Goal: Task Accomplishment & Management: Manage account settings

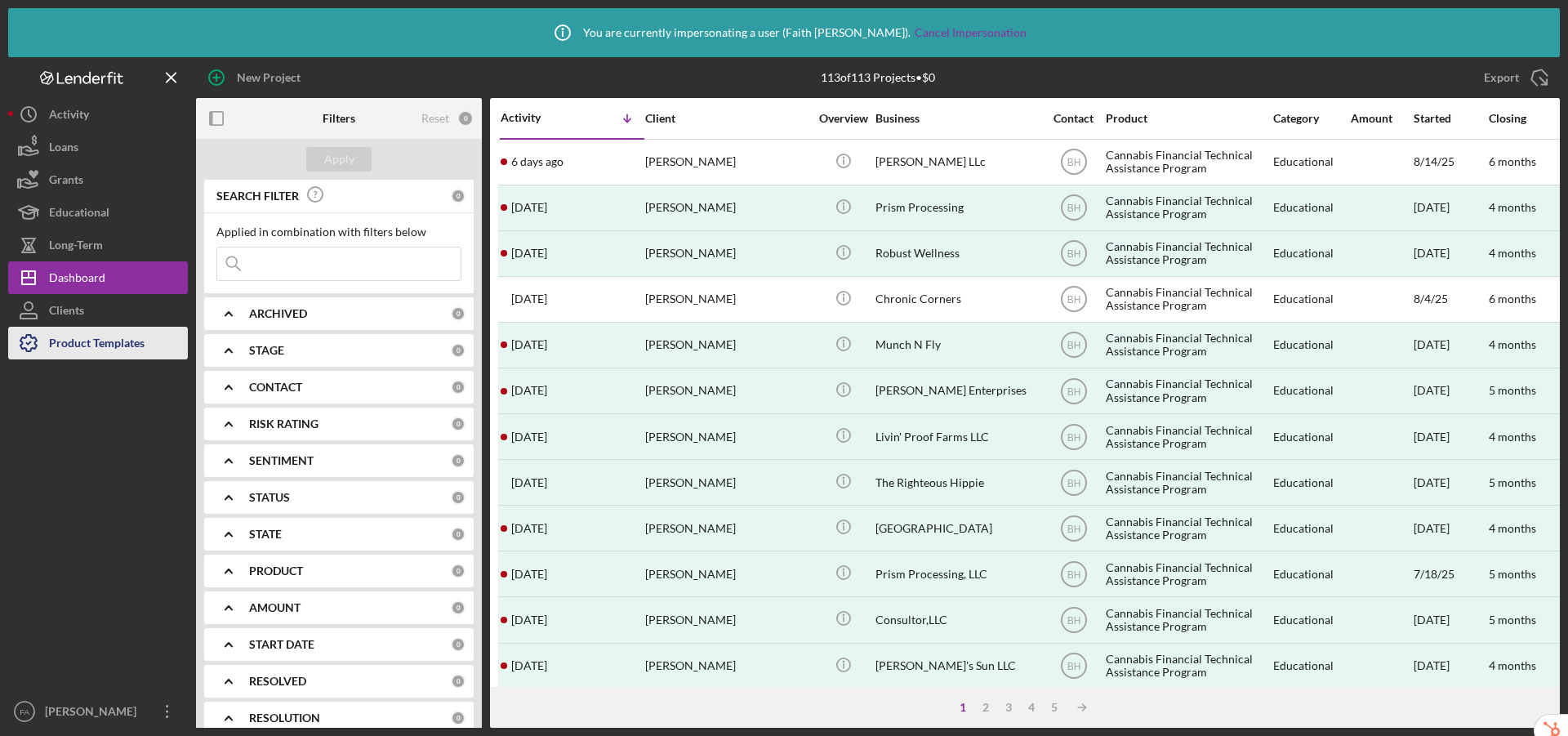
click at [79, 340] on div "Product Templates" at bounding box center [97, 345] width 96 height 37
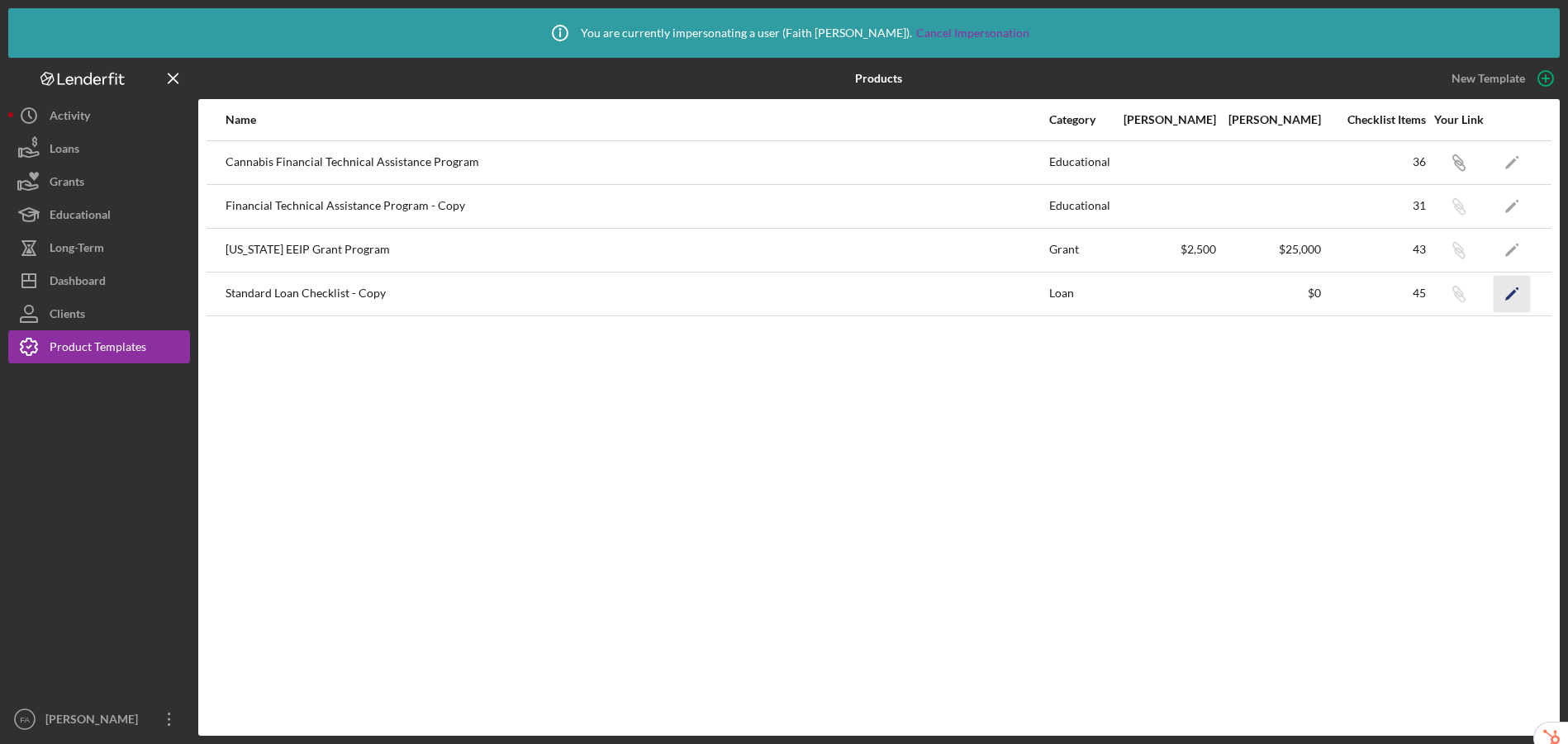
click at [1514, 298] on icon "Icon/Edit" at bounding box center [1512, 294] width 37 height 37
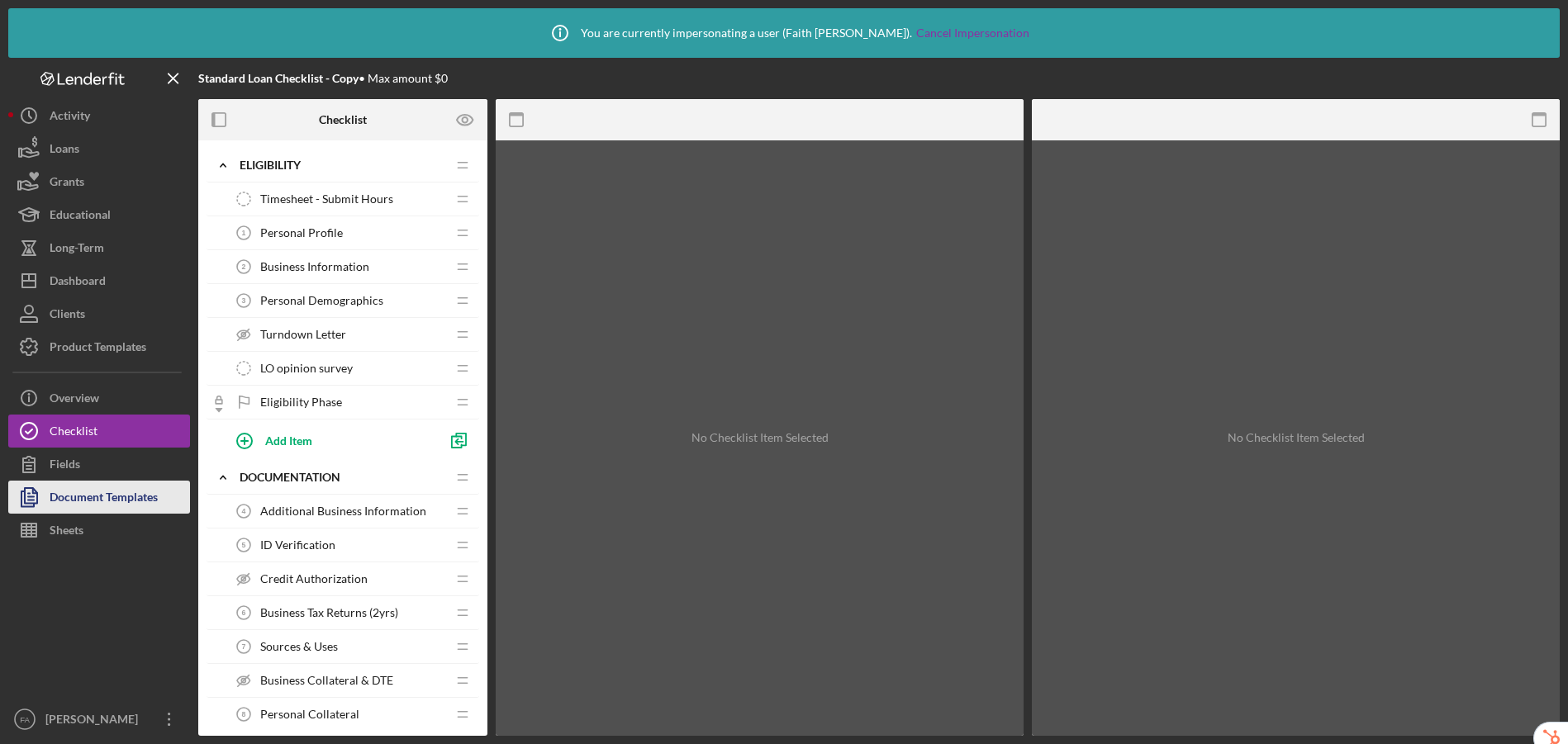
click at [113, 497] on div "Document Templates" at bounding box center [104, 499] width 108 height 37
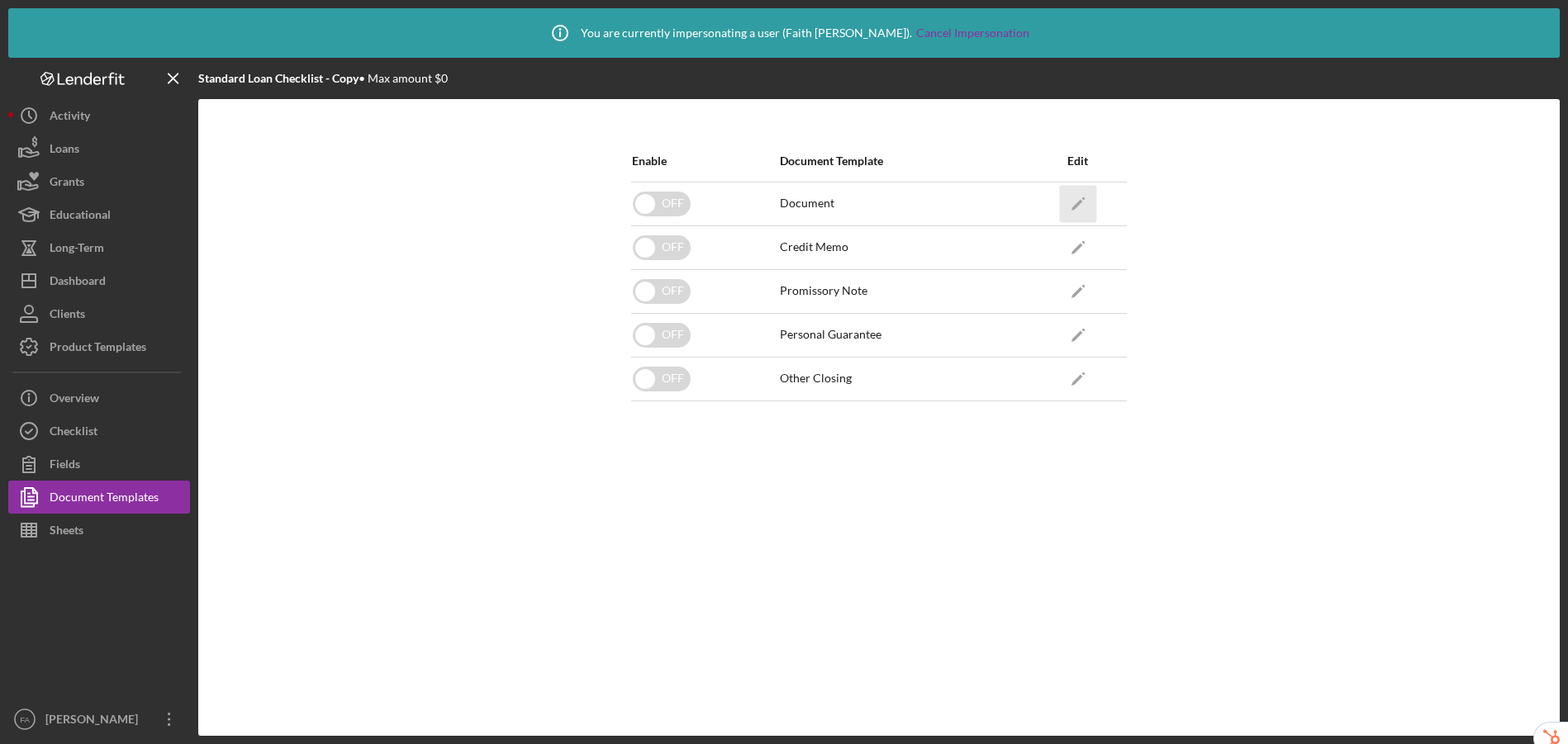
click at [1084, 202] on icon "Icon/Edit" at bounding box center [1078, 204] width 37 height 37
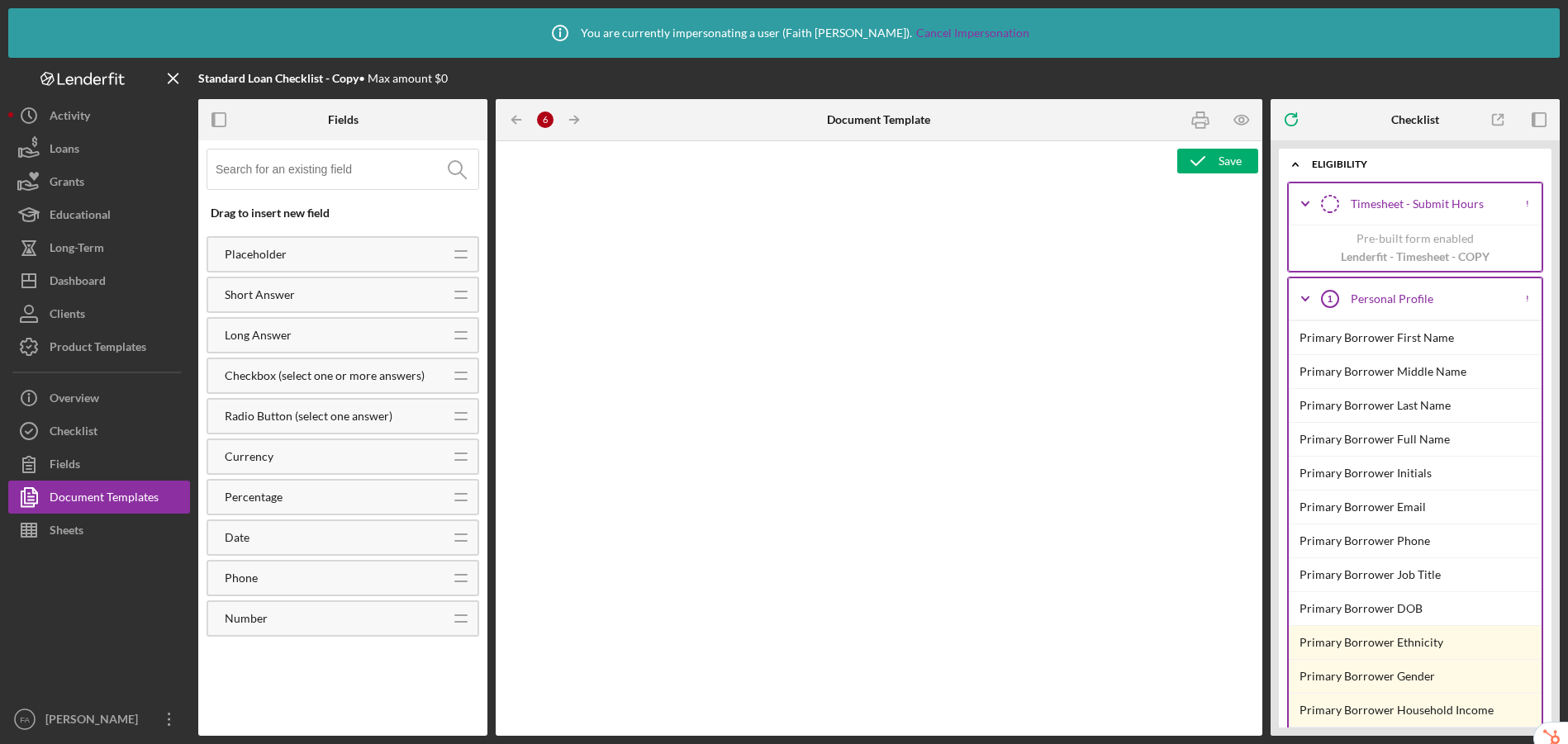
type textarea "<p style="margin-top: 5pt; margin-right: -15pt; margin-bottom: 0pt; background-…"
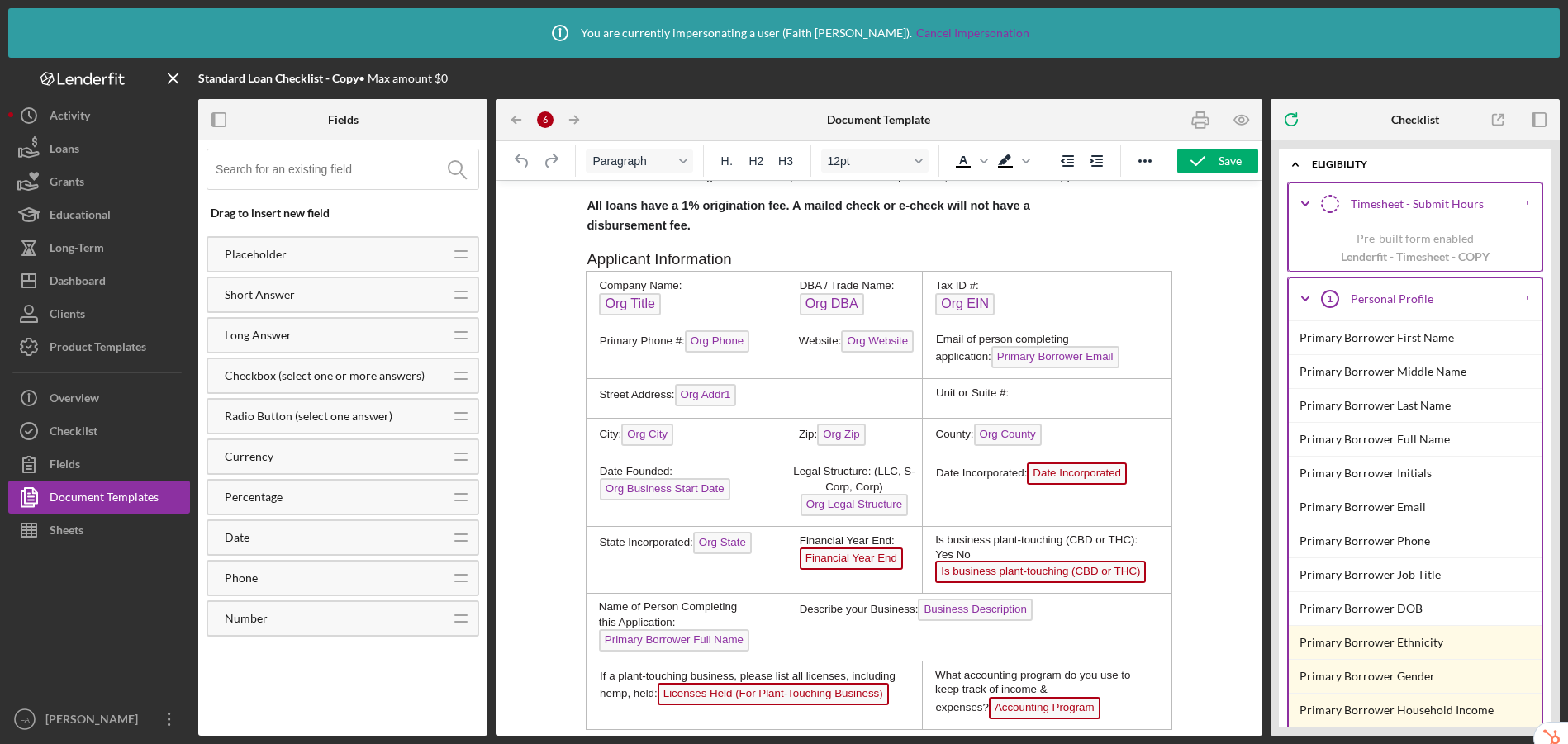
scroll to position [452, 0]
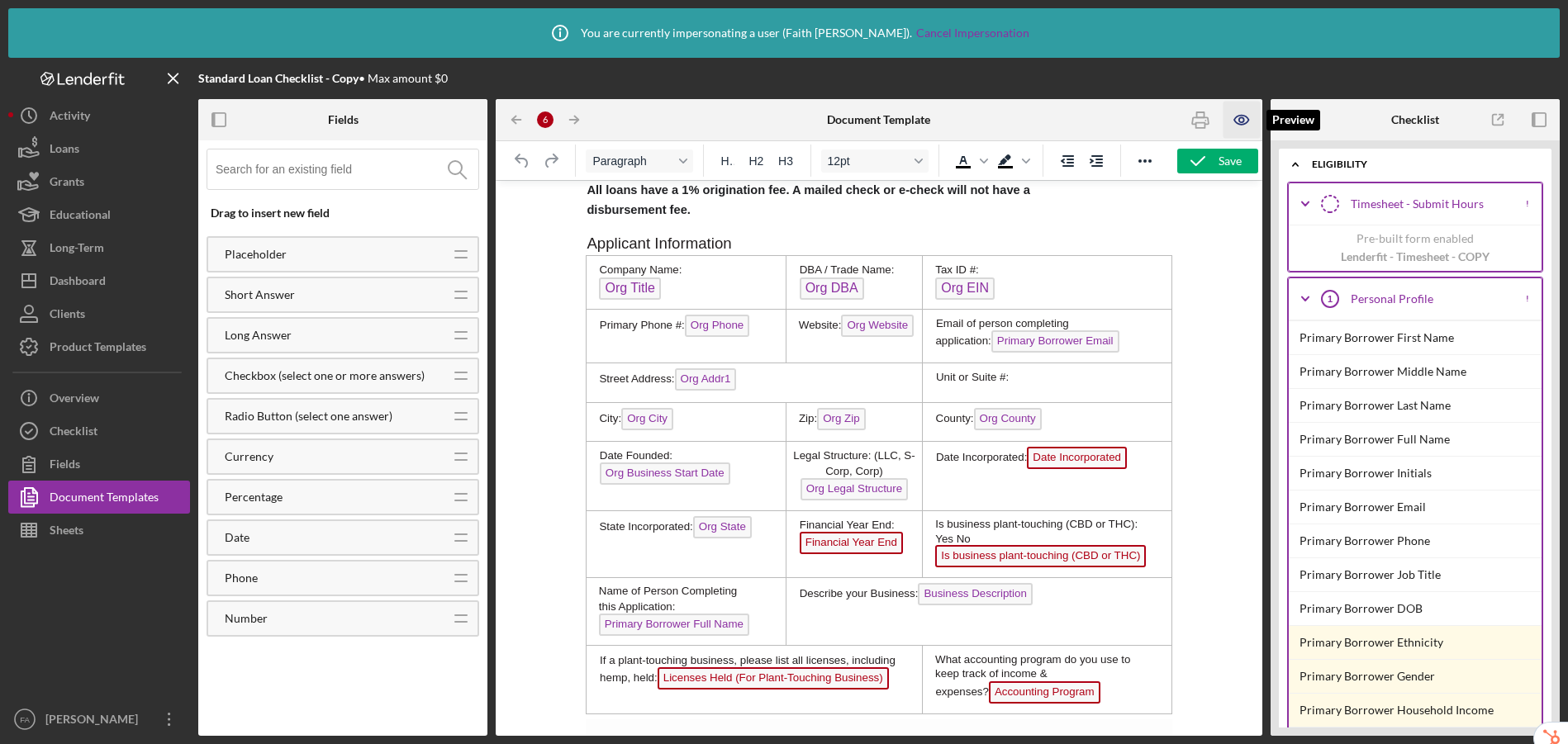
click at [1243, 124] on icon "button" at bounding box center [1241, 120] width 14 height 9
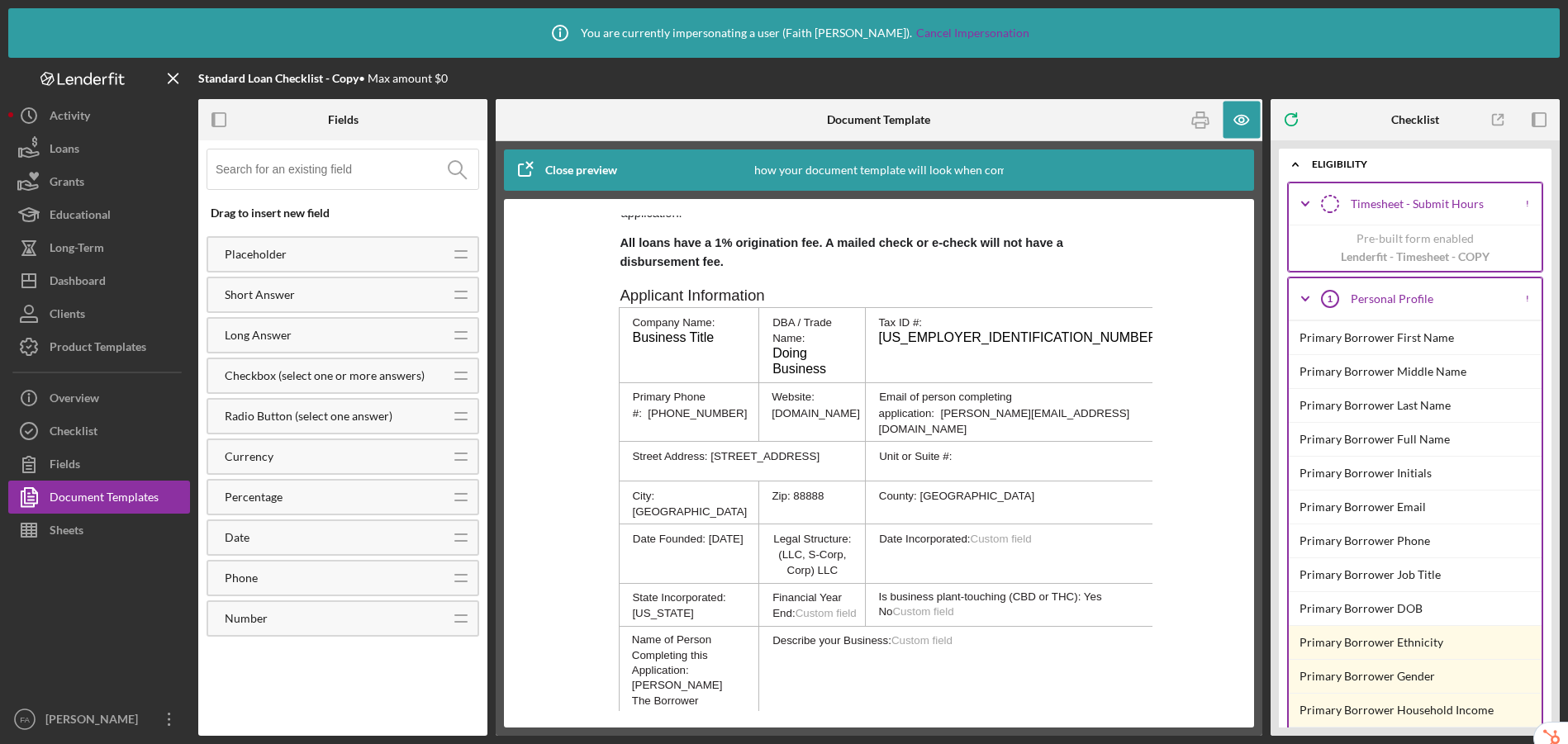
scroll to position [481, 0]
click at [575, 171] on div "Close preview" at bounding box center [581, 171] width 72 height 33
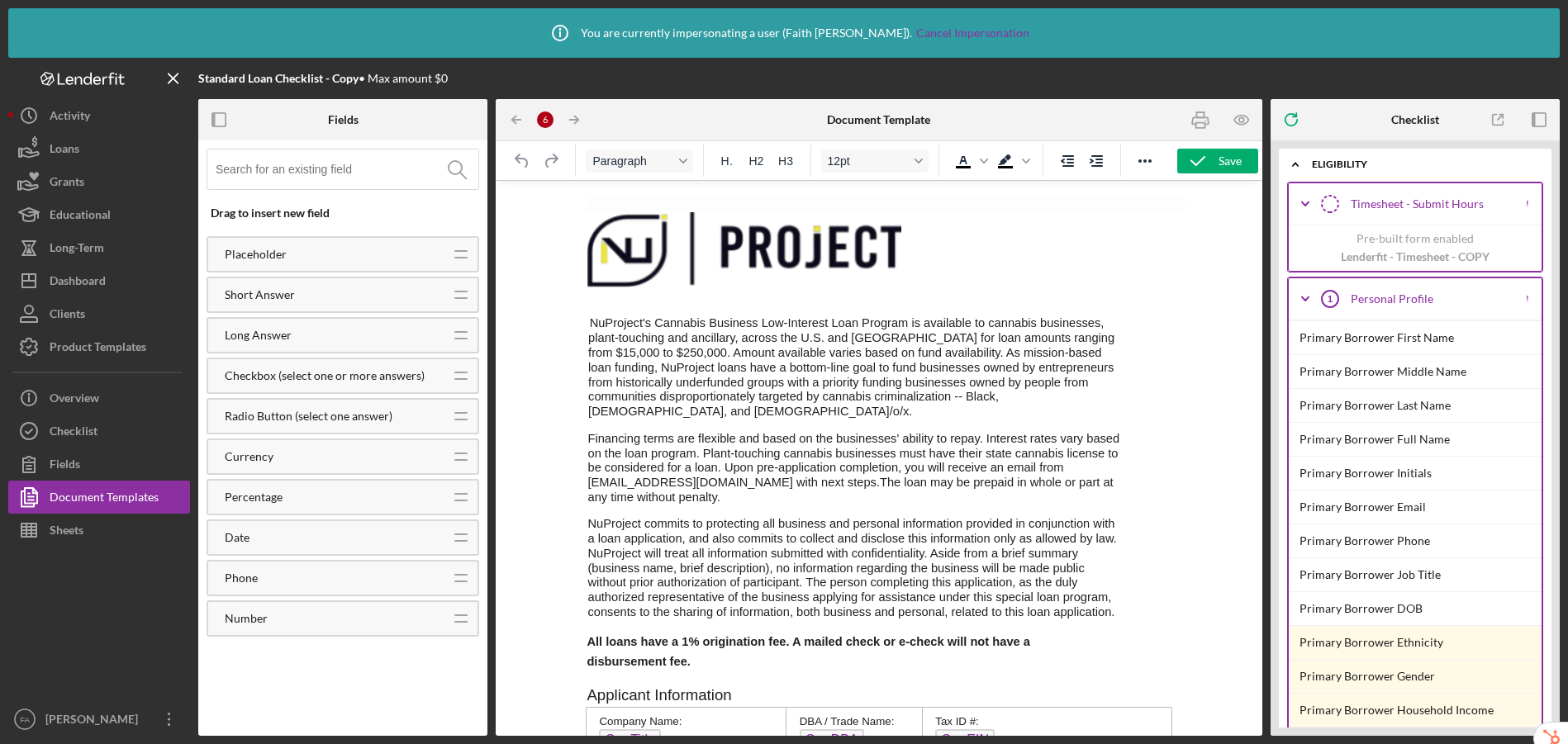
scroll to position [0, 0]
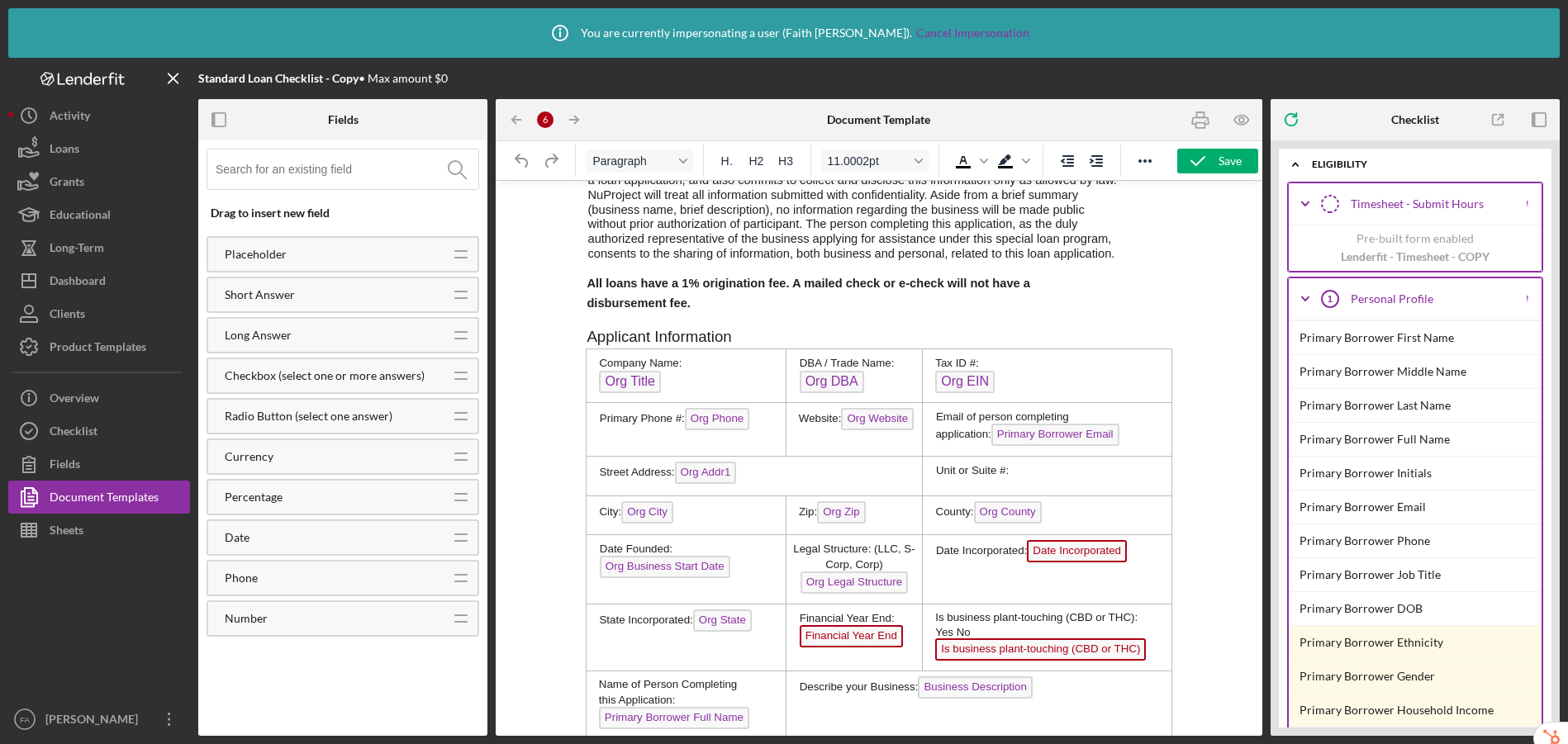
click at [782, 349] on p "Applicant Information" at bounding box center [841, 337] width 512 height 24
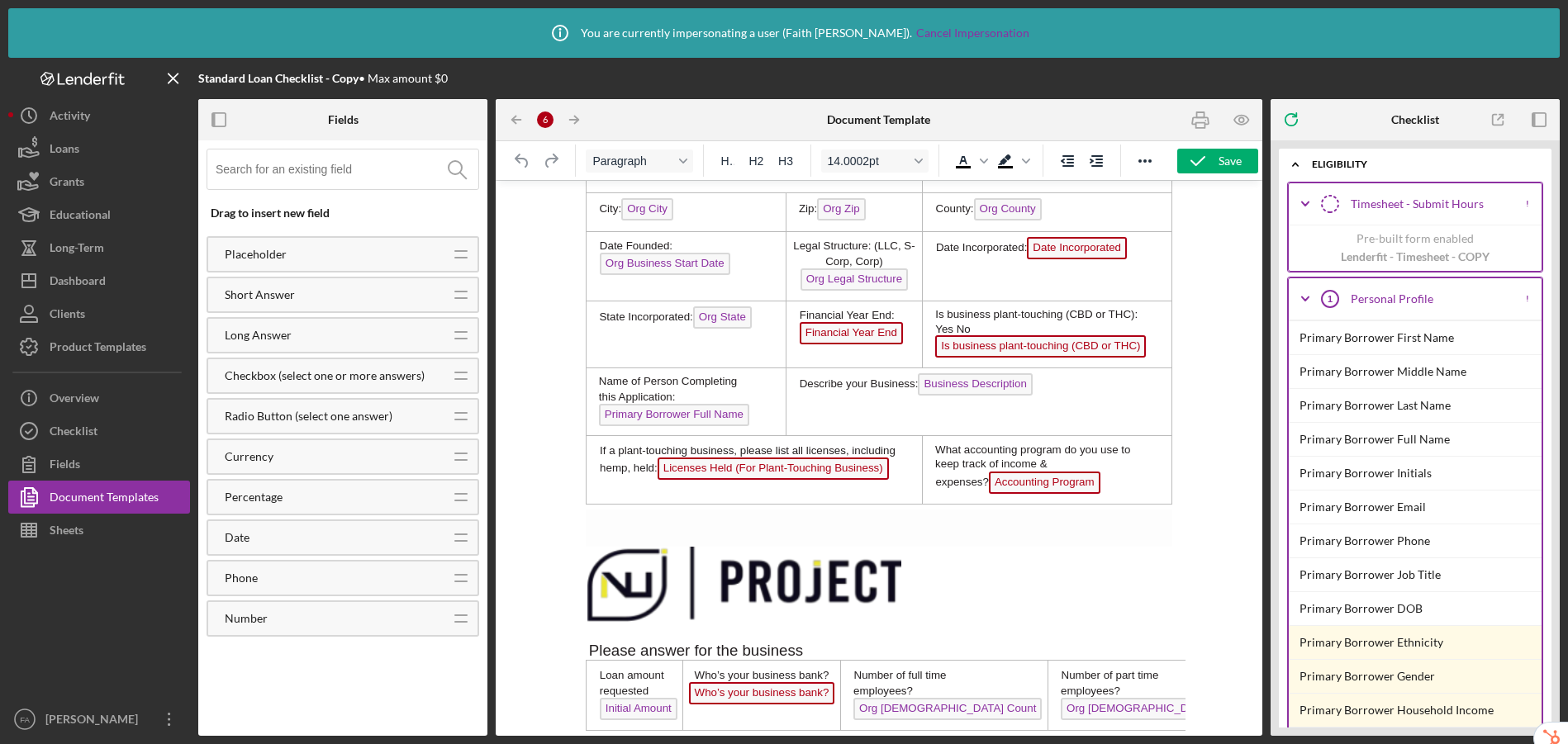
scroll to position [648, 0]
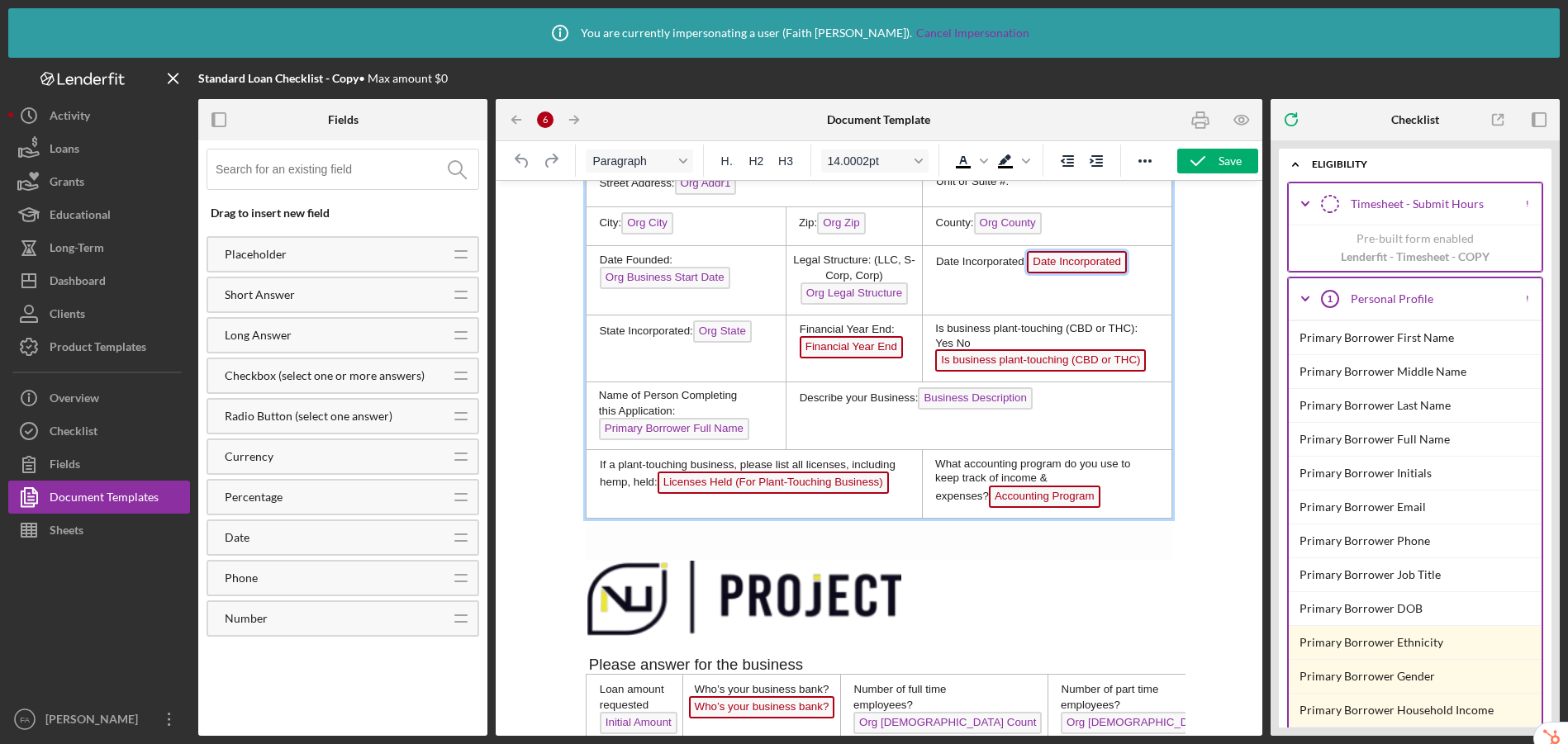
click at [1055, 273] on span "Date Incorporated" at bounding box center [1077, 262] width 100 height 23
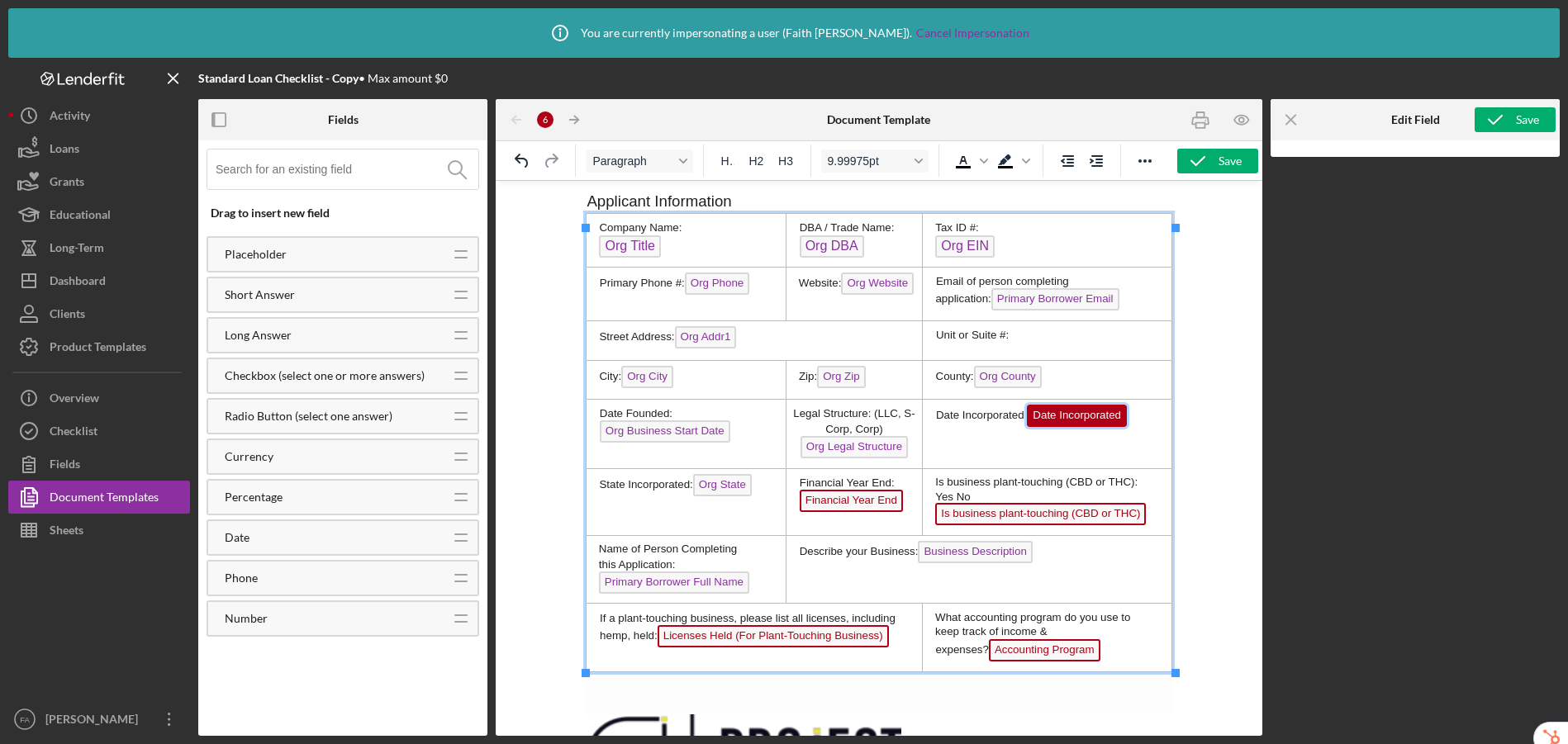
scroll to position [472, 0]
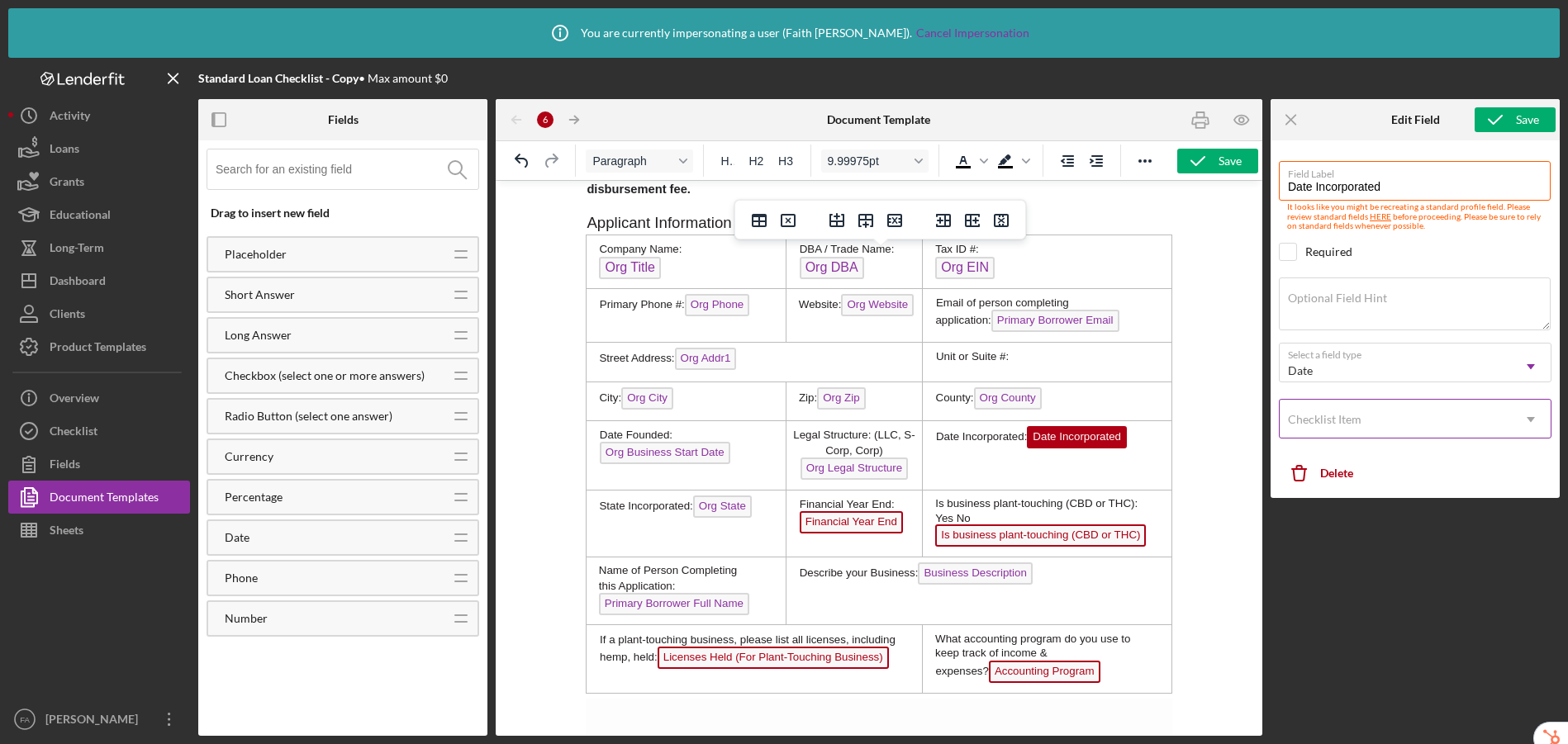
click at [1345, 422] on div "Checklist Item" at bounding box center [1325, 419] width 74 height 13
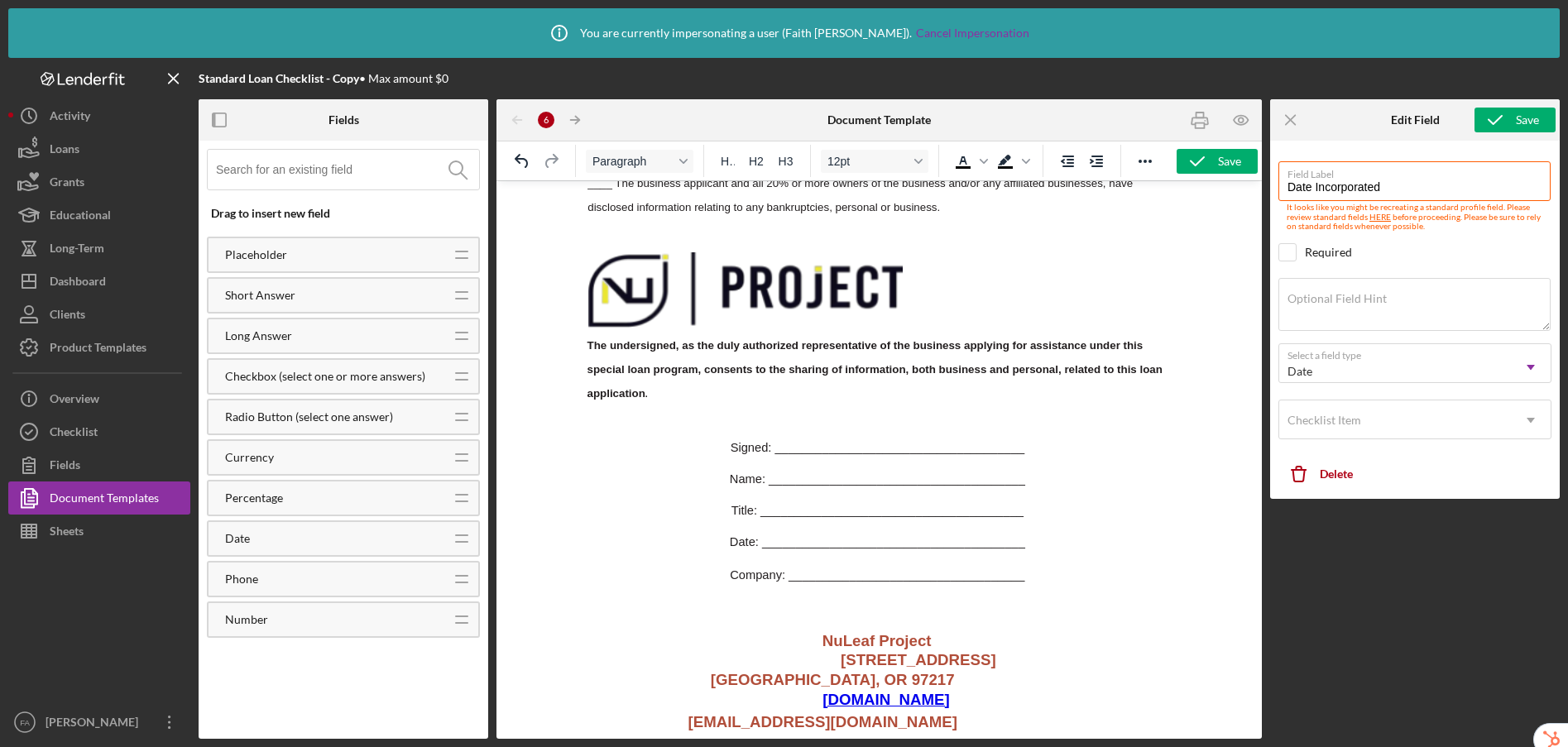
scroll to position [2314, 0]
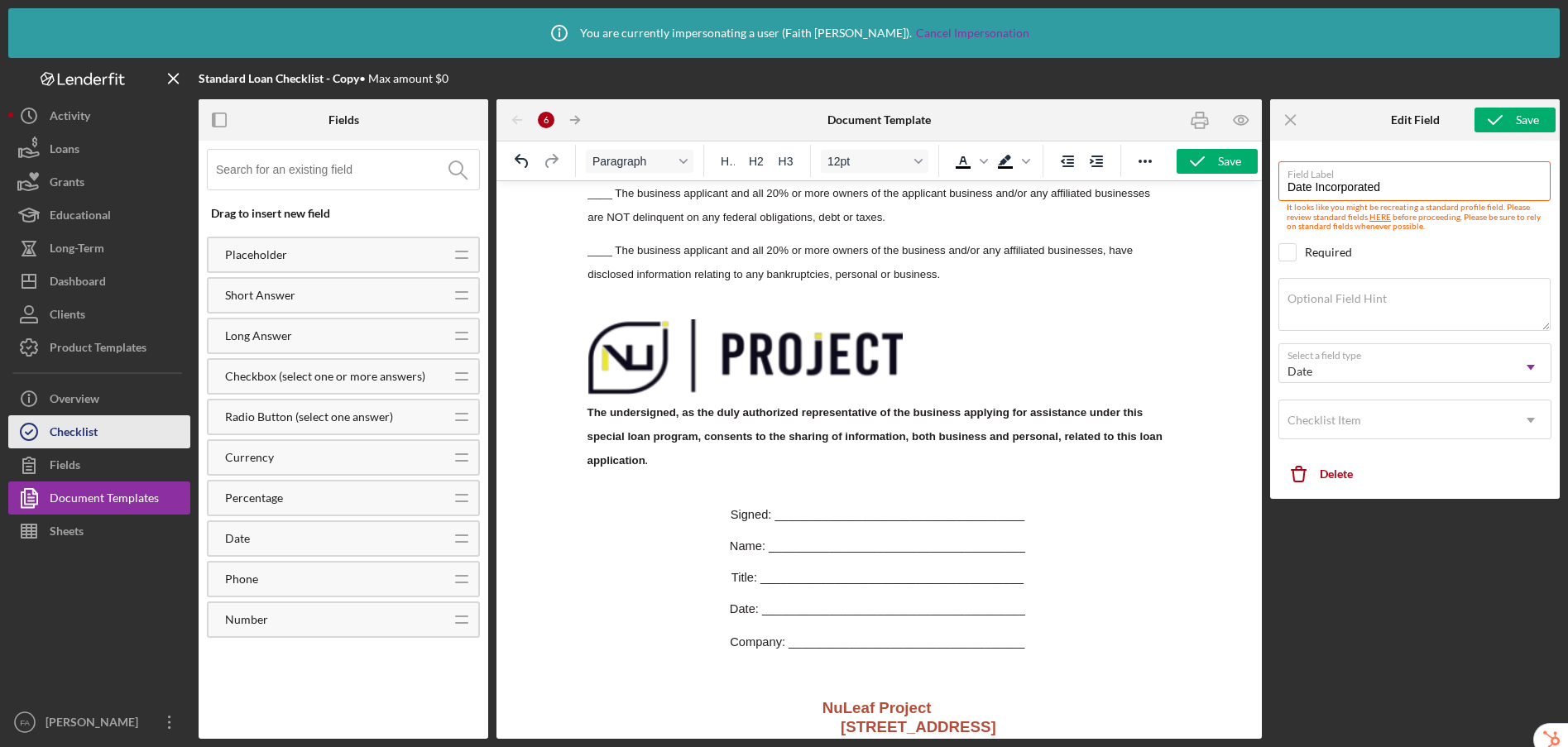
click at [107, 438] on button "Checklist" at bounding box center [98, 432] width 182 height 33
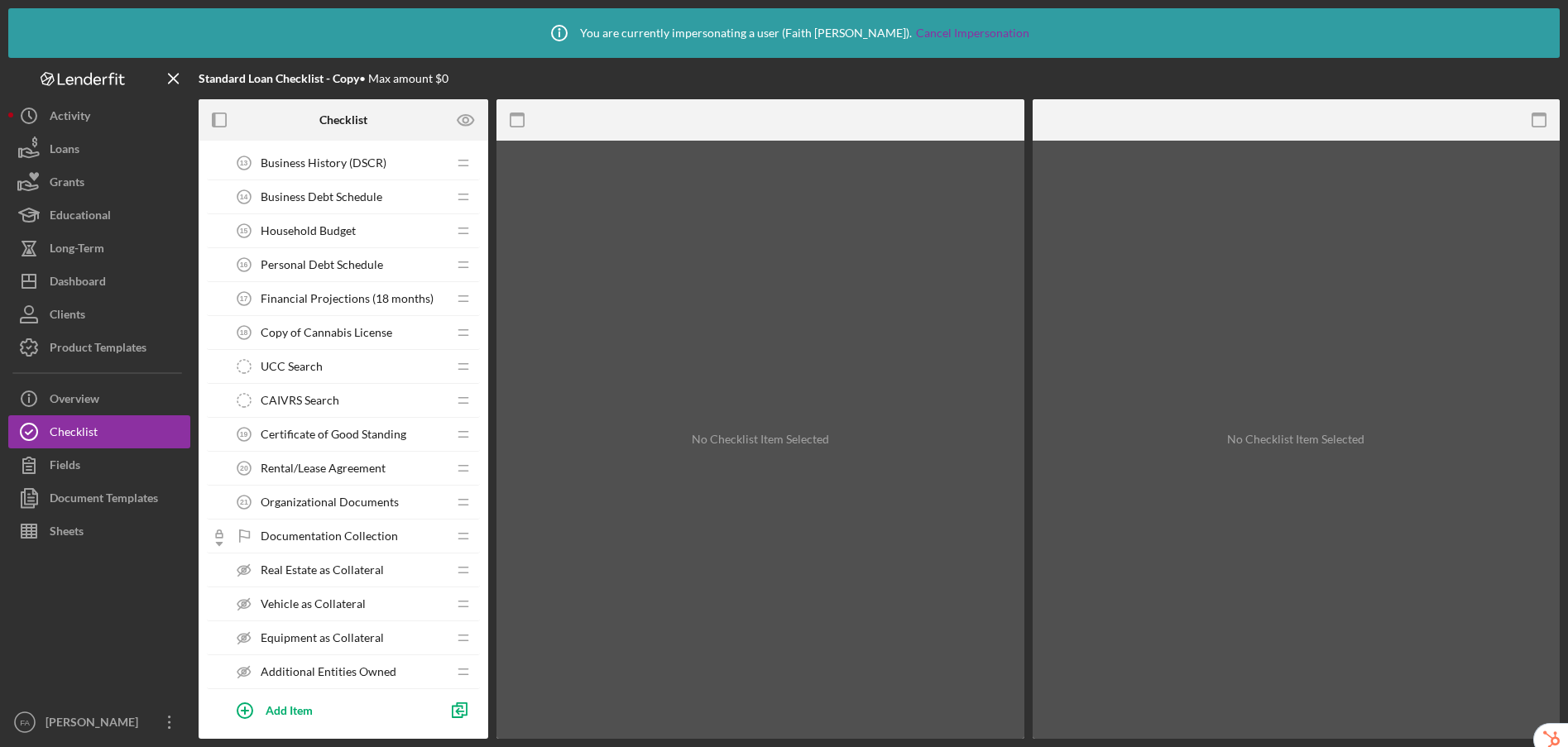
scroll to position [823, 0]
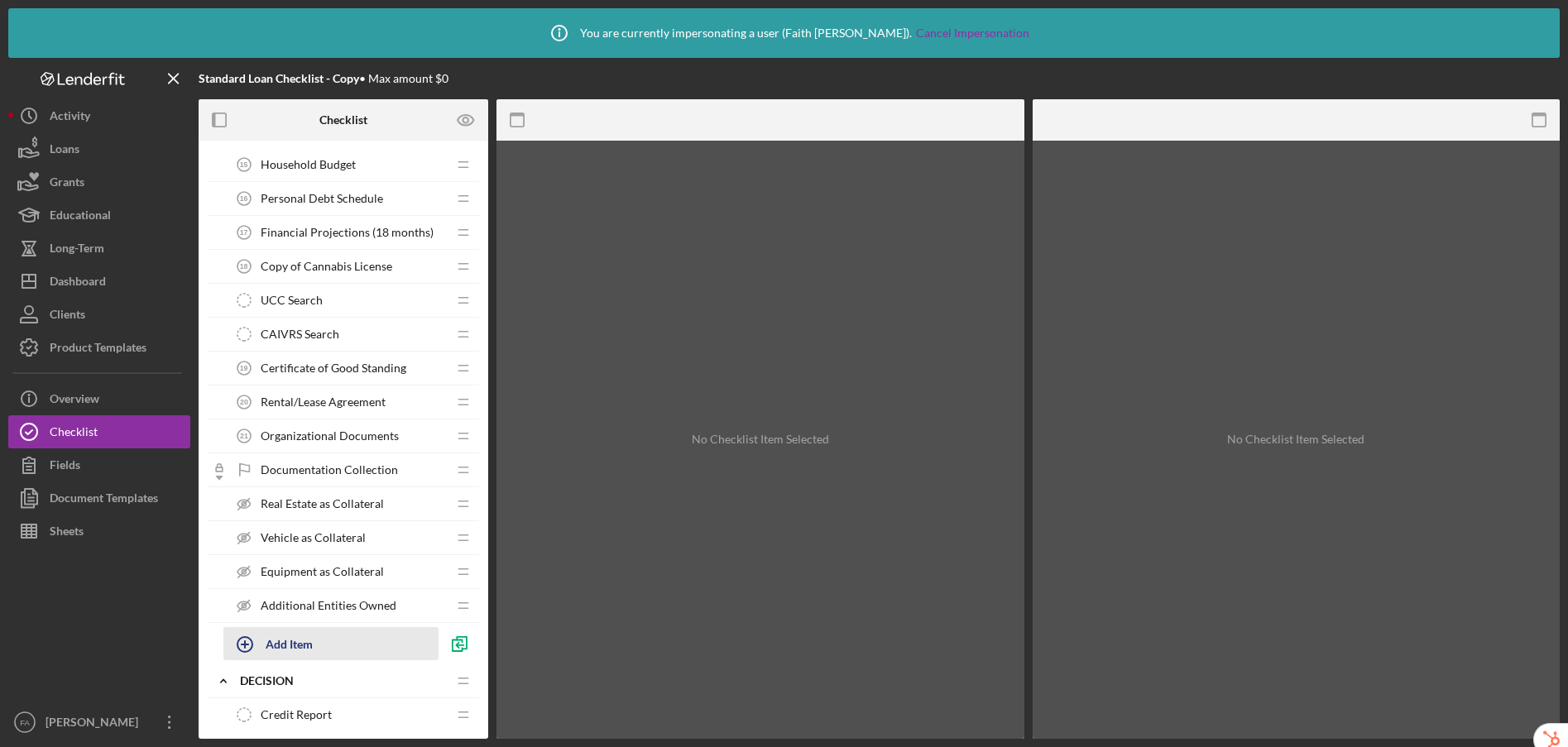
click at [295, 645] on div "Add Item" at bounding box center [289, 644] width 47 height 31
type input "Certifications"
click at [240, 689] on div "Add" at bounding box center [243, 684] width 22 height 25
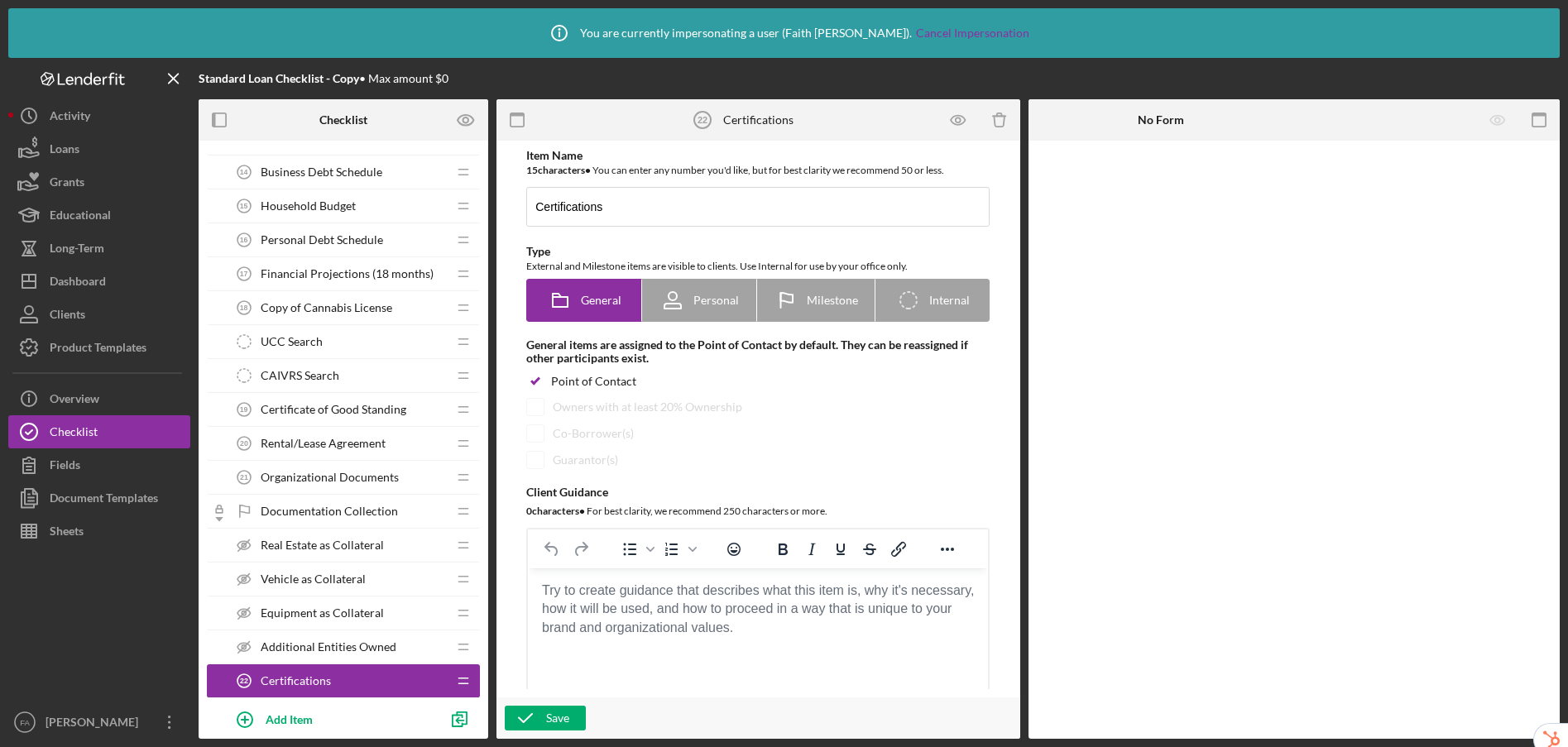
scroll to position [823, 0]
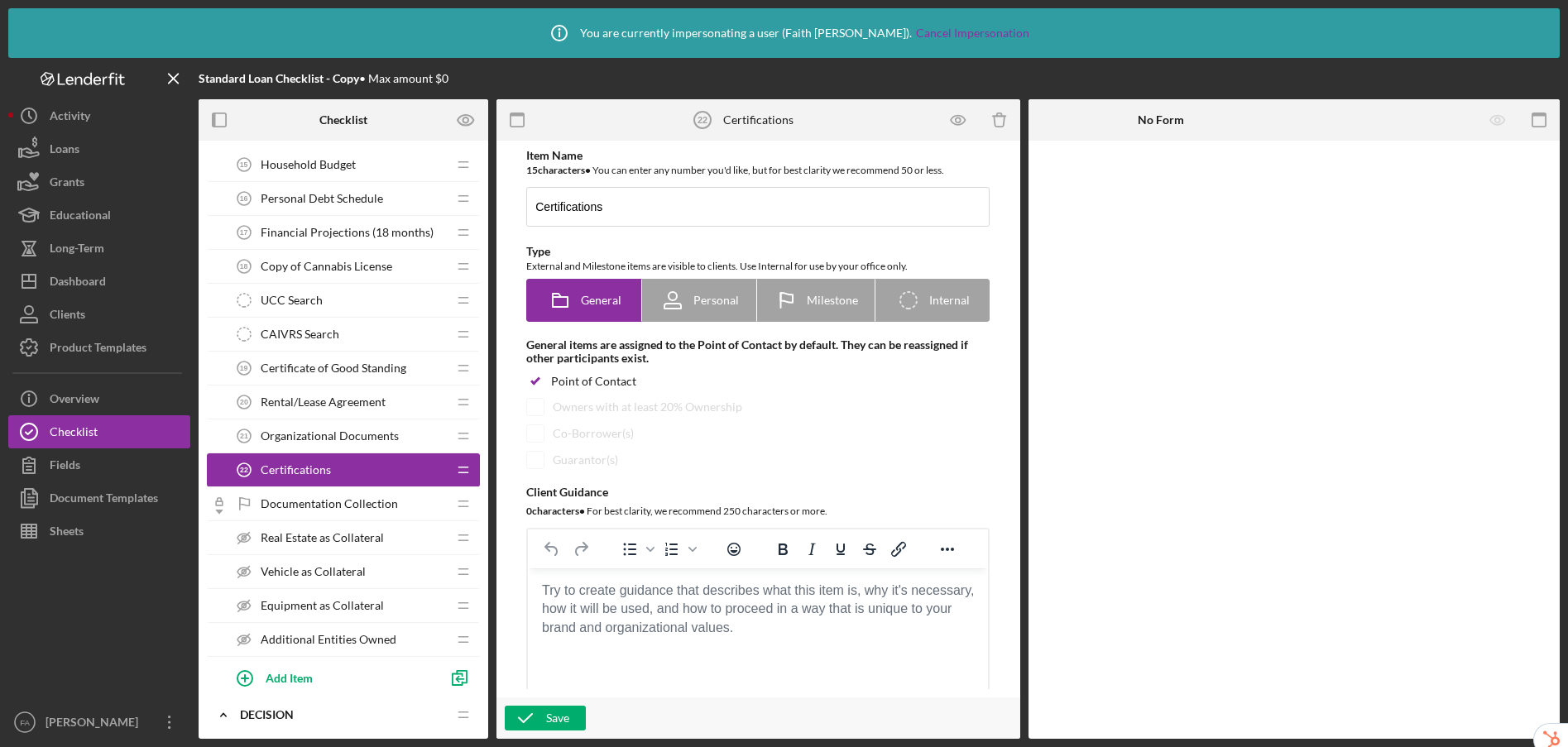
click at [665, 600] on body "Rich Text Area. Press ALT-0 for help." at bounding box center [758, 590] width 434 height 19
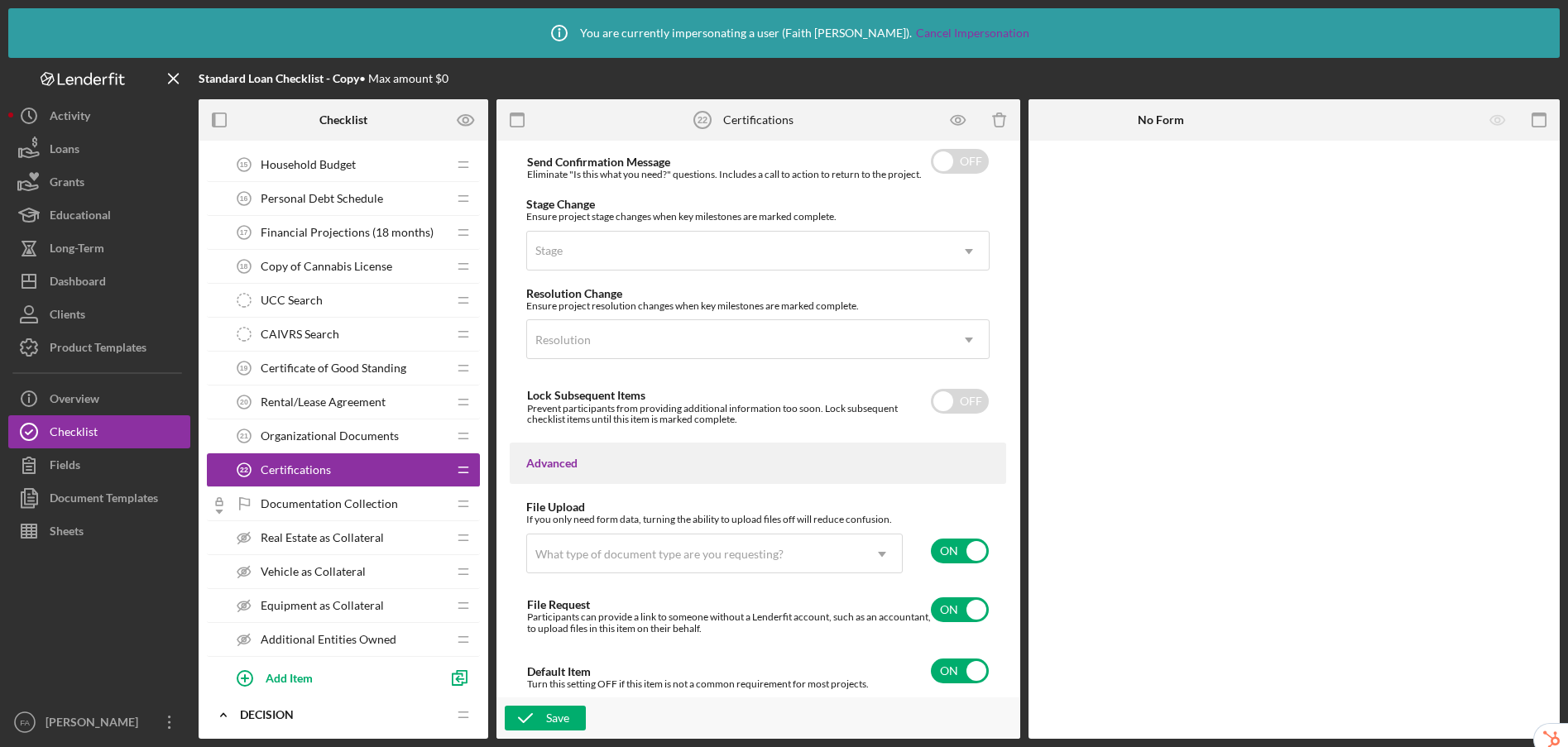
scroll to position [1157, 0]
click at [875, 553] on icon "Icon/Dropdown Arrow" at bounding box center [882, 553] width 39 height 39
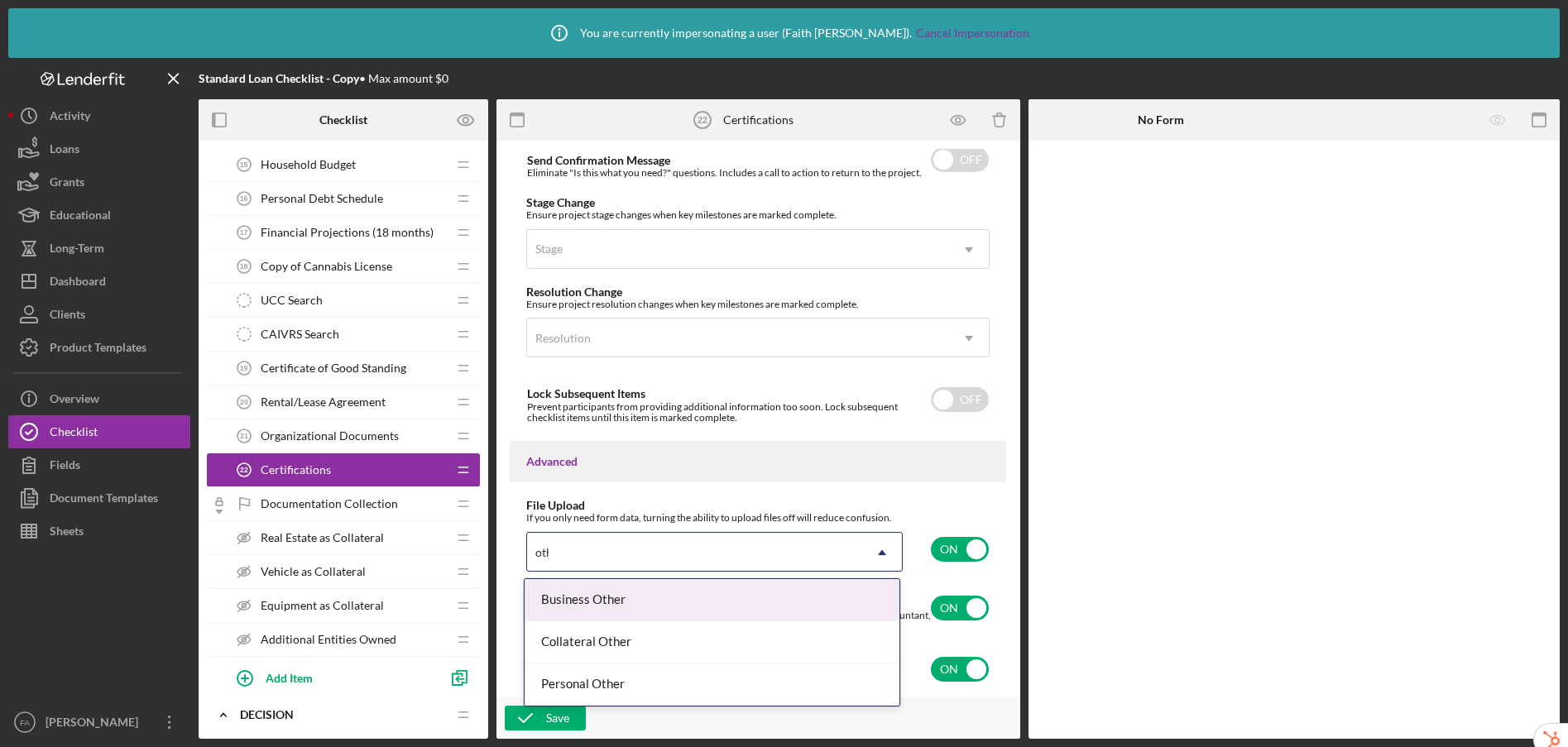
type input "other"
click at [784, 591] on div "Business Other" at bounding box center [712, 600] width 375 height 42
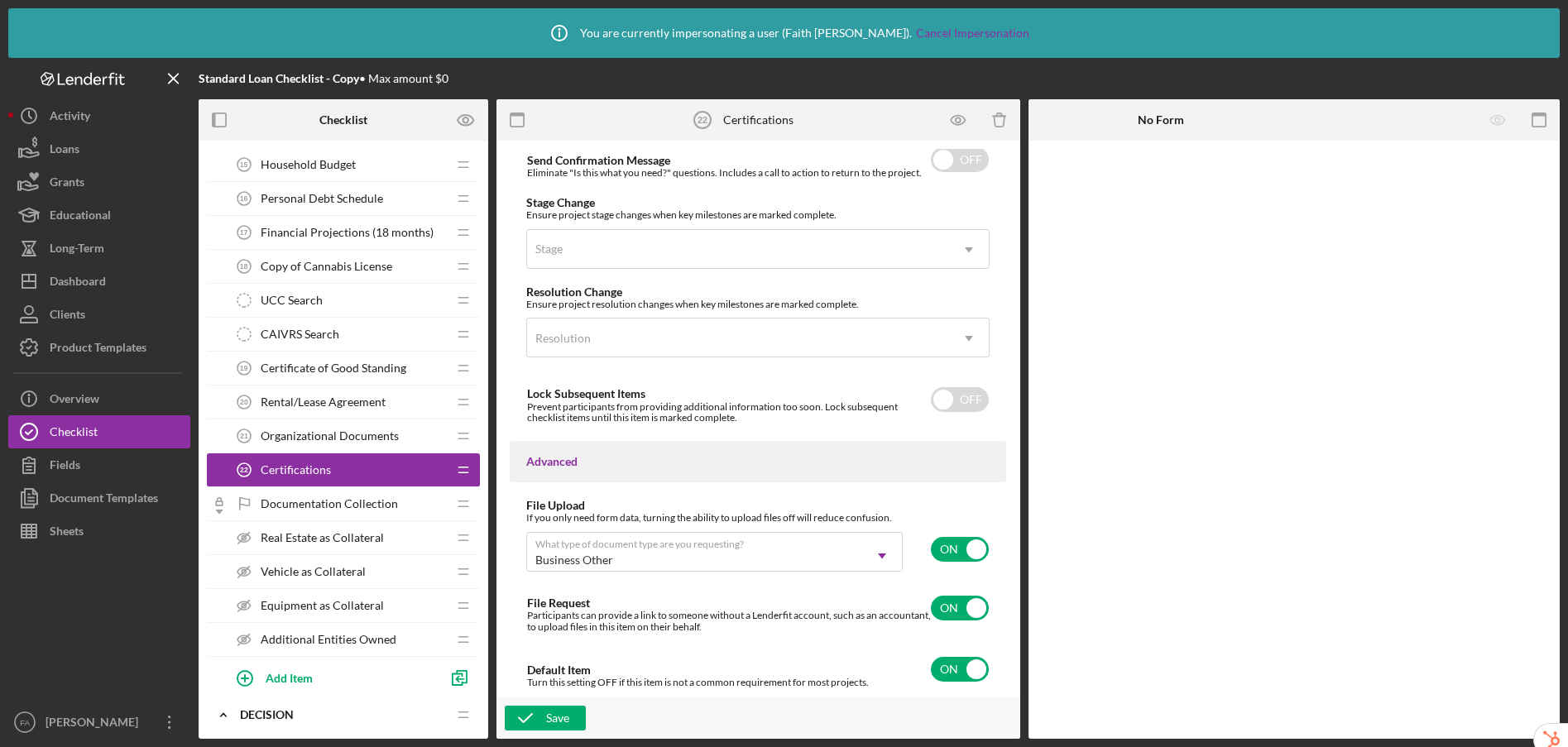
click at [964, 497] on div "Item Name 15 character s • You can enter any number you'd like, but for best cl…" at bounding box center [758, 419] width 508 height 540
click at [548, 718] on div "Save" at bounding box center [558, 718] width 24 height 25
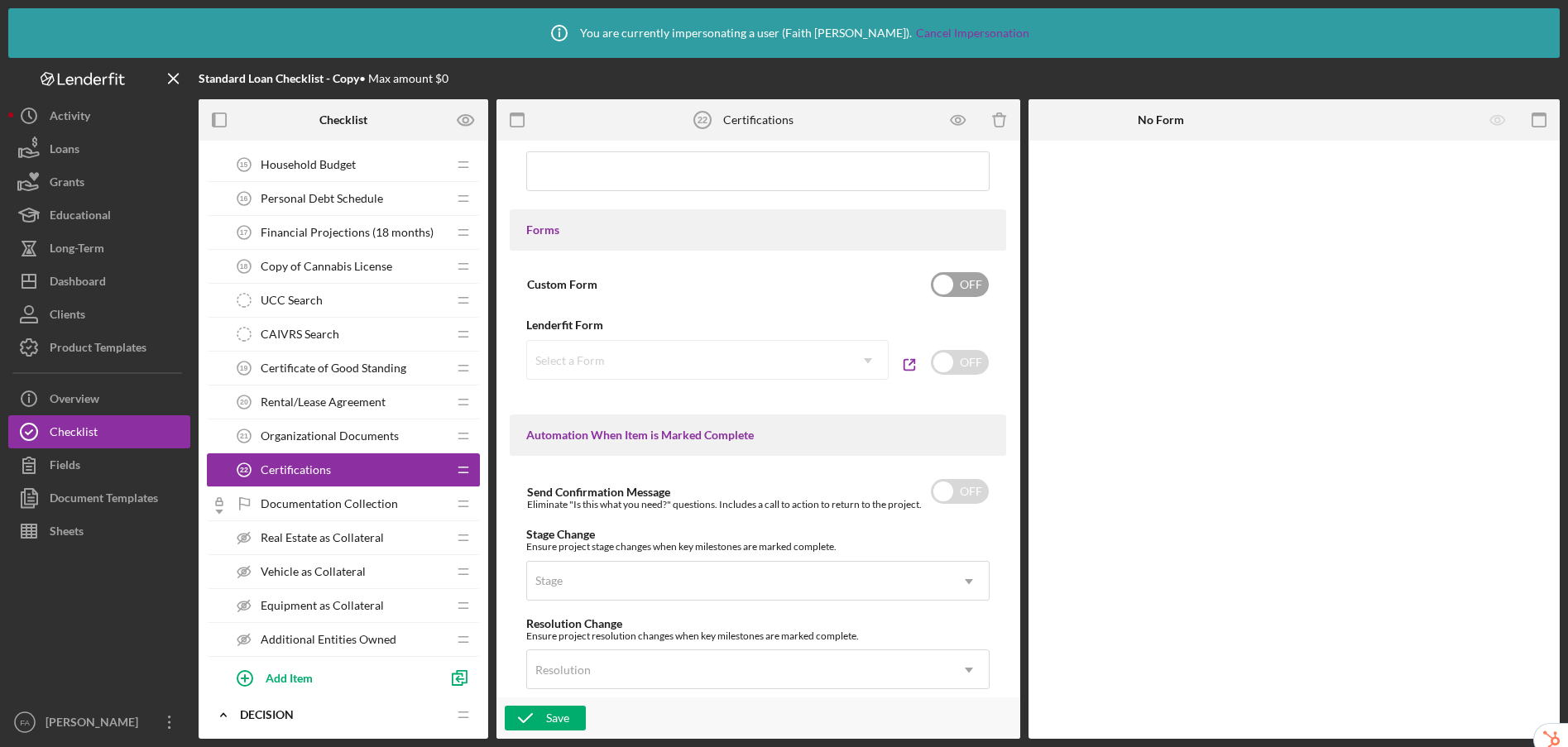
scroll to position [824, 0]
click at [139, 503] on div "Document Templates" at bounding box center [104, 500] width 108 height 37
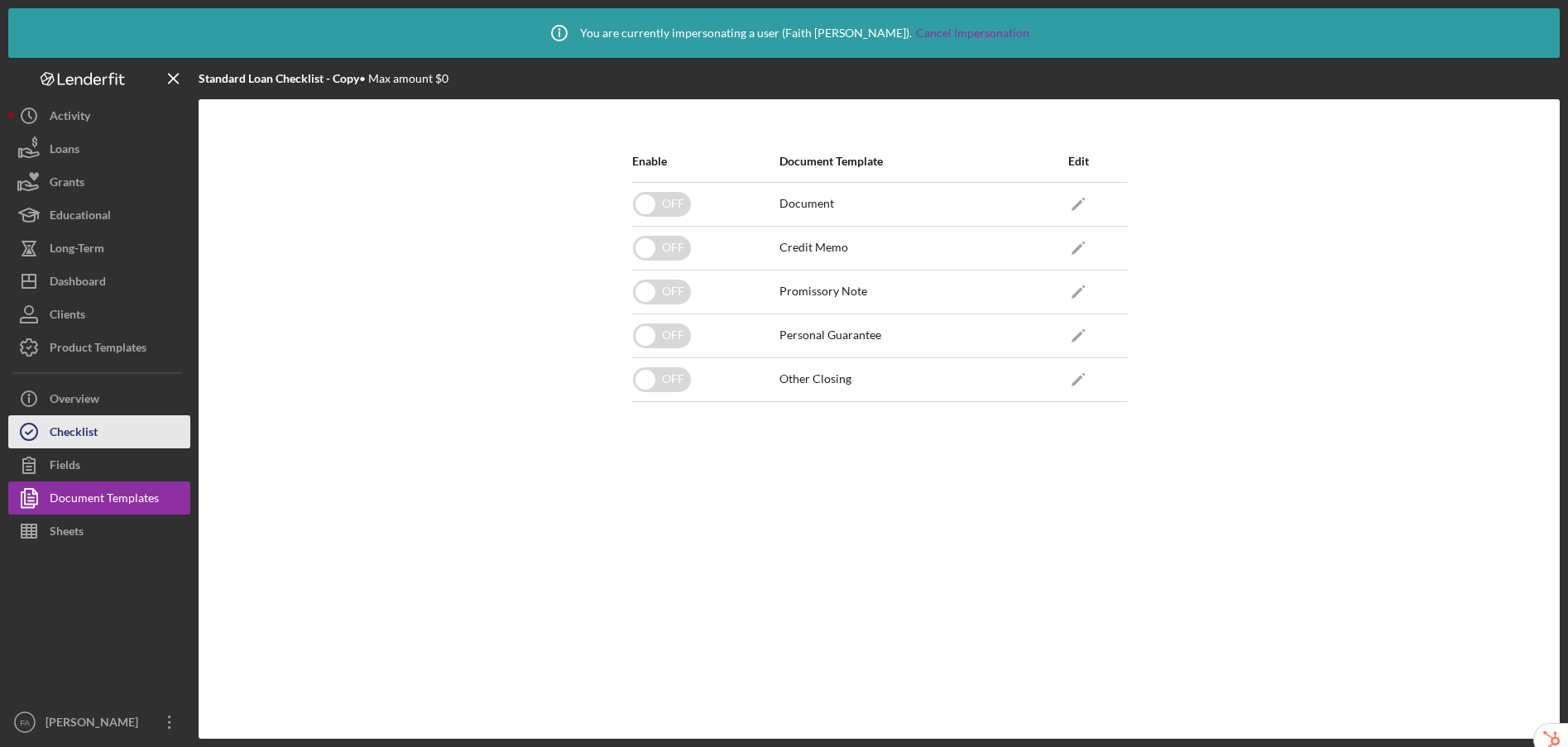
click at [80, 439] on div "Checklist" at bounding box center [74, 434] width 48 height 37
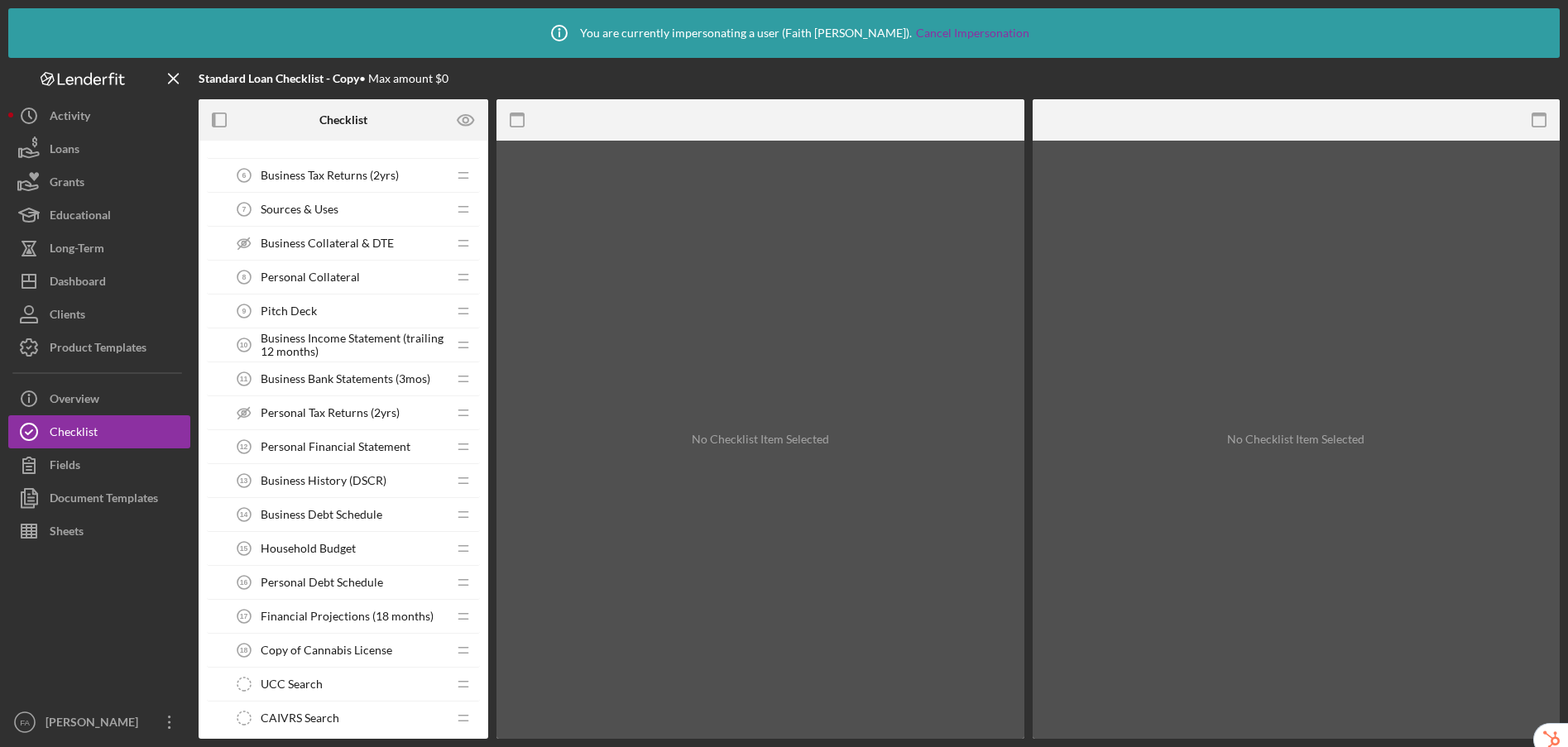
scroll to position [445, 0]
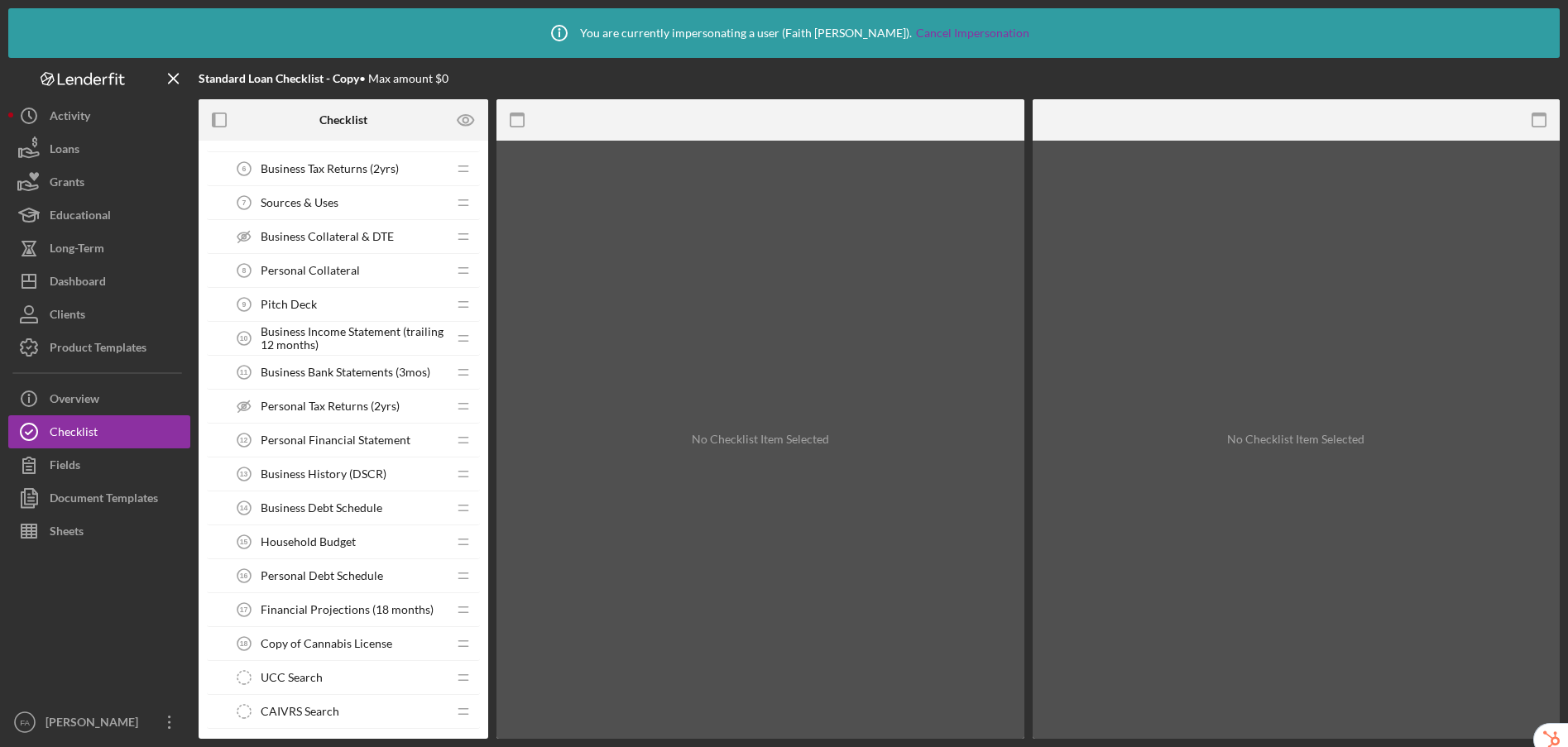
click at [342, 512] on span "Business Debt Schedule" at bounding box center [321, 507] width 122 height 13
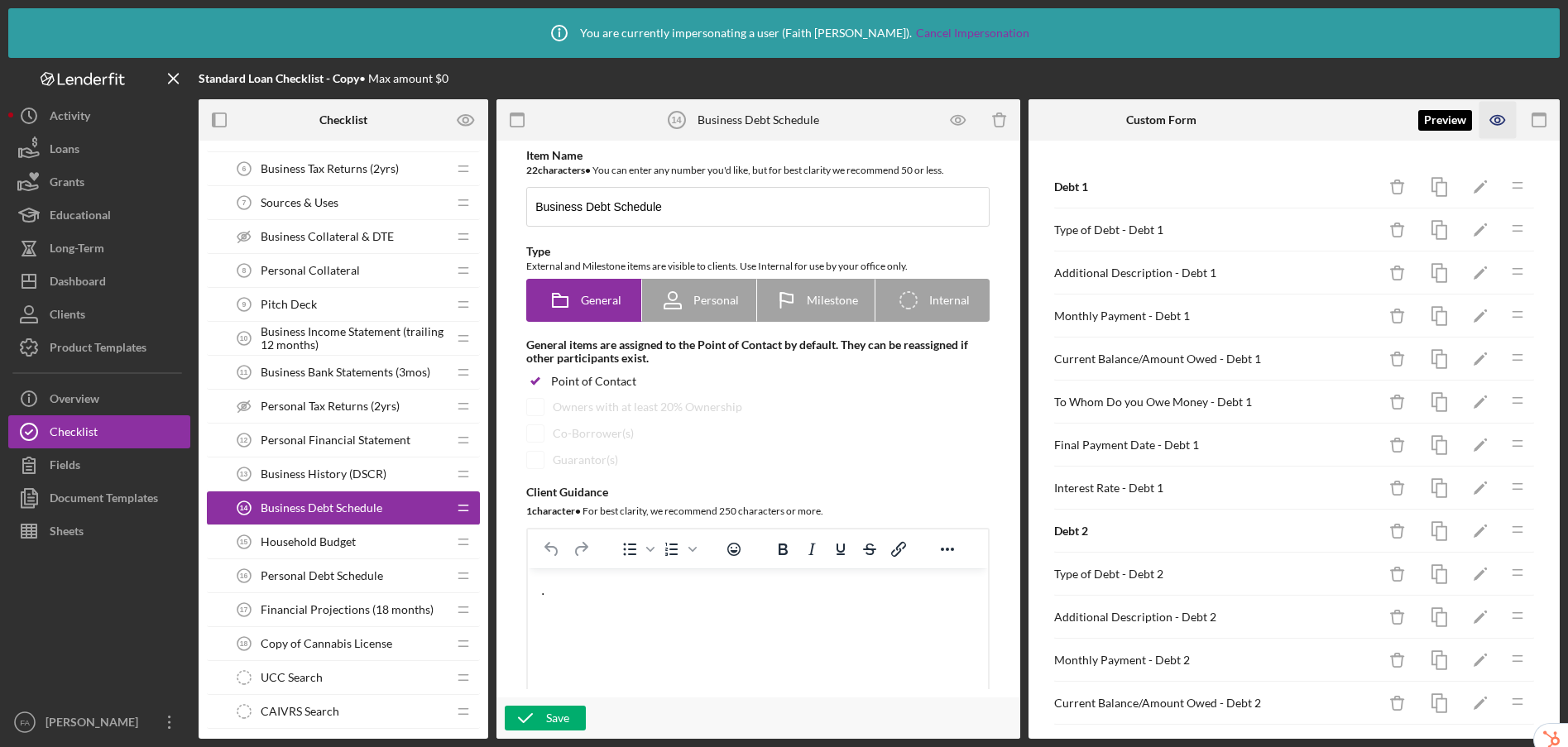
click at [1503, 121] on icon "button" at bounding box center [1497, 120] width 14 height 9
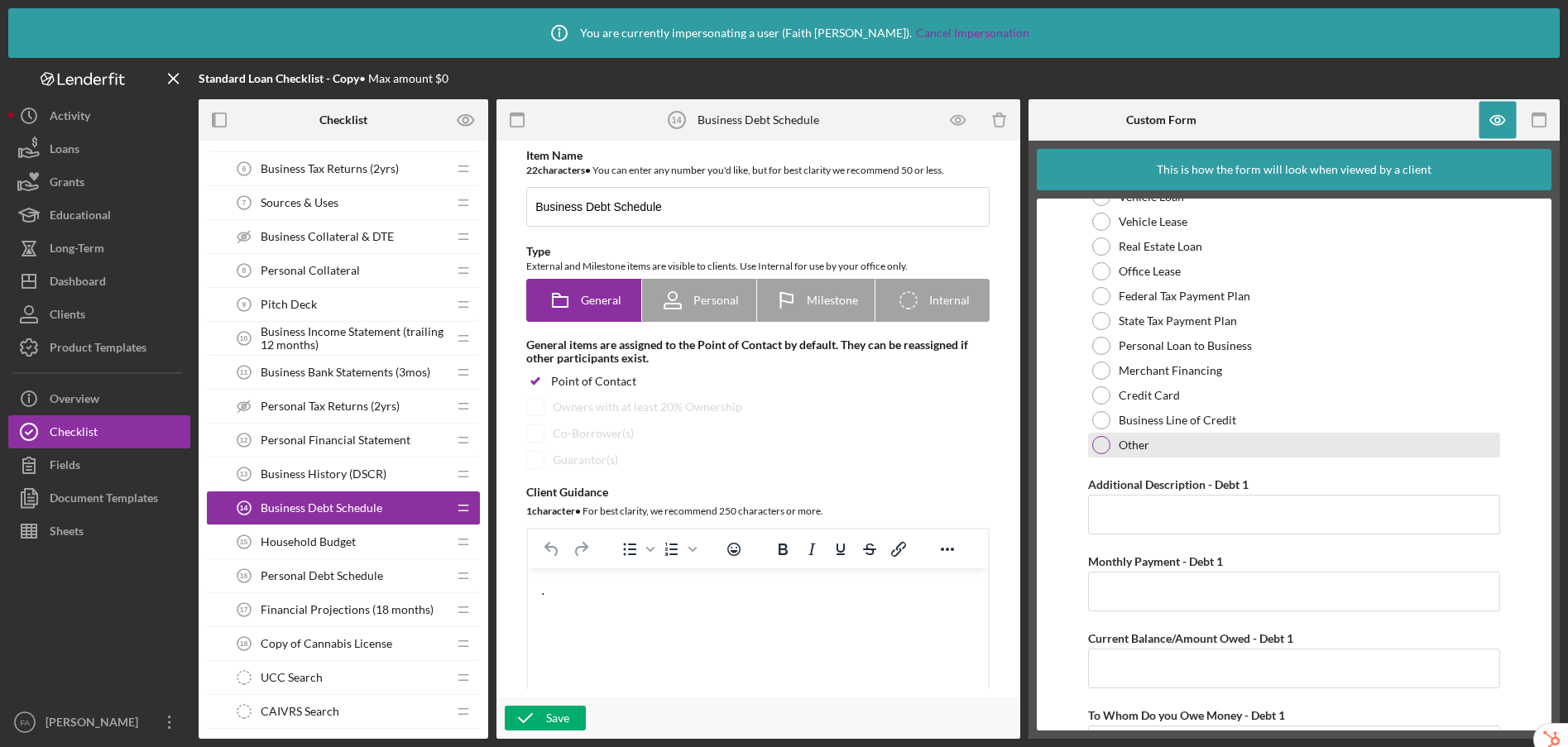
scroll to position [187, 0]
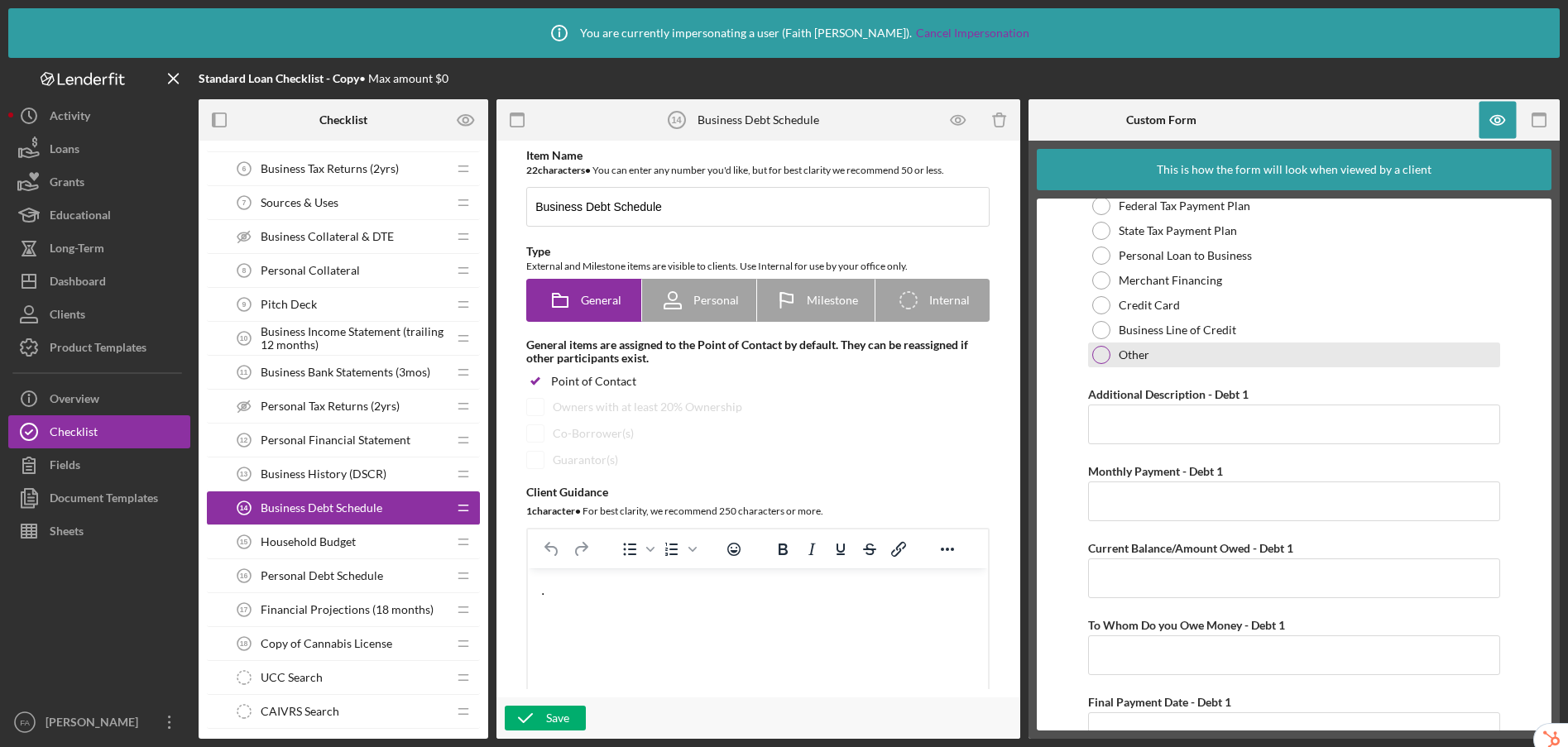
click at [1099, 358] on div at bounding box center [1101, 354] width 19 height 19
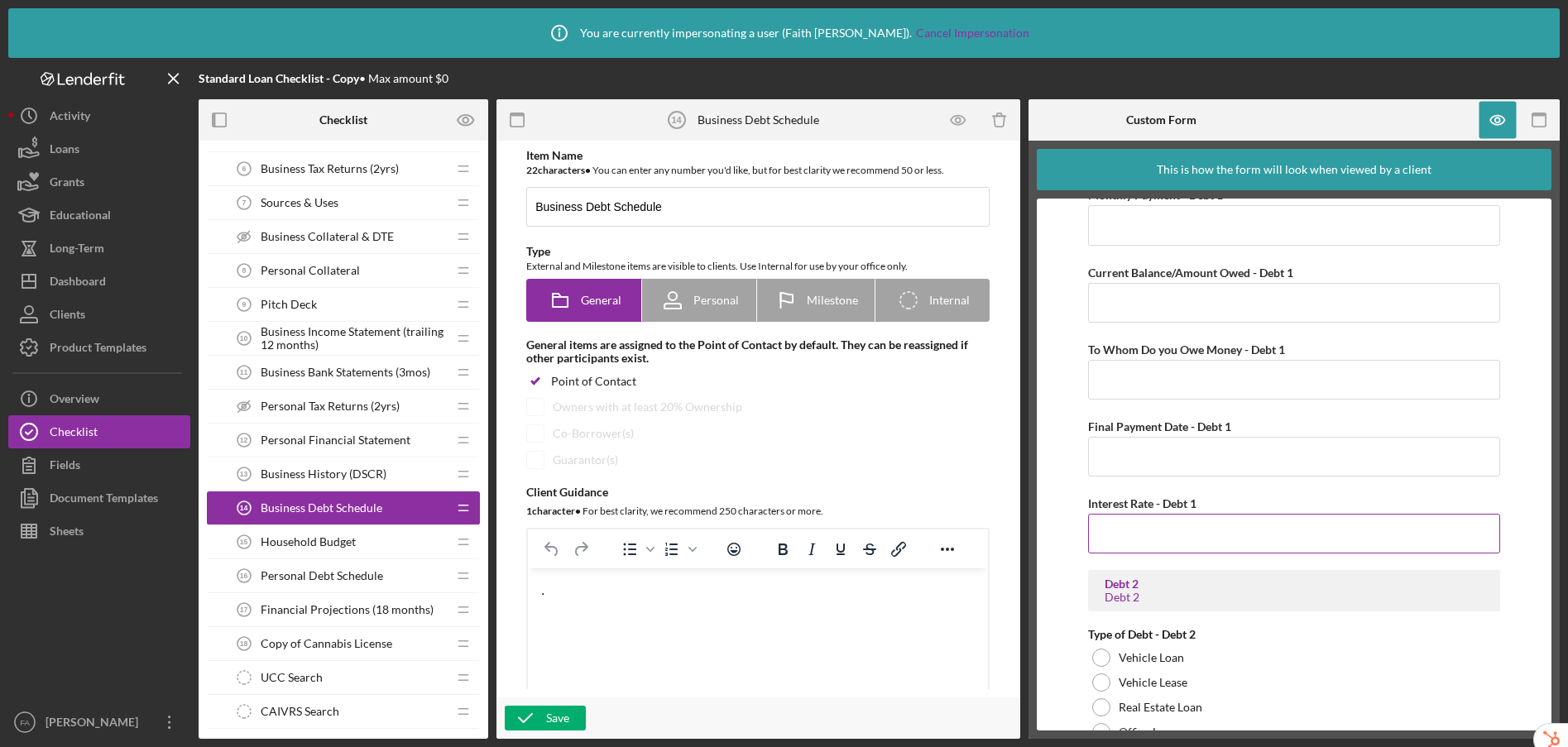
scroll to position [530, 0]
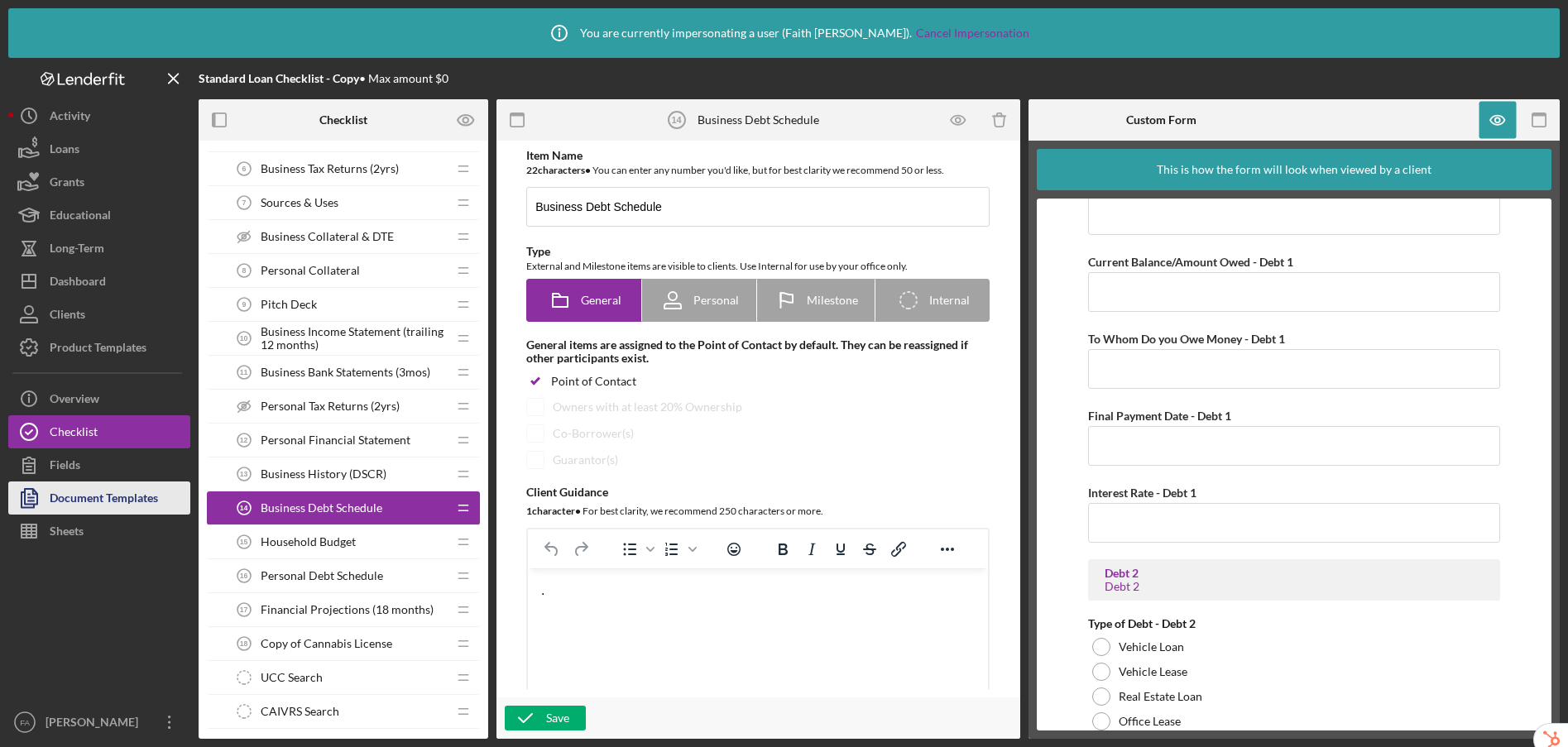
click at [97, 505] on div "Document Templates" at bounding box center [104, 500] width 108 height 37
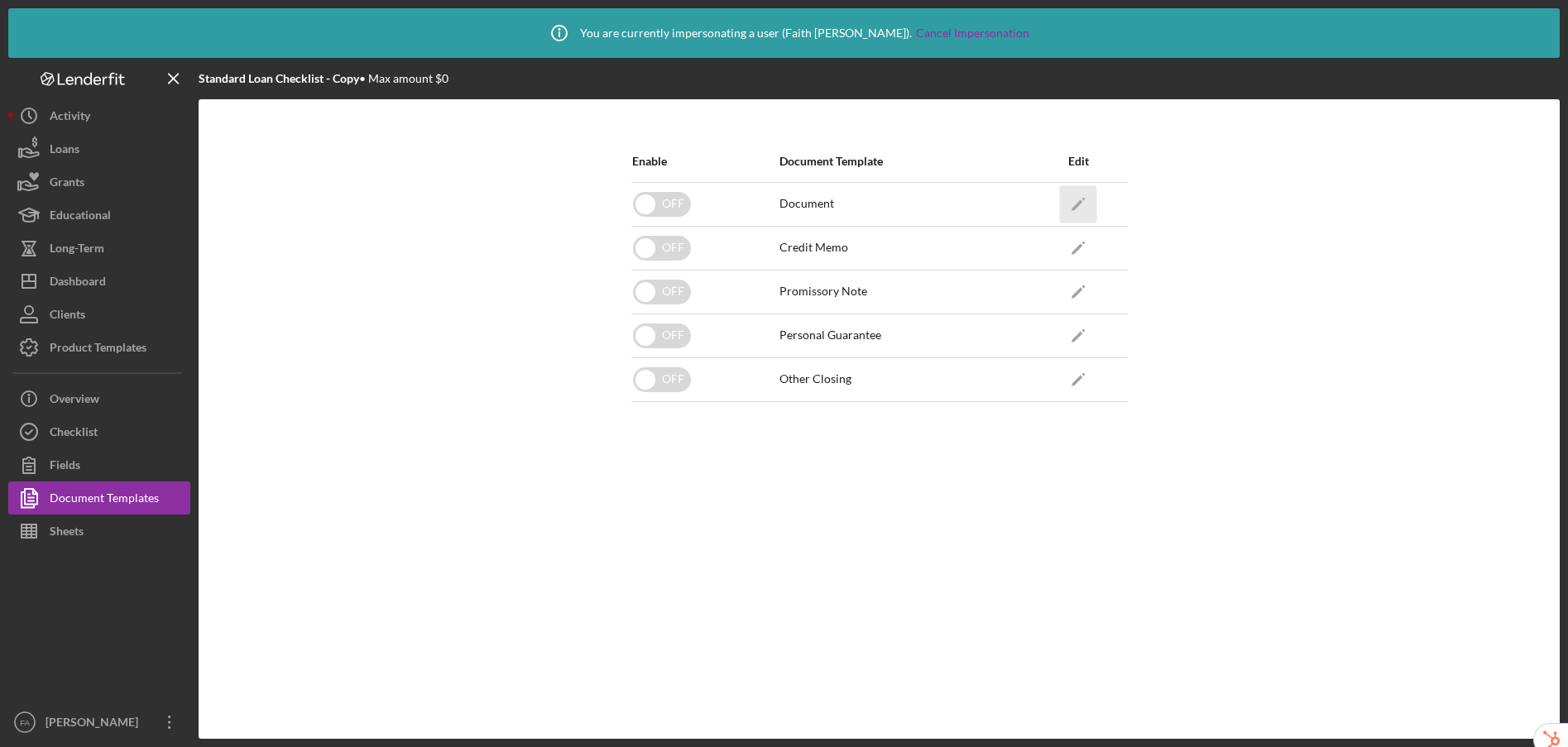
click at [1081, 197] on icon "Icon/Edit" at bounding box center [1078, 204] width 37 height 37
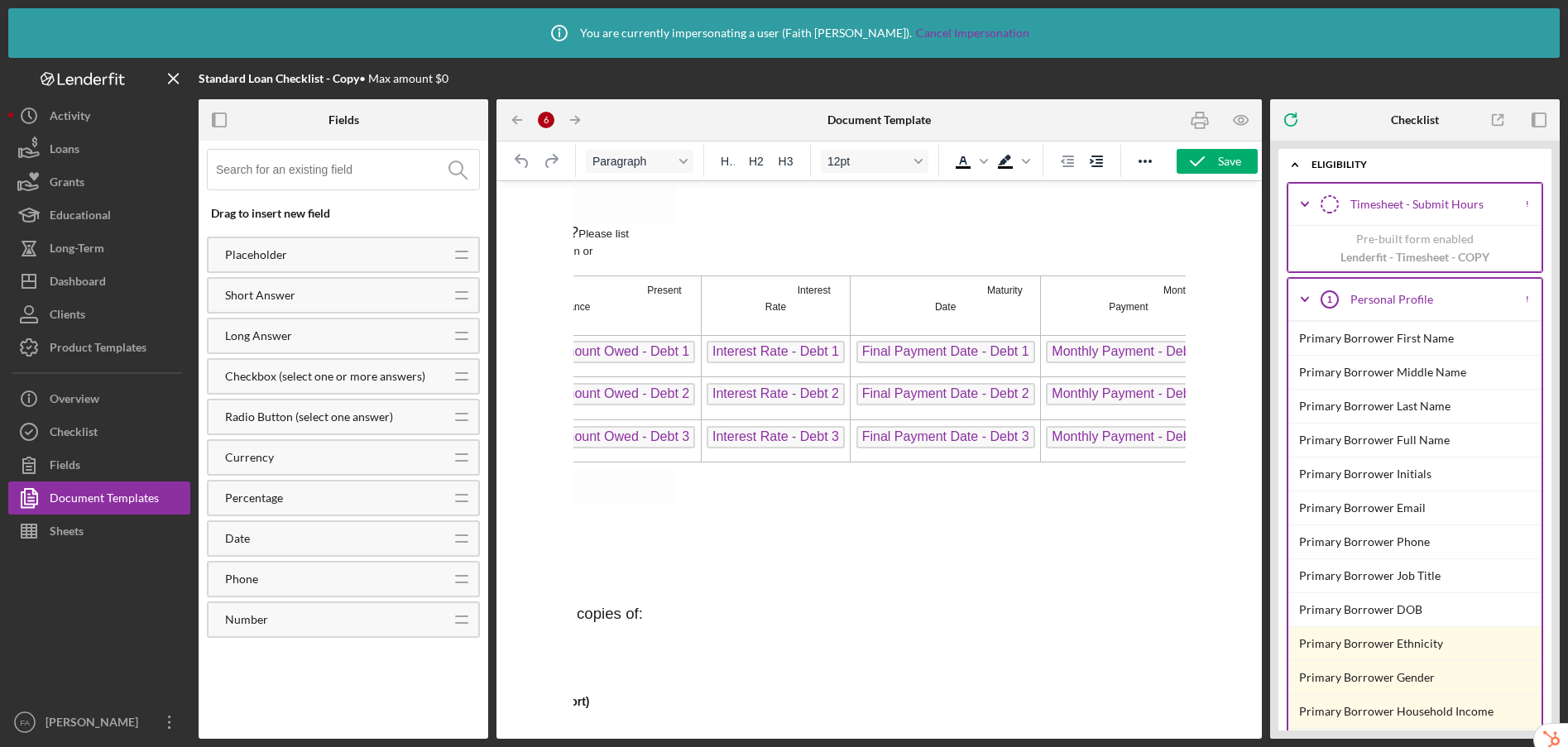
scroll to position [1214, 617]
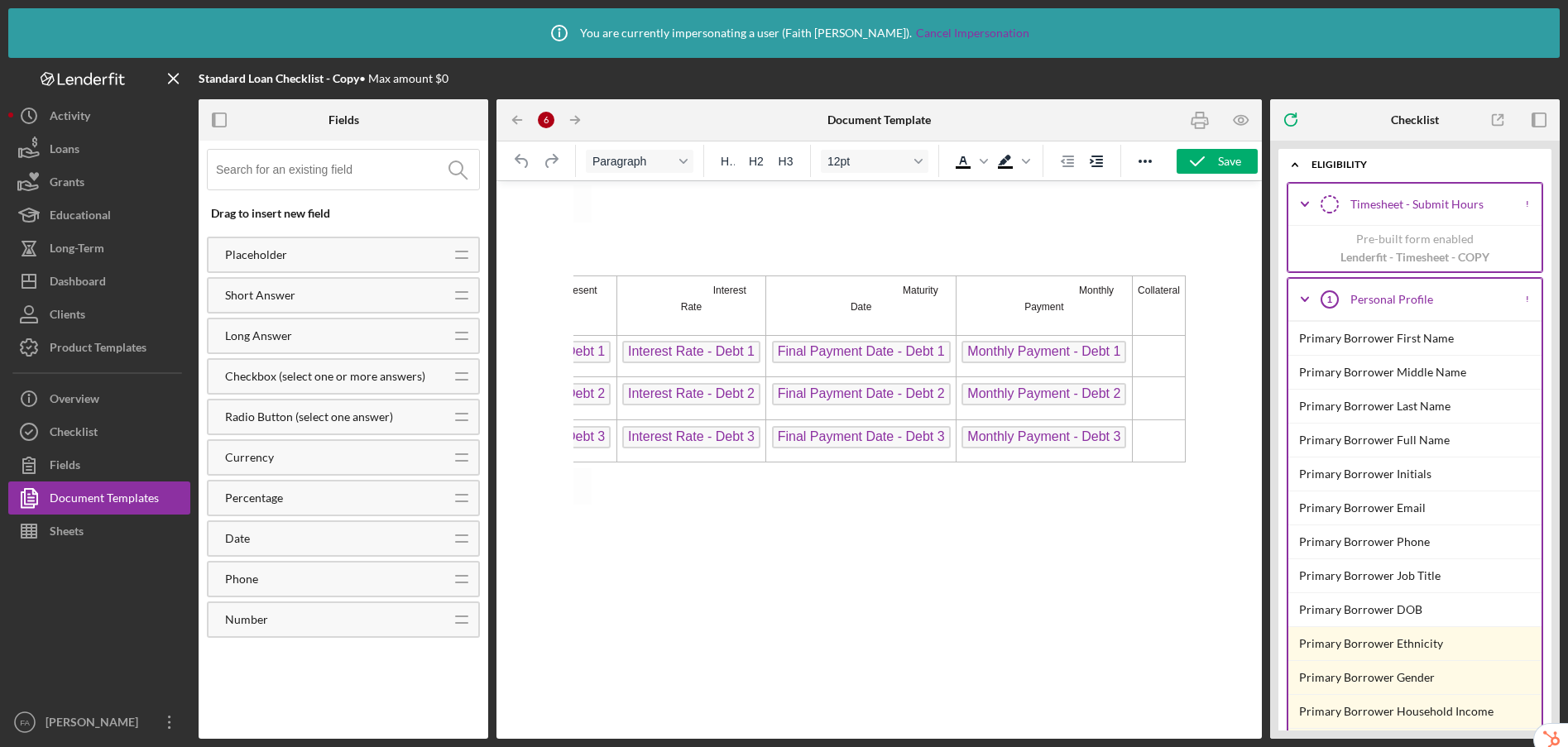
drag, startPoint x: 662, startPoint y: 729, endPoint x: 1590, endPoint y: 923, distance: 948.1
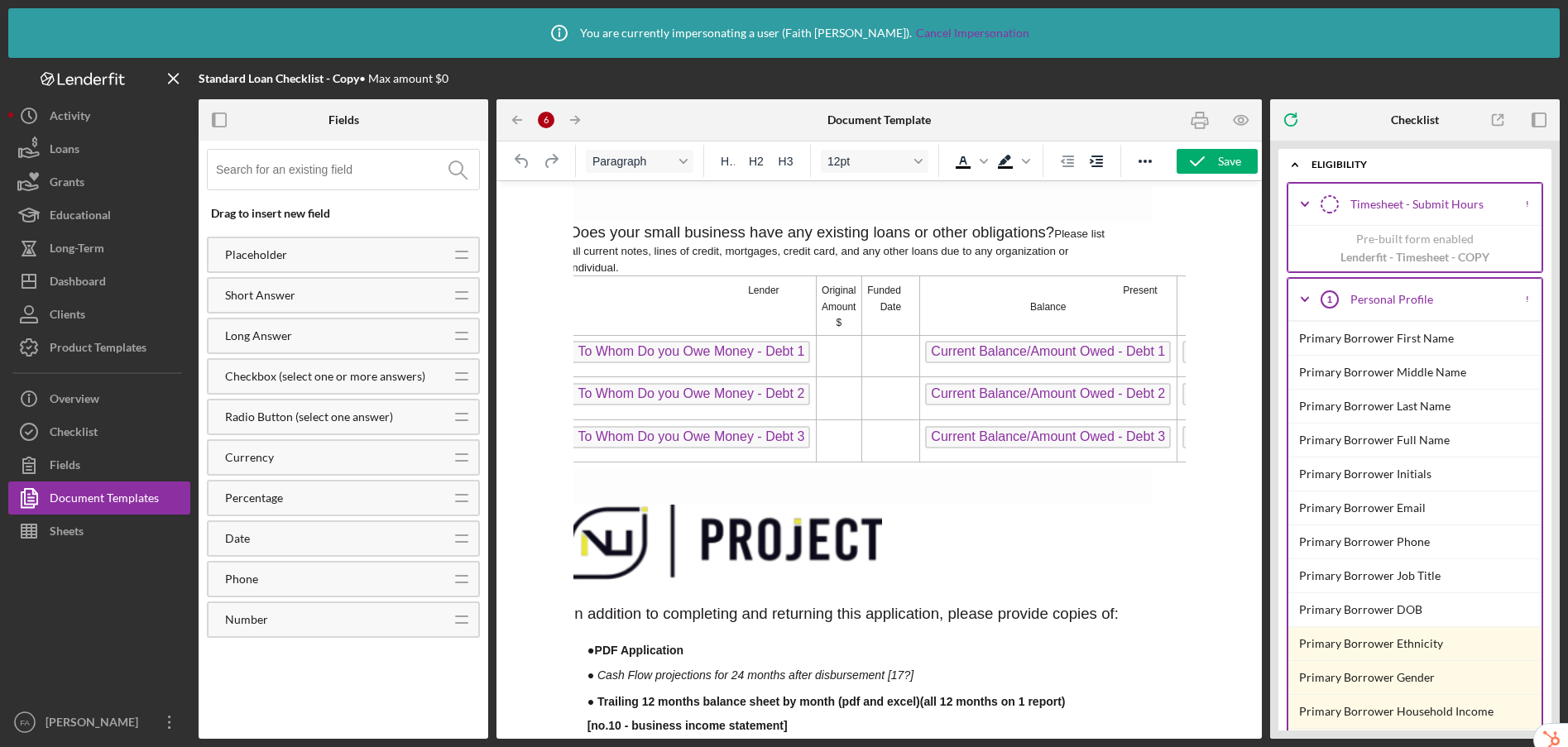
scroll to position [1214, 2]
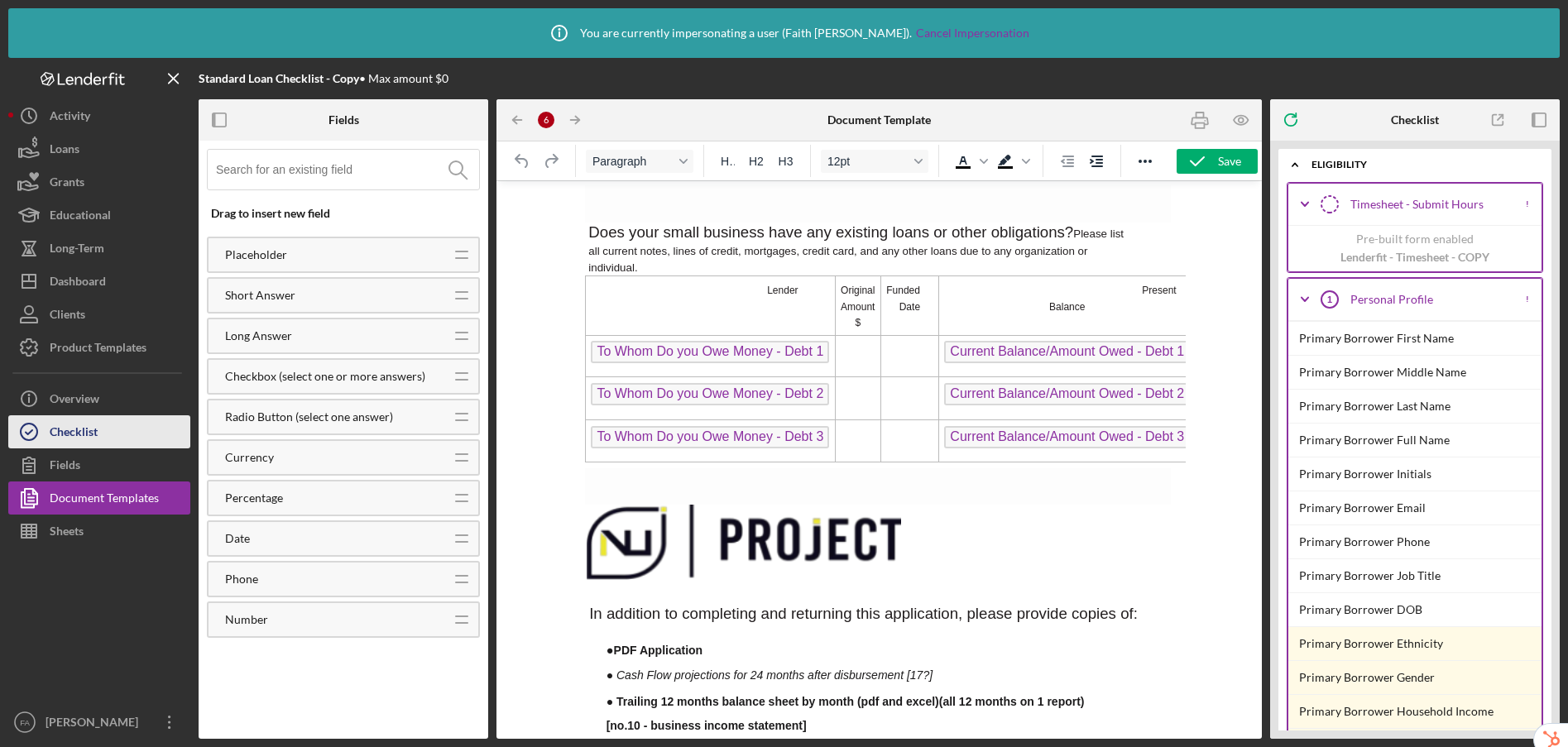
click at [85, 434] on div "Checklist" at bounding box center [74, 434] width 48 height 37
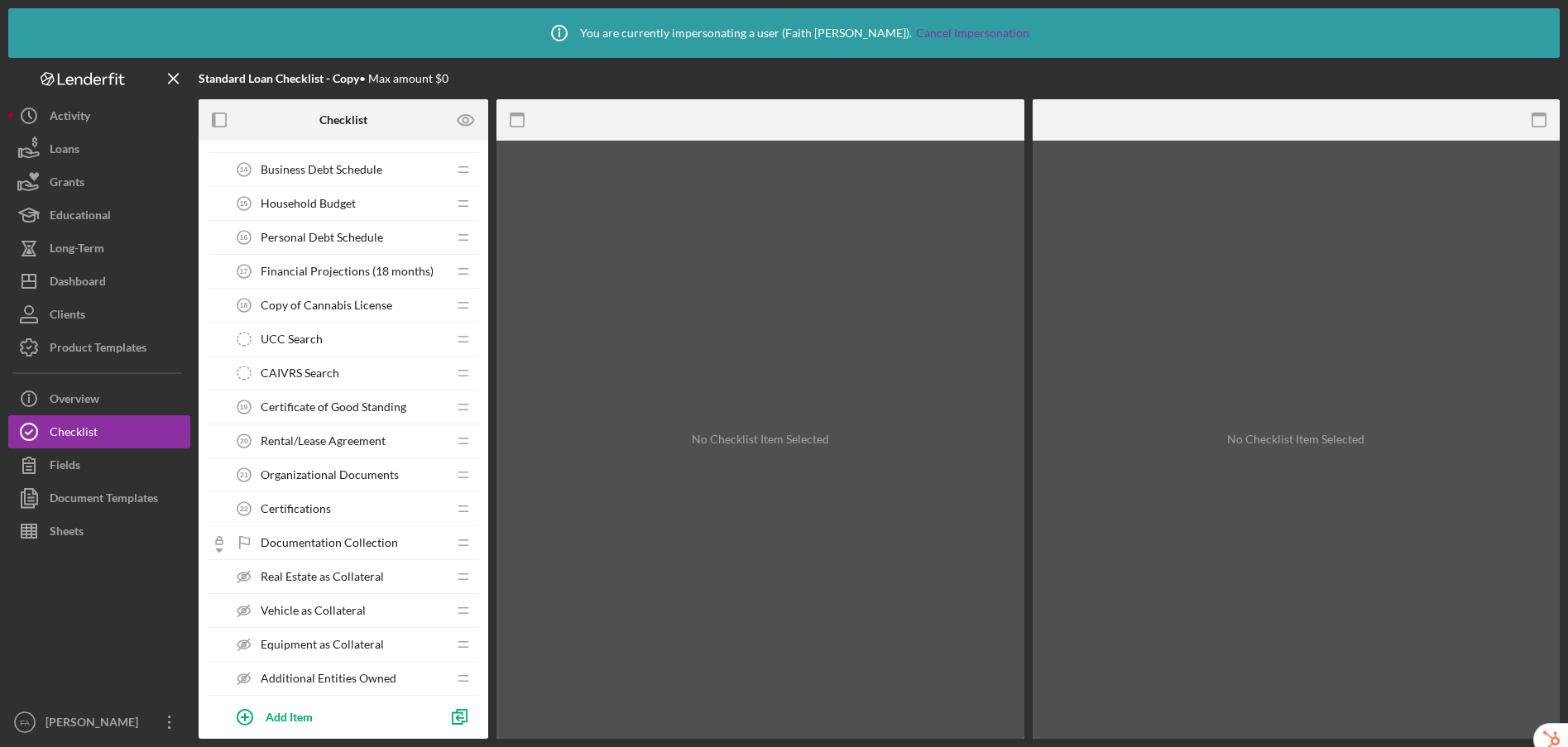
scroll to position [772, 0]
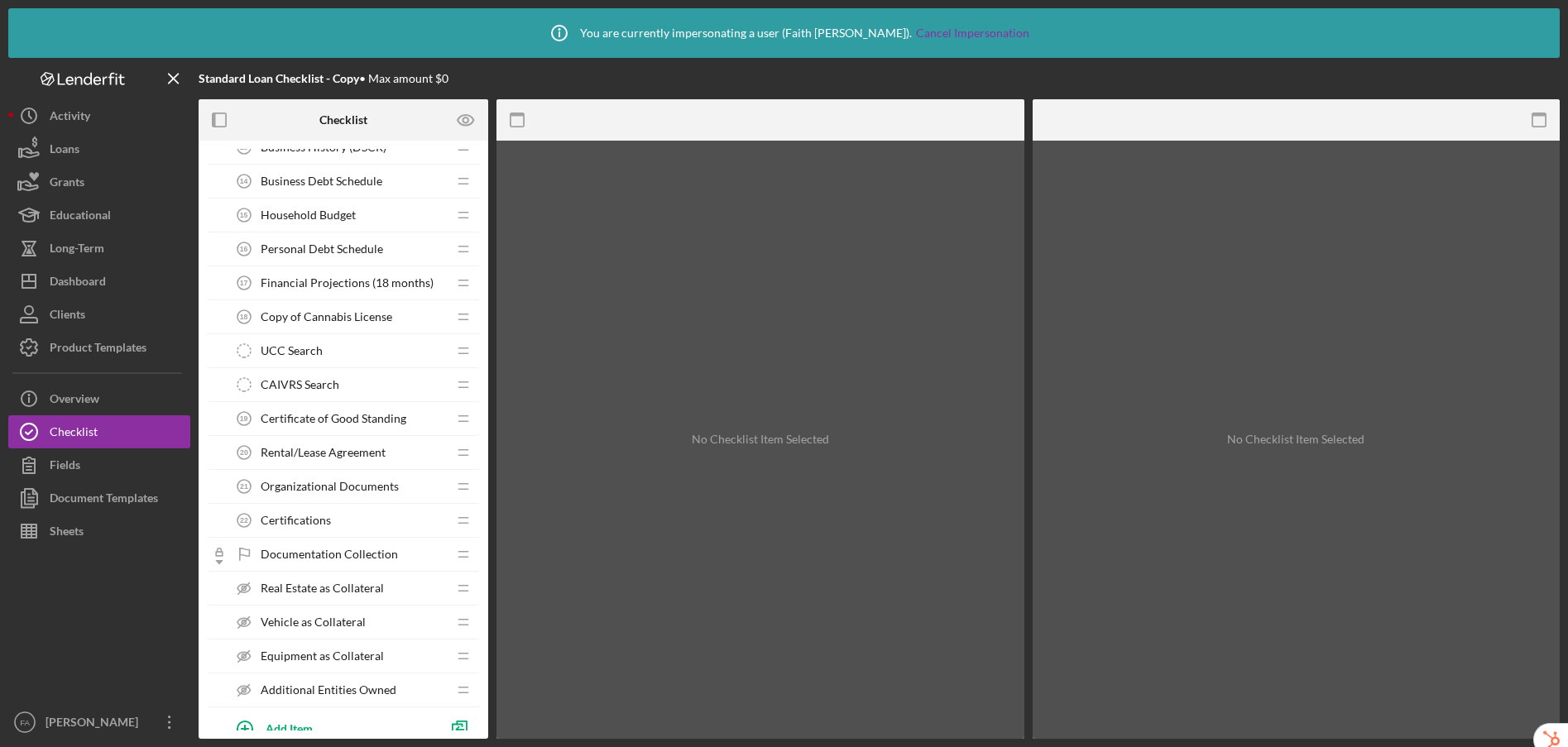
click at [327, 172] on div "Business Debt Schedule 14 Business Debt Schedule" at bounding box center [337, 182] width 219 height 33
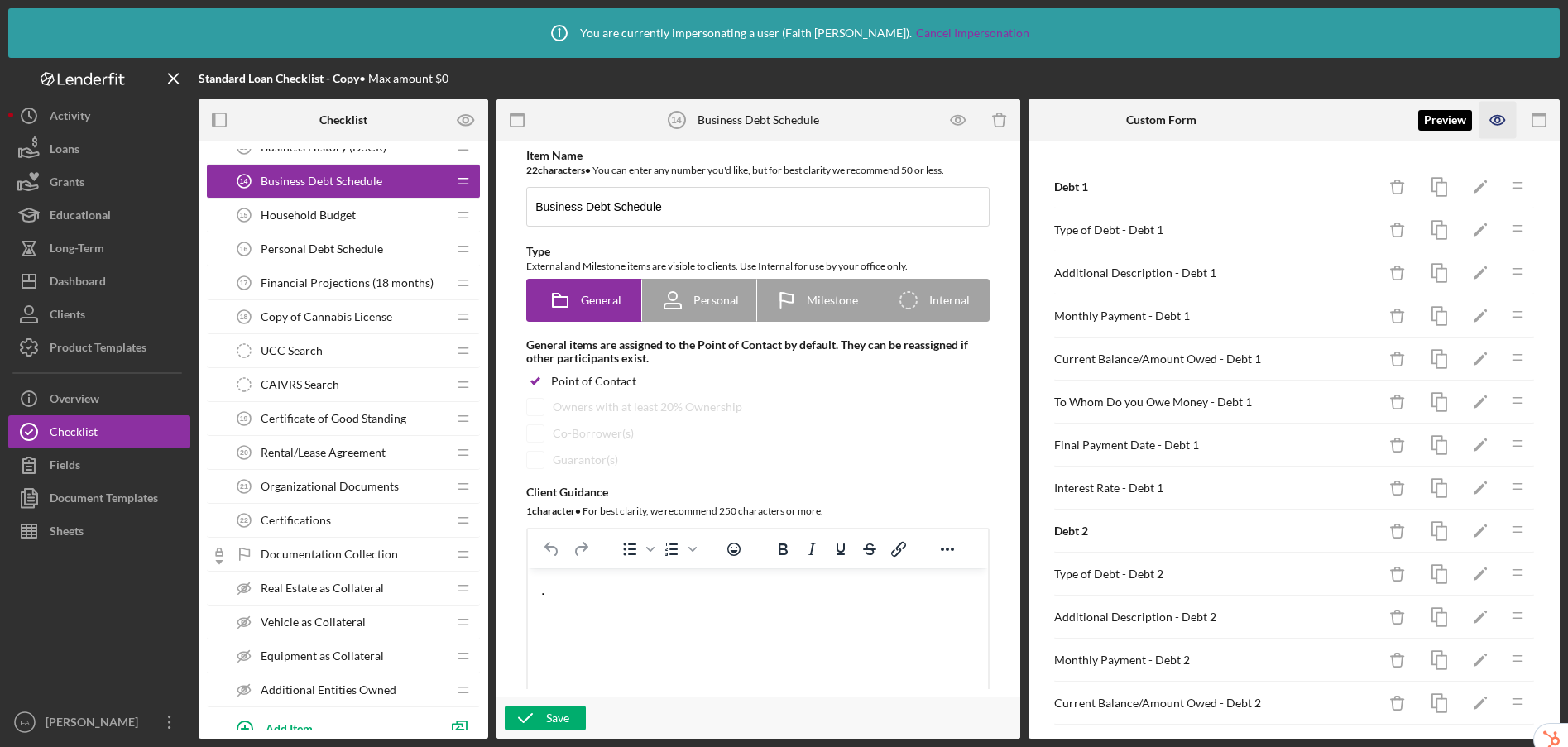
click at [1497, 124] on icon "button" at bounding box center [1498, 121] width 37 height 37
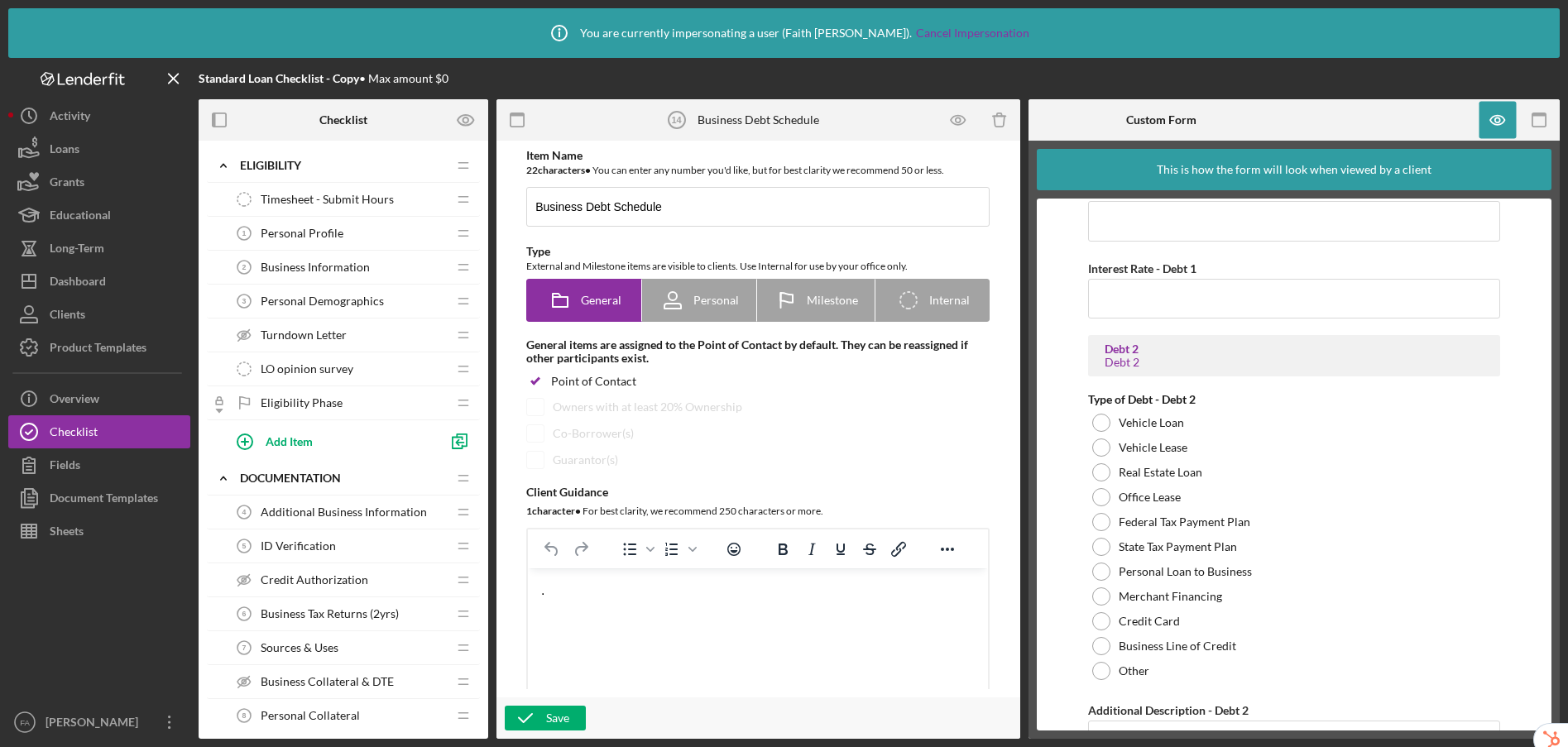
click at [308, 233] on span "Personal Profile" at bounding box center [301, 233] width 82 height 13
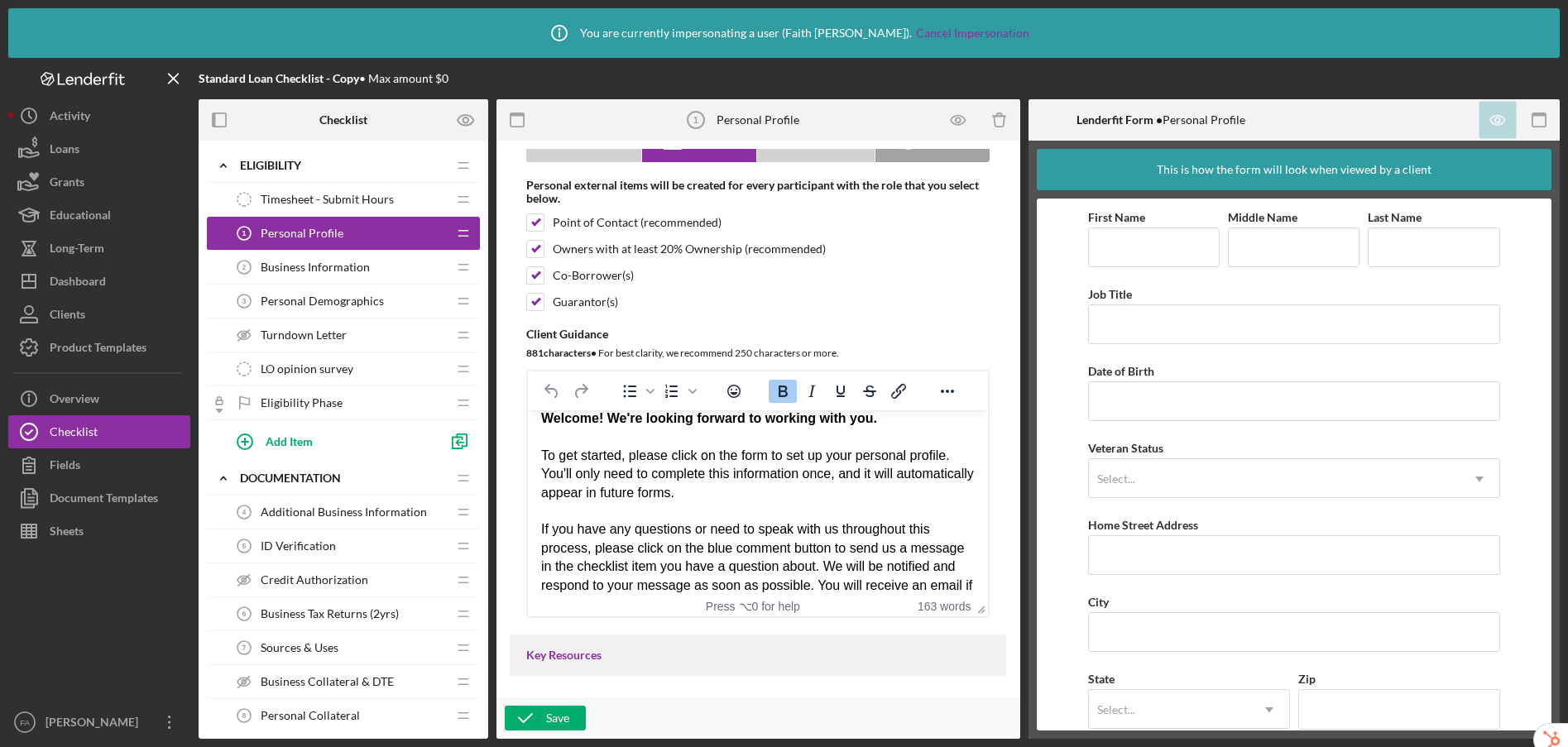
scroll to position [11, 0]
click at [328, 265] on span "Business Information" at bounding box center [314, 266] width 109 height 13
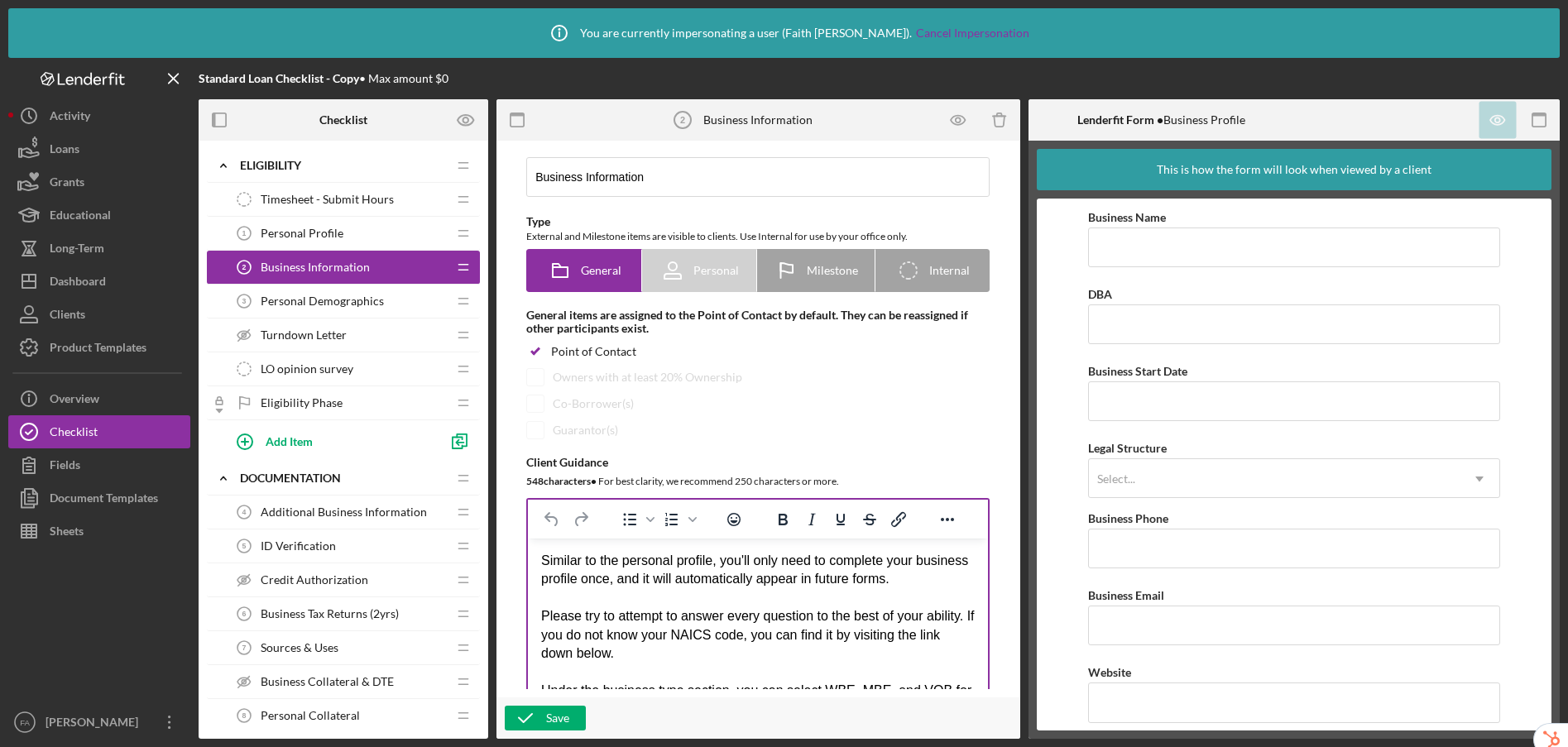
scroll to position [45, 0]
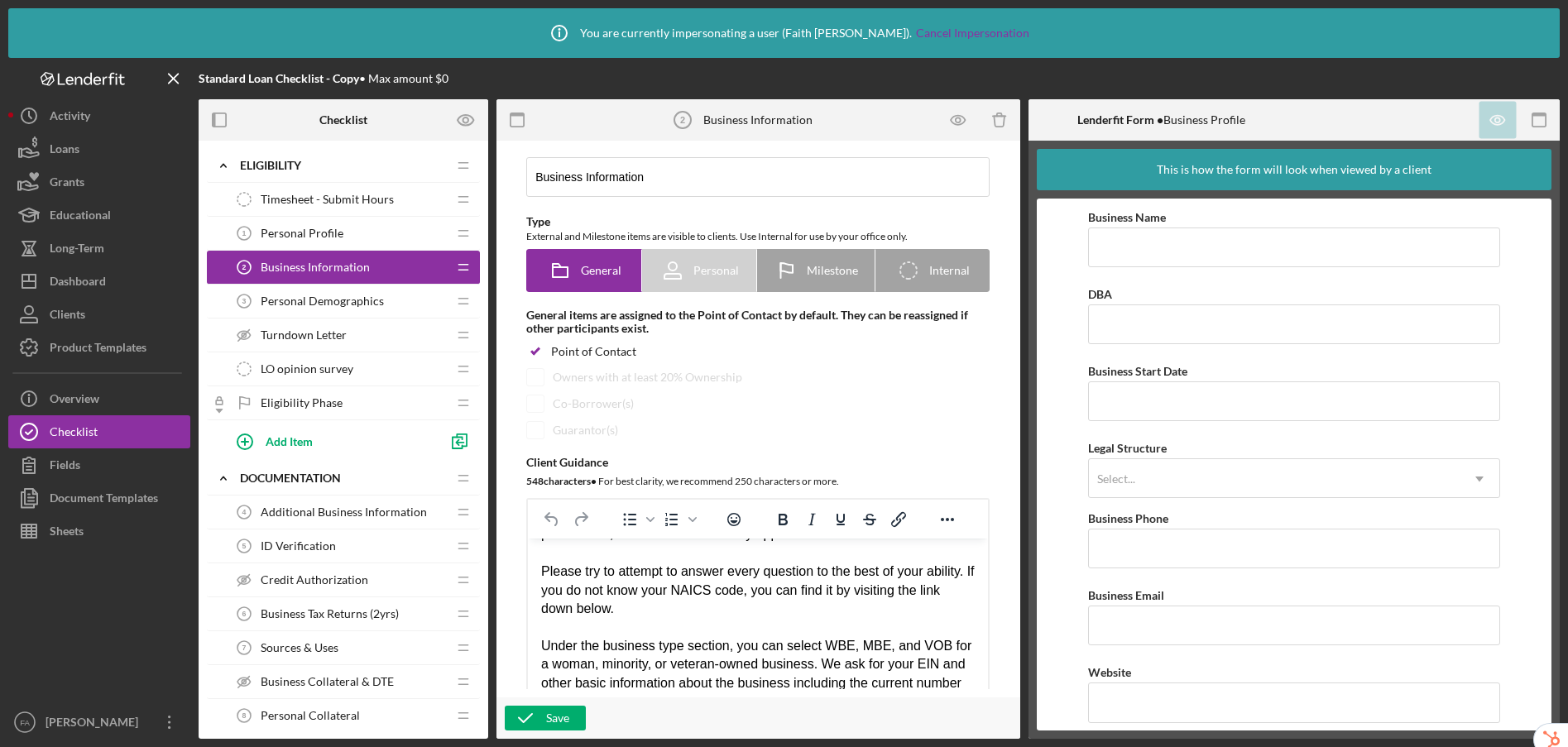
click at [353, 295] on span "Personal Demographics" at bounding box center [322, 300] width 124 height 13
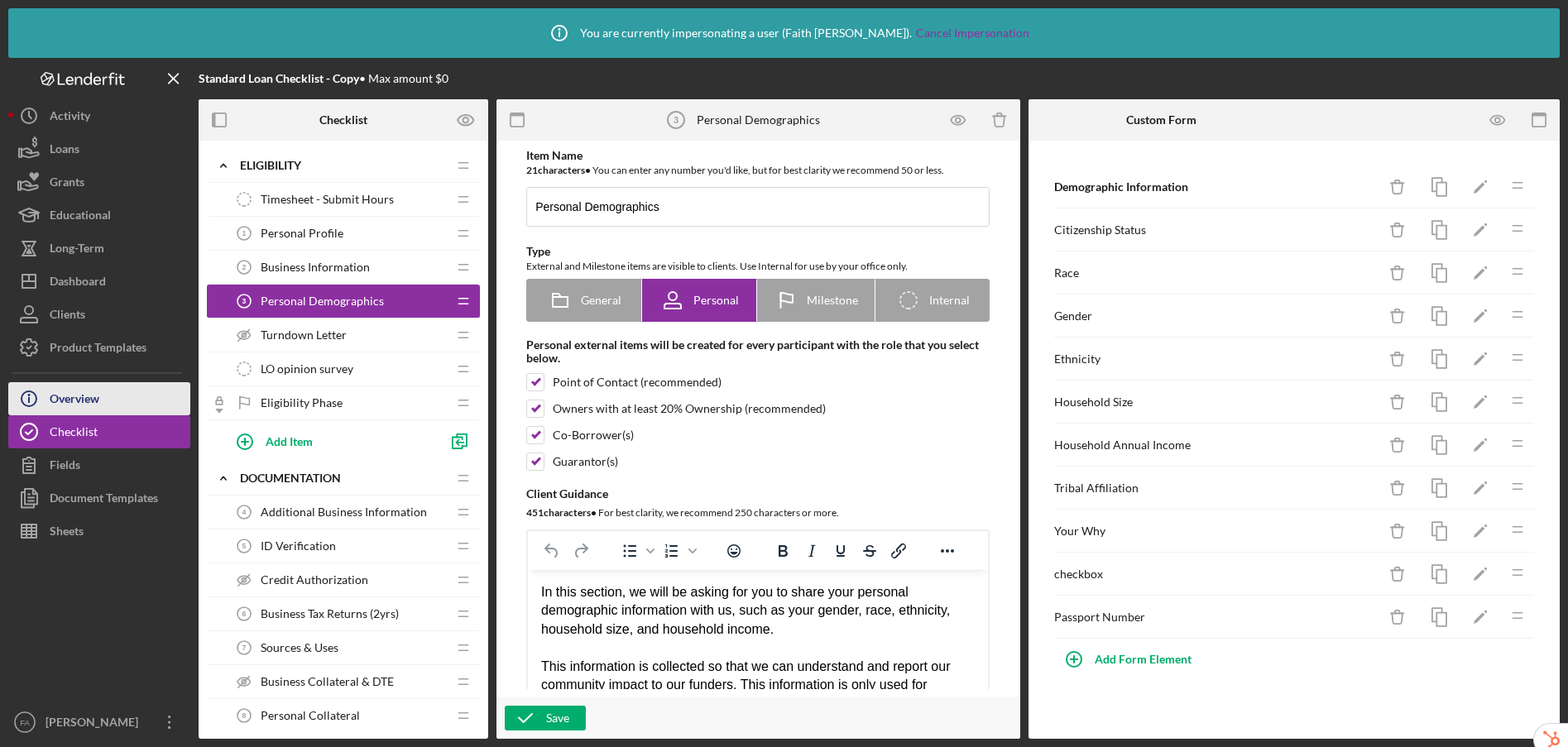
click at [112, 393] on button "Icon/Info Overview" at bounding box center [98, 399] width 182 height 33
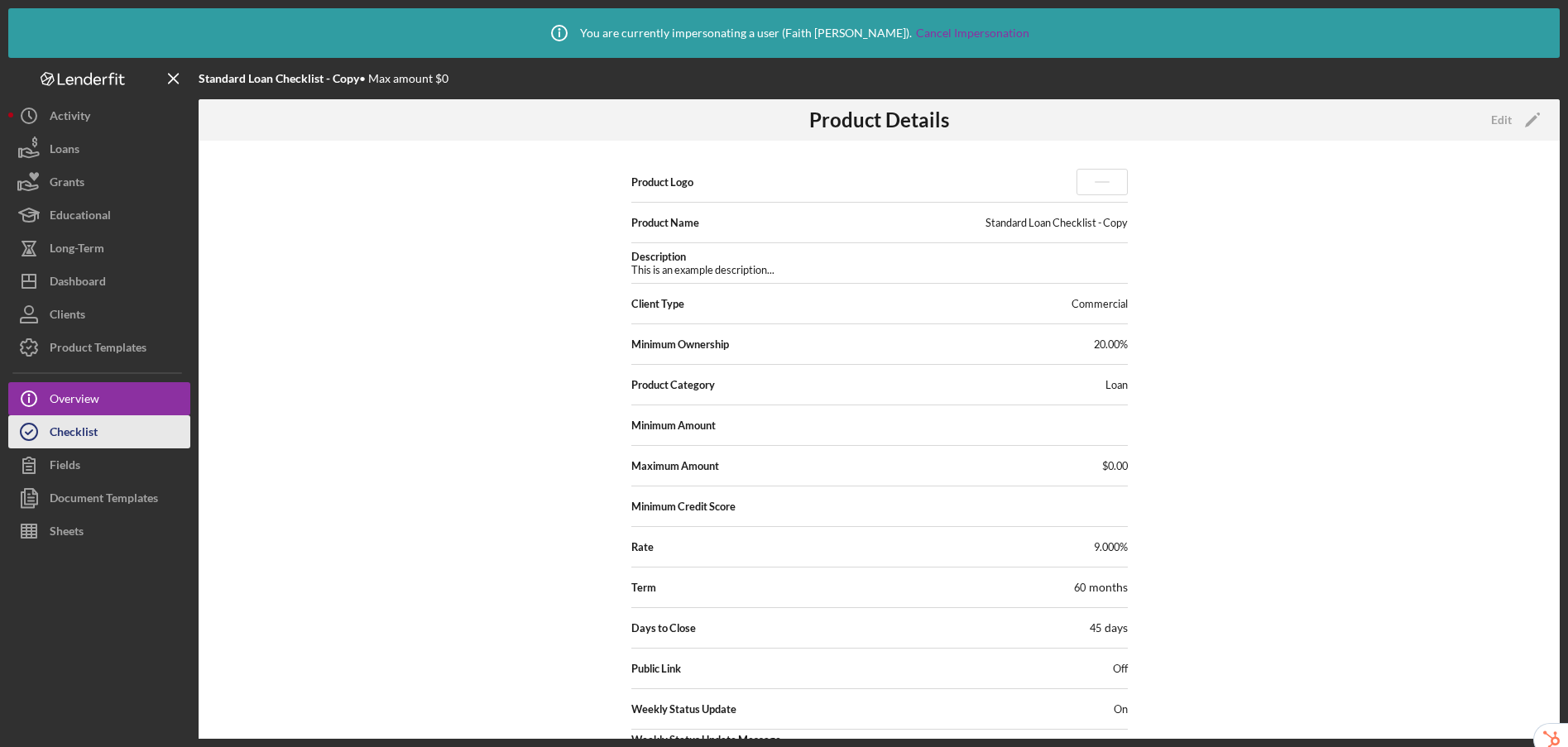
click at [102, 440] on button "Checklist" at bounding box center [98, 432] width 182 height 33
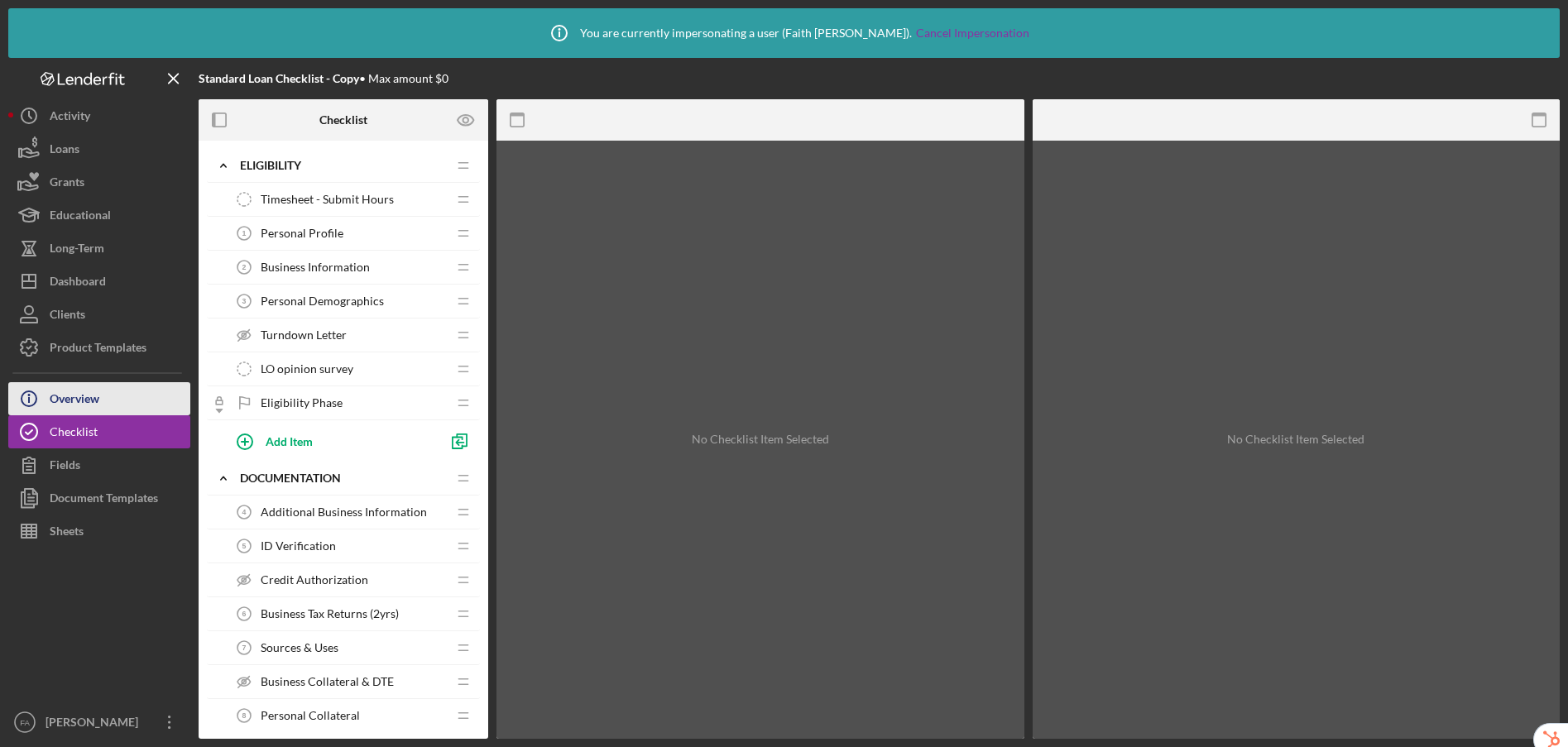
click at [86, 400] on div "Overview" at bounding box center [75, 400] width 50 height 37
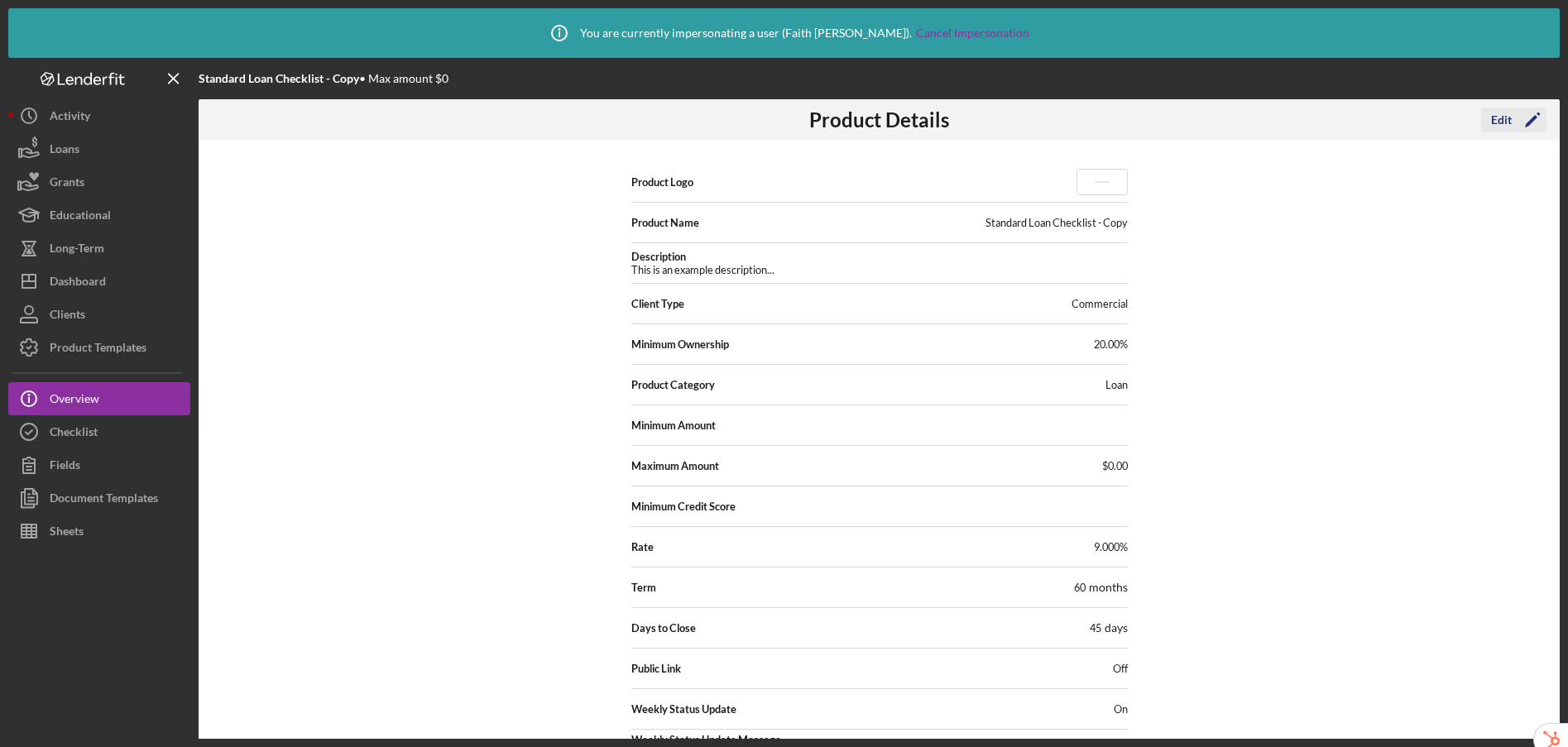
click at [1494, 123] on div "Edit" at bounding box center [1500, 120] width 21 height 25
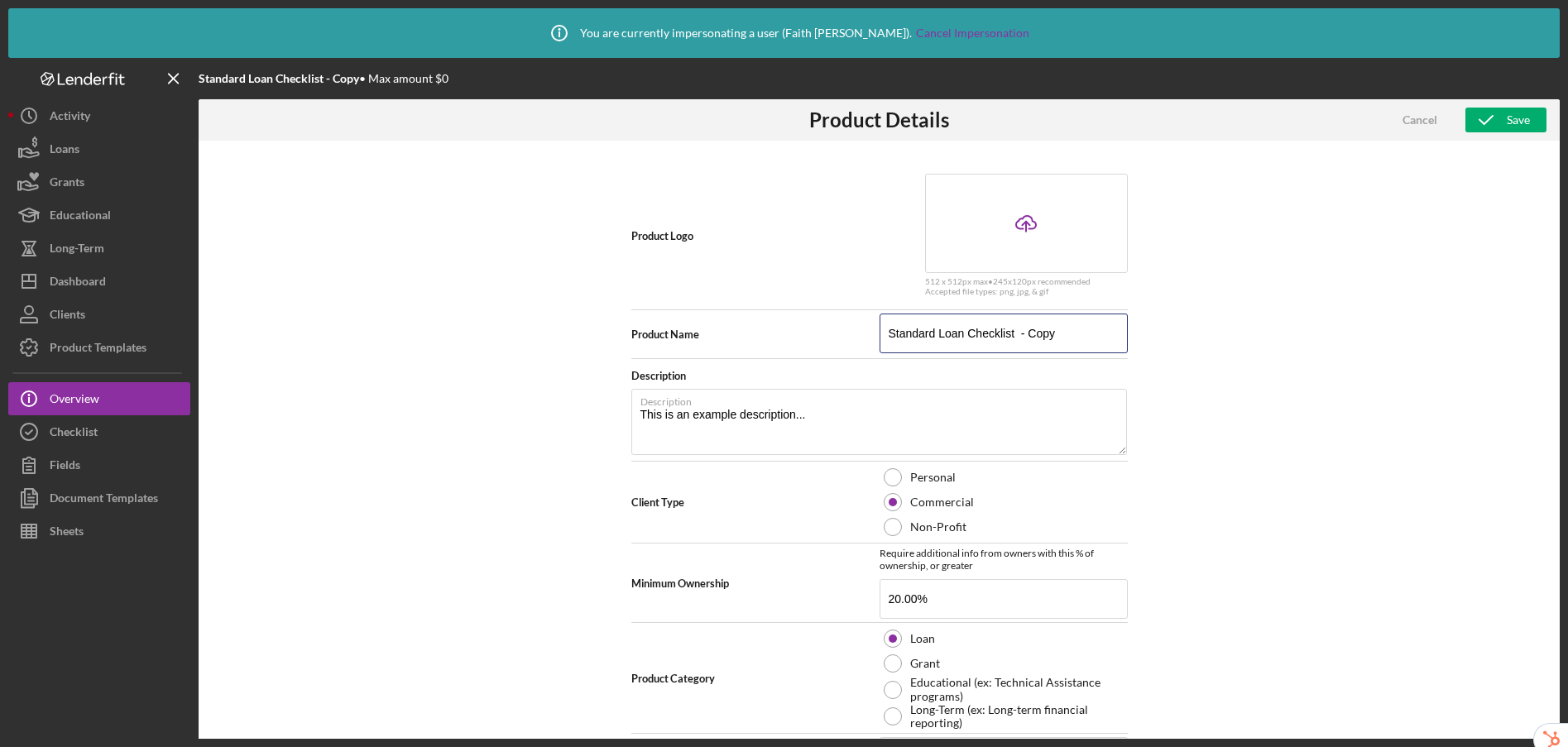
drag, startPoint x: 1084, startPoint y: 335, endPoint x: 850, endPoint y: 329, distance: 234.1
click at [850, 329] on div "Product Name Standard Loan Checklist - Copy" at bounding box center [880, 334] width 497 height 41
click at [77, 433] on div "Checklist" at bounding box center [74, 434] width 48 height 37
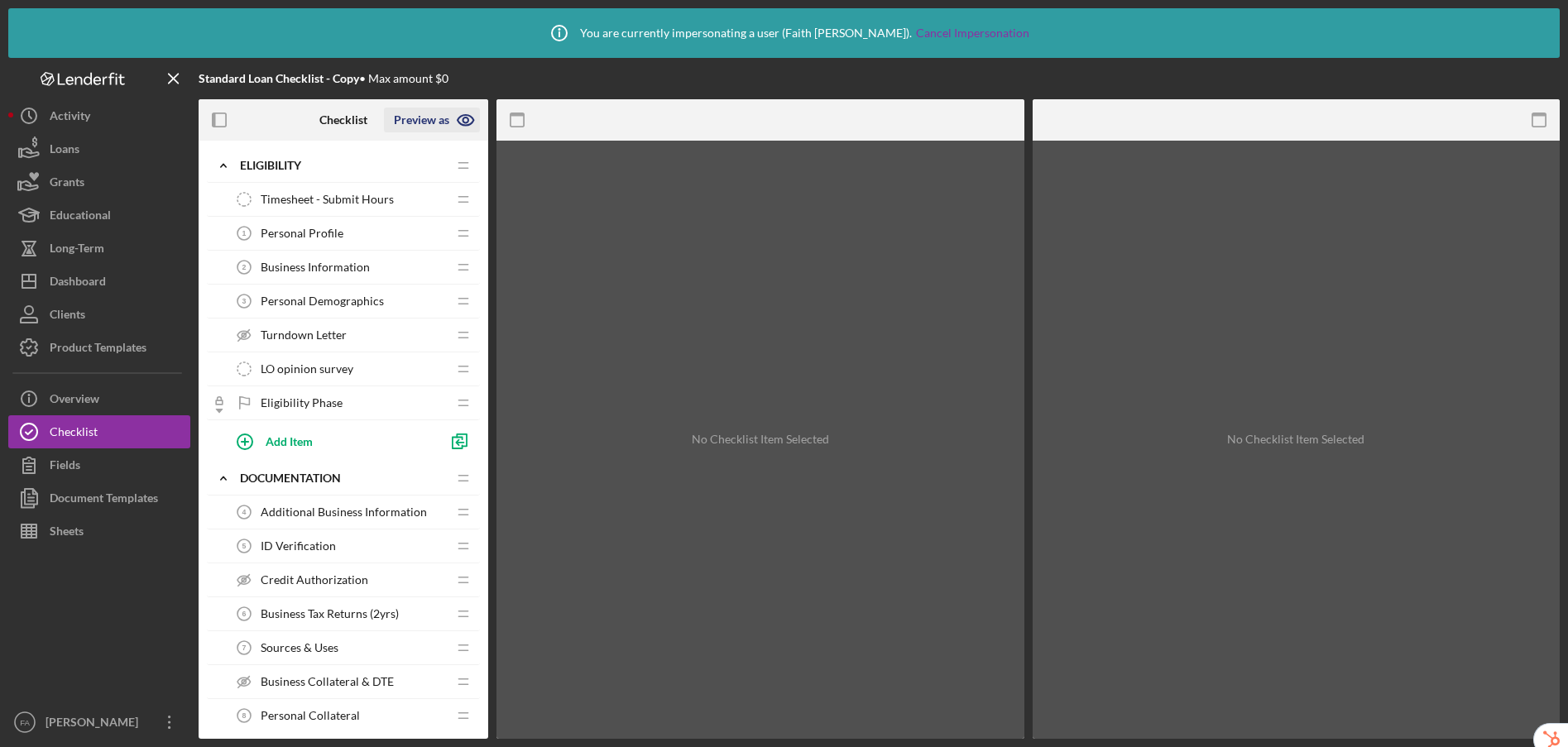
click at [465, 113] on icon "button" at bounding box center [465, 120] width 41 height 41
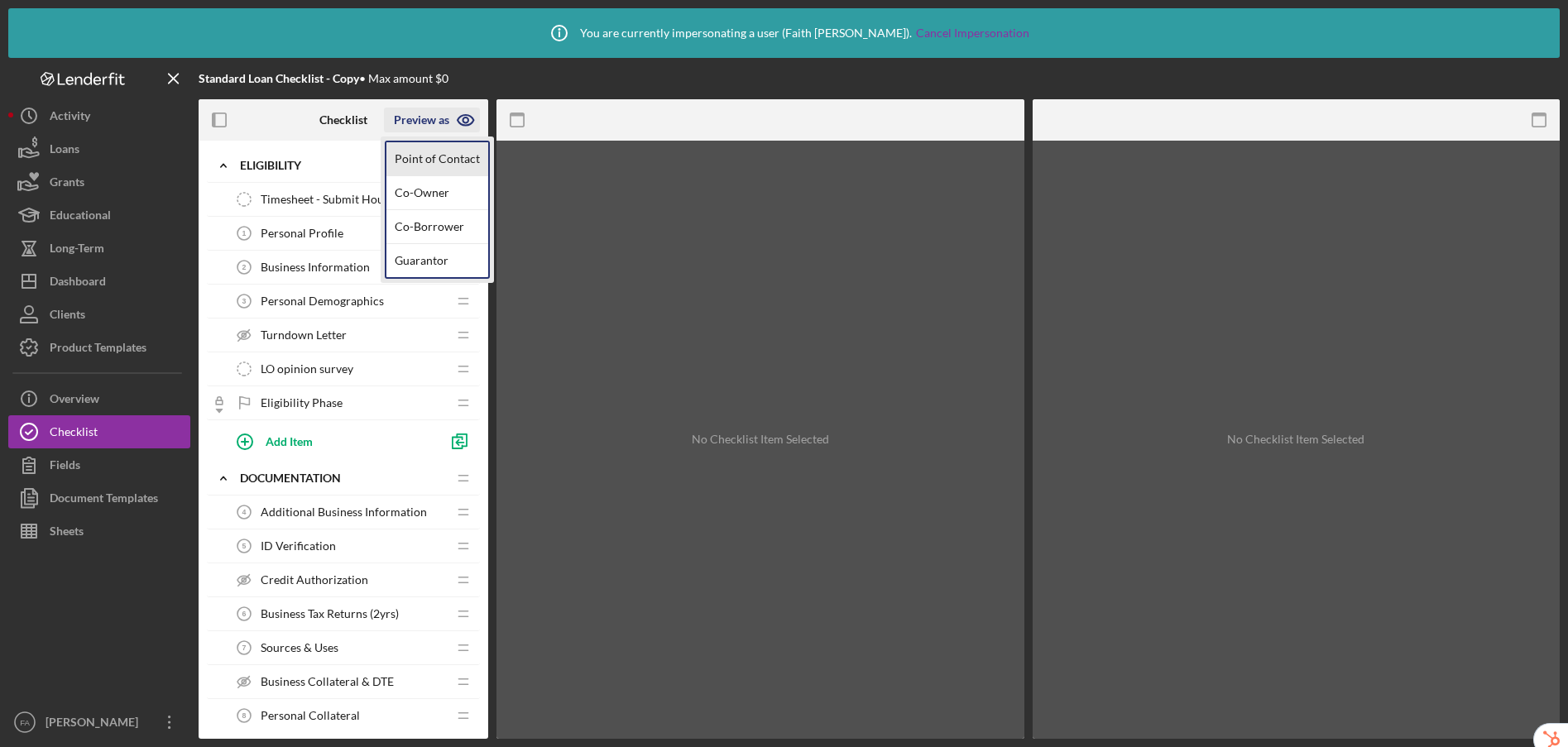
click at [467, 155] on link "Point of Contact" at bounding box center [437, 159] width 102 height 34
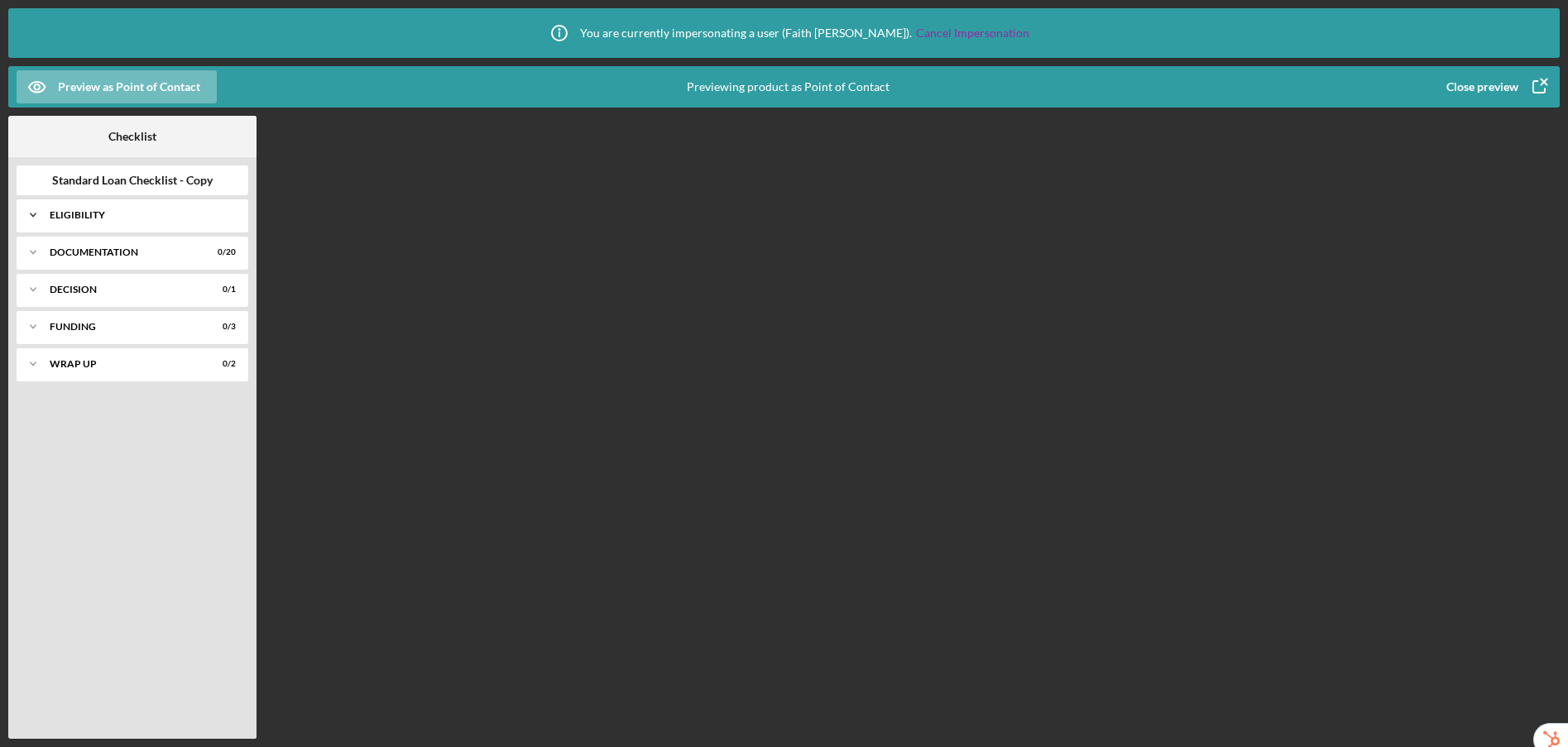
click at [66, 213] on div "Eligibility" at bounding box center [138, 215] width 178 height 10
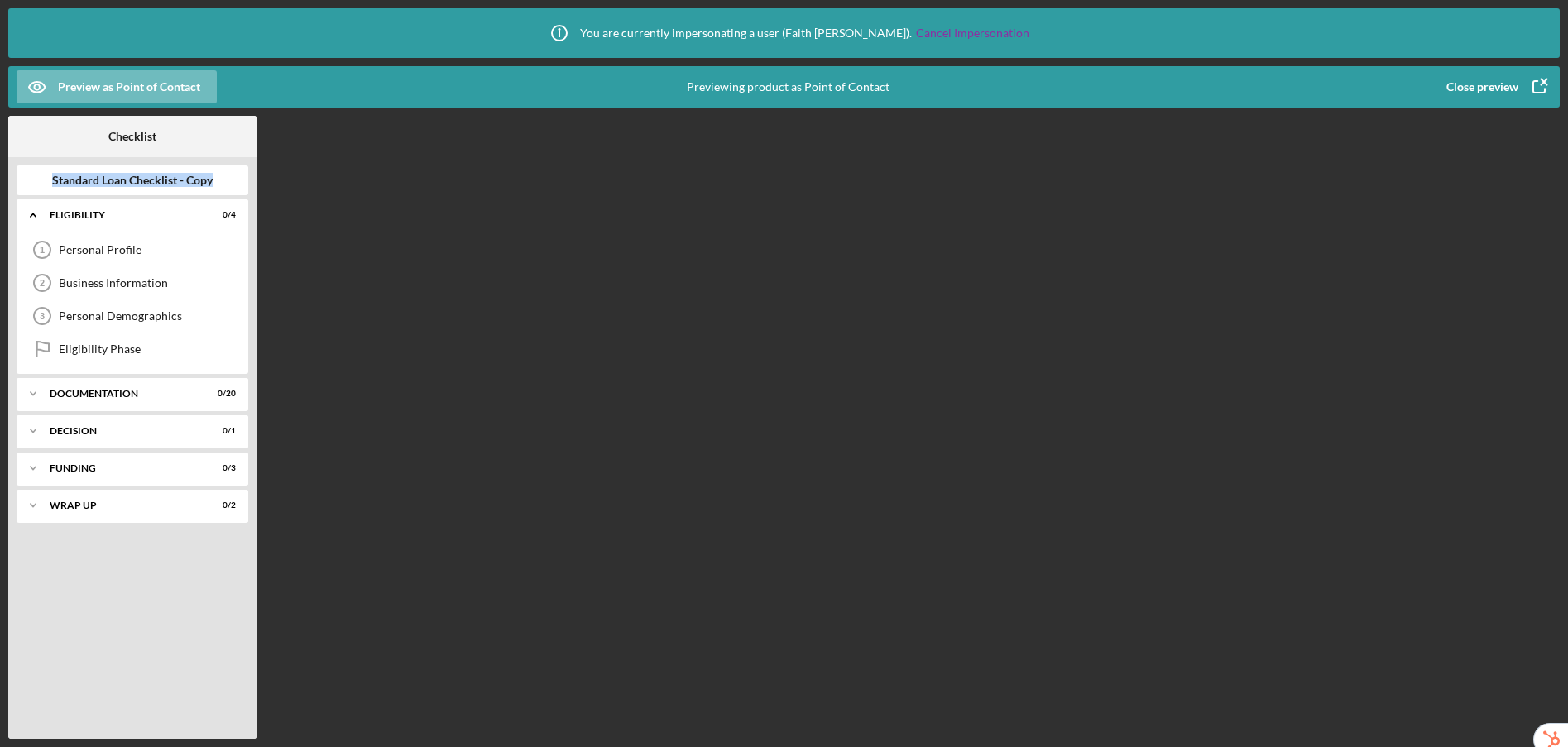
drag, startPoint x: 48, startPoint y: 182, endPoint x: 228, endPoint y: 186, distance: 180.0
click at [228, 186] on div "Standard Loan Checklist - Copy" at bounding box center [133, 180] width 232 height 13
click at [221, 180] on div "Standard Loan Checklist - Copy" at bounding box center [133, 180] width 232 height 13
click at [1459, 81] on div "Close preview" at bounding box center [1482, 87] width 72 height 33
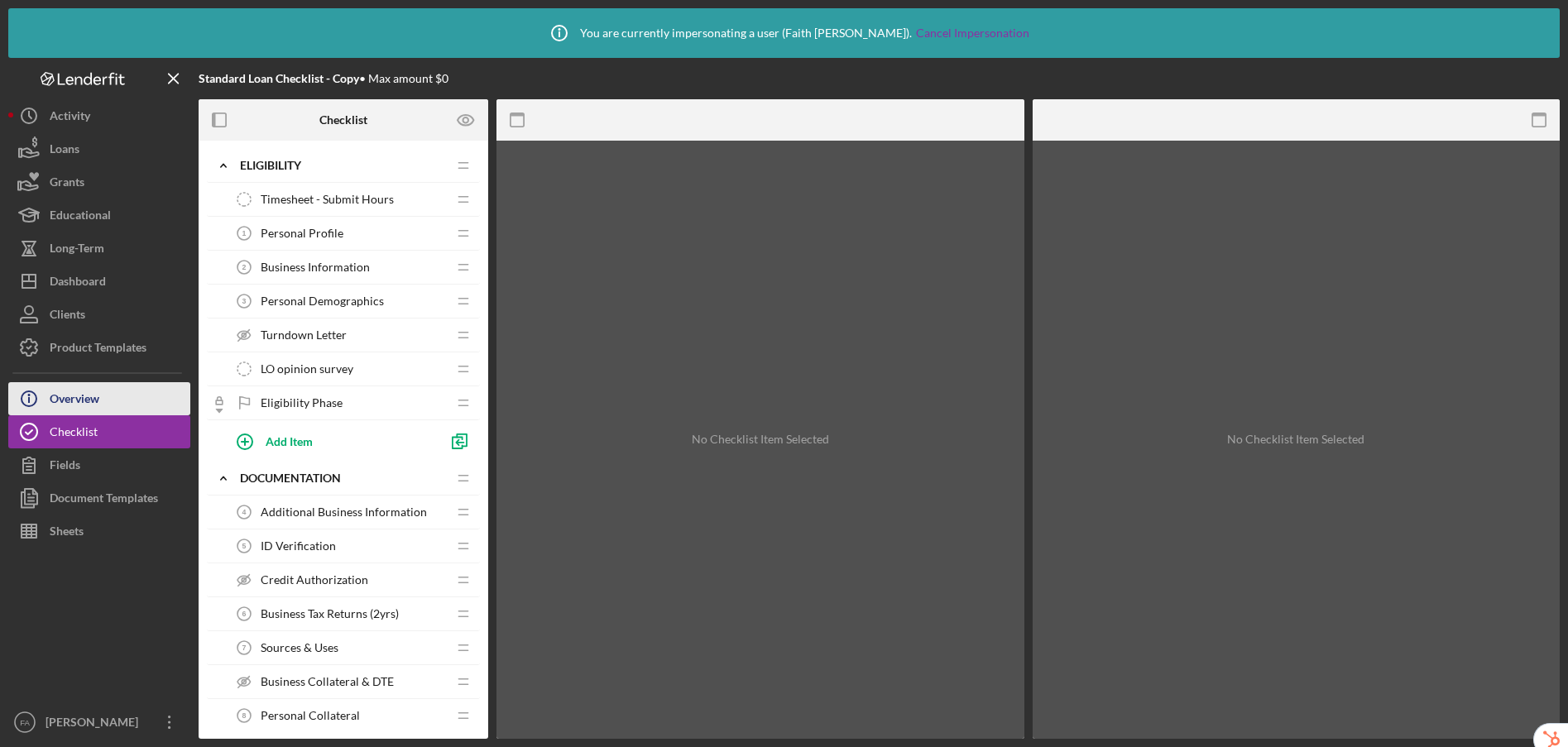
click at [92, 384] on div "Overview" at bounding box center [75, 400] width 50 height 37
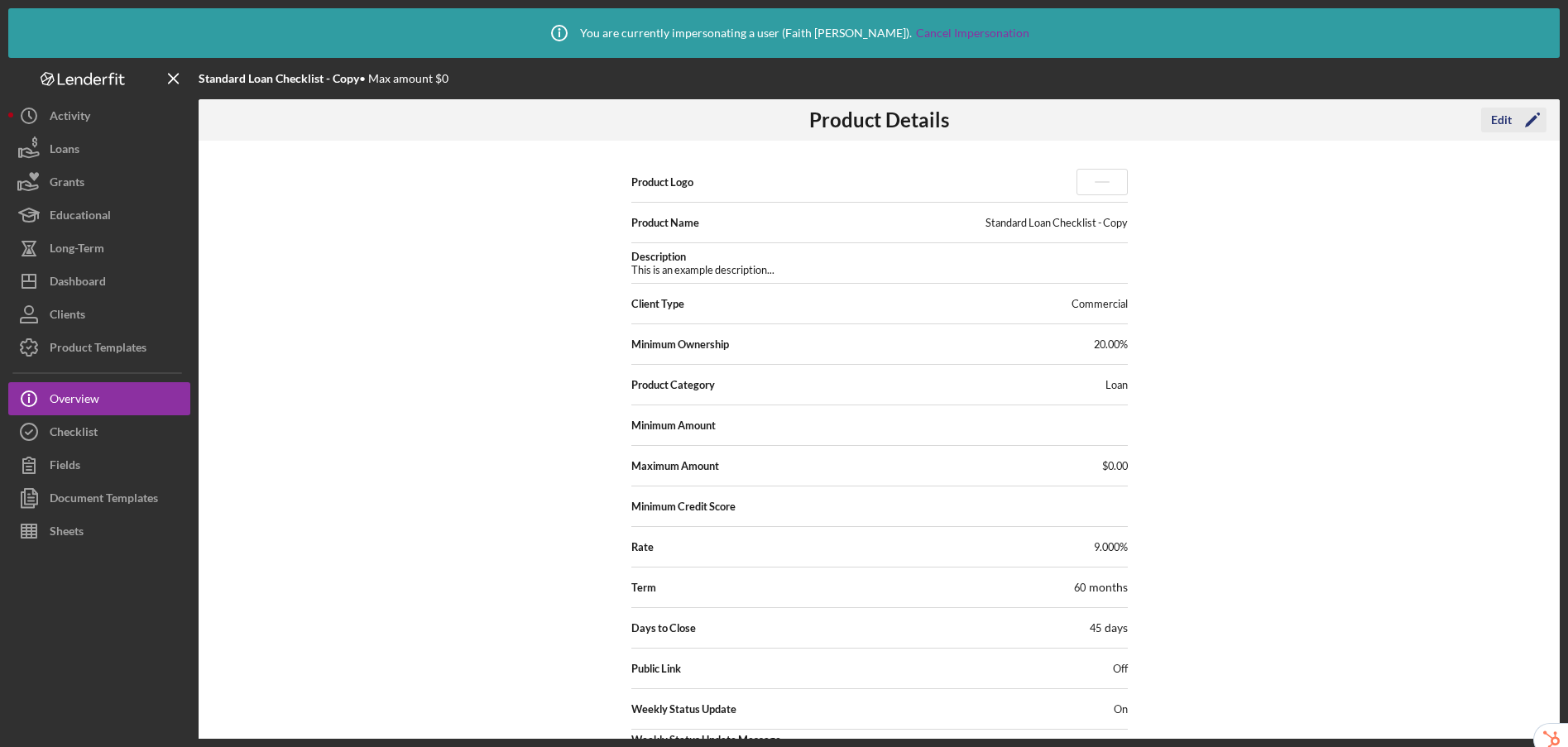
click at [1509, 118] on div "Edit" at bounding box center [1500, 120] width 21 height 25
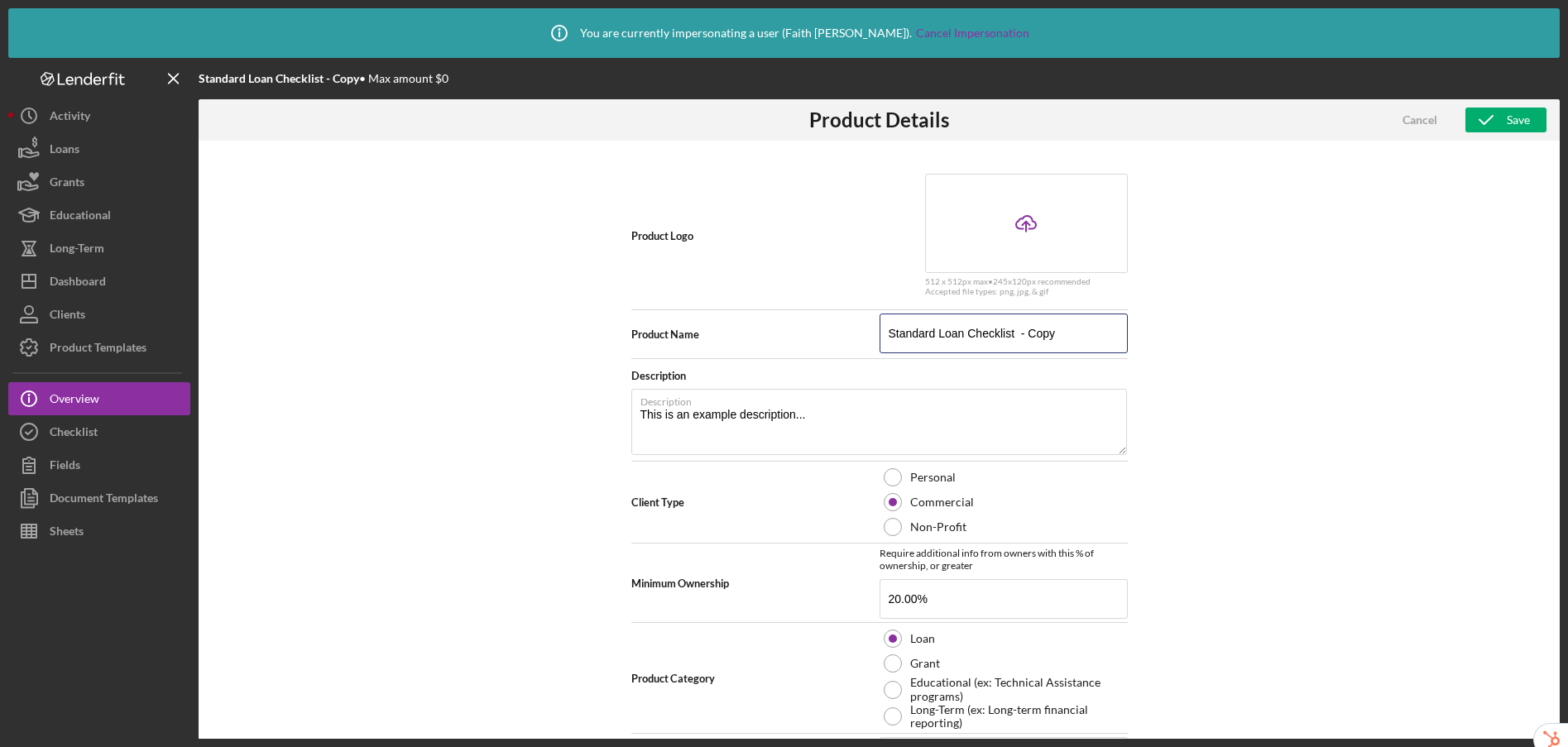
drag, startPoint x: 1066, startPoint y: 337, endPoint x: 865, endPoint y: 329, distance: 201.2
click at [865, 329] on div "Product Name Standard Loan Checklist - Copy" at bounding box center [880, 334] width 497 height 41
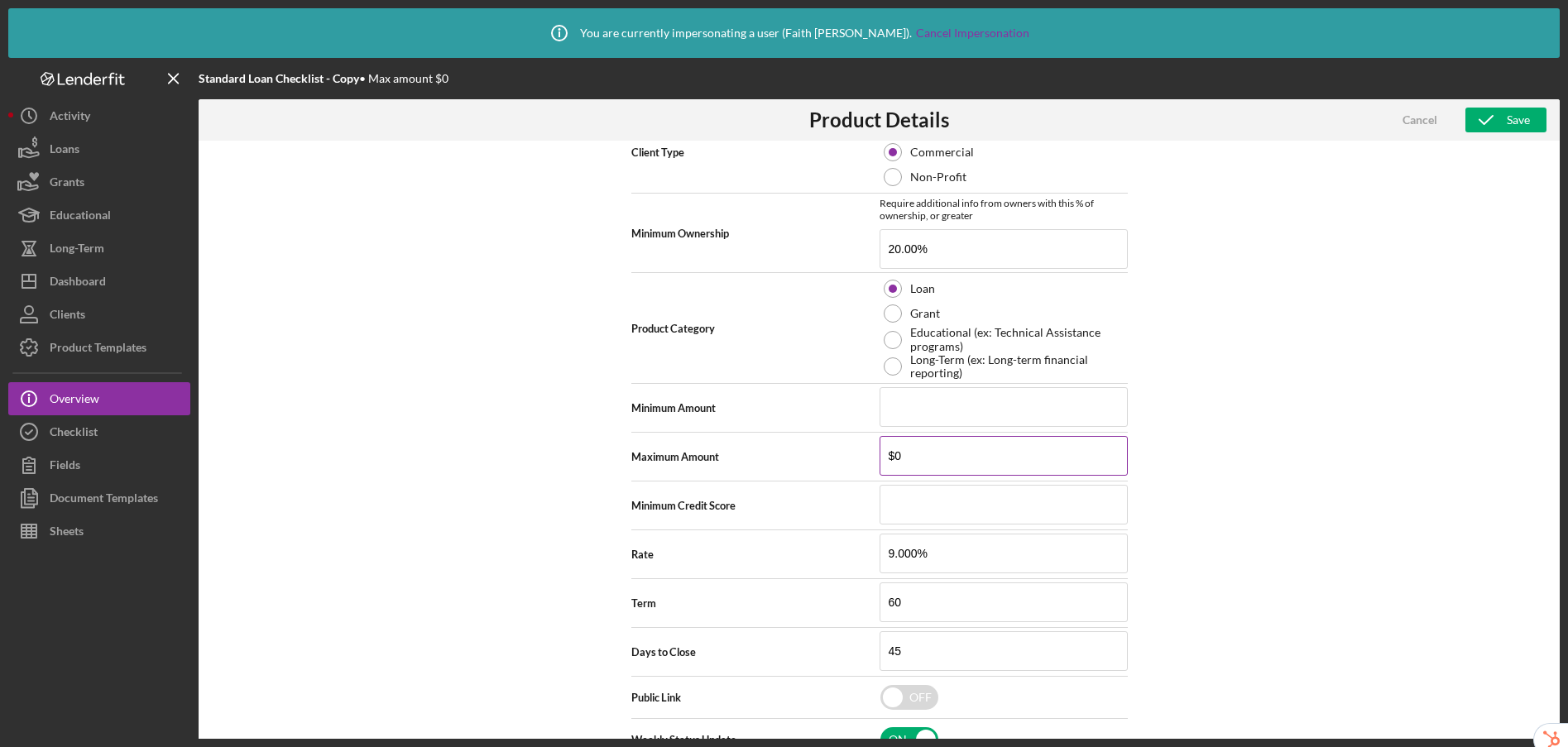
scroll to position [386, 0]
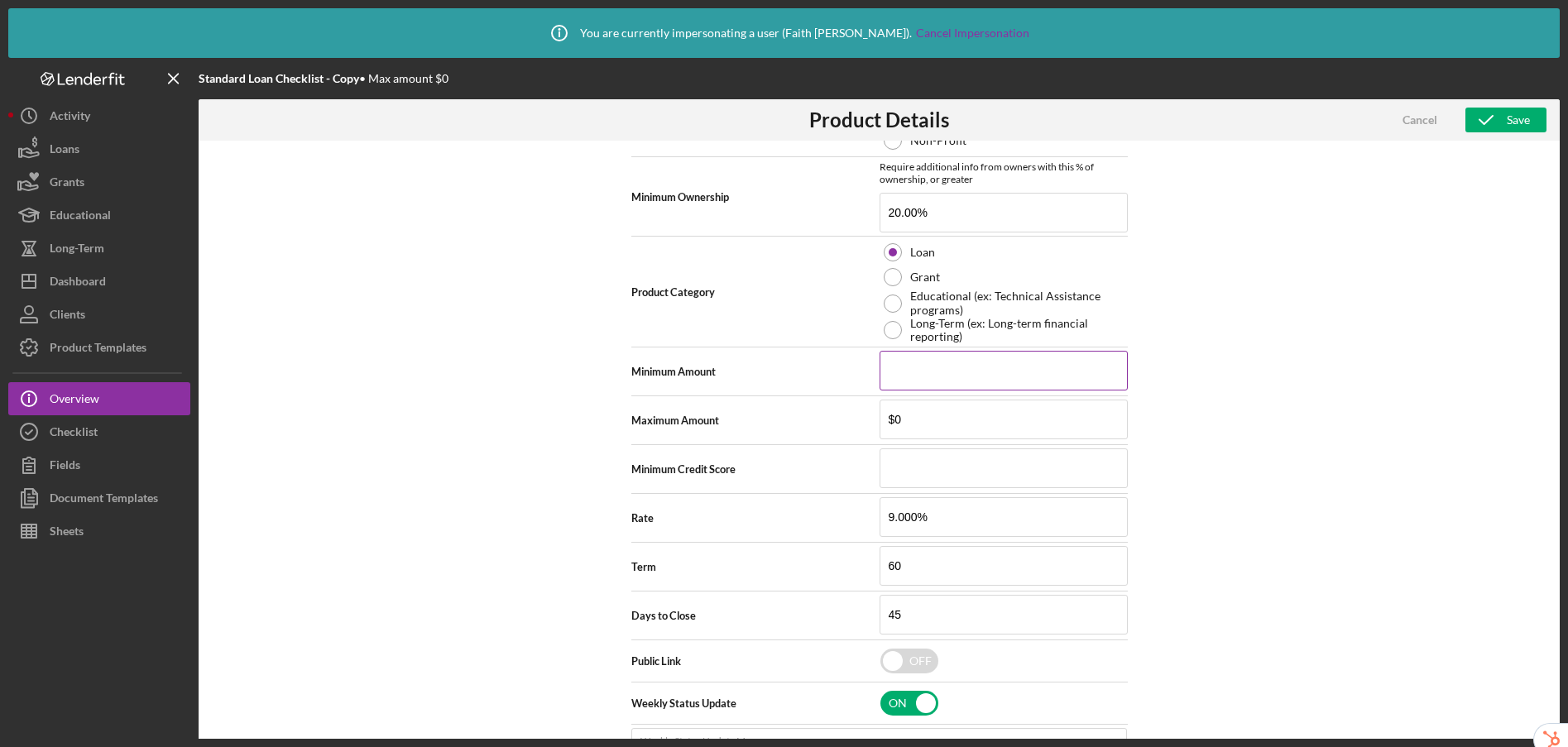
type input "Loan Application"
click at [943, 371] on input at bounding box center [1003, 370] width 248 height 39
type input "$1,000"
click at [948, 429] on input "$0" at bounding box center [1003, 419] width 248 height 39
type input "$500,000"
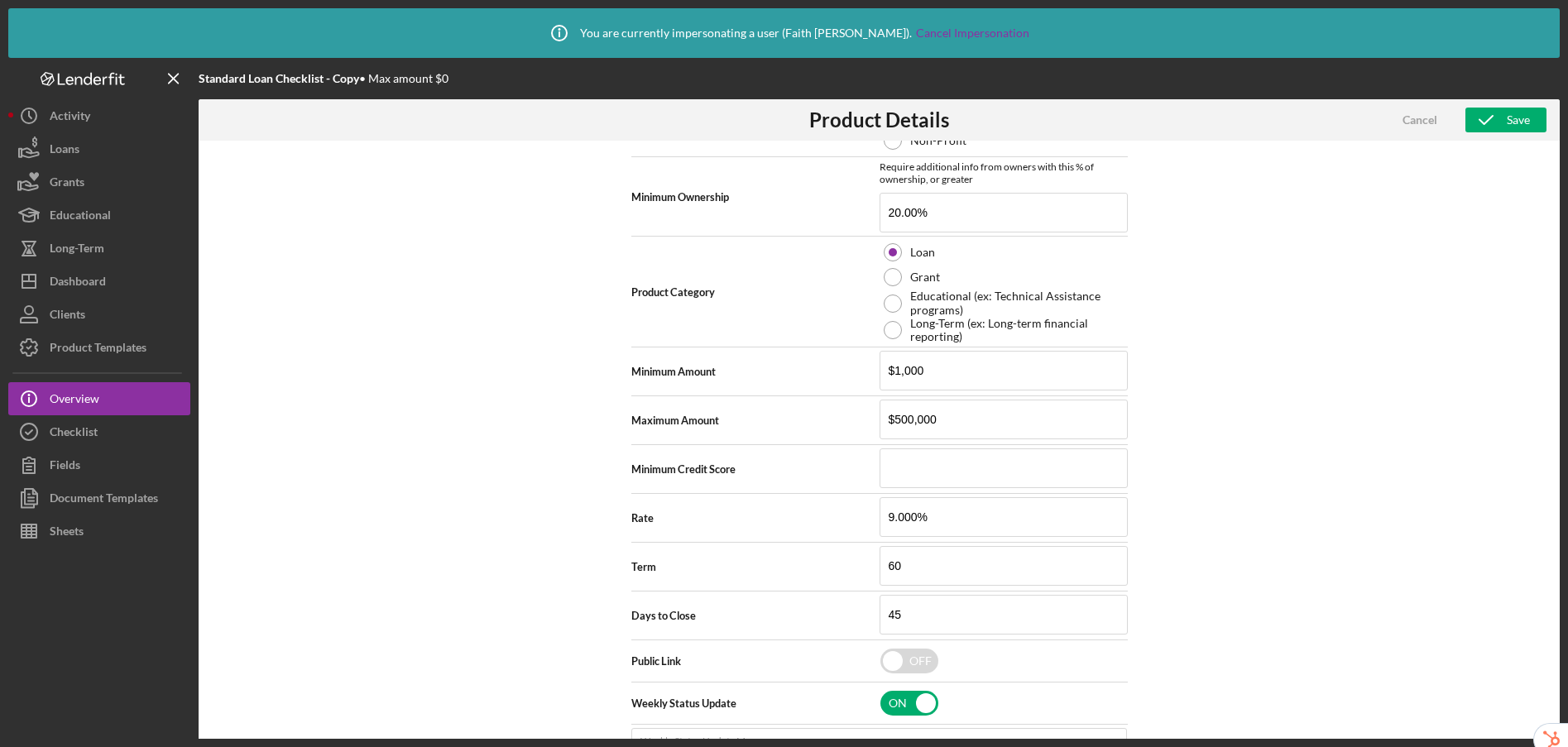
click at [1243, 529] on div "Product Logo Icon/Upload 512 x 512px max • 245 x 120 px recommended Accepted fi…" at bounding box center [879, 468] width 1361 height 656
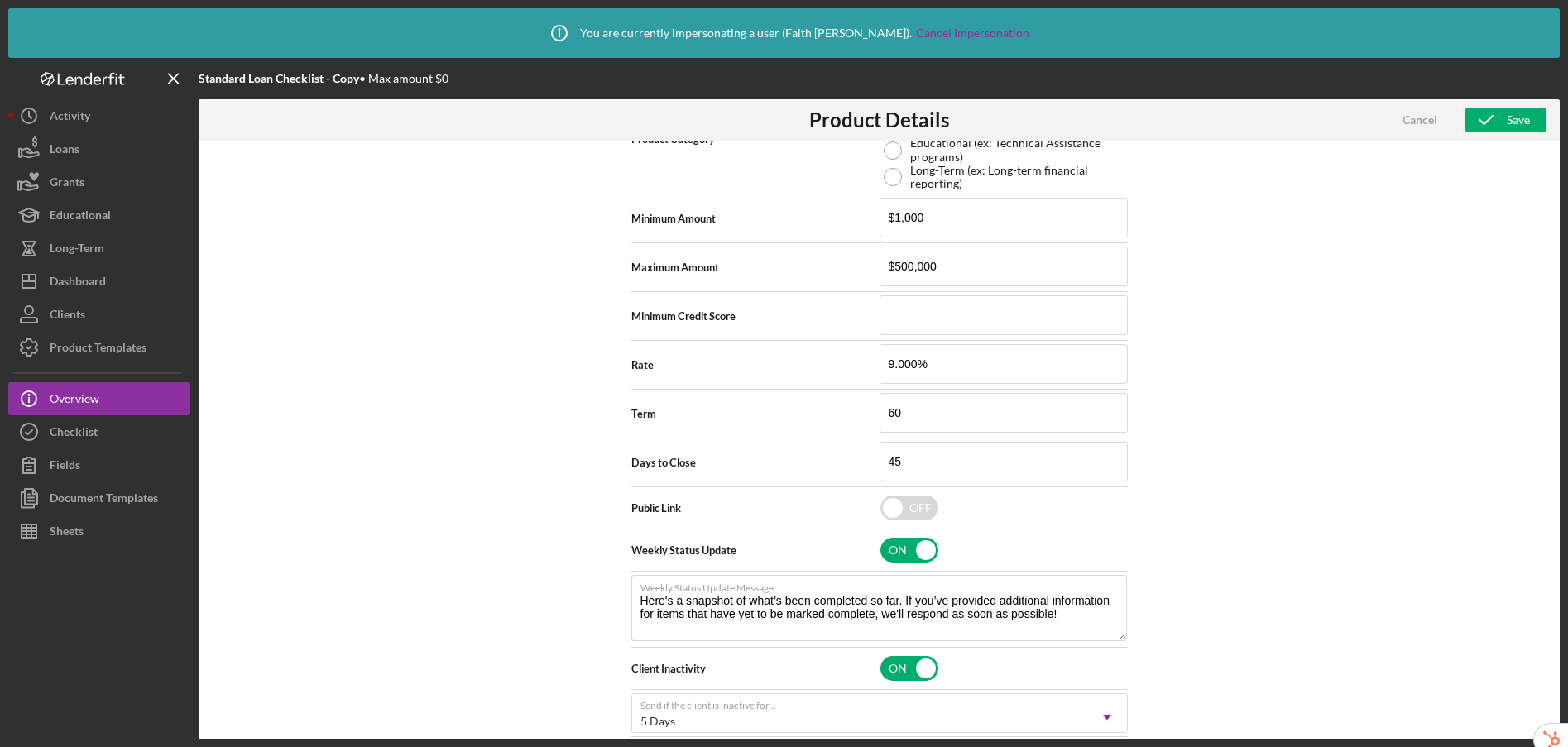
scroll to position [539, 0]
drag, startPoint x: 944, startPoint y: 362, endPoint x: 862, endPoint y: 357, distance: 82.2
click at [862, 357] on div "Rate 9.000%" at bounding box center [880, 365] width 497 height 41
type input "20.000%"
click at [1319, 500] on div "Product Logo Icon/Upload 512 x 512px max • 245 x 120 px recommended Accepted fi…" at bounding box center [879, 468] width 1361 height 656
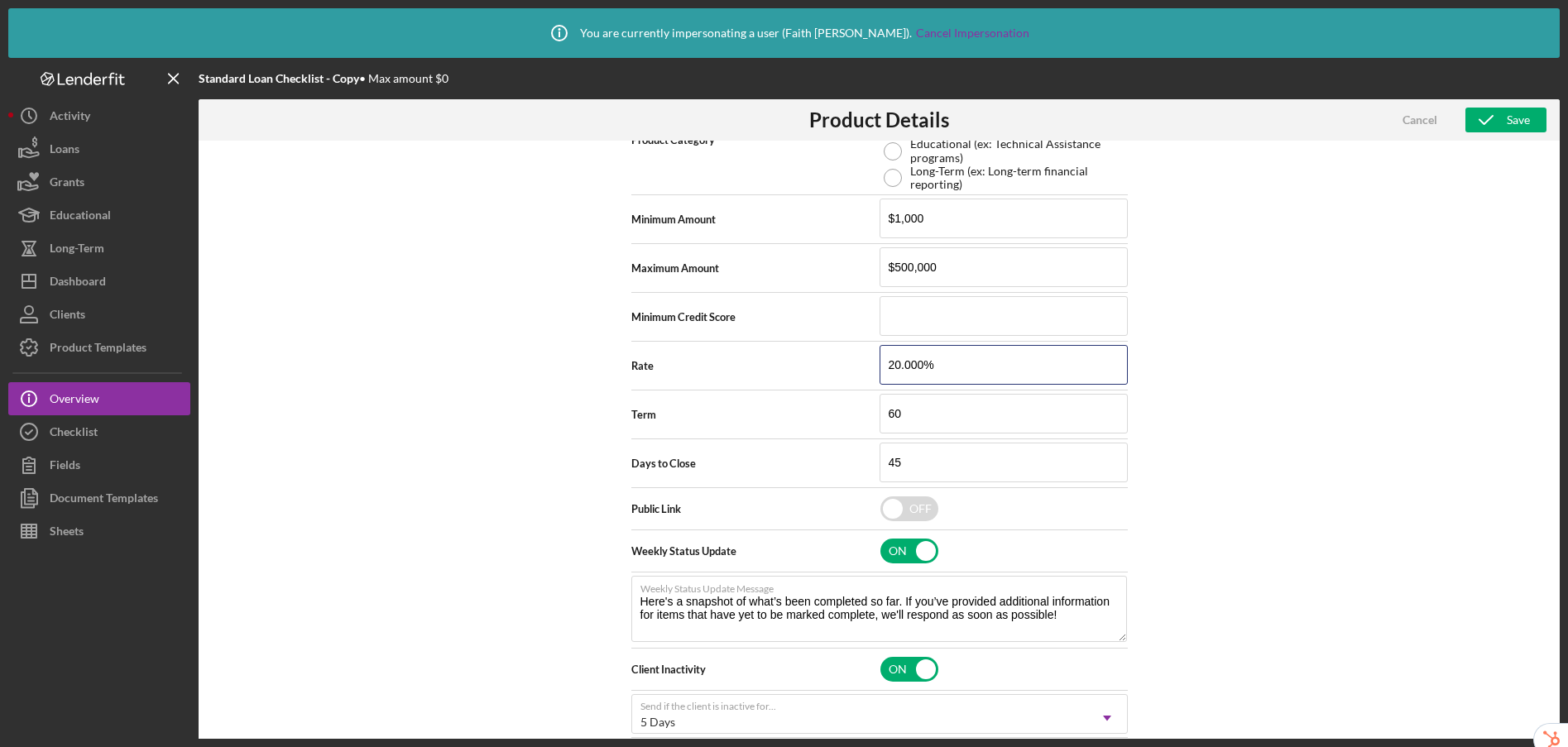
drag, startPoint x: 948, startPoint y: 368, endPoint x: 872, endPoint y: 359, distance: 76.5
click at [872, 359] on div "Rate 20.000%" at bounding box center [880, 365] width 497 height 41
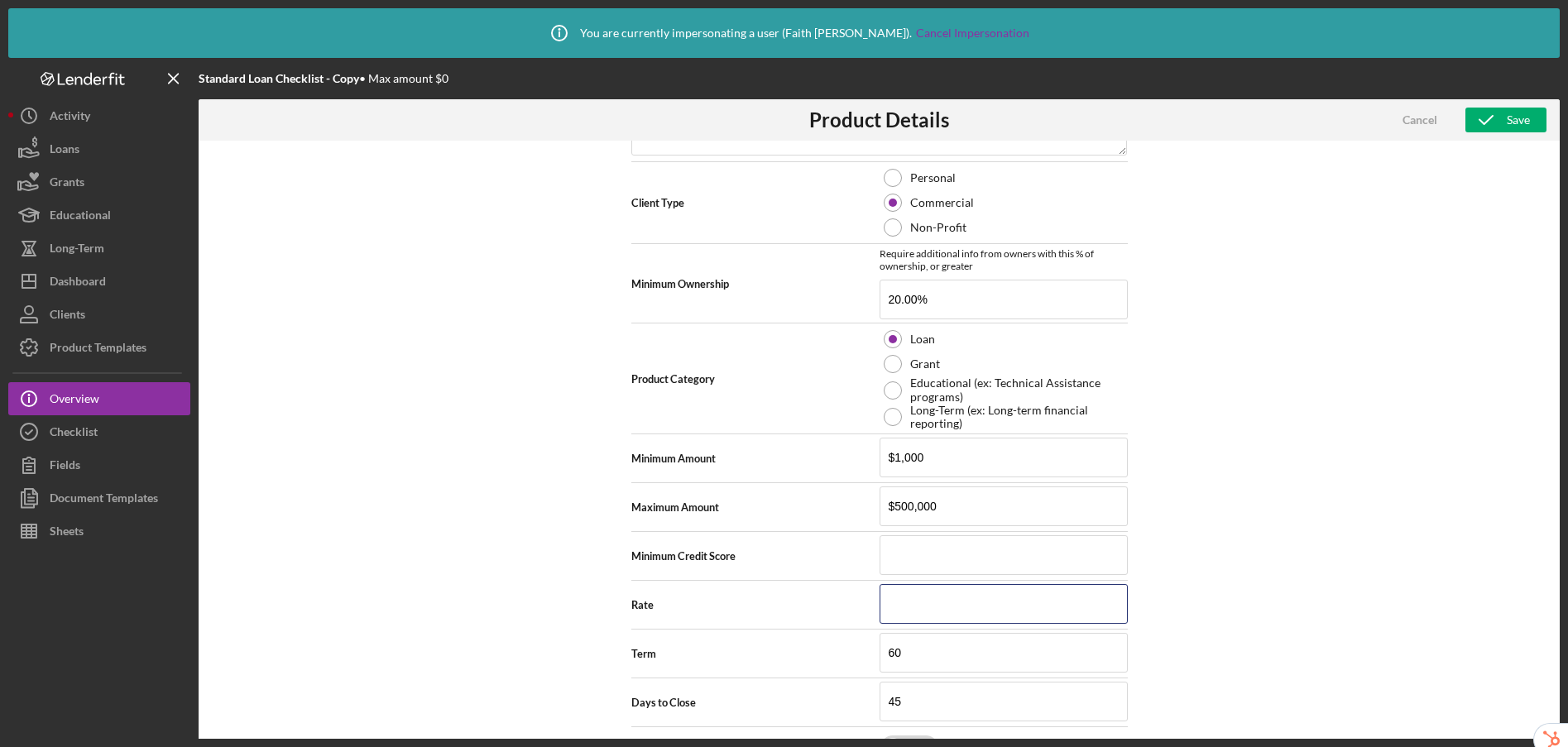
scroll to position [331, 0]
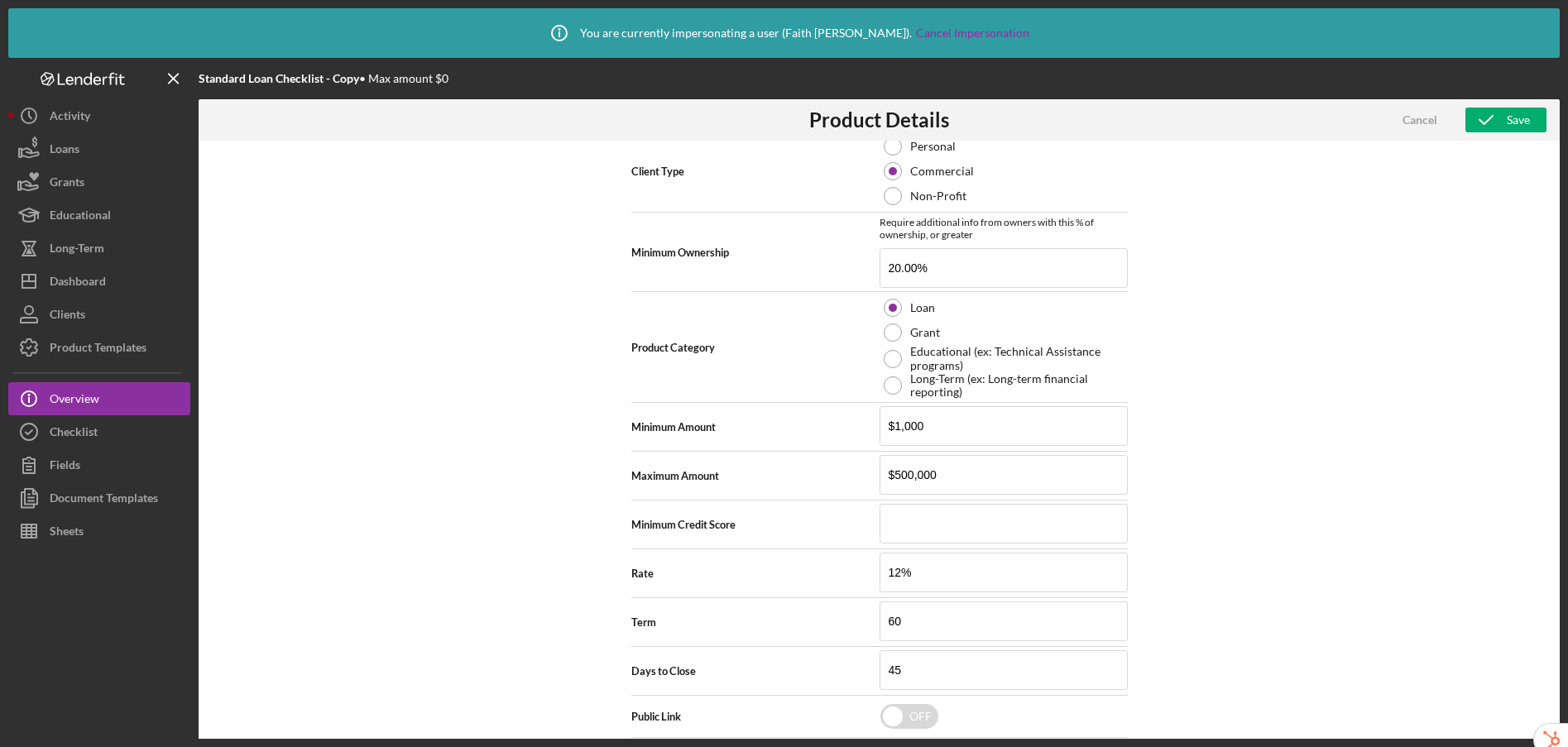
type input "12.000%"
click at [1209, 610] on div "Product Logo Icon/Upload 512 x 512px max • 245 x 120 px recommended Accepted fi…" at bounding box center [879, 468] width 1361 height 656
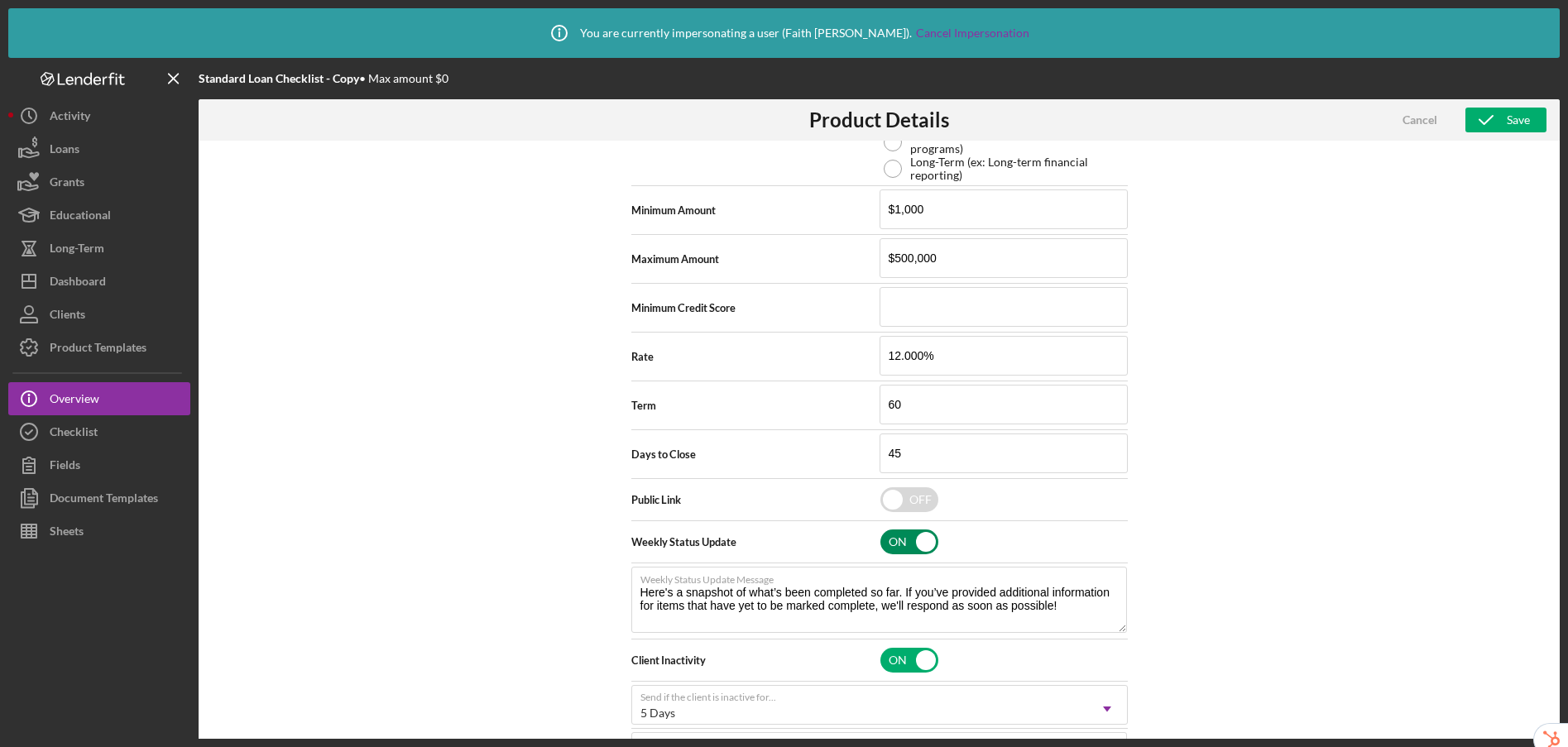
scroll to position [549, 0]
drag, startPoint x: 961, startPoint y: 357, endPoint x: 869, endPoint y: 354, distance: 92.0
click at [869, 354] on div "Rate 12.000%" at bounding box center [880, 355] width 497 height 41
drag, startPoint x: 932, startPoint y: 402, endPoint x: 856, endPoint y: 389, distance: 77.1
click at [856, 389] on div "Term 60" at bounding box center [880, 404] width 497 height 41
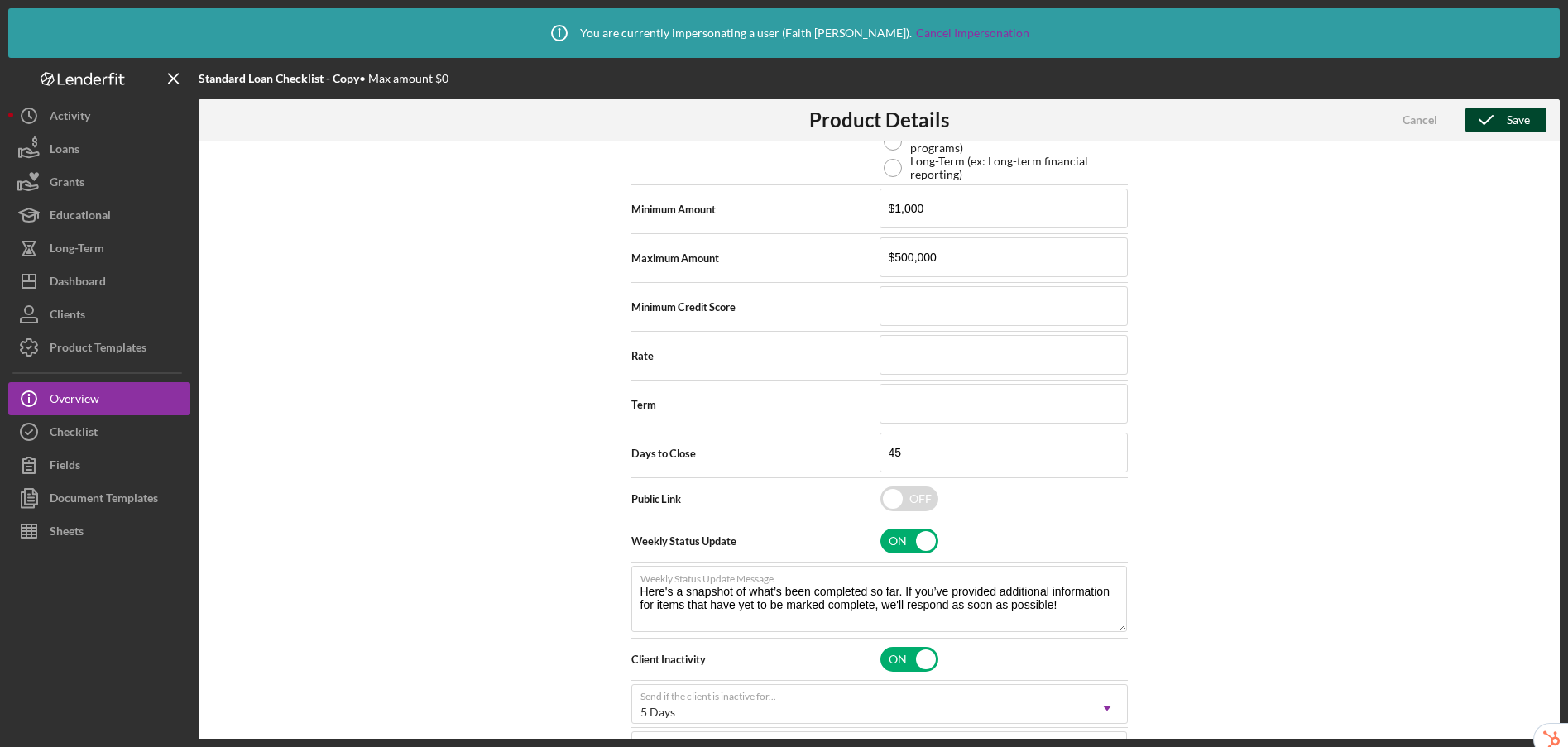
click at [1506, 121] on div "Save" at bounding box center [1518, 120] width 24 height 25
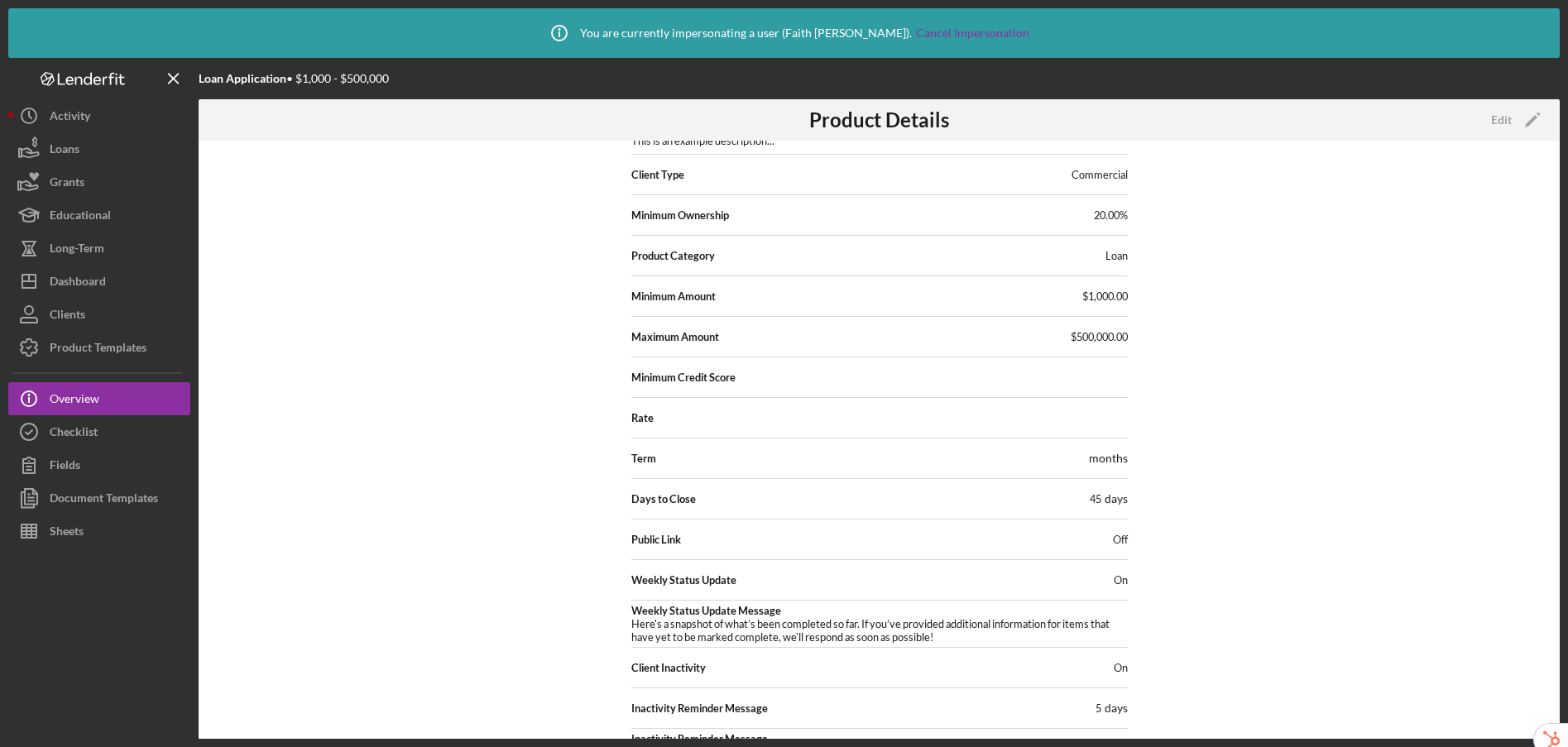
scroll to position [129, 0]
click at [1501, 118] on div "Edit" at bounding box center [1500, 120] width 21 height 25
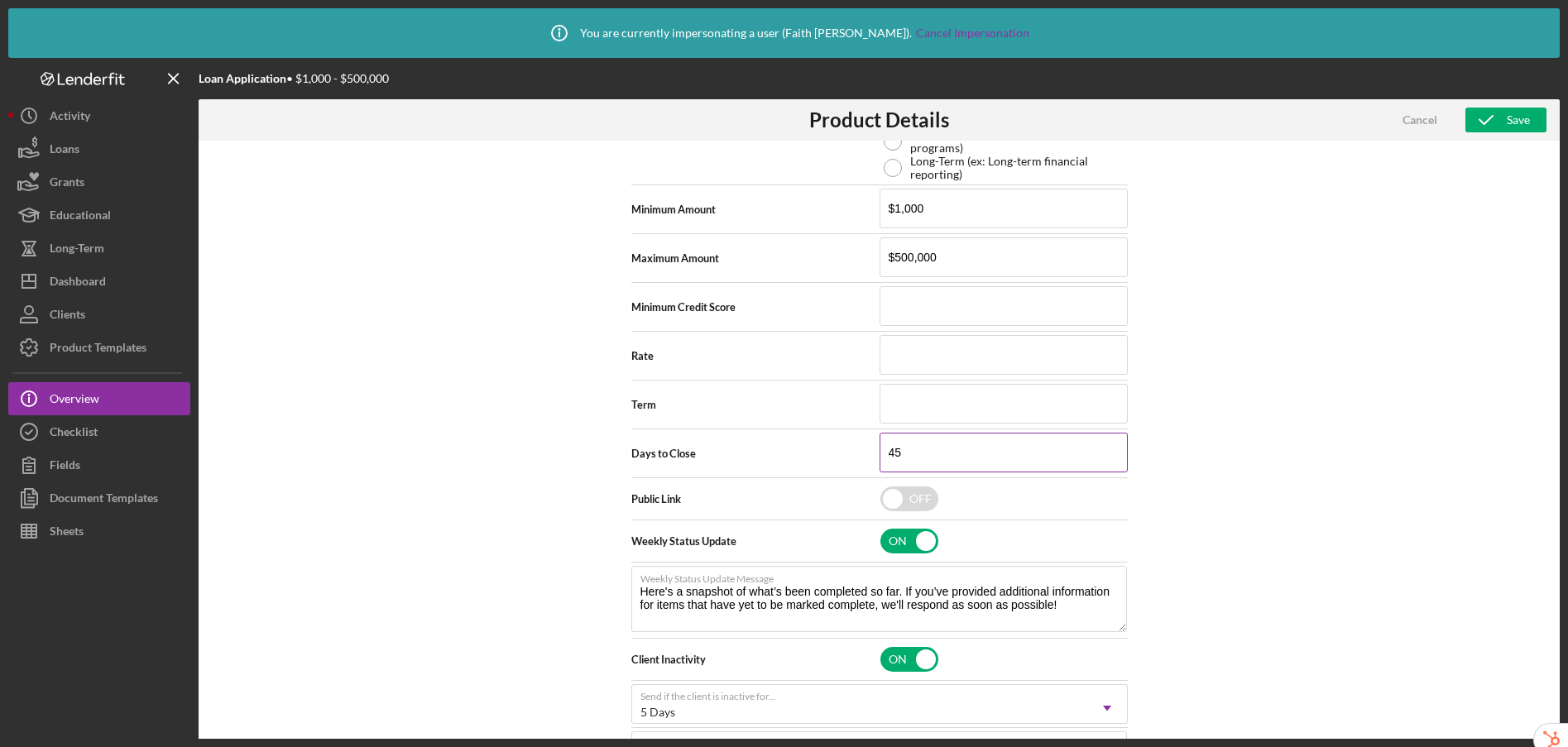
drag, startPoint x: 912, startPoint y: 454, endPoint x: 877, endPoint y: 451, distance: 35.1
click at [880, 451] on input "45" at bounding box center [1003, 453] width 248 height 39
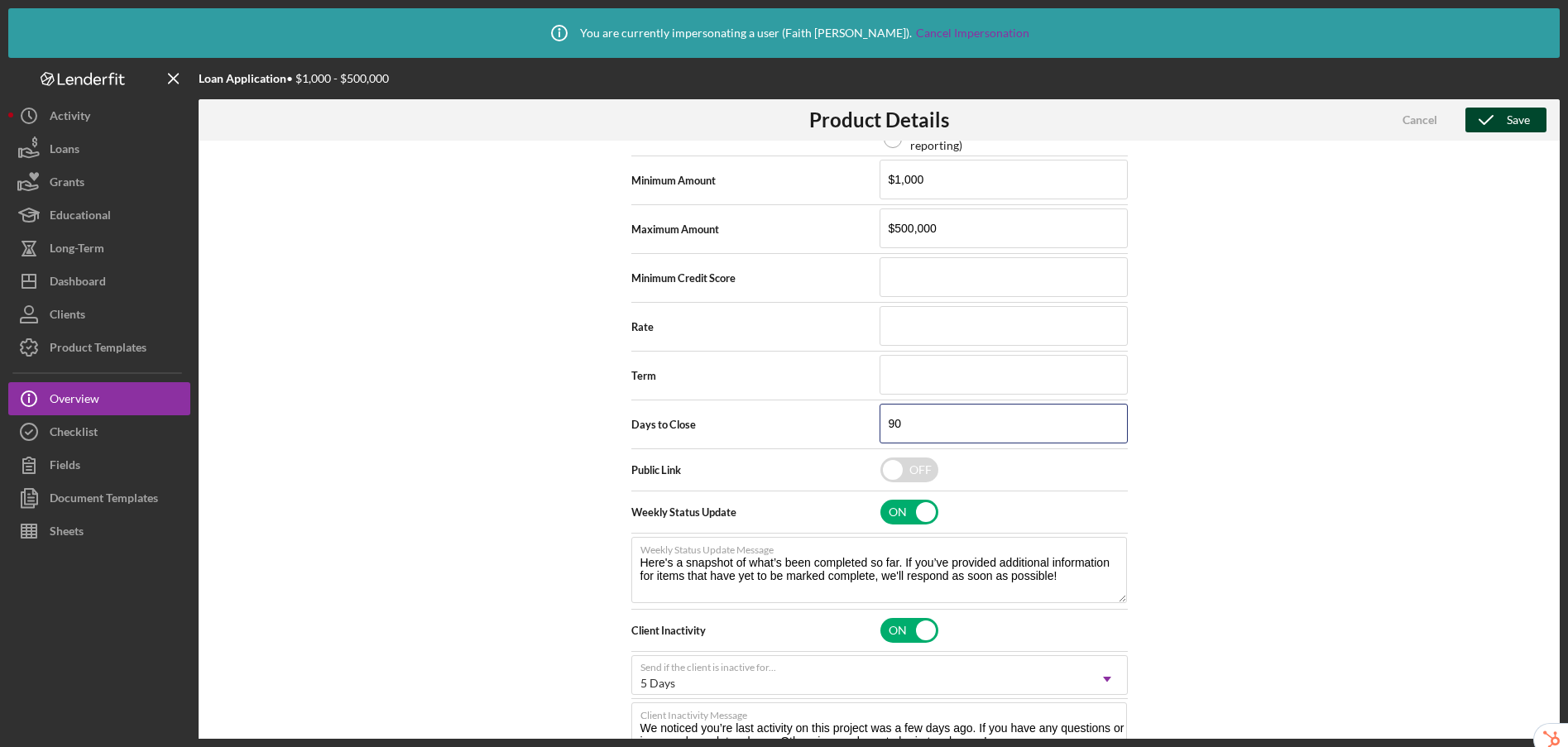
type input "90"
drag, startPoint x: 1480, startPoint y: 123, endPoint x: 1446, endPoint y: 450, distance: 328.8
click at [1446, 450] on div "Product Details Cancel Save Product Logo Icon/Upload 512 x 512px max • 245 x 12…" at bounding box center [879, 448] width 1361 height 697
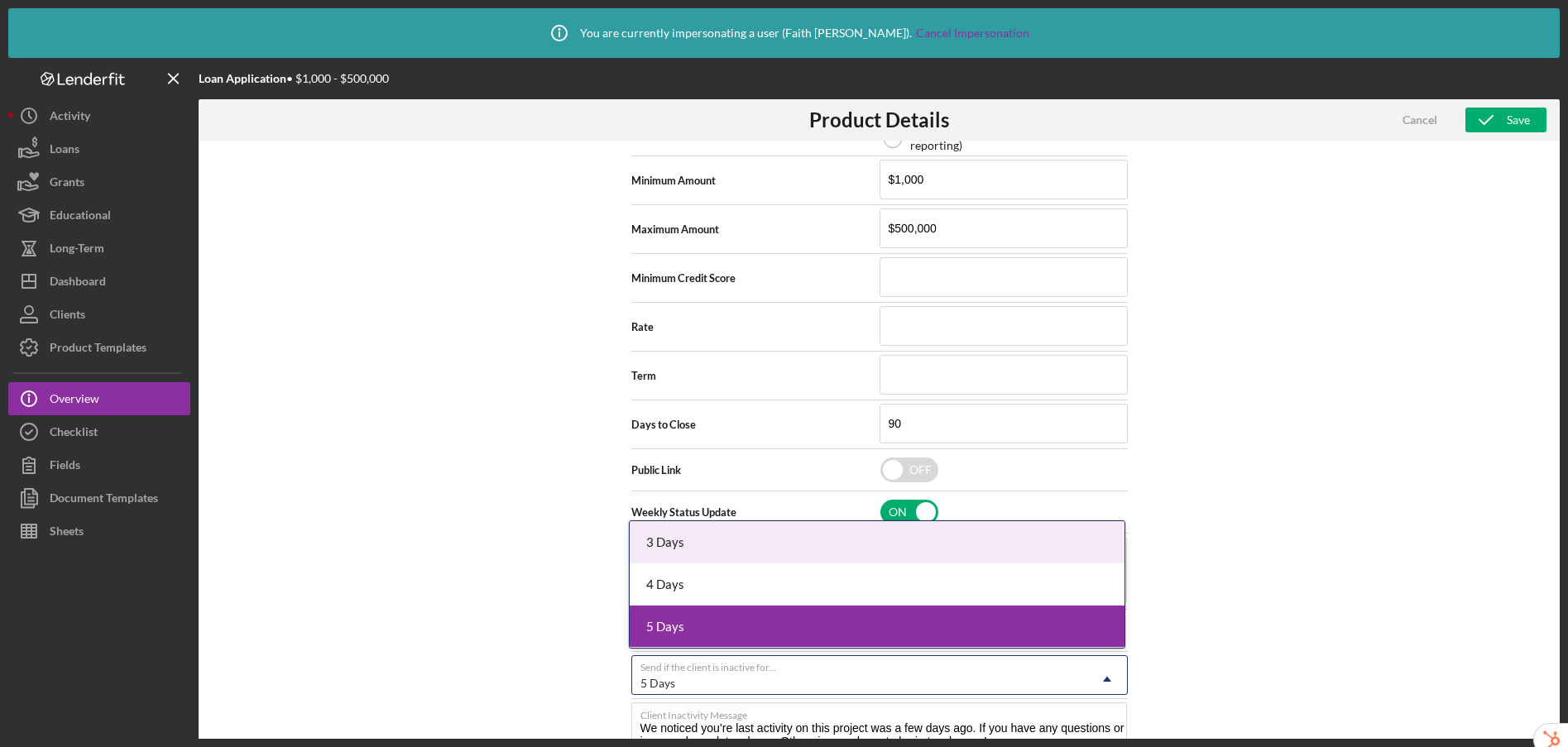
click at [707, 673] on div "5 Days" at bounding box center [859, 683] width 455 height 38
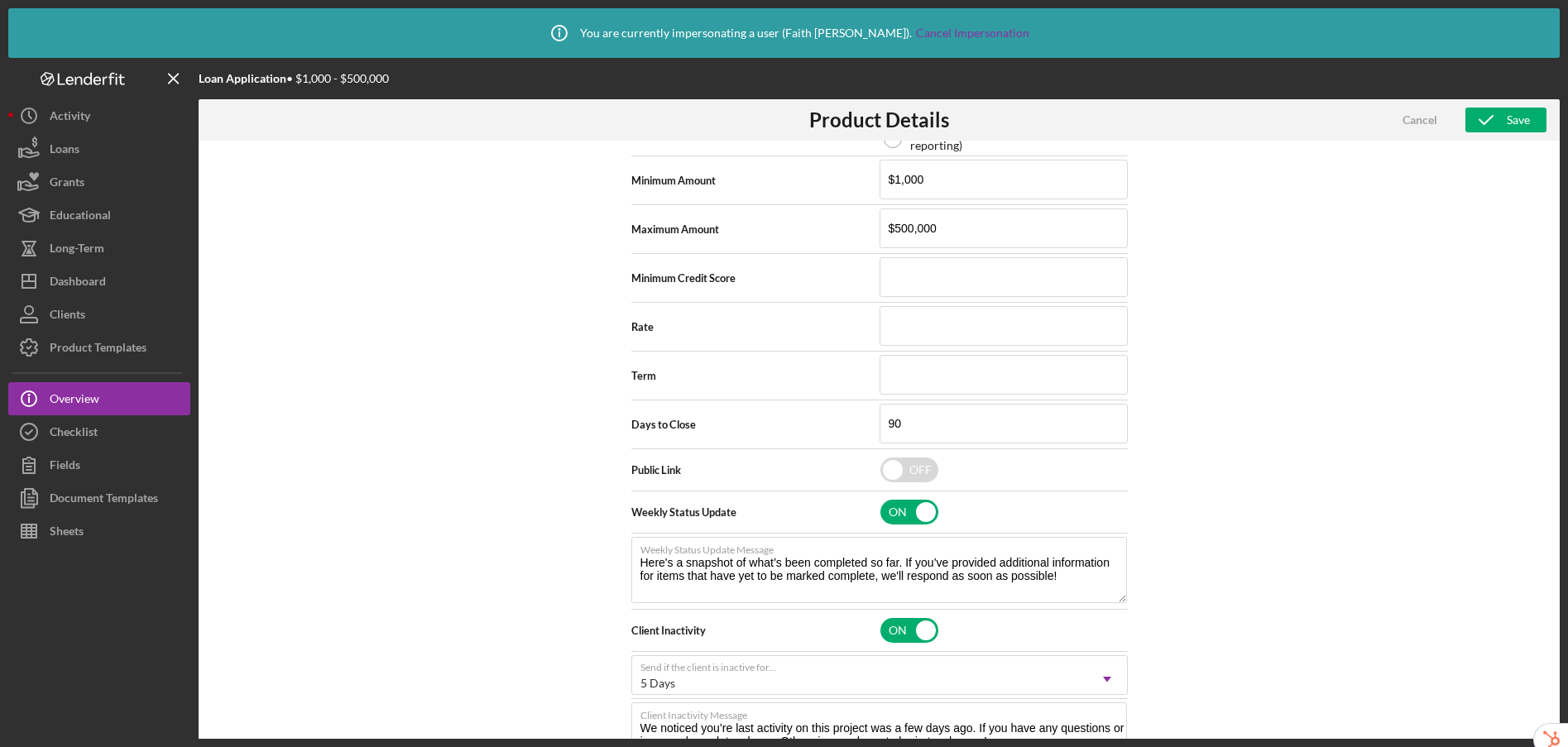
click at [548, 652] on div "Product Logo Icon/Upload 512 x 512px max • 245 x 120 px recommended Accepted fi…" at bounding box center [879, 468] width 1361 height 656
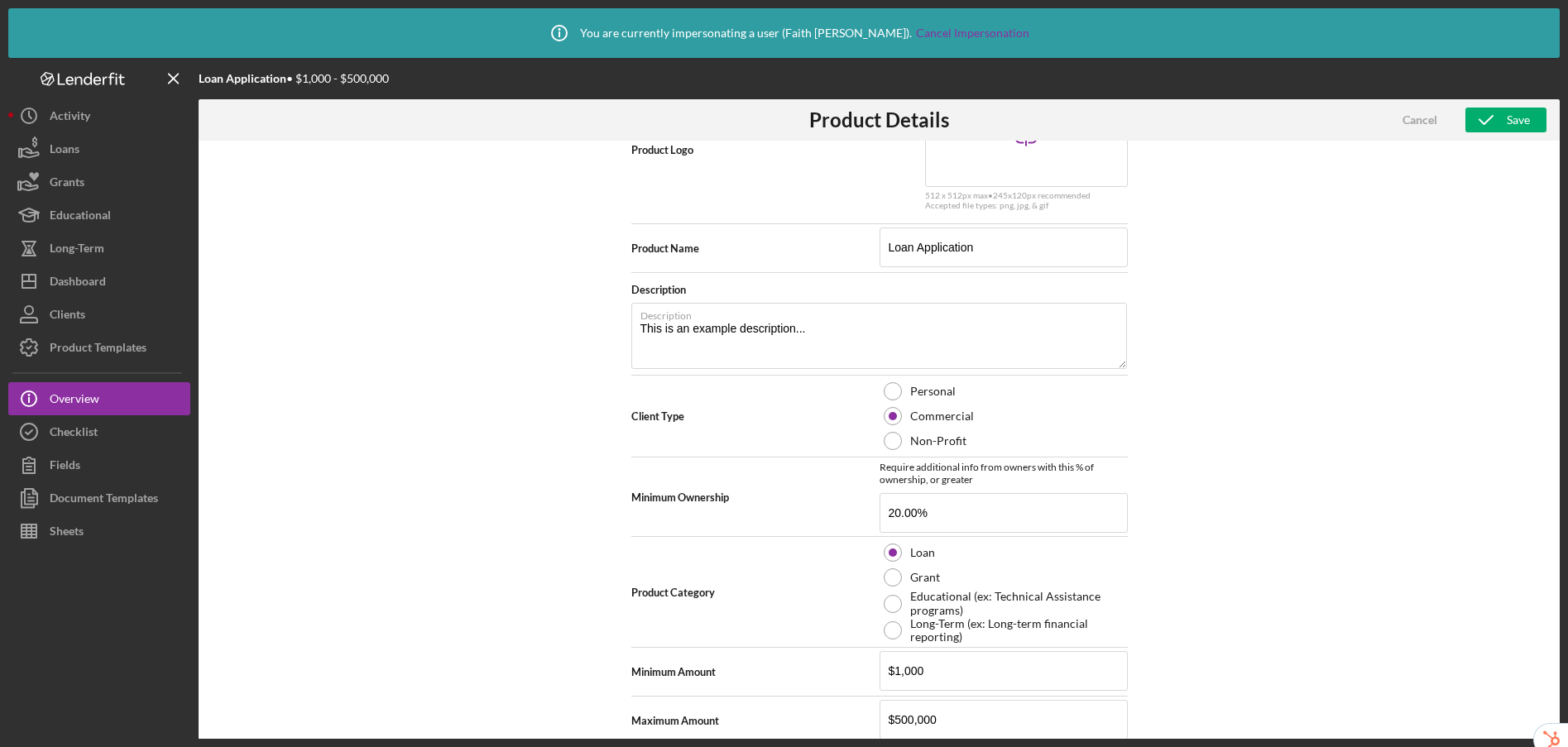
scroll to position [0, 0]
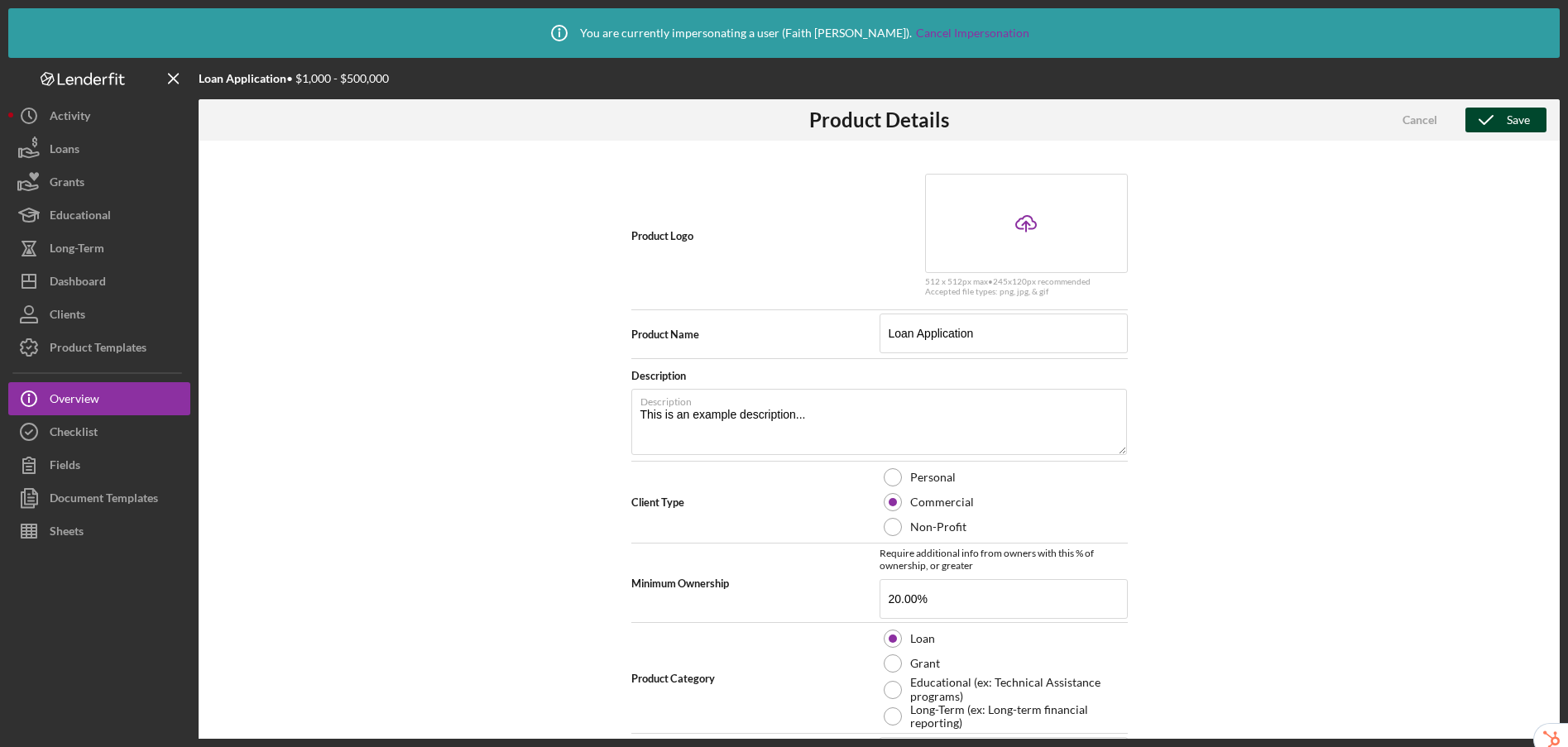
click at [1495, 121] on icon "button" at bounding box center [1486, 120] width 41 height 41
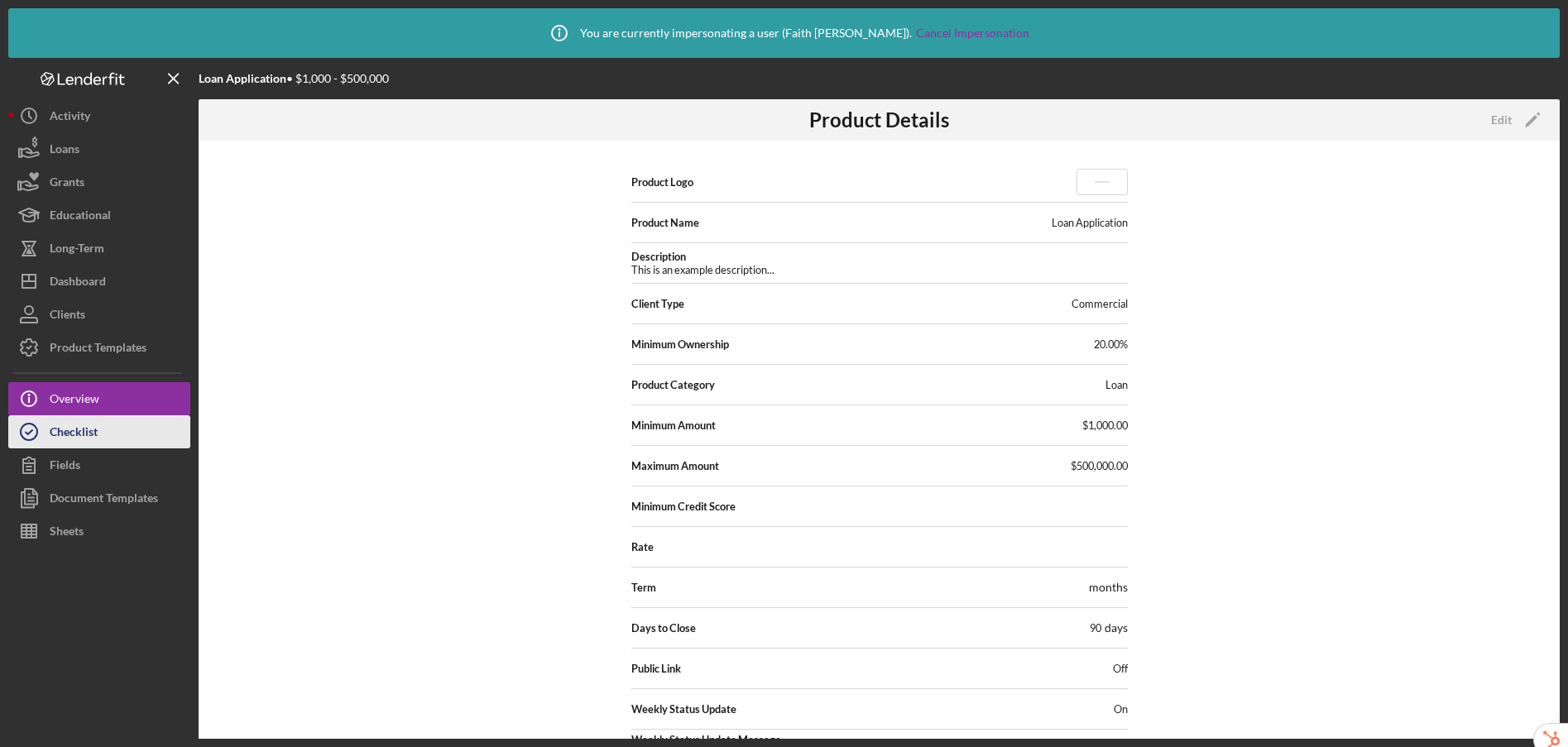
click at [111, 439] on button "Checklist" at bounding box center [98, 432] width 182 height 33
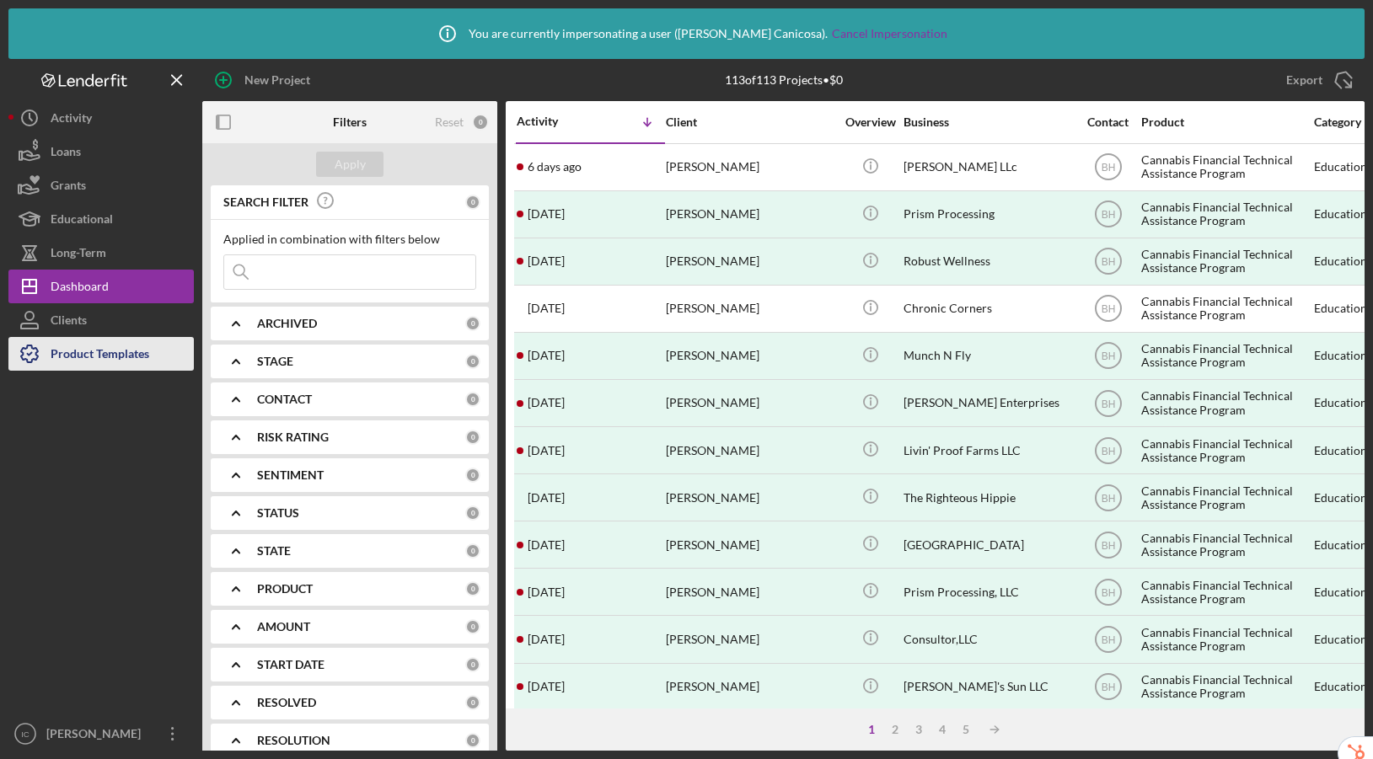
click at [77, 353] on div "Product Templates" at bounding box center [100, 356] width 99 height 38
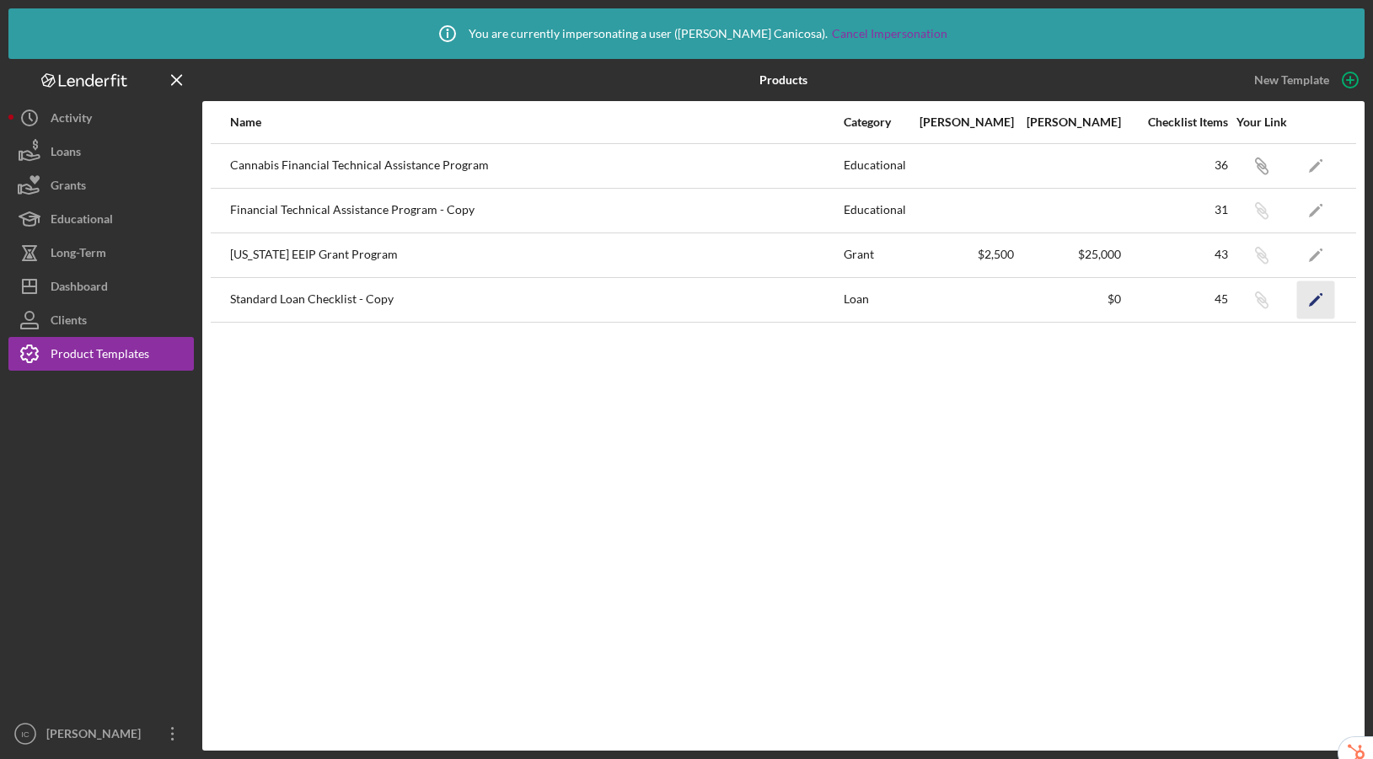
click at [1320, 300] on icon "Icon/Edit" at bounding box center [1316, 300] width 38 height 38
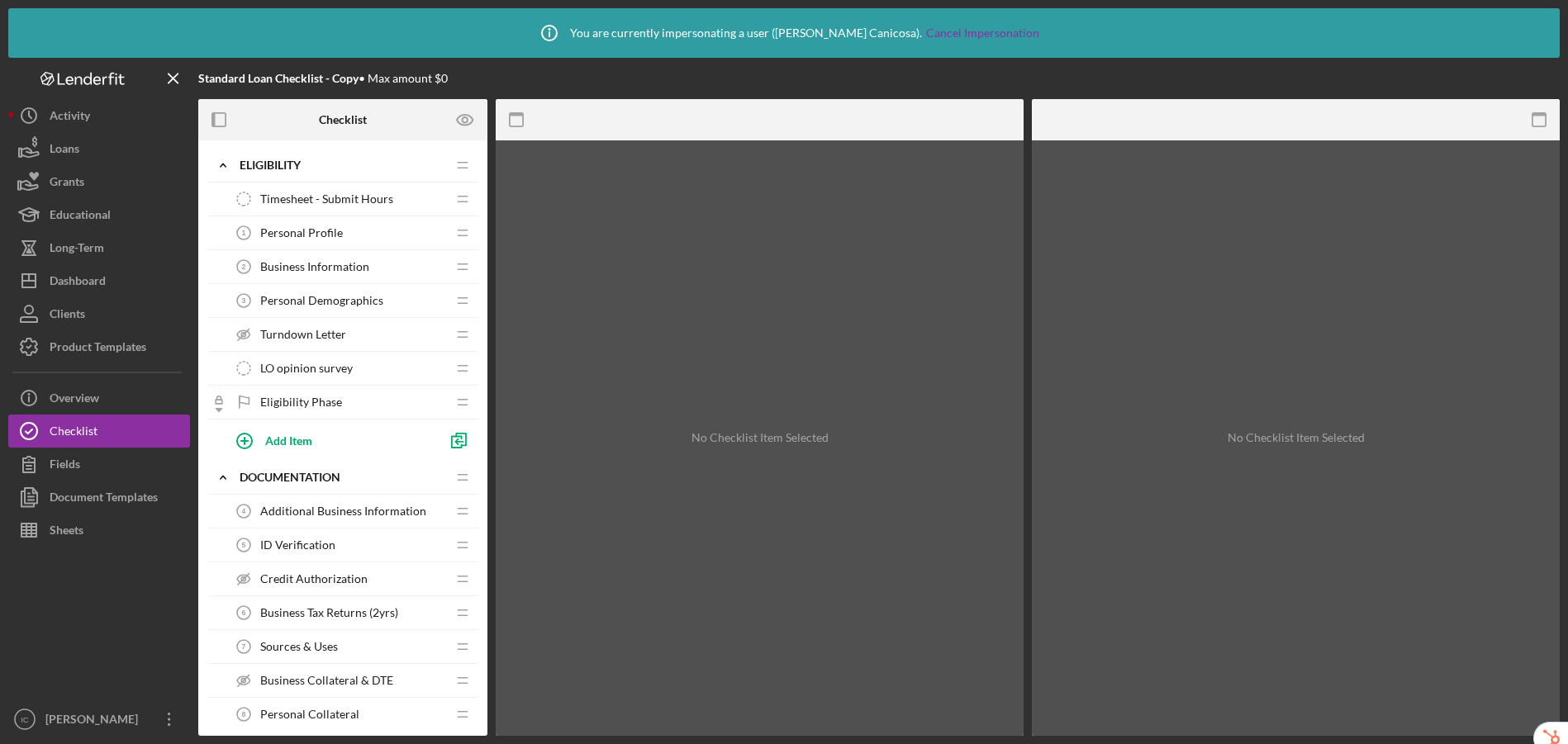
click at [329, 271] on span "Business Information" at bounding box center [314, 266] width 109 height 13
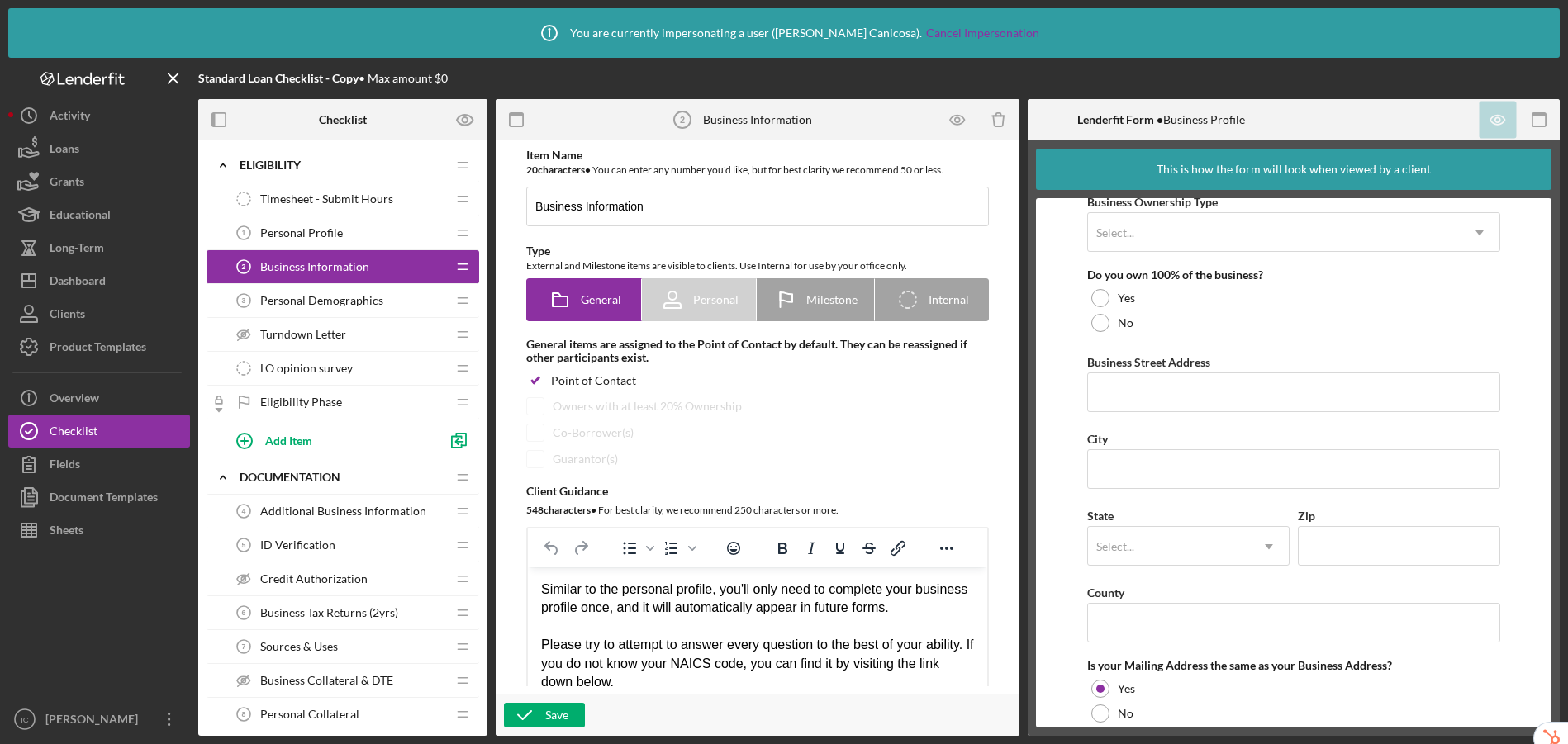
scroll to position [834, 0]
click at [351, 500] on div "Additional Business Information 4 Additional Business Information" at bounding box center [336, 512] width 219 height 33
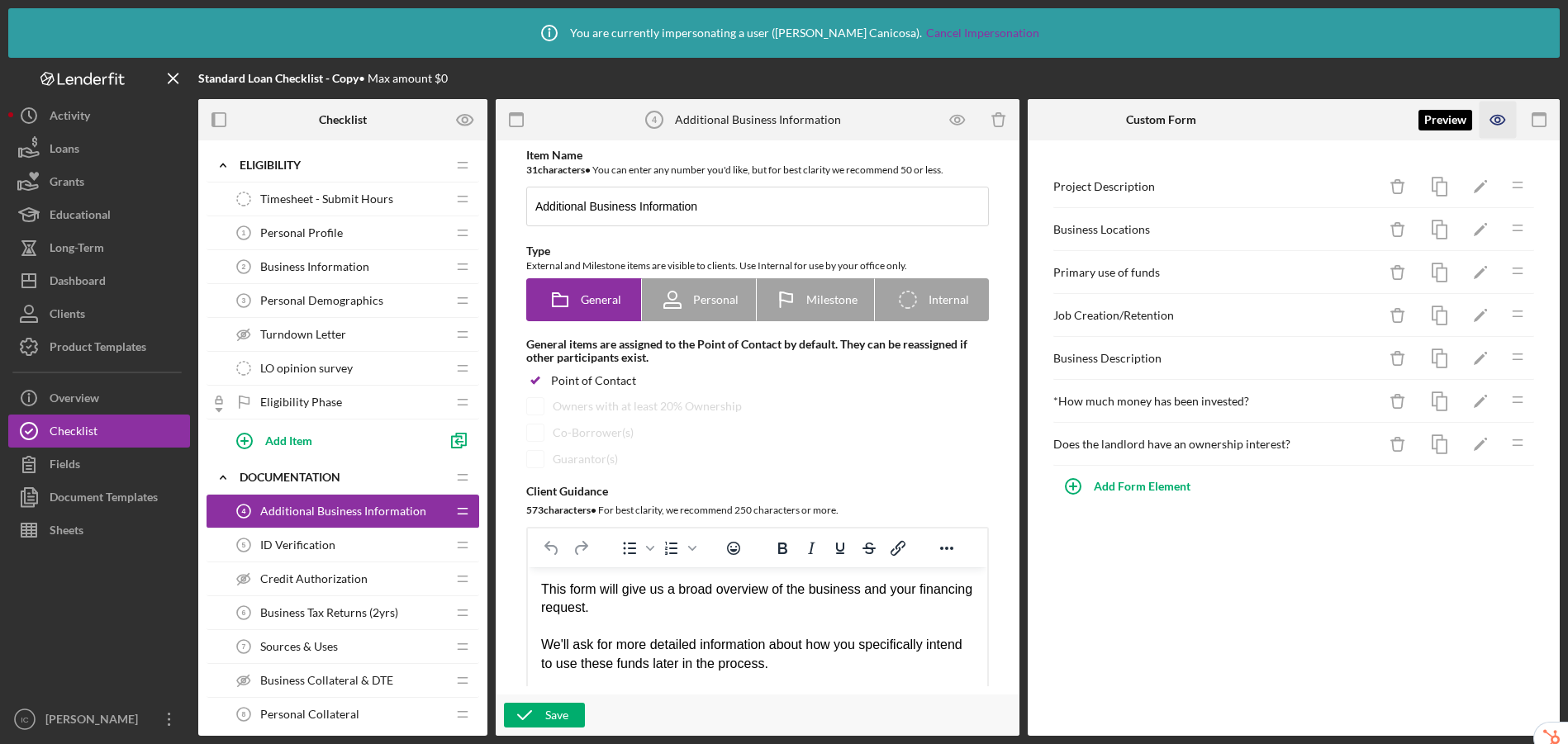
click at [1345, 120] on icon "button" at bounding box center [1498, 121] width 37 height 37
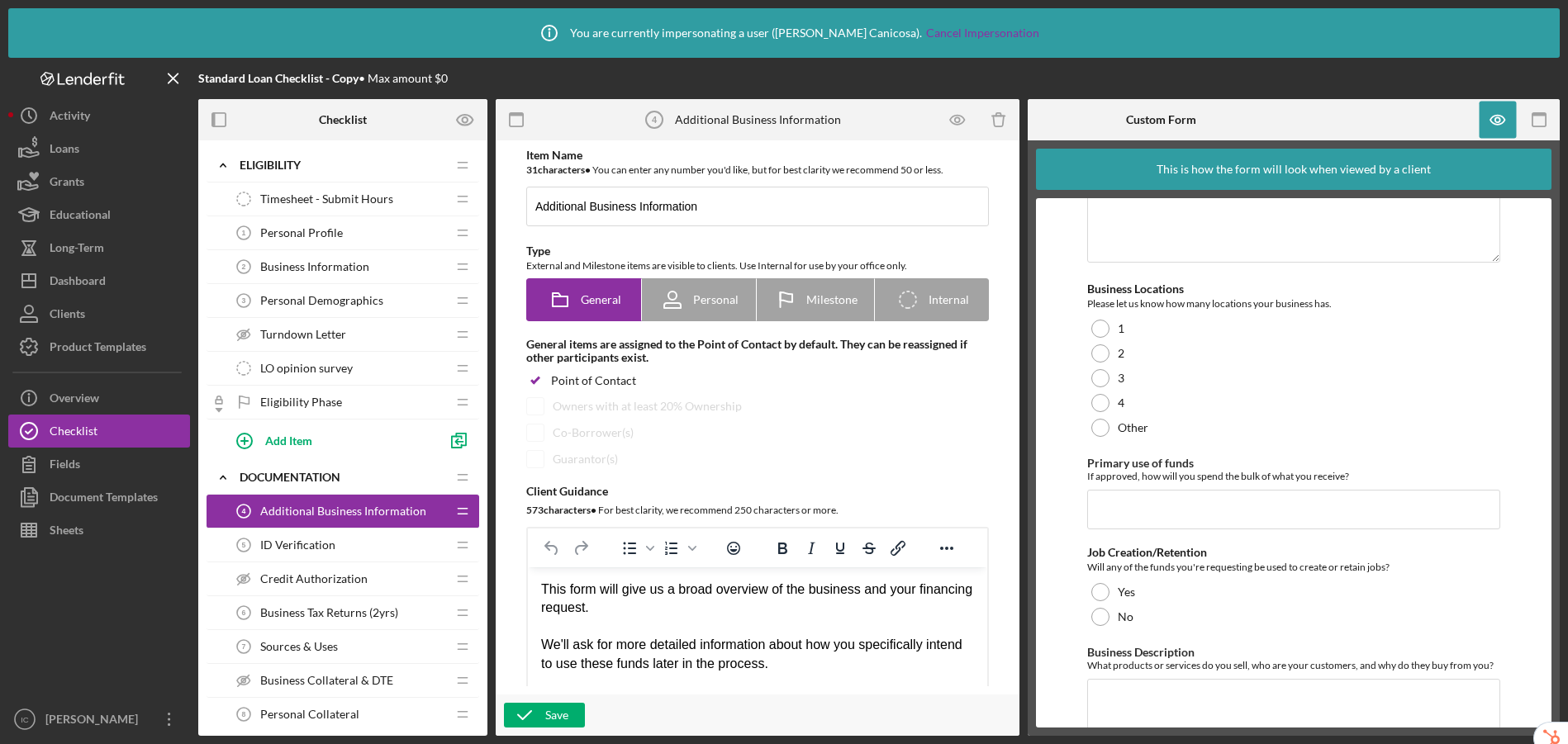
scroll to position [135, 0]
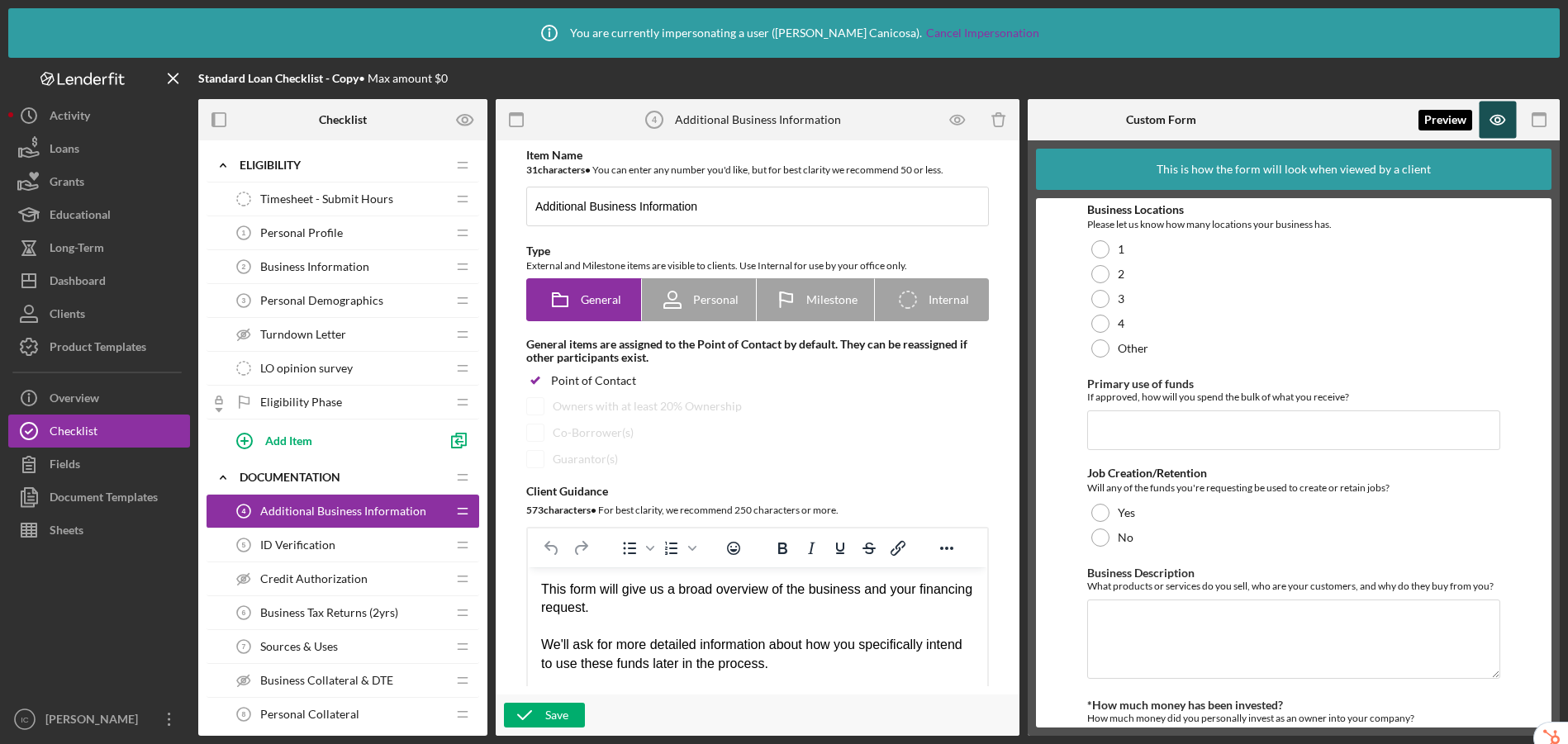
click at [1345, 125] on icon "button" at bounding box center [1498, 121] width 37 height 37
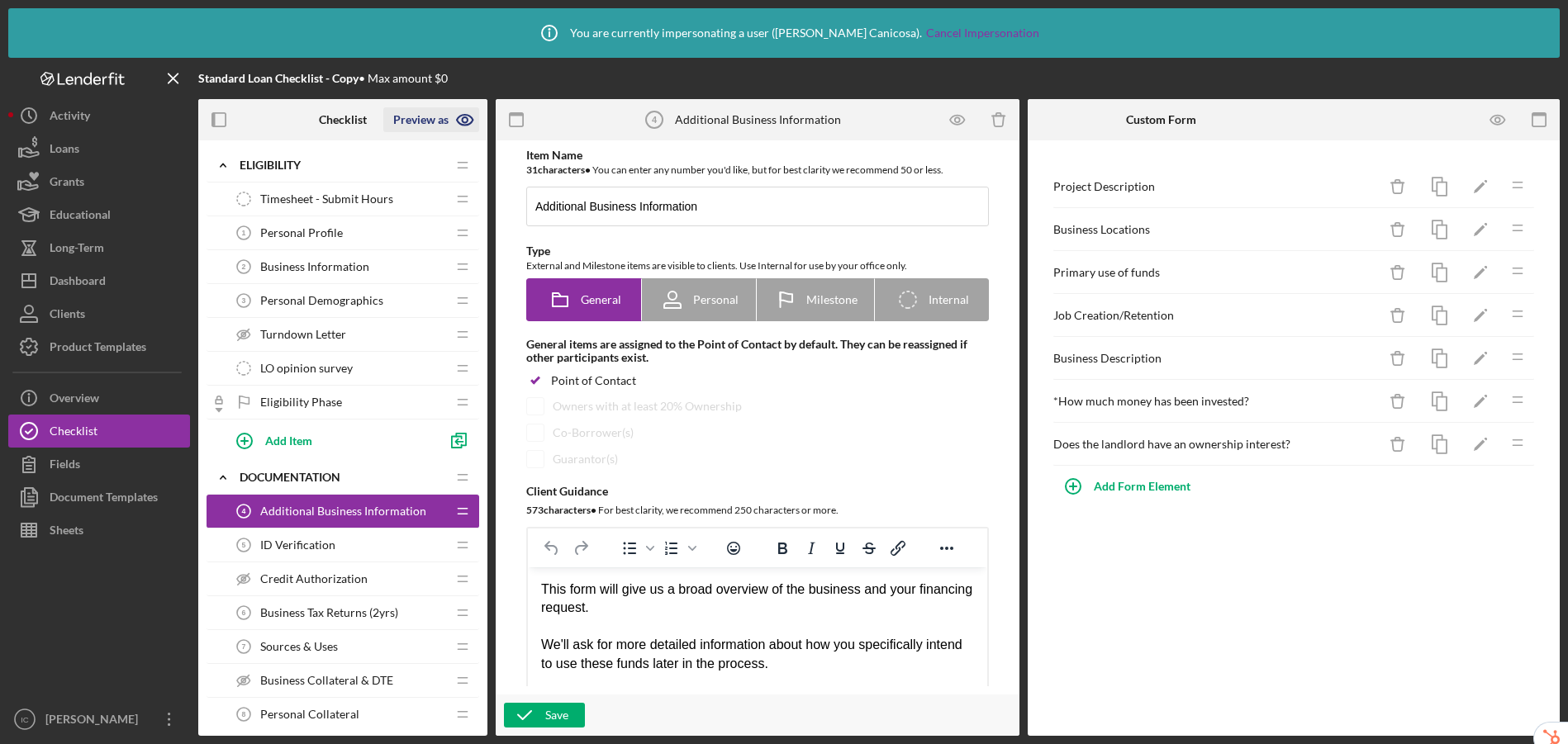
click at [457, 119] on icon "button" at bounding box center [465, 120] width 16 height 11
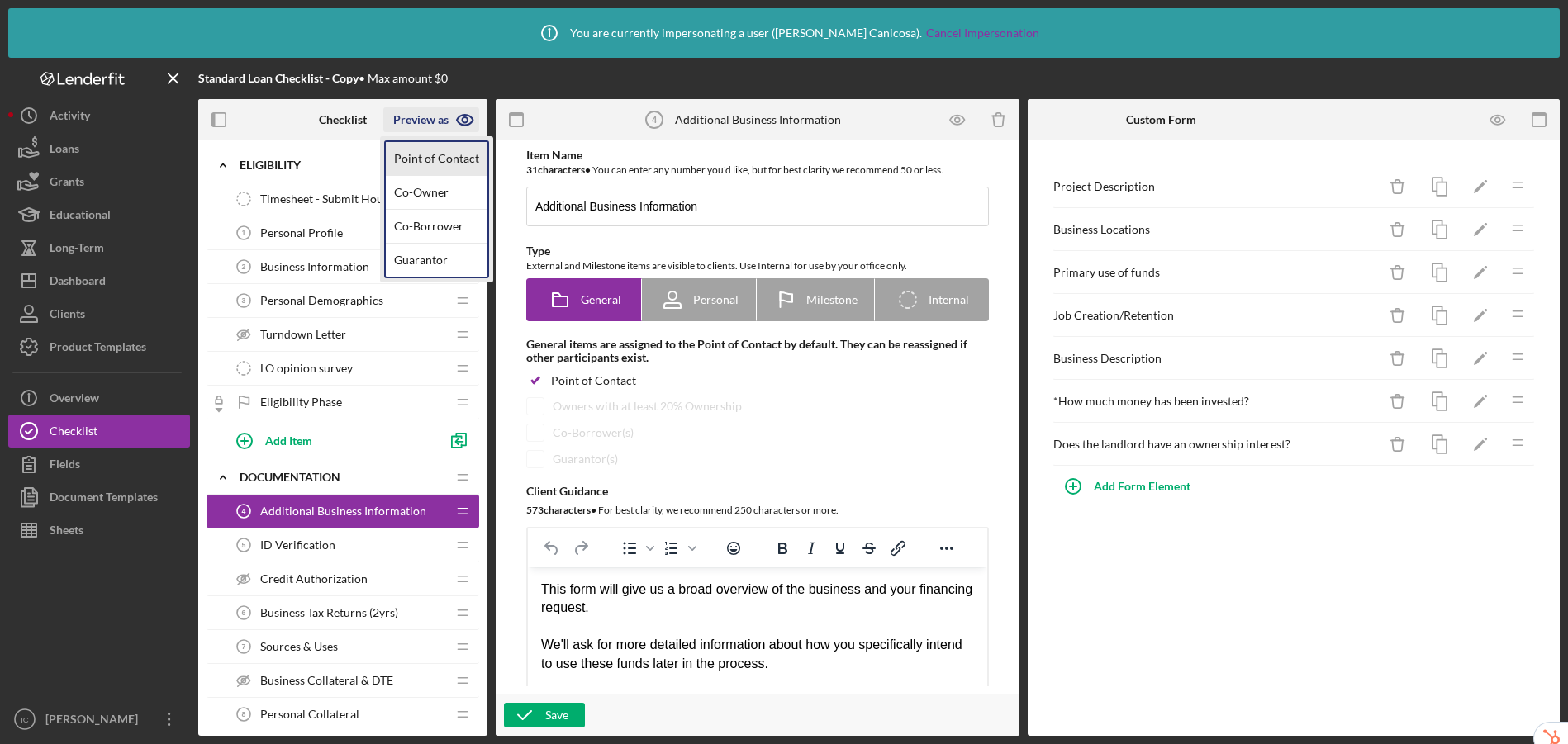
click at [440, 155] on link "Point of Contact" at bounding box center [436, 159] width 102 height 34
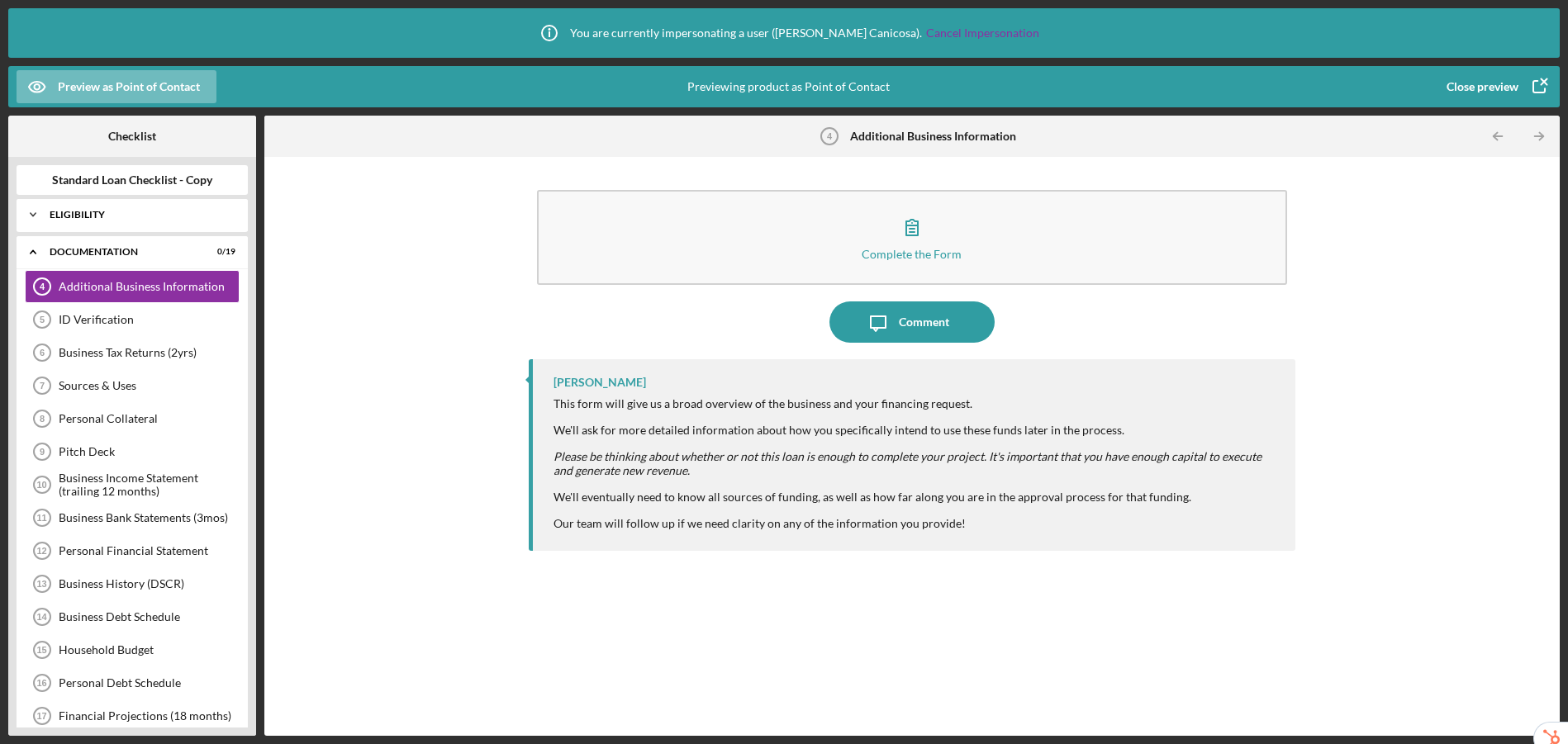
click at [88, 218] on div "Eligibility" at bounding box center [138, 215] width 177 height 10
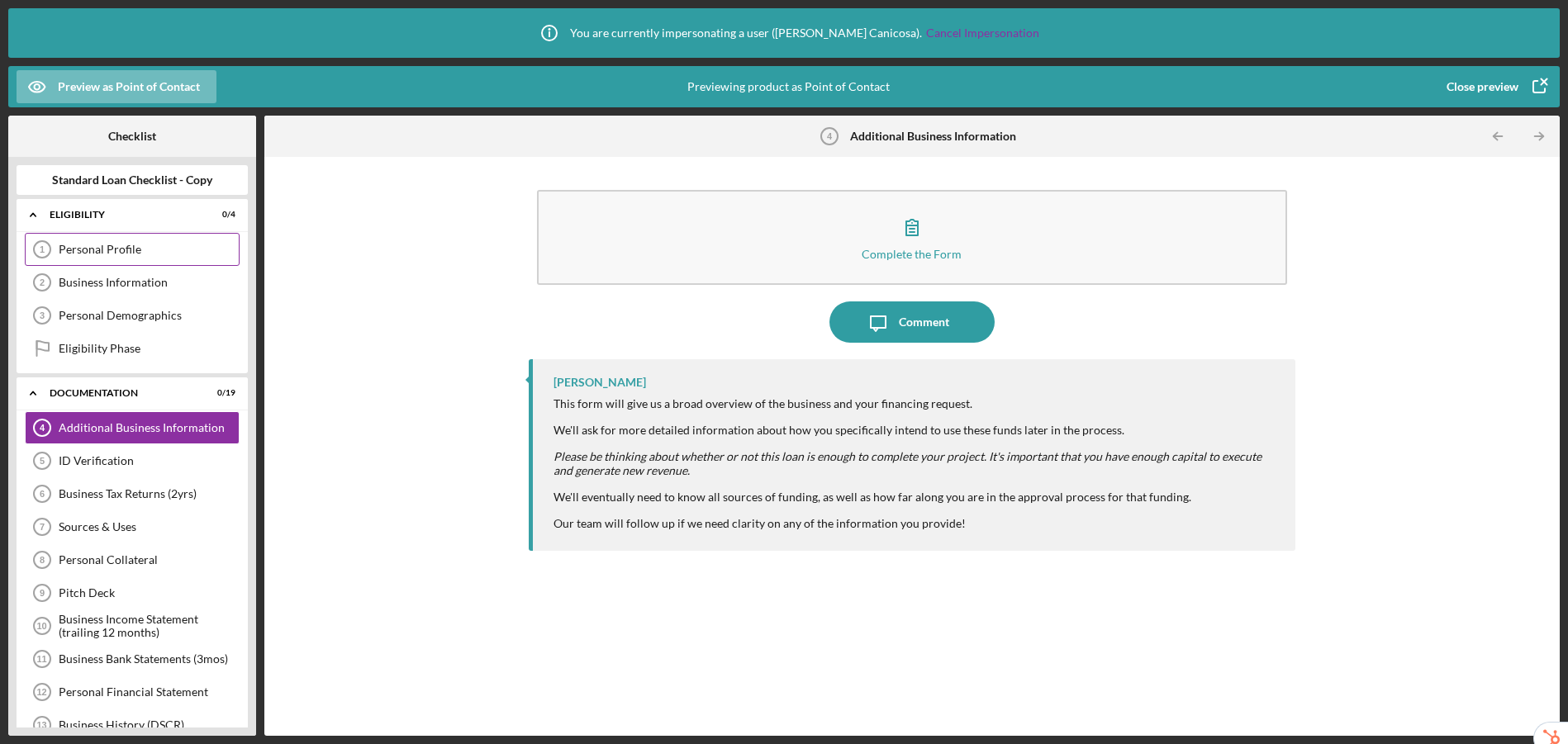
click at [108, 256] on div "Personal Profile 1 Personal Profile" at bounding box center [131, 250] width 215 height 33
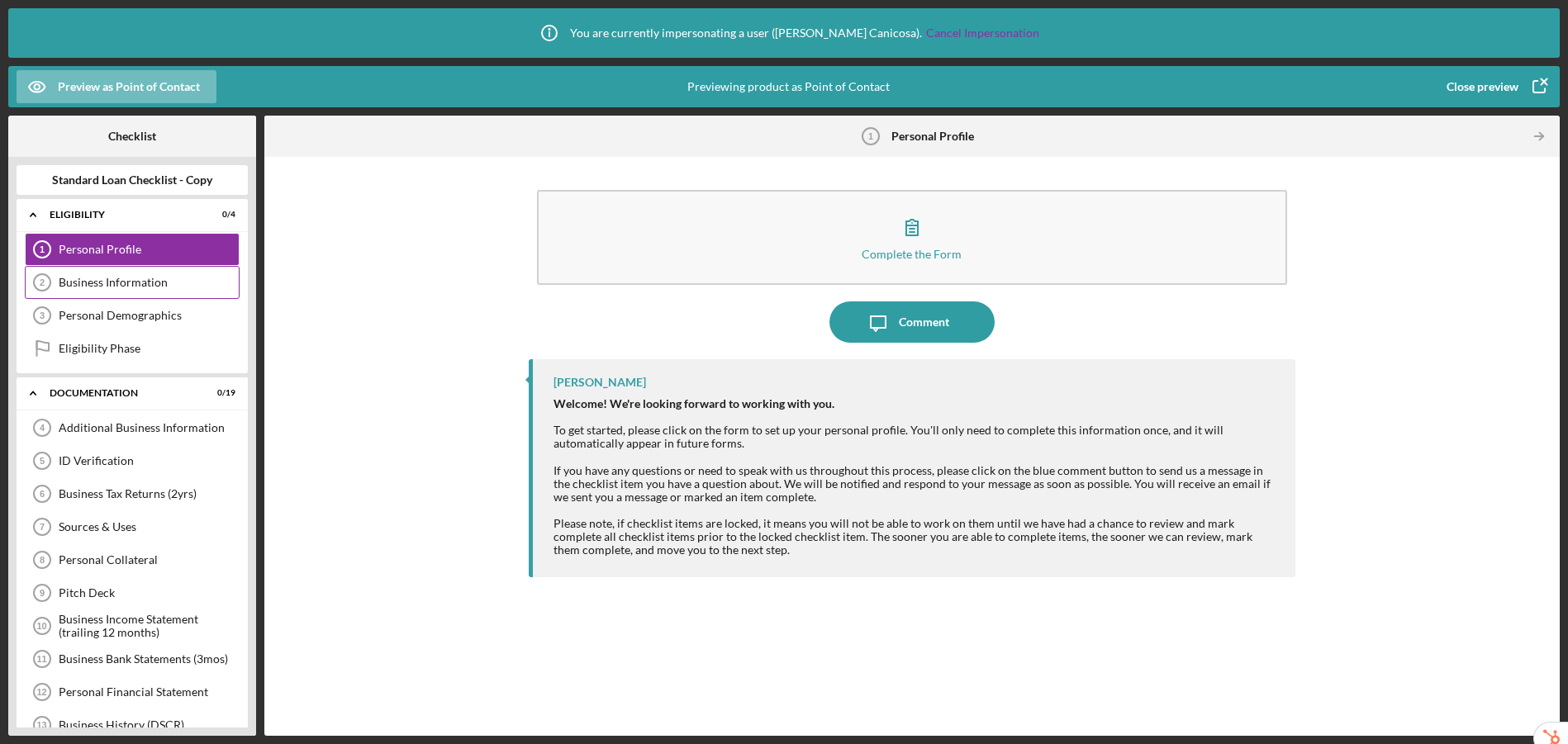
click at [149, 282] on div "Business Information" at bounding box center [149, 281] width 180 height 13
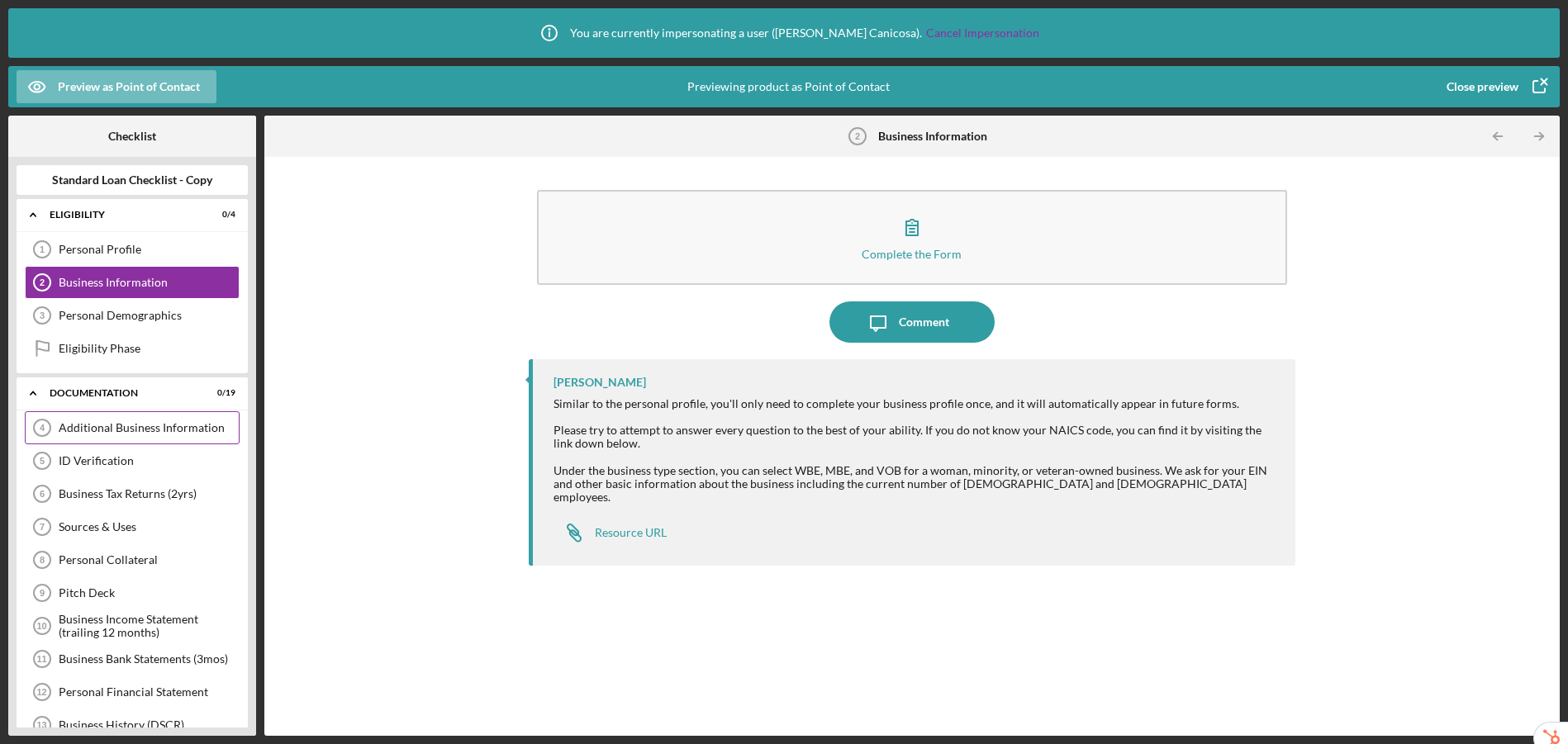
click at [130, 420] on div "Additional Business Information 4 Additional Business Information" at bounding box center [131, 428] width 215 height 33
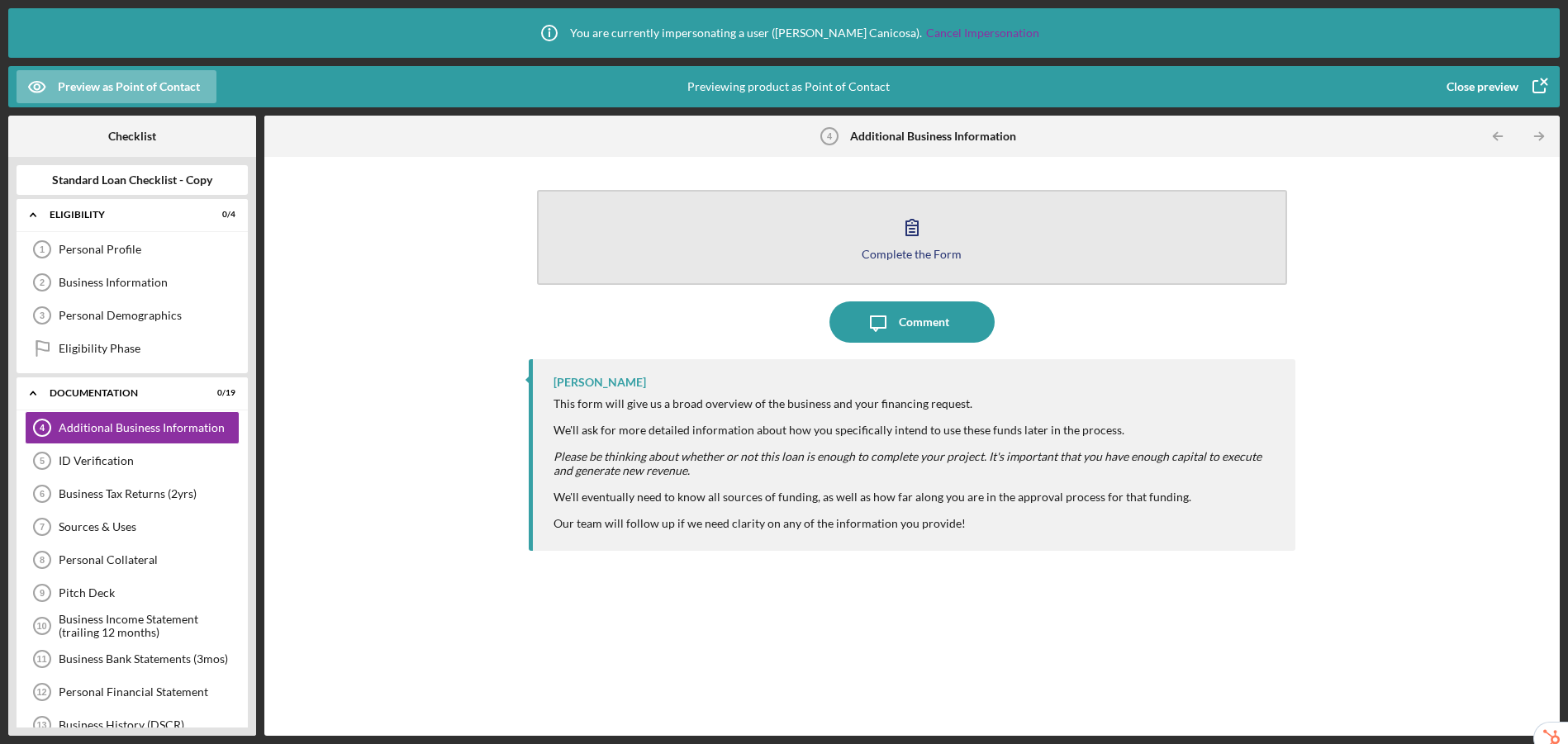
click at [902, 224] on icon "button" at bounding box center [912, 227] width 41 height 41
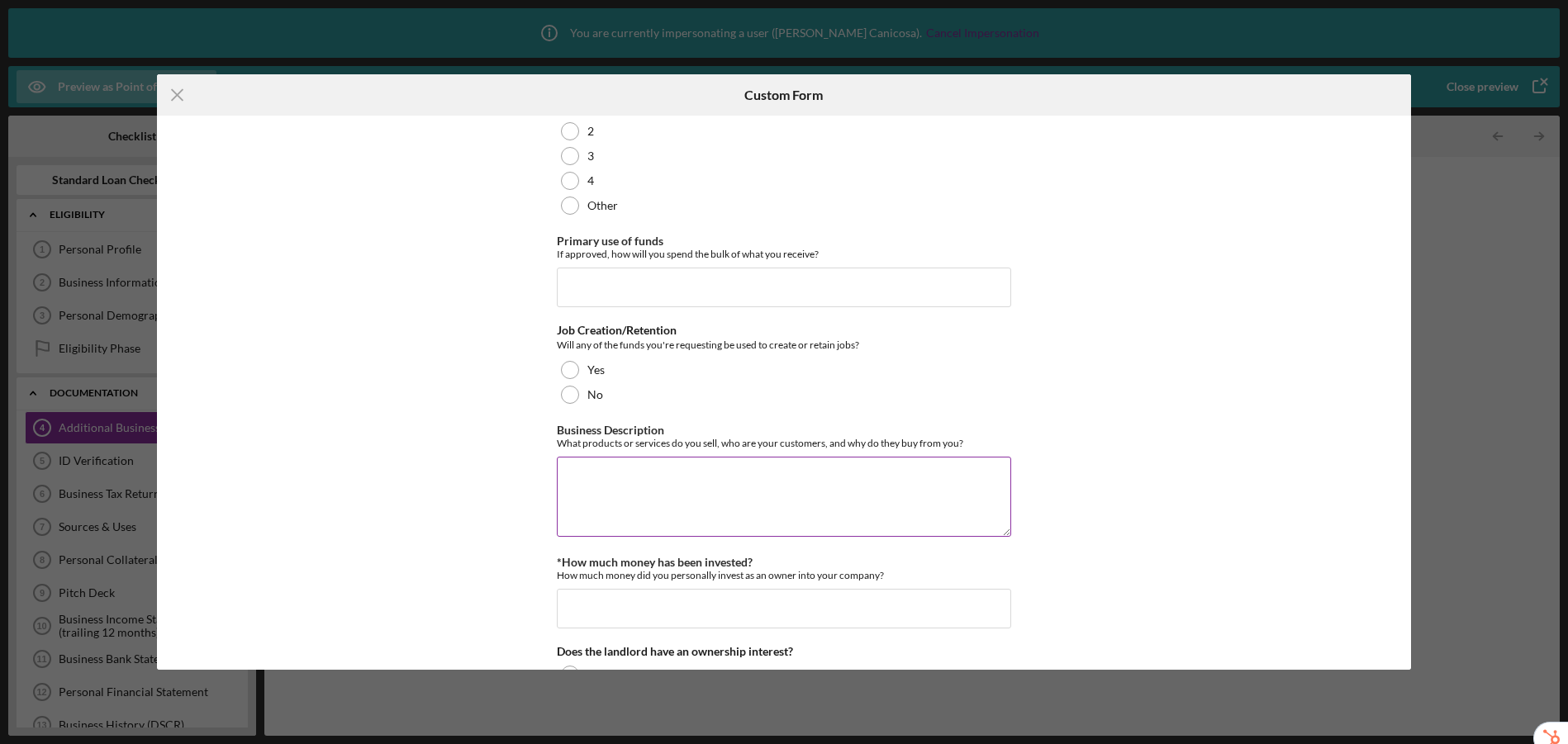
scroll to position [263, 0]
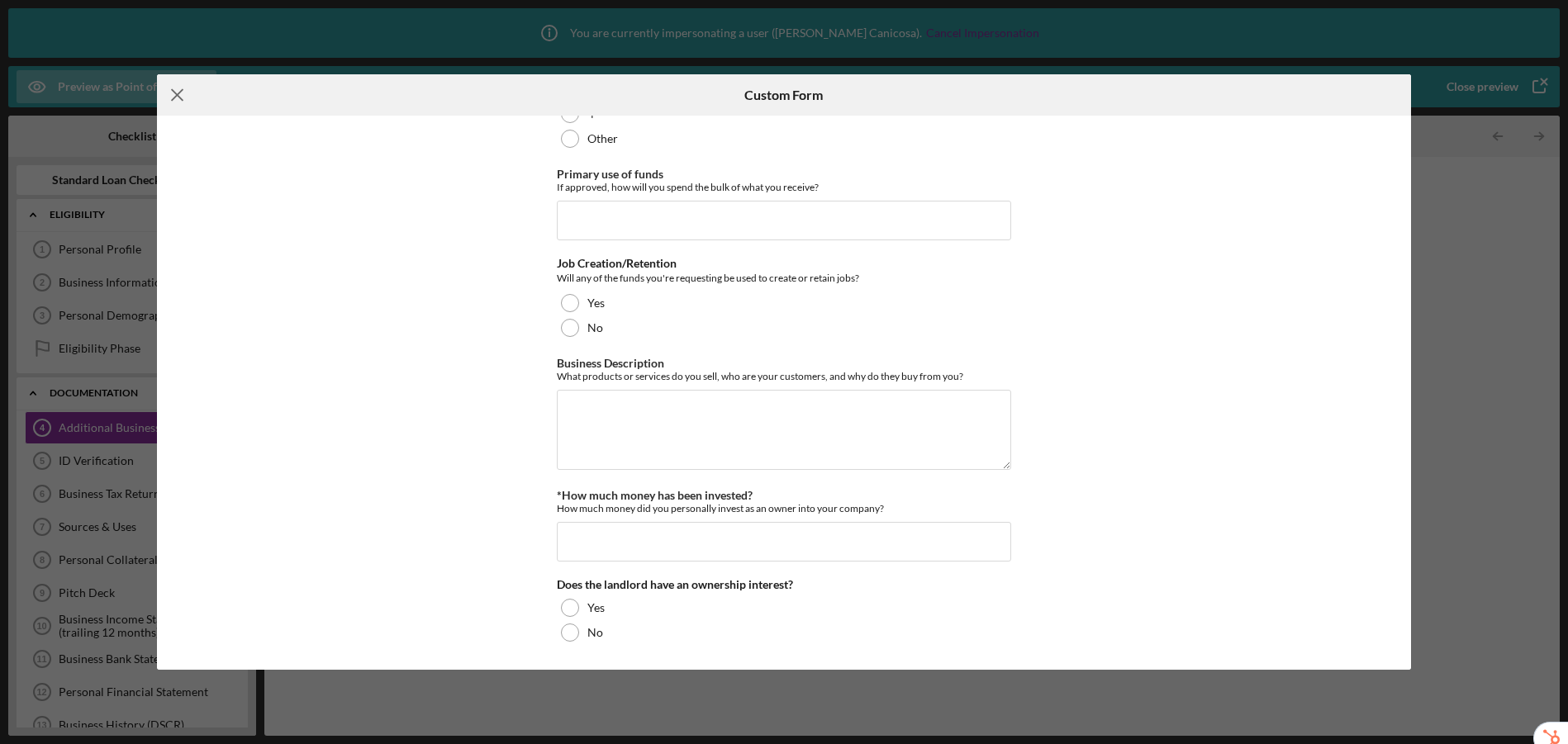
click at [185, 98] on icon "Icon/Menu Close" at bounding box center [177, 95] width 41 height 41
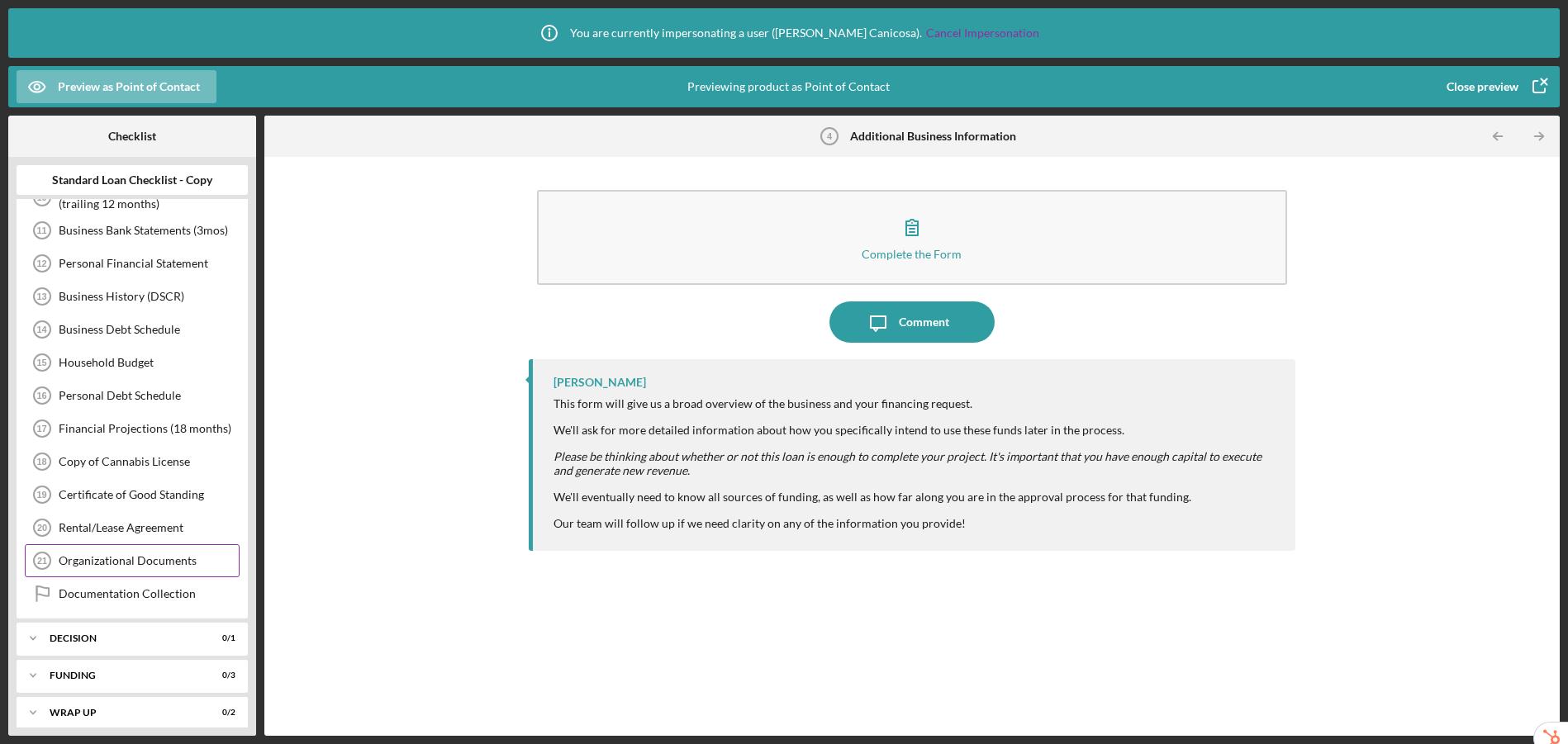
scroll to position [439, 0]
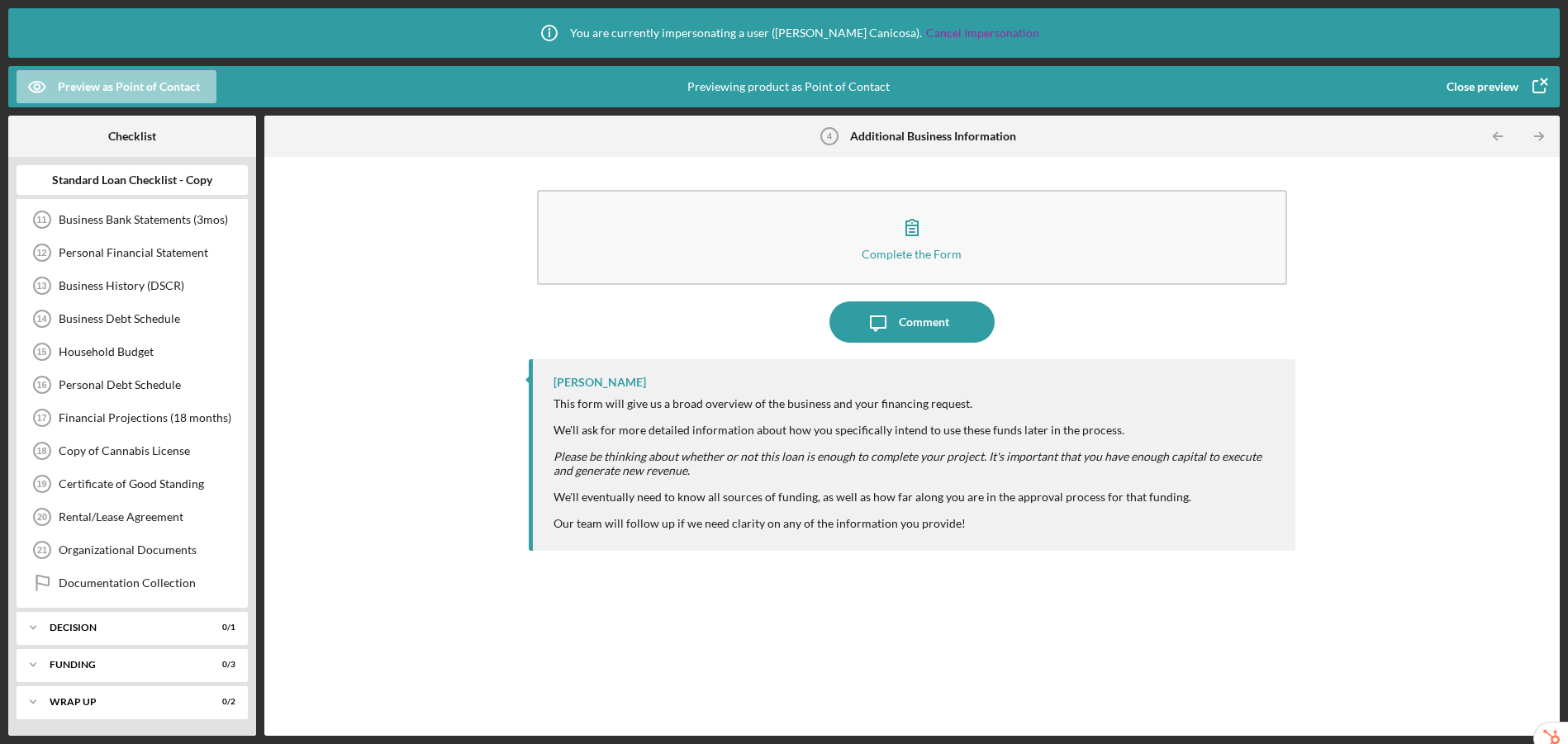
click at [132, 86] on div "Preview as Point of Contact" at bounding box center [128, 87] width 142 height 33
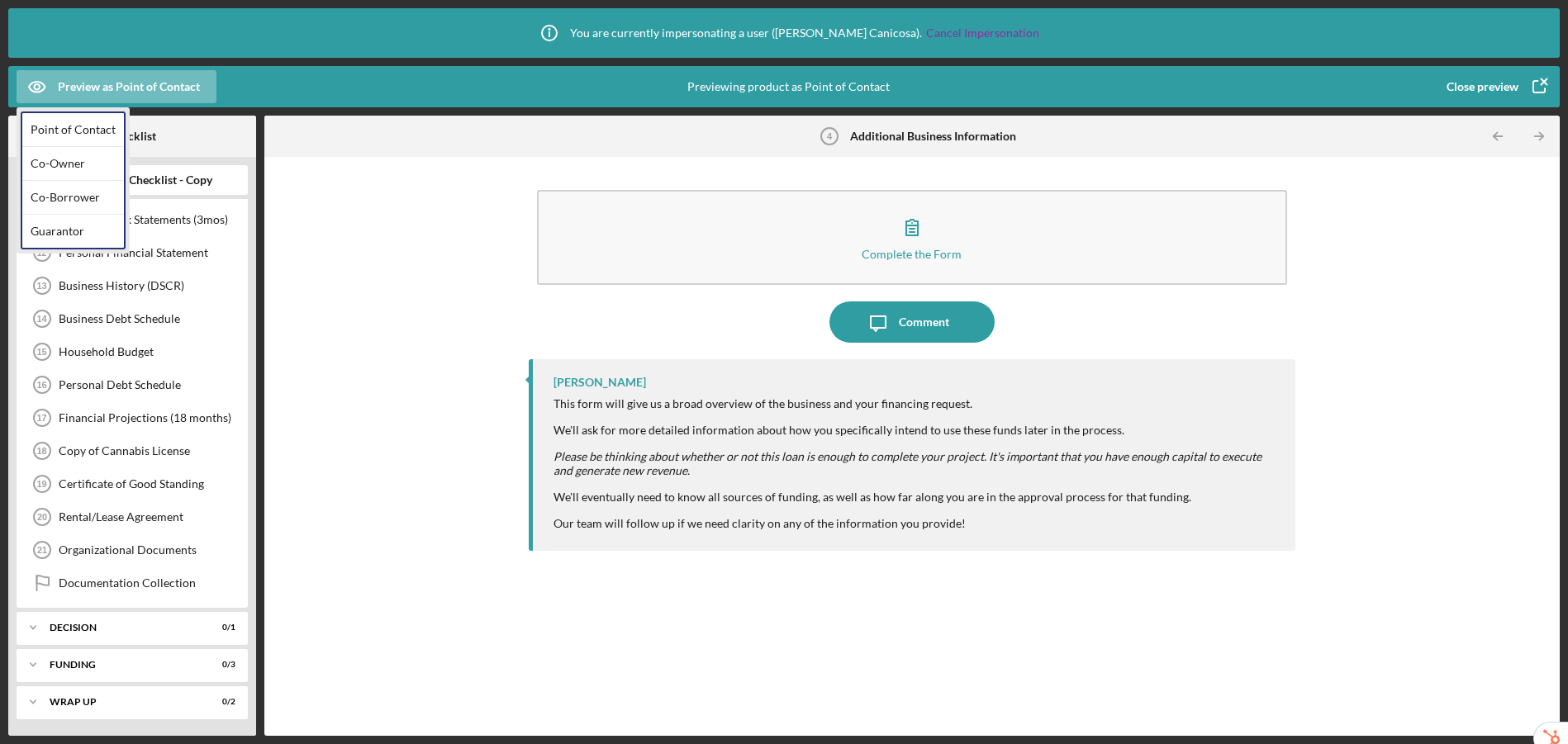
click at [1345, 82] on div "Close preview" at bounding box center [1482, 87] width 72 height 33
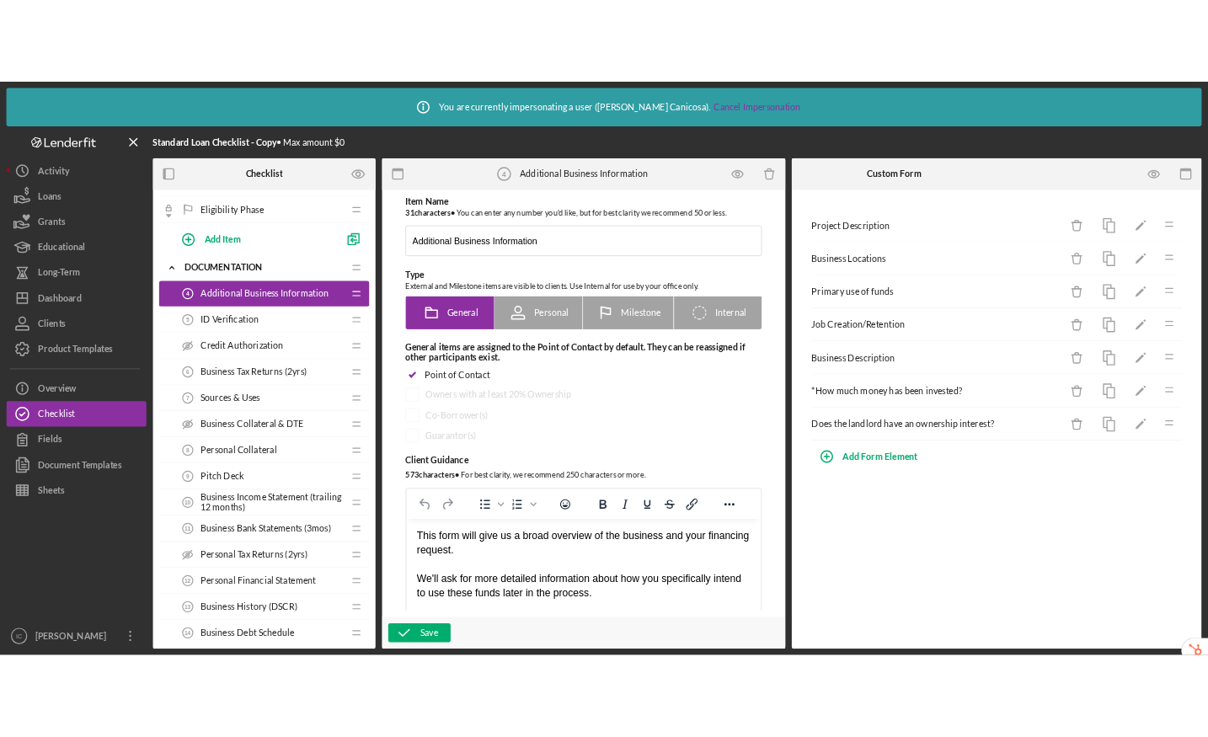
scroll to position [229, 0]
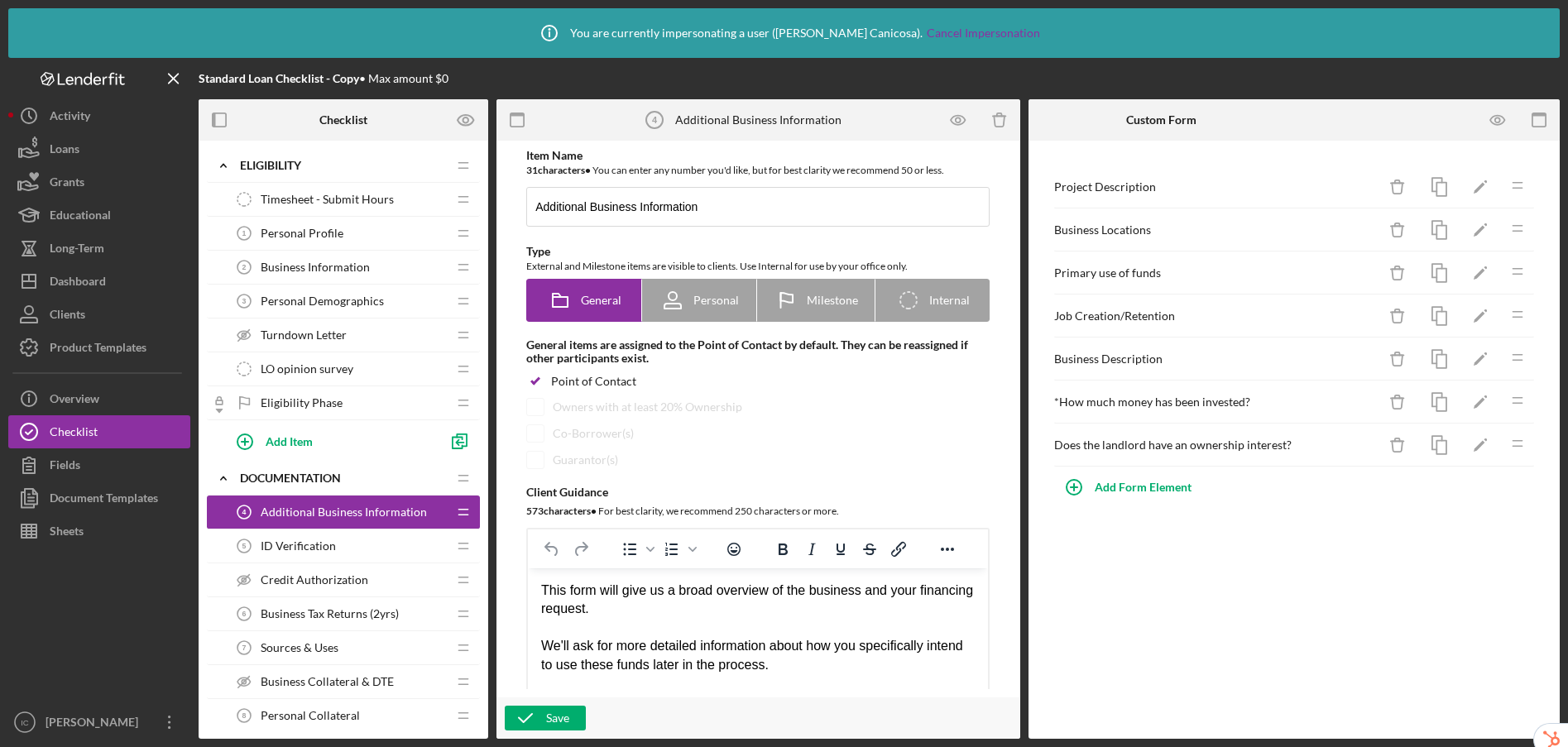
scroll to position [225, 0]
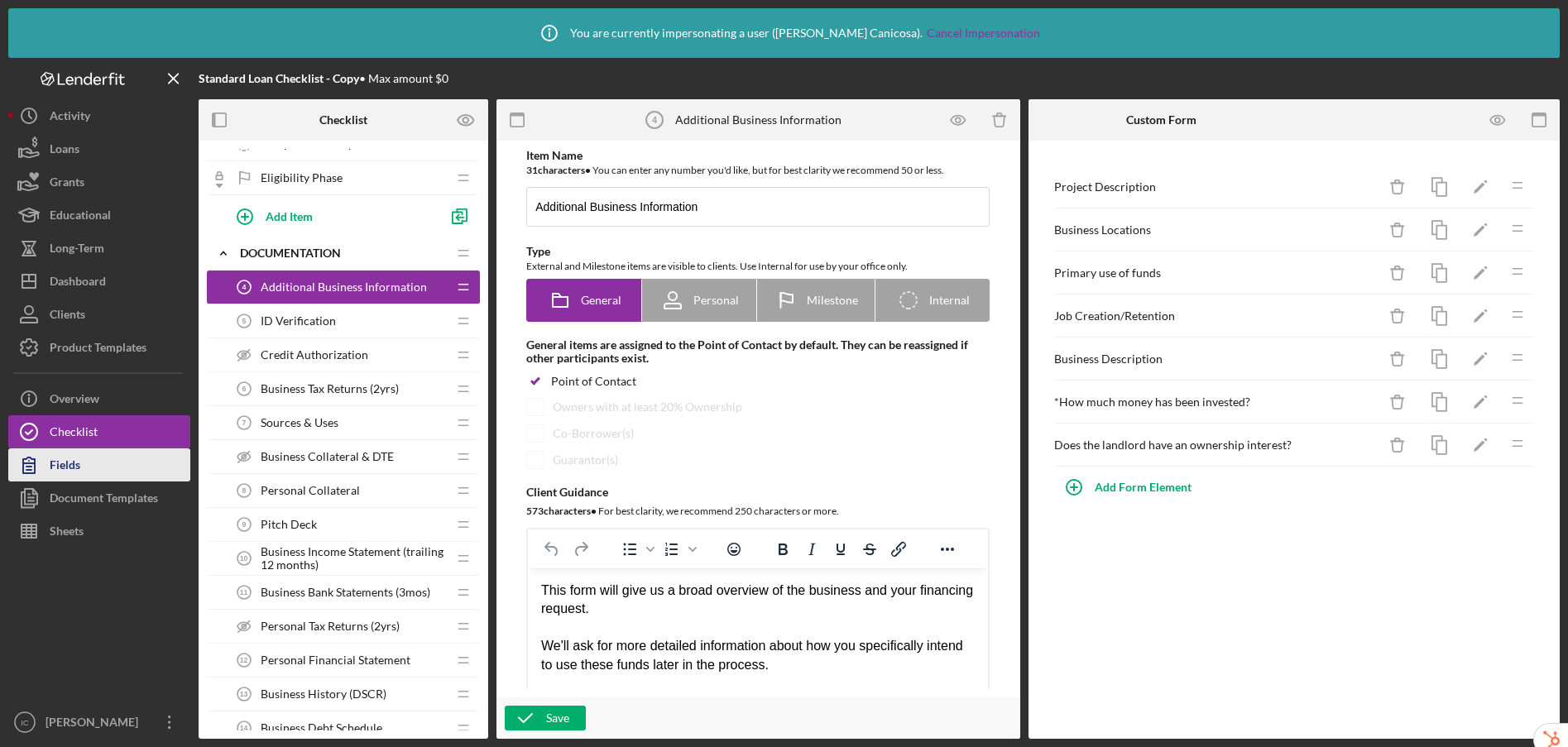
drag, startPoint x: 108, startPoint y: 492, endPoint x: 119, endPoint y: 452, distance: 41.5
click at [108, 492] on div "Document Templates" at bounding box center [104, 500] width 108 height 37
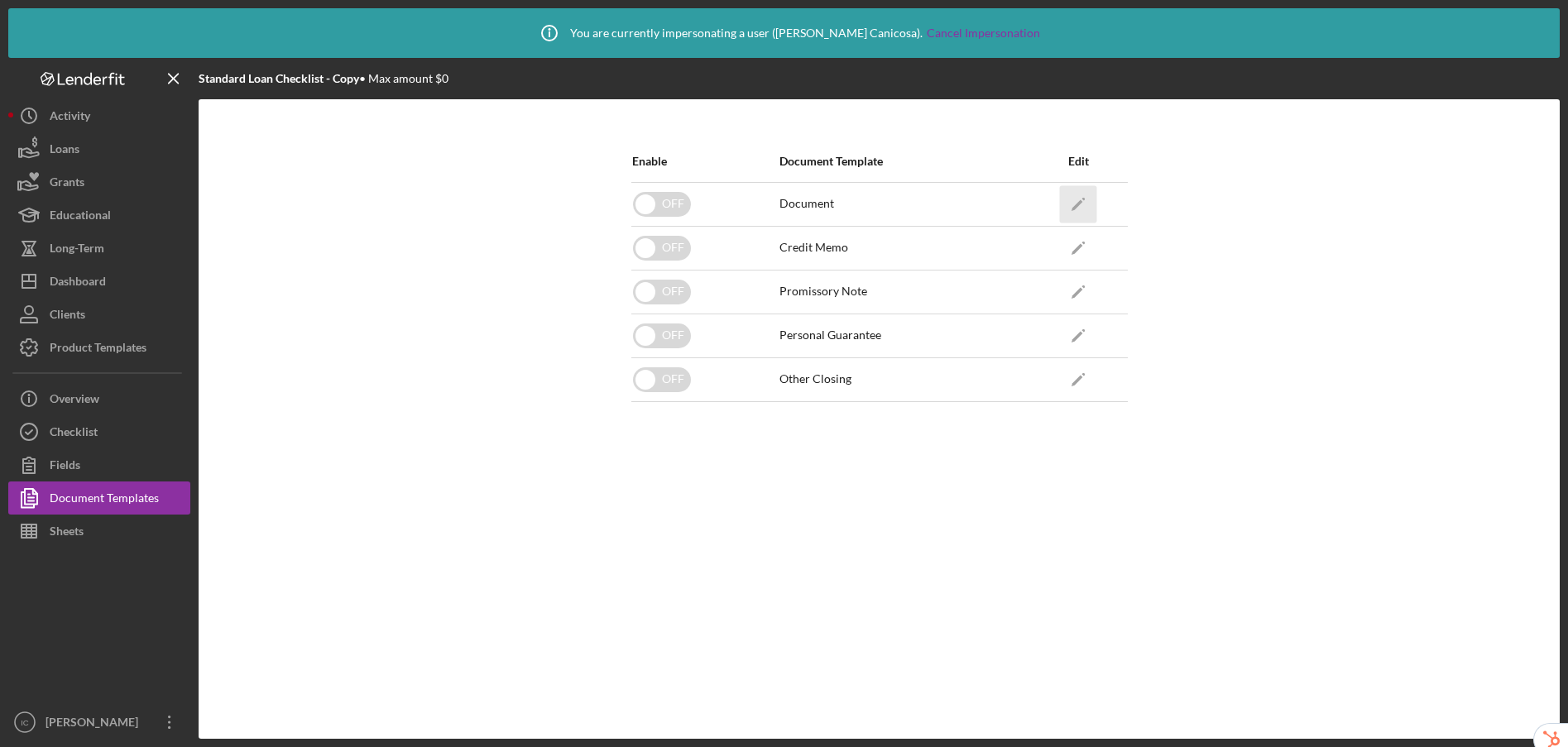
click at [1077, 209] on icon "Icon/Edit" at bounding box center [1078, 204] width 37 height 37
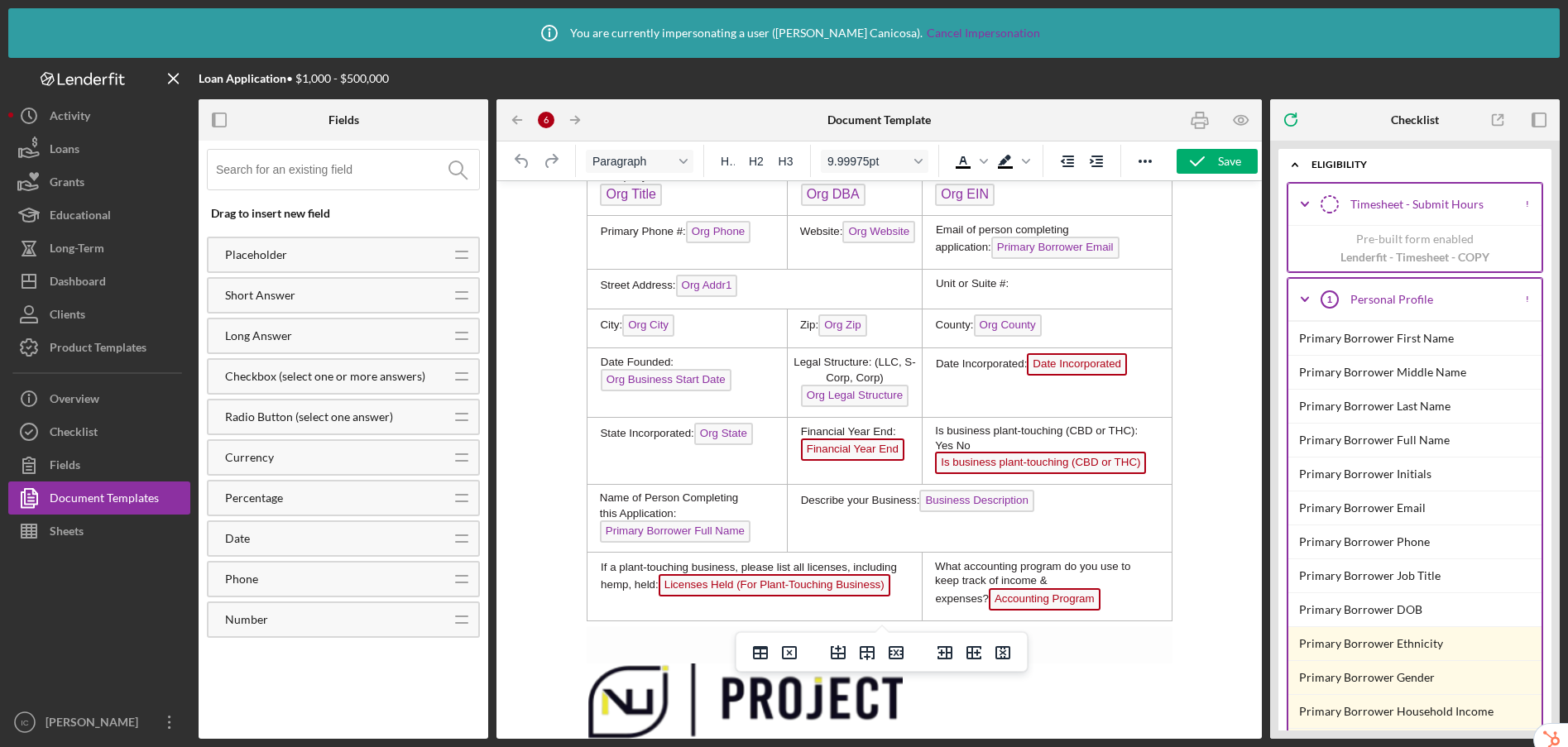
click at [1061, 376] on span "Date Incorporated" at bounding box center [1076, 364] width 100 height 23
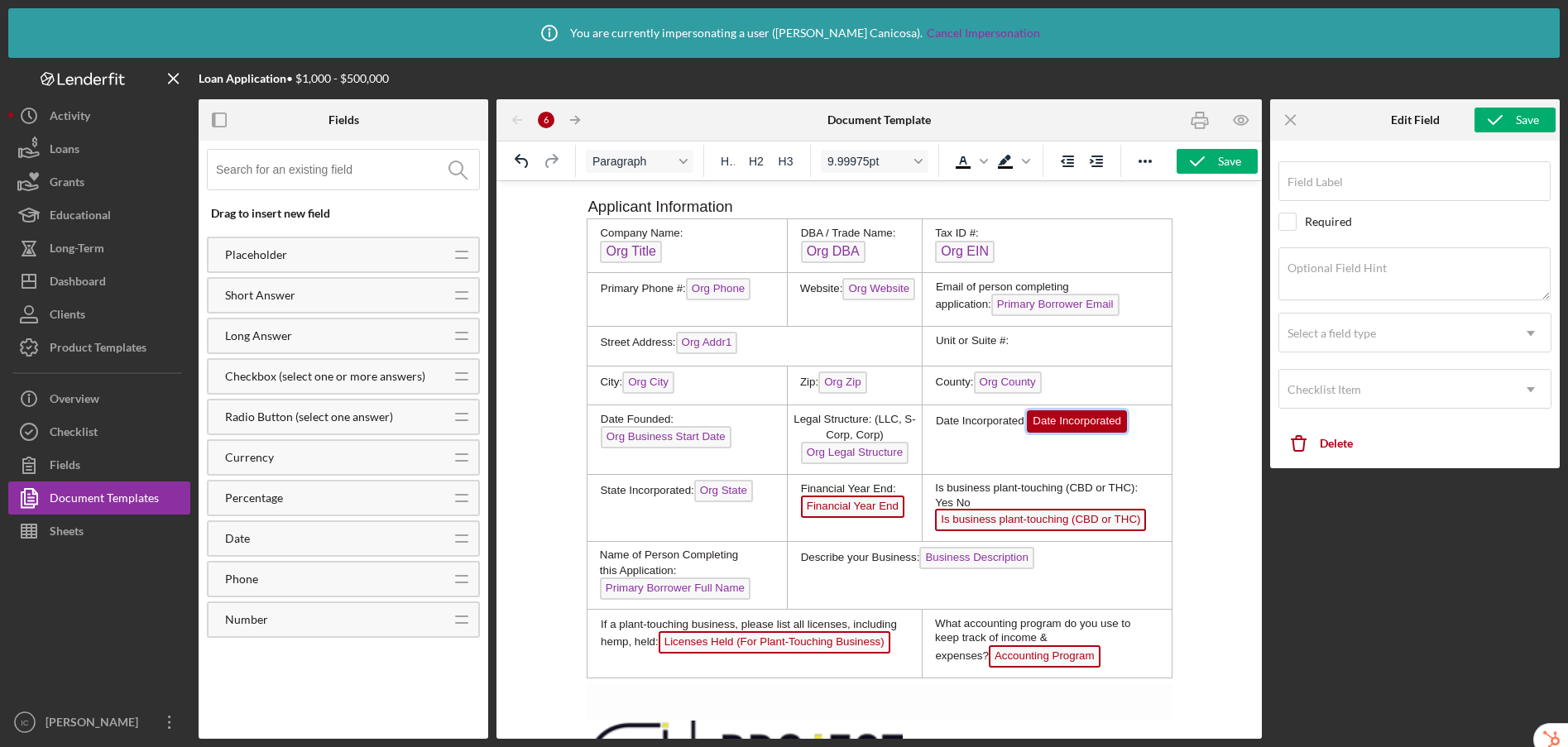
type input "Date Incorporated"
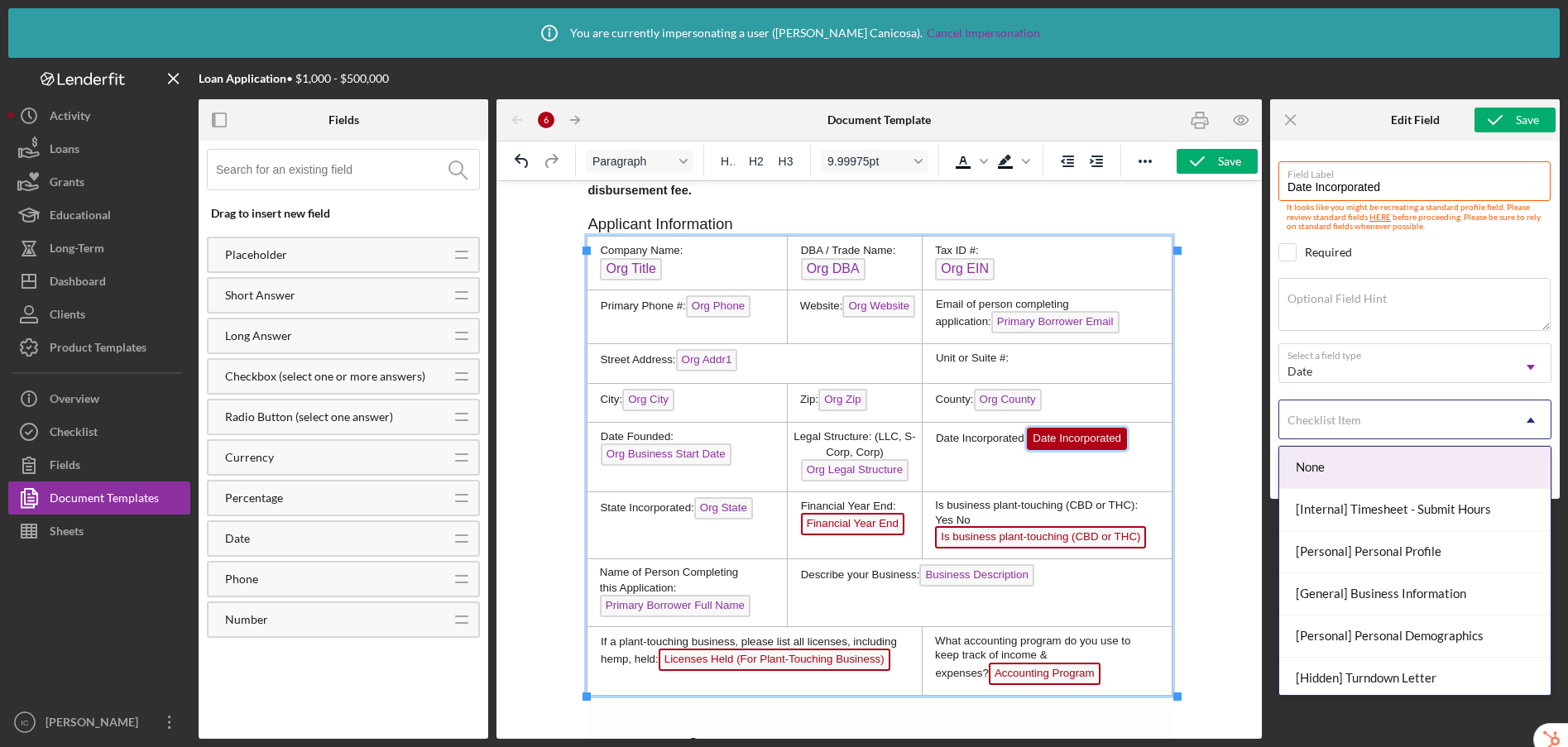
click at [1356, 432] on div "Checklist Item" at bounding box center [1395, 420] width 232 height 38
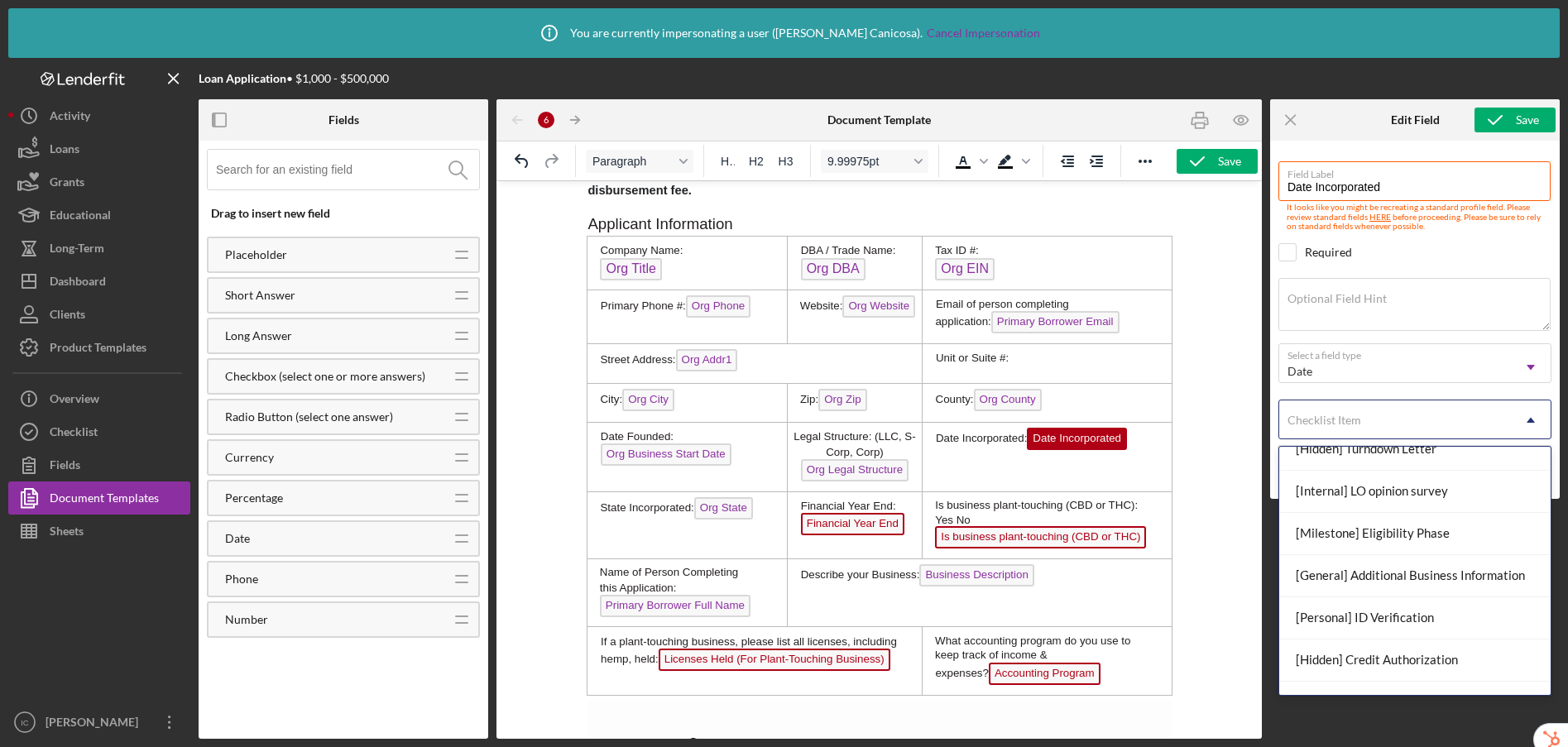
scroll to position [296, 0]
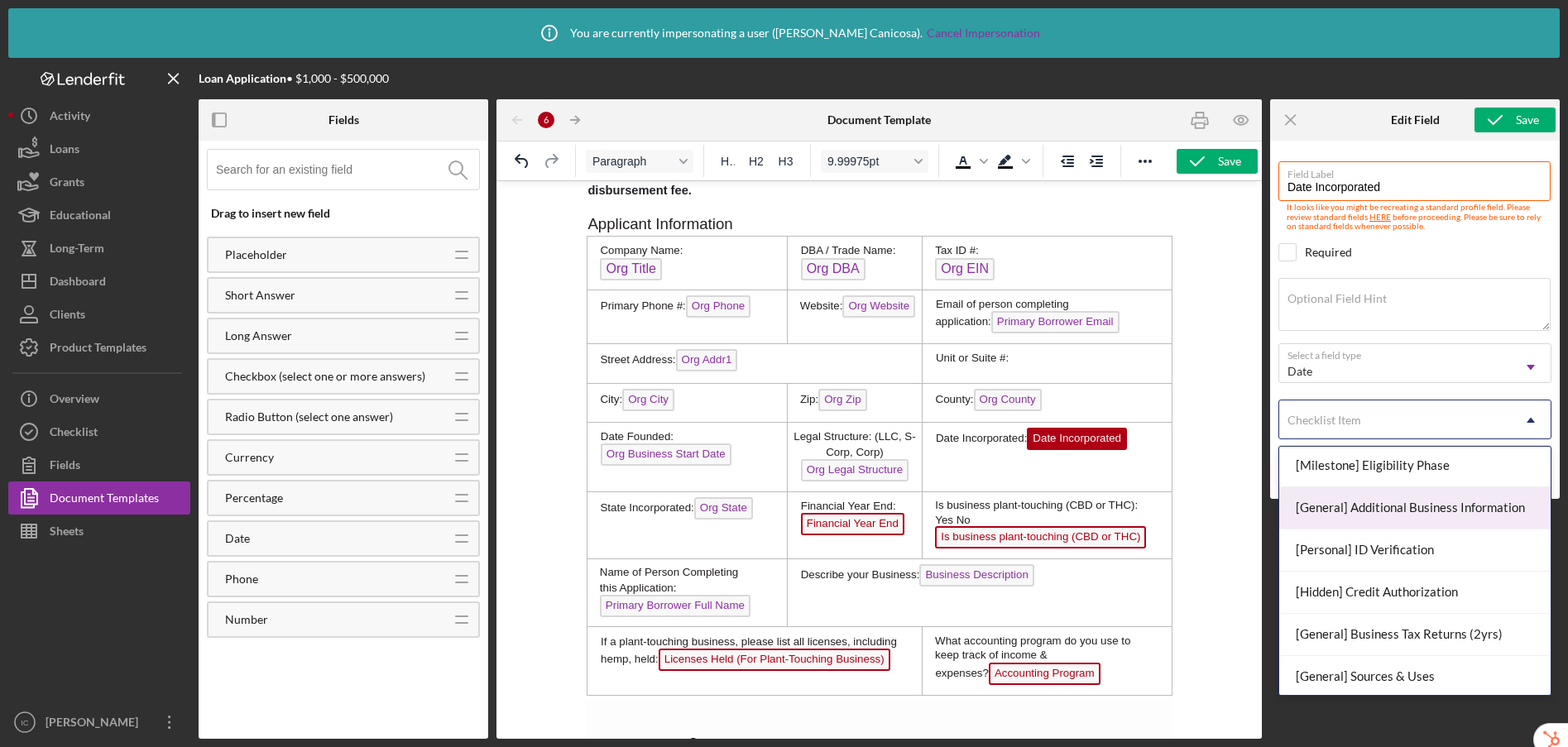
click at [1399, 509] on div "[General] Additional Business Information" at bounding box center [1415, 507] width 271 height 42
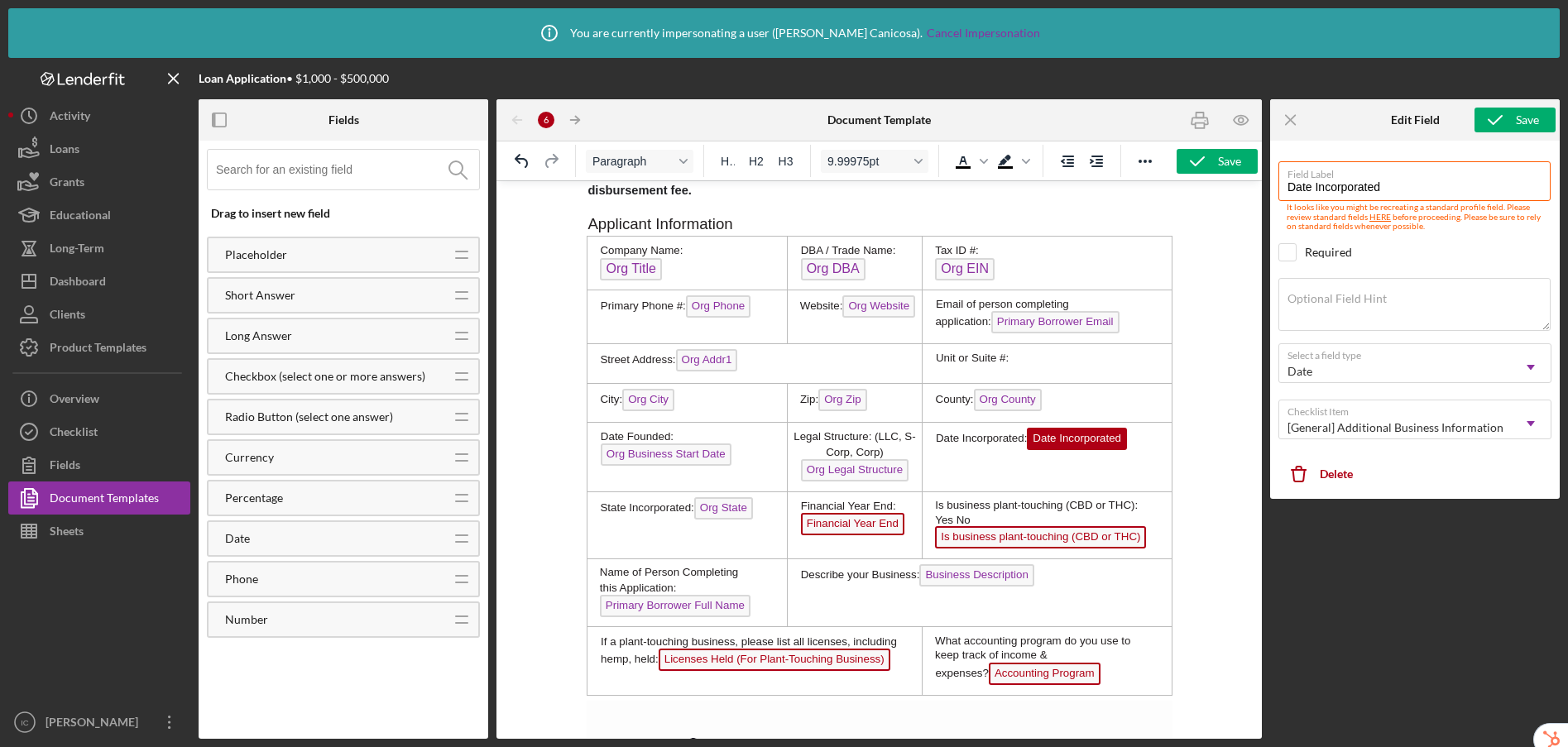
scroll to position [504, 0]
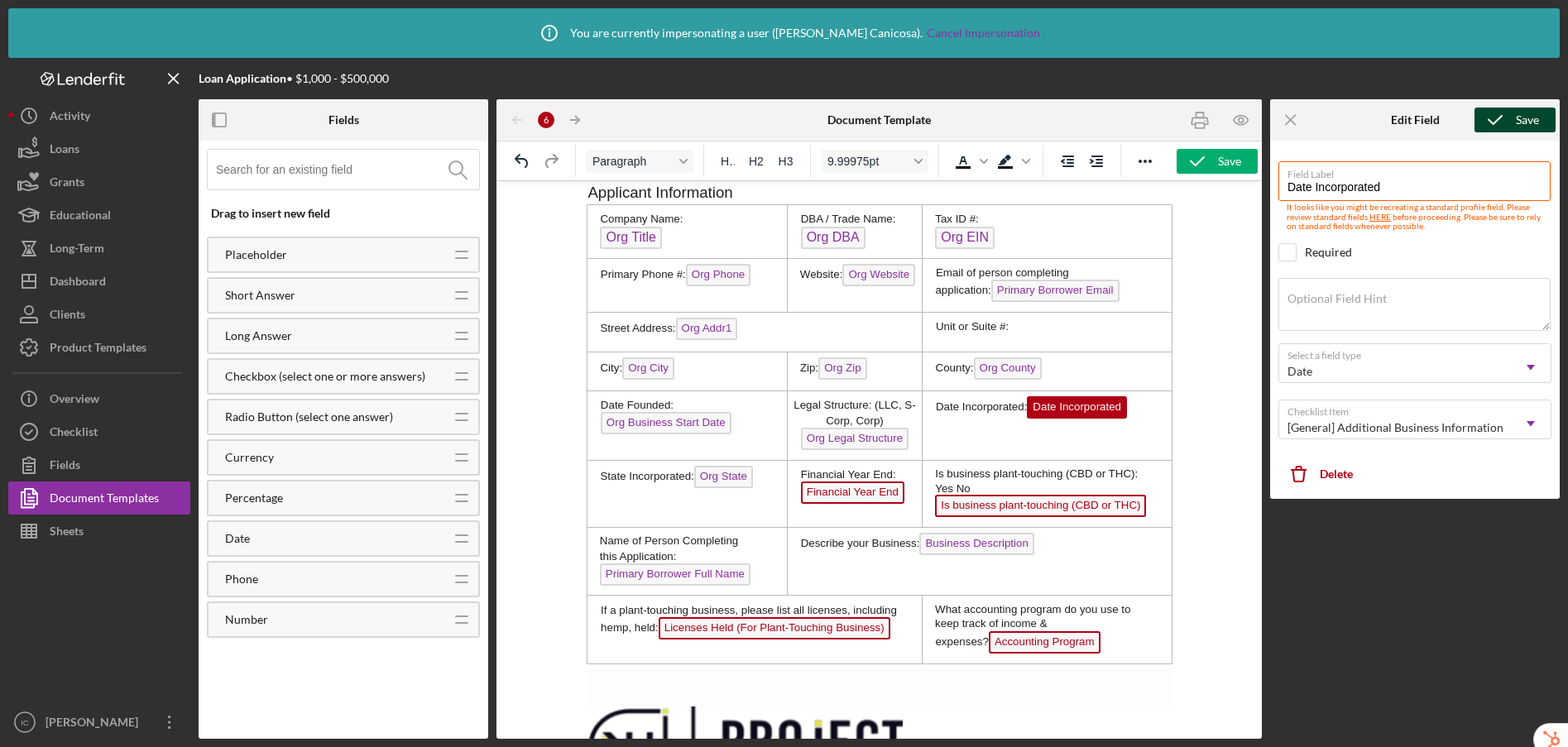
click at [1503, 119] on icon "submit" at bounding box center [1495, 120] width 41 height 41
click at [848, 504] on span "Financial Year End" at bounding box center [851, 492] width 103 height 23
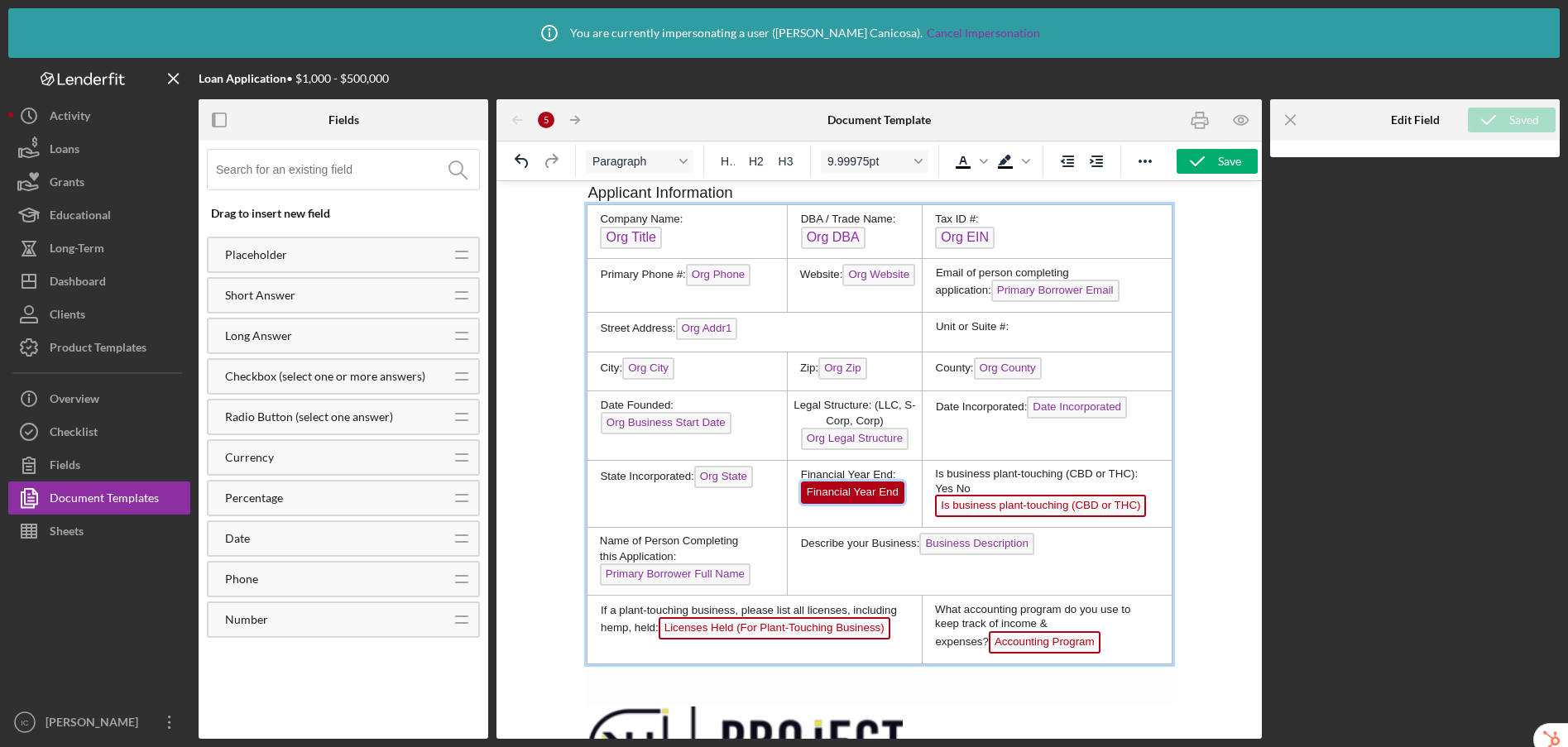
scroll to position [558, 0]
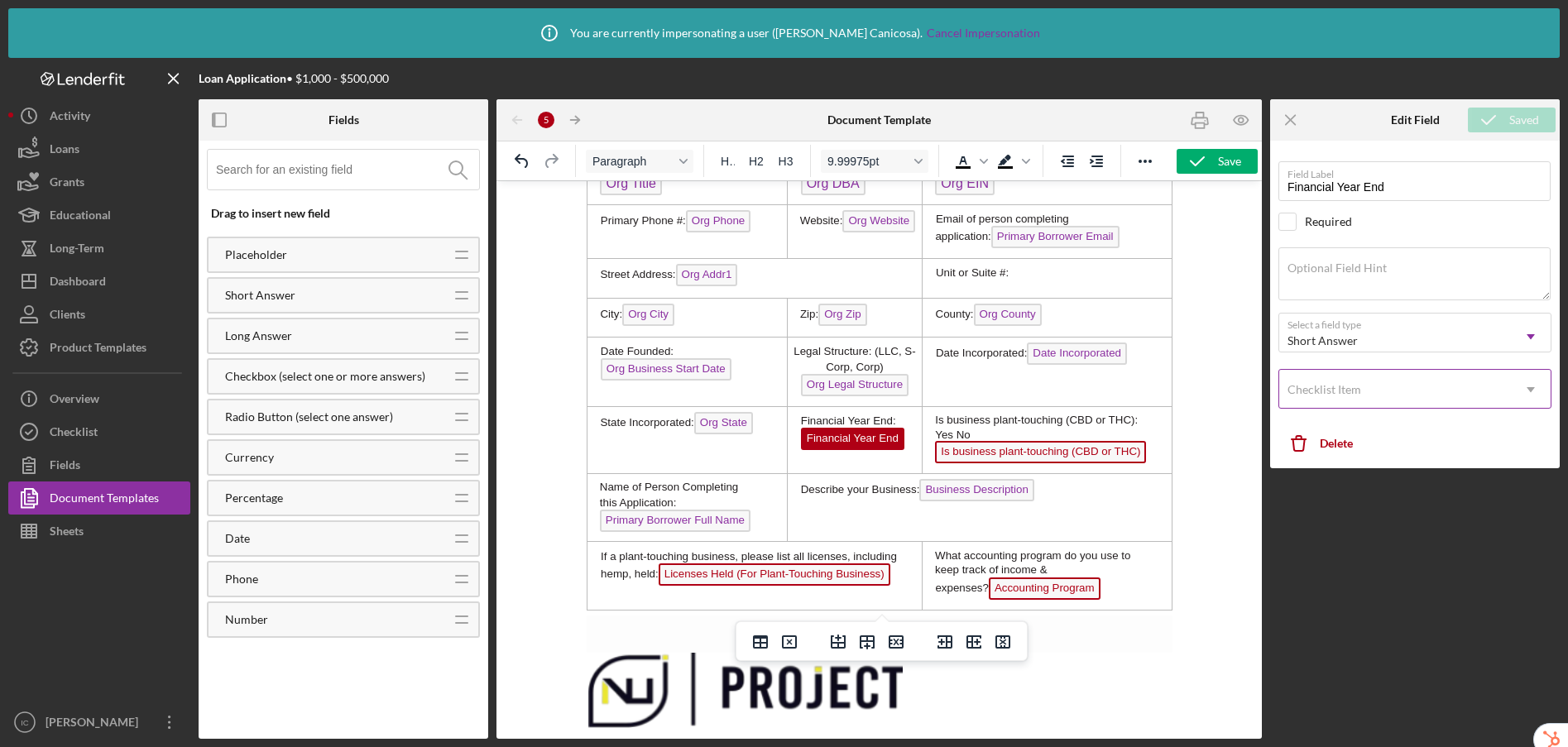
click at [1401, 397] on div "Checklist Item" at bounding box center [1395, 389] width 232 height 38
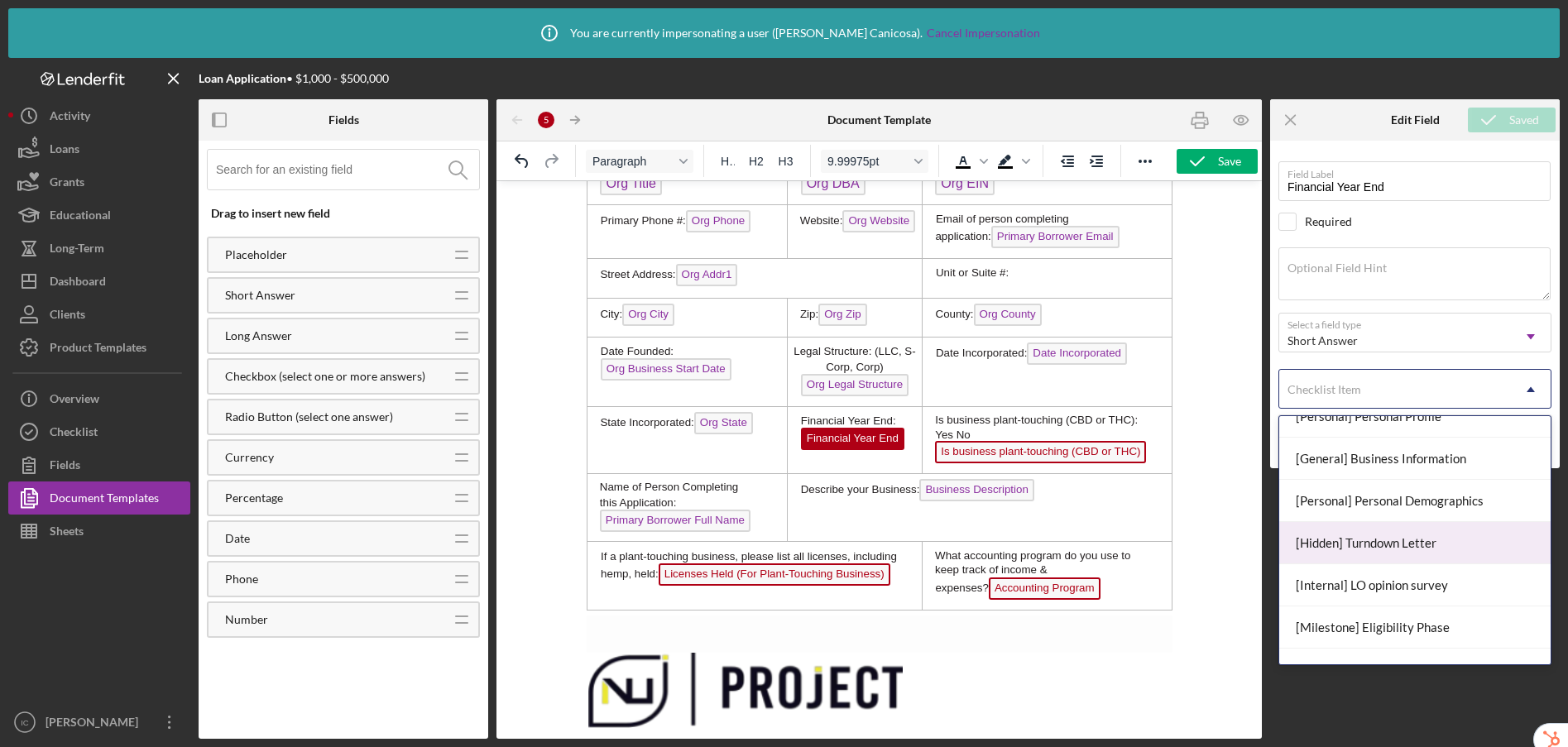
scroll to position [243, 0]
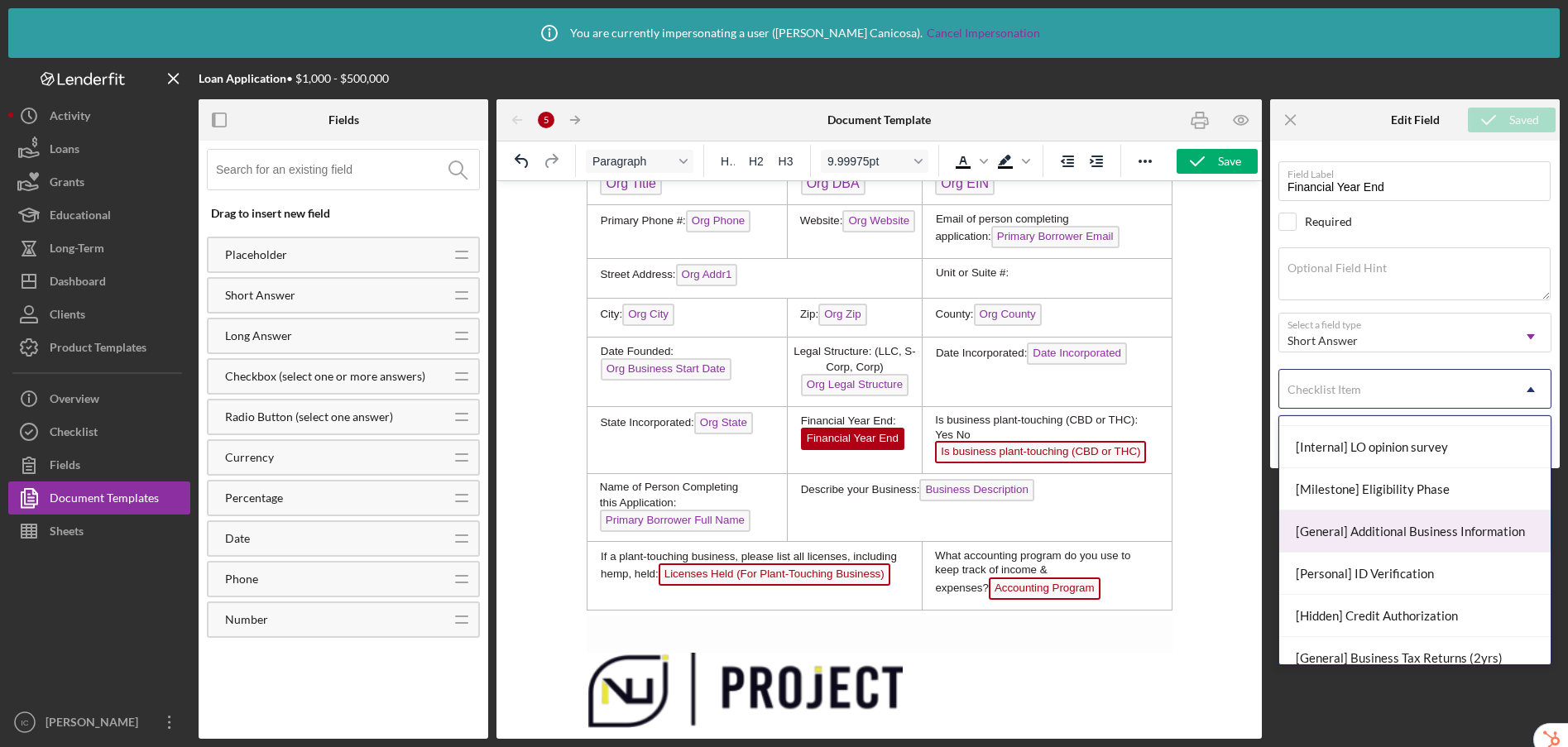
click at [1406, 530] on div "[General] Additional Business Information" at bounding box center [1415, 531] width 271 height 42
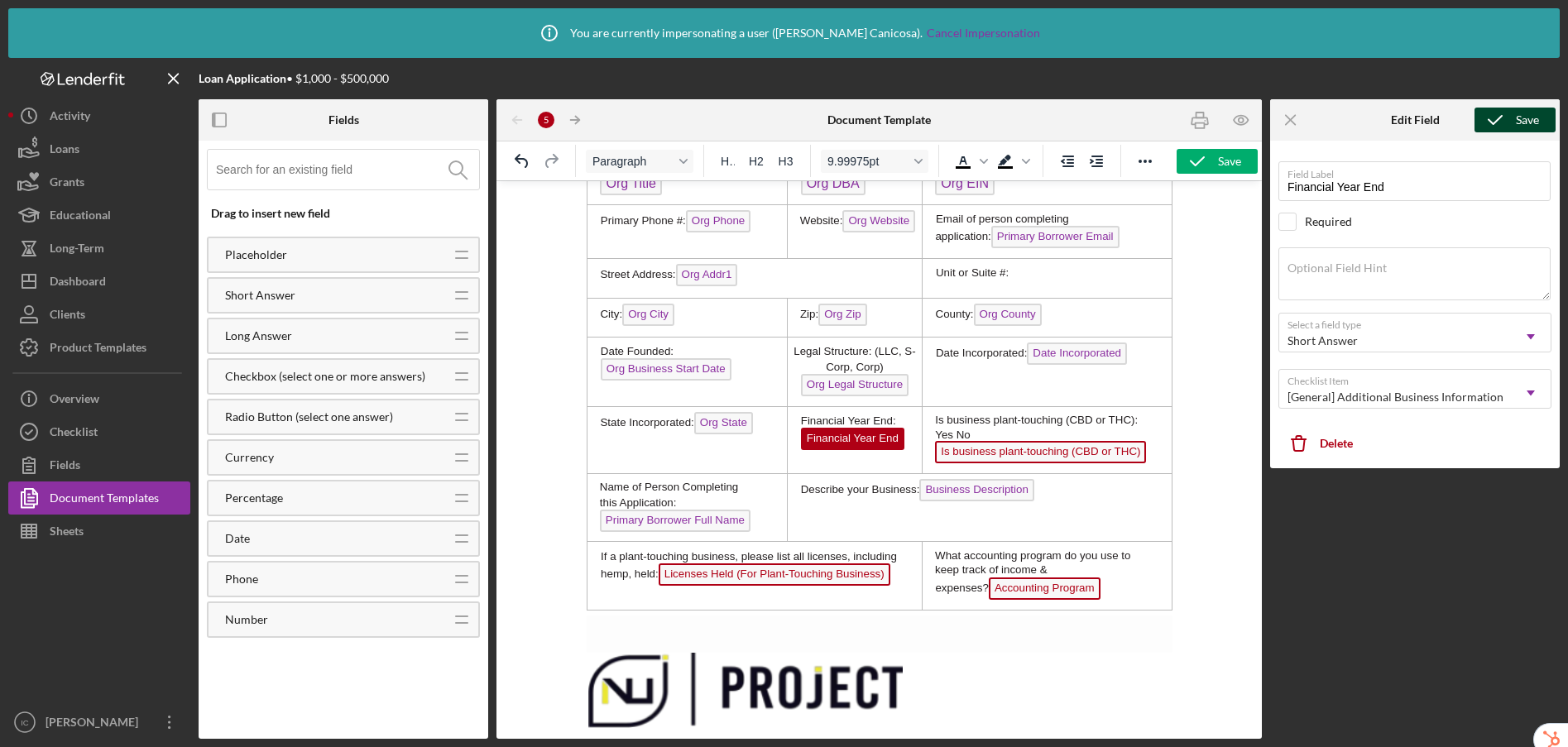
click at [1529, 119] on div "Save" at bounding box center [1528, 120] width 24 height 25
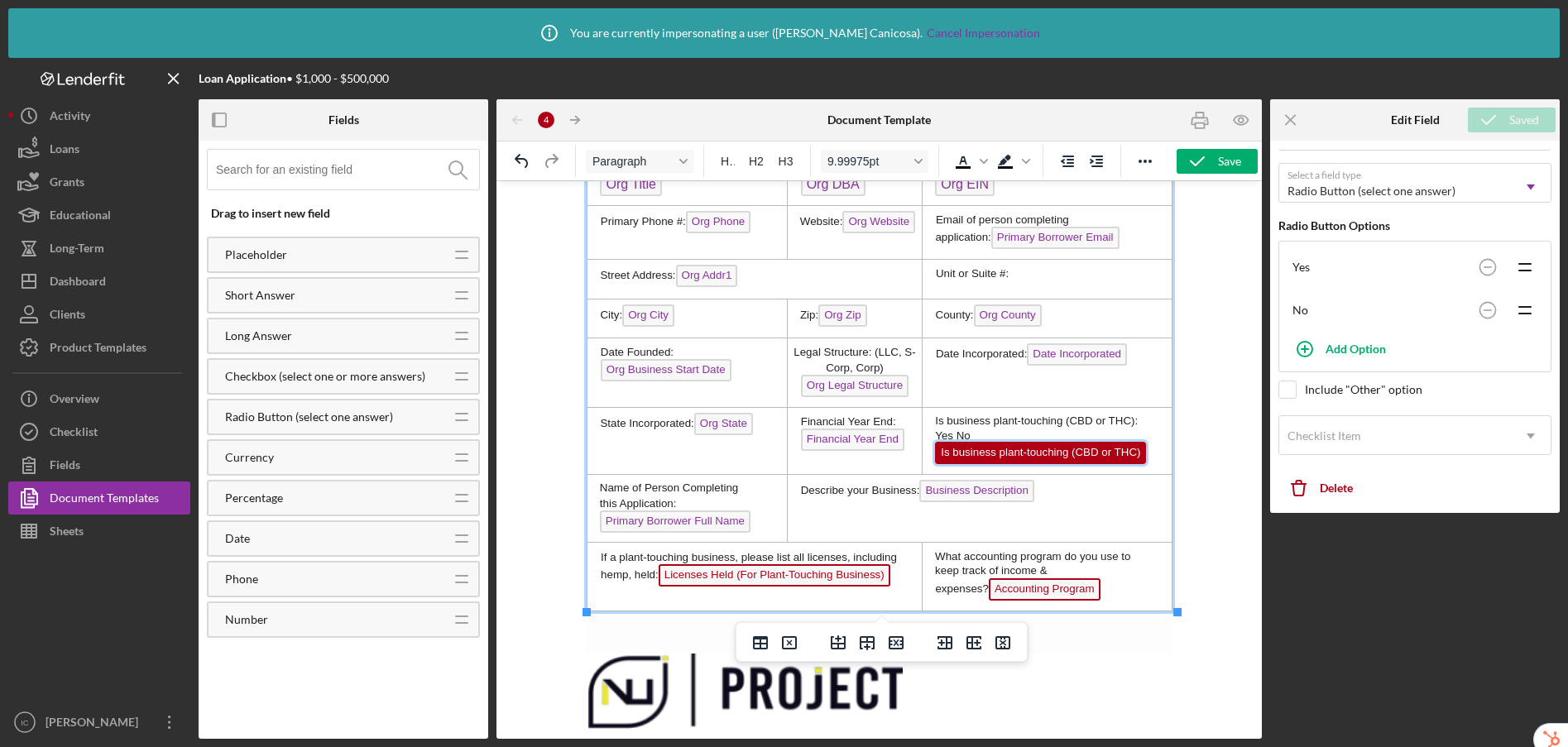
scroll to position [151, 0]
click at [1363, 441] on div "Checklist Item" at bounding box center [1395, 434] width 232 height 38
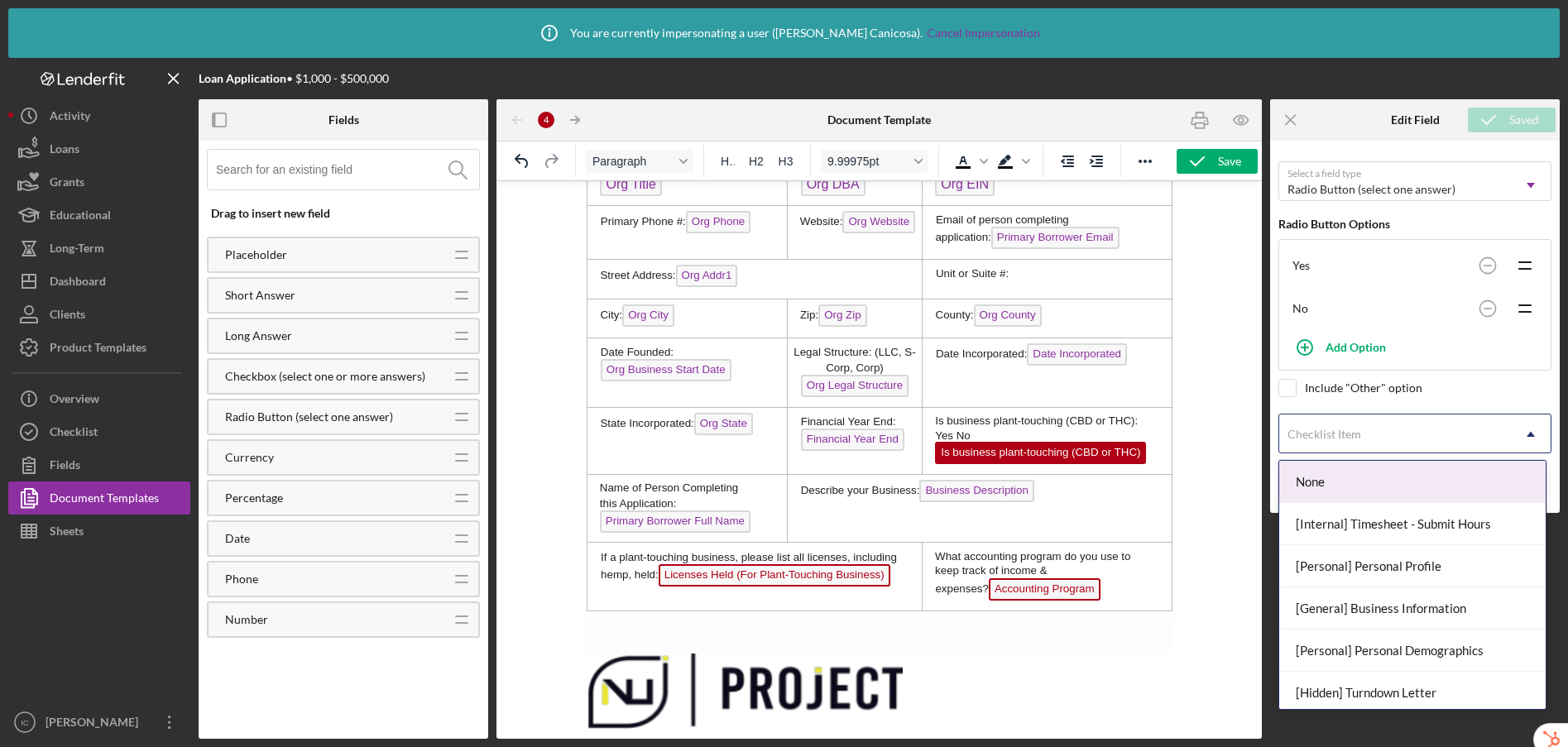
scroll to position [158, 0]
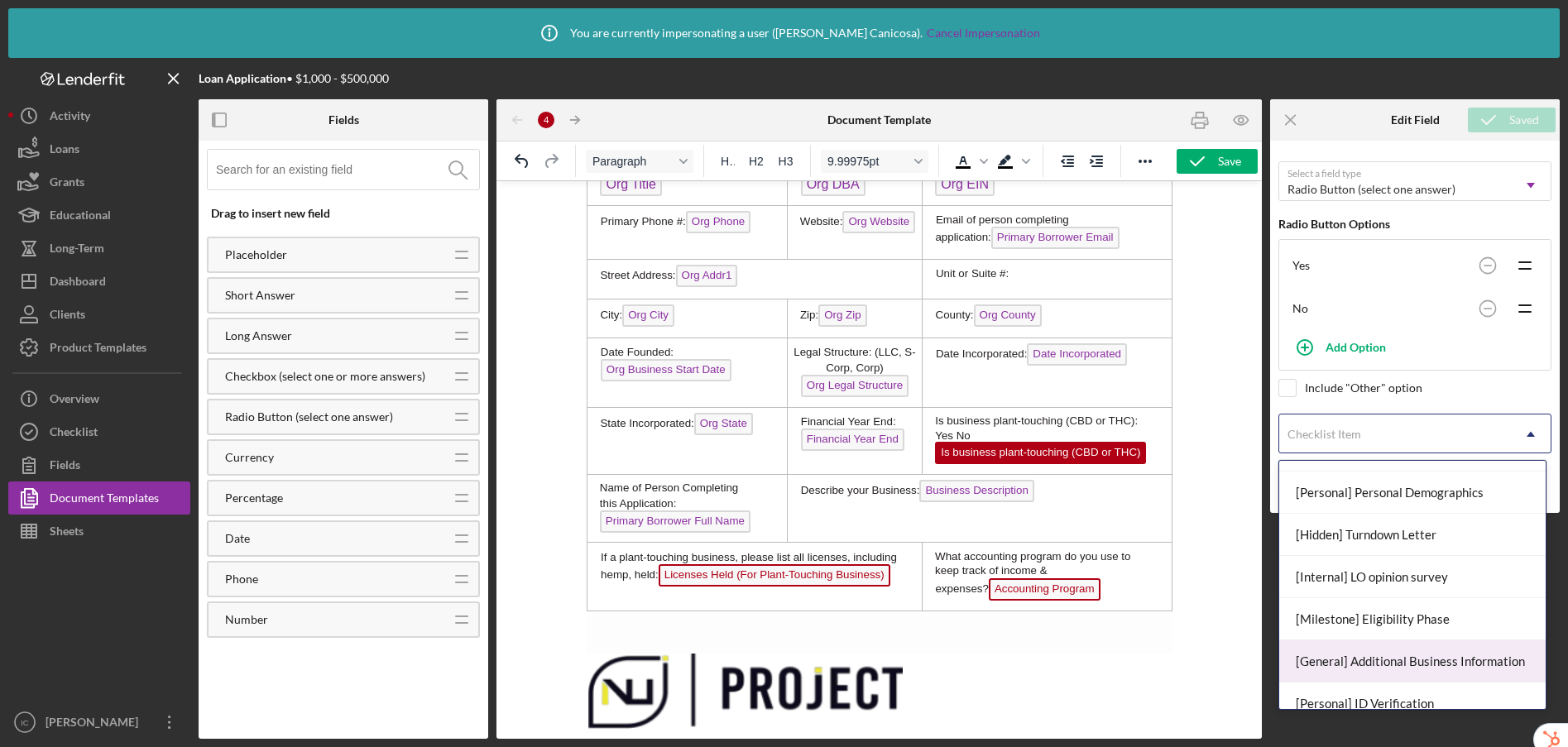
click at [1390, 658] on div "[General] Additional Business Information" at bounding box center [1412, 661] width 266 height 42
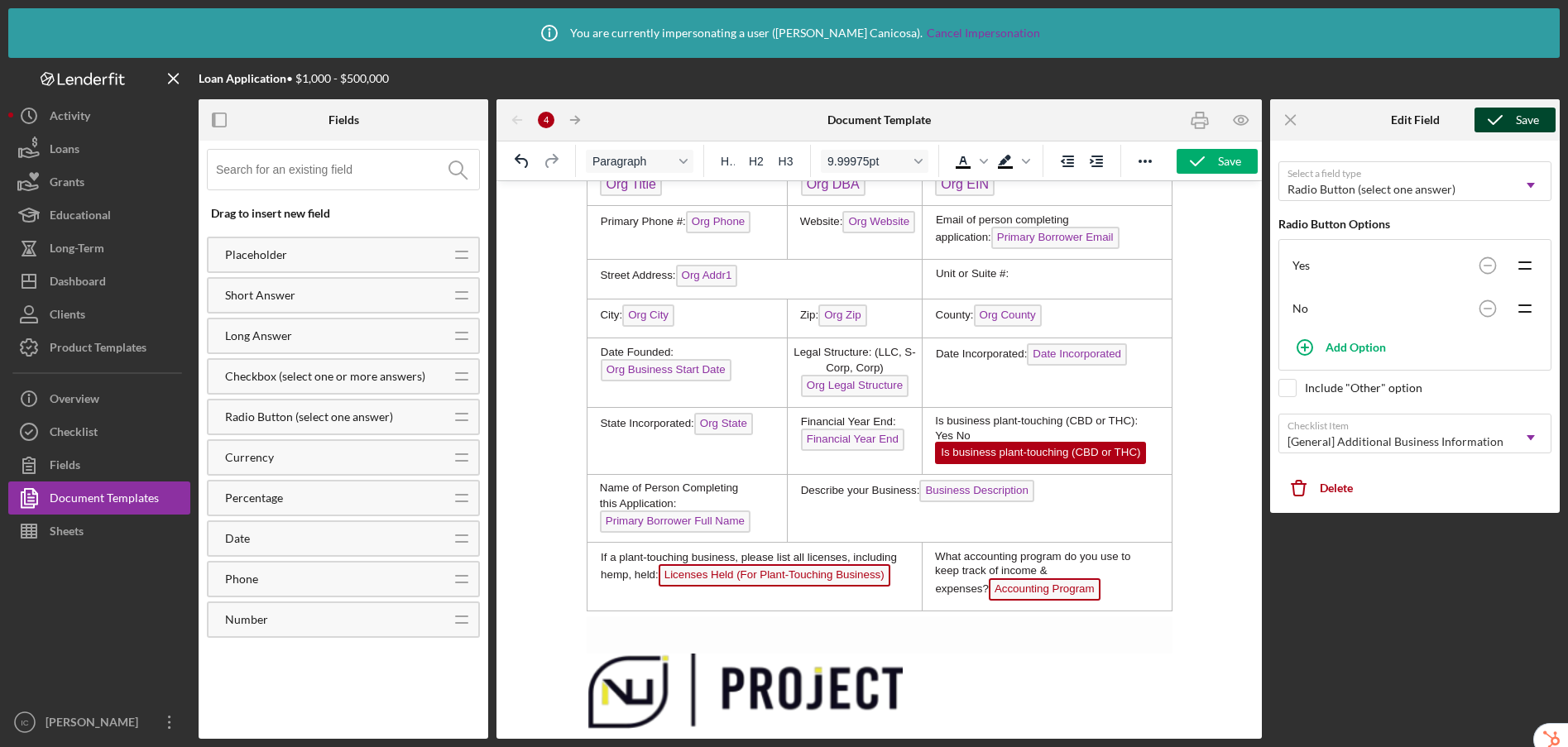
click at [1504, 122] on icon "submit" at bounding box center [1495, 120] width 41 height 41
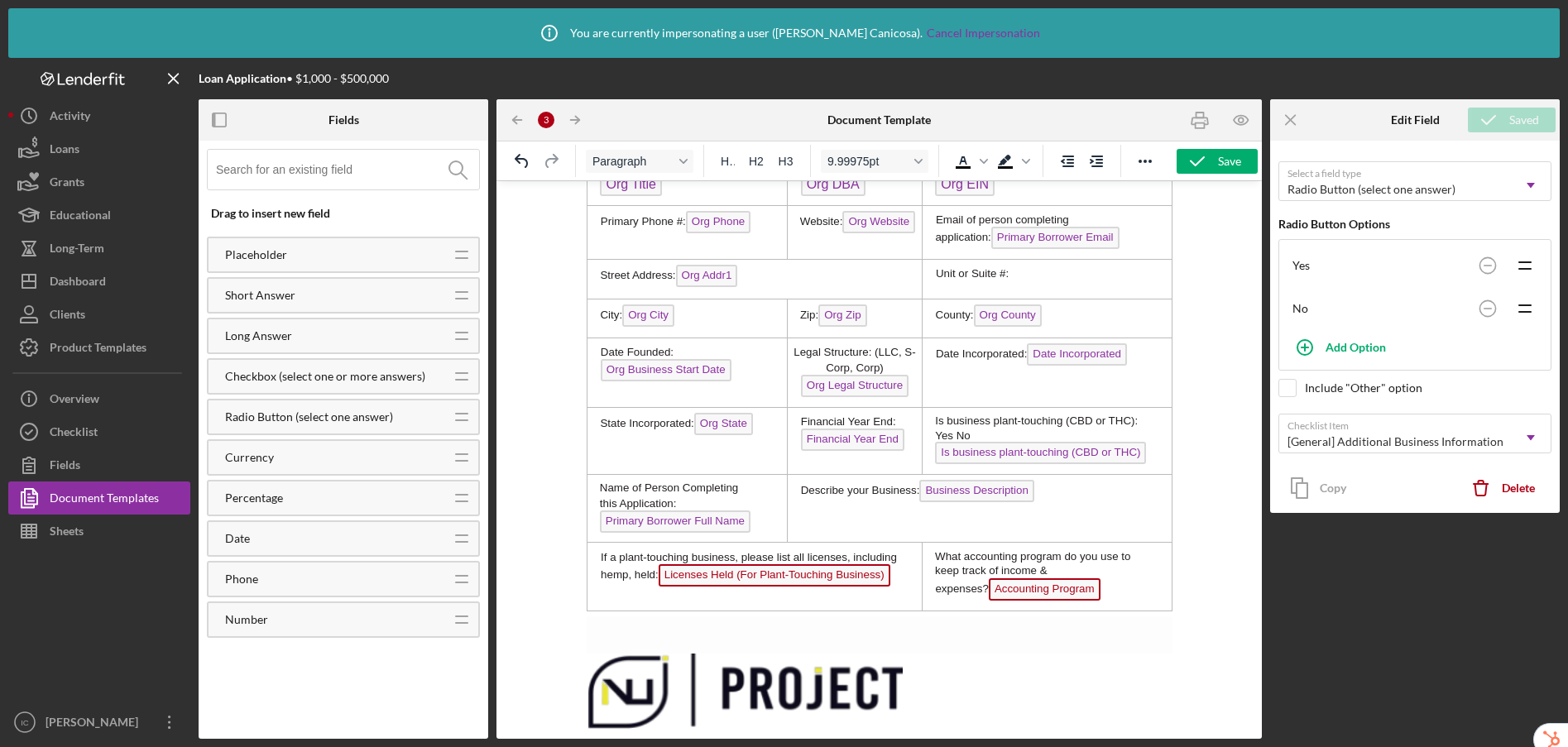
click at [833, 574] on span "Licenses Held (For Plant-Touching Business)" at bounding box center [774, 575] width 232 height 23
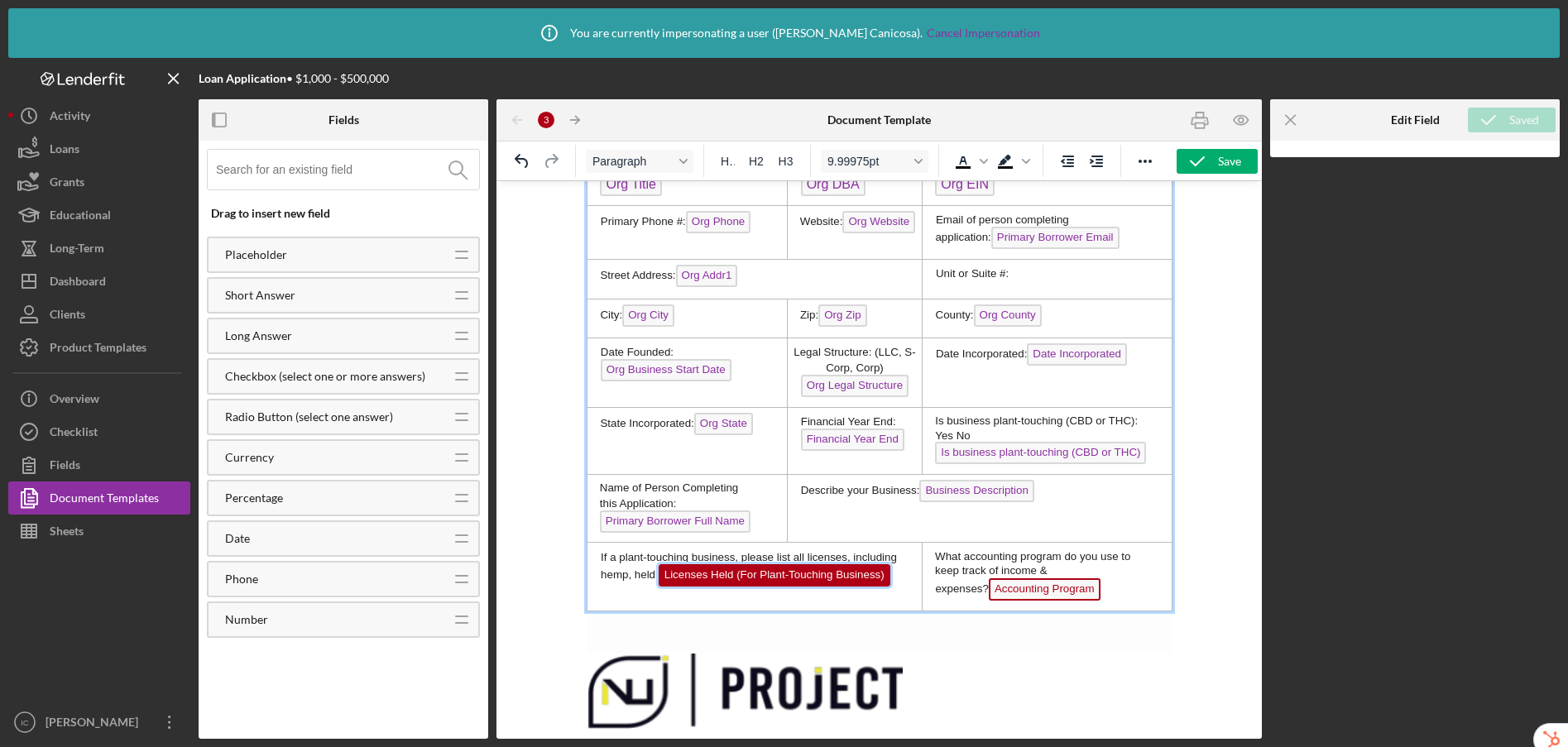
scroll to position [680, 0]
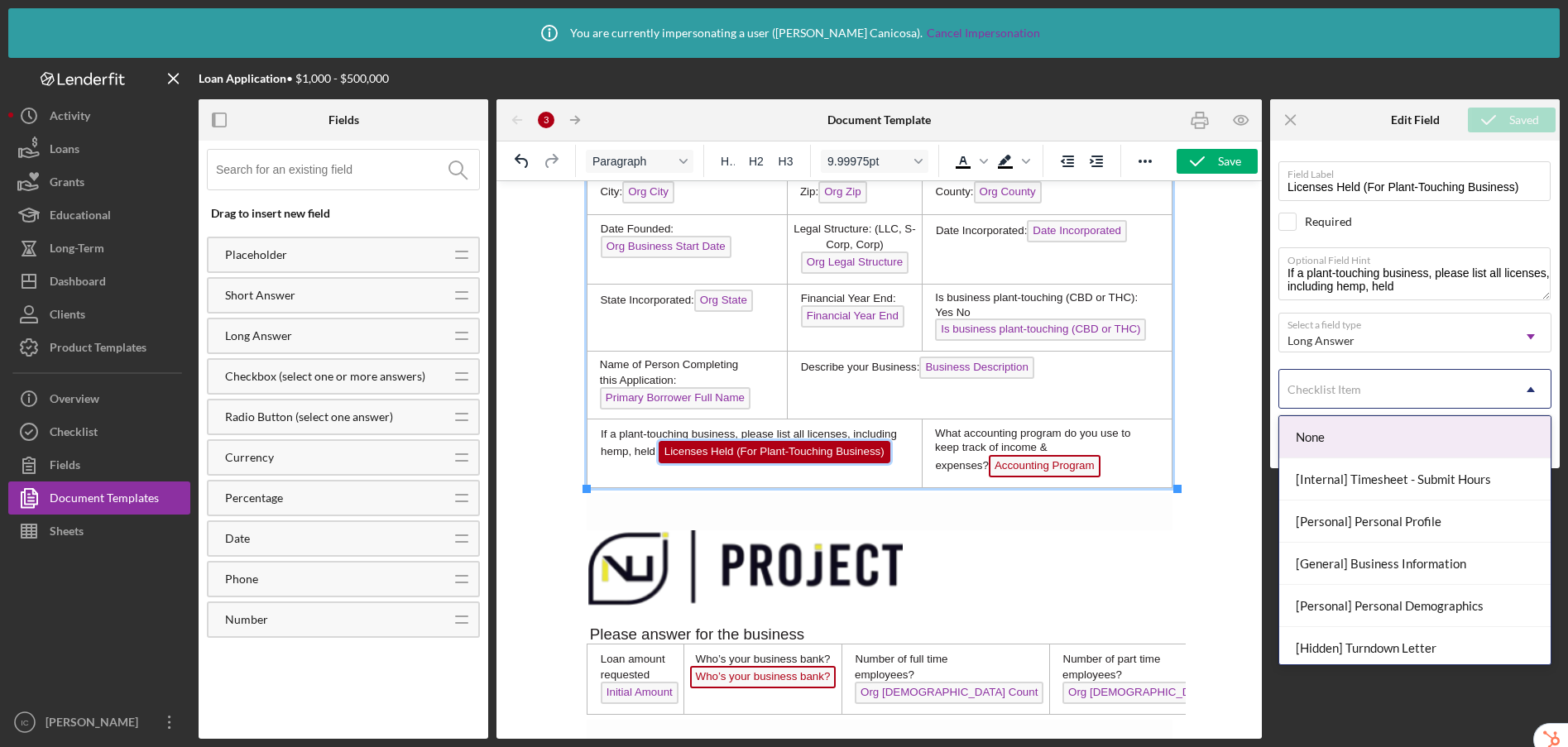
click at [1353, 391] on div "Checklist Item" at bounding box center [1324, 389] width 74 height 13
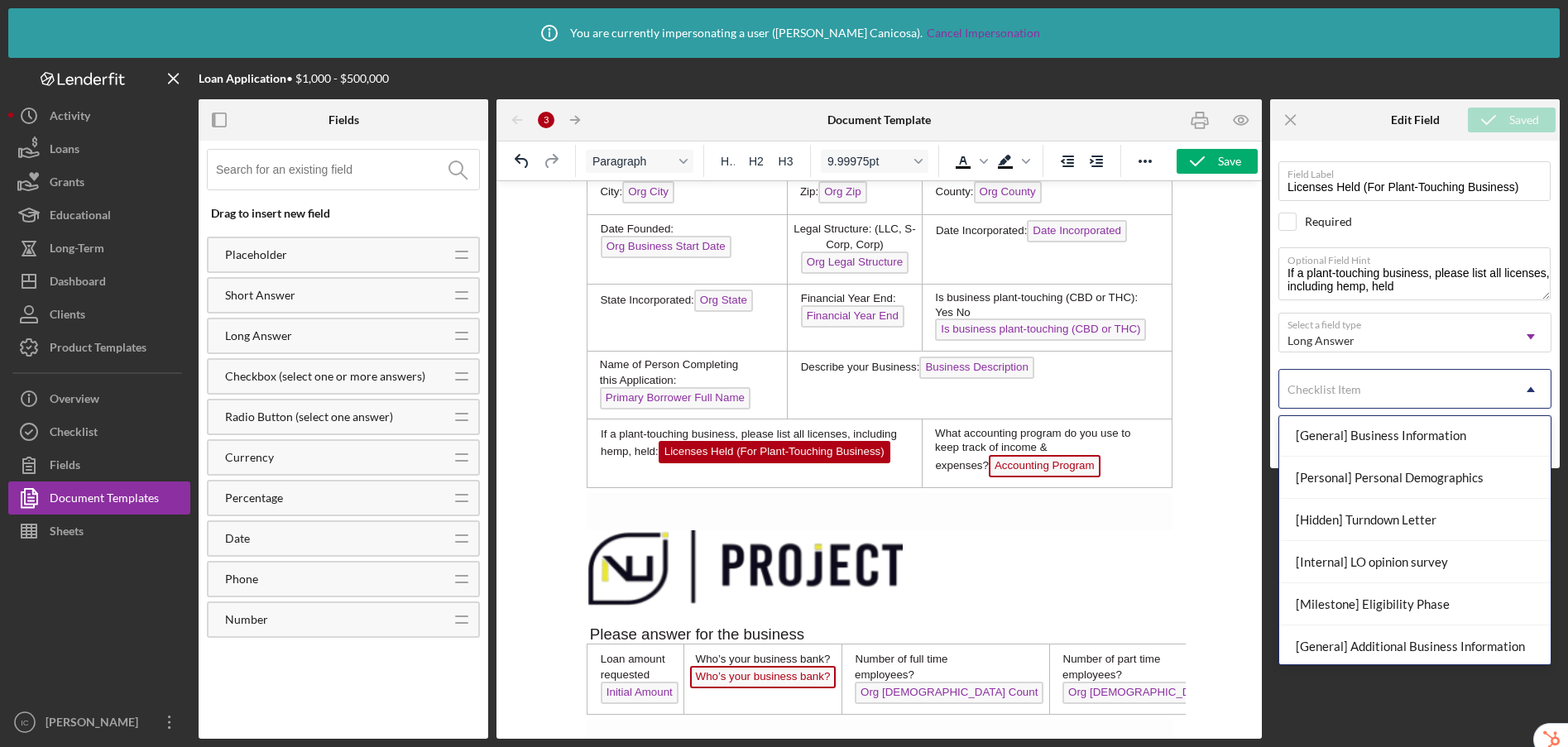
scroll to position [133, 0]
click at [1405, 646] on div "[General] Additional Business Information" at bounding box center [1415, 642] width 271 height 42
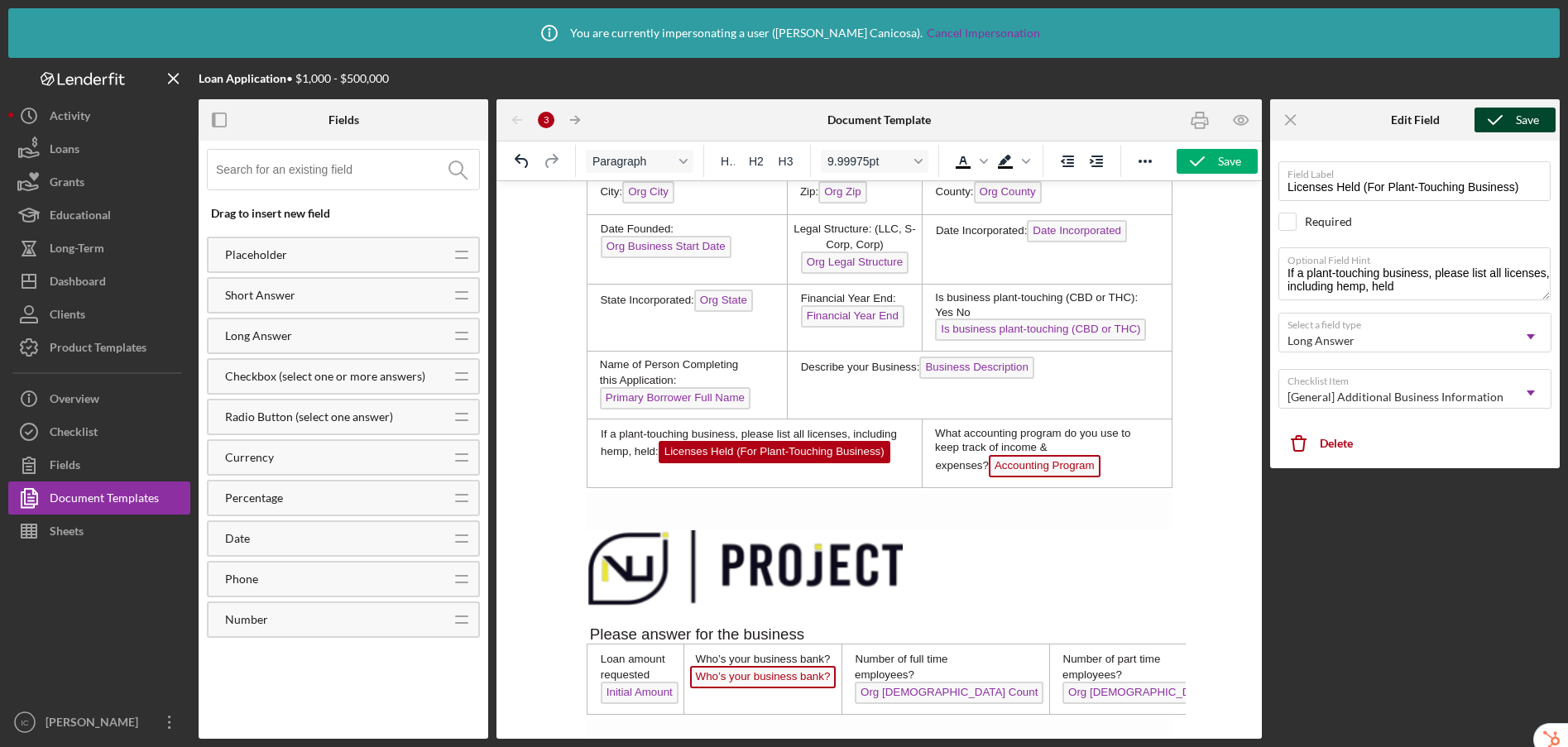
click at [1510, 122] on icon "submit" at bounding box center [1495, 120] width 41 height 41
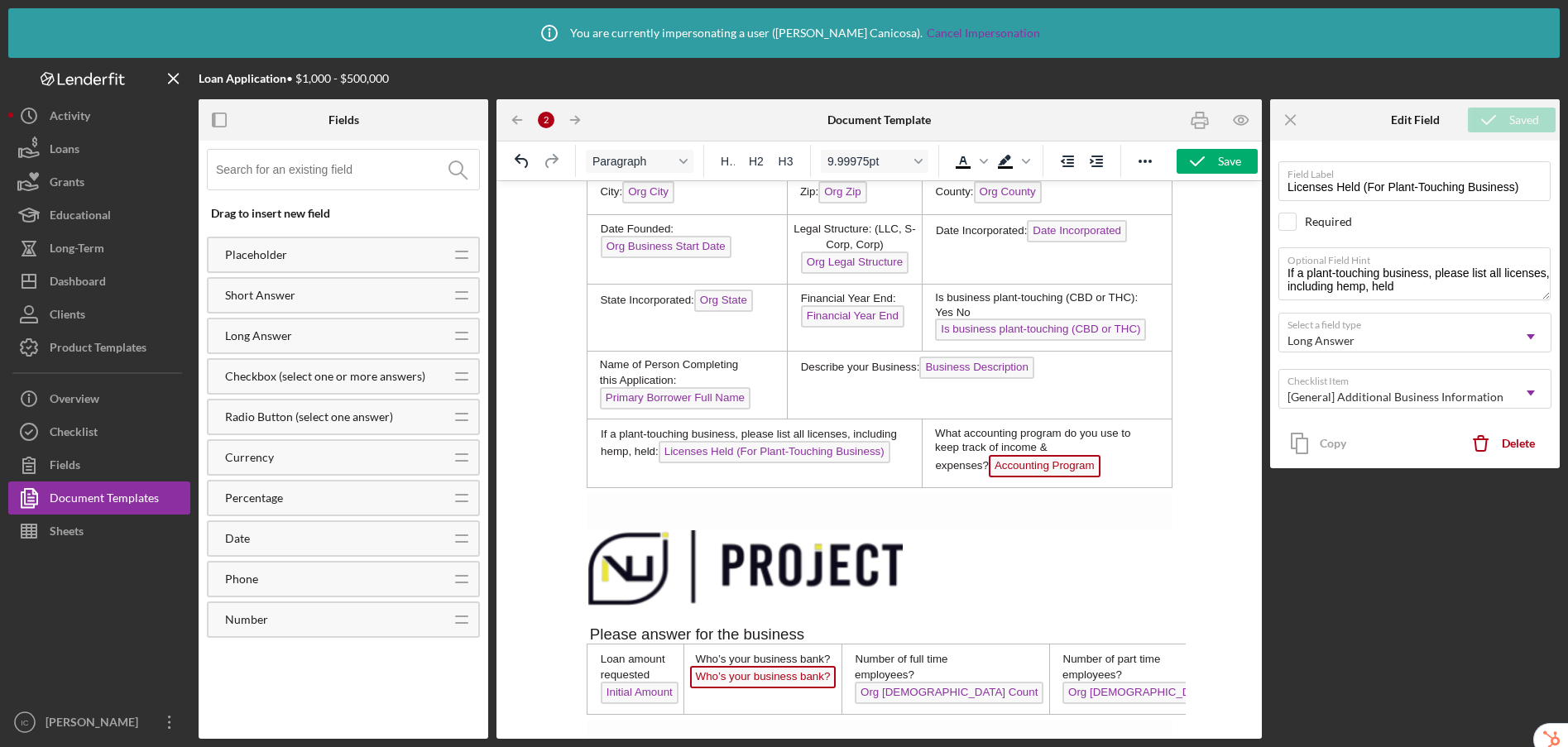
click at [1063, 467] on span "Accounting Program" at bounding box center [1044, 465] width 112 height 23
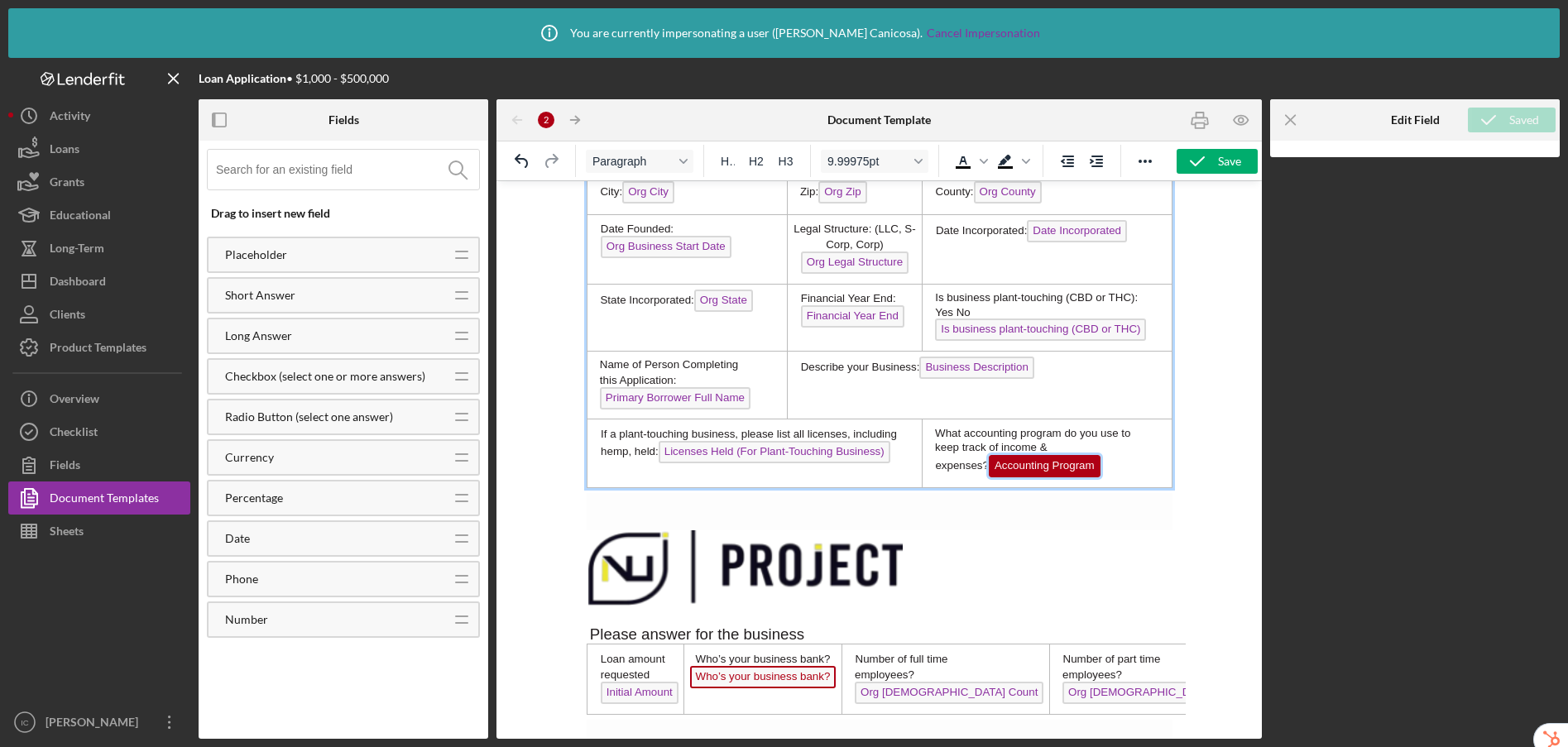
scroll to position [694, 0]
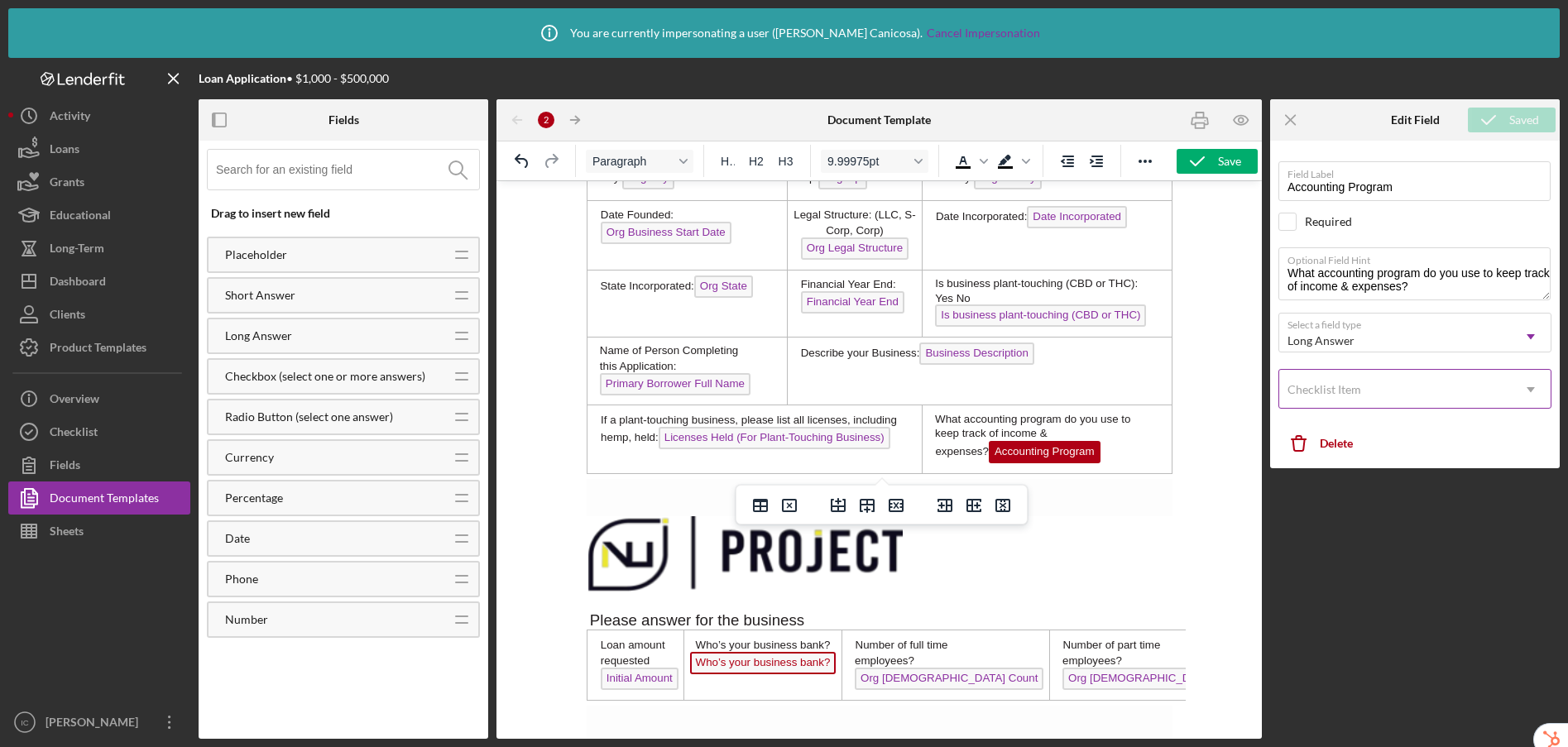
click at [1371, 391] on div "Checklist Item" at bounding box center [1395, 389] width 232 height 38
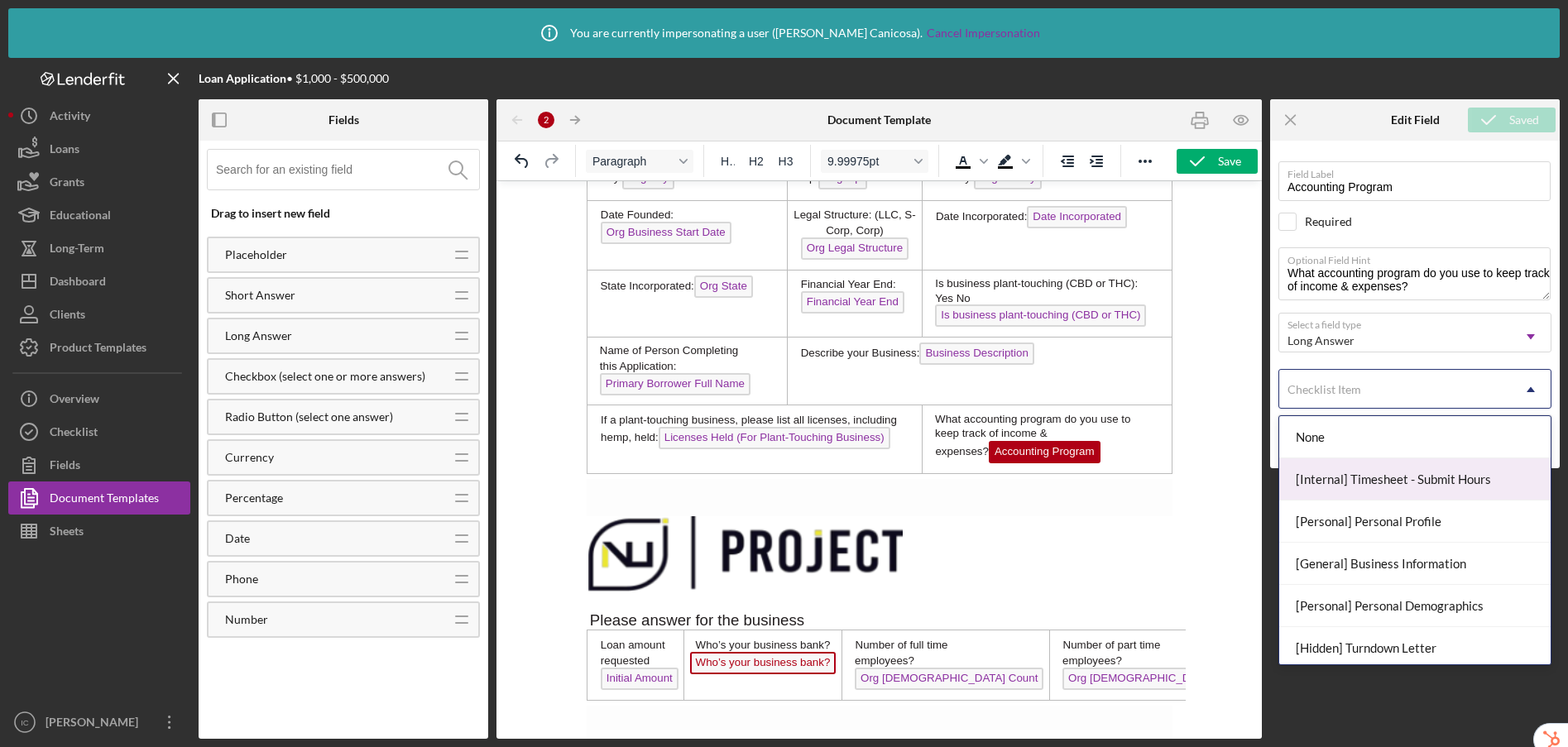
scroll to position [141, 0]
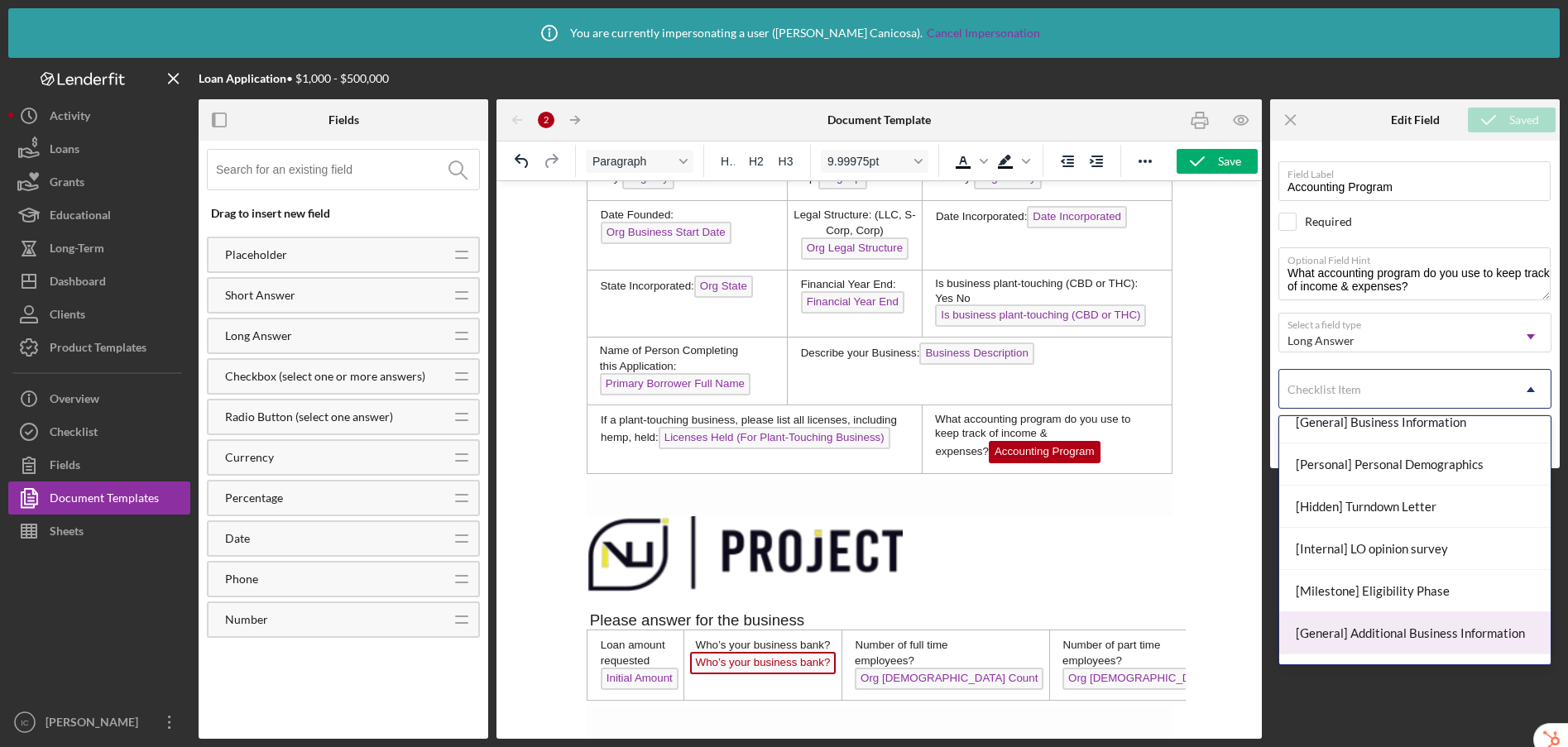
click at [1406, 634] on div "[General] Additional Business Information" at bounding box center [1415, 633] width 271 height 42
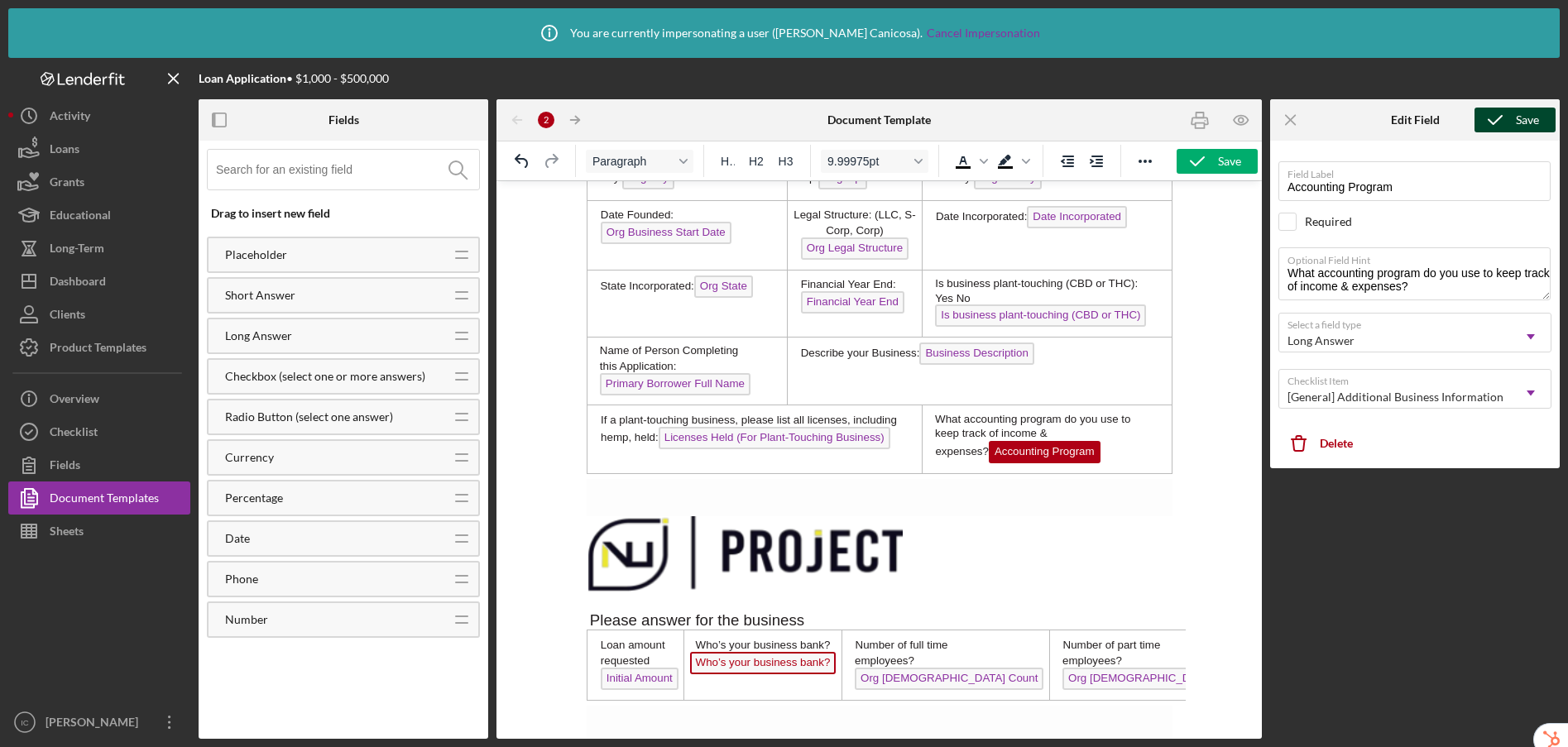
click at [1506, 120] on icon "submit" at bounding box center [1495, 120] width 41 height 41
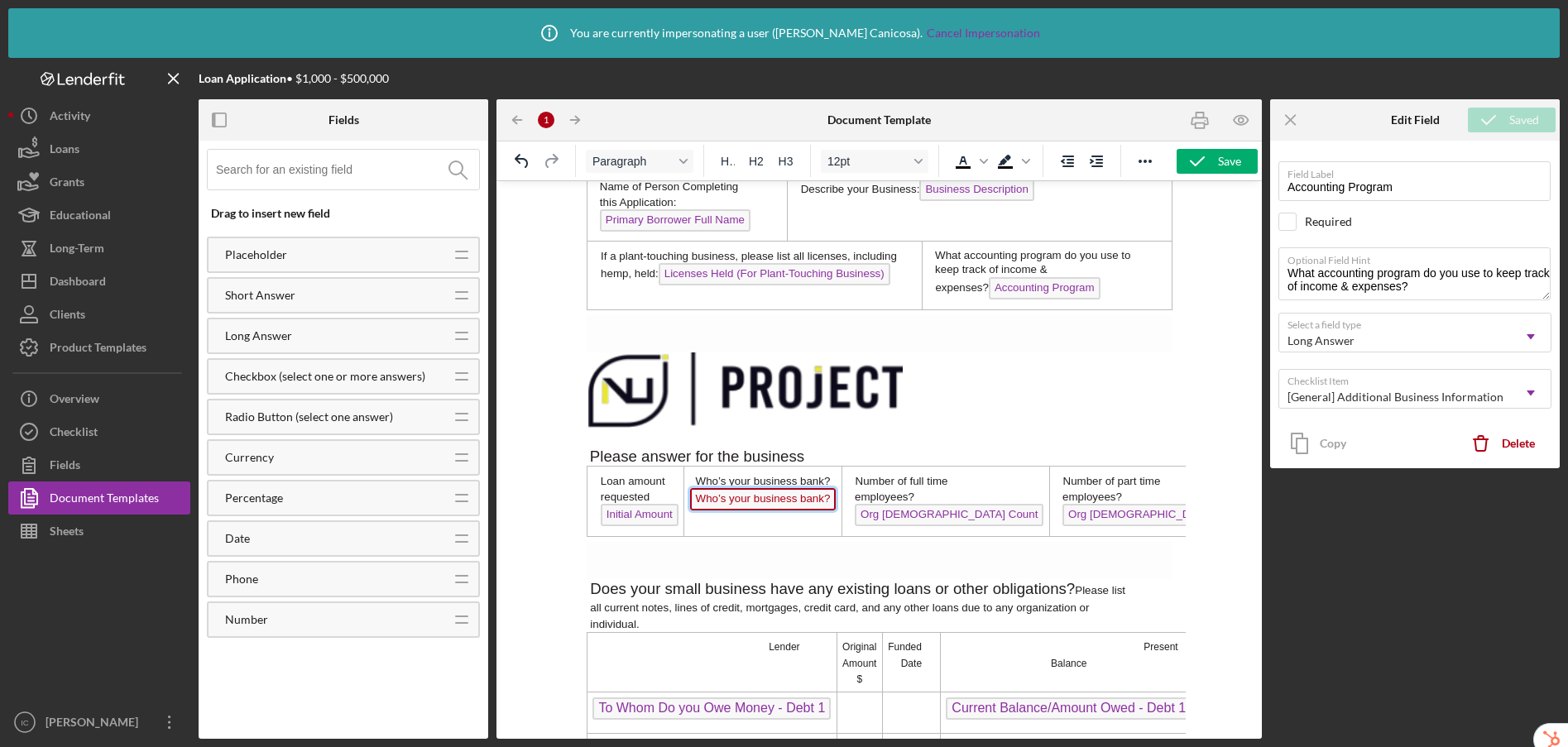
click at [788, 501] on span "Who’s your business bank?" at bounding box center [762, 499] width 146 height 23
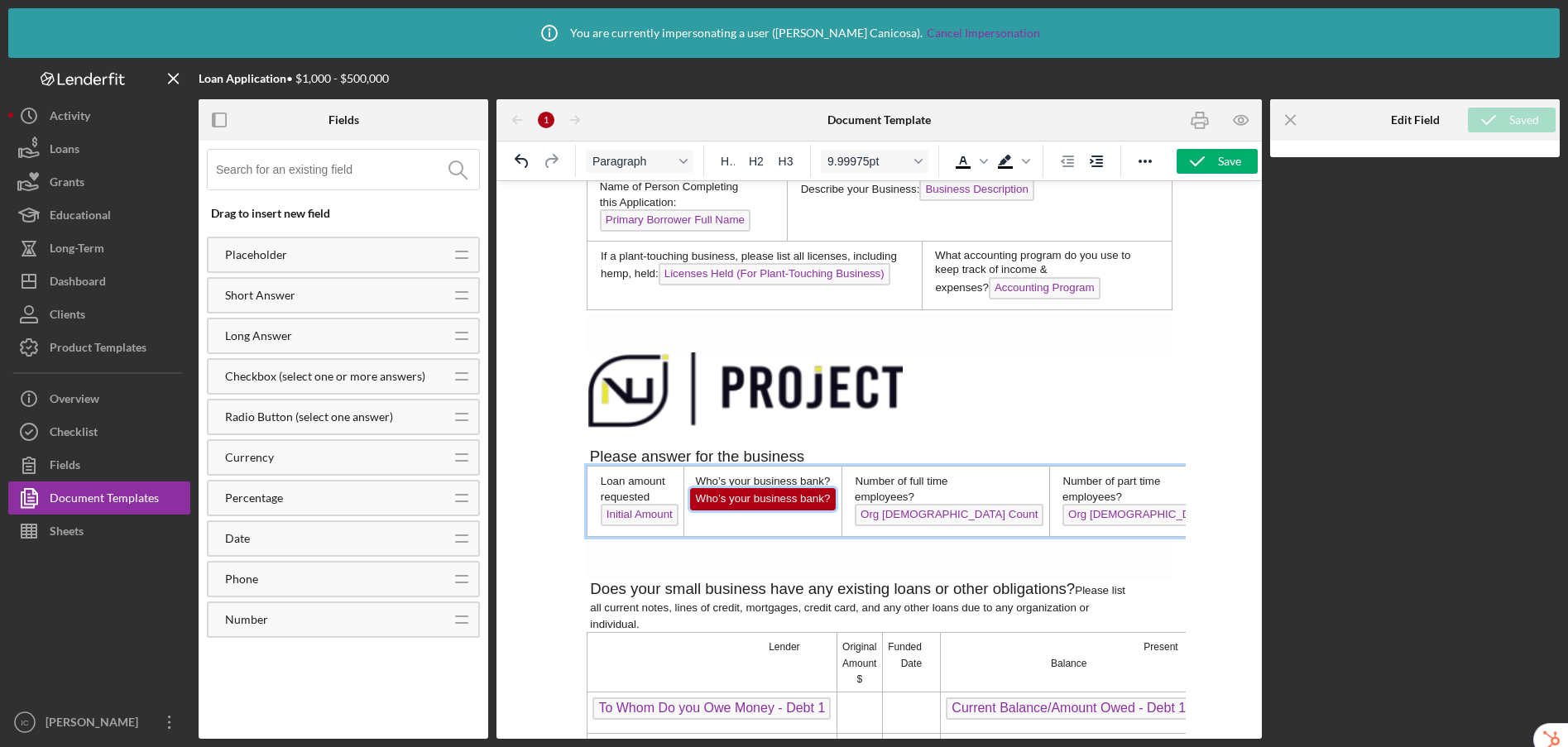
scroll to position [904, 0]
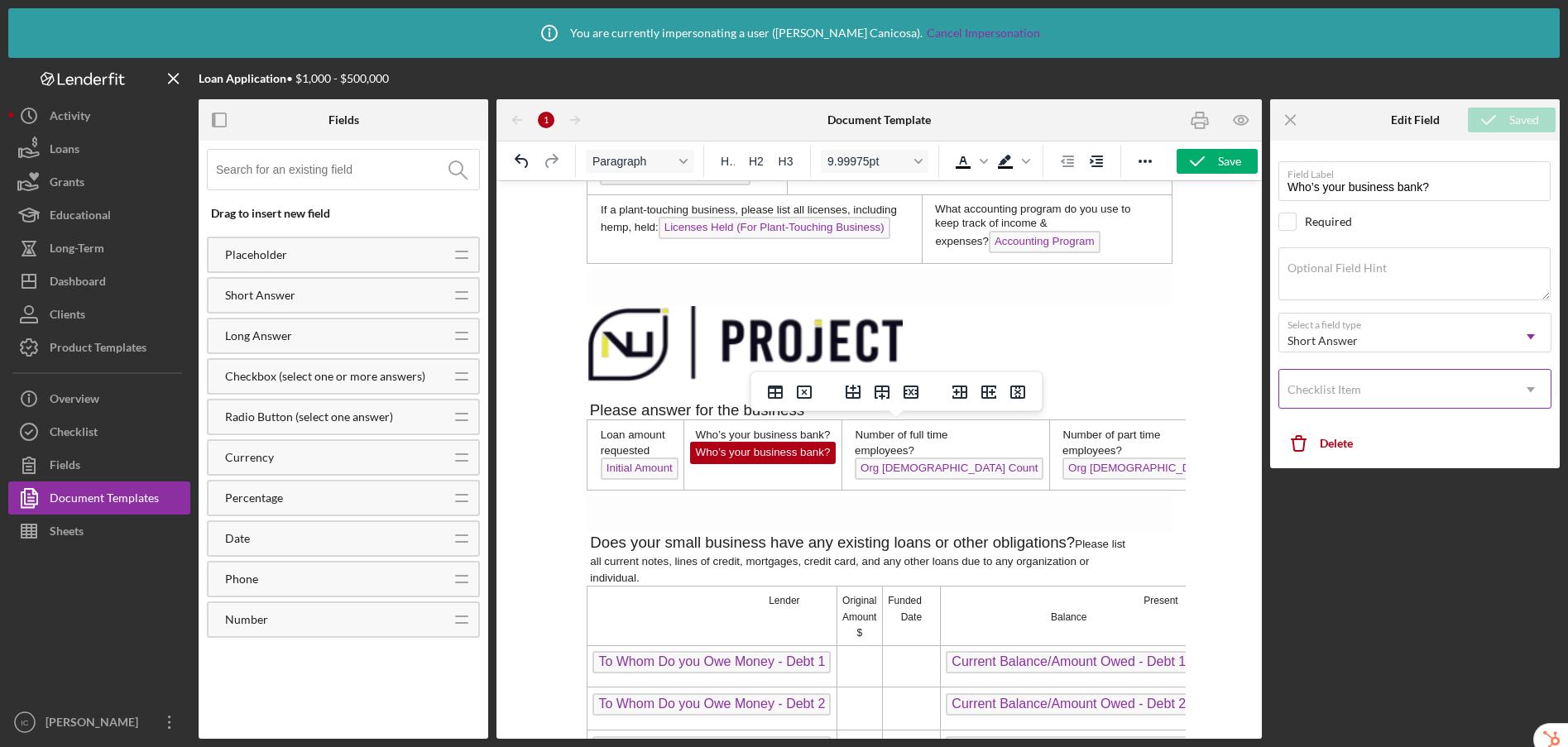
click at [1375, 389] on div "Checklist Item" at bounding box center [1395, 389] width 232 height 38
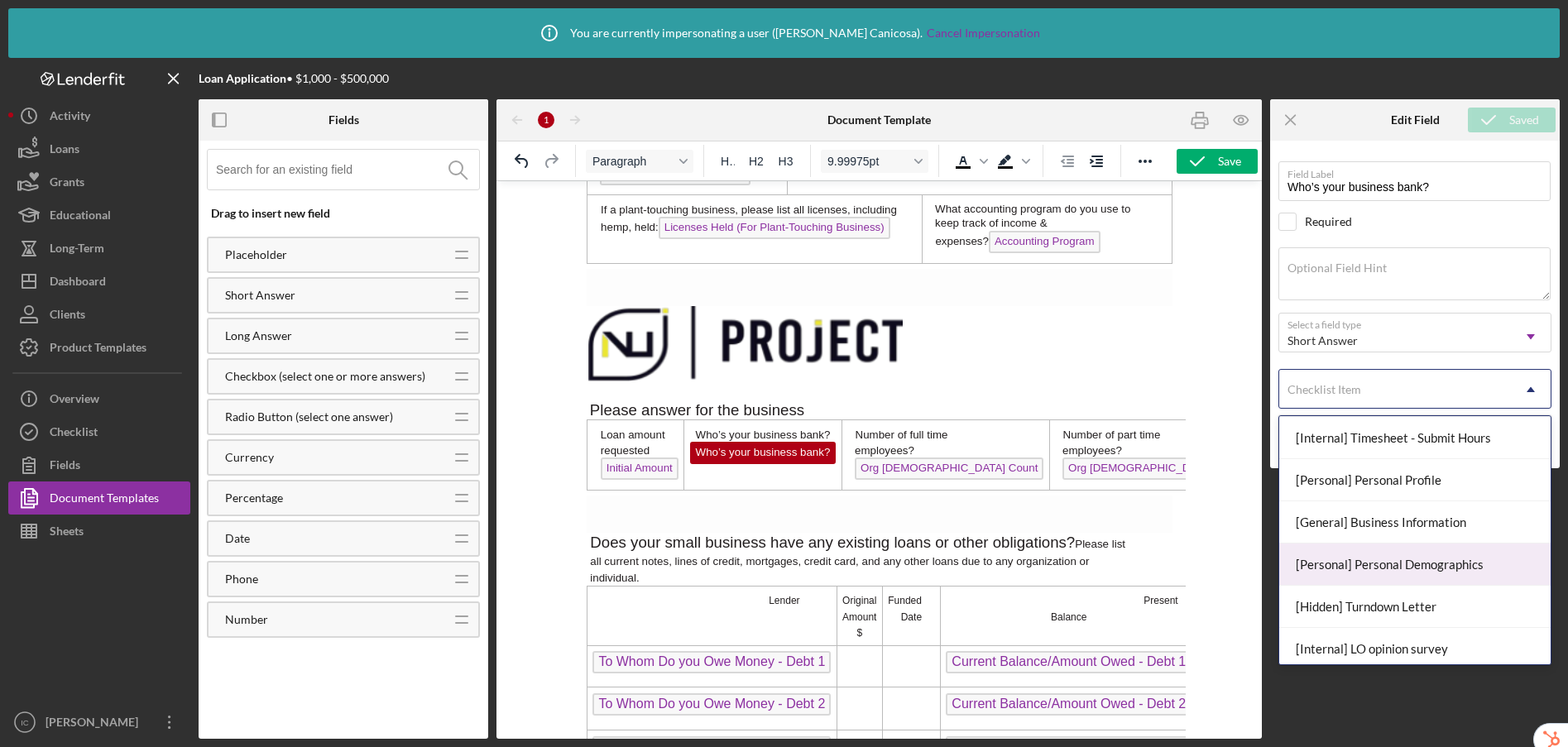
scroll to position [152, 0]
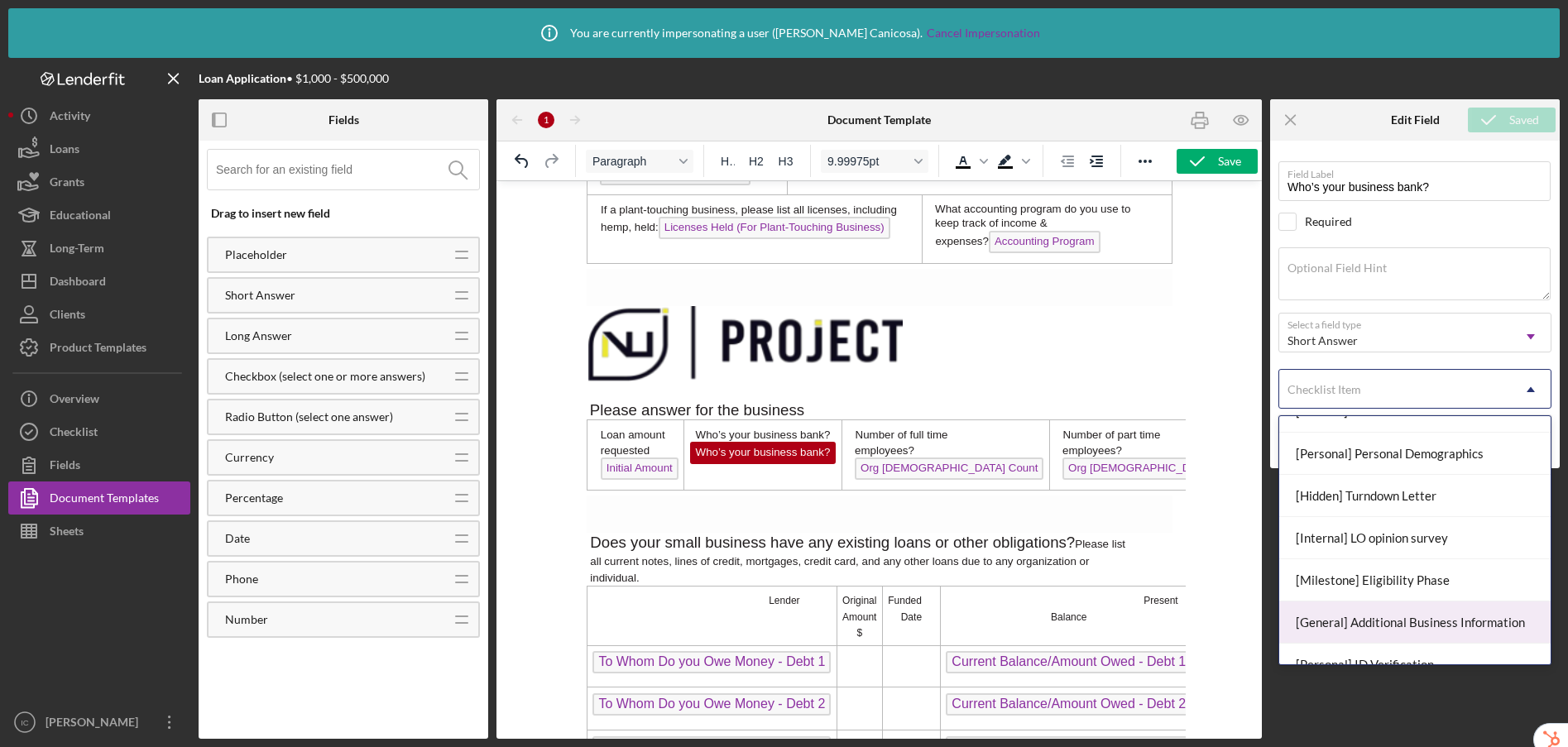
click at [1384, 618] on div "[General] Additional Business Information" at bounding box center [1415, 622] width 271 height 42
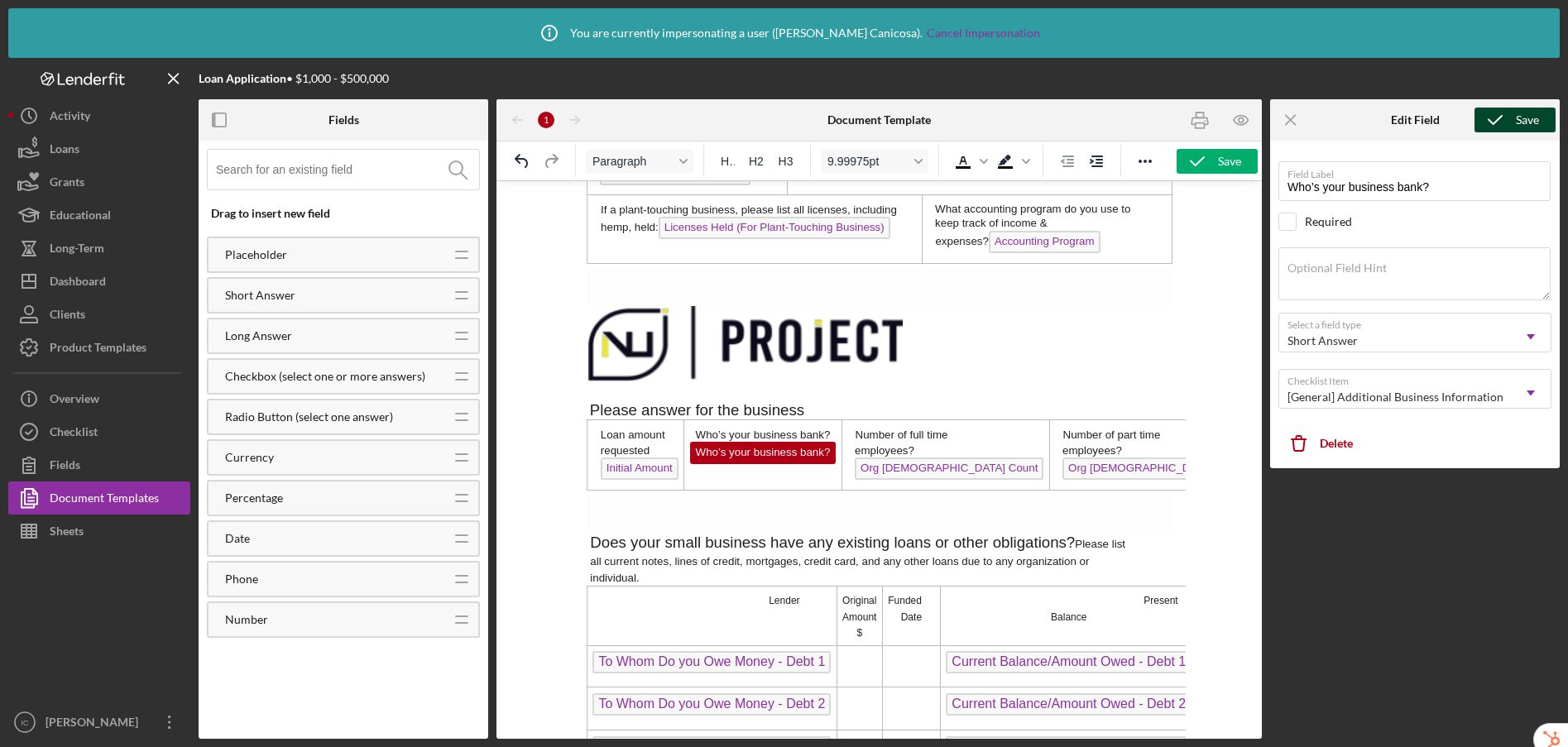
click at [1490, 116] on icon "submit" at bounding box center [1495, 120] width 41 height 41
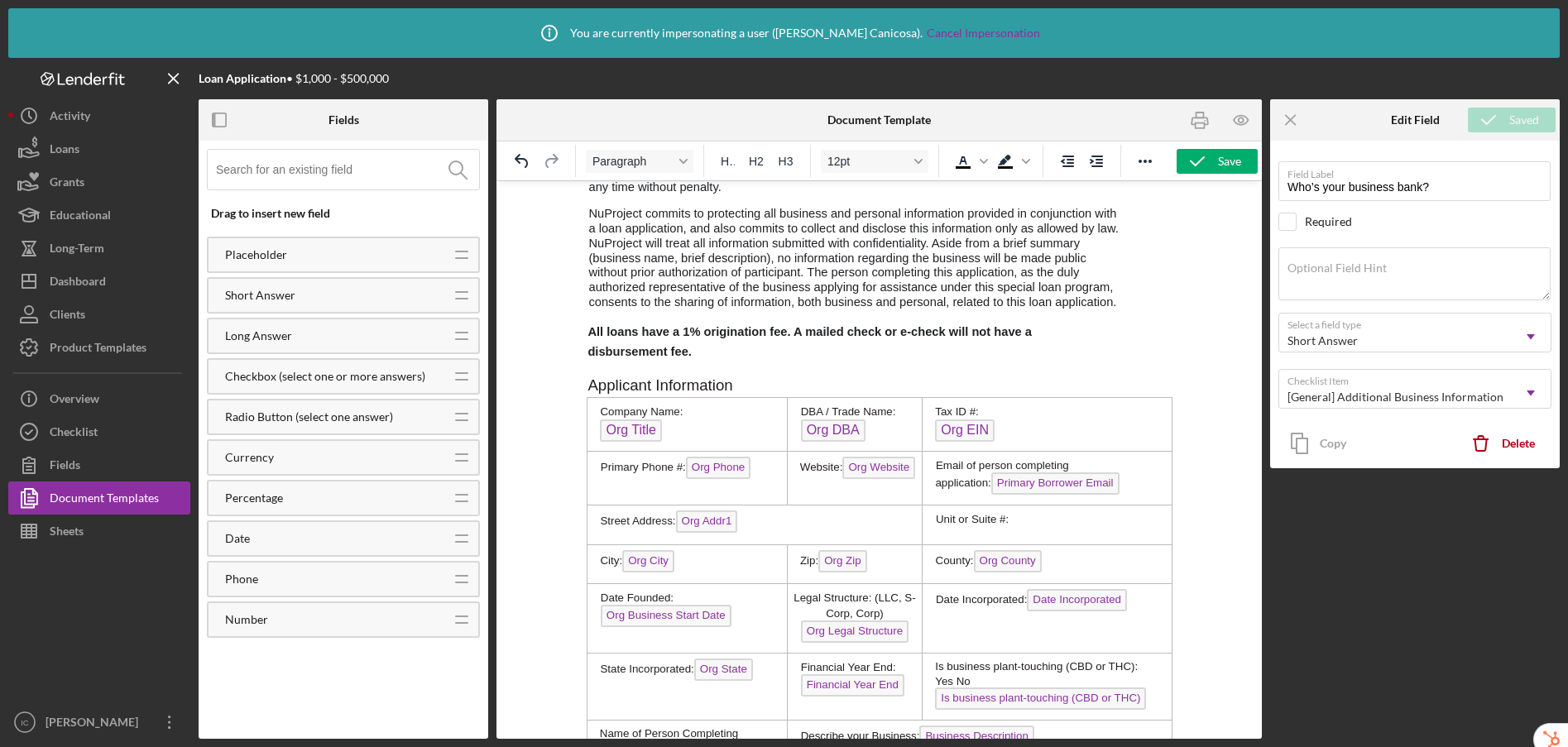
scroll to position [0, 0]
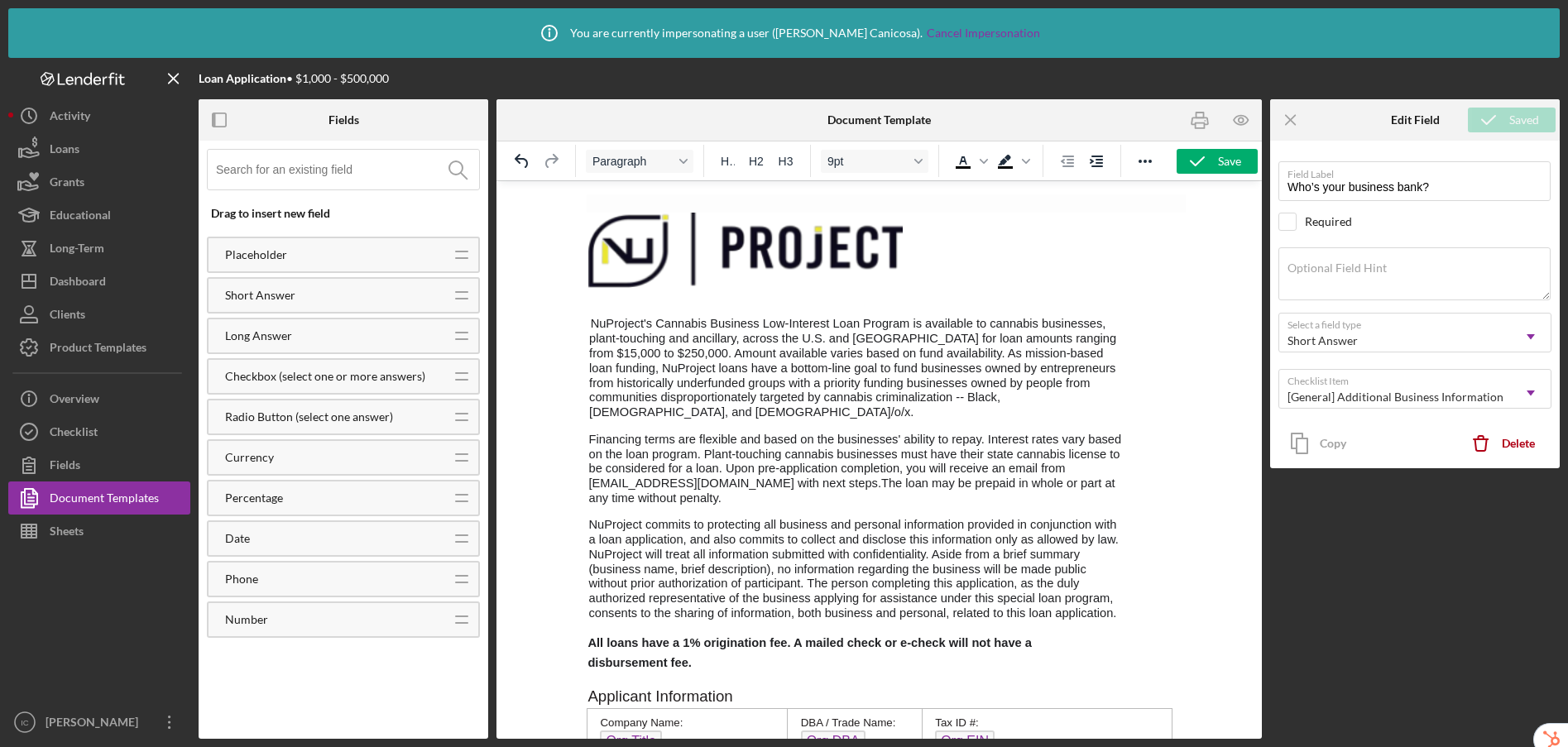
click at [716, 244] on img "Rich Text Area. Press ALT-0 for help." at bounding box center [744, 250] width 314 height 76
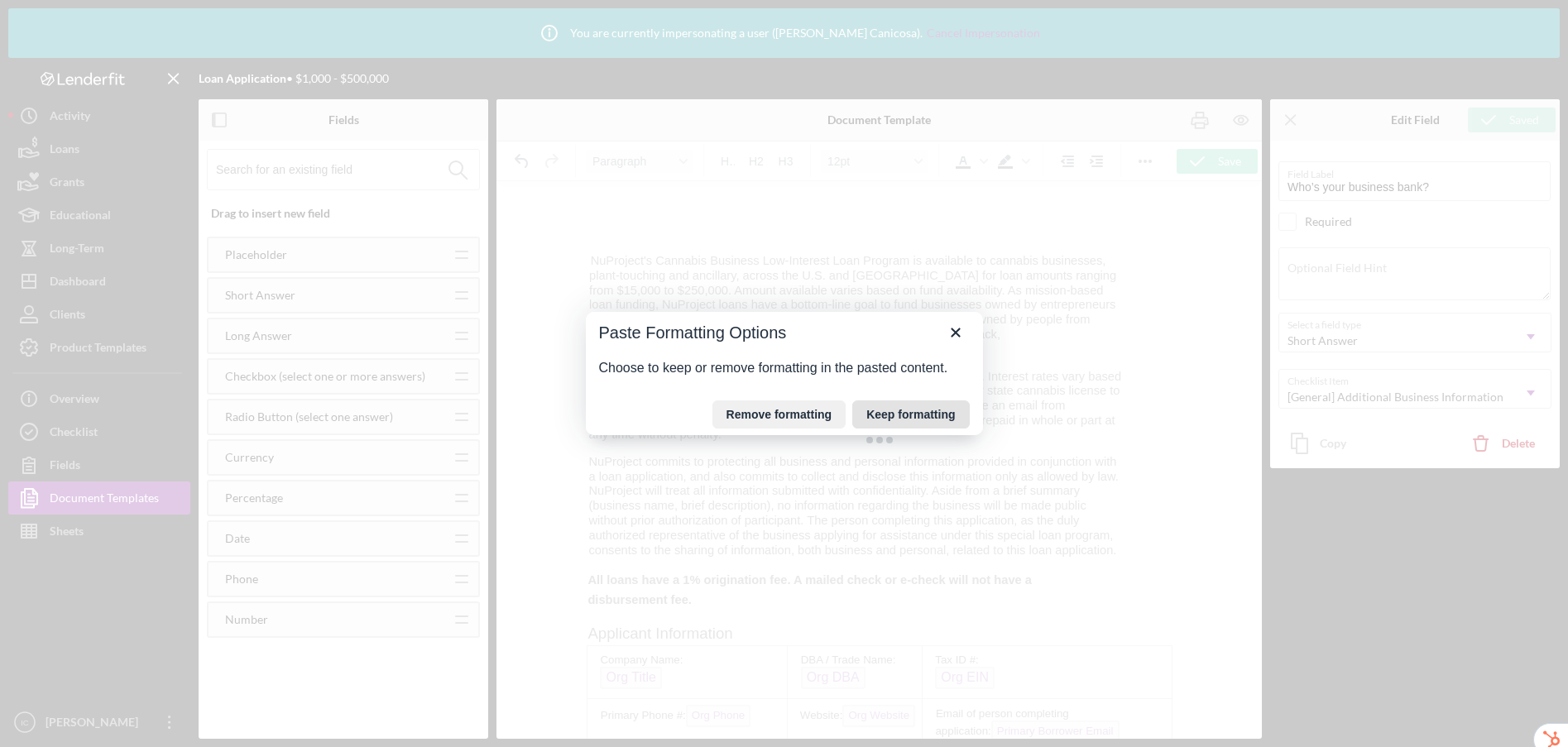
click at [909, 413] on button "Keep formatting" at bounding box center [910, 414] width 117 height 28
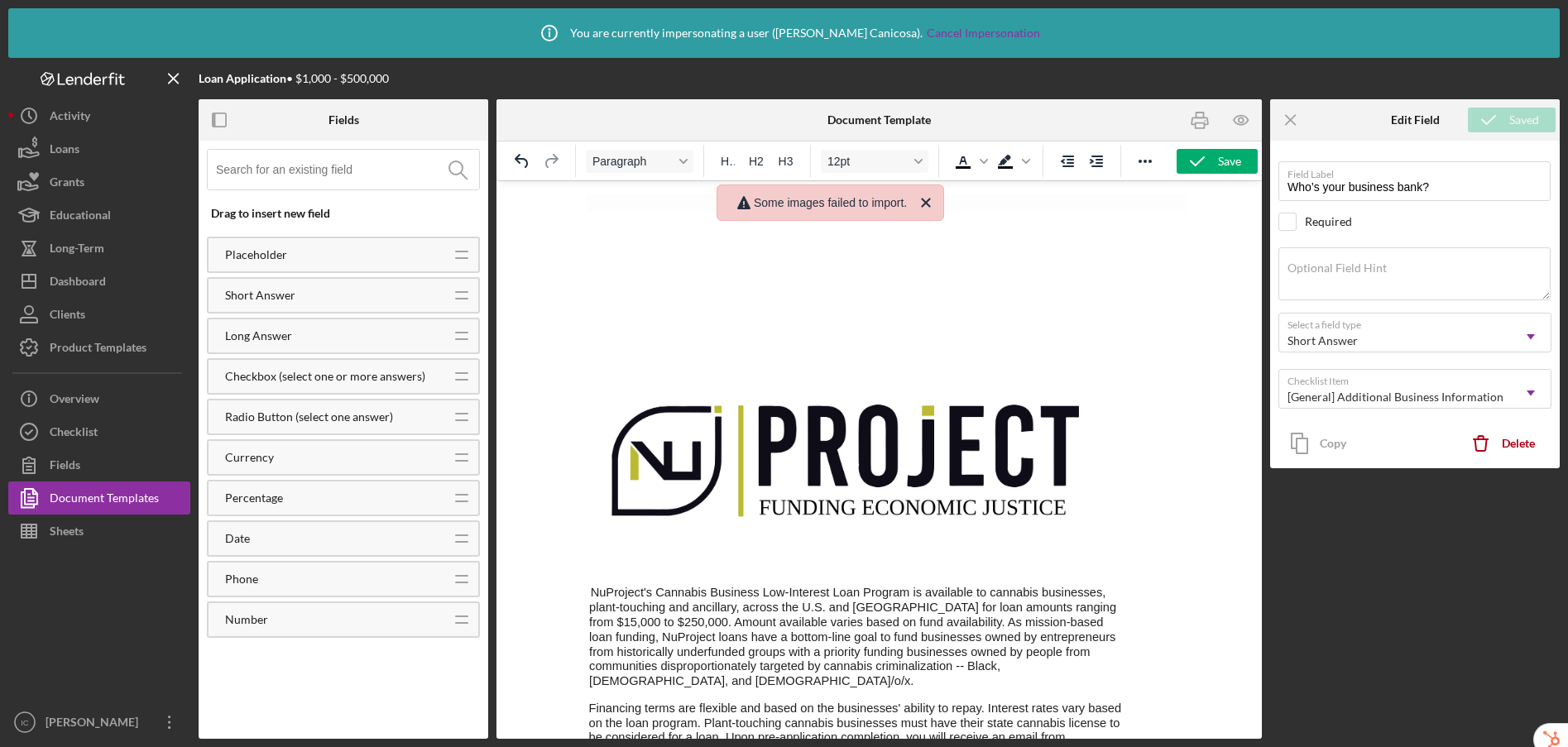
click at [816, 451] on img "Rich Text Area. Press ALT-0 for help." at bounding box center [845, 385] width 516 height 345
click at [936, 194] on icon "Close" at bounding box center [926, 202] width 20 height 20
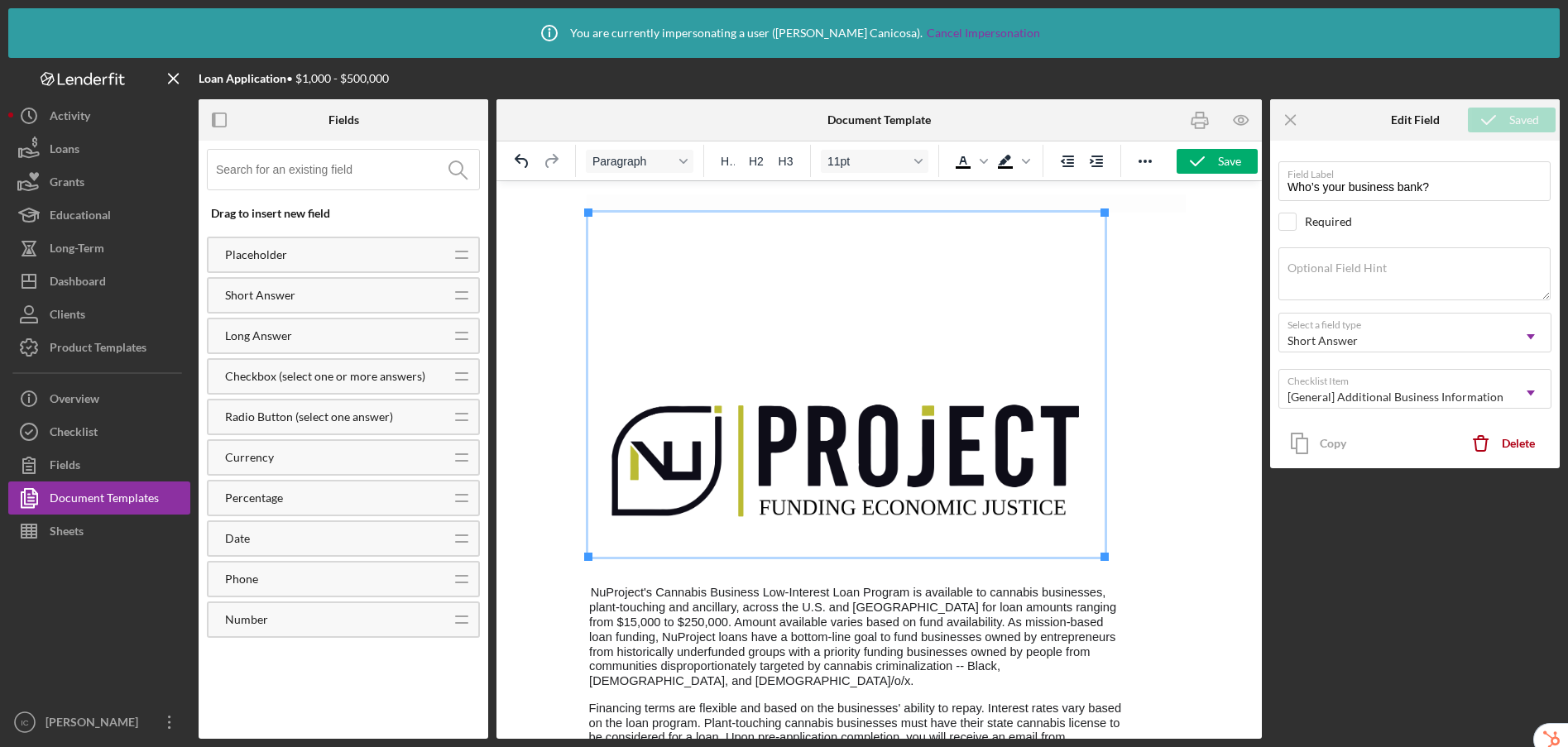
click at [819, 420] on img "Rich Text Area. Press ALT-0 for help." at bounding box center [845, 385] width 516 height 345
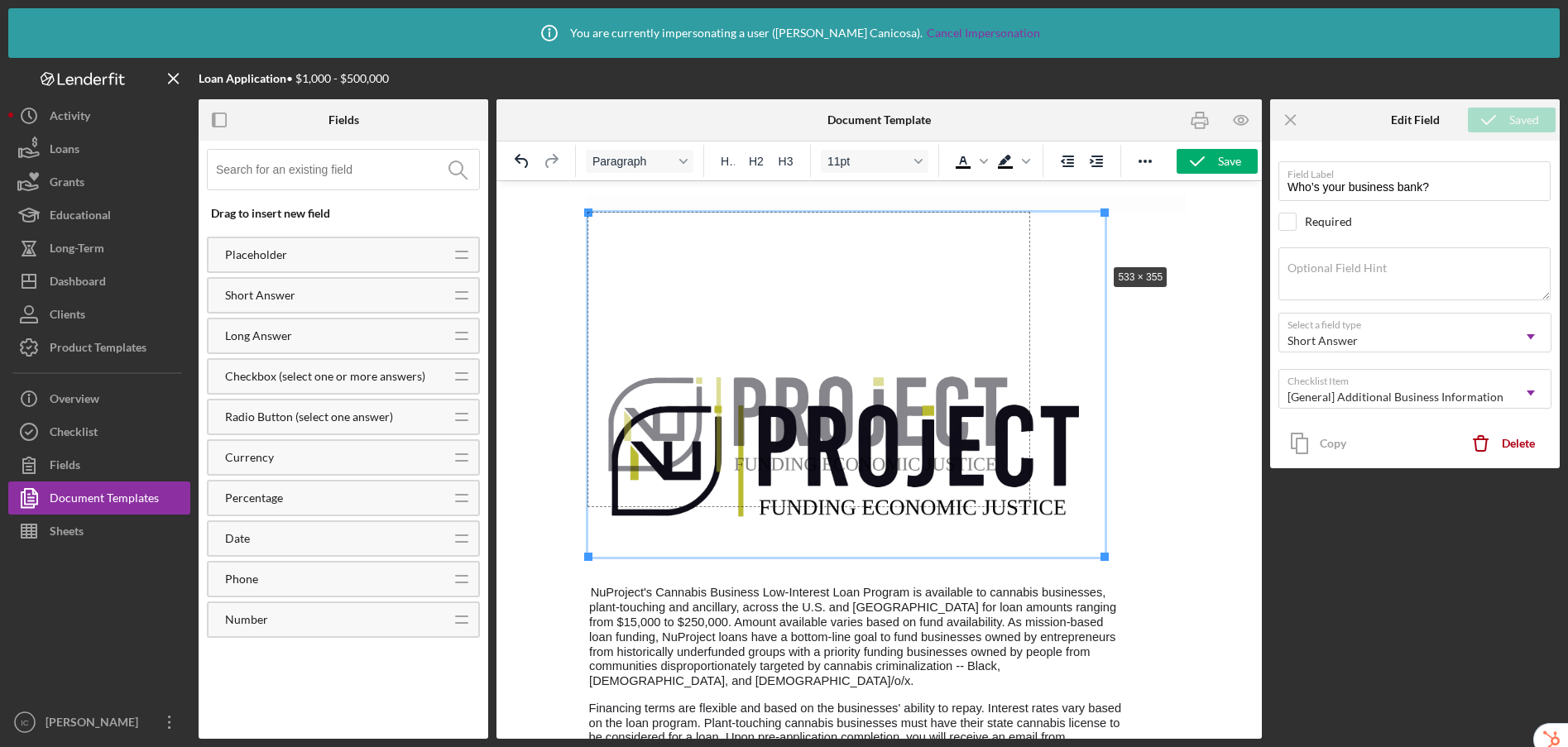
drag, startPoint x: 1107, startPoint y: 210, endPoint x: 1107, endPoint y: 260, distance: 50.0
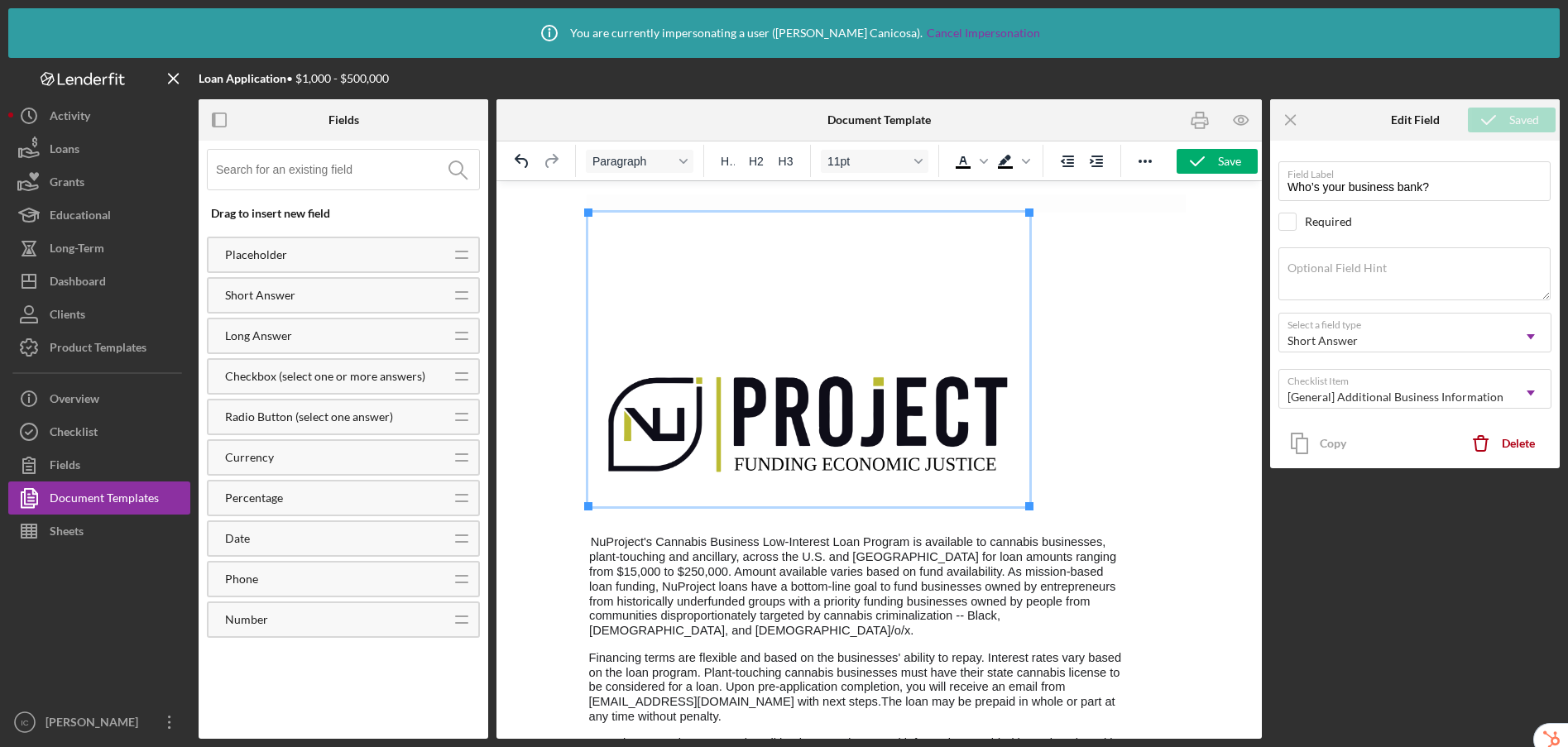
click at [792, 235] on img "Rich Text Area. Press ALT-0 for help." at bounding box center [807, 359] width 441 height 293
click at [1153, 171] on icon "Reveal or hide additional toolbar items" at bounding box center [1145, 161] width 20 height 20
click at [560, 194] on icon "Align center" at bounding box center [558, 192] width 13 height 12
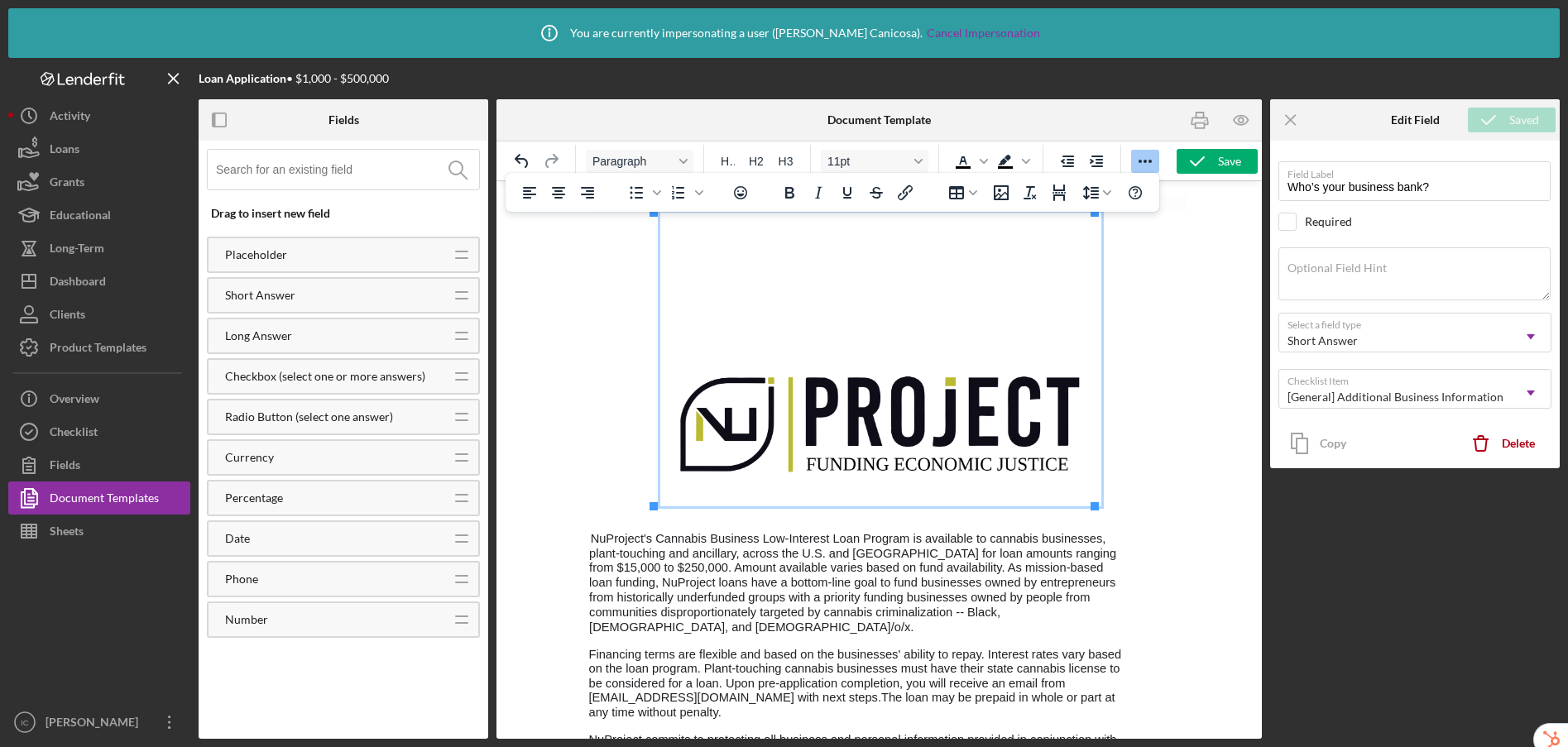
click at [1143, 314] on span "Rich Text Area. Press ALT-0 for help." at bounding box center [879, 359] width 584 height 293
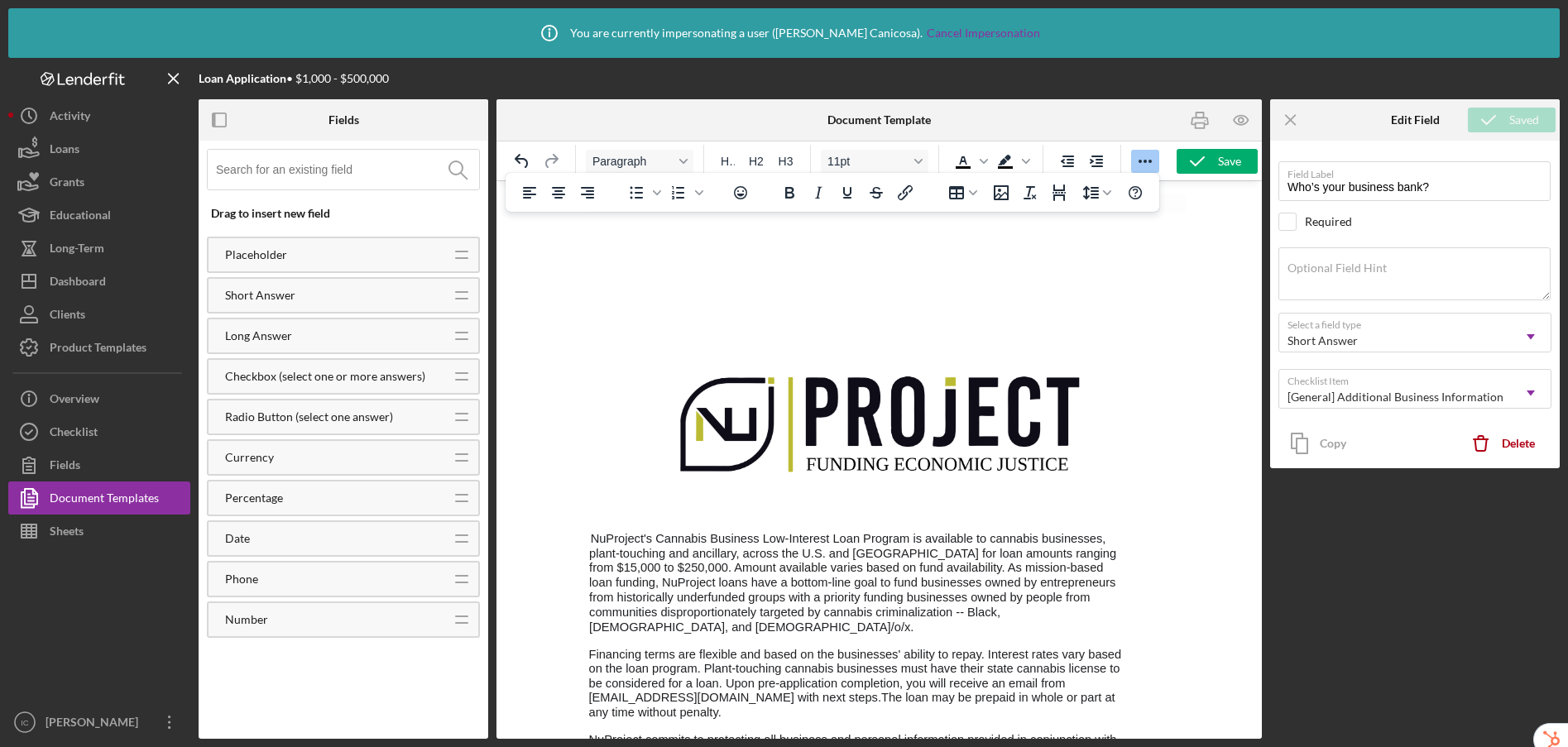
click at [1146, 293] on span "Rich Text Area. Press ALT-0 for help." at bounding box center [879, 359] width 584 height 293
click at [816, 397] on img "Rich Text Area. Press ALT-0 for help." at bounding box center [880, 359] width 441 height 293
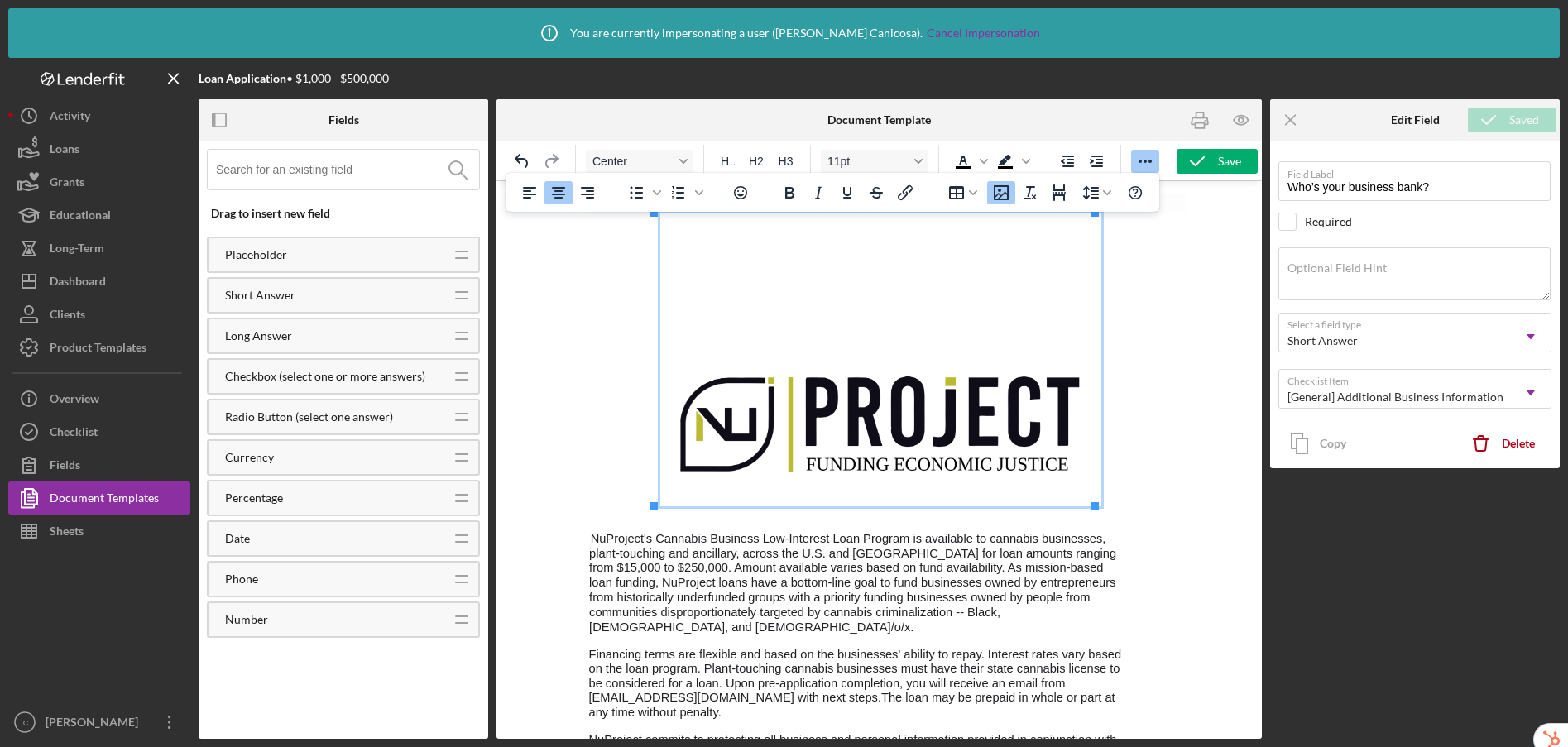
click at [935, 383] on img "Rich Text Area. Press ALT-0 for help." at bounding box center [880, 359] width 441 height 293
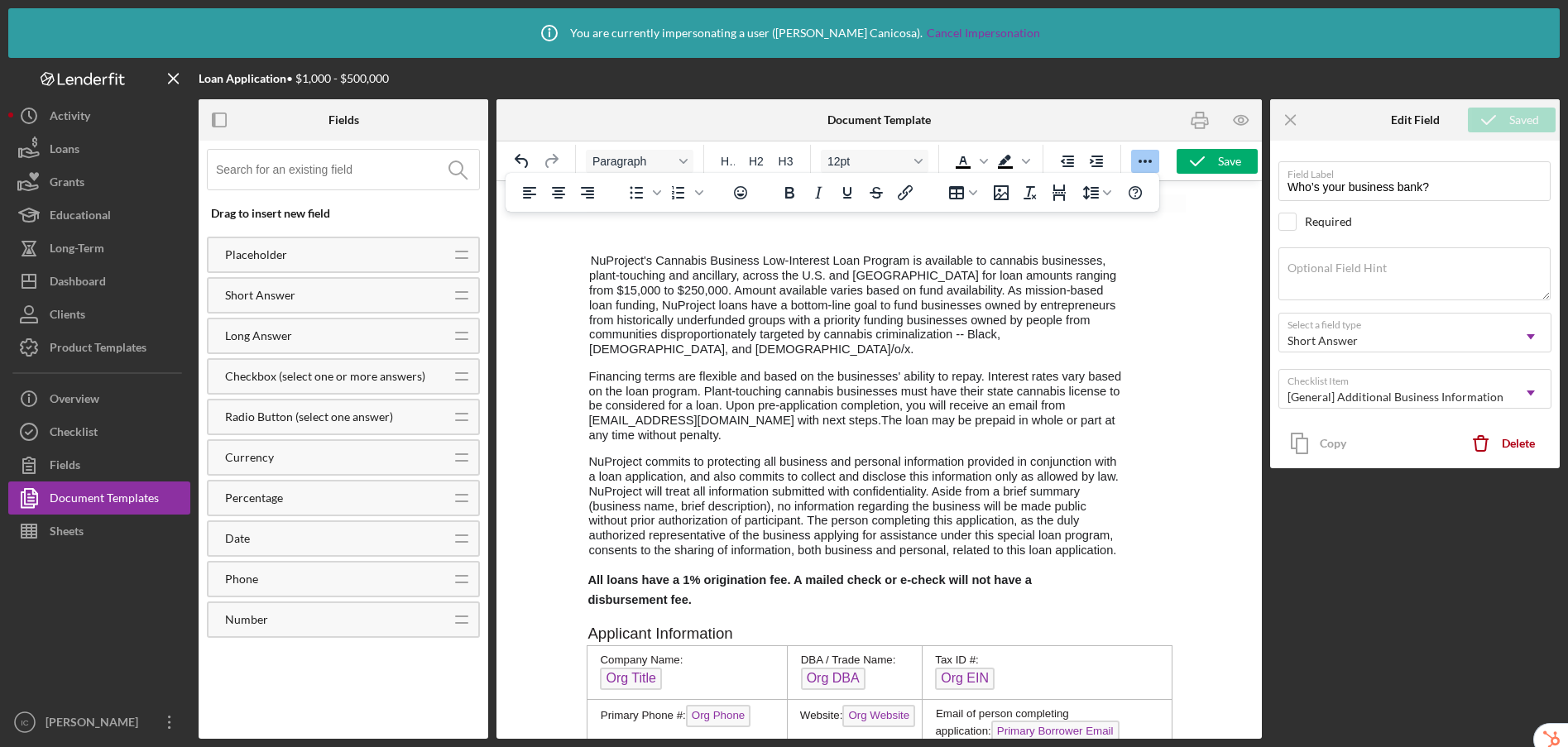
click at [682, 234] on p "Rich Text Area. Press ALT-0 for help." at bounding box center [879, 237] width 586 height 16
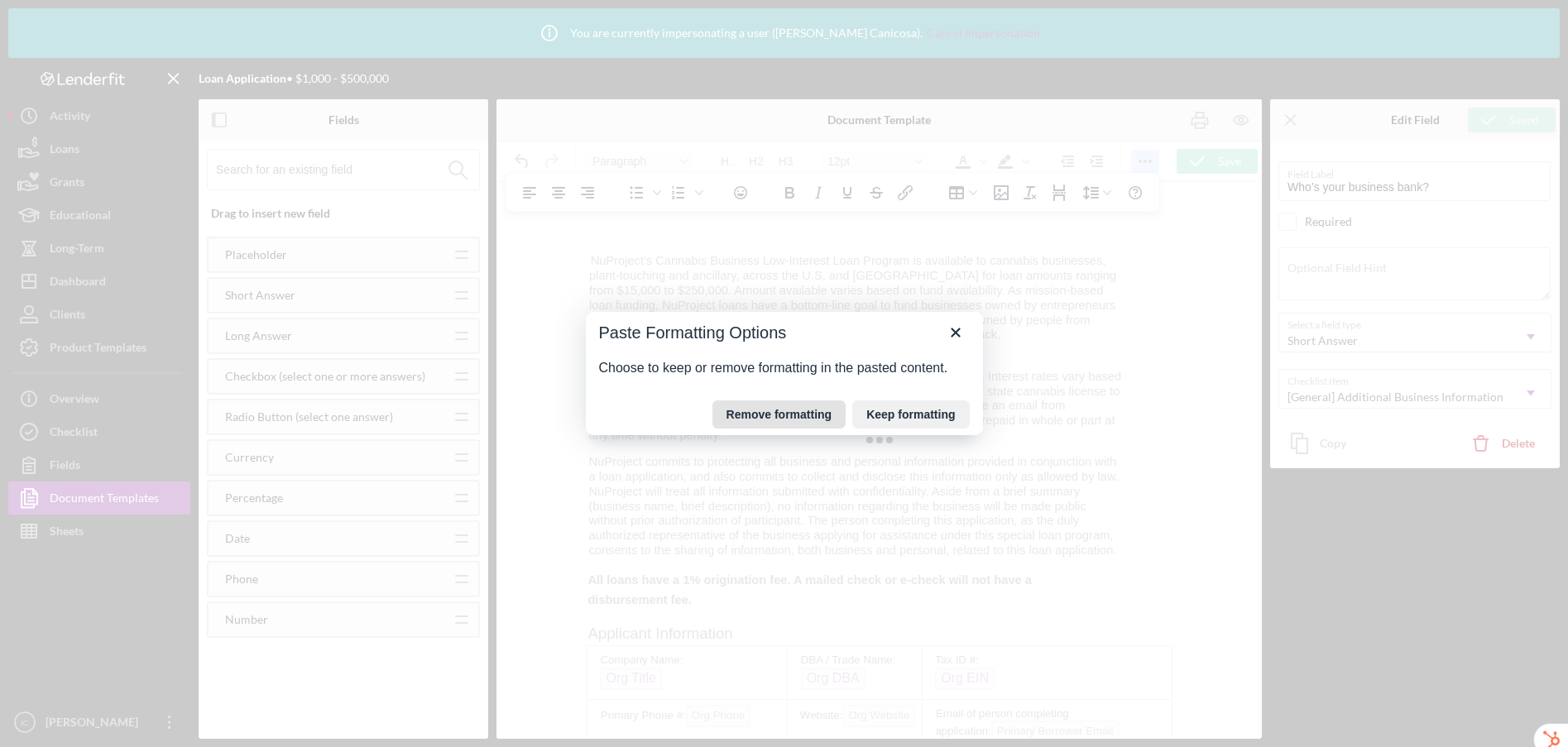
click at [784, 415] on button "Remove formatting" at bounding box center [779, 414] width 135 height 28
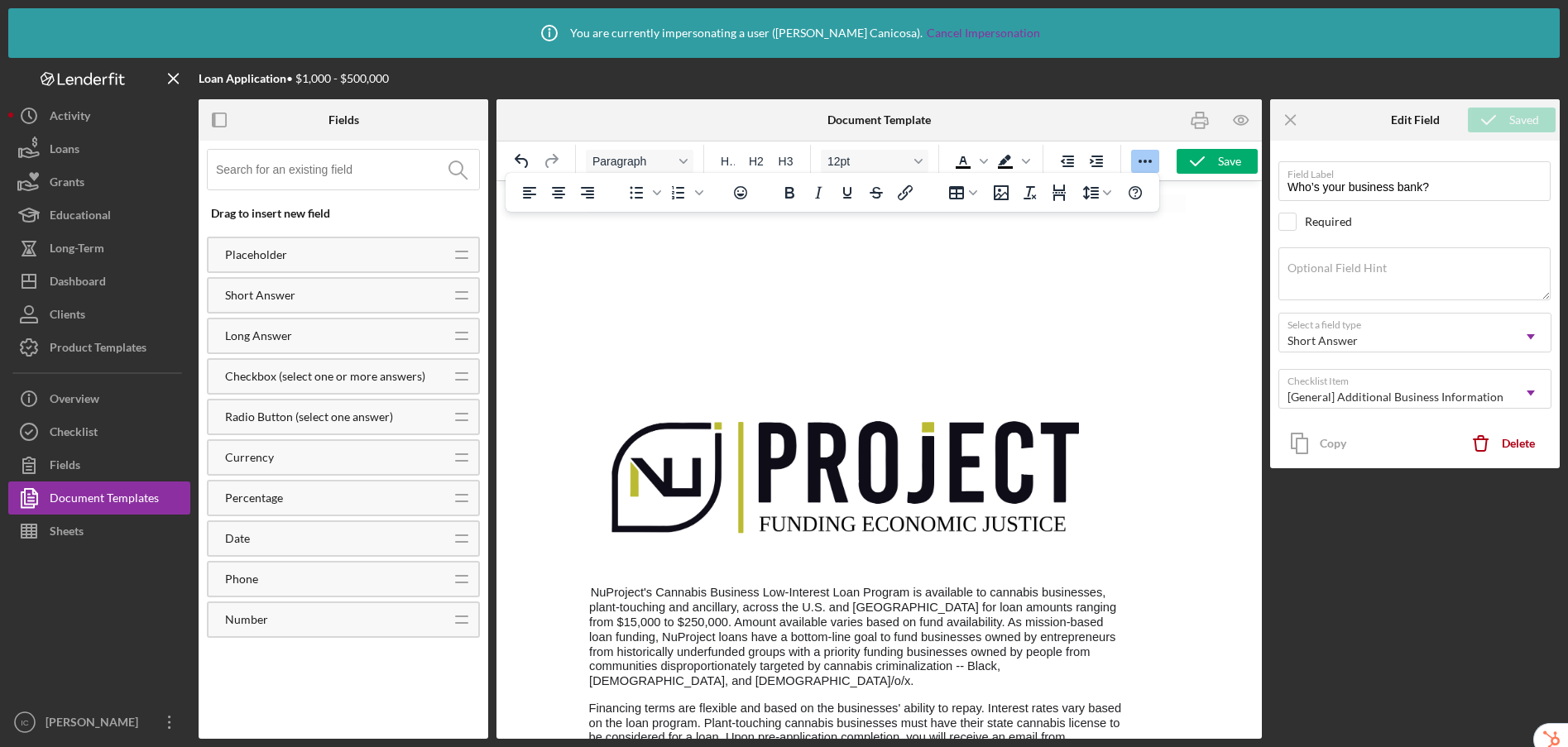
click at [862, 450] on img "Rich Text Area. Press ALT-0 for help." at bounding box center [845, 400] width 516 height 345
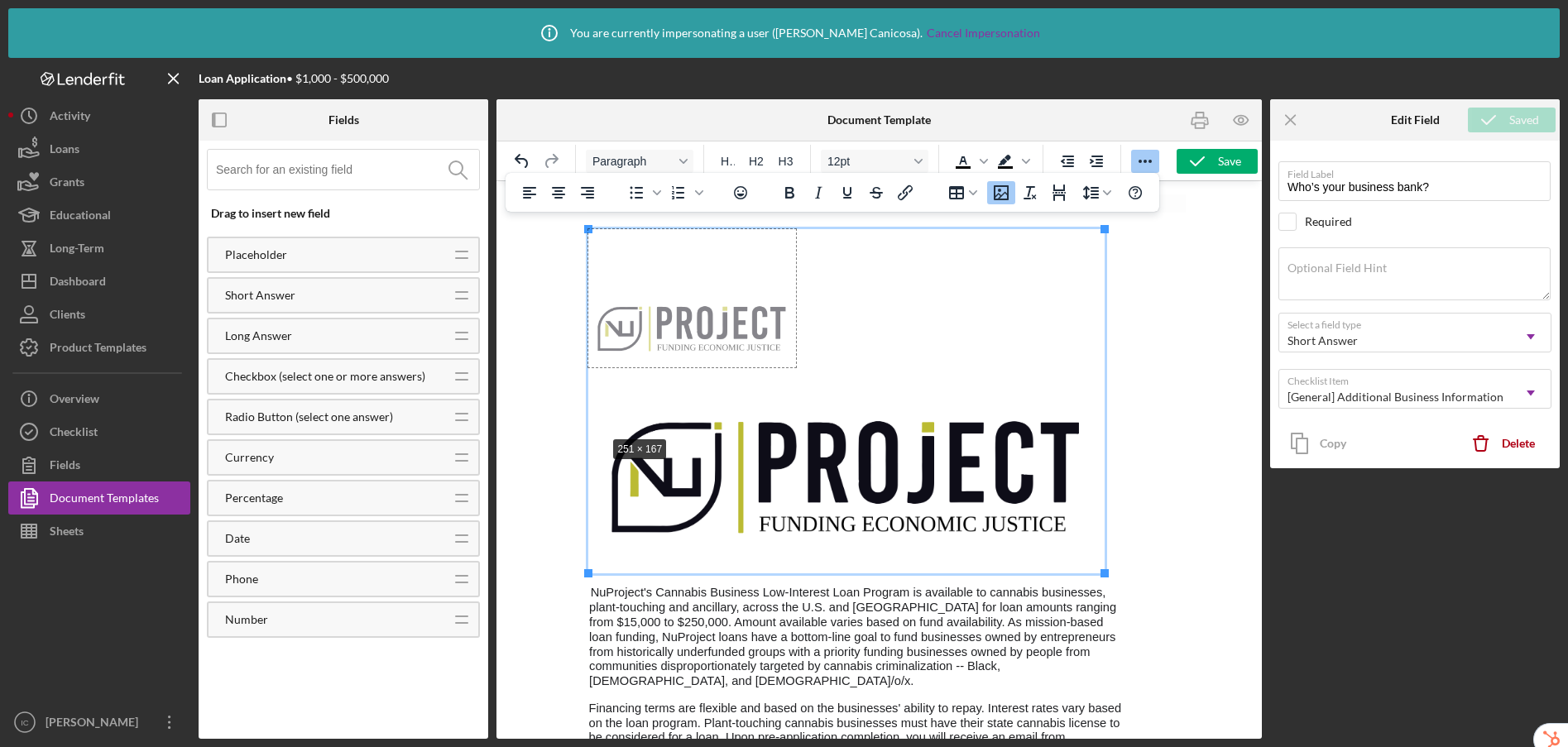
drag, startPoint x: 586, startPoint y: 229, endPoint x: 602, endPoint y: 434, distance: 205.6
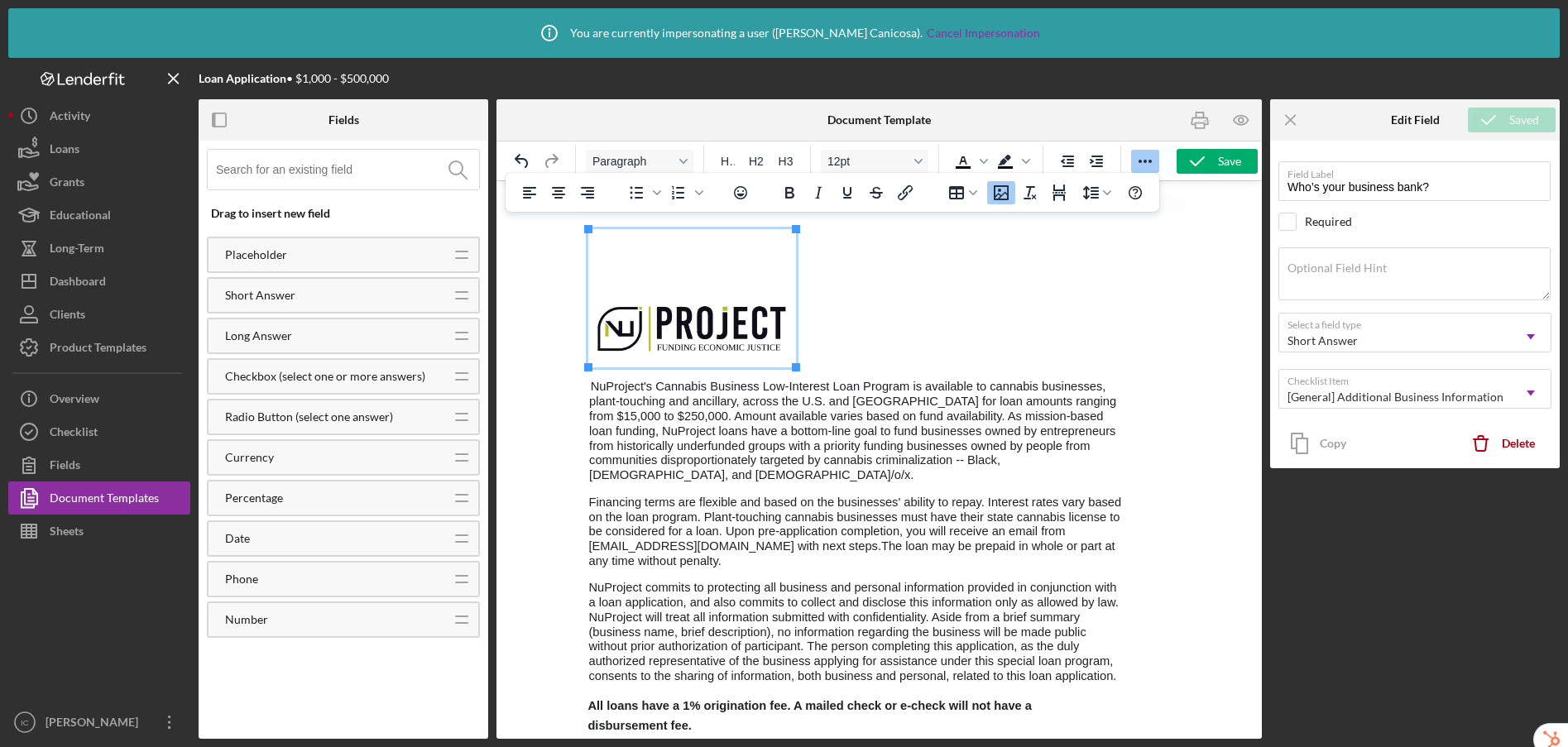
click at [1054, 338] on p "Rich Text Area. Press ALT-0 for help." at bounding box center [879, 299] width 586 height 141
click at [980, 473] on p "NuProject's Cannabis Business Low-Interest Loan Program is available to cannabi…" at bounding box center [852, 430] width 533 height 103
click at [1143, 162] on icon "Reveal or hide additional toolbar items" at bounding box center [1145, 161] width 20 height 20
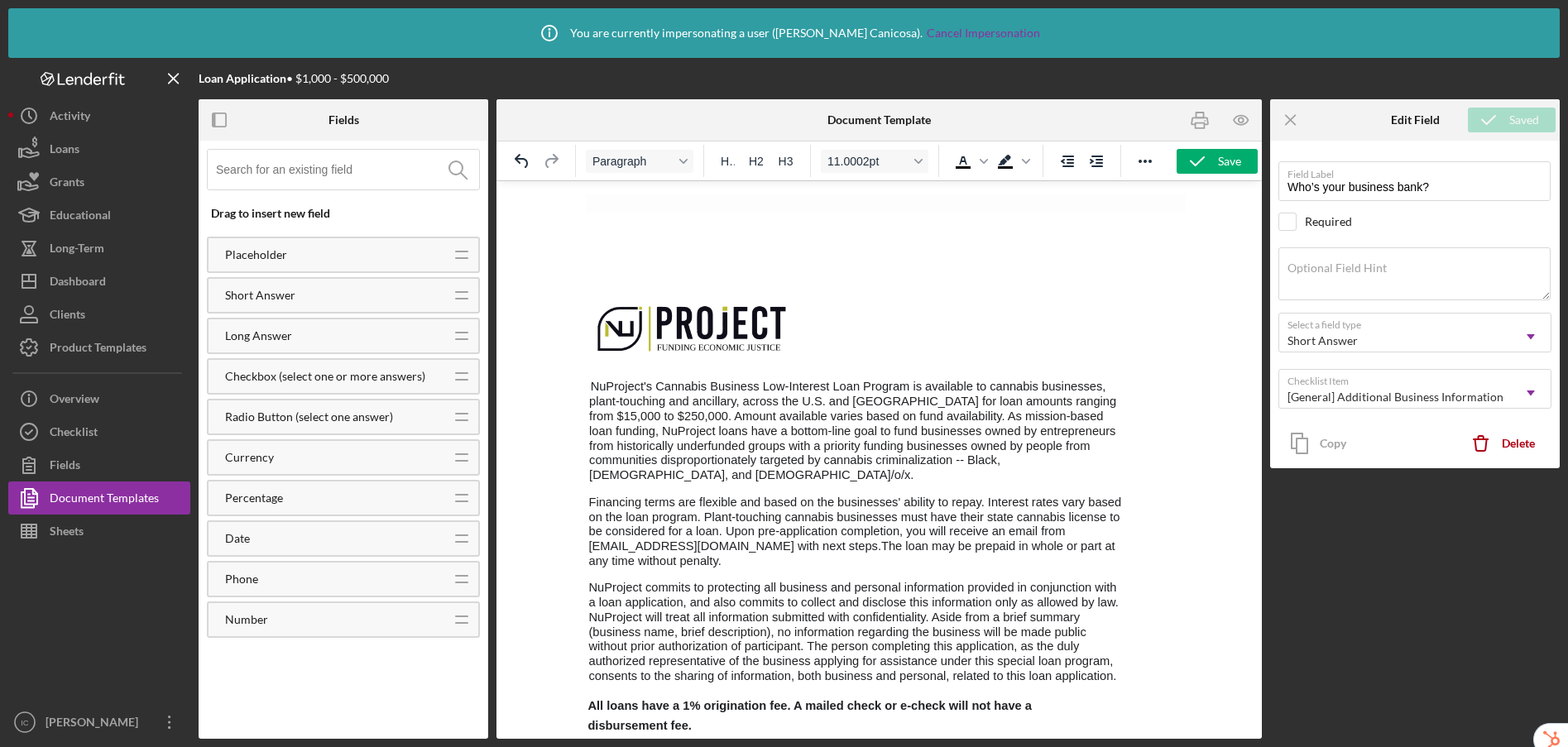
click at [644, 347] on img "Rich Text Area. Press ALT-0 for help." at bounding box center [690, 297] width 207 height 138
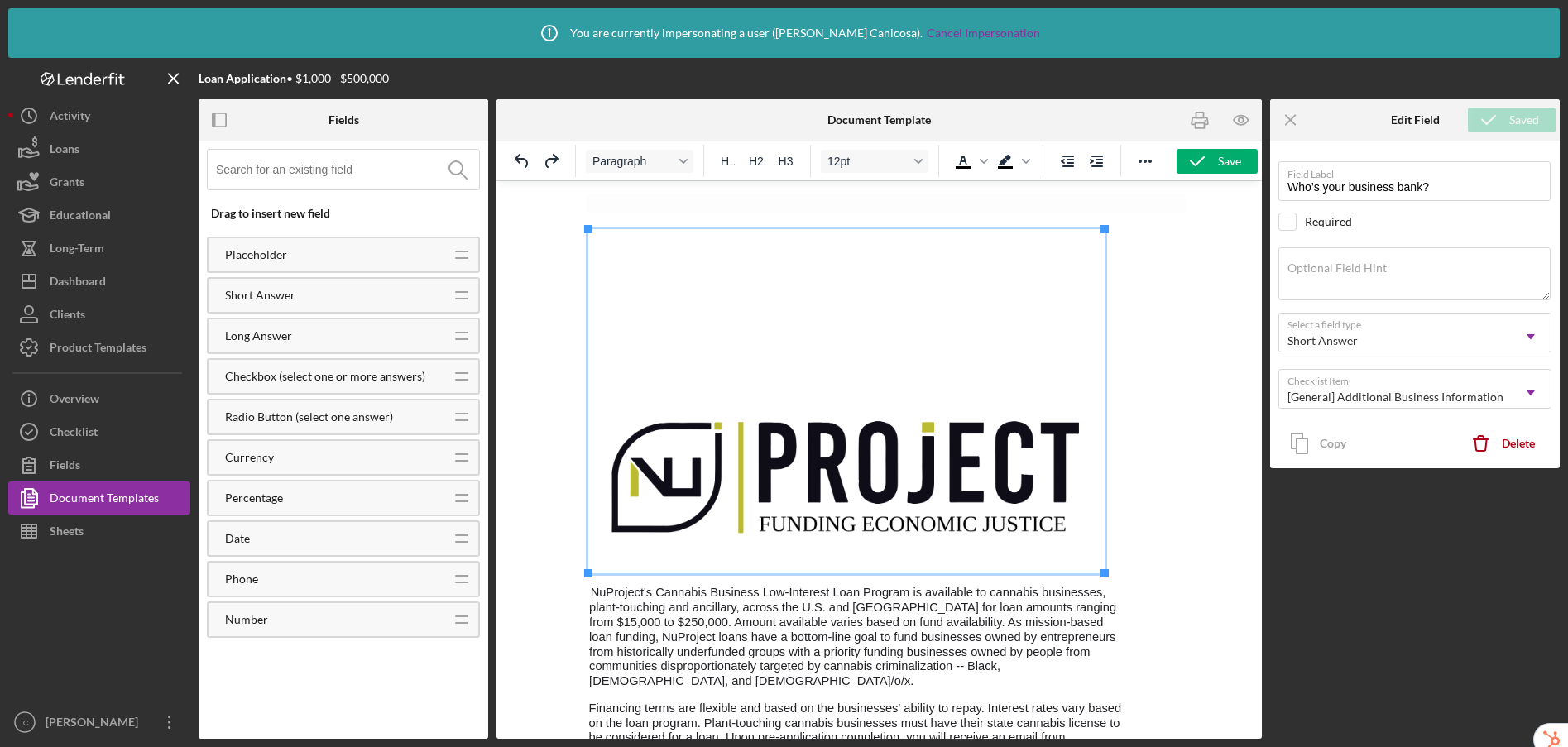
click at [866, 452] on img "Rich Text Area. Press ALT-0 for help." at bounding box center [845, 400] width 516 height 345
click at [1145, 163] on icon "Reveal or hide additional toolbar items" at bounding box center [1145, 161] width 20 height 20
click at [922, 415] on img "Rich Text Area. Press ALT-0 for help." at bounding box center [845, 400] width 516 height 345
click at [1000, 191] on icon "Insert/edit image" at bounding box center [1000, 192] width 20 height 20
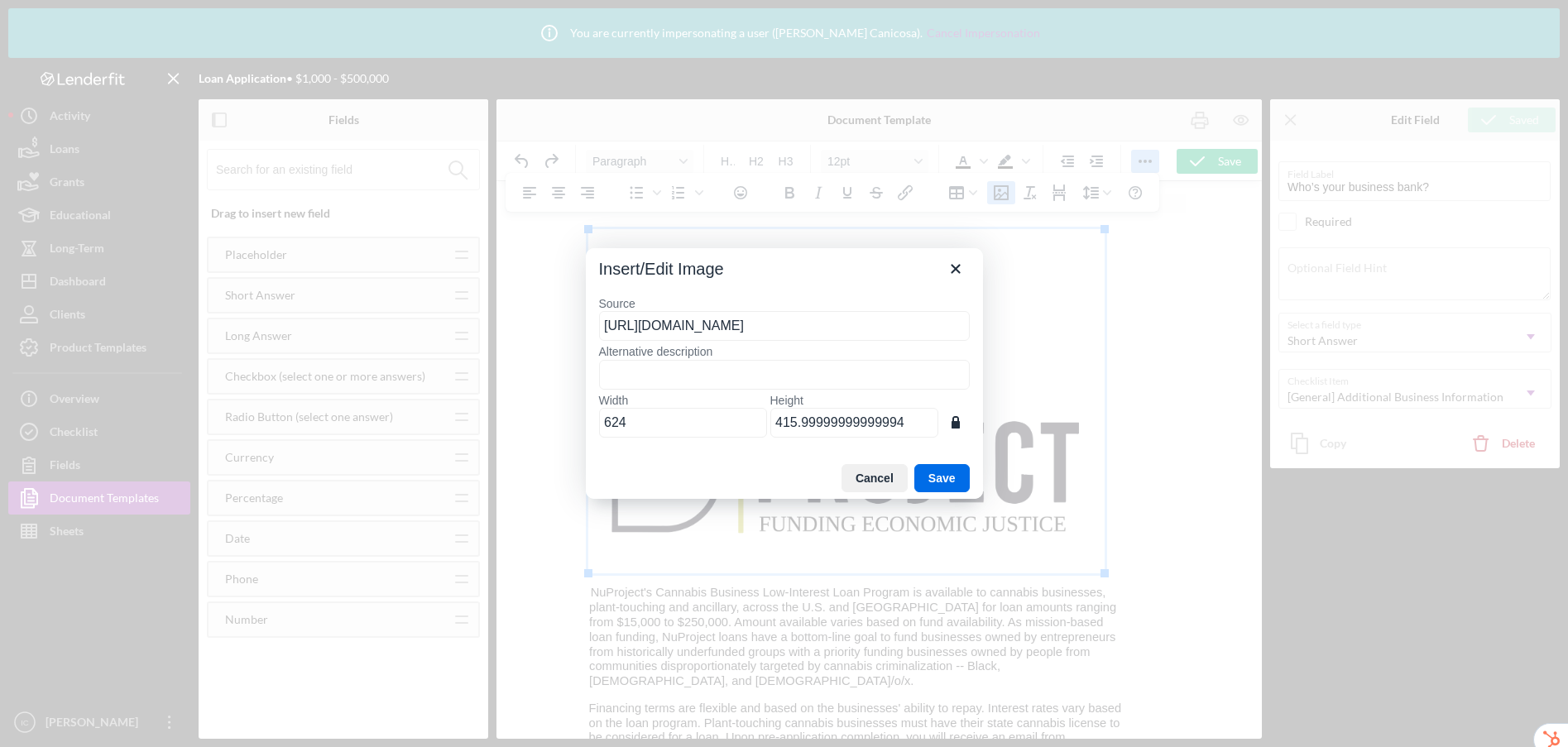
scroll to position [0, 1190]
click at [881, 486] on button "Cancel" at bounding box center [874, 478] width 66 height 28
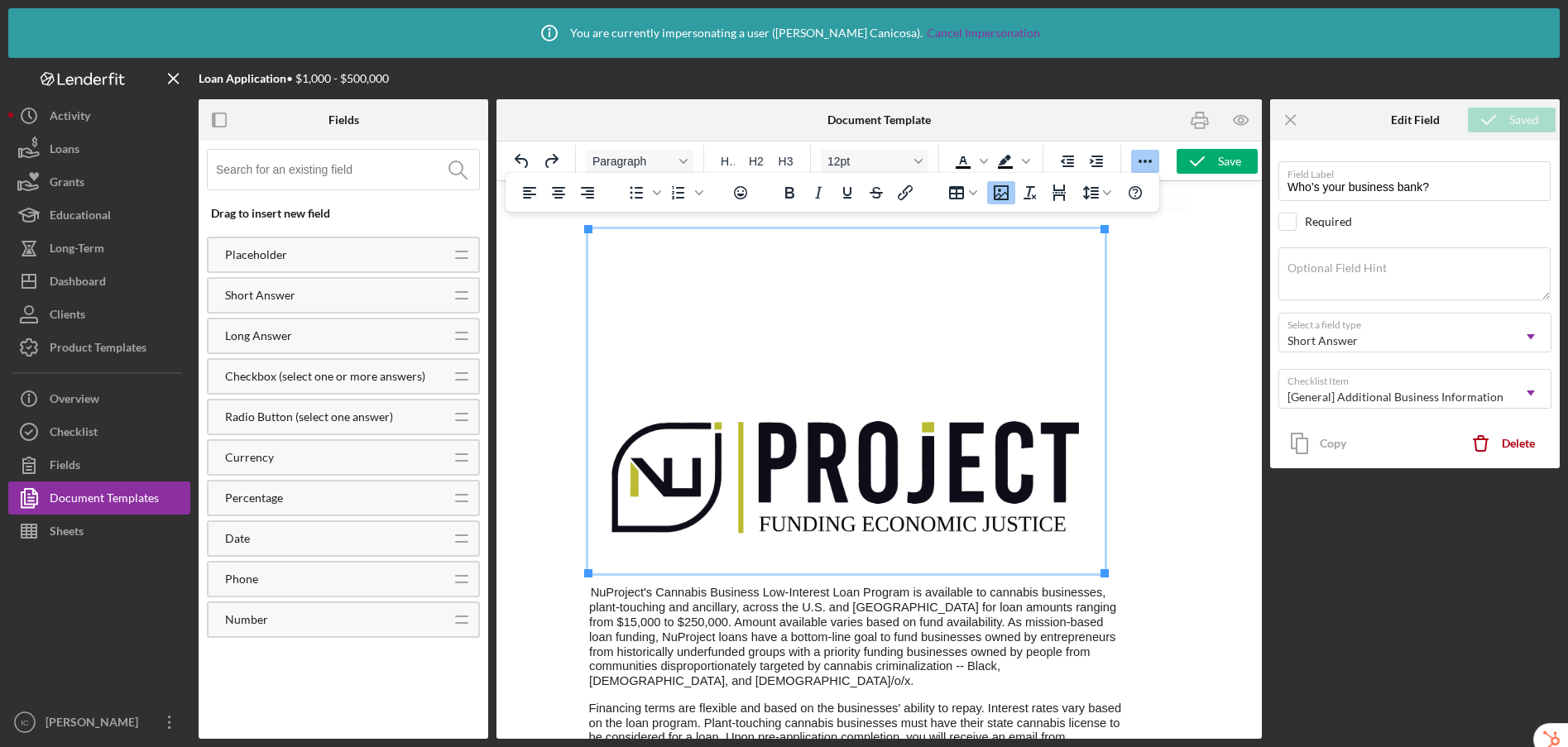
click at [813, 423] on img "Rich Text Area. Press ALT-0 for help." at bounding box center [845, 400] width 516 height 345
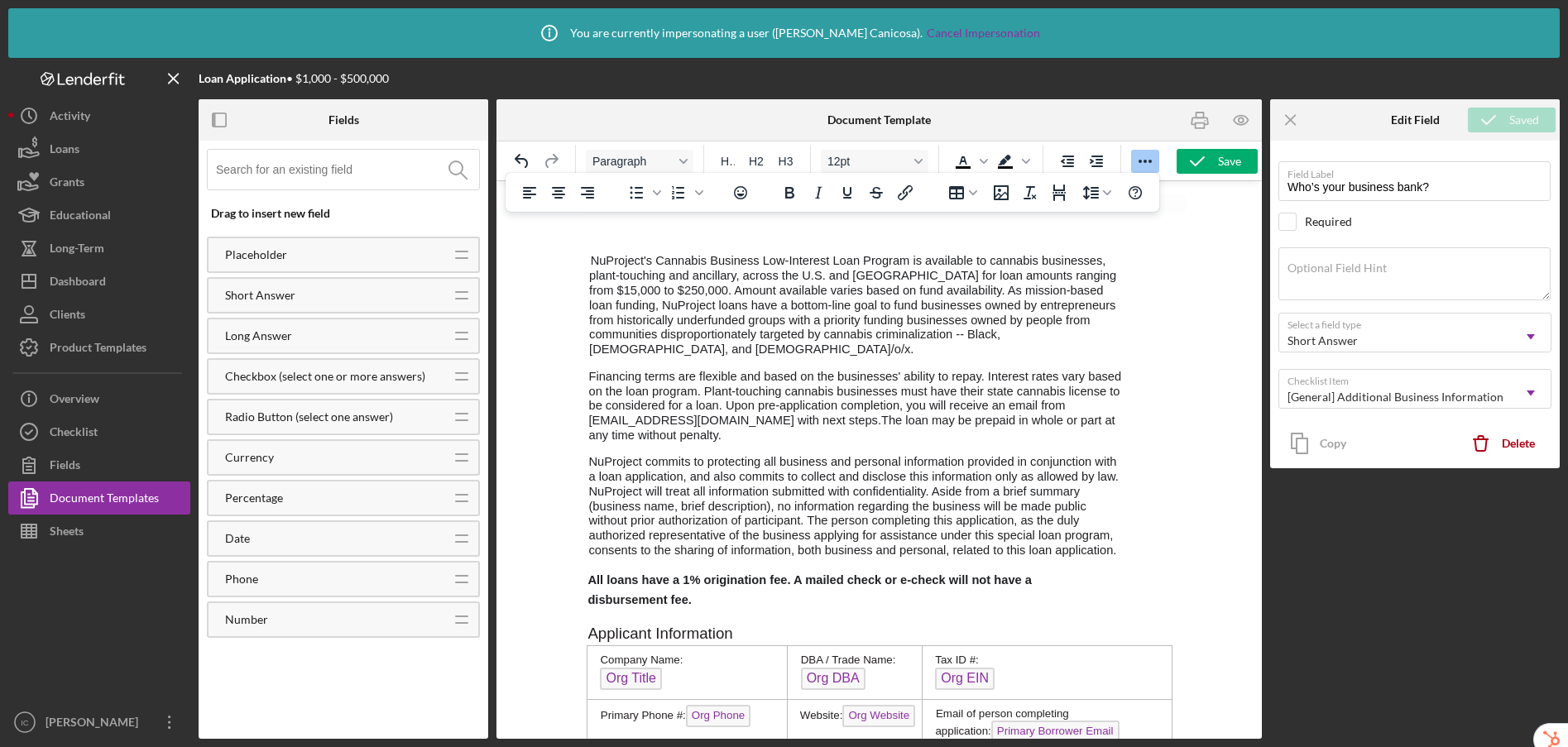
click at [654, 234] on p "Rich Text Area. Press ALT-0 for help." at bounding box center [879, 237] width 586 height 16
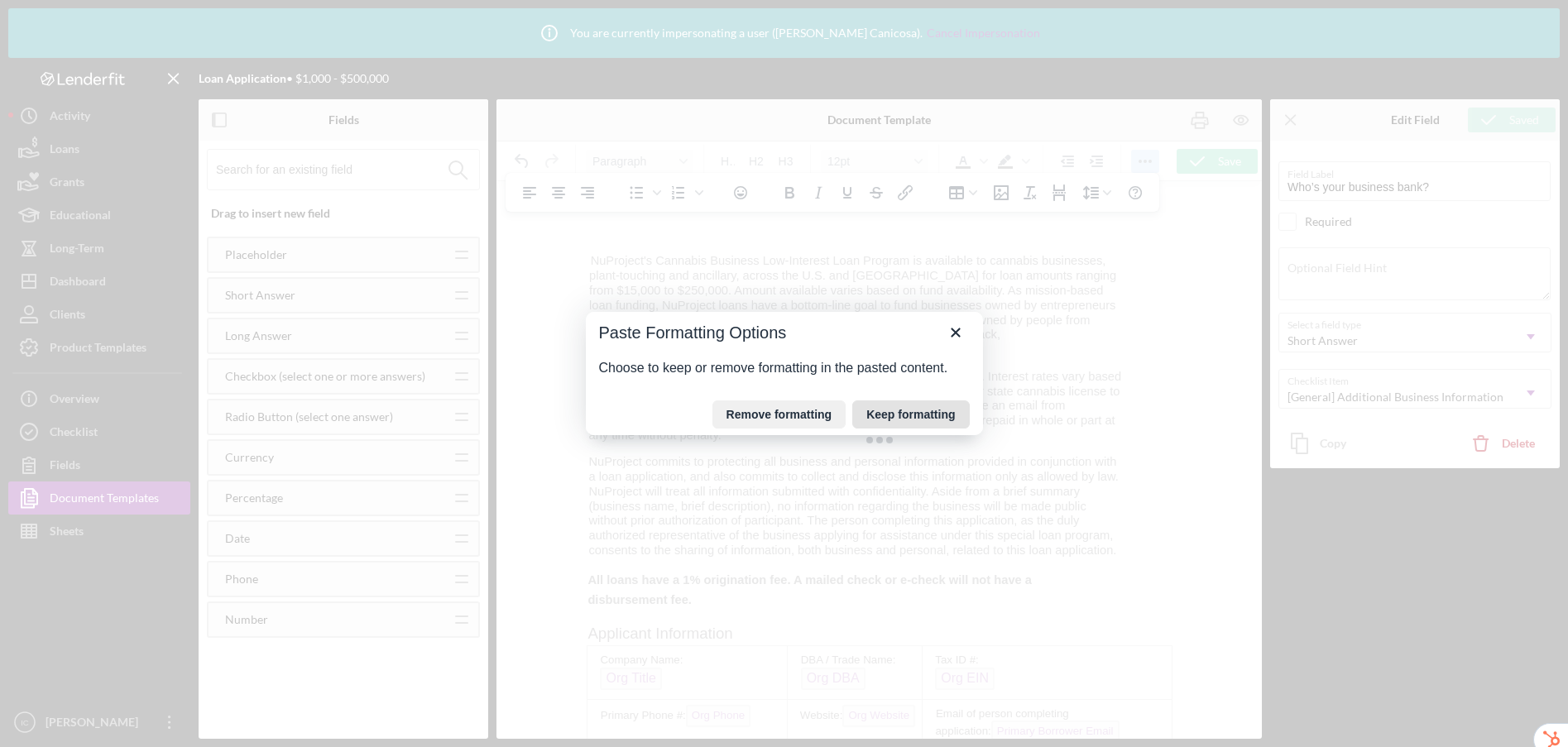
click at [874, 412] on button "Keep formatting" at bounding box center [910, 414] width 117 height 28
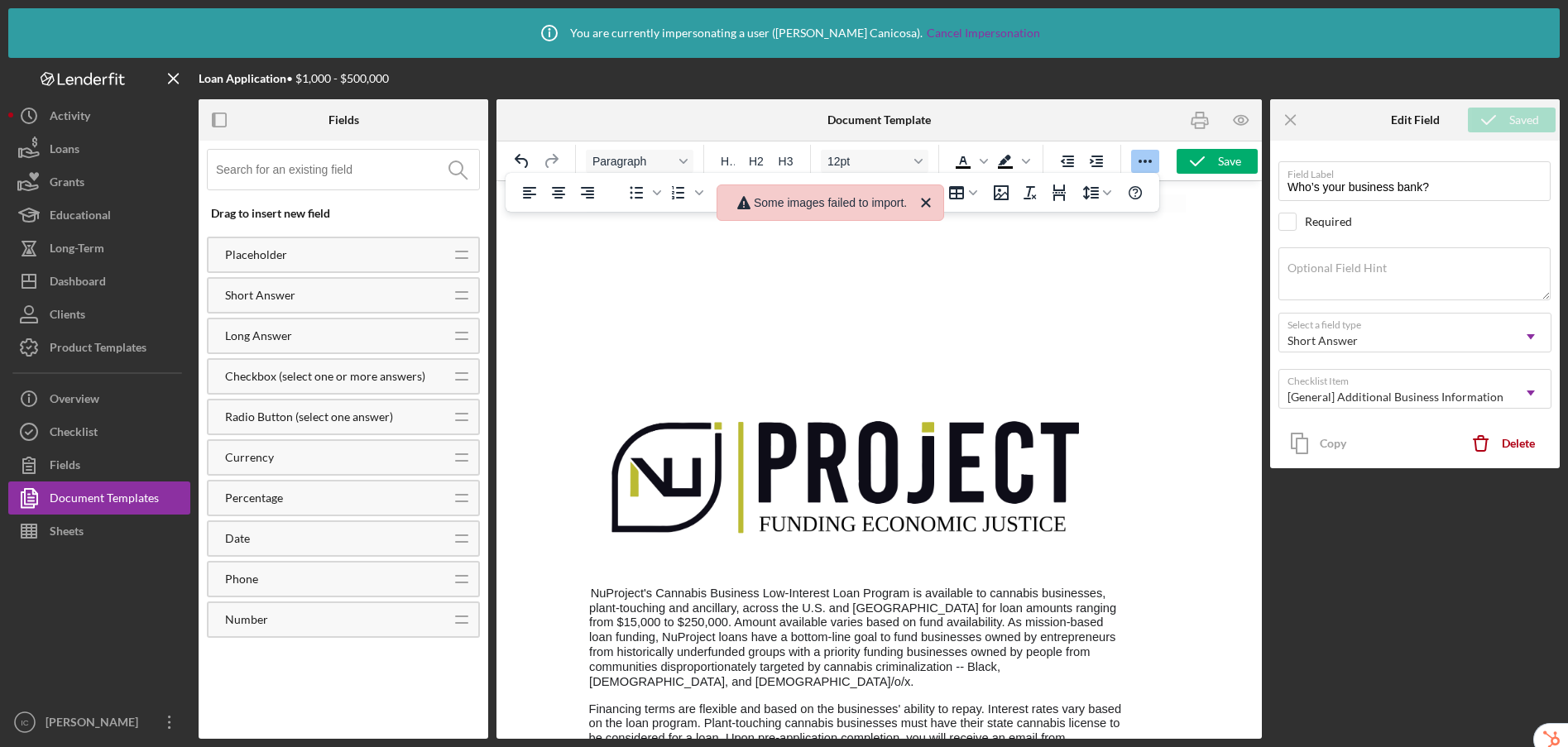
click at [927, 342] on img "Rich Text Area. Press ALT-0 for help." at bounding box center [845, 400] width 516 height 345
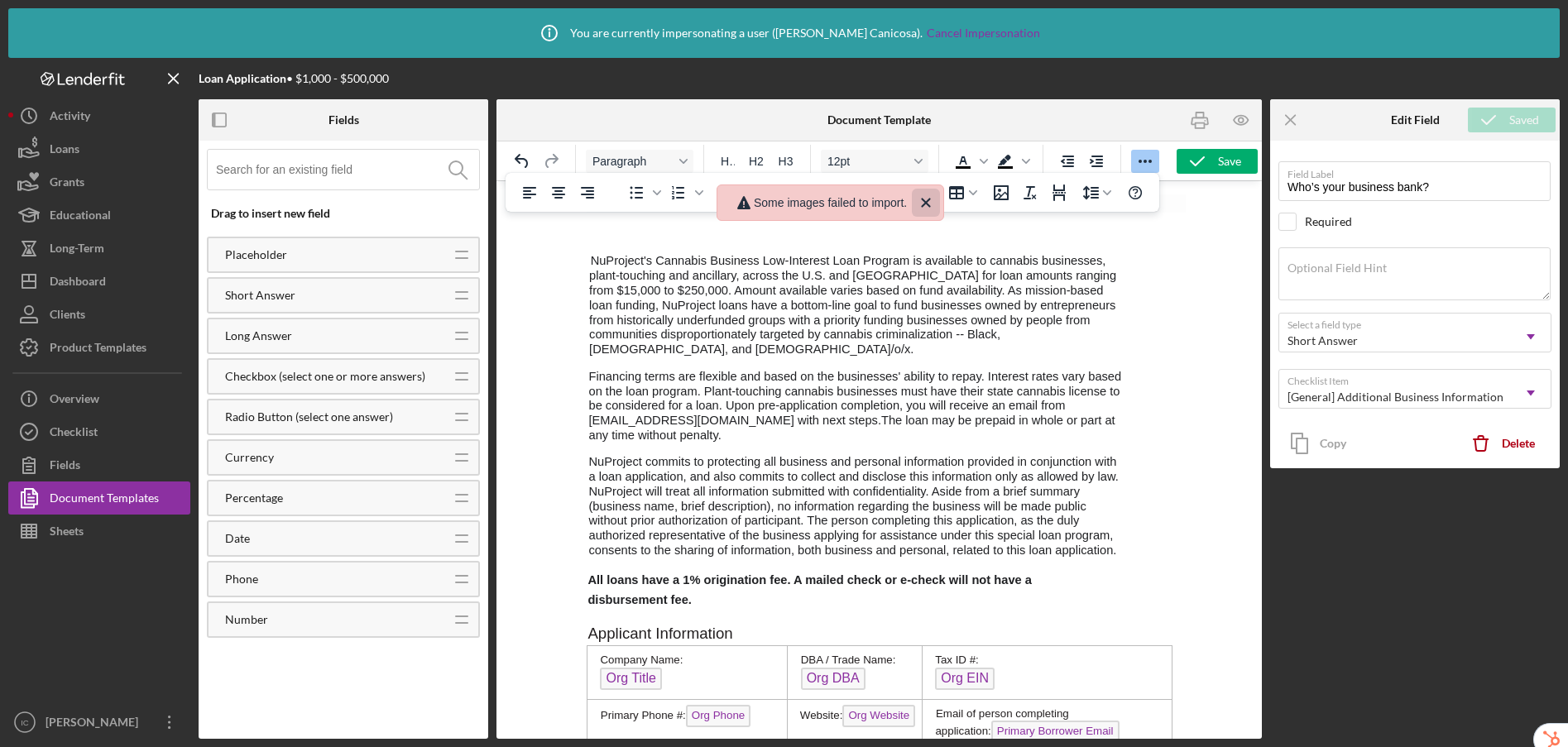
click at [930, 206] on icon "Close" at bounding box center [926, 202] width 20 height 20
click at [1144, 161] on icon "Reveal or hide additional toolbar items" at bounding box center [1144, 161] width 13 height 3
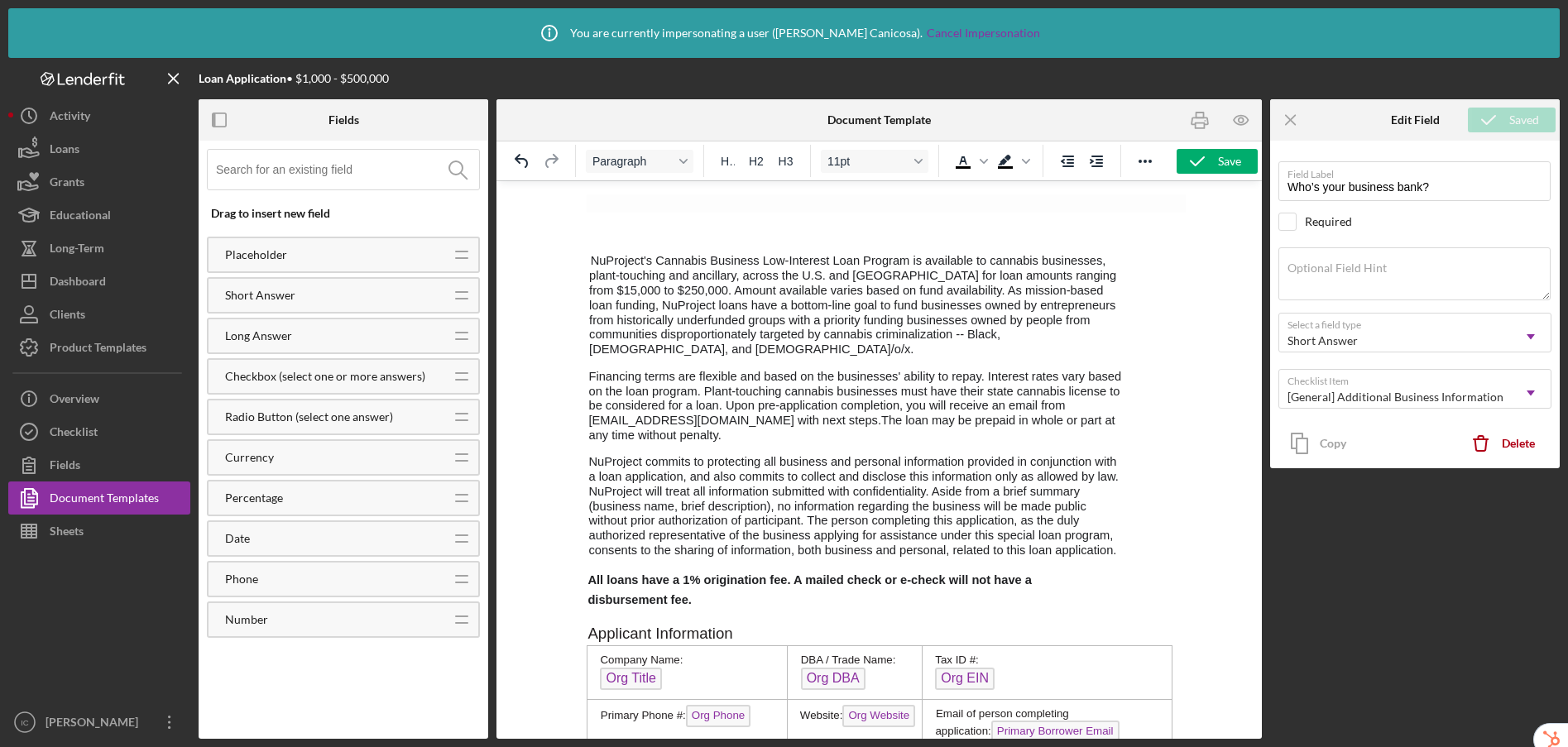
click at [630, 225] on p "Rich Text Area. Press ALT-0 for help." at bounding box center [879, 221] width 586 height 17
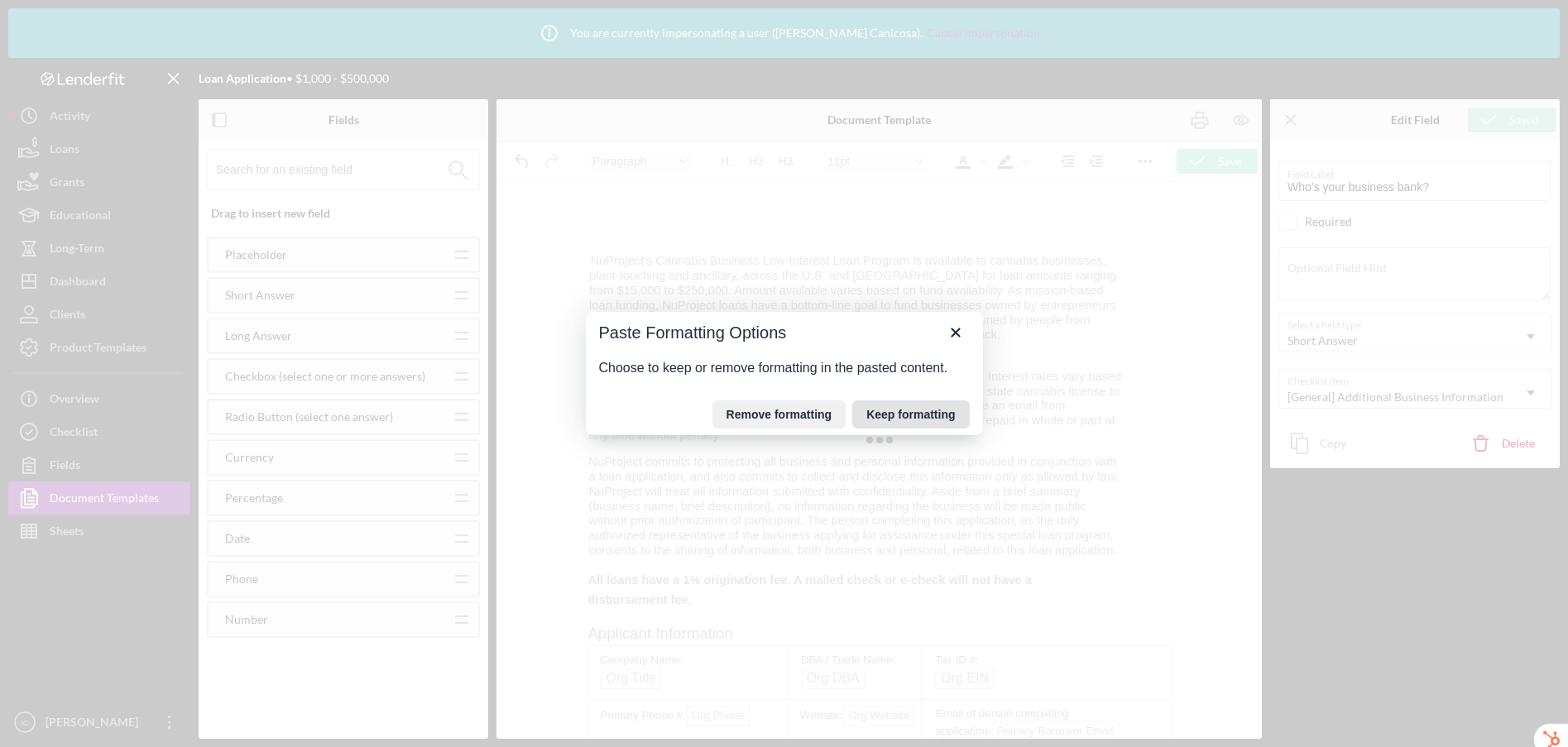
click at [943, 414] on button "Keep formatting" at bounding box center [910, 414] width 117 height 28
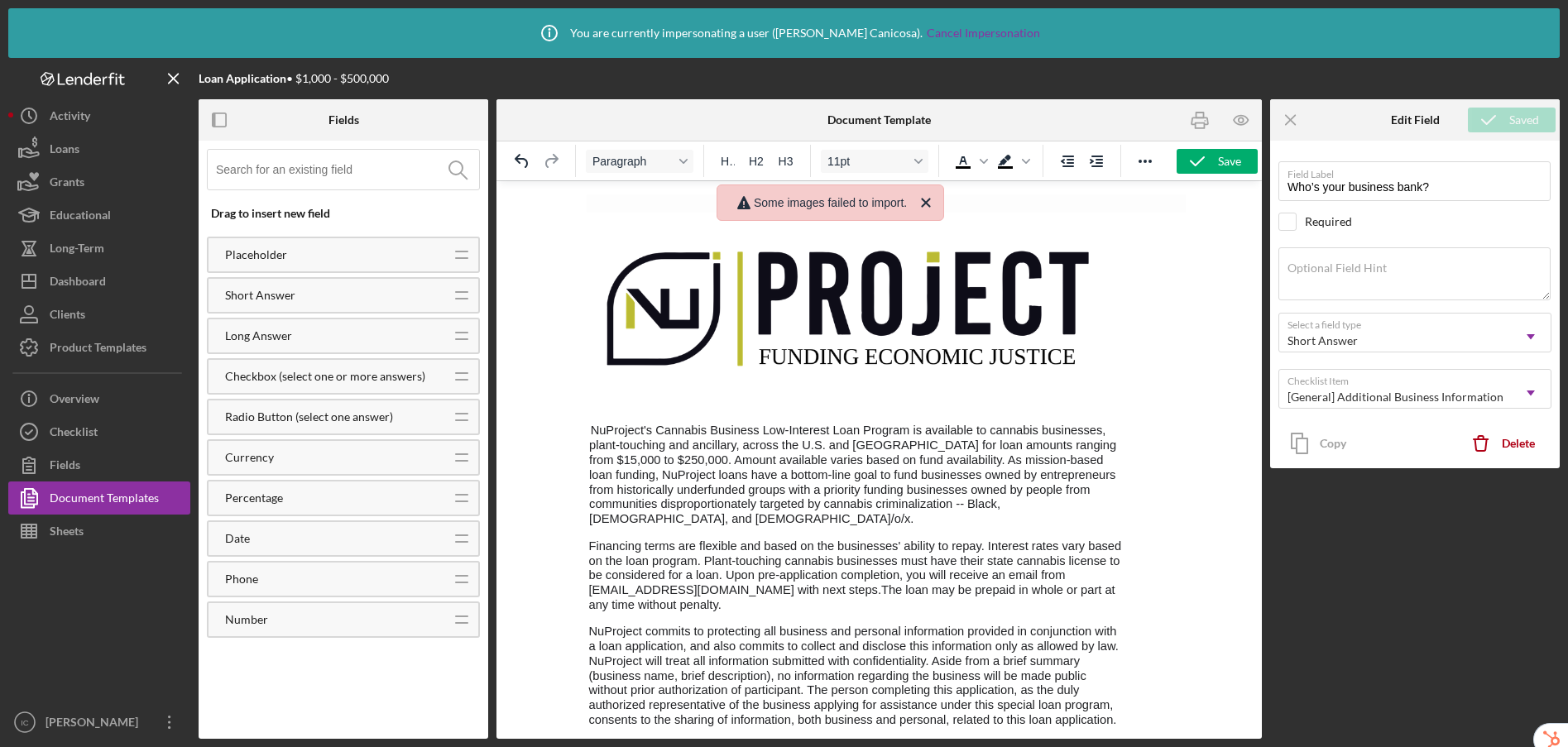
click at [781, 321] on img "Rich Text Area. Press ALT-0 for help." at bounding box center [849, 303] width 516 height 182
click at [932, 198] on icon "Close" at bounding box center [926, 202] width 20 height 20
click at [821, 470] on span "NuProject's Cannabis Business Low-Interest Loan Program is available to cannabi…" at bounding box center [851, 474] width 527 height 102
click at [1242, 122] on icon "button" at bounding box center [1240, 120] width 5 height 5
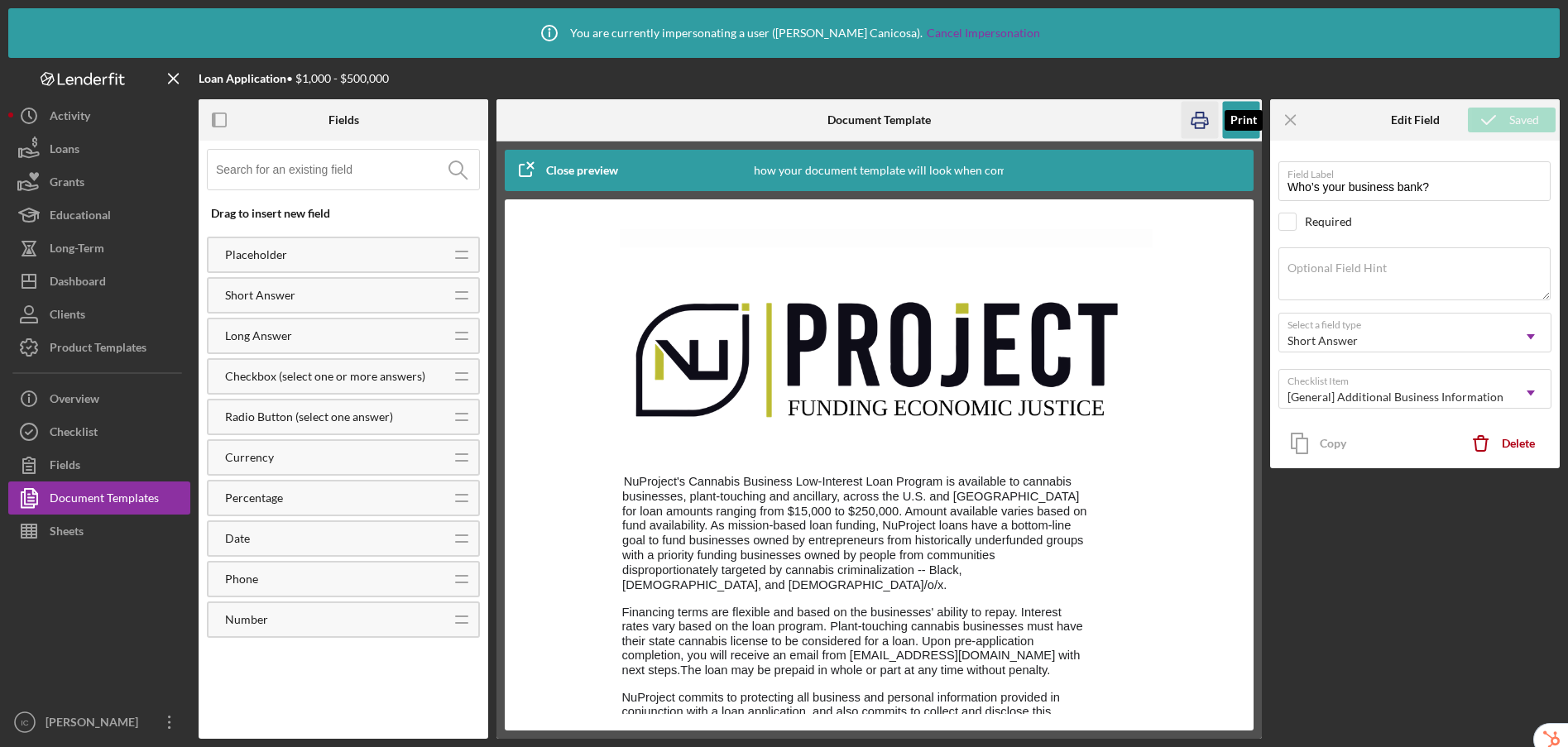
click at [1200, 124] on icon "button" at bounding box center [1199, 121] width 37 height 37
click at [1234, 120] on icon "button" at bounding box center [1241, 121] width 37 height 37
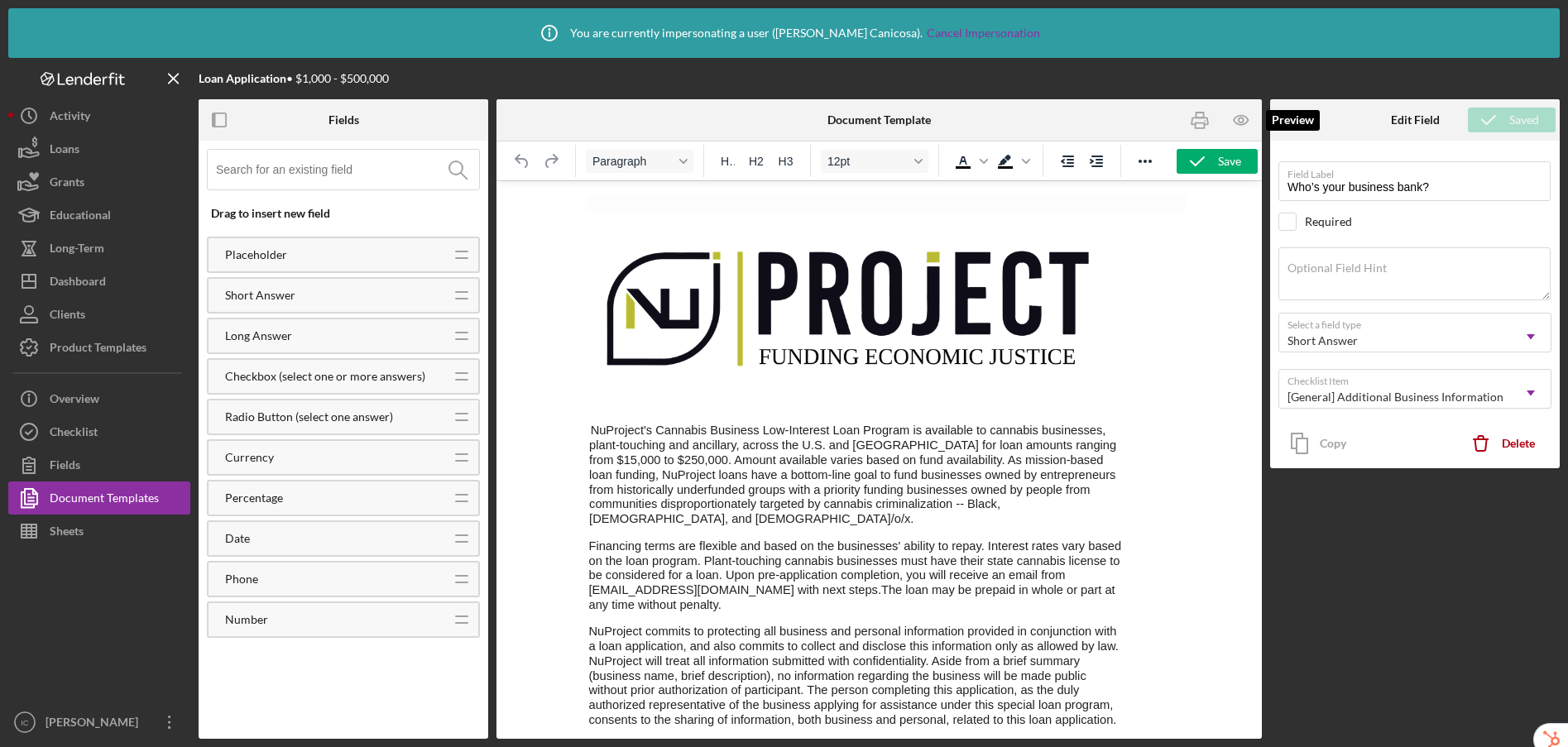
scroll to position [0, 0]
click at [865, 291] on img "Rich Text Area. Press ALT-0 for help." at bounding box center [849, 303] width 516 height 182
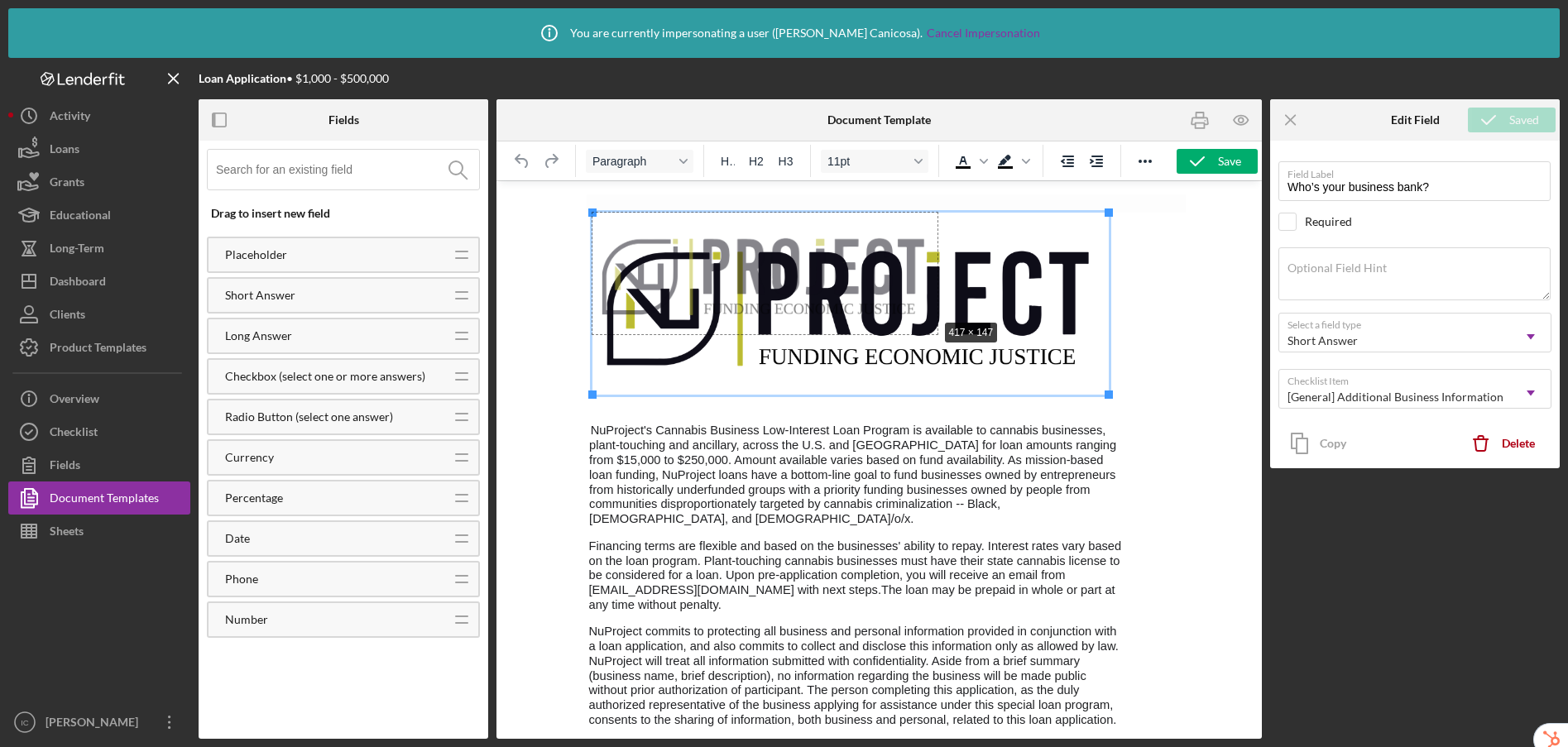
drag, startPoint x: 1109, startPoint y: 394, endPoint x: 938, endPoint y: 318, distance: 187.1
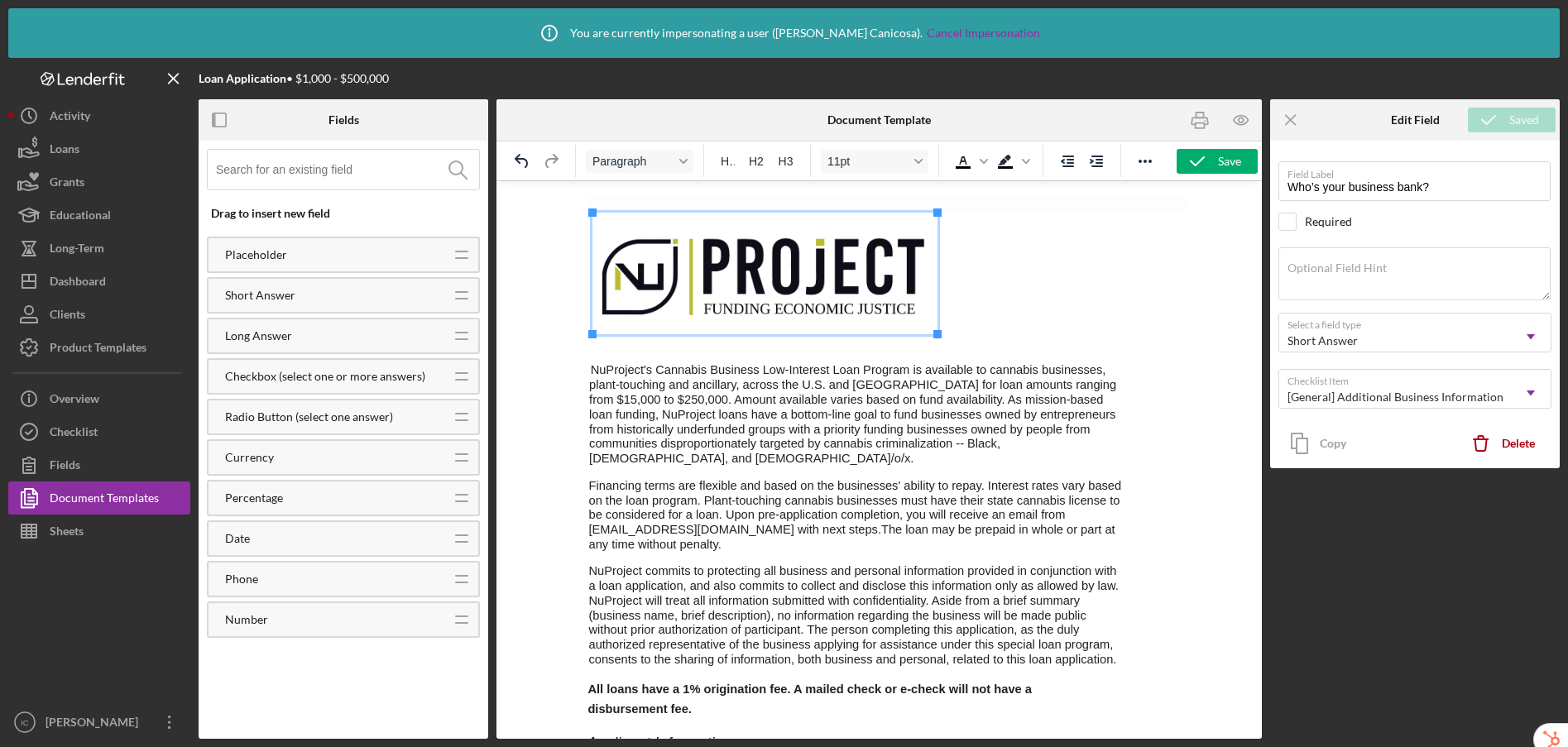
click at [751, 241] on img "Rich Text Area. Press ALT-0 for help." at bounding box center [763, 274] width 345 height 122
click at [1148, 166] on icon "Reveal or hide additional toolbar items" at bounding box center [1145, 161] width 20 height 20
click at [565, 197] on icon "Align center" at bounding box center [559, 192] width 20 height 20
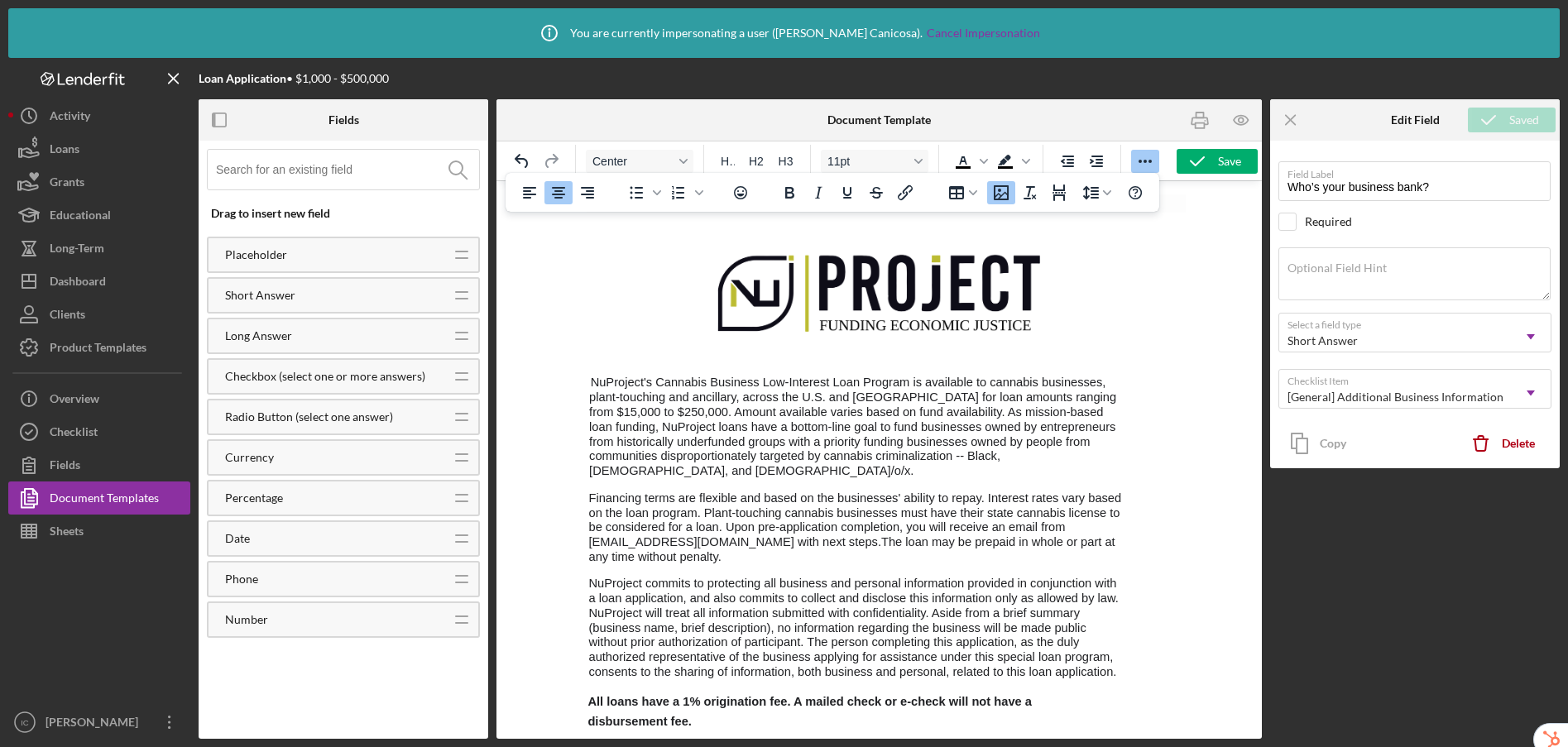
click at [1091, 291] on span "Rich Text Area. Press ALT-0 for help." at bounding box center [879, 290] width 584 height 122
click at [878, 264] on img "Rich Text Area. Press ALT-0 for help." at bounding box center [879, 290] width 345 height 122
click at [1143, 160] on icon "Reveal or hide additional toolbar items" at bounding box center [1145, 161] width 20 height 20
click at [931, 287] on img "Rich Text Area. Press ALT-0 for help." at bounding box center [879, 290] width 345 height 122
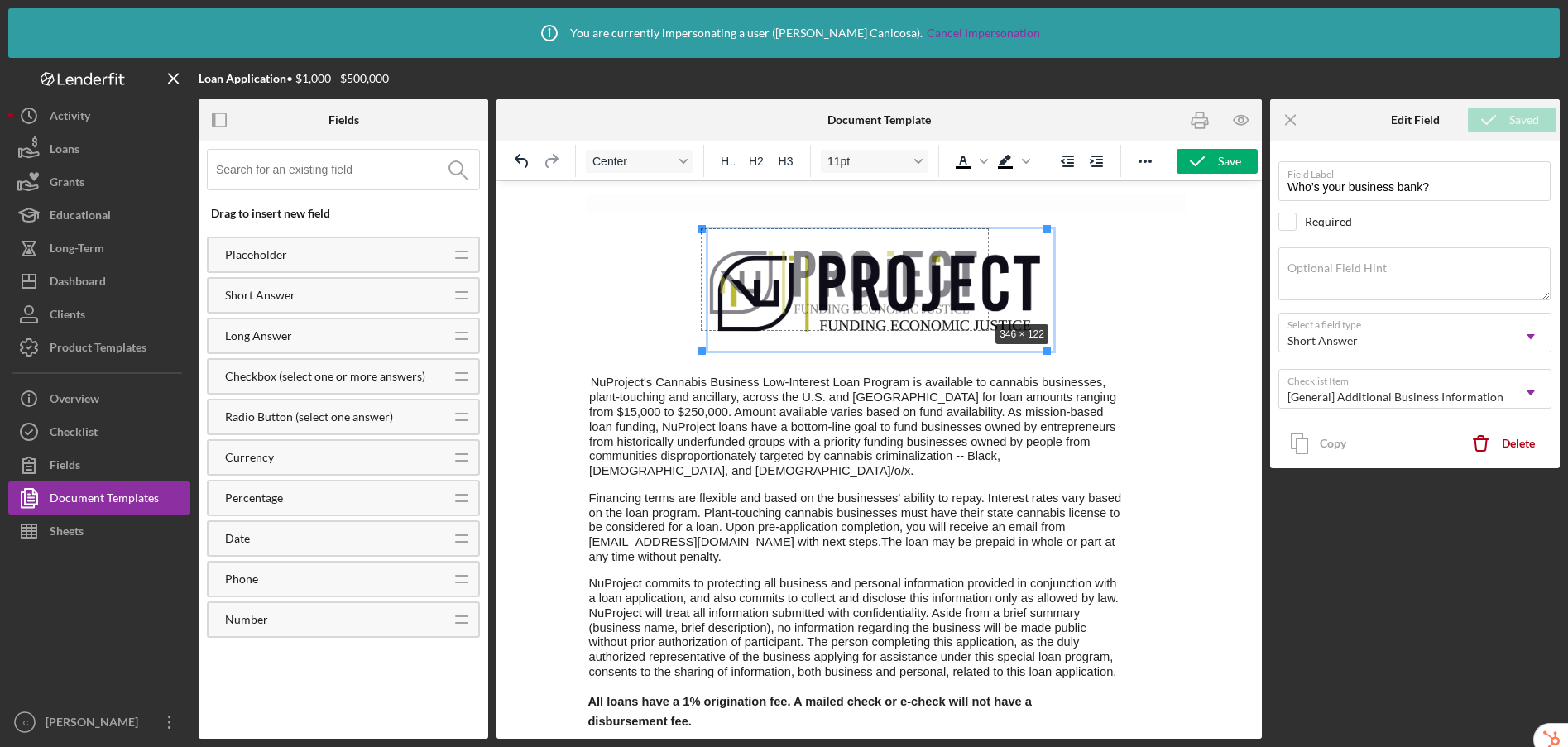
drag, startPoint x: 1047, startPoint y: 347, endPoint x: 986, endPoint y: 317, distance: 68.0
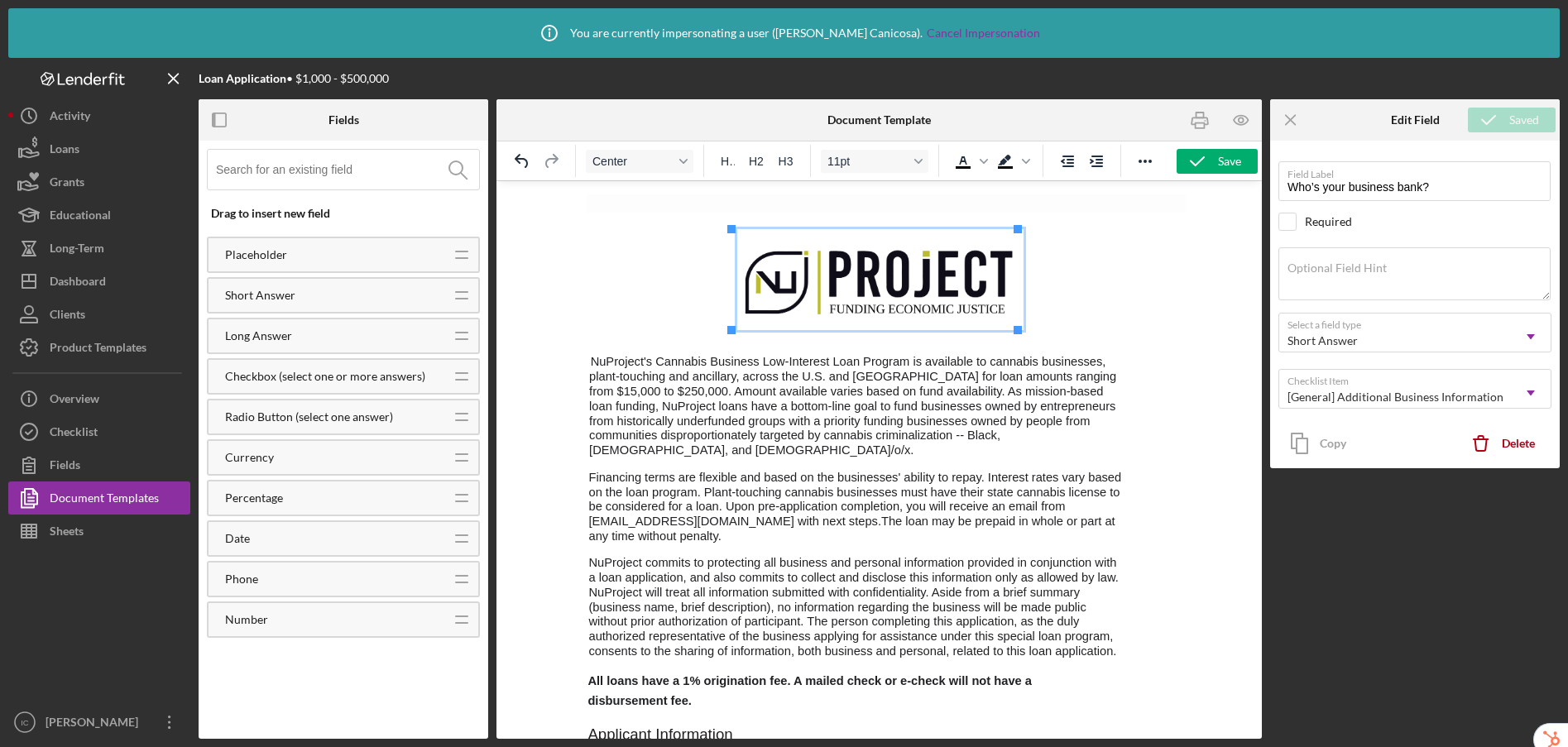
click at [1064, 305] on span "Rich Text Area. Press ALT-0 for help." at bounding box center [879, 279] width 584 height 101
click at [1247, 125] on icon "button" at bounding box center [1241, 121] width 37 height 37
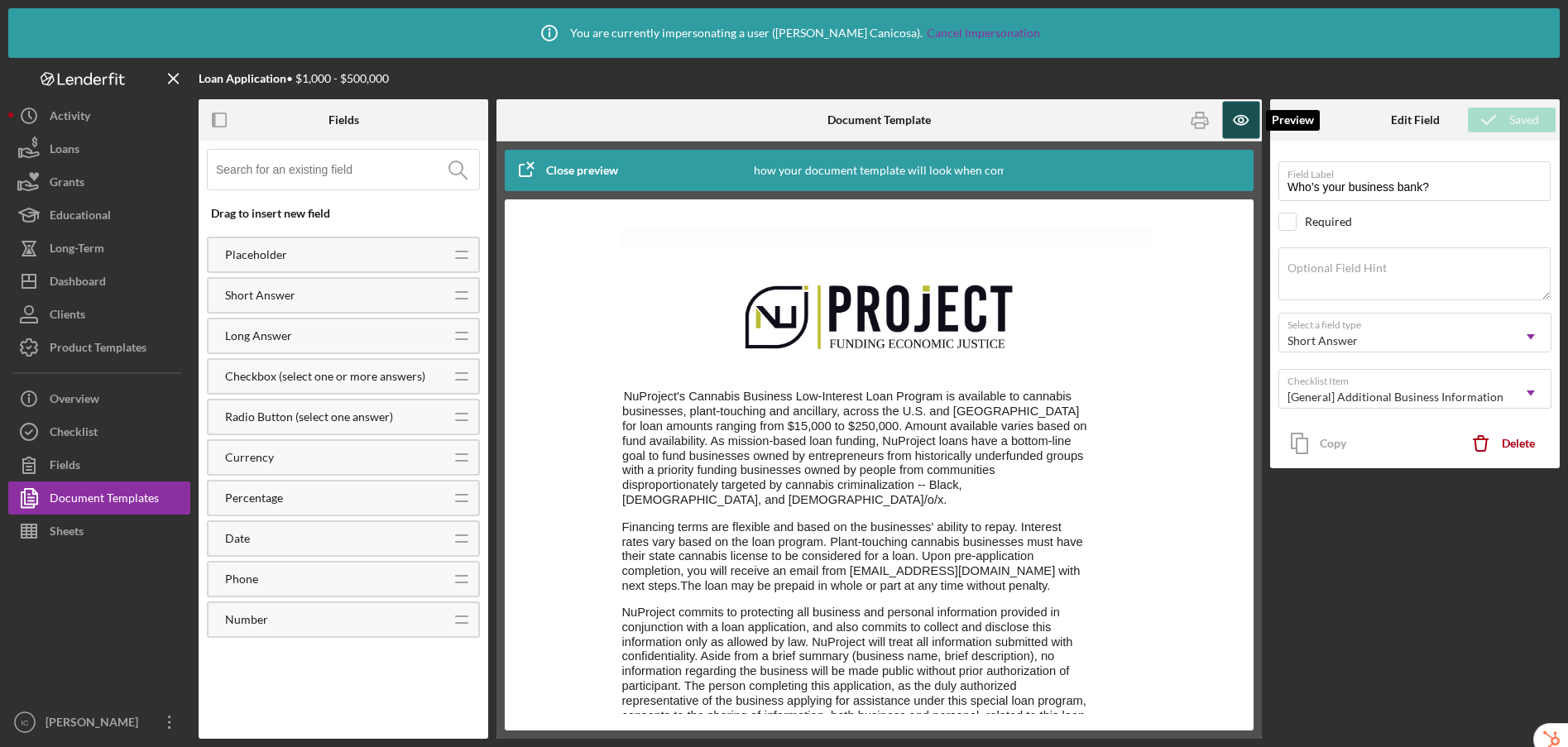
click at [1247, 125] on icon "button" at bounding box center [1241, 121] width 37 height 37
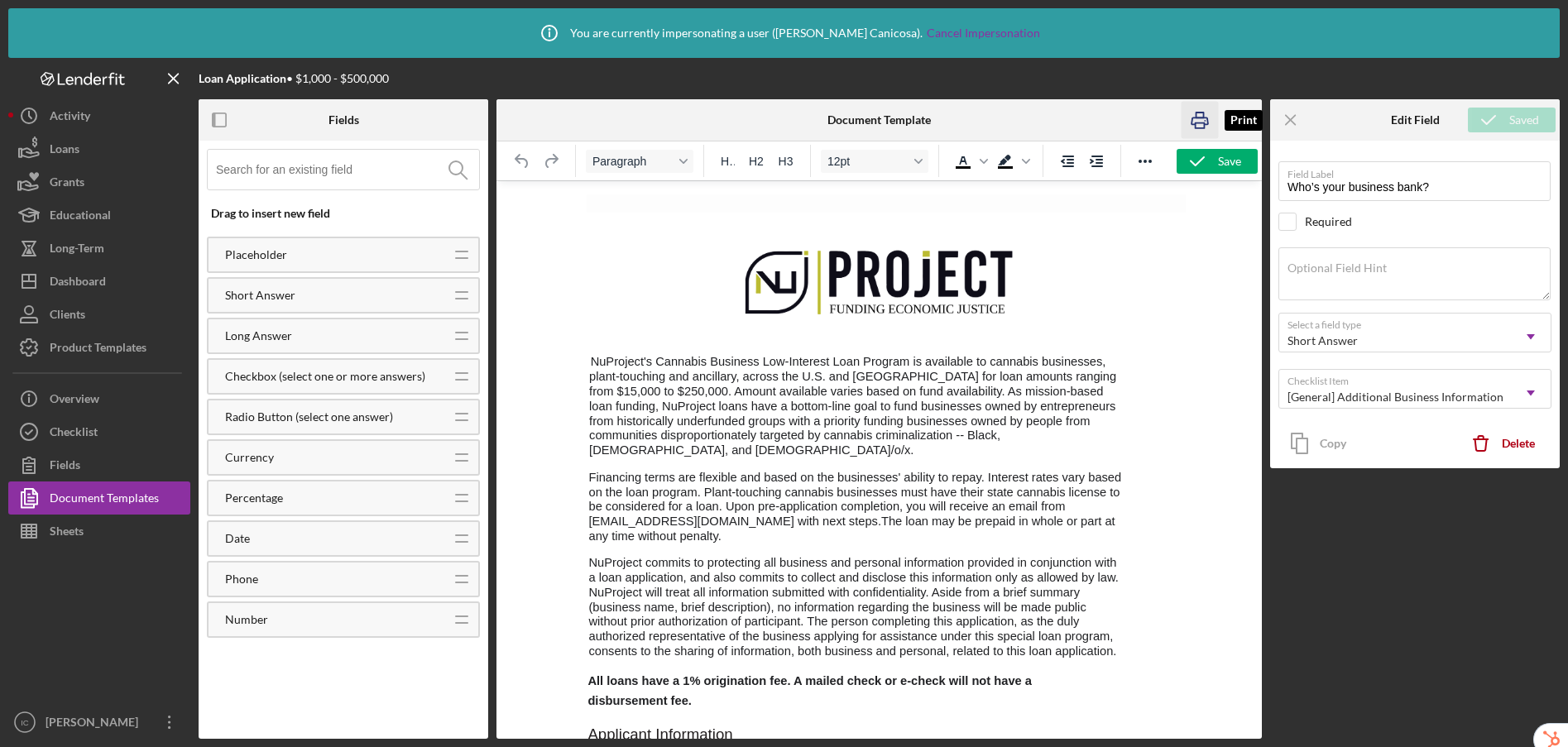
click at [1203, 125] on icon "button" at bounding box center [1199, 121] width 37 height 37
click at [828, 257] on img "Rich Text Area. Press ALT-0 for help." at bounding box center [880, 279] width 287 height 101
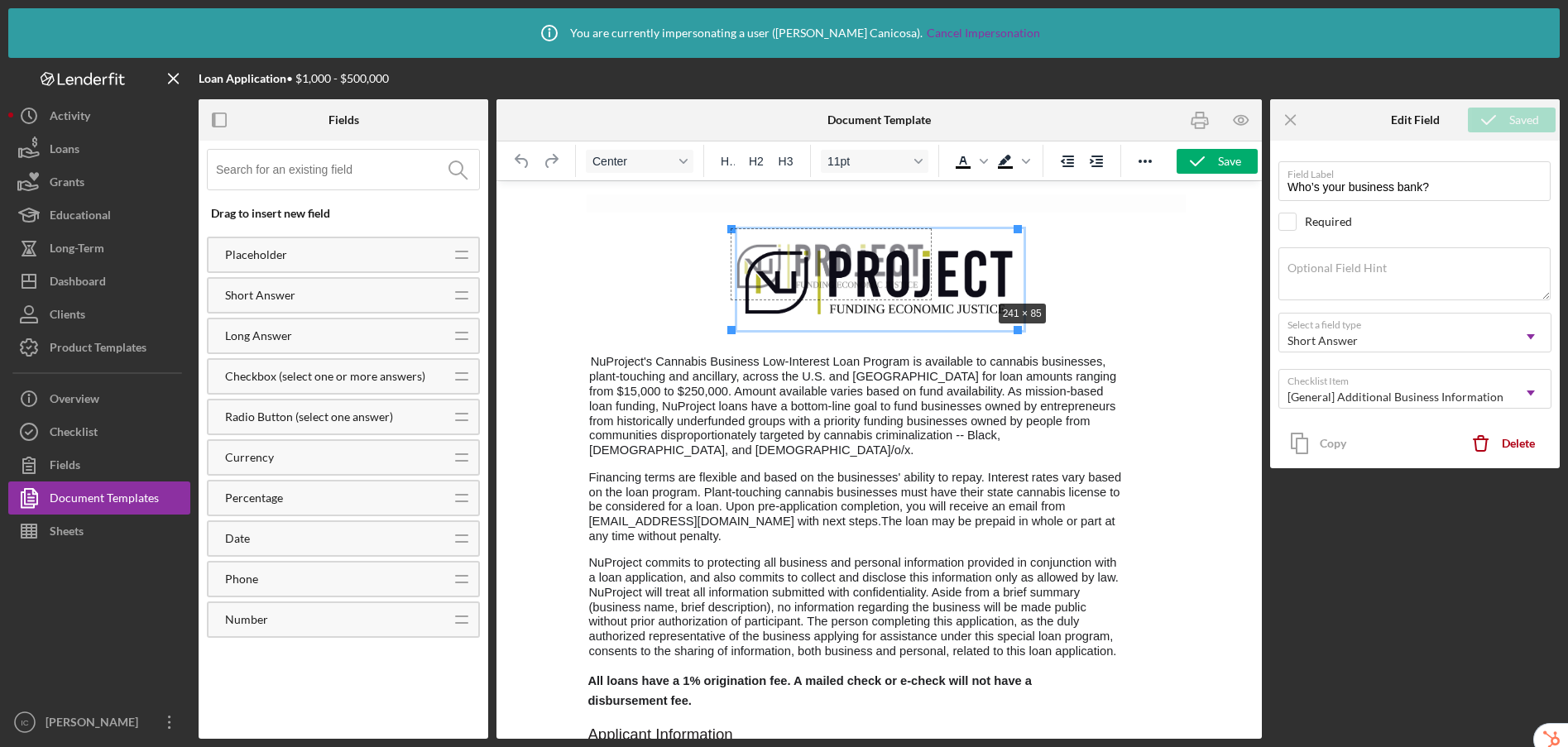
drag, startPoint x: 1018, startPoint y: 329, endPoint x: 992, endPoint y: 298, distance: 40.5
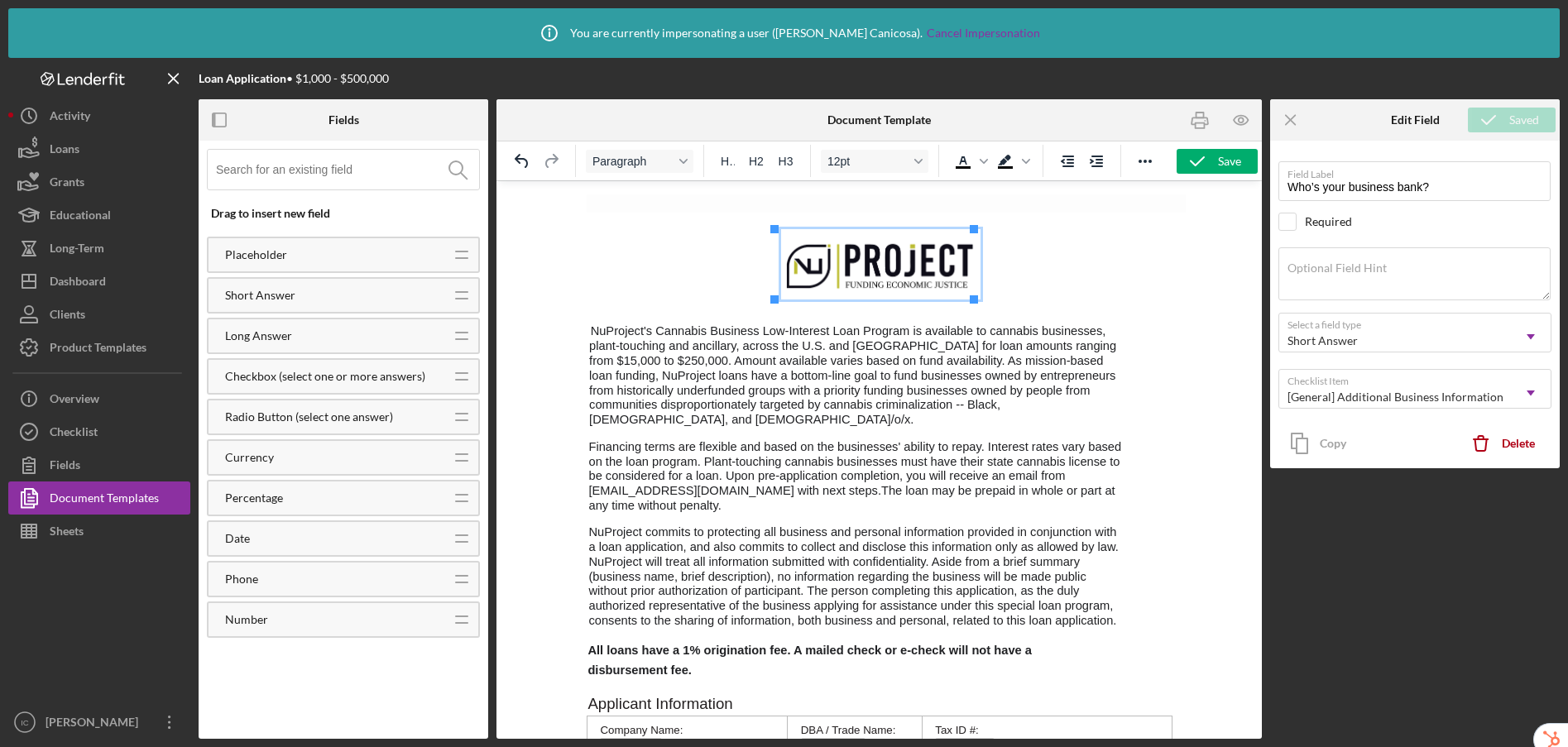
click at [1064, 299] on p "Rich Text Area. Press ALT-0 for help." at bounding box center [879, 307] width 586 height 16
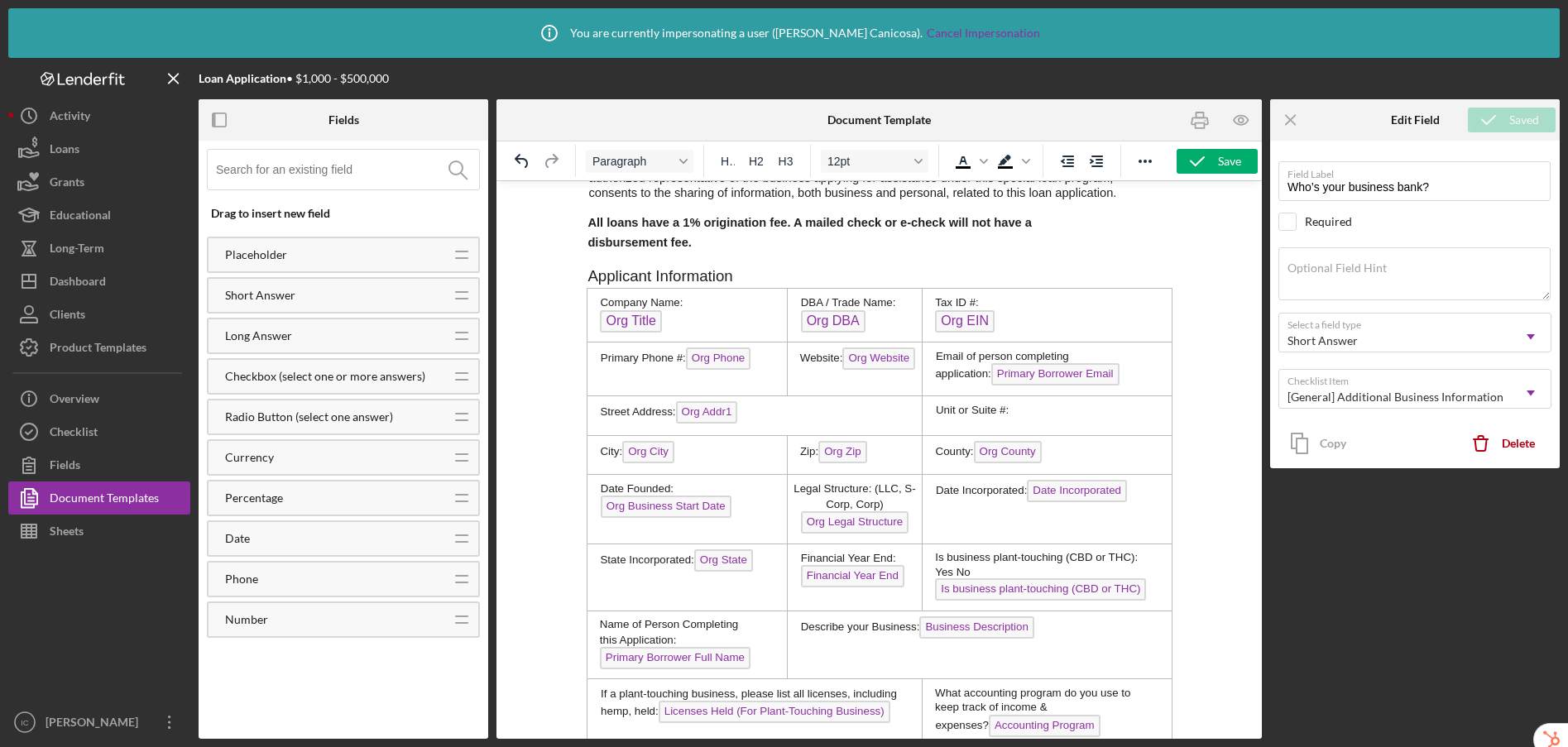
scroll to position [995, 0]
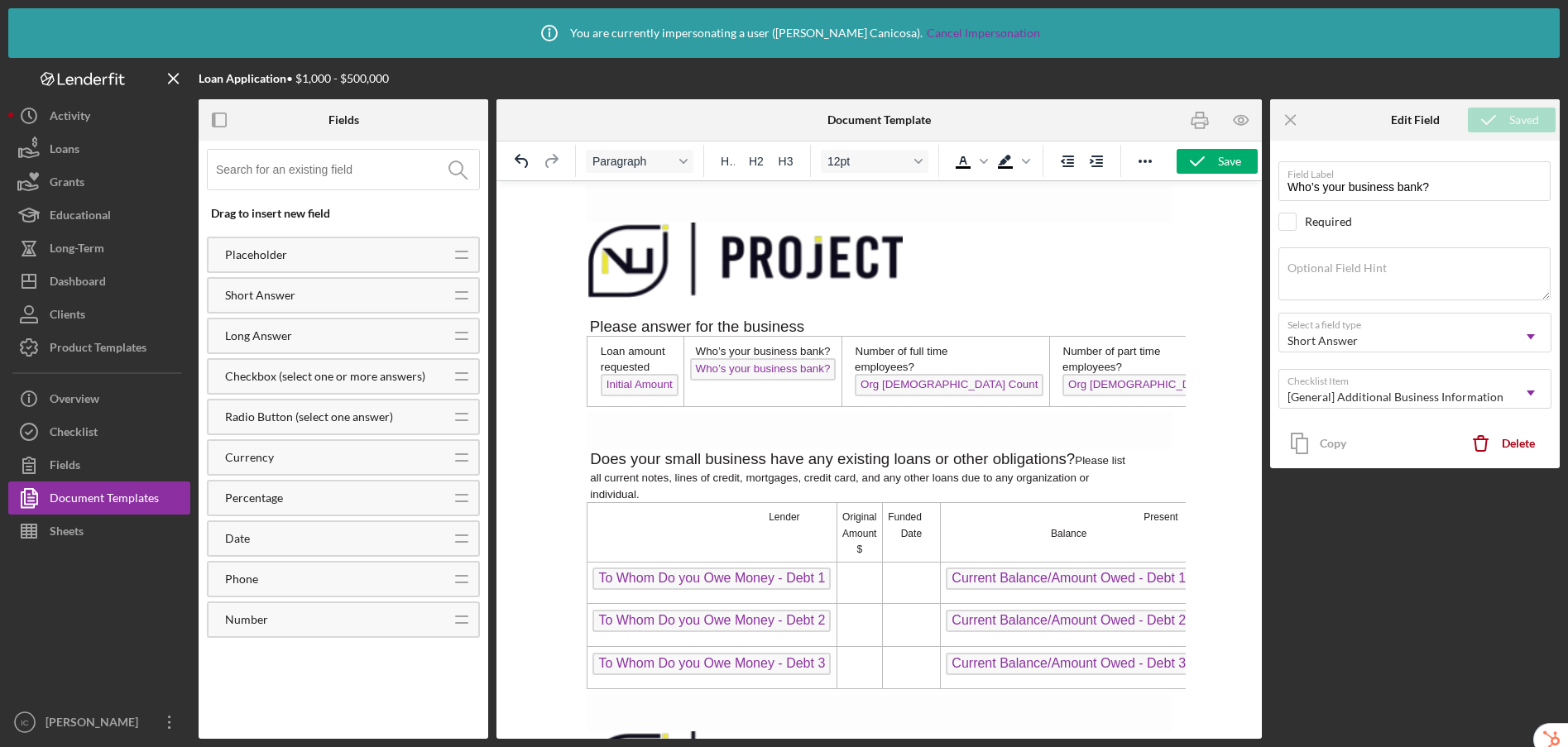
click at [751, 266] on img "Rich Text Area. Press ALT-0 for help." at bounding box center [744, 260] width 314 height 76
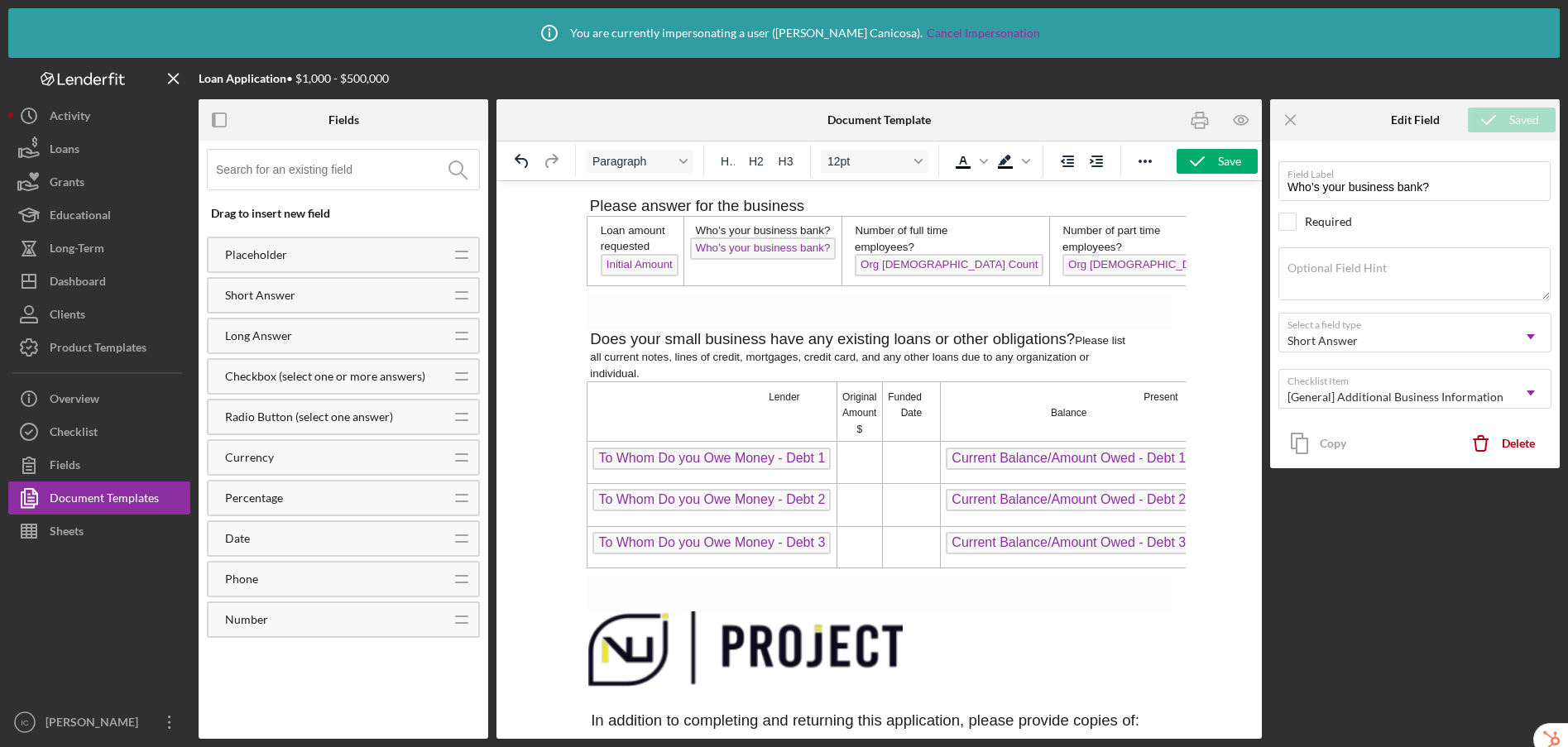
scroll to position [1128, 0]
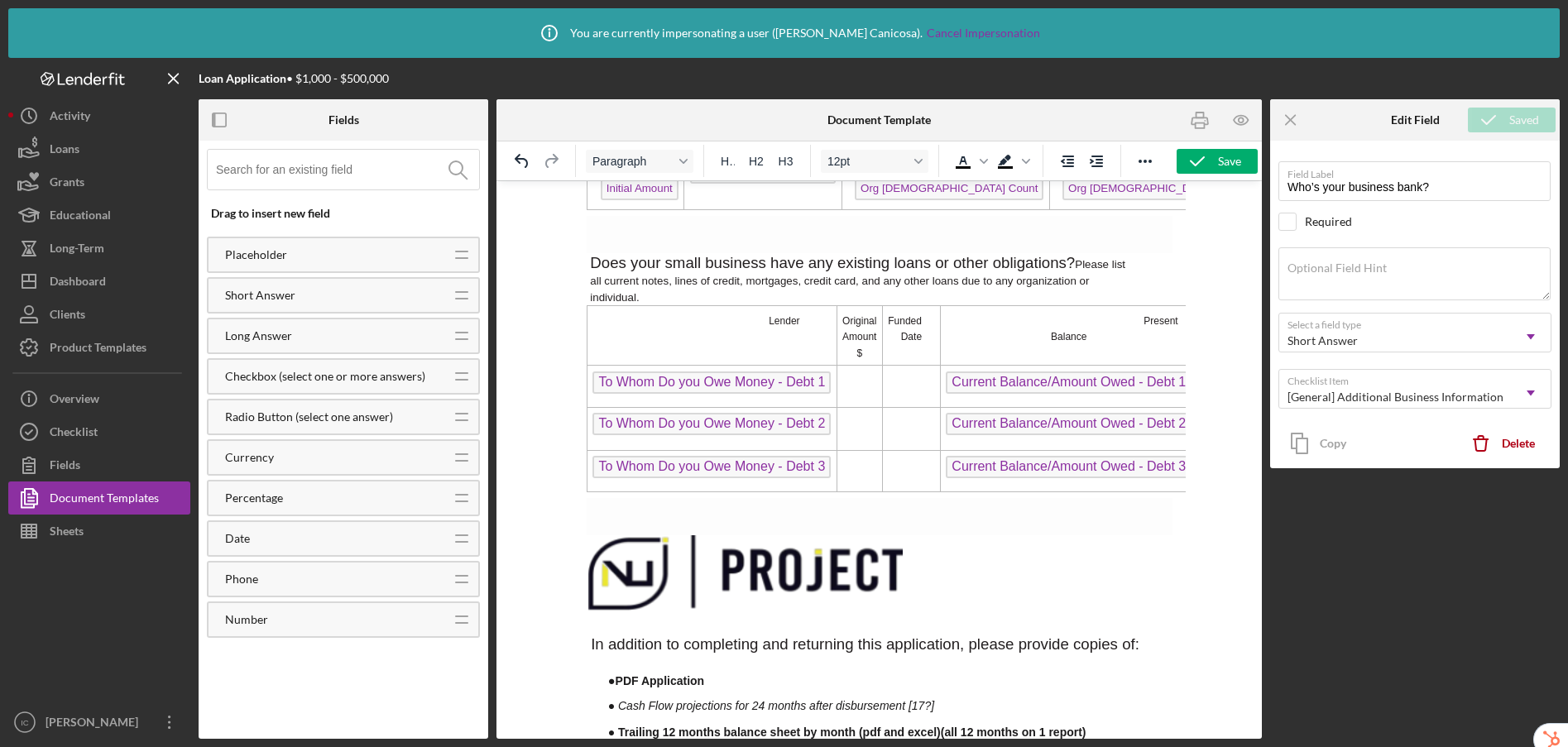
click at [737, 570] on img "Rich Text Area. Press ALT-0 for help." at bounding box center [744, 572] width 314 height 76
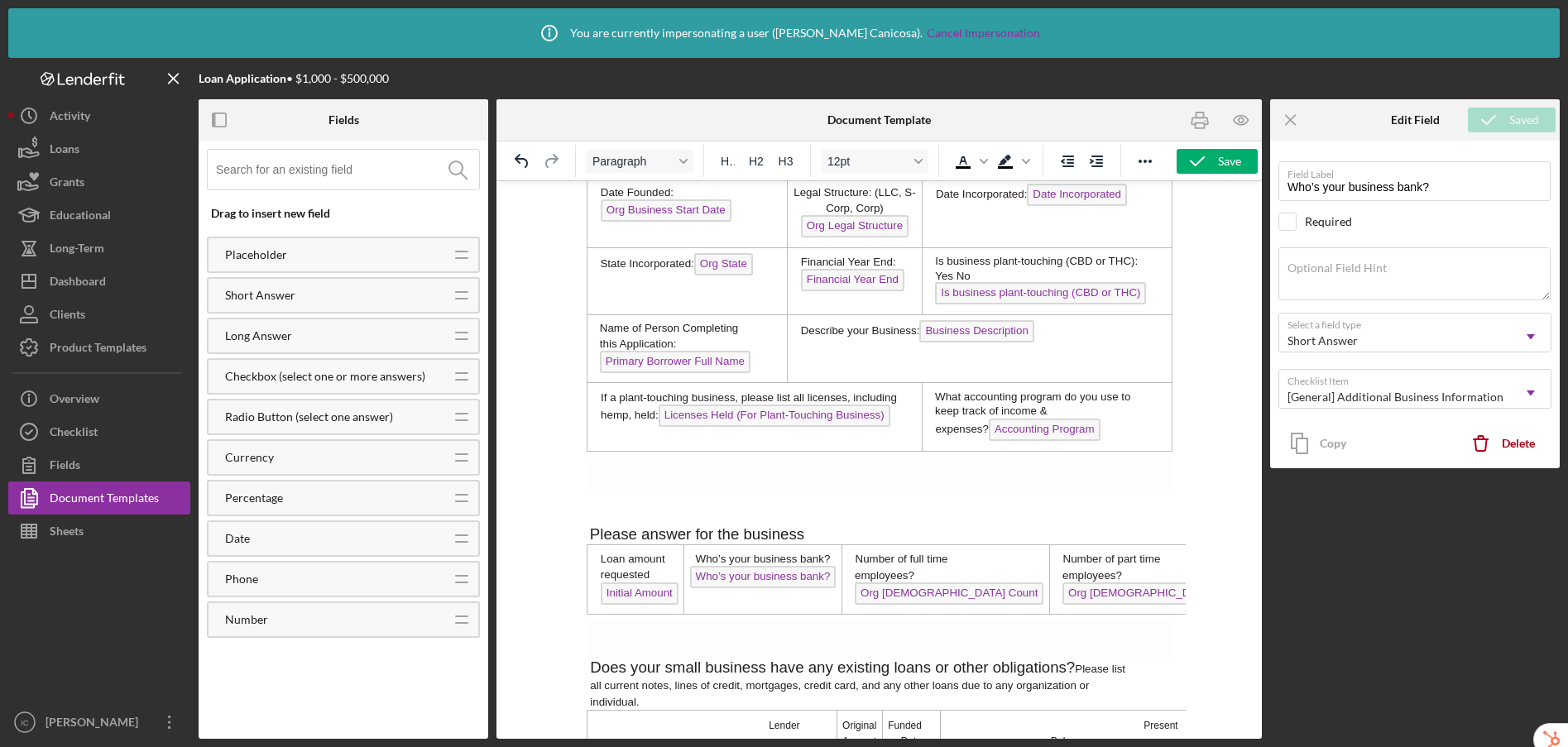
scroll to position [726, 0]
click at [622, 486] on p "Rich Text Area. Press ALT-0 for help." at bounding box center [879, 473] width 586 height 37
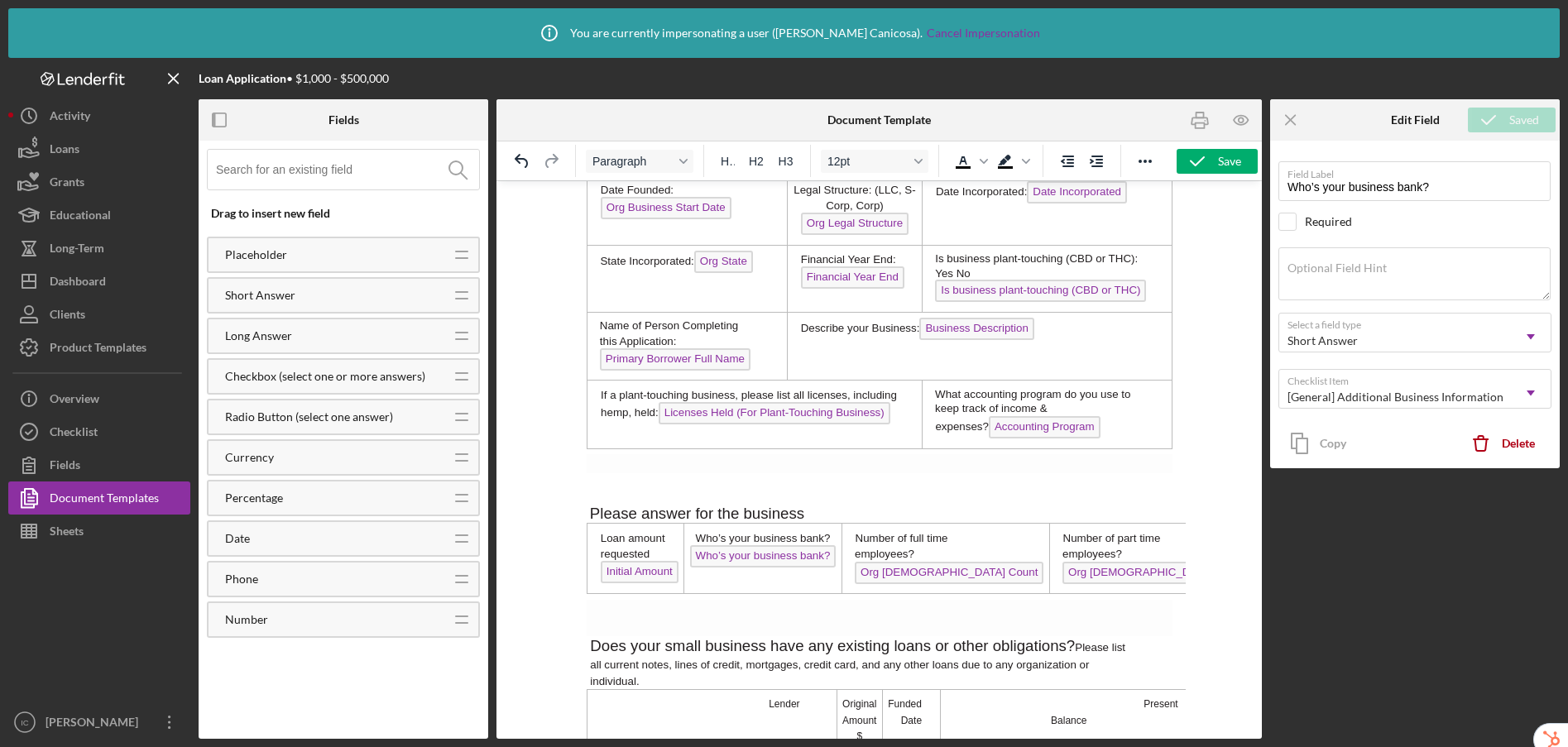
click at [629, 485] on p "Rich Text Area. Press ALT-0 for help." at bounding box center [879, 481] width 586 height 16
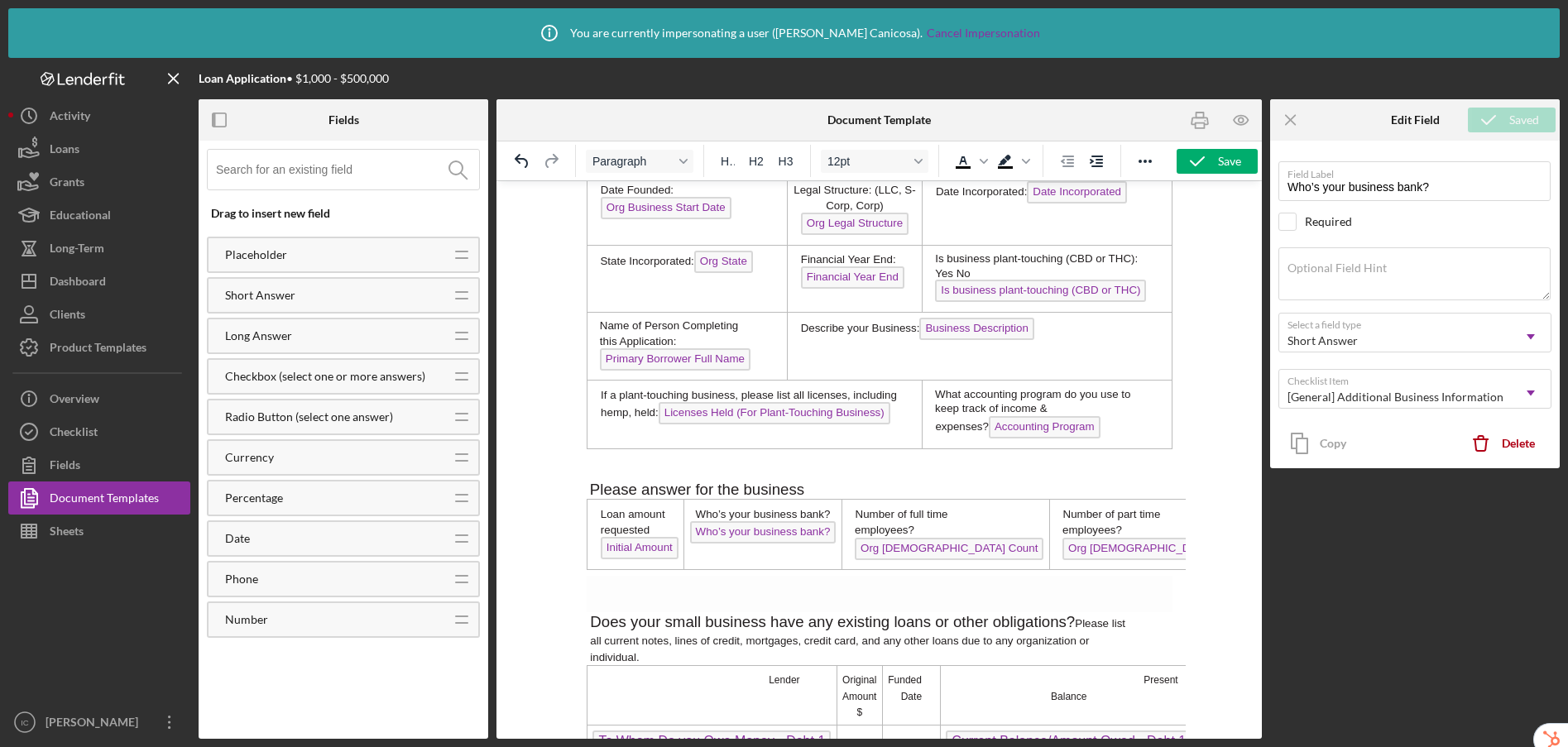
click at [633, 599] on p "Rich Text Area. Press ALT-0 for help." at bounding box center [879, 594] width 586 height 37
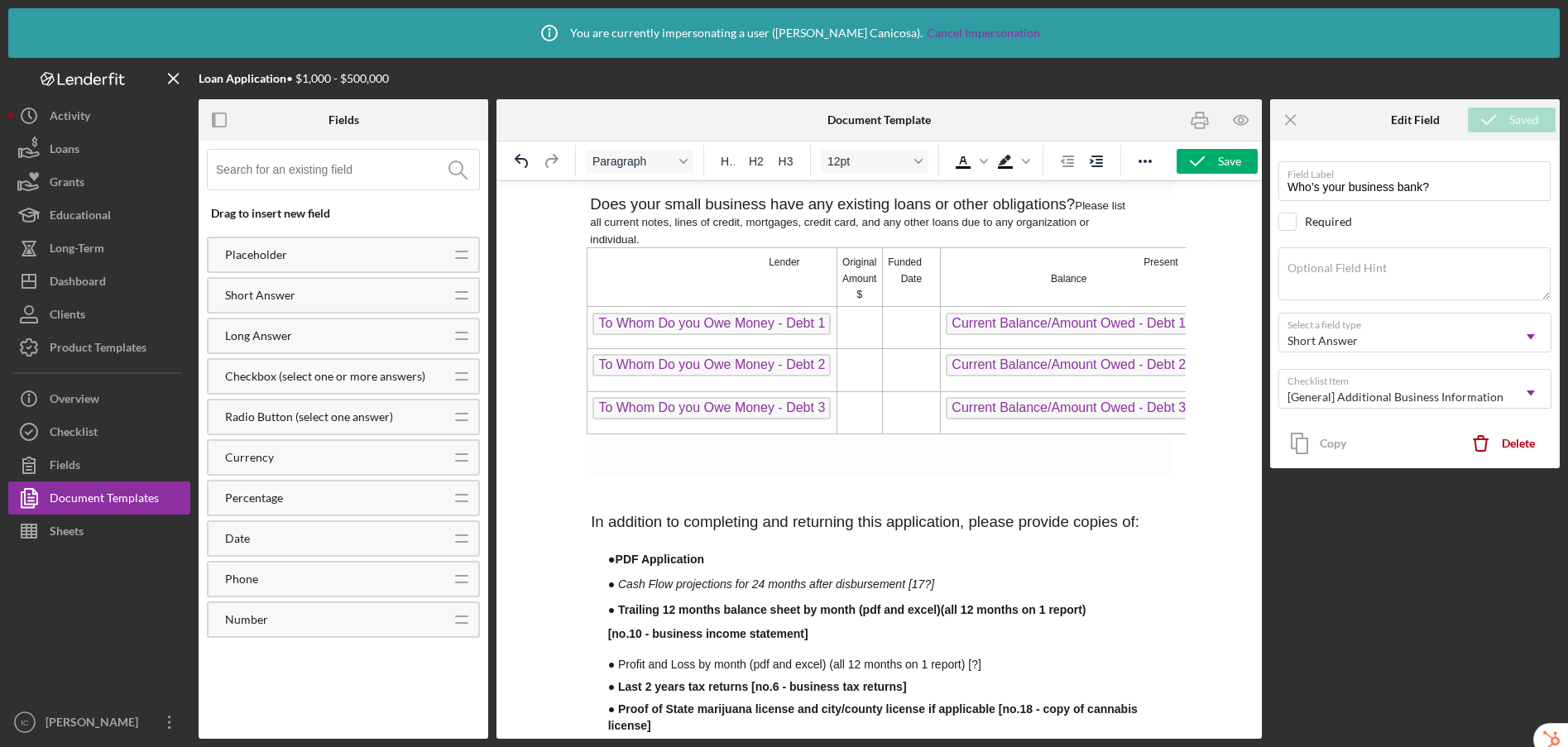
scroll to position [1137, 0]
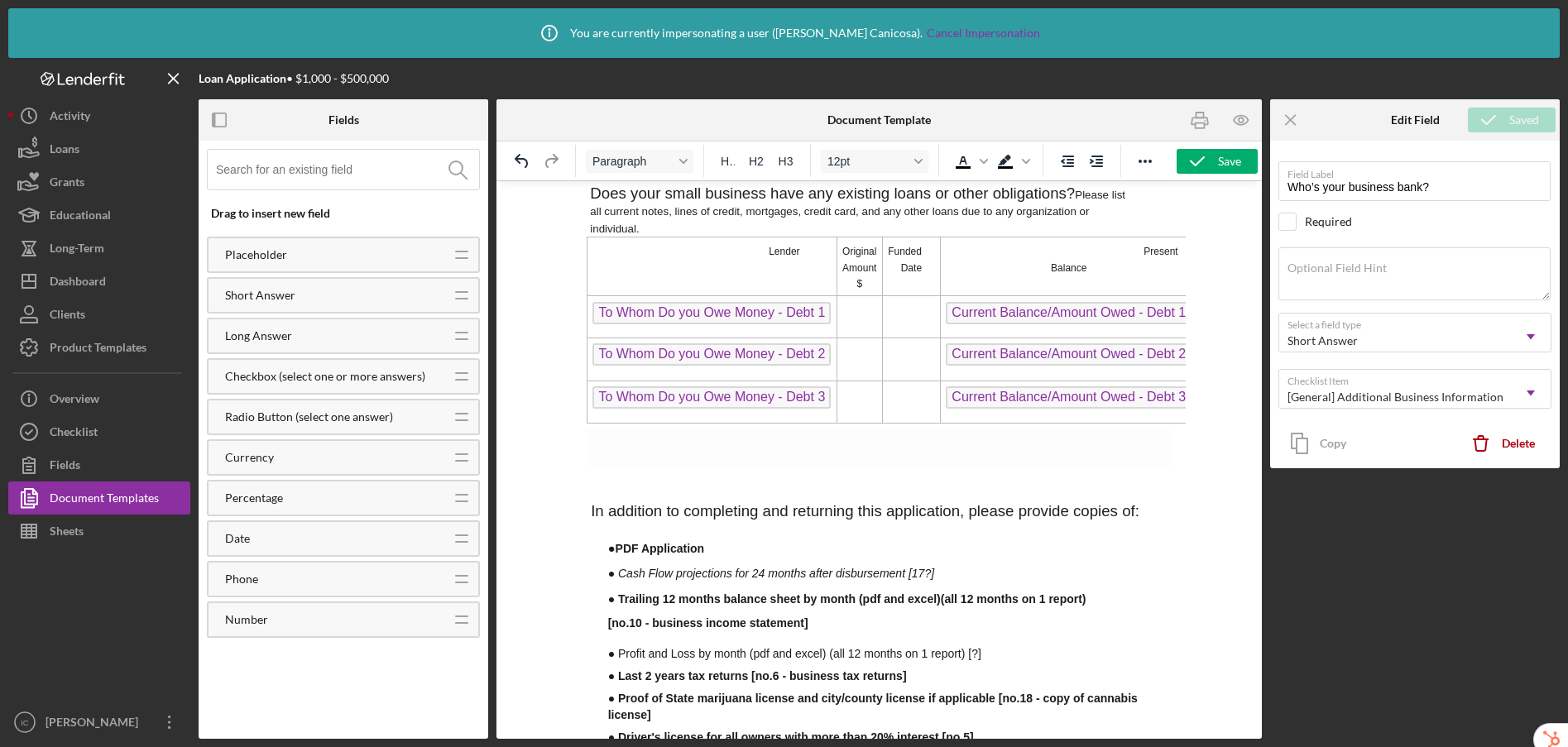
click at [639, 473] on p "Rich Text Area. Press ALT-0 for help." at bounding box center [879, 473] width 586 height 16
click at [1137, 166] on icon "Reveal or hide additional toolbar items" at bounding box center [1145, 161] width 20 height 20
click at [1051, 199] on icon "Page Break" at bounding box center [1058, 192] width 20 height 20
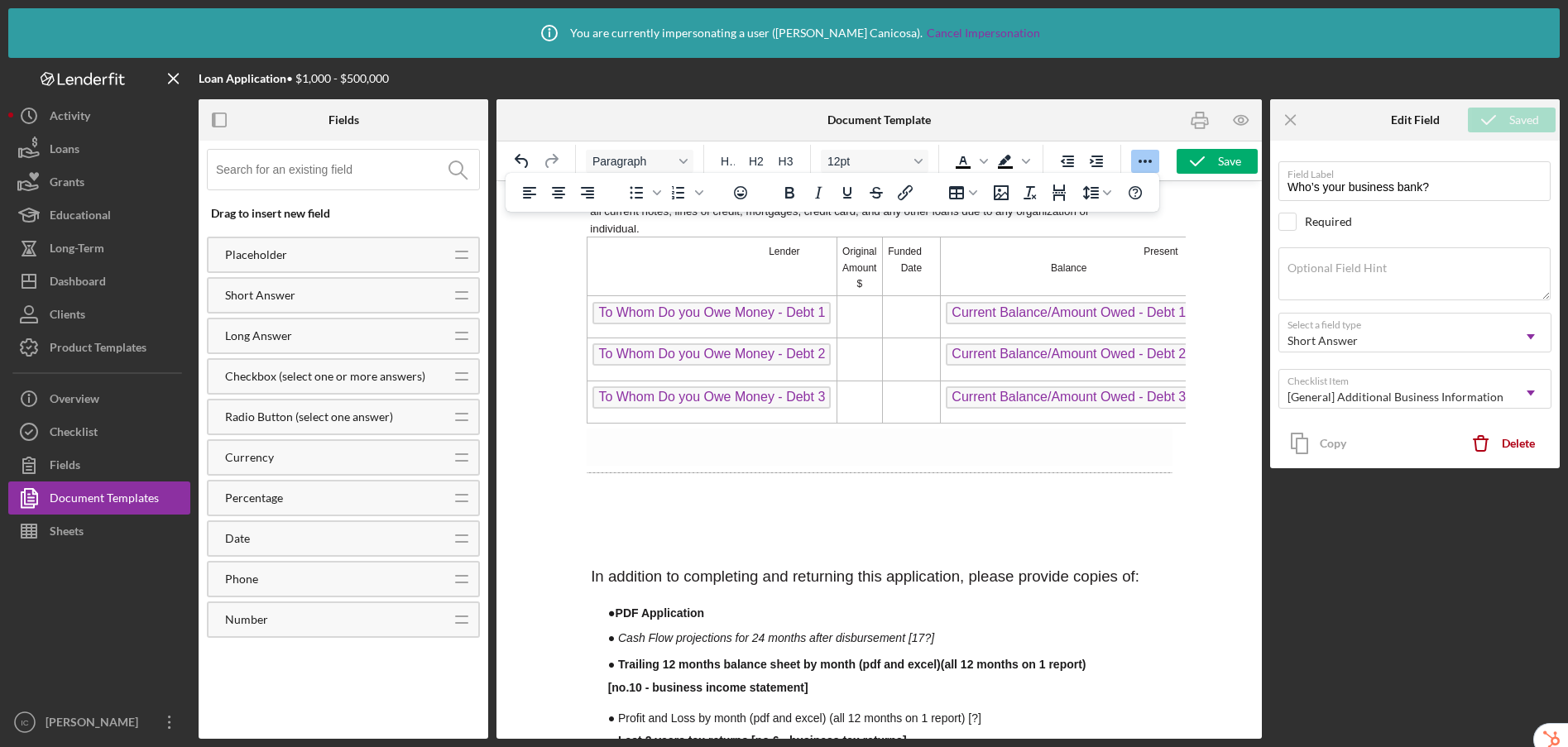
click at [618, 505] on p "Rich Text Area. Press ALT-0 for help." at bounding box center [879, 502] width 586 height 16
click at [610, 539] on p "Rich Text Area. Press ALT-0 for help." at bounding box center [879, 538] width 586 height 16
click at [605, 512] on body "NuProject's Cannabis Business Low-Interest Loan Program is available to cannabi…" at bounding box center [879, 491] width 586 height 2866
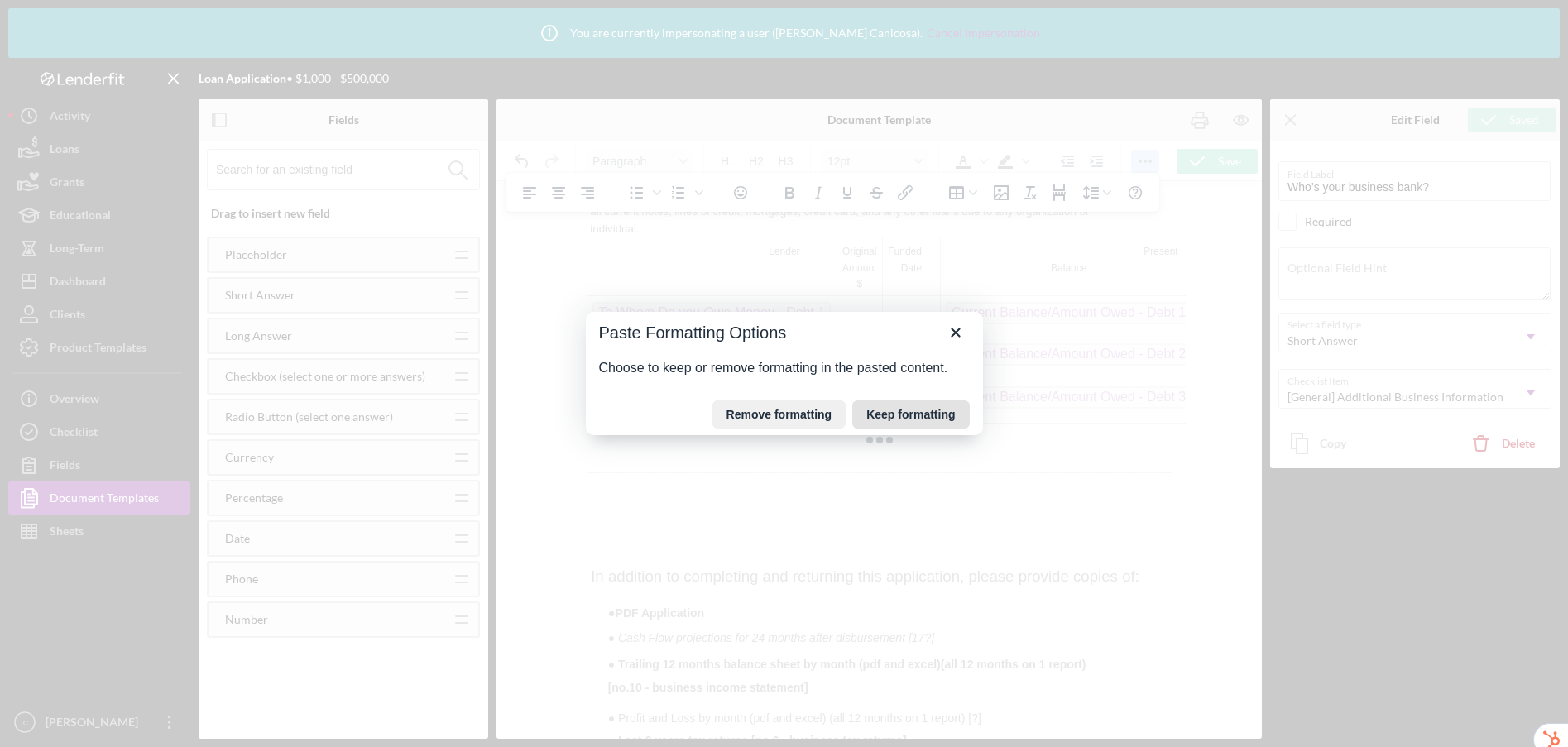
click at [891, 416] on button "Keep formatting" at bounding box center [910, 414] width 117 height 28
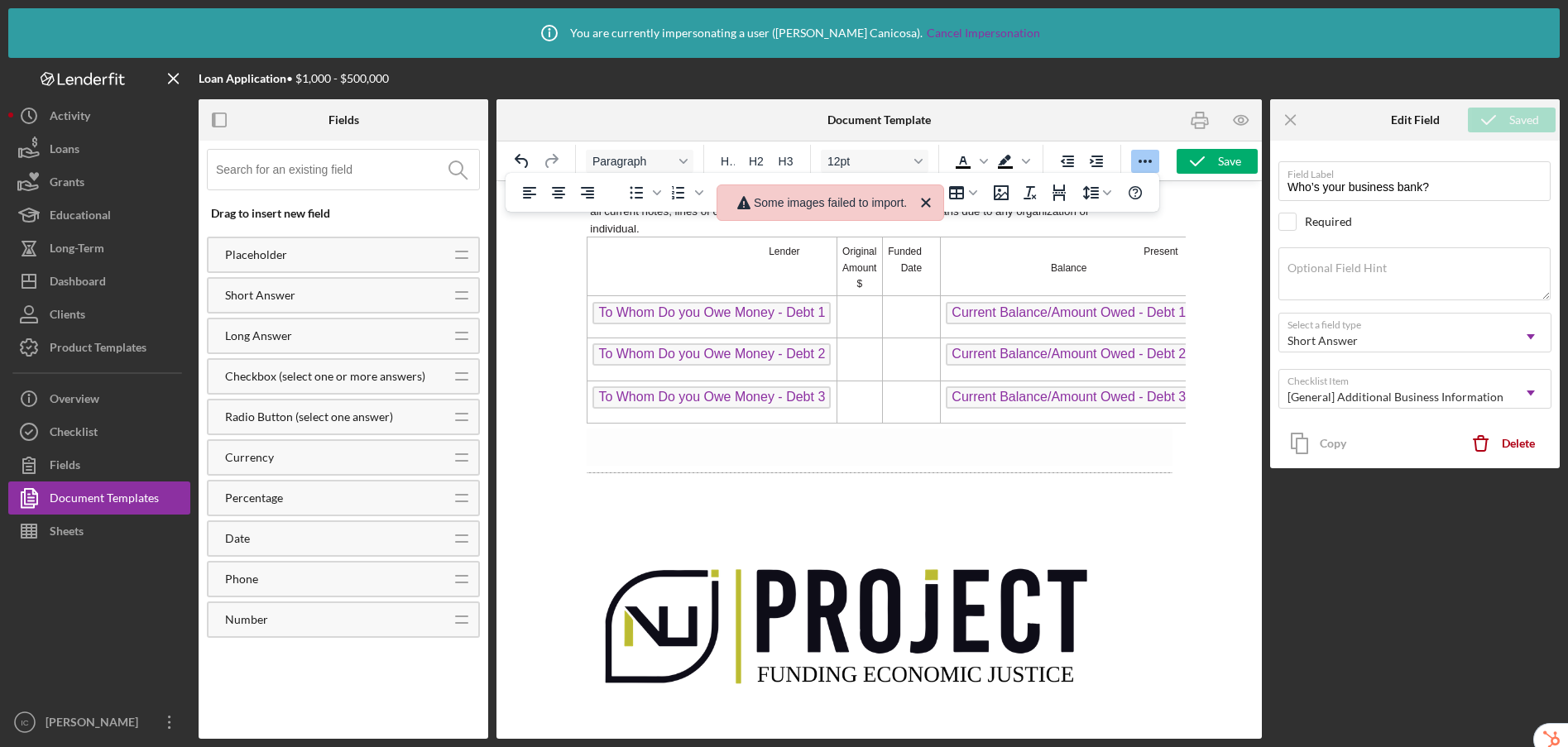
click at [796, 620] on img "Rich Text Area. Press ALT-0 for help." at bounding box center [848, 620] width 516 height 182
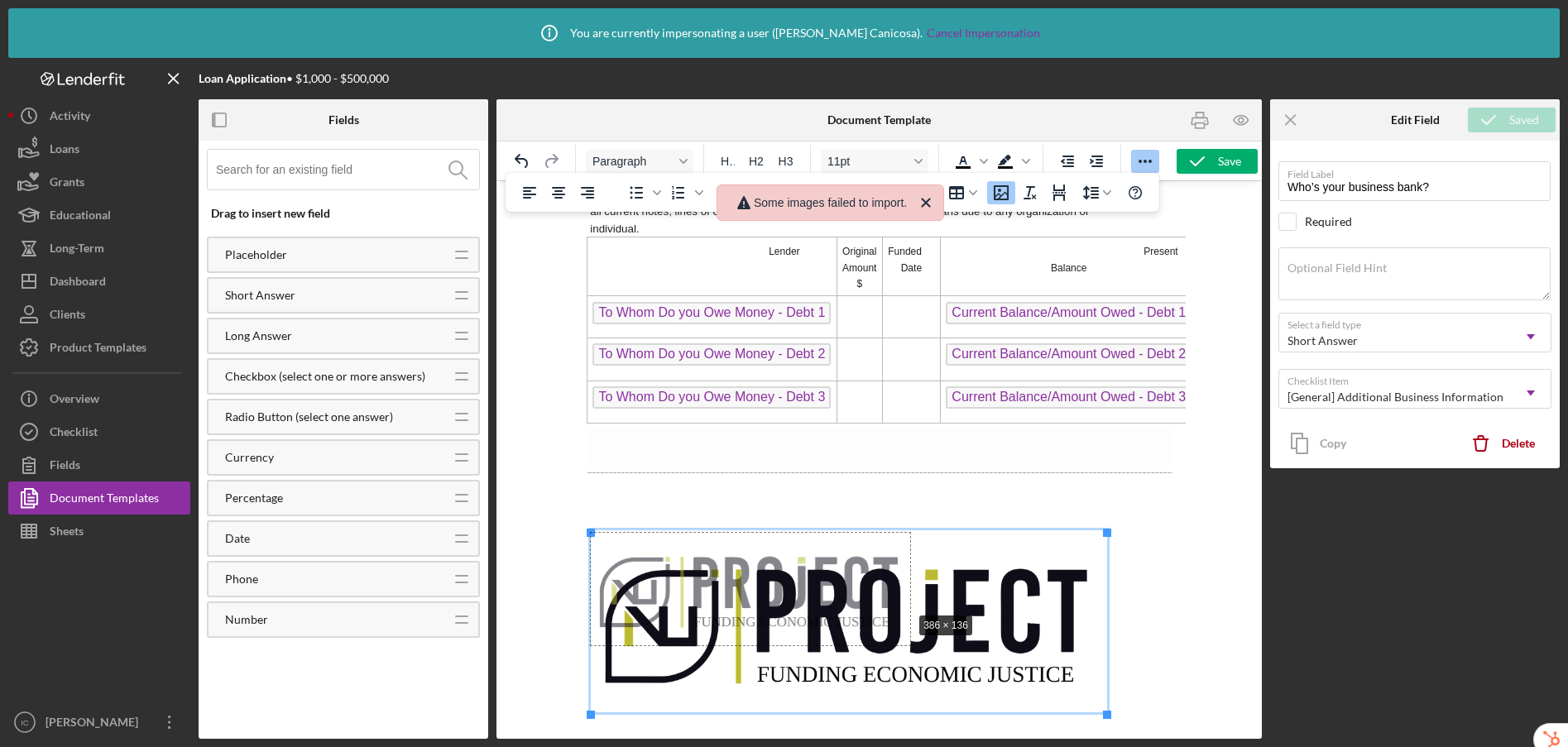
drag, startPoint x: 1105, startPoint y: 717, endPoint x: 908, endPoint y: 613, distance: 222.8
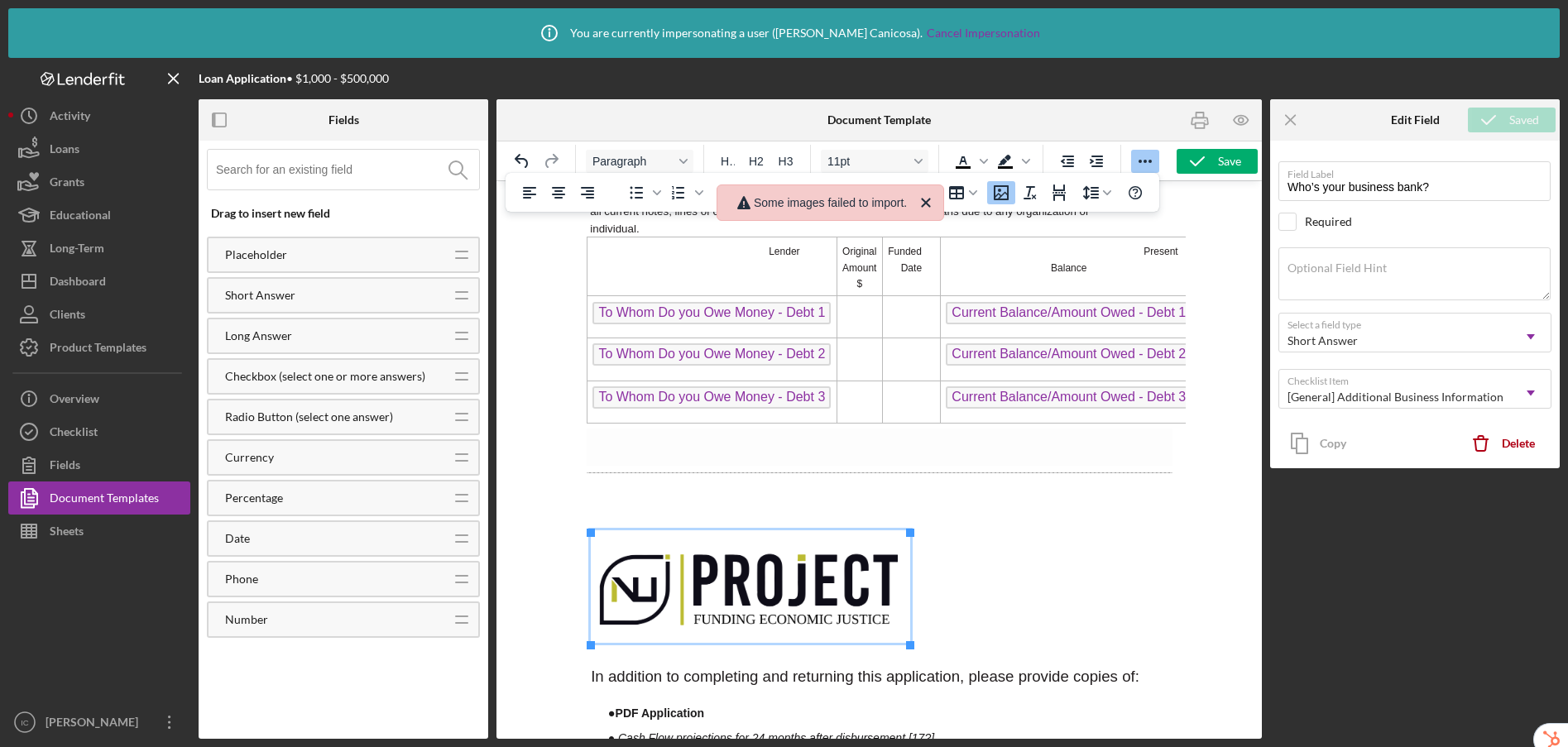
click at [767, 570] on img "Rich Text Area. Press ALT-0 for help." at bounding box center [749, 586] width 319 height 113
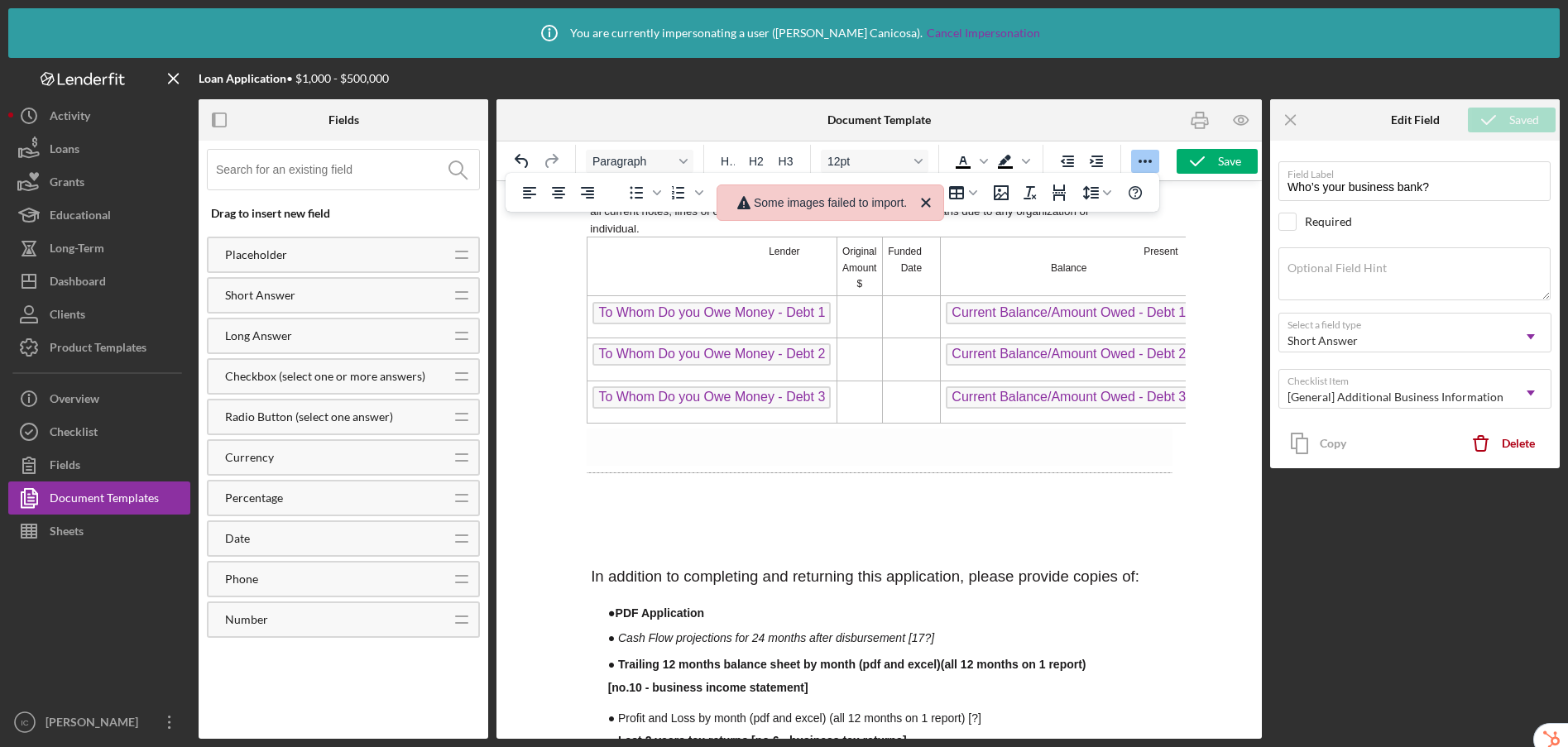
scroll to position [0, 0]
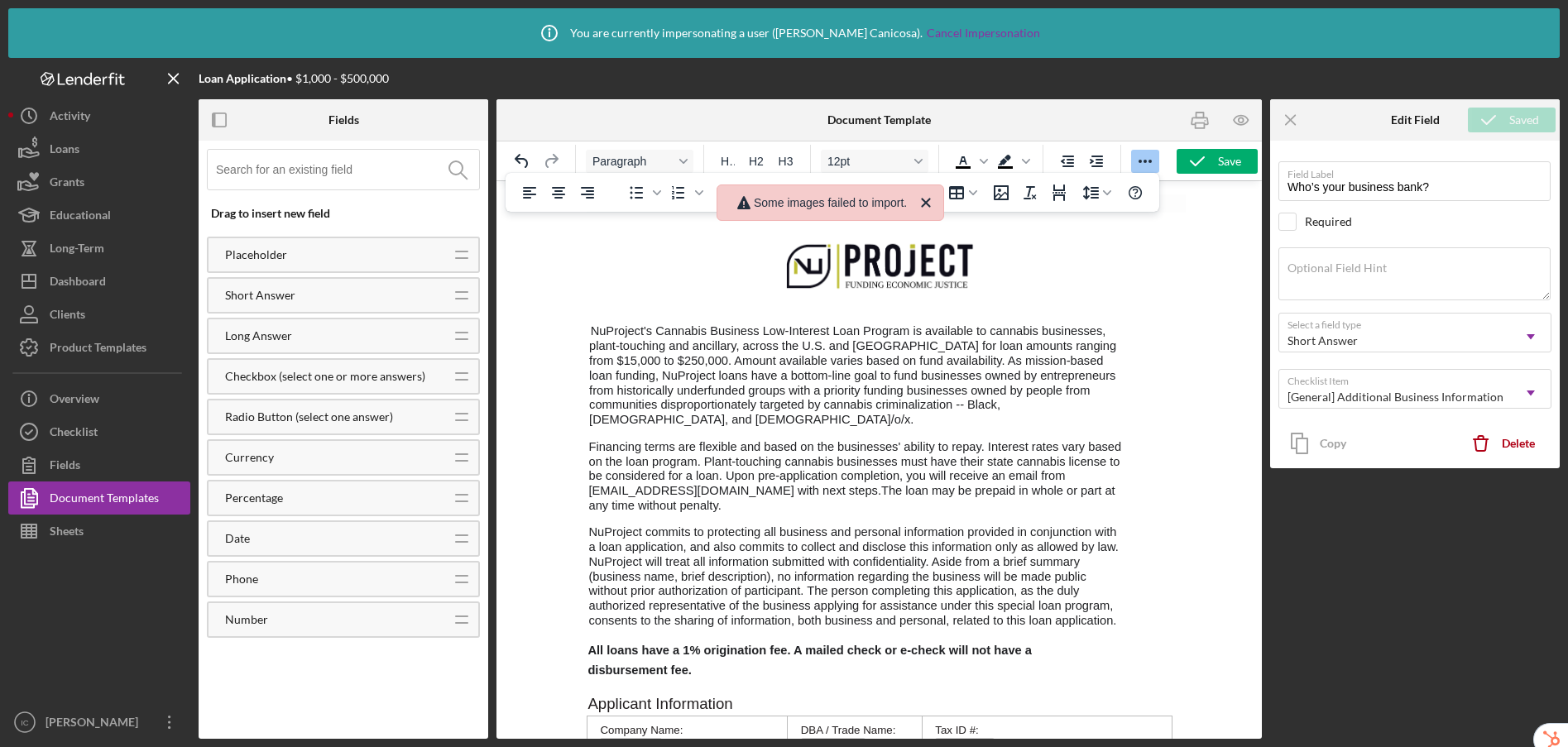
click at [871, 262] on img "Rich Text Area. Press ALT-0 for help." at bounding box center [880, 264] width 199 height 71
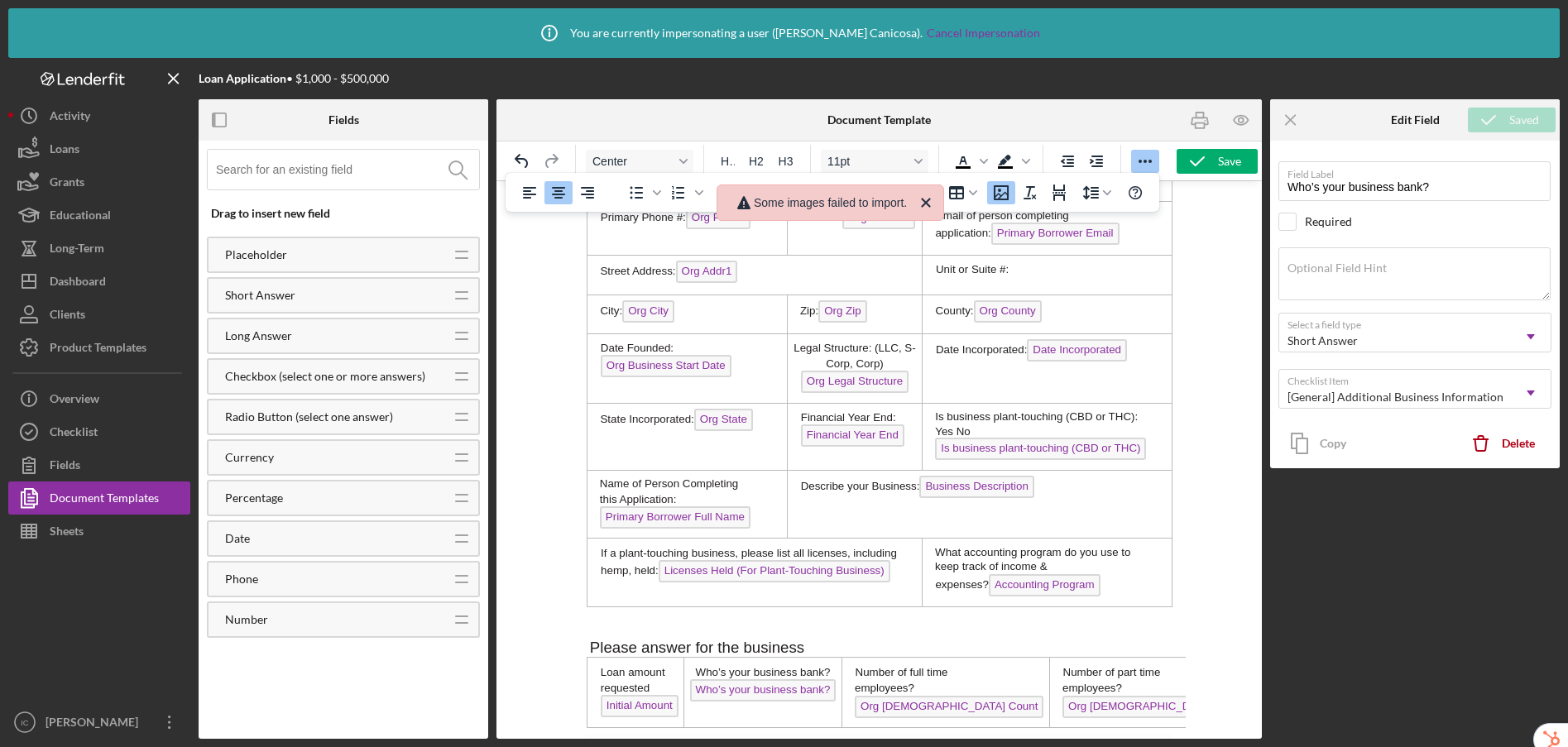
scroll to position [1133, 0]
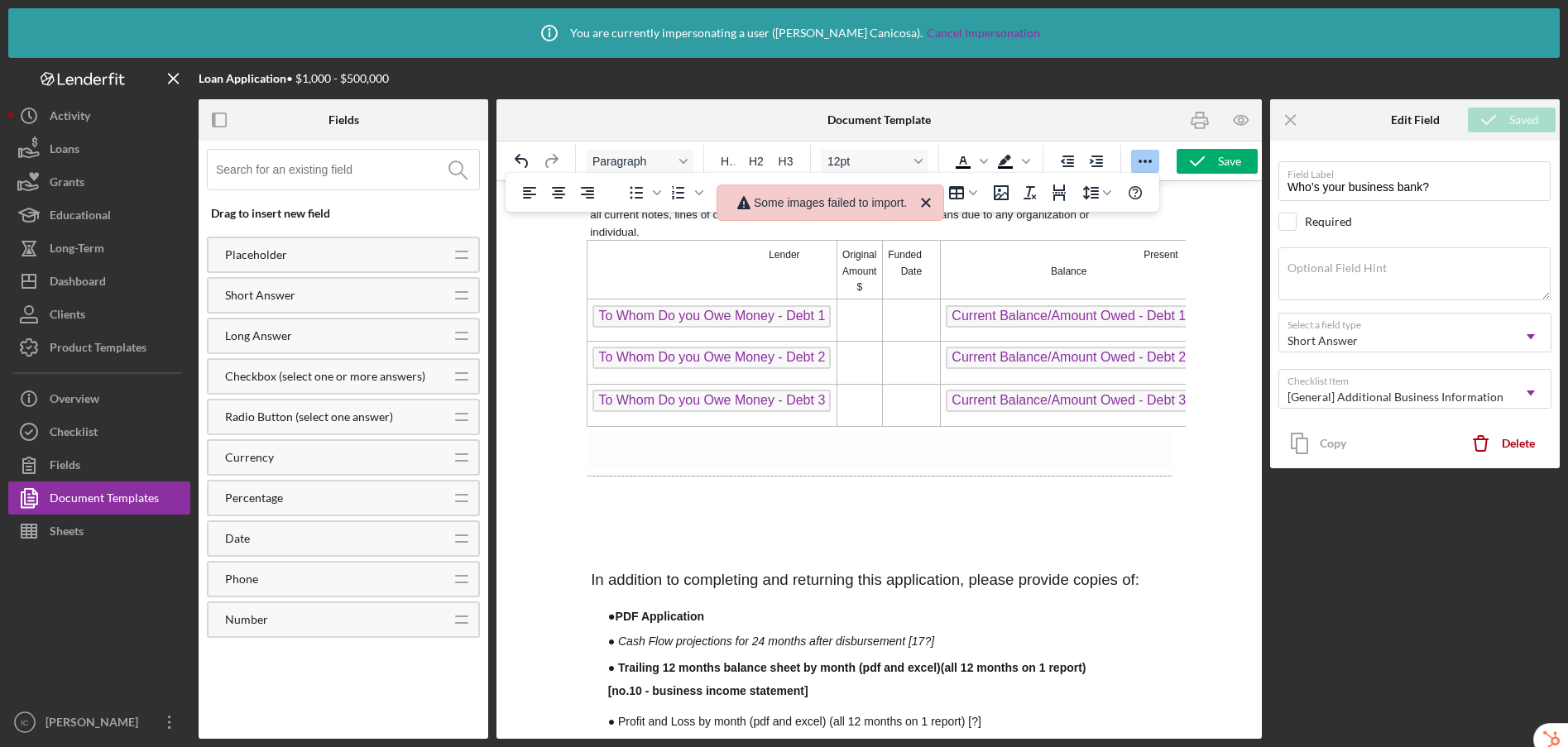
click at [699, 521] on body "NuProject's Cannabis Business Low-Interest Loan Program is available to cannabi…" at bounding box center [879, 495] width 586 height 2866
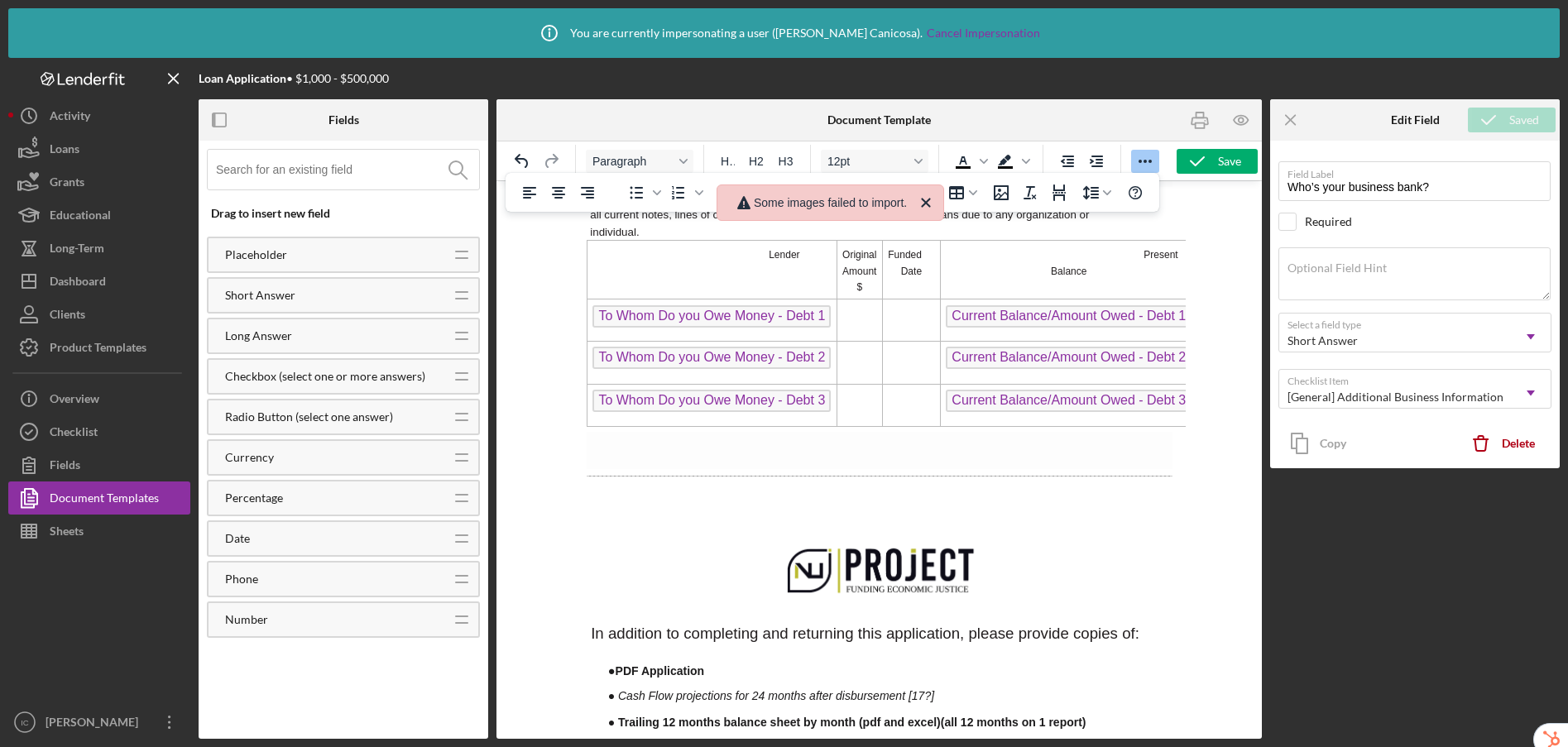
click at [1035, 584] on span "Rich Text Area. Press ALT-0 for help." at bounding box center [881, 568] width 581 height 71
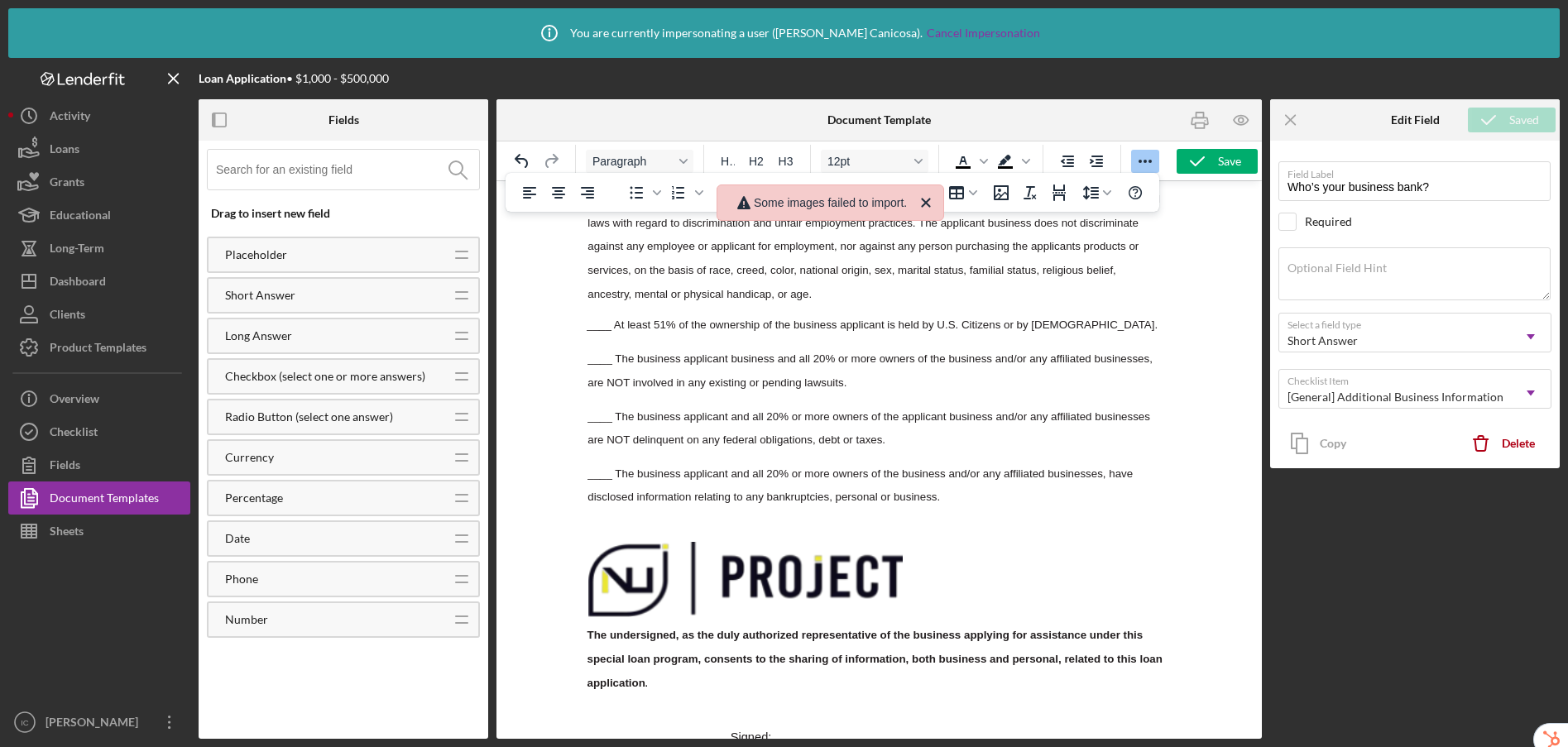
scroll to position [2107, 0]
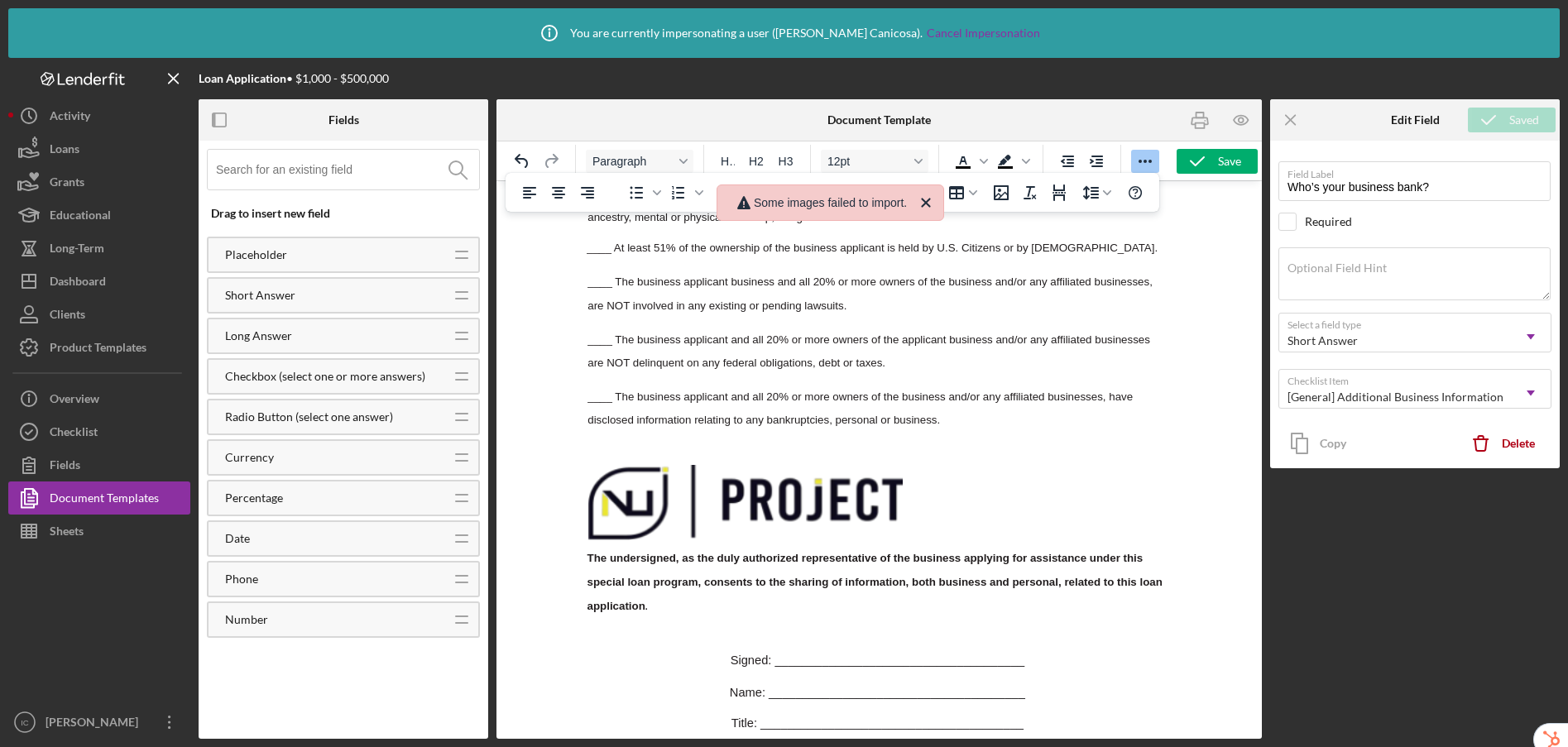
click at [755, 520] on img "Rich Text Area. Press ALT-0 for help." at bounding box center [744, 503] width 314 height 76
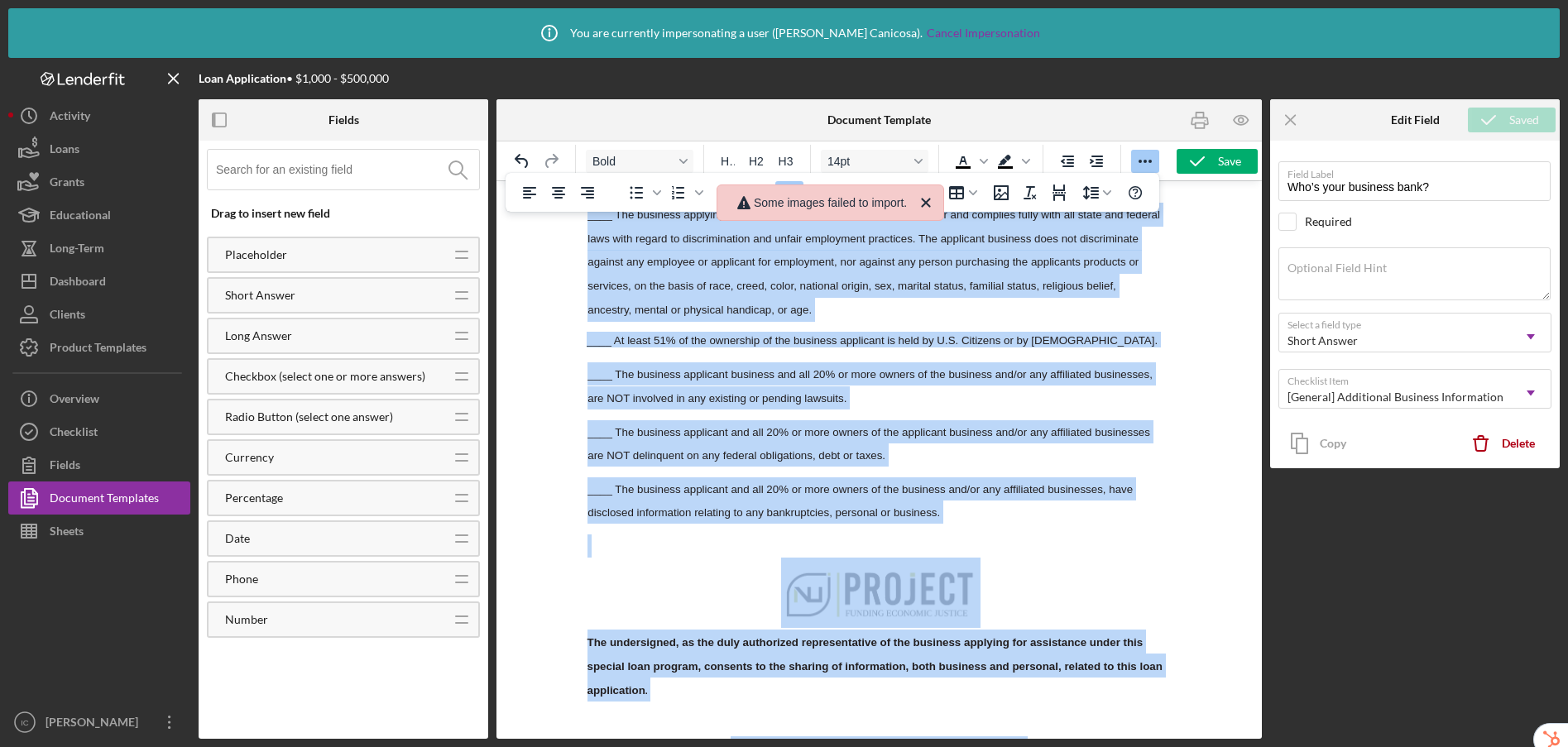
scroll to position [2413, 0]
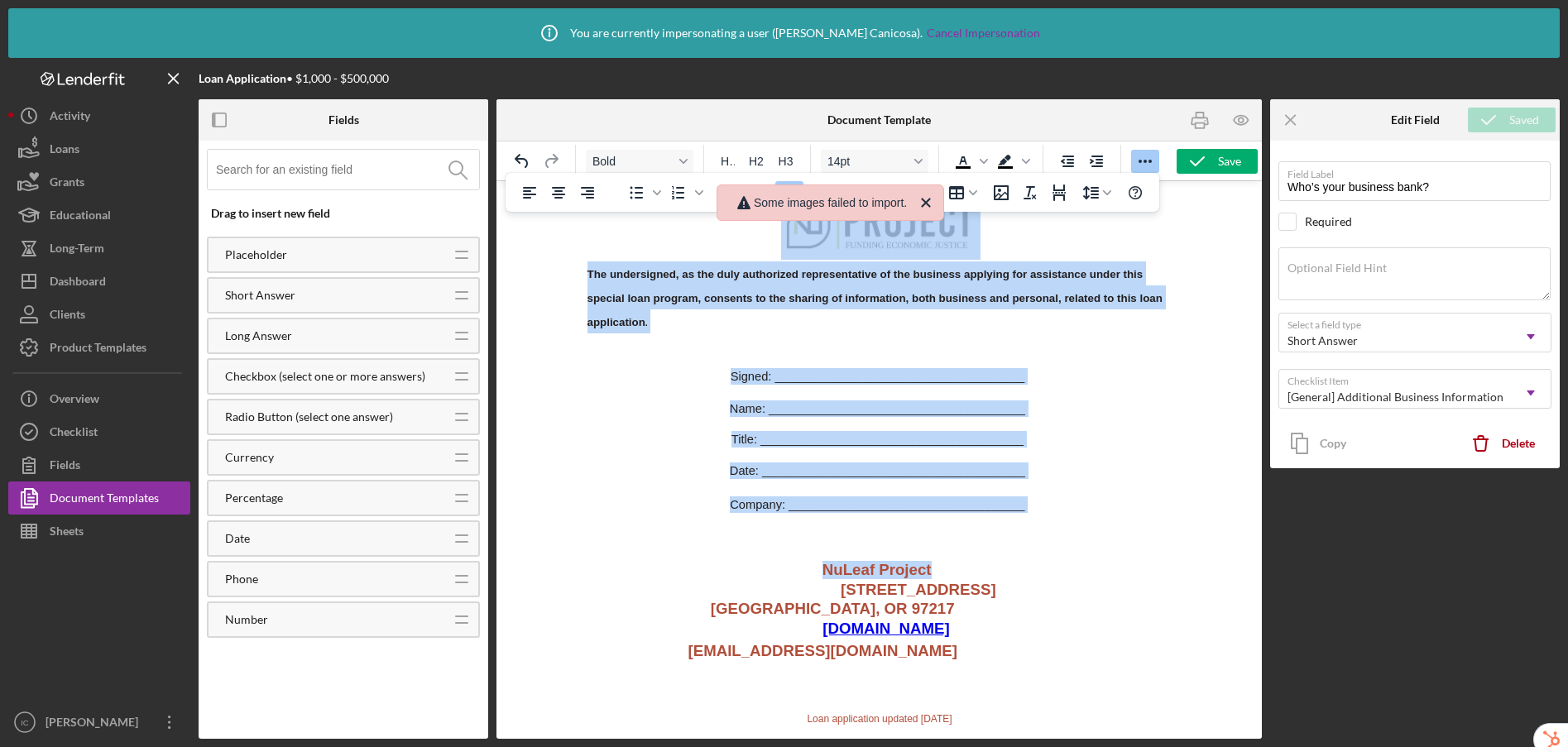
drag, startPoint x: 587, startPoint y: 345, endPoint x: 1029, endPoint y: 499, distance: 468.1
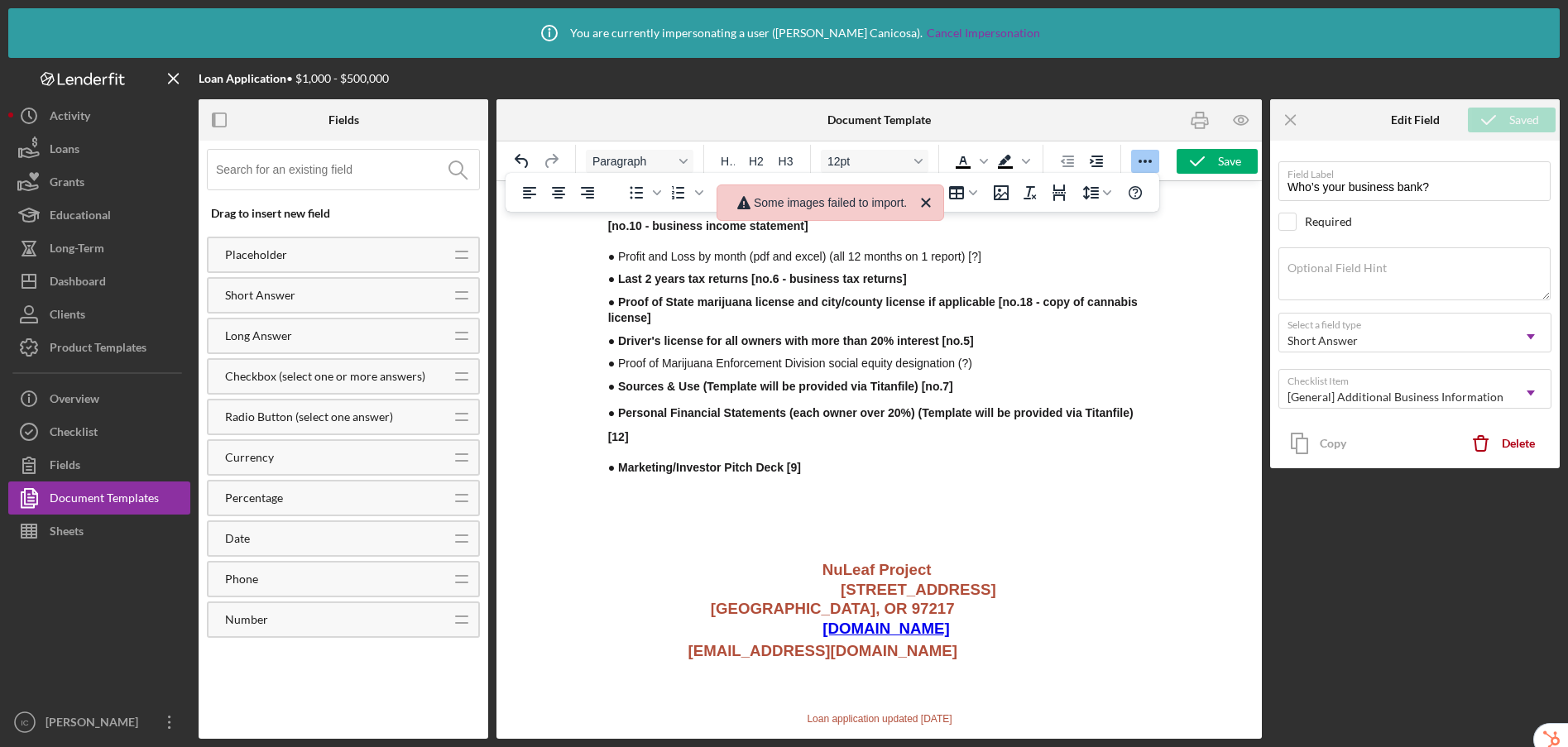
scroll to position [1668, 0]
click at [693, 497] on p "Rich Text Area. Press ALT-0 for help." at bounding box center [805, 505] width 438 height 16
drag, startPoint x: 558, startPoint y: 501, endPoint x: 10, endPoint y: 327, distance: 575.0
click at [558, 501] on div at bounding box center [879, 459] width 765 height 559
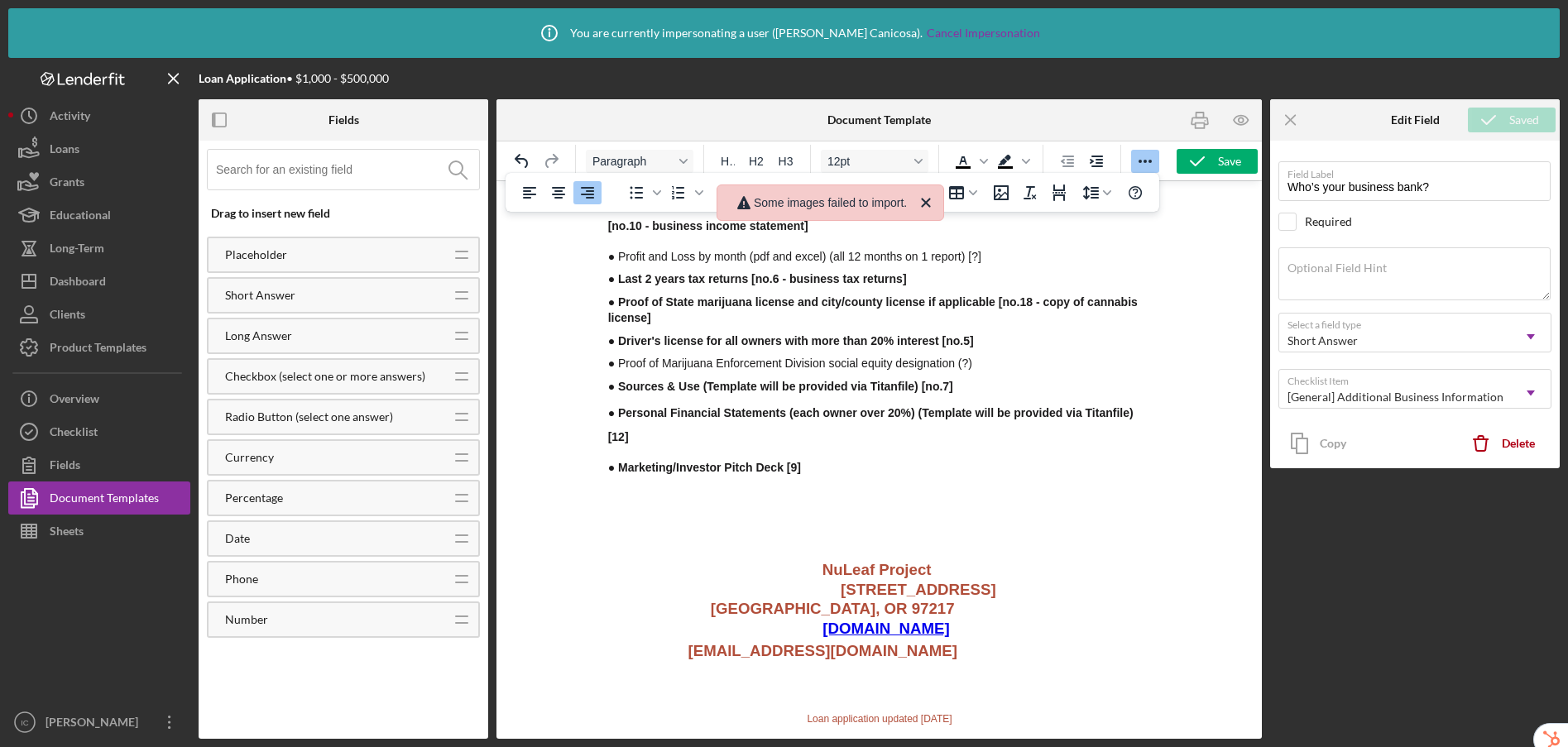
click at [559, 497] on div at bounding box center [879, 459] width 765 height 559
click at [704, 497] on p "Rich Text Area. Press ALT-0 for help." at bounding box center [805, 505] width 438 height 16
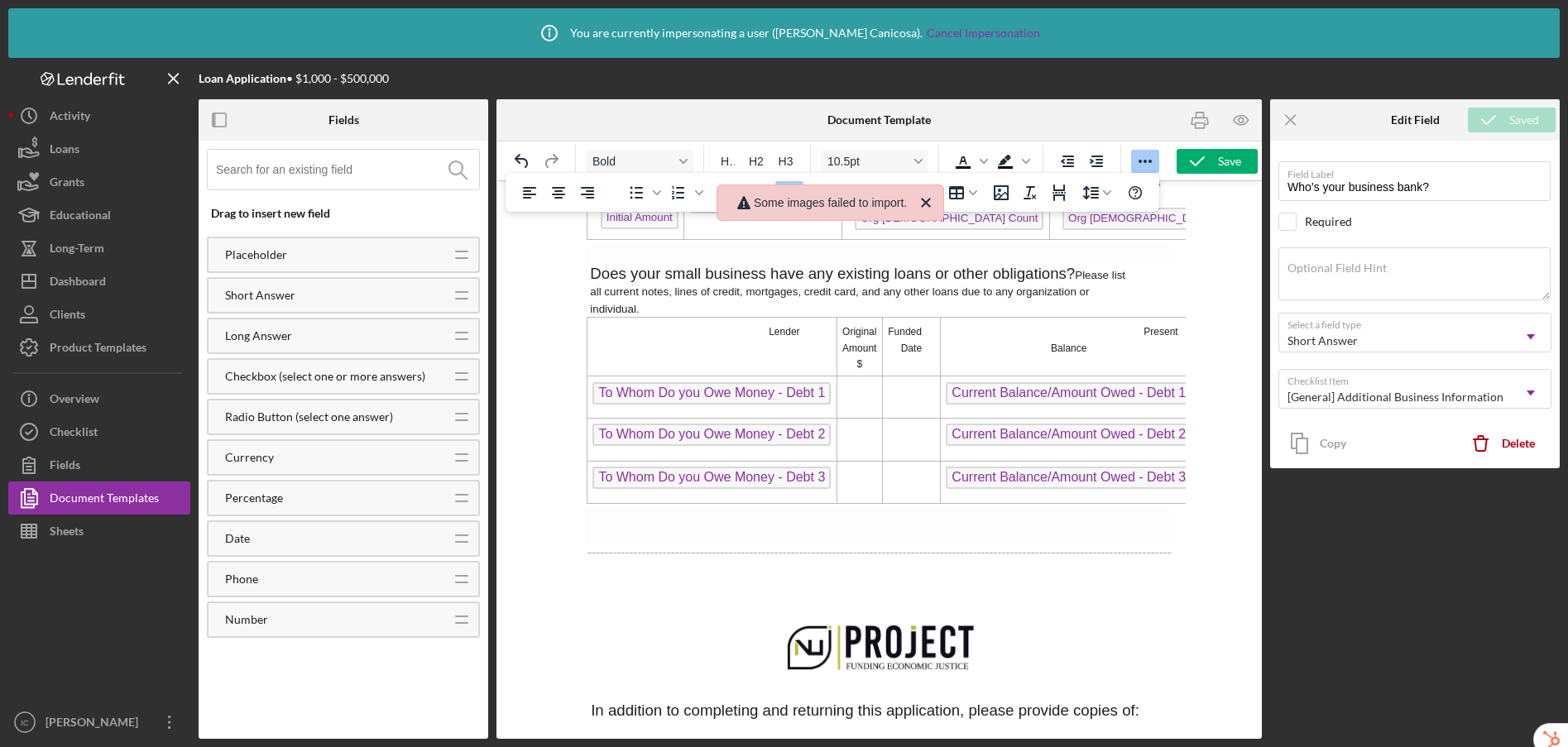
scroll to position [1211, 0]
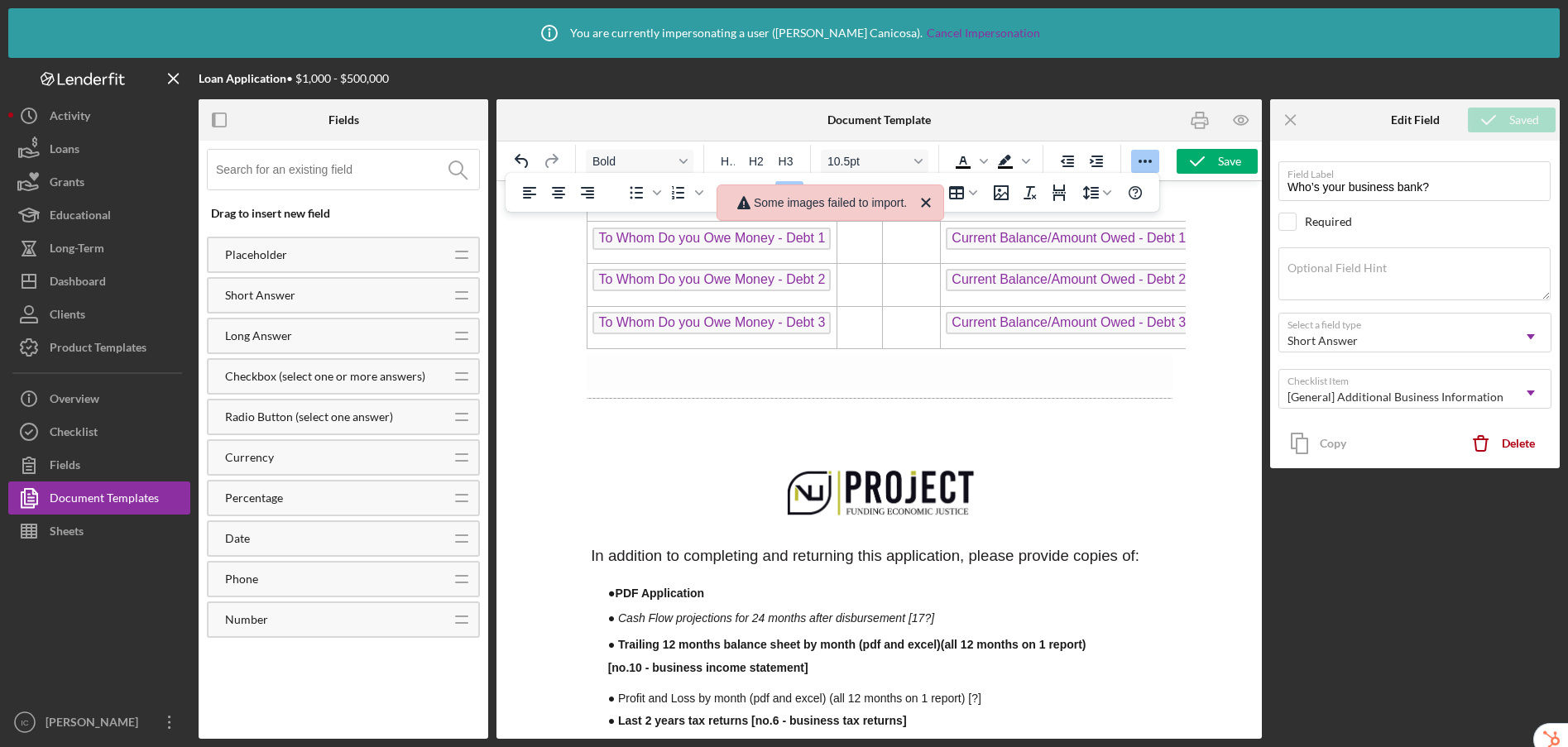
click at [758, 422] on p "Rich Text Area. Press ALT-0 for help." at bounding box center [879, 427] width 586 height 16
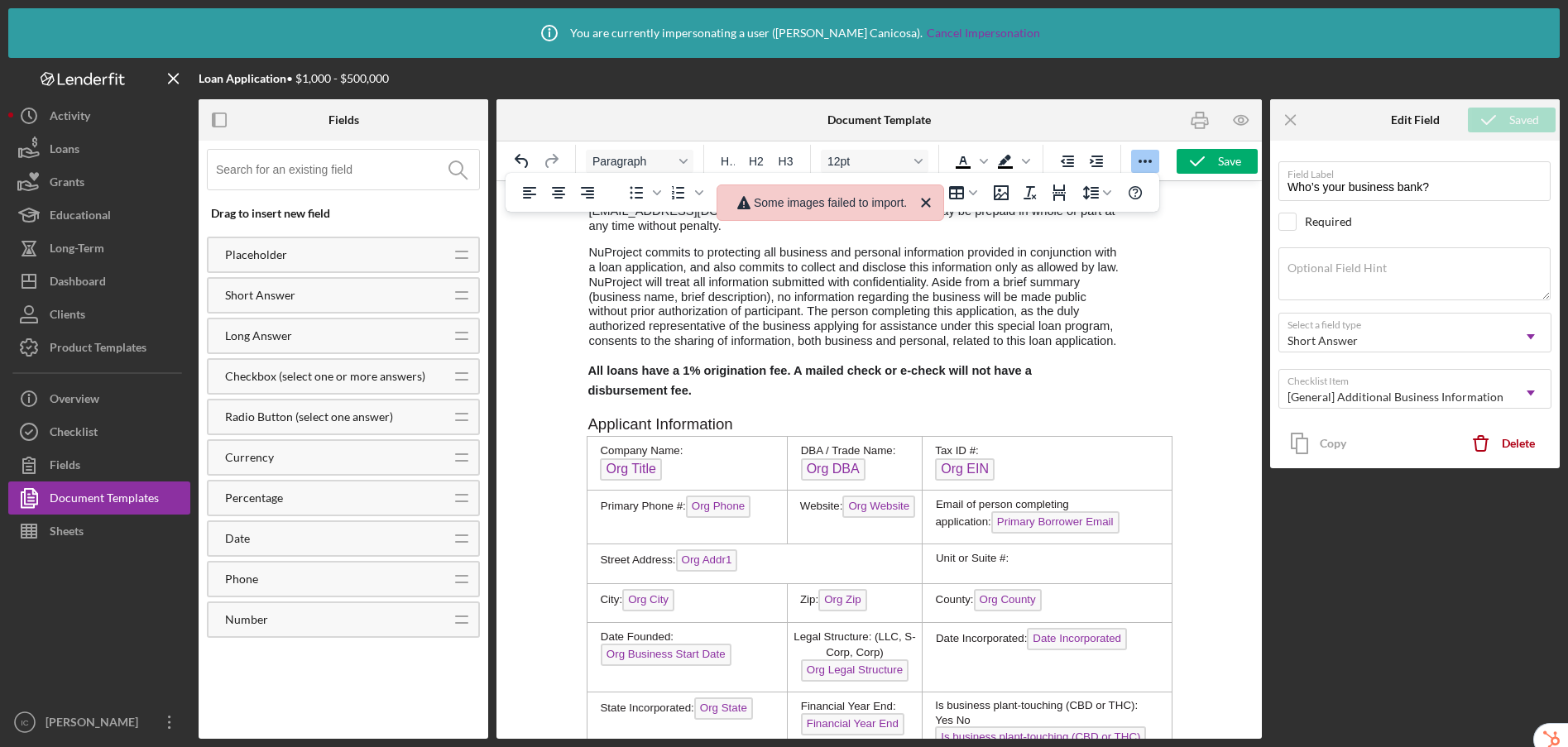
scroll to position [0, 0]
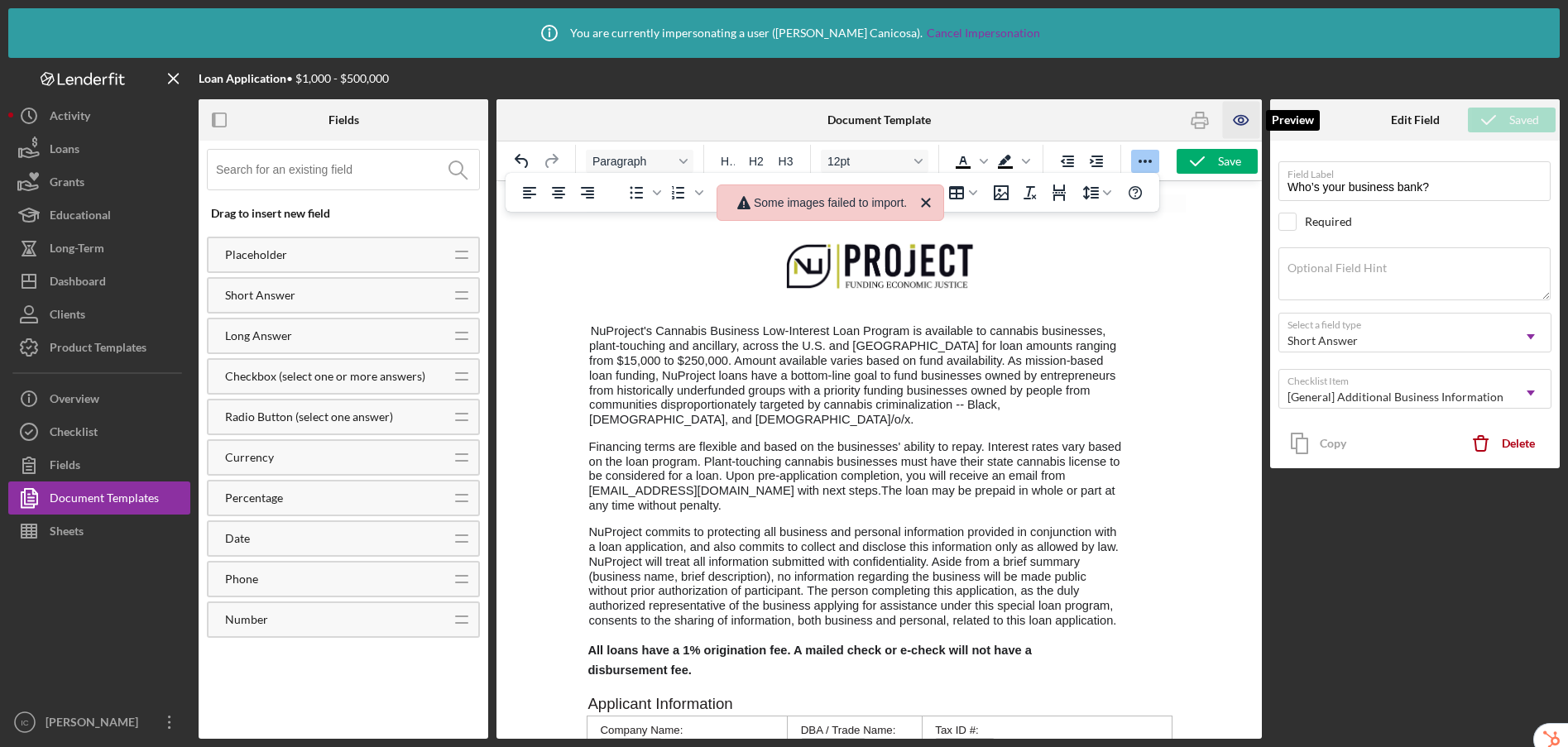
click at [1248, 120] on icon "button" at bounding box center [1241, 121] width 37 height 37
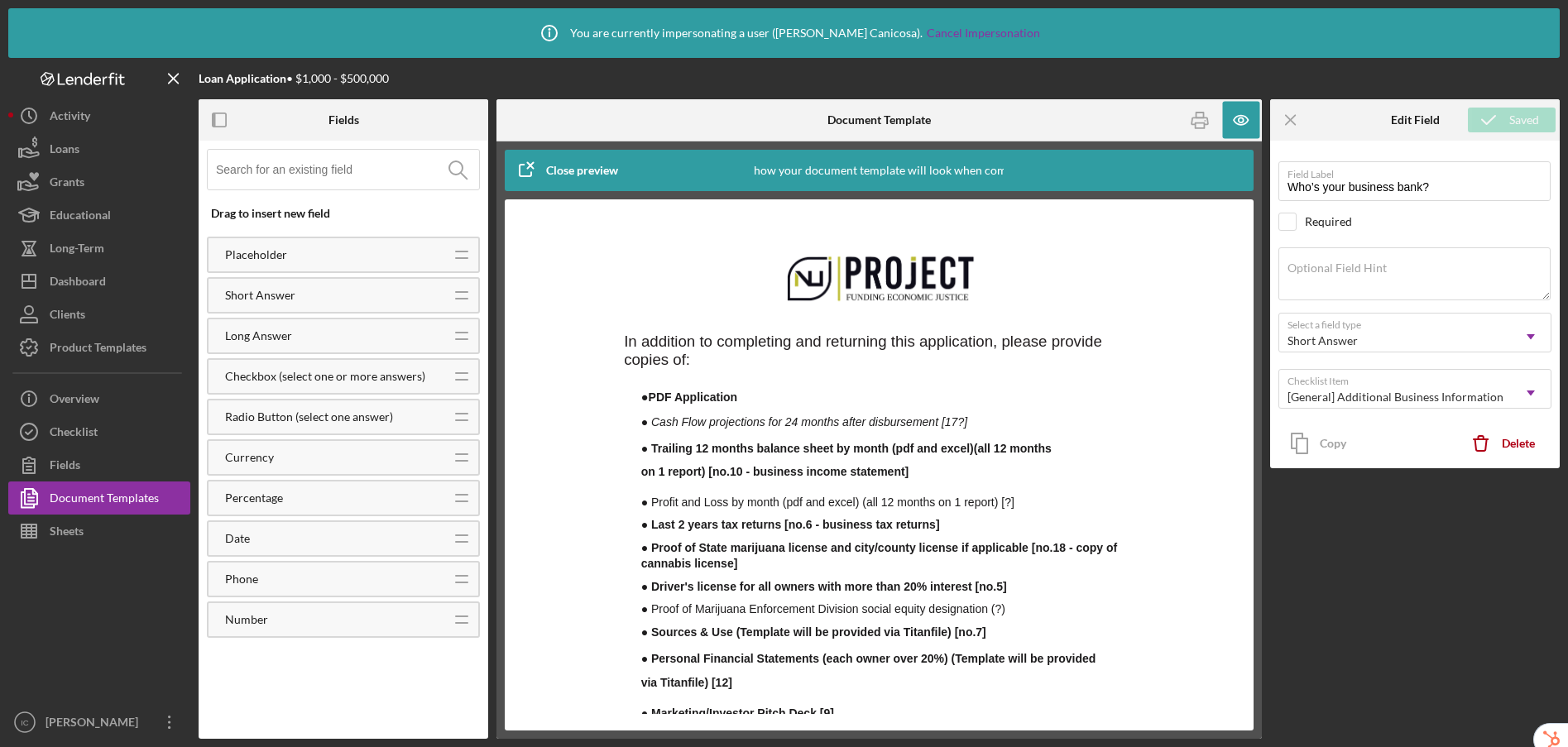
scroll to position [1707, 0]
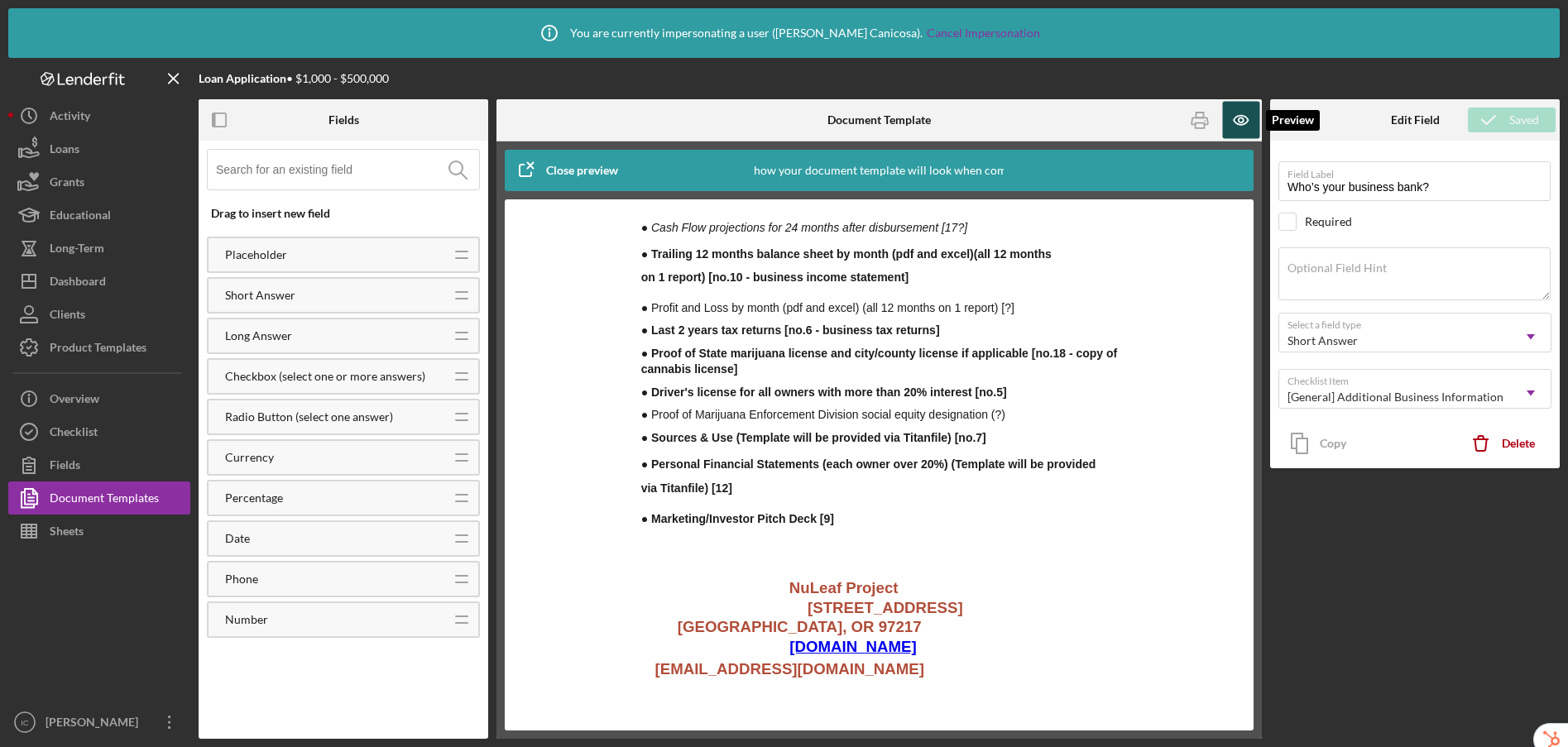
click at [1239, 124] on icon "button" at bounding box center [1241, 121] width 37 height 37
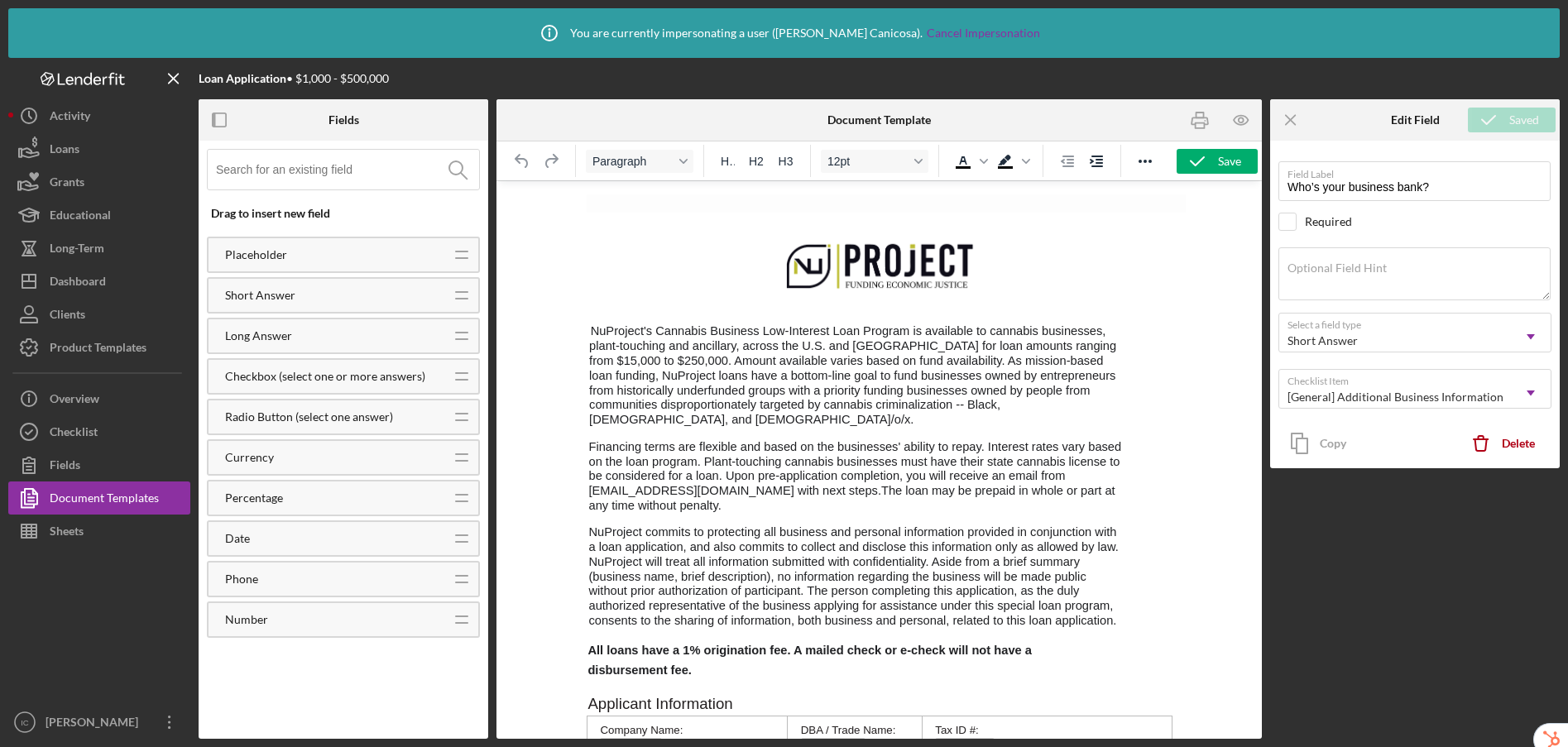
scroll to position [0, 0]
click at [1207, 159] on icon "button" at bounding box center [1197, 161] width 41 height 41
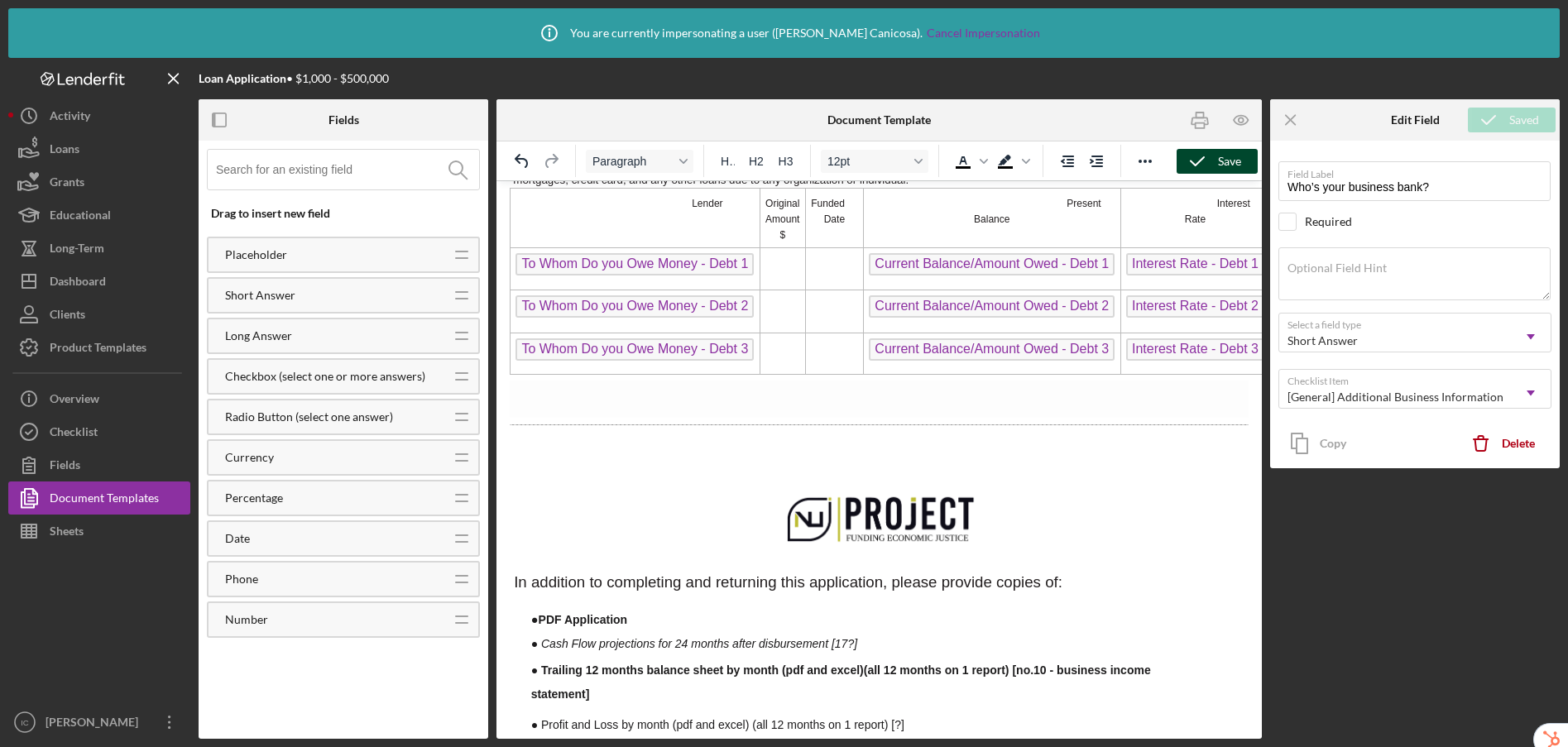
scroll to position [859, 0]
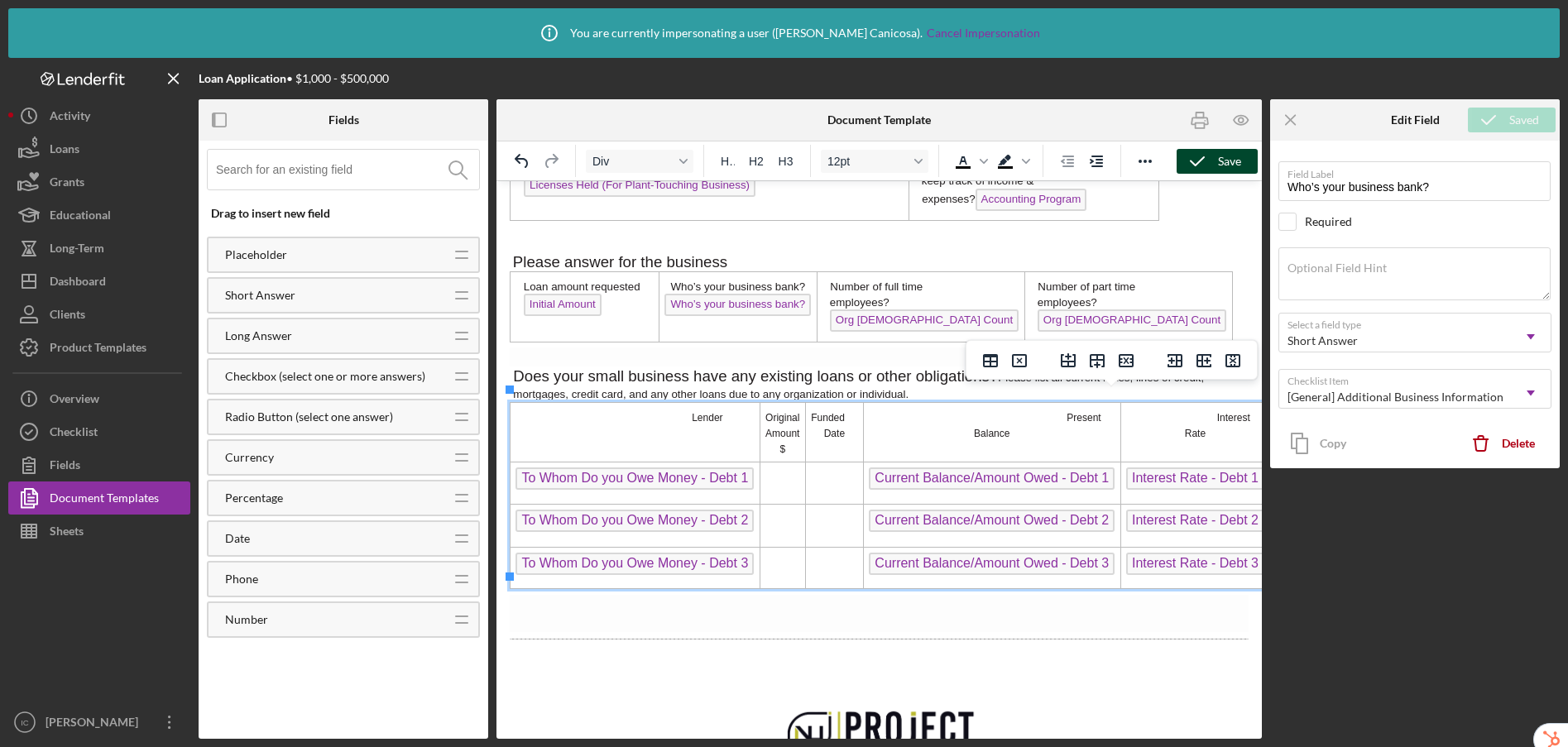
click at [784, 476] on td "Rich Text Area. Press ALT-0 for help." at bounding box center [783, 483] width 45 height 42
drag, startPoint x: 784, startPoint y: 512, endPoint x: 784, endPoint y: 529, distance: 17.0
click at [784, 512] on td "Rich Text Area. Press ALT-0 for help." at bounding box center [783, 525] width 45 height 43
click at [783, 554] on td "Rich Text Area. Press ALT-0 for help." at bounding box center [783, 567] width 45 height 42
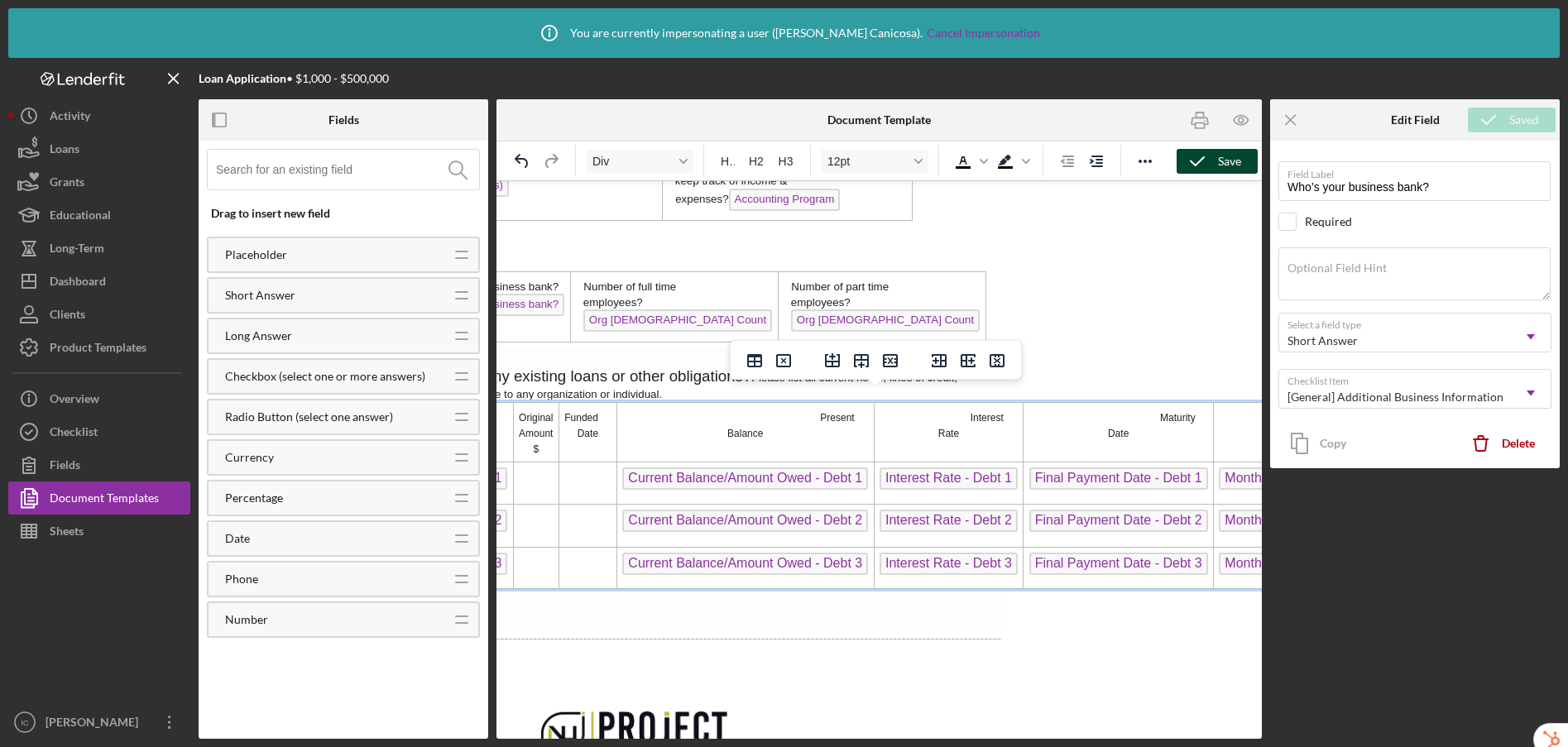
scroll to position [859, 234]
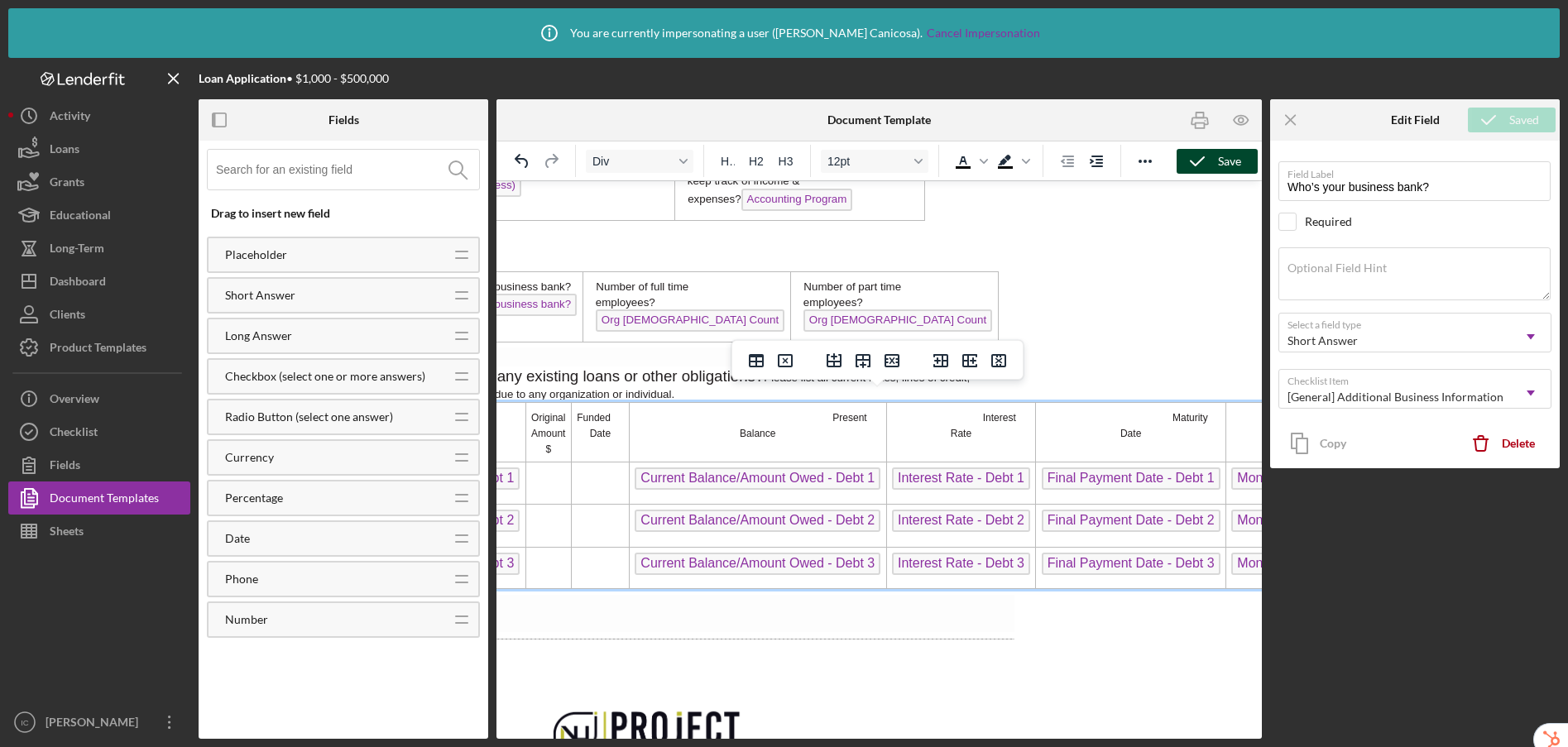
click at [838, 408] on p "Present" at bounding box center [750, 416] width 232 height 16
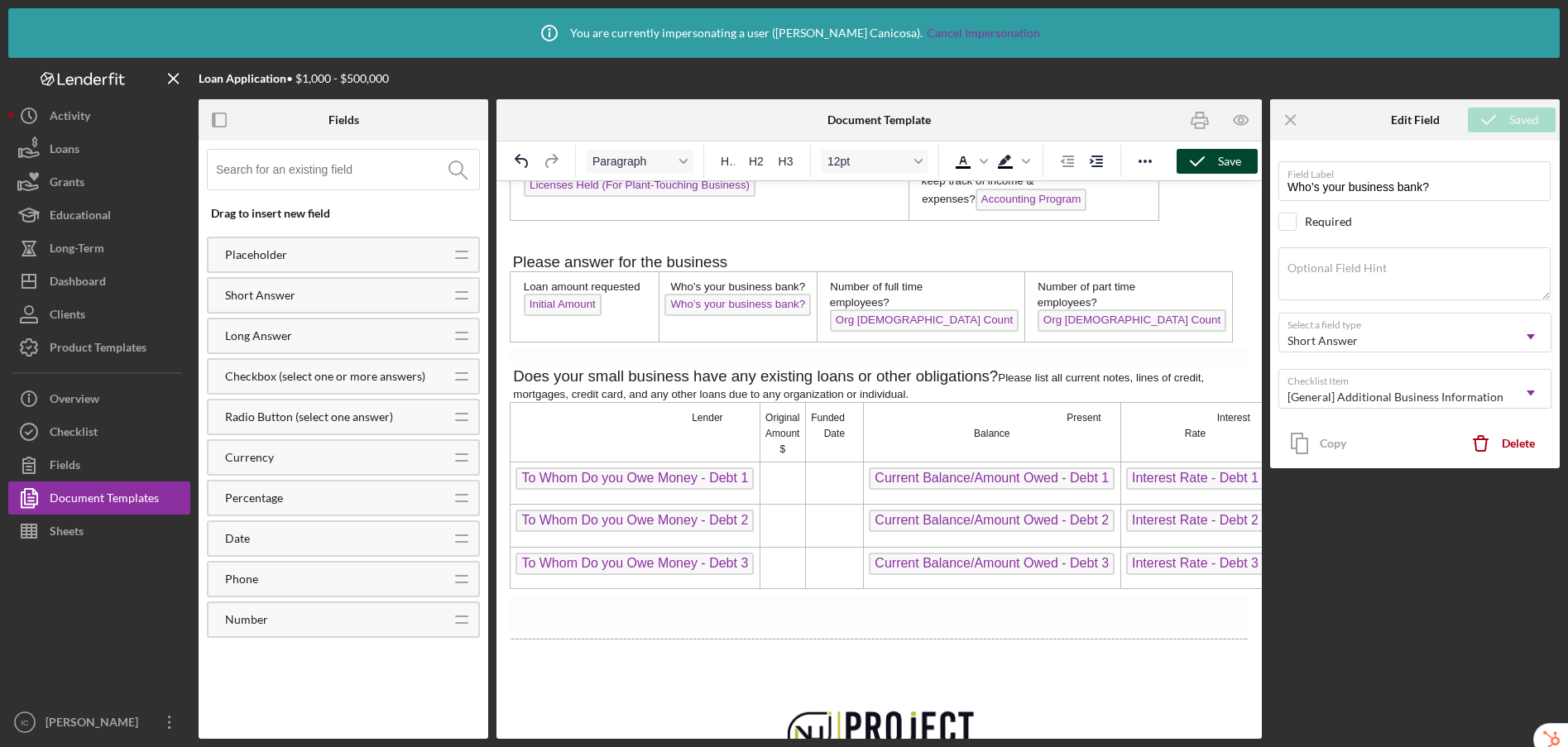
scroll to position [859, 463]
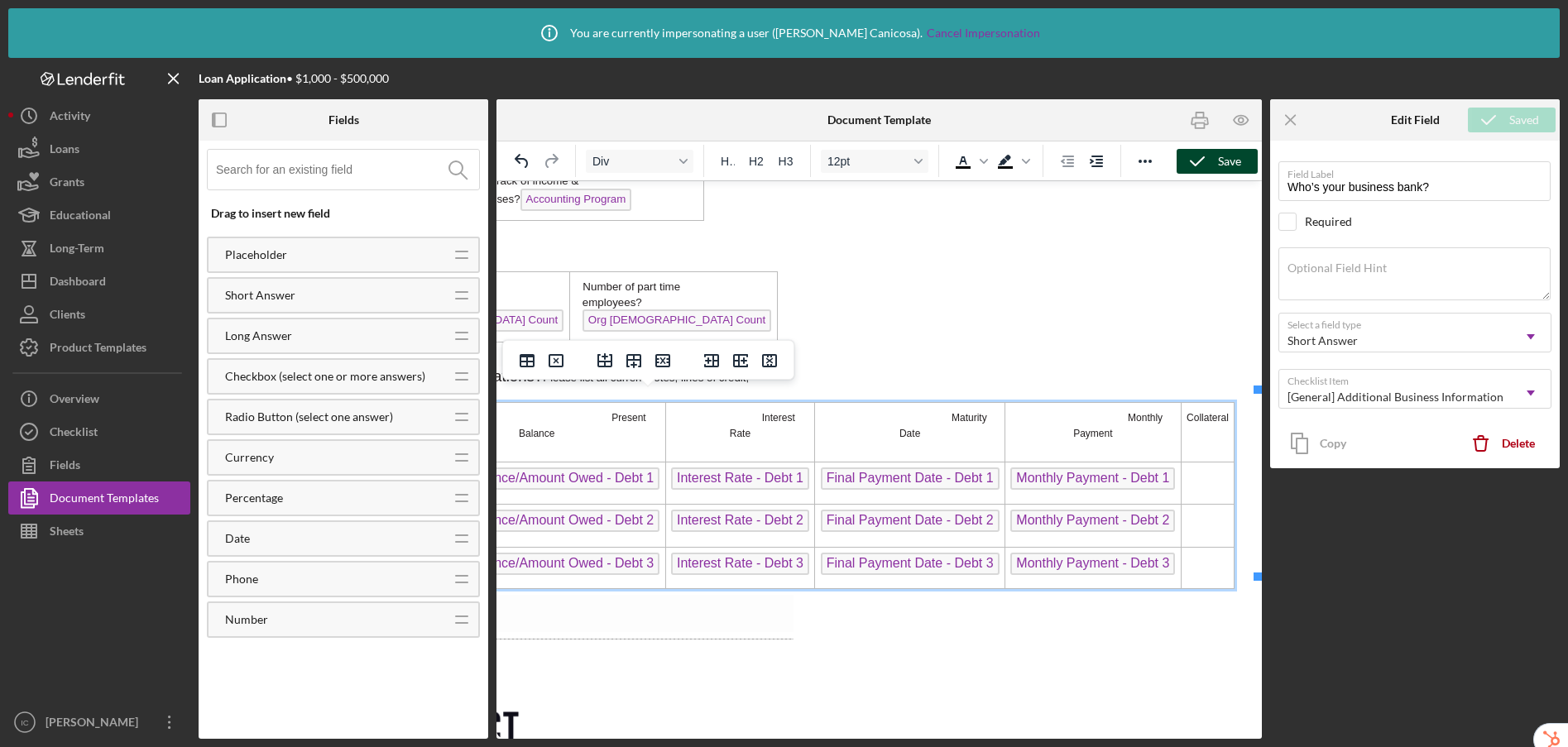
click at [1219, 467] on td "Rich Text Area. Press ALT-0 for help." at bounding box center [1207, 483] width 53 height 42
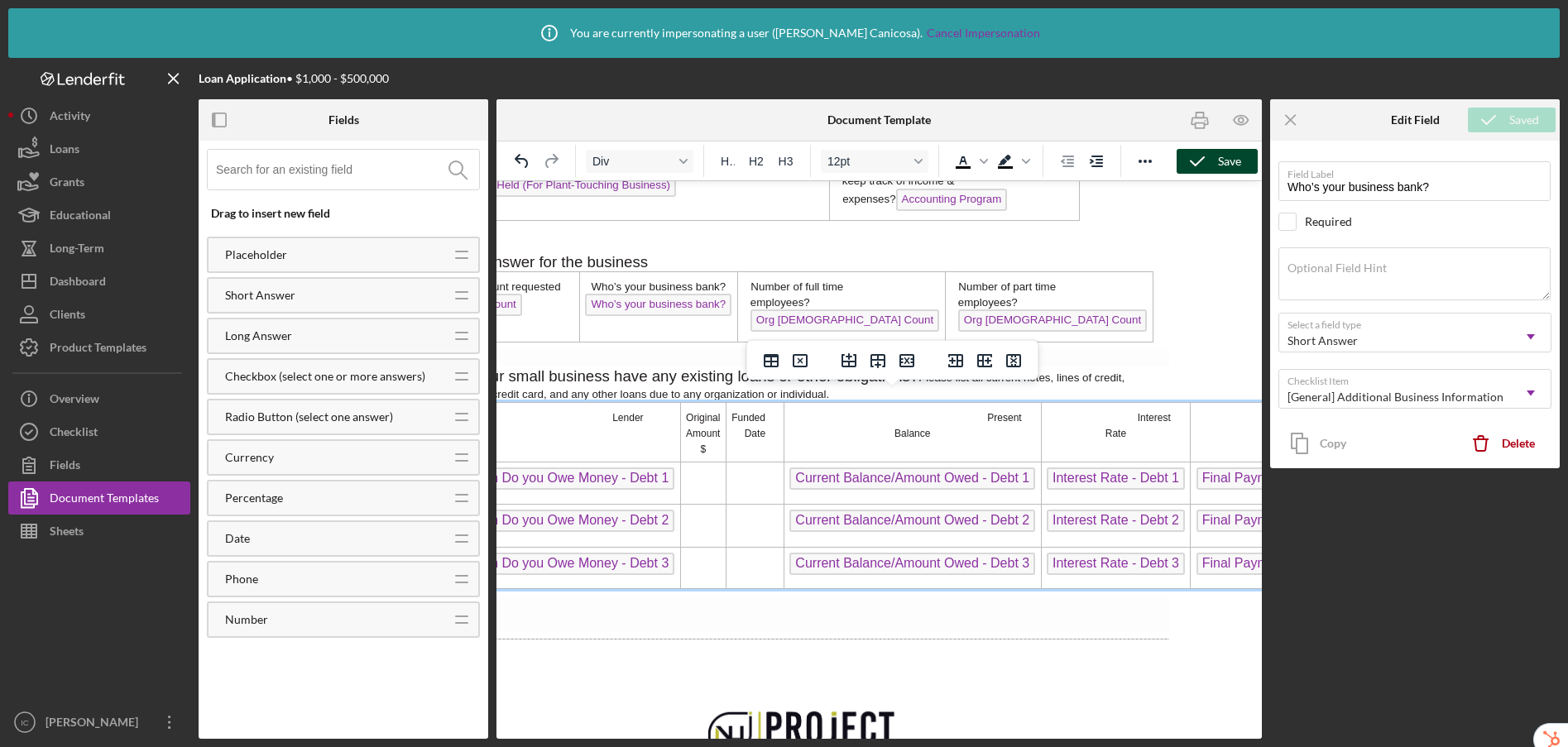
scroll to position [859, 0]
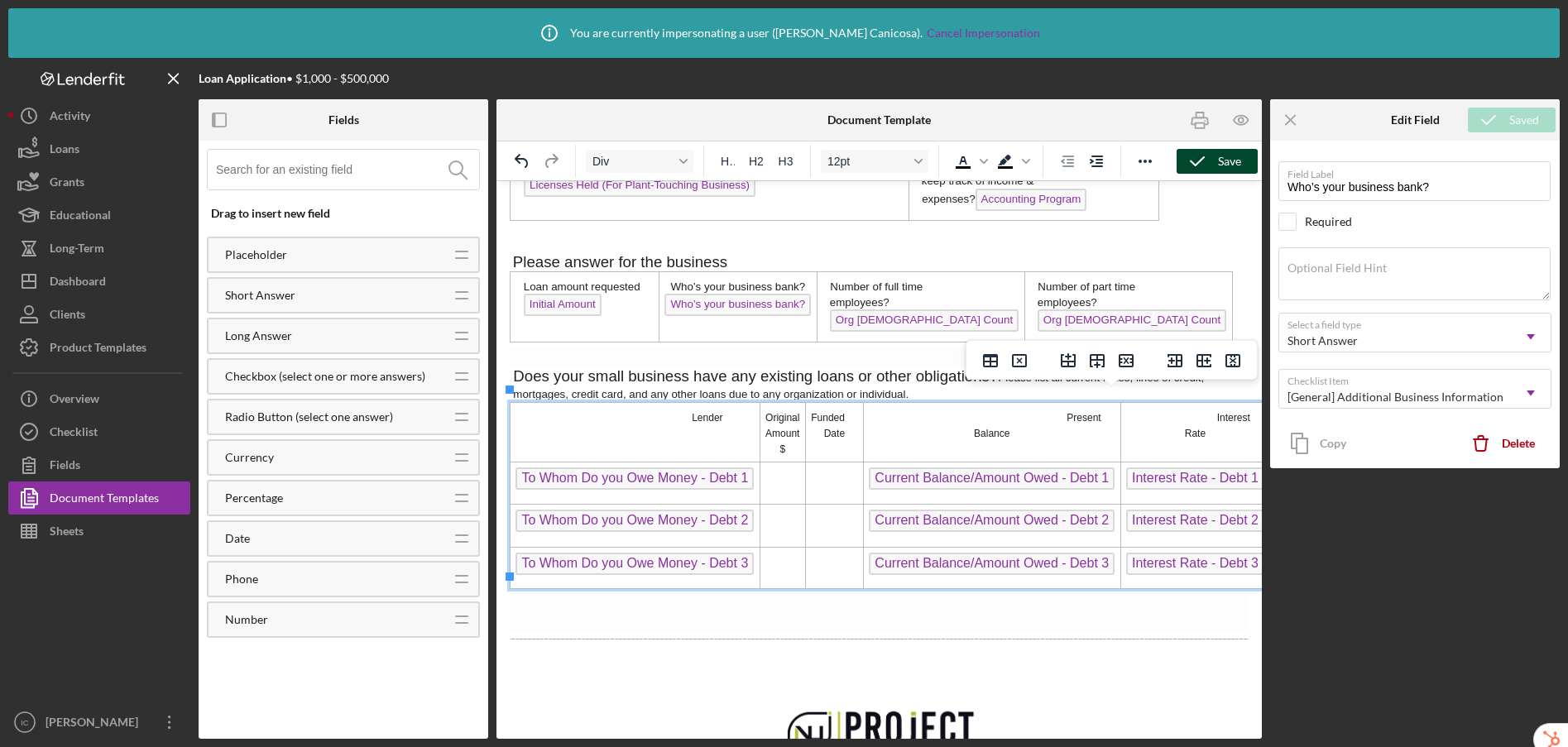
click at [796, 481] on td "Rich Text Area. Press ALT-0 for help." at bounding box center [783, 483] width 45 height 42
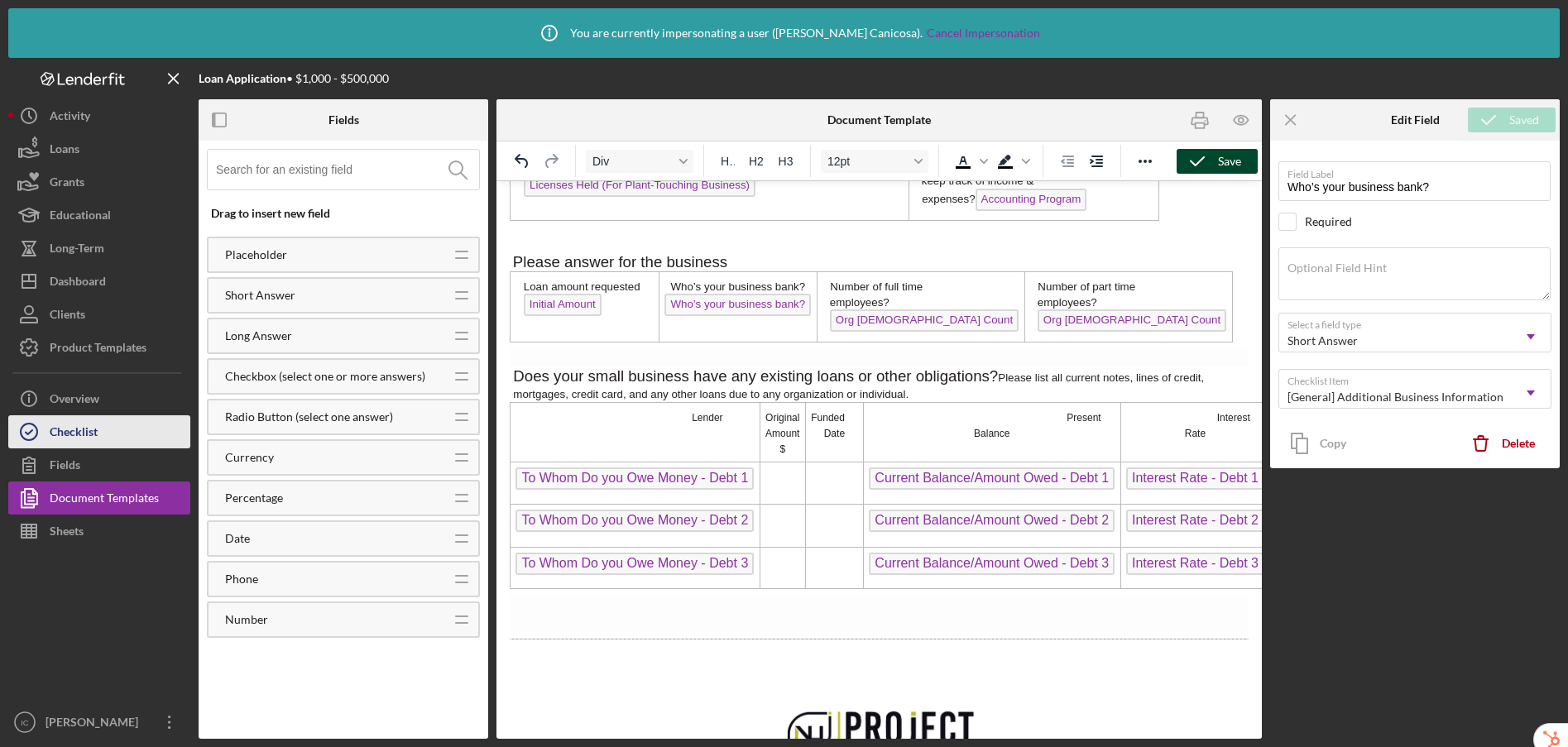
click at [119, 436] on button "Checklist" at bounding box center [98, 432] width 182 height 33
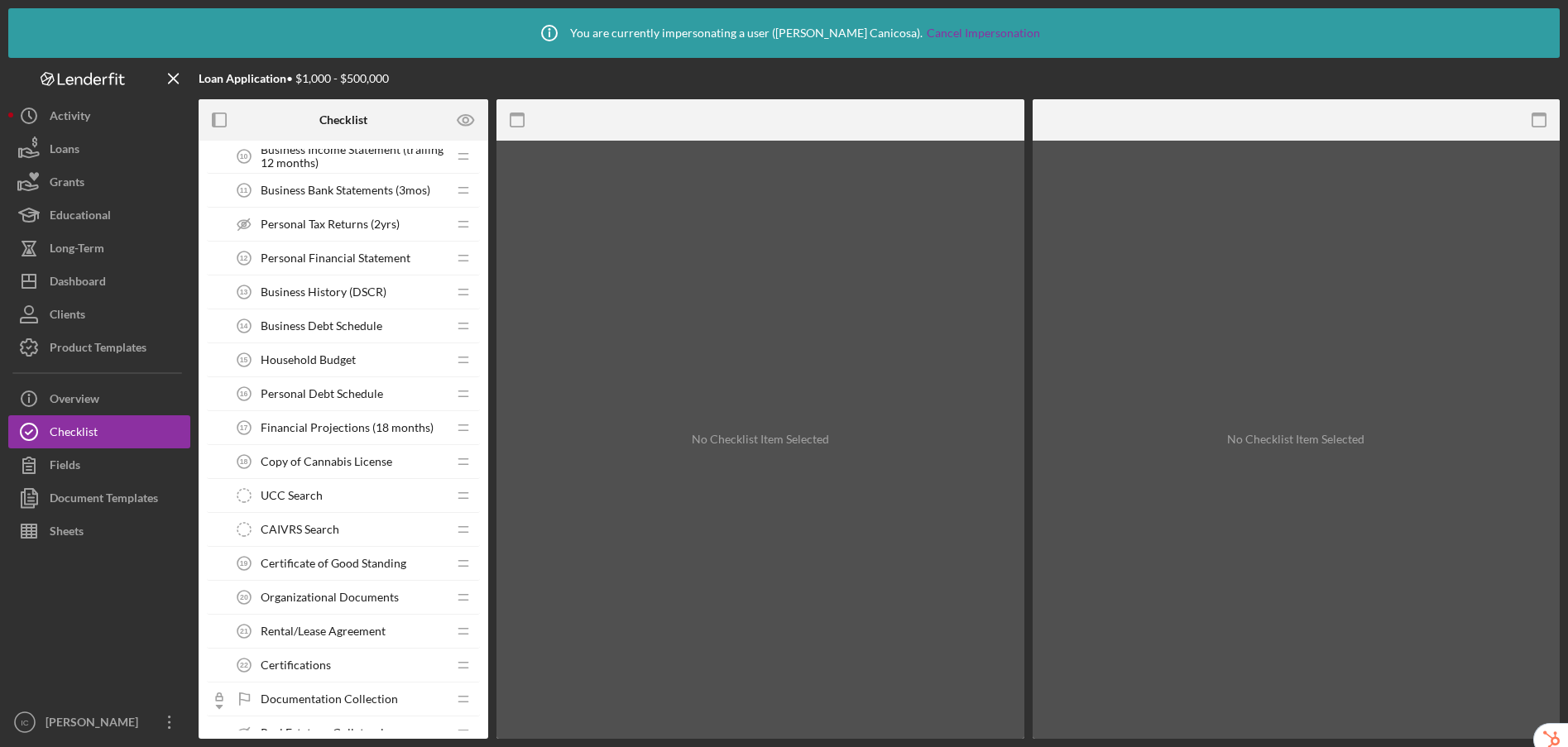
scroll to position [971, 0]
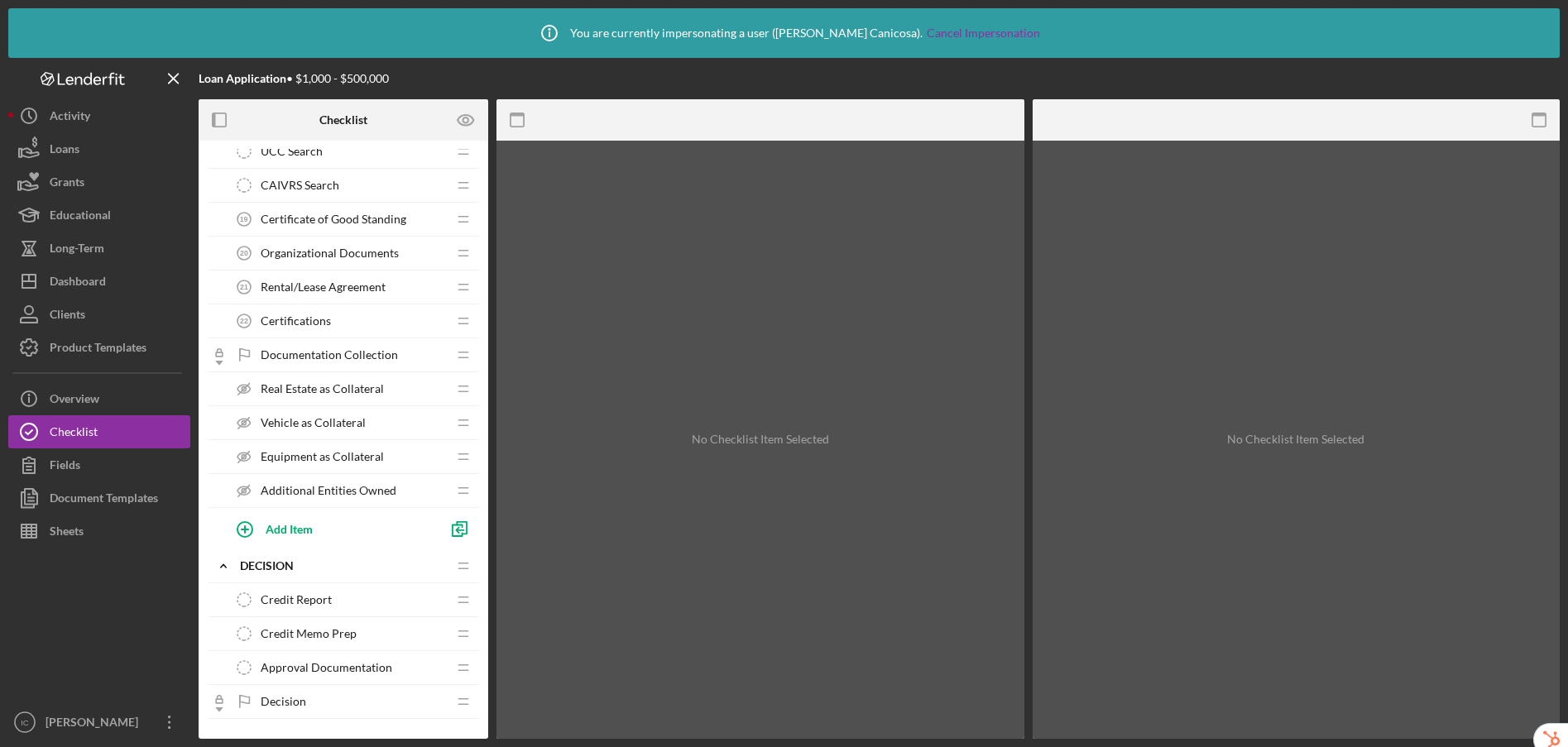
click at [321, 329] on div "Certifications 22 Certifications" at bounding box center [337, 321] width 219 height 33
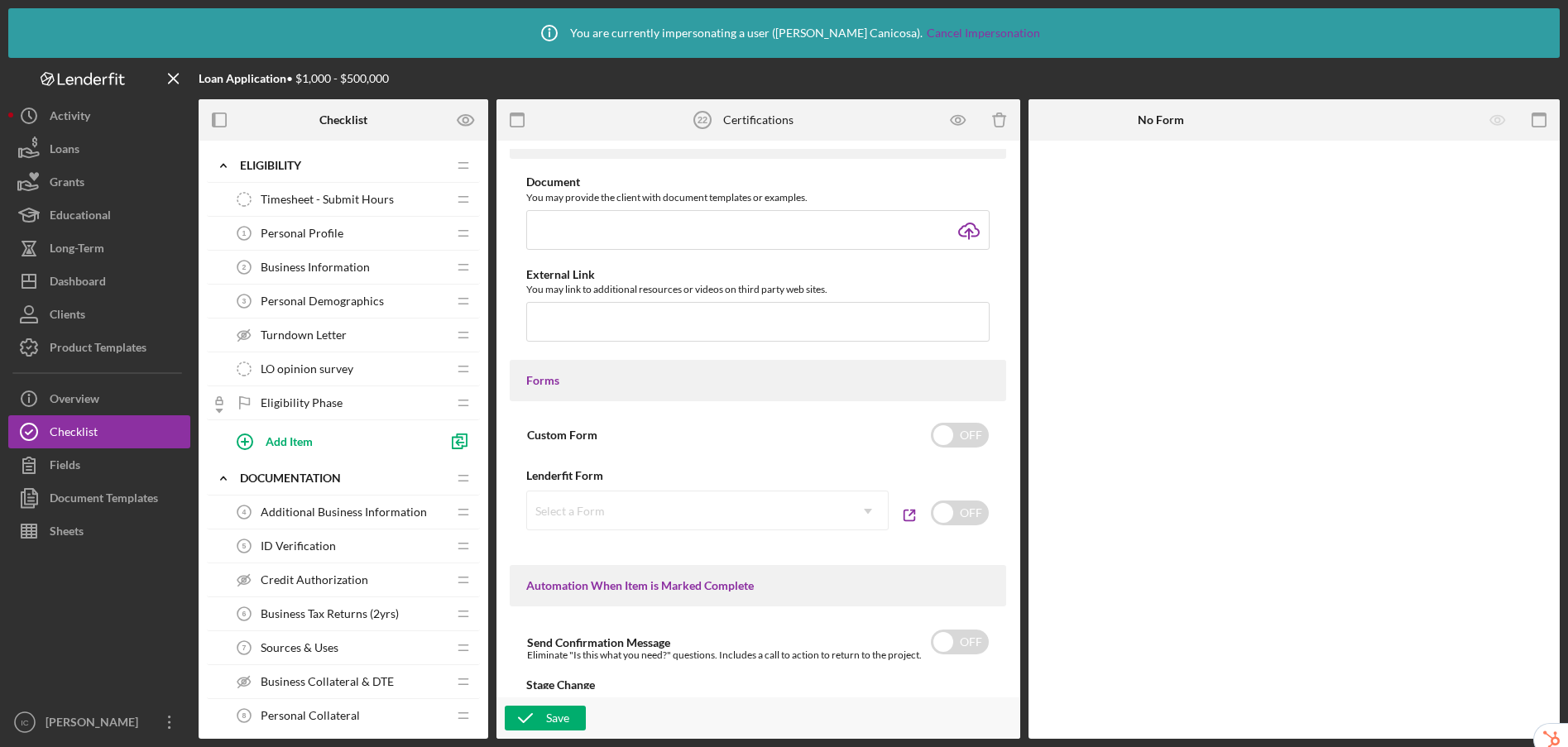
click at [286, 507] on span "Additional Business Information" at bounding box center [343, 511] width 166 height 13
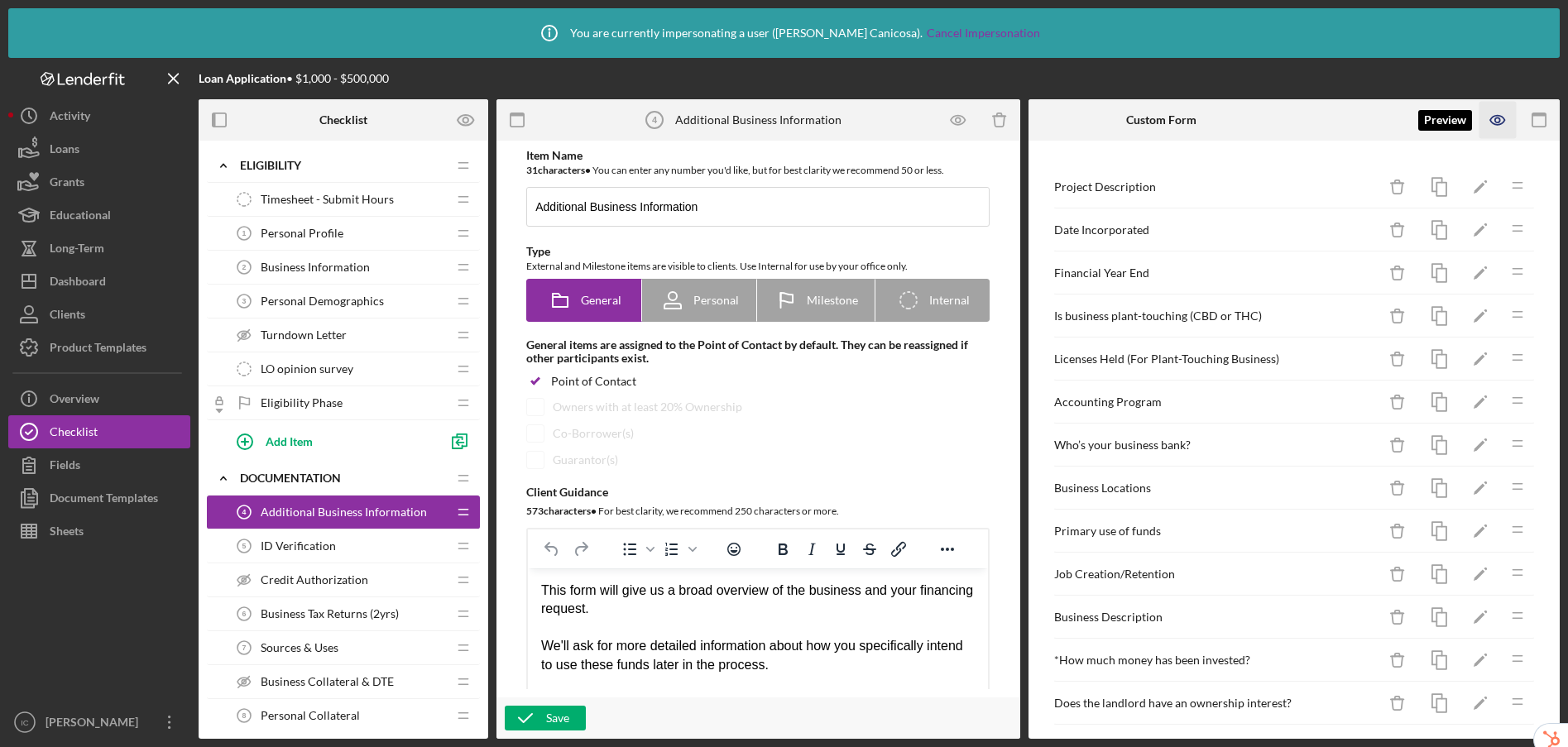
click at [1496, 119] on icon "button" at bounding box center [1498, 121] width 37 height 37
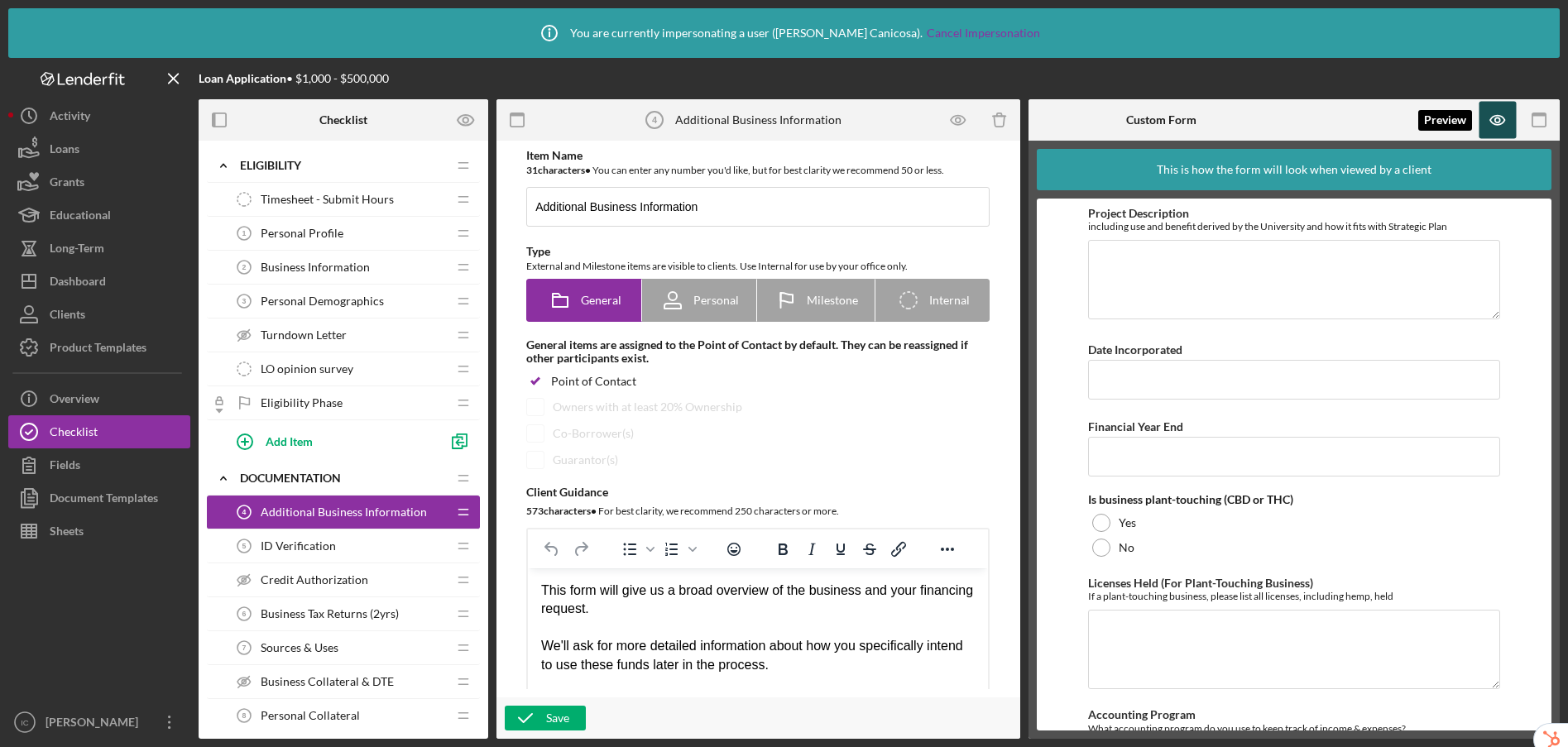
click at [1490, 120] on icon "button" at bounding box center [1497, 120] width 14 height 9
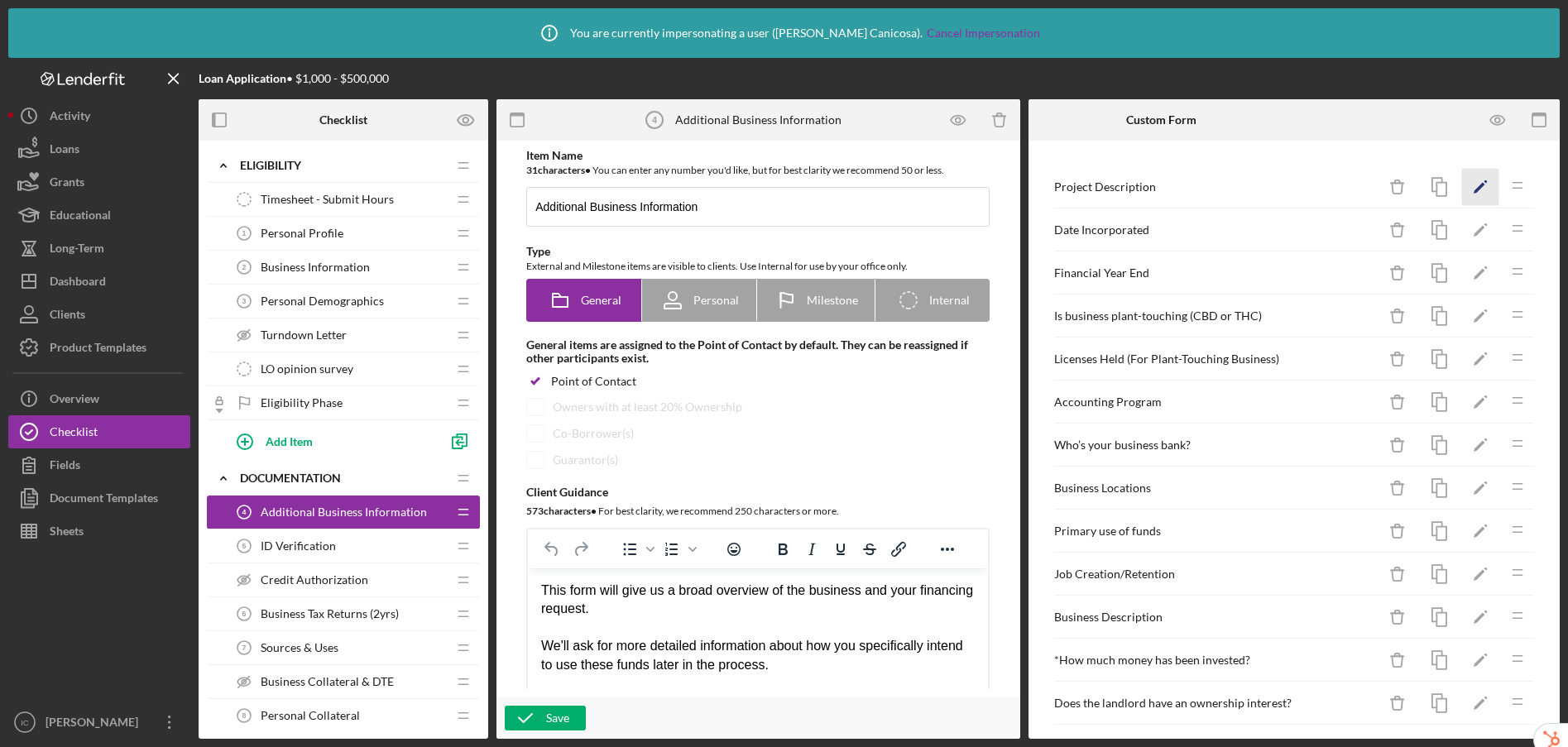
click at [1464, 184] on icon "Icon/Edit" at bounding box center [1481, 187] width 37 height 37
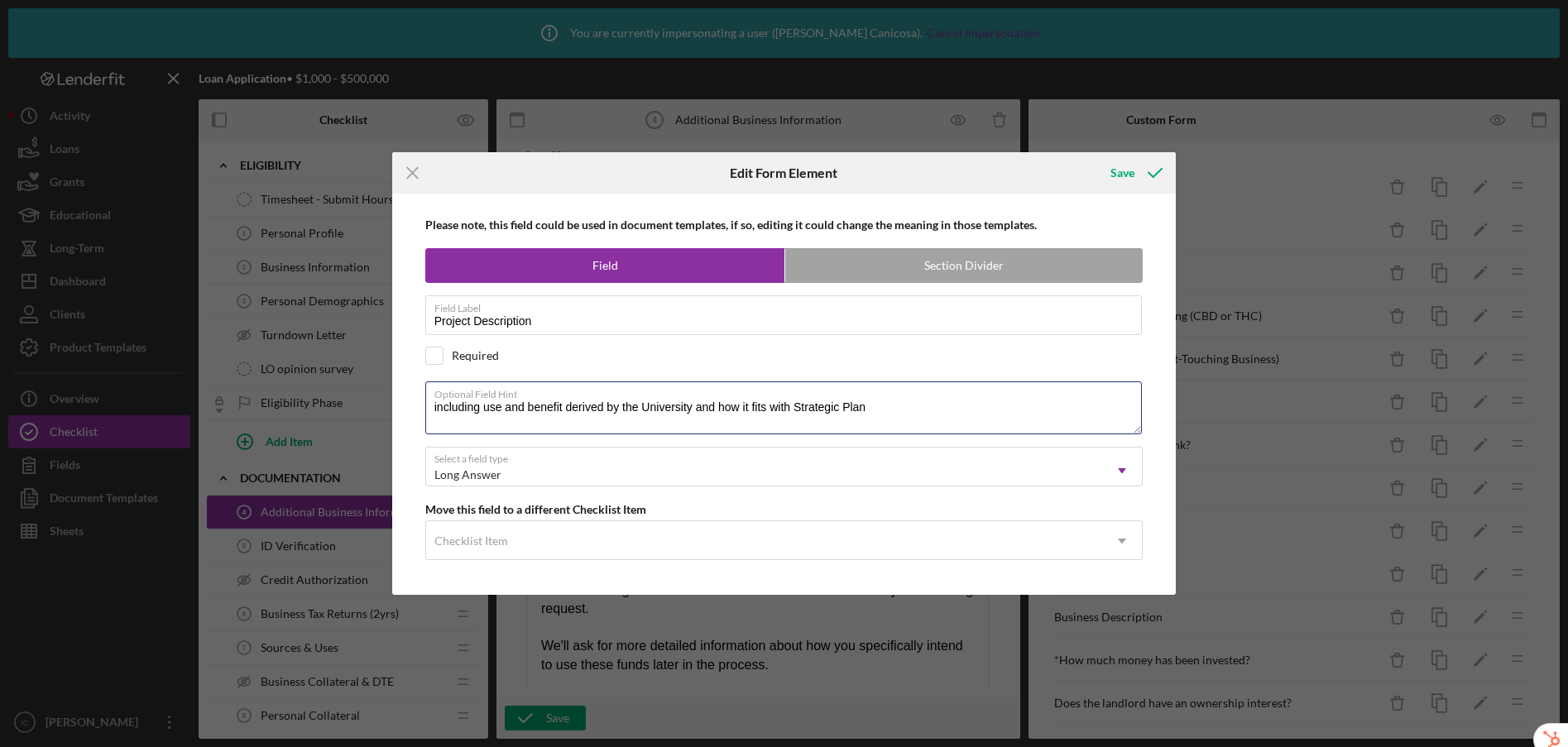
drag, startPoint x: 906, startPoint y: 411, endPoint x: 388, endPoint y: 411, distance: 518.0
click at [388, 411] on div "Icon/Menu Close Edit Form Element Save Please note, this field could be used in…" at bounding box center [784, 373] width 1568 height 747
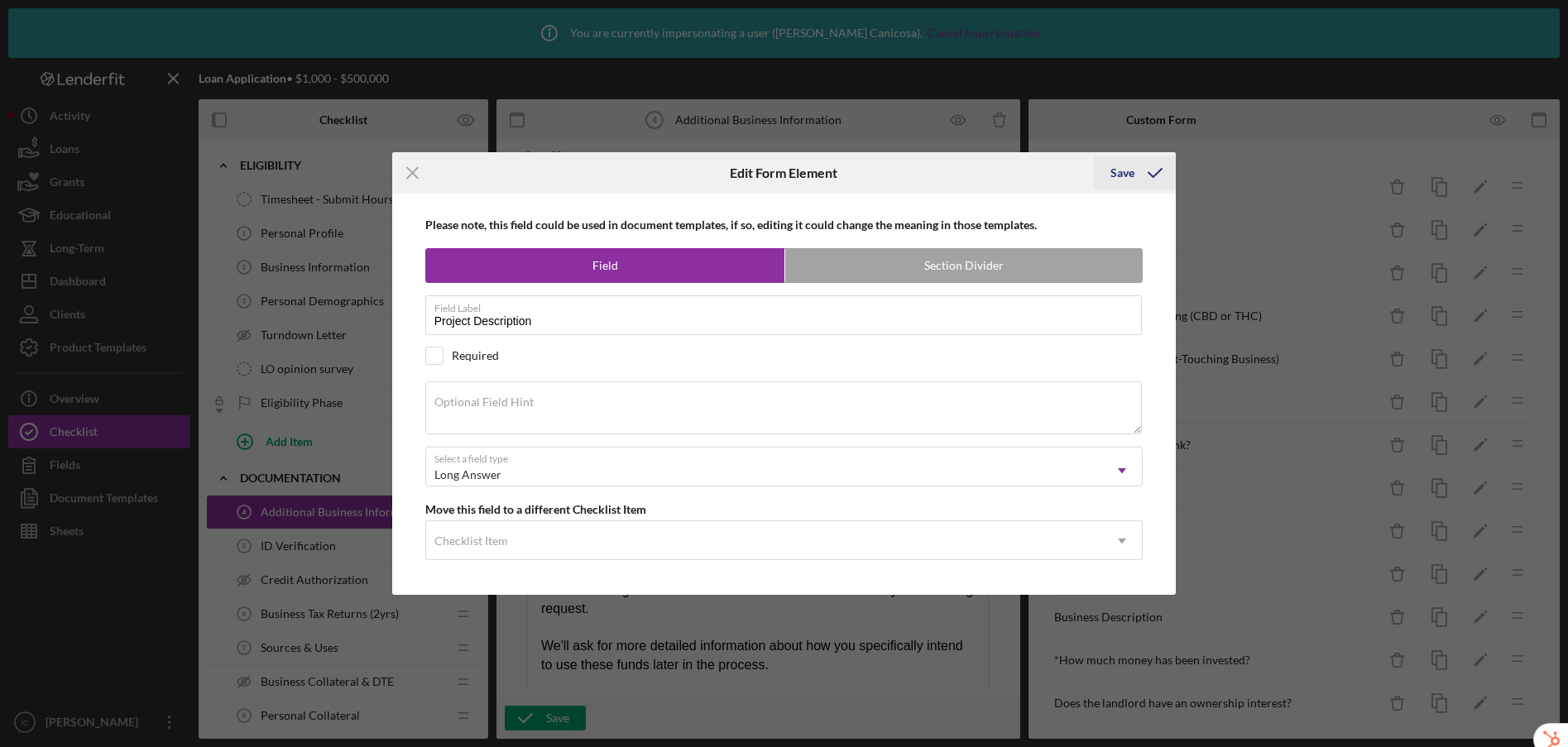
click at [1117, 180] on div "Save" at bounding box center [1122, 173] width 24 height 33
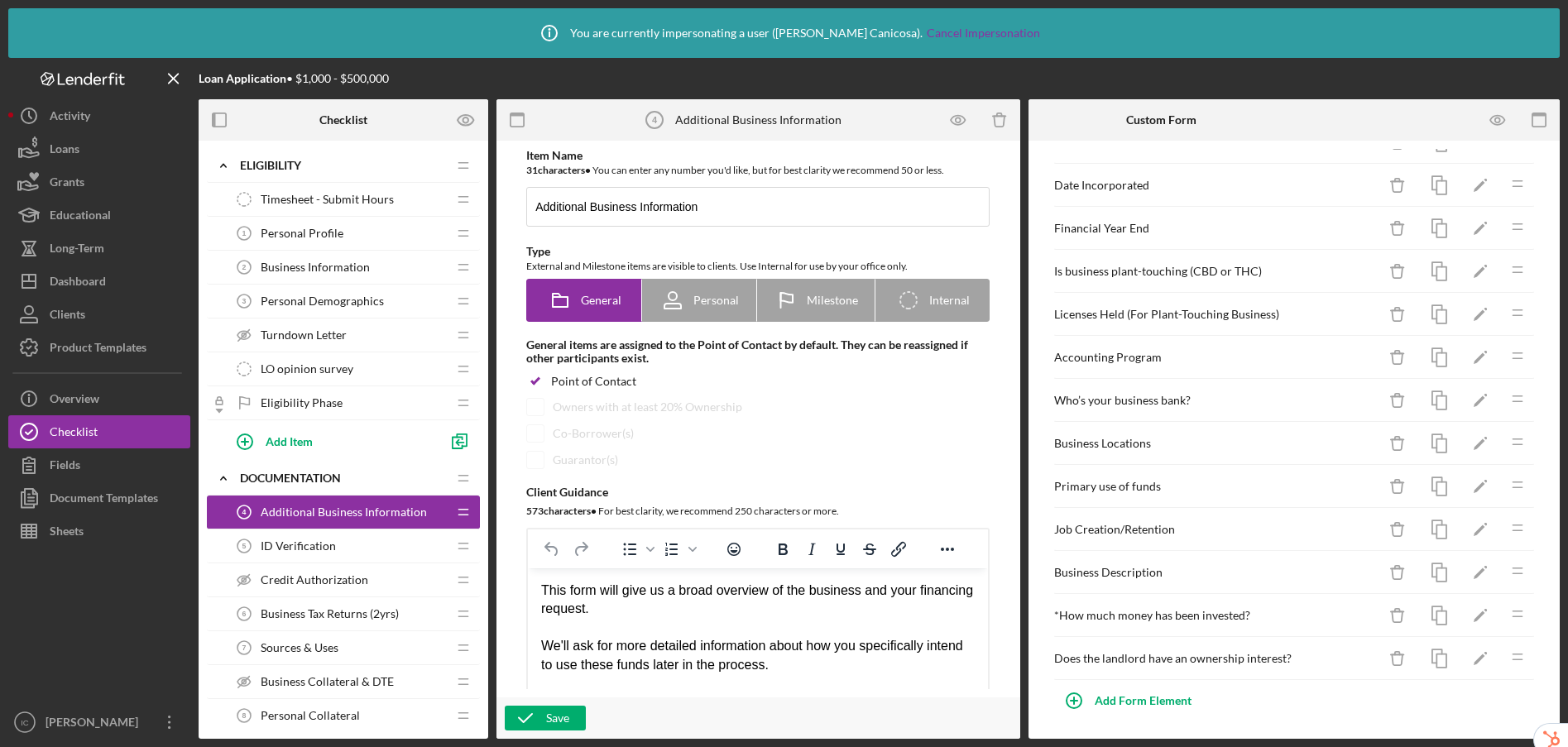
scroll to position [48, 0]
click at [1466, 607] on icon "Icon/Edit" at bounding box center [1481, 613] width 37 height 37
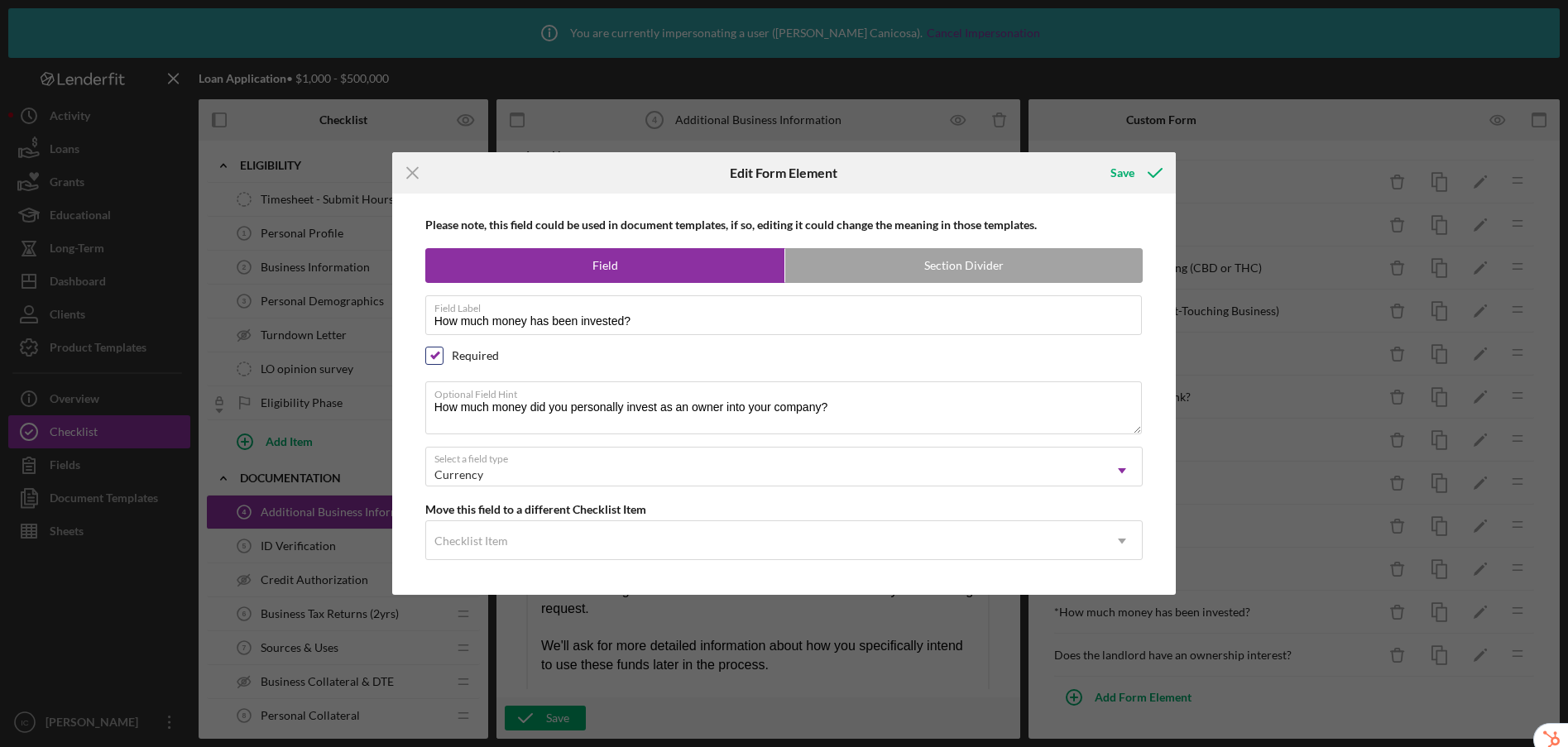
click at [431, 357] on input "checkbox" at bounding box center [434, 355] width 17 height 17
checkbox input "false"
click at [1138, 174] on icon "submit" at bounding box center [1155, 173] width 41 height 41
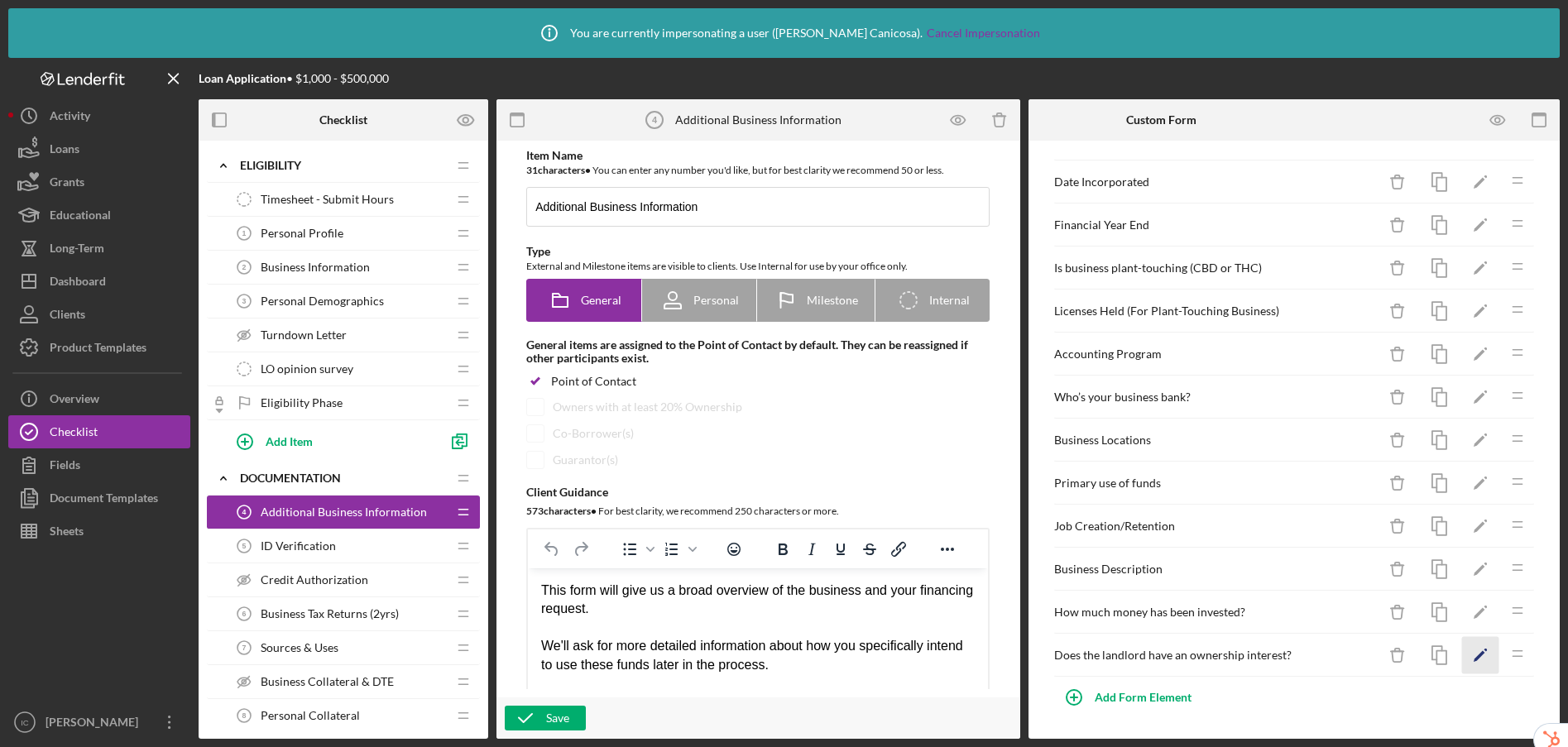
click at [1474, 656] on polygon "button" at bounding box center [1480, 657] width 12 height 12
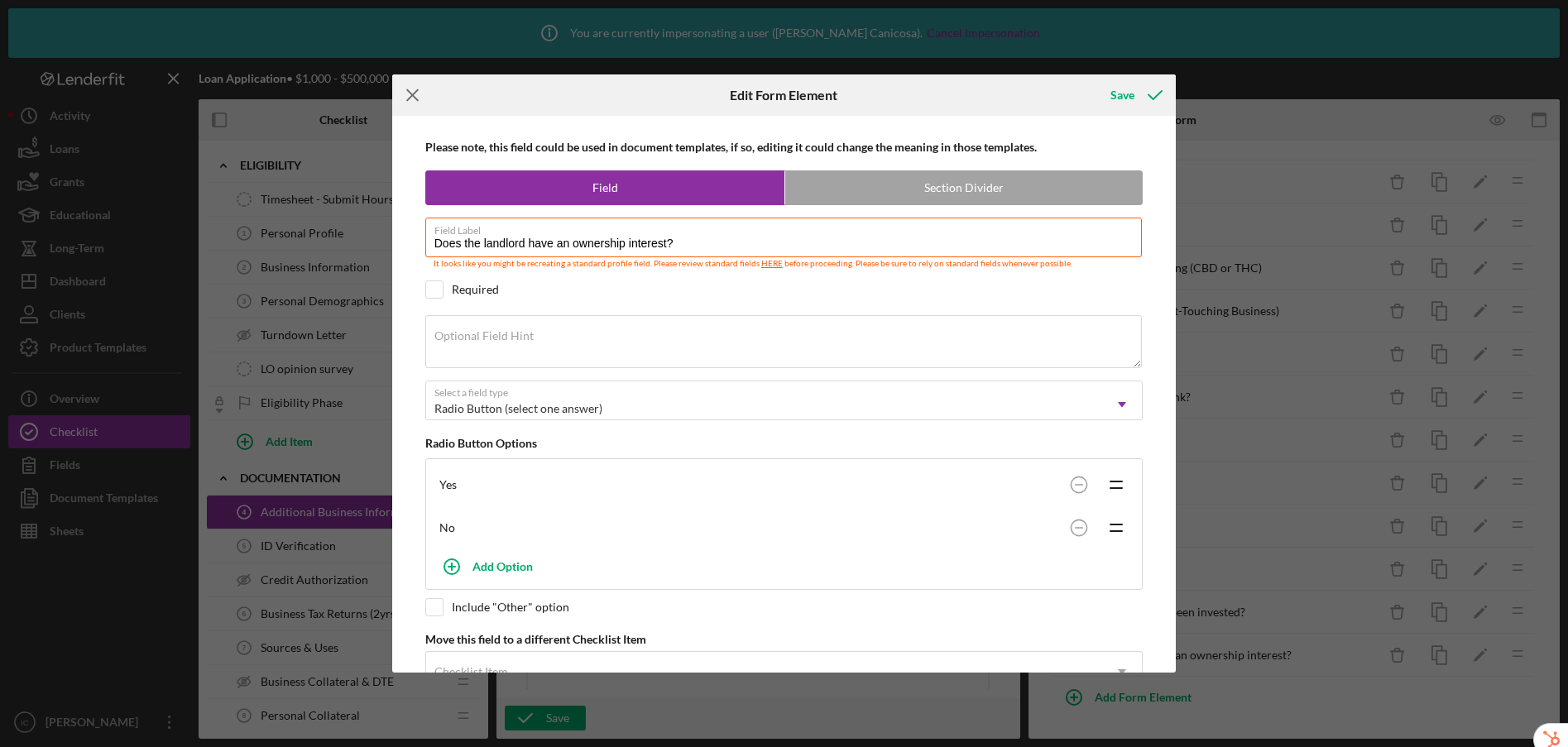
click at [410, 89] on icon "Icon/Menu Close" at bounding box center [412, 95] width 41 height 41
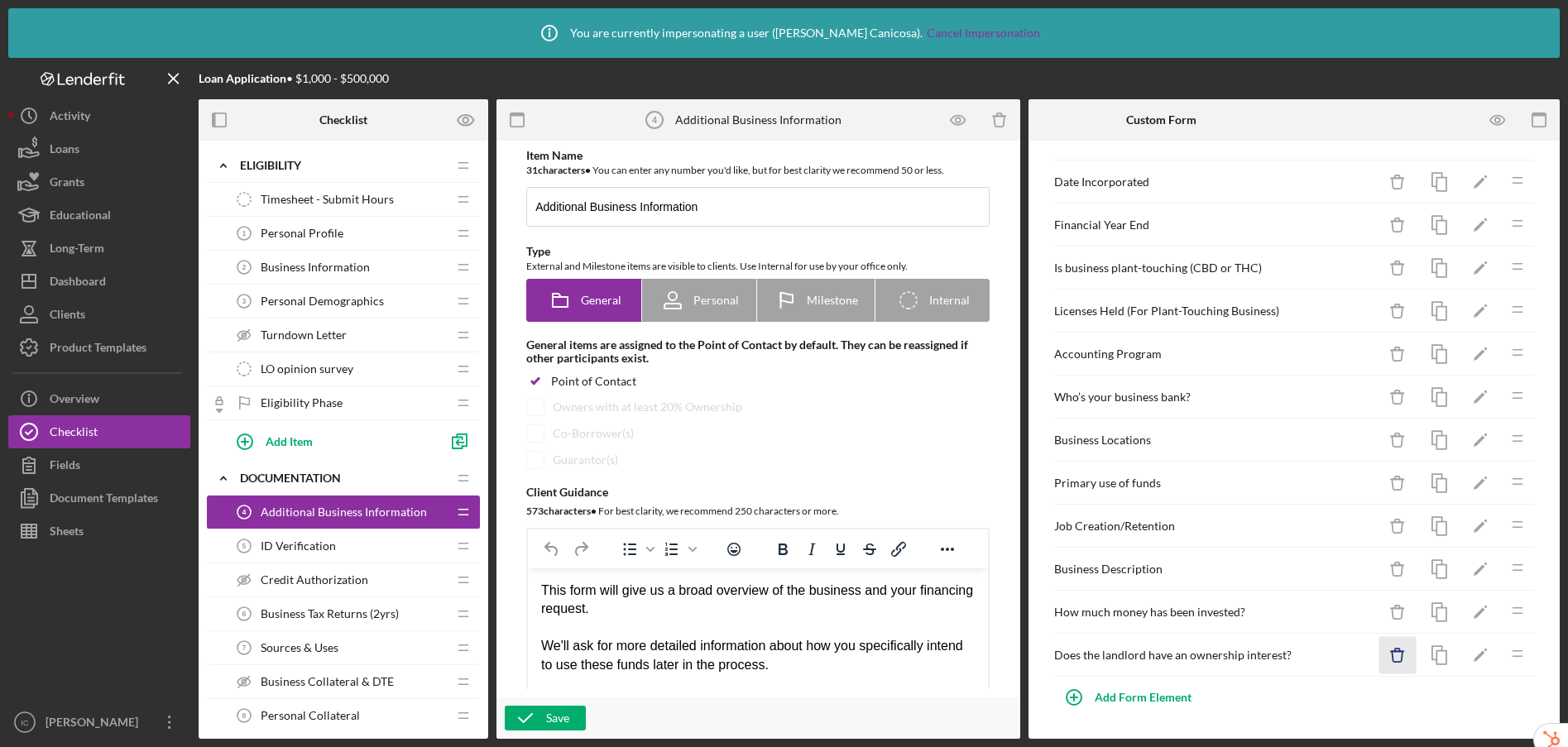
click at [1391, 660] on icon "button" at bounding box center [1396, 656] width 11 height 11
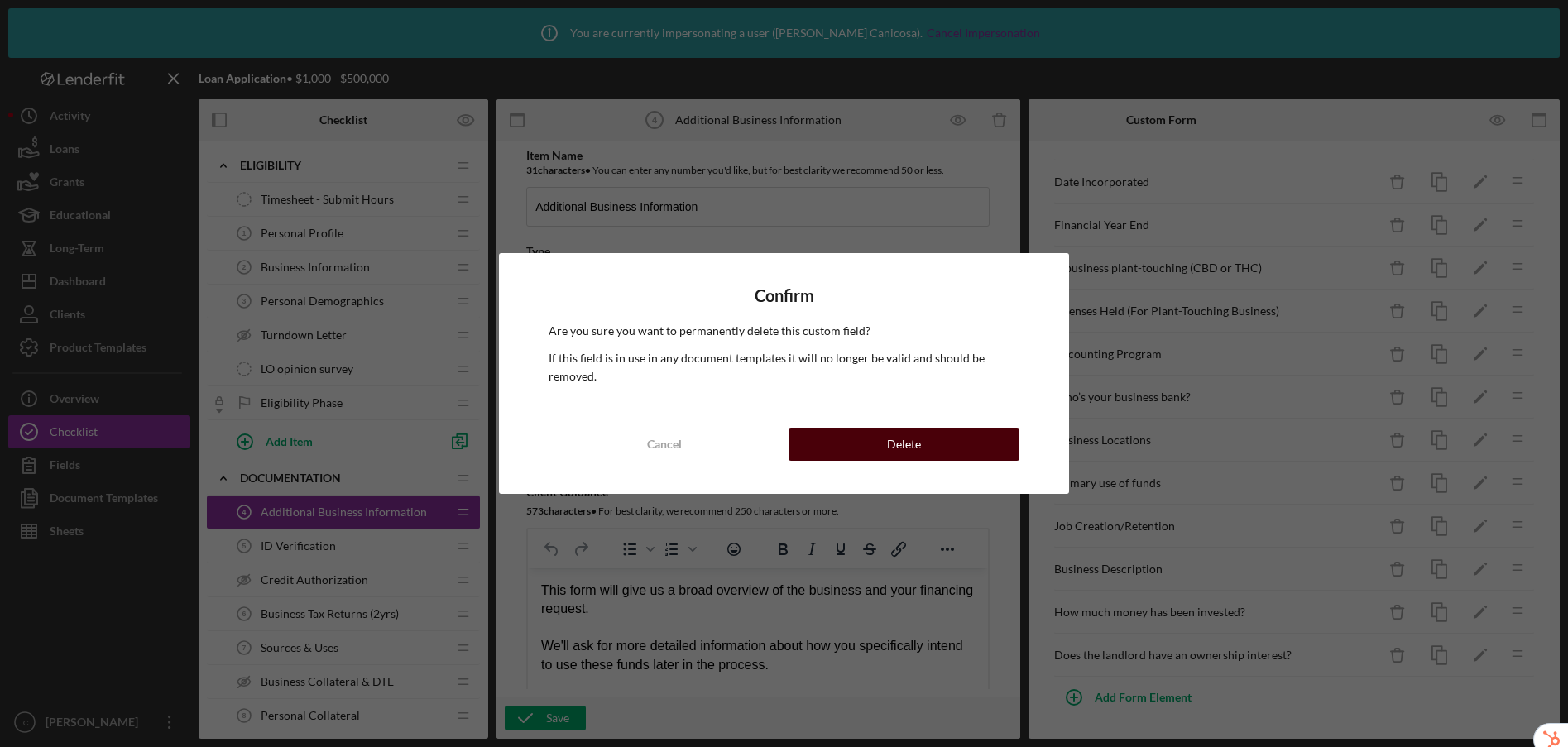
click at [975, 443] on button "Delete" at bounding box center [903, 445] width 231 height 33
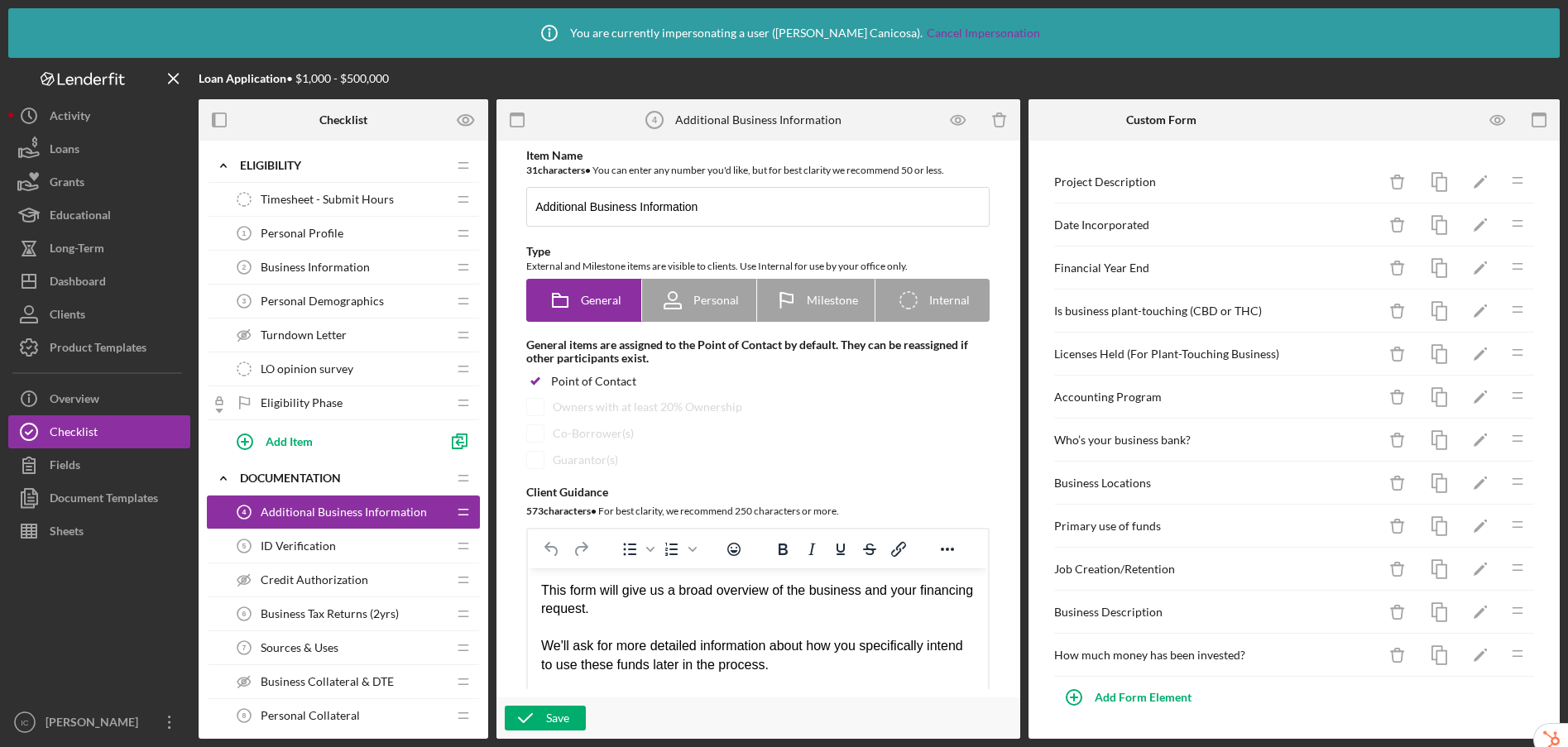
scroll to position [0, 0]
click at [1168, 700] on div "Add Form Element" at bounding box center [1143, 703] width 97 height 33
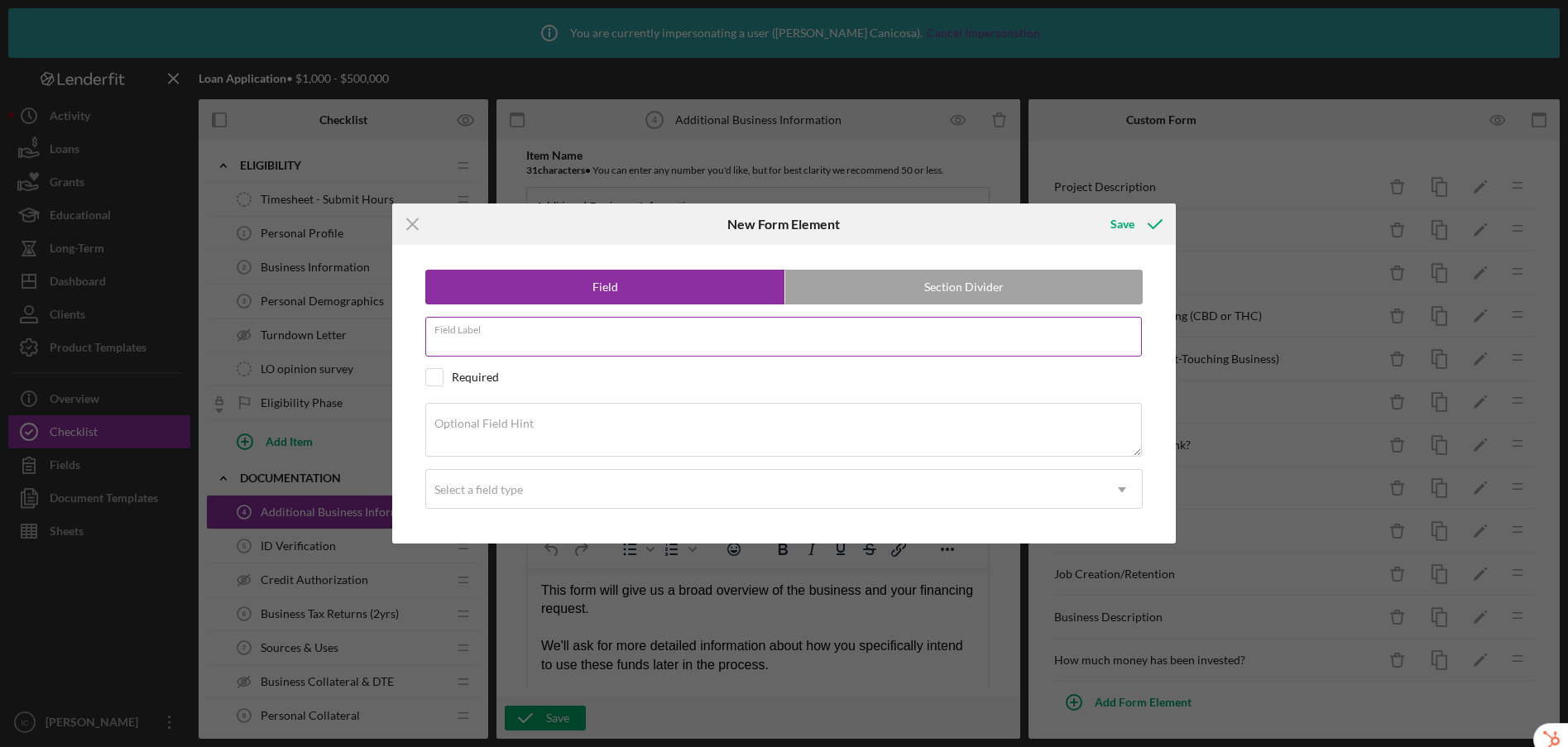
click at [670, 338] on input "Field Label" at bounding box center [784, 337] width 718 height 39
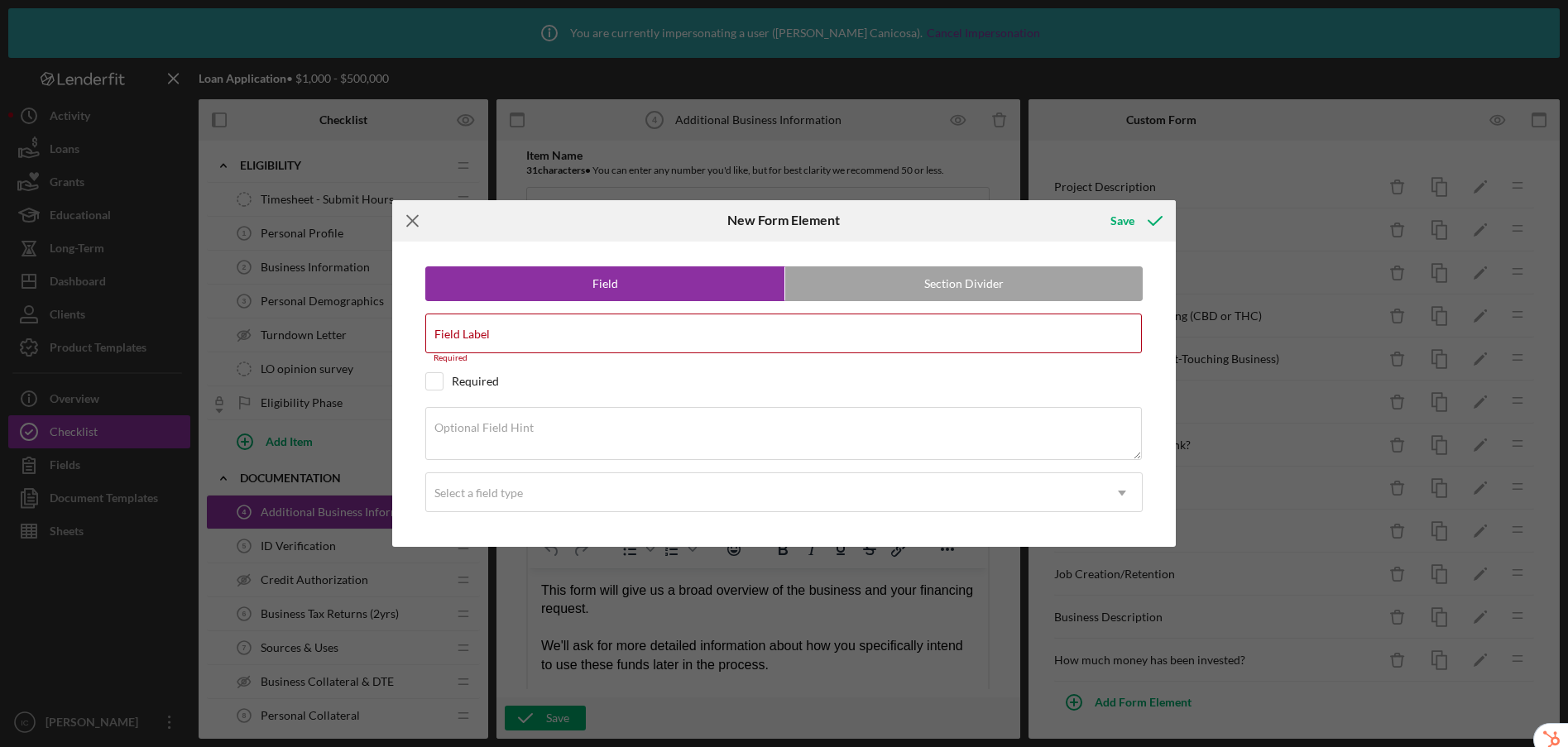
click at [406, 222] on icon "Icon/Menu Close" at bounding box center [412, 221] width 41 height 41
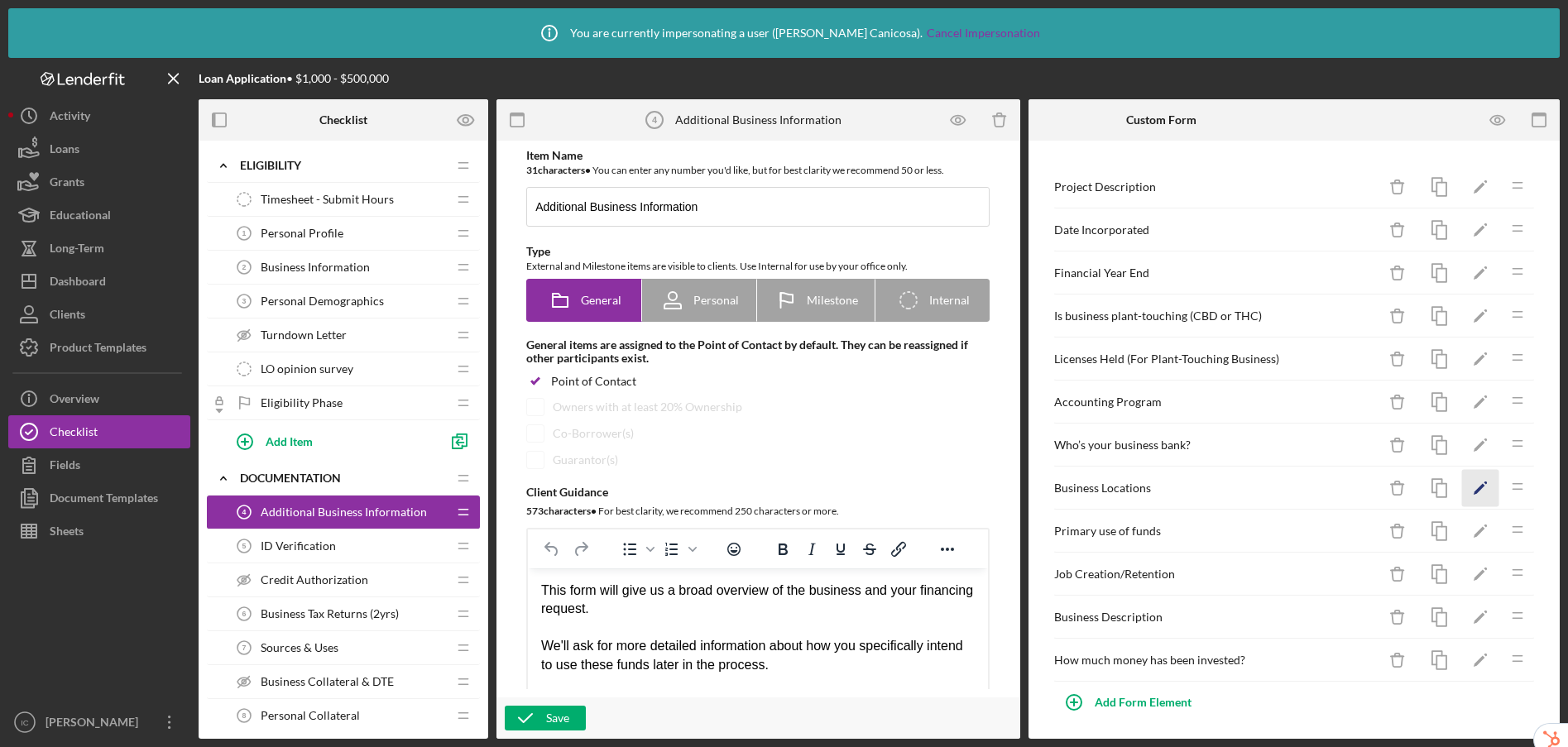
click at [1464, 482] on icon "Icon/Edit" at bounding box center [1481, 489] width 37 height 37
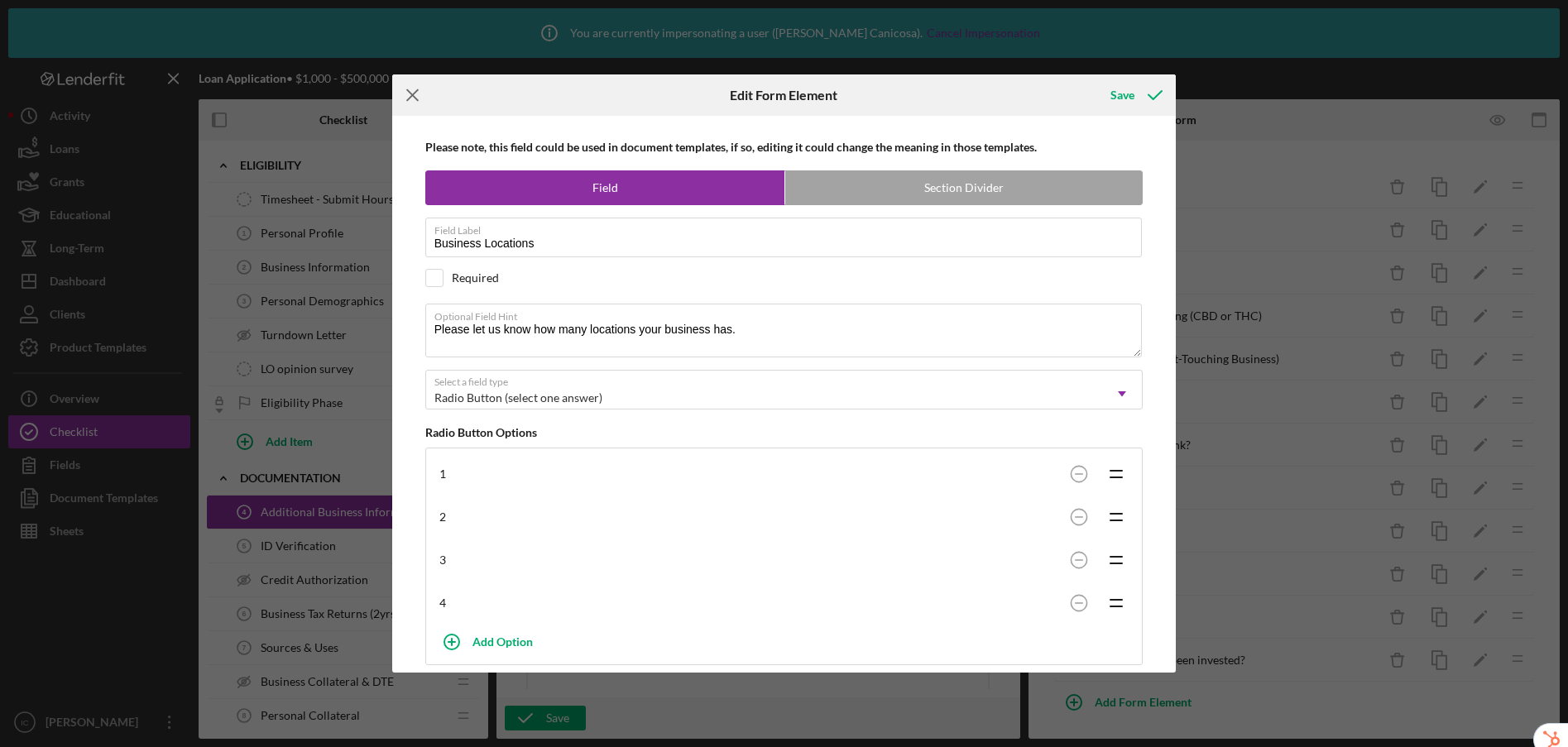
click at [420, 95] on icon "Icon/Menu Close" at bounding box center [412, 95] width 41 height 41
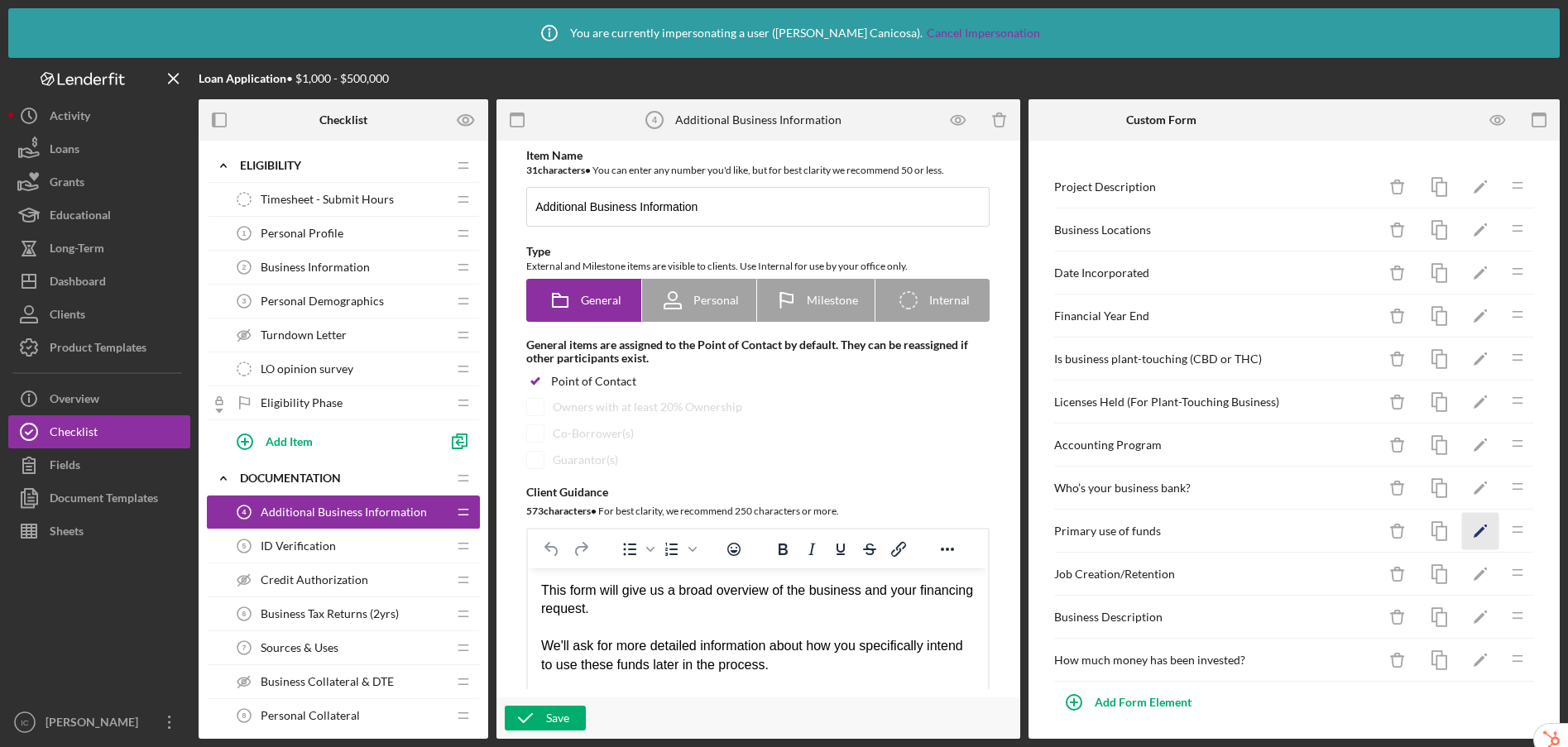
click at [1476, 535] on icon "Icon/Edit" at bounding box center [1481, 531] width 37 height 37
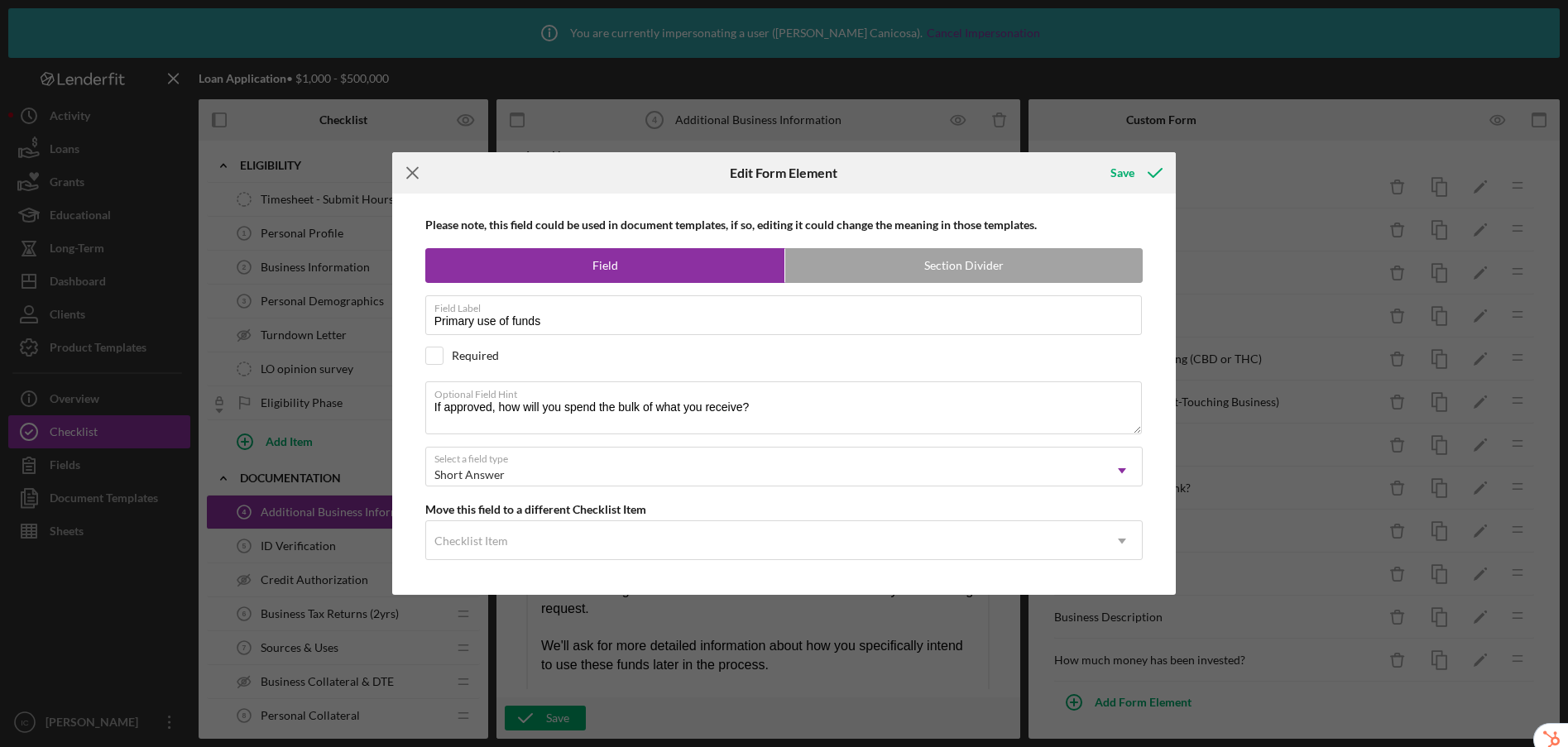
click at [407, 175] on icon "Icon/Menu Close" at bounding box center [412, 173] width 41 height 41
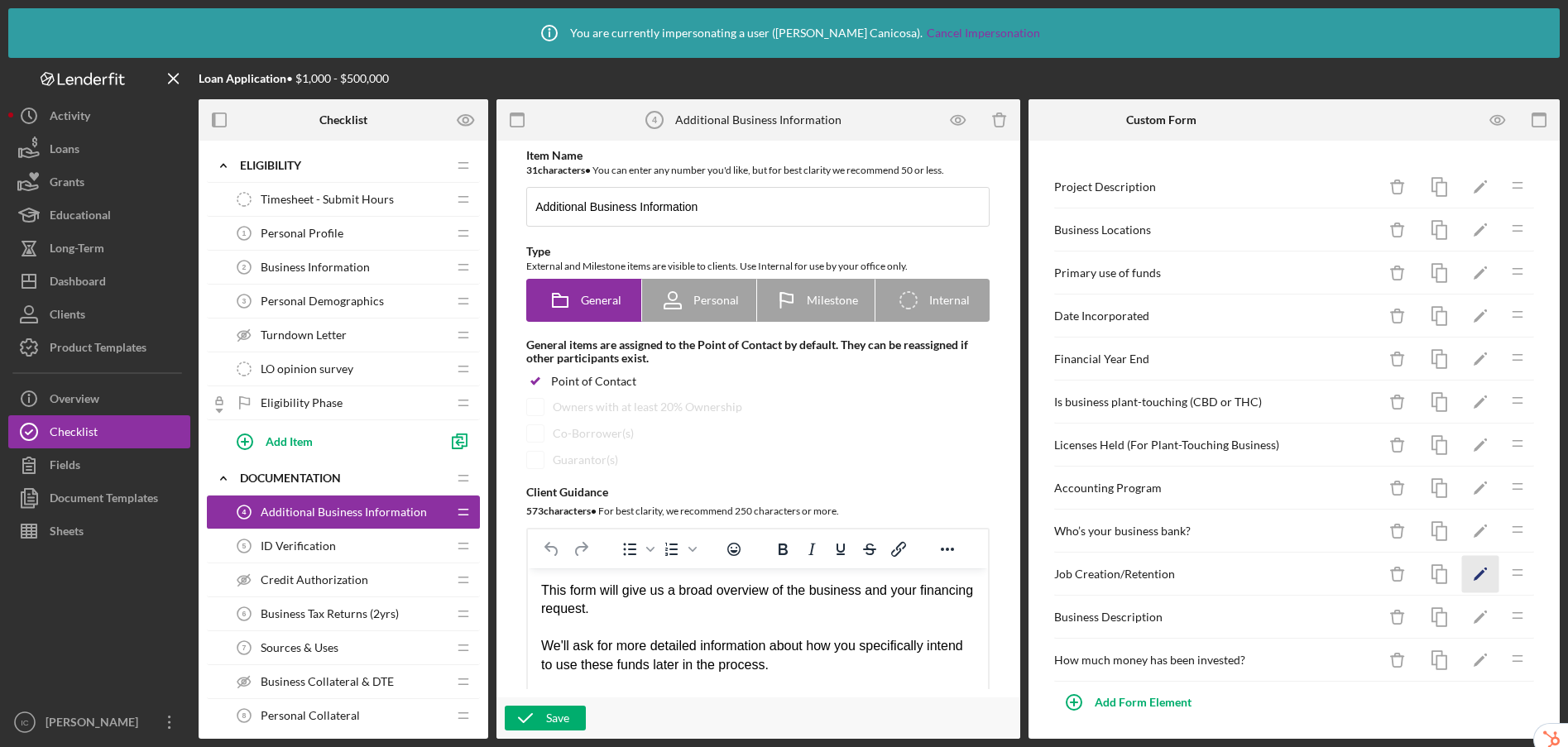
click at [1467, 576] on icon "Icon/Edit" at bounding box center [1481, 574] width 37 height 37
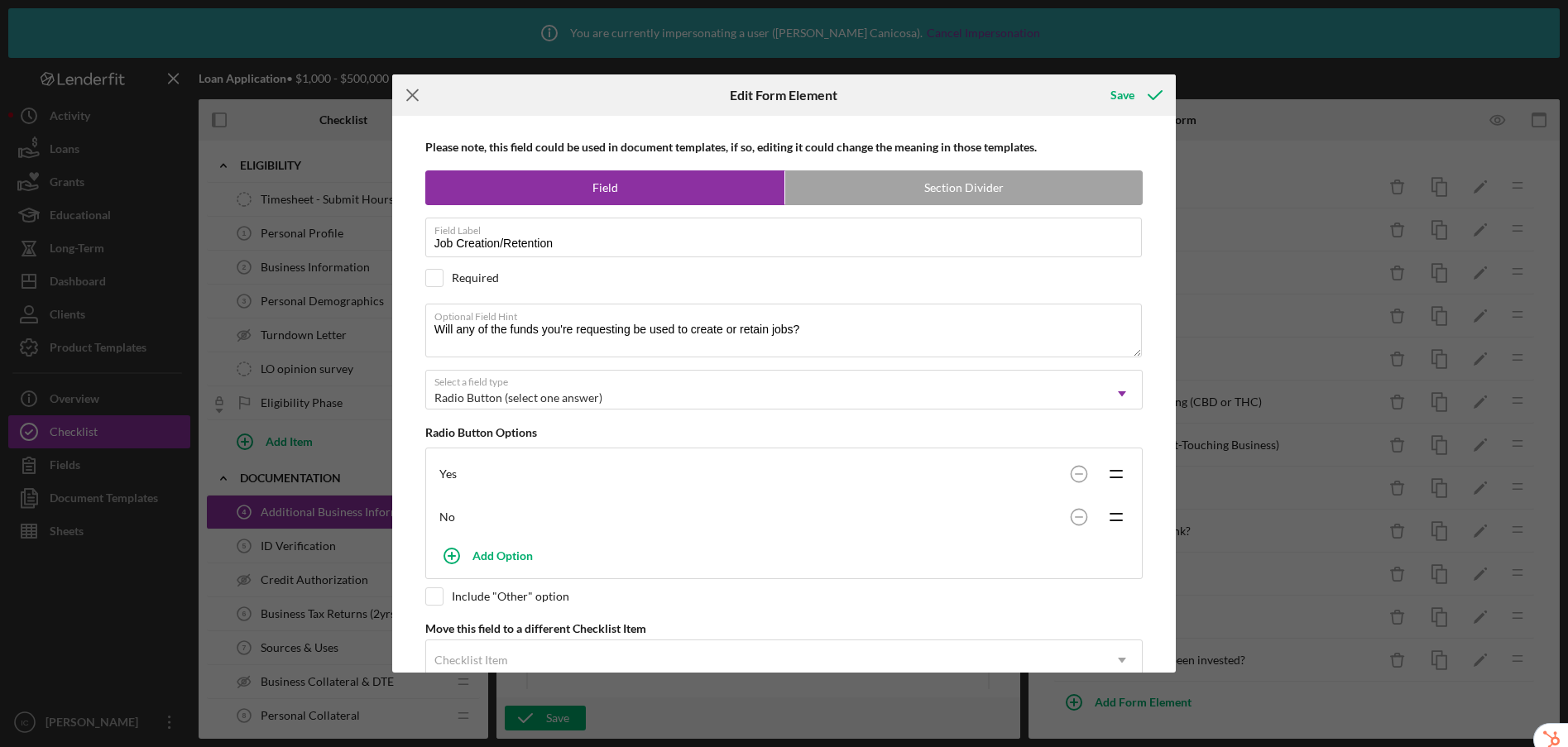
click at [419, 96] on icon "Icon/Menu Close" at bounding box center [412, 95] width 41 height 41
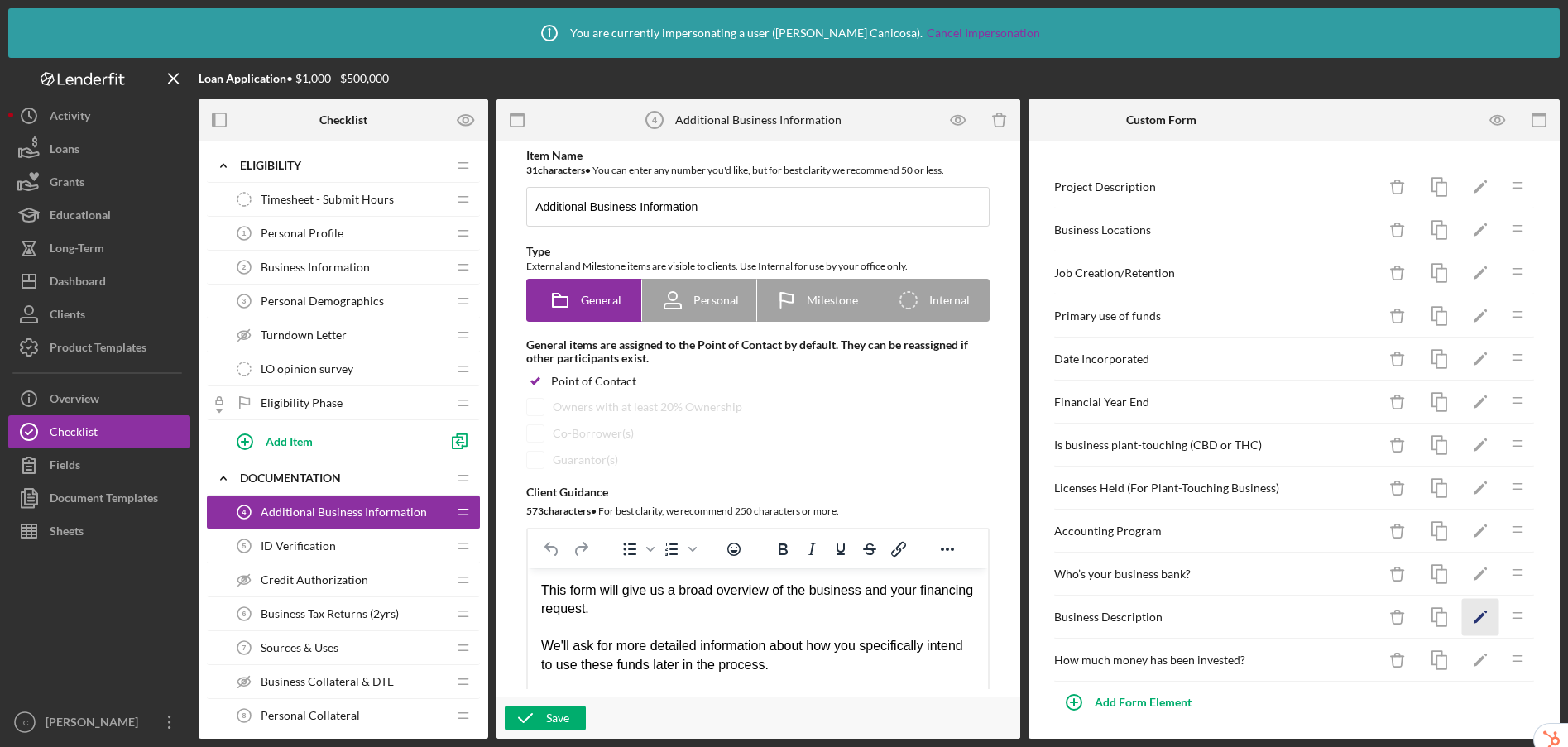
click at [1474, 615] on polygon "button" at bounding box center [1480, 618] width 12 height 12
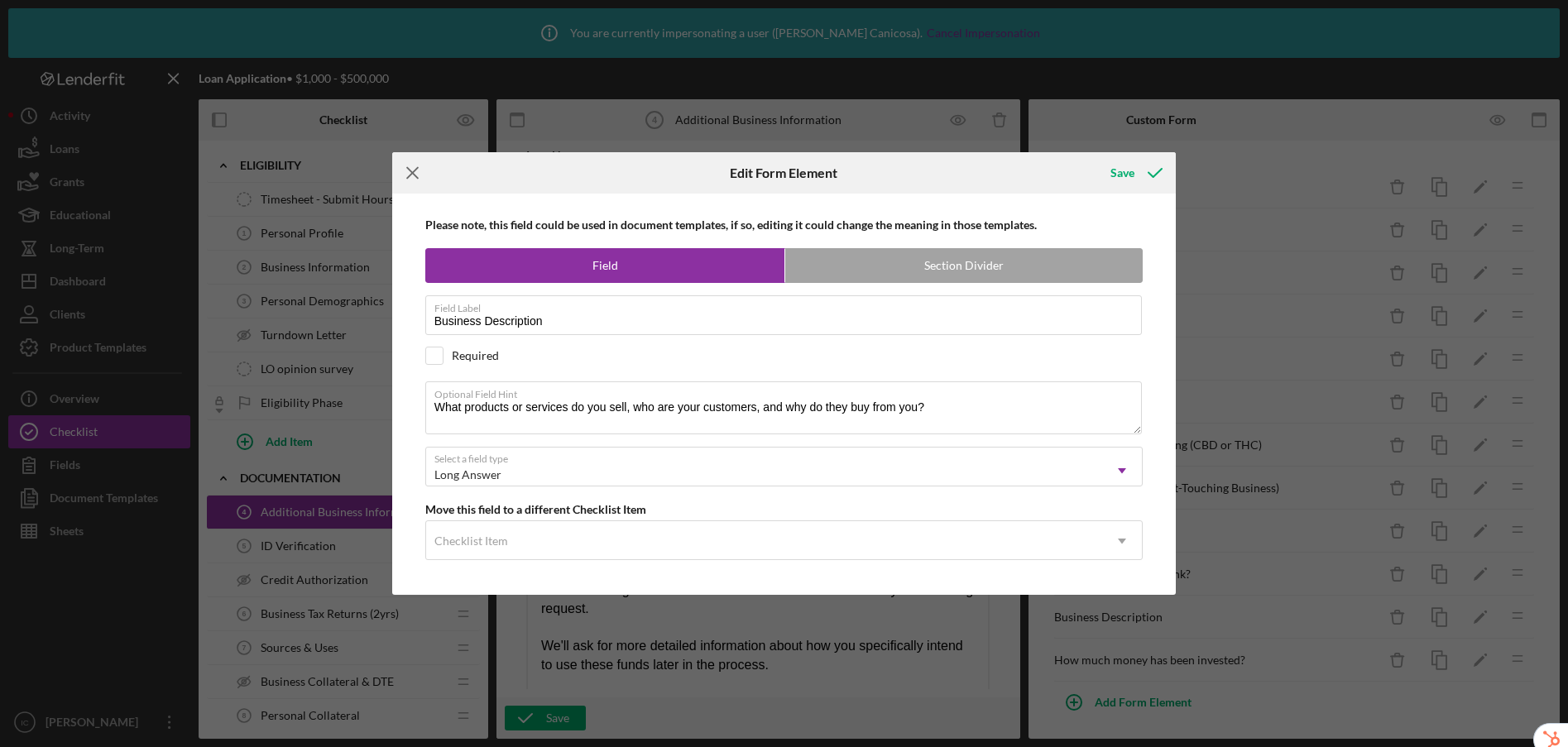
click at [413, 173] on line at bounding box center [412, 172] width 11 height 11
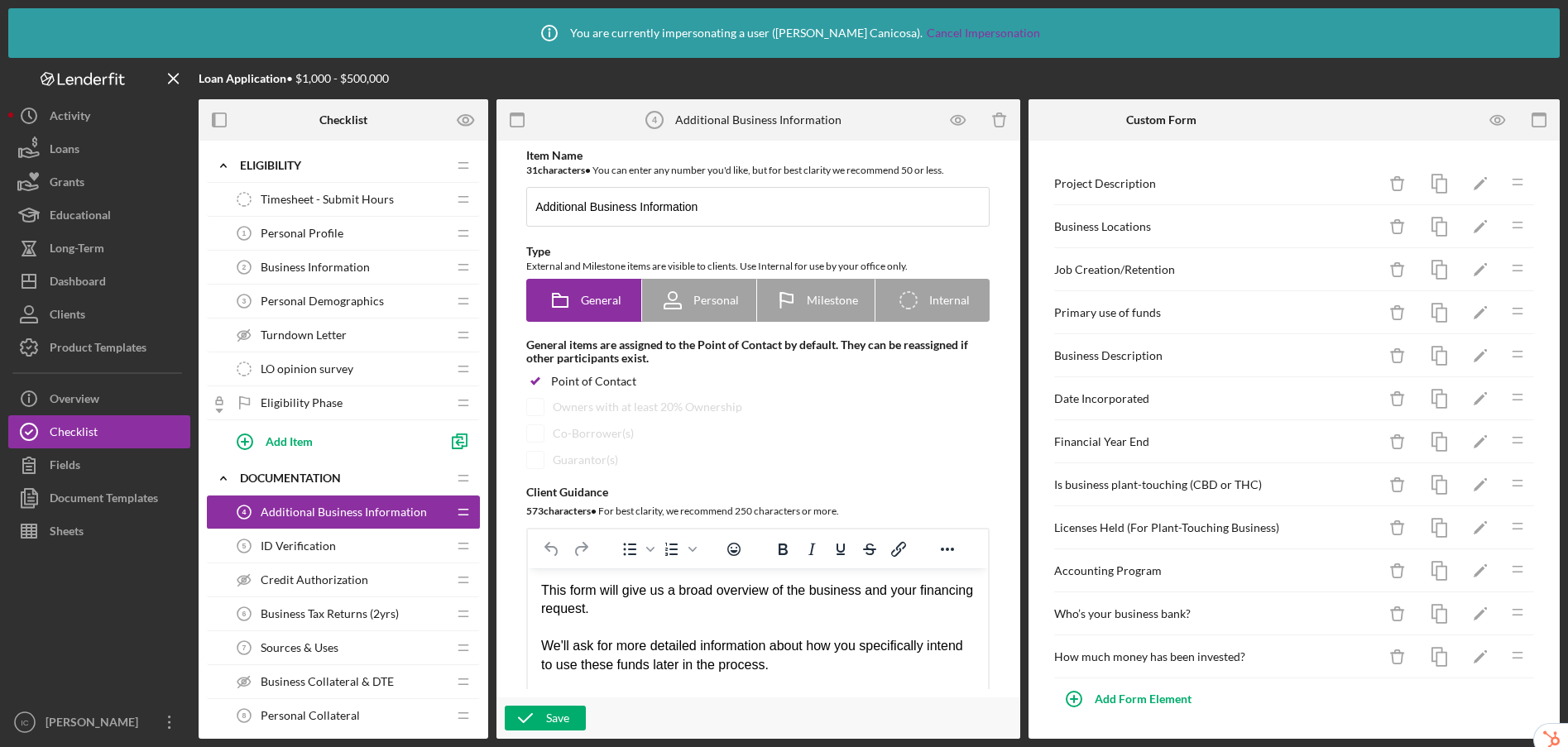
scroll to position [5, 0]
click at [1497, 118] on icon "button" at bounding box center [1498, 121] width 37 height 37
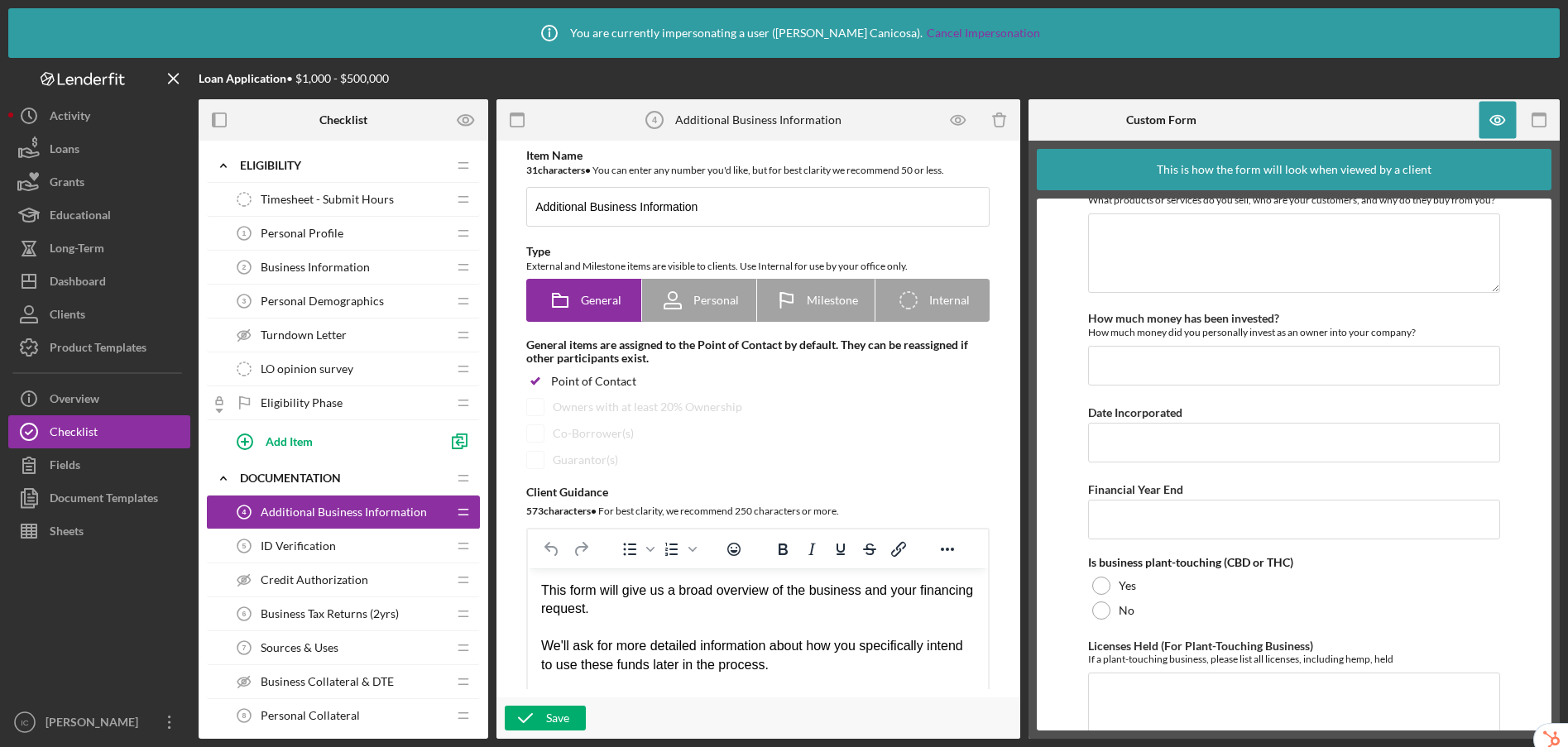
scroll to position [769, 0]
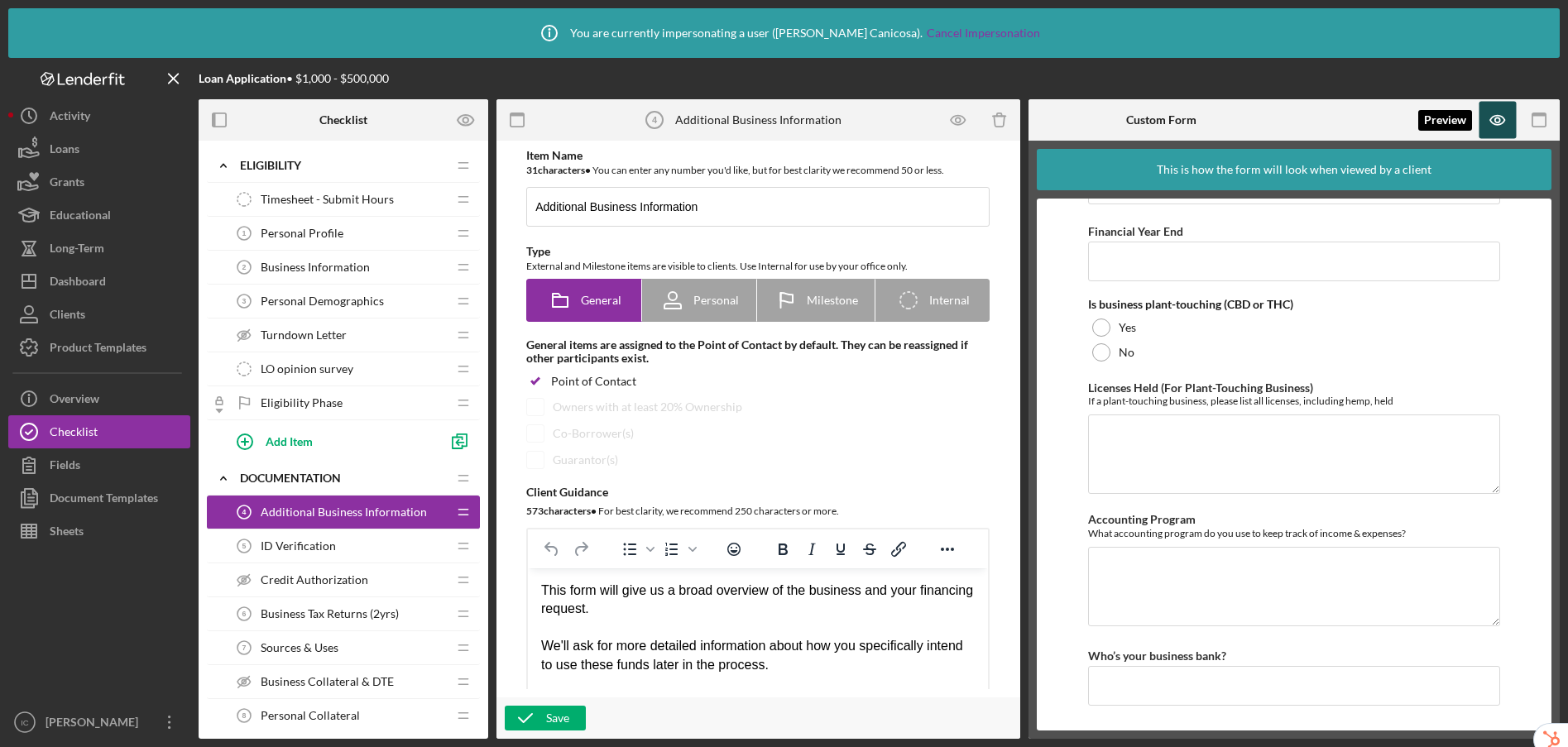
click at [1496, 127] on icon "button" at bounding box center [1498, 121] width 37 height 37
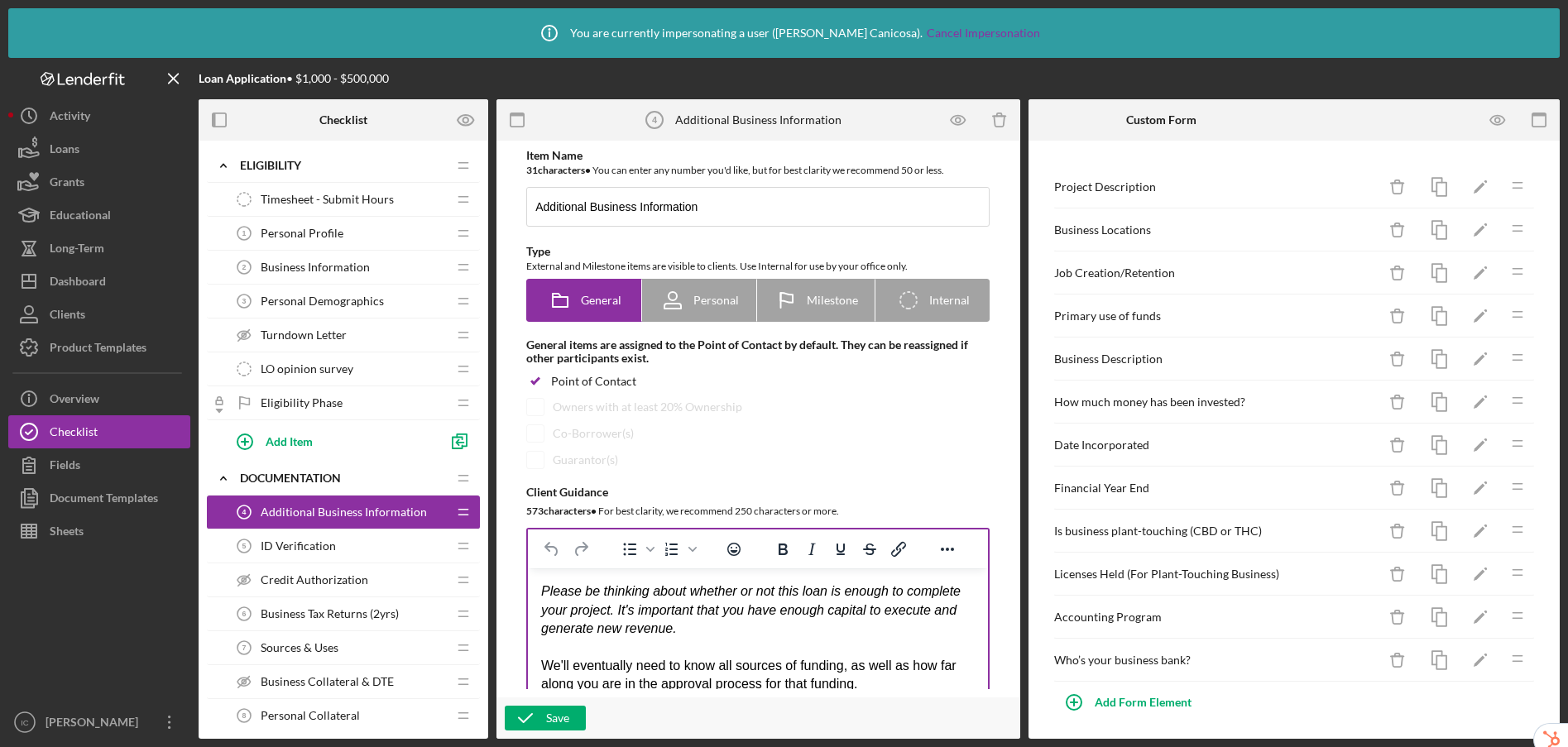
scroll to position [119, 0]
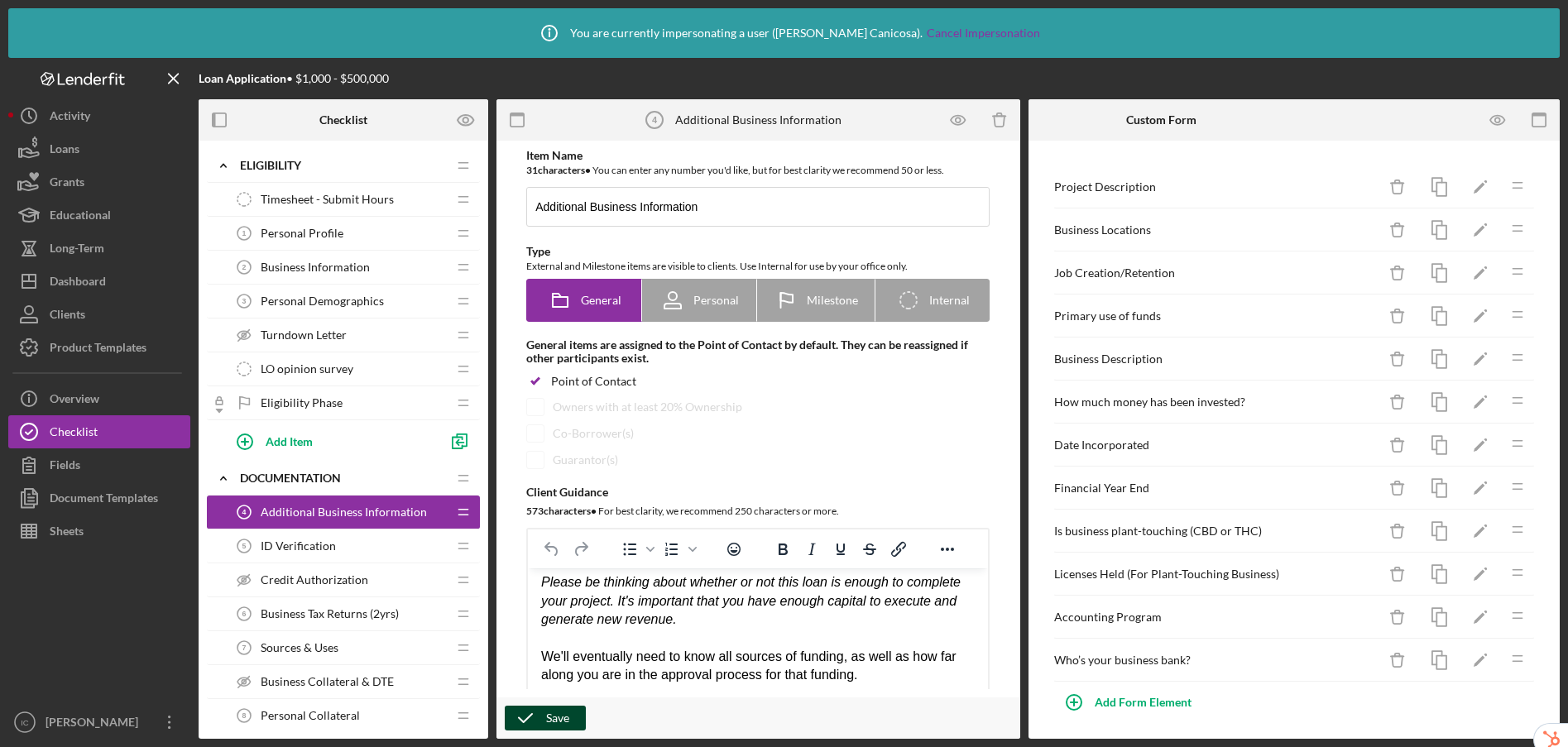
click at [533, 722] on icon "button" at bounding box center [525, 718] width 41 height 41
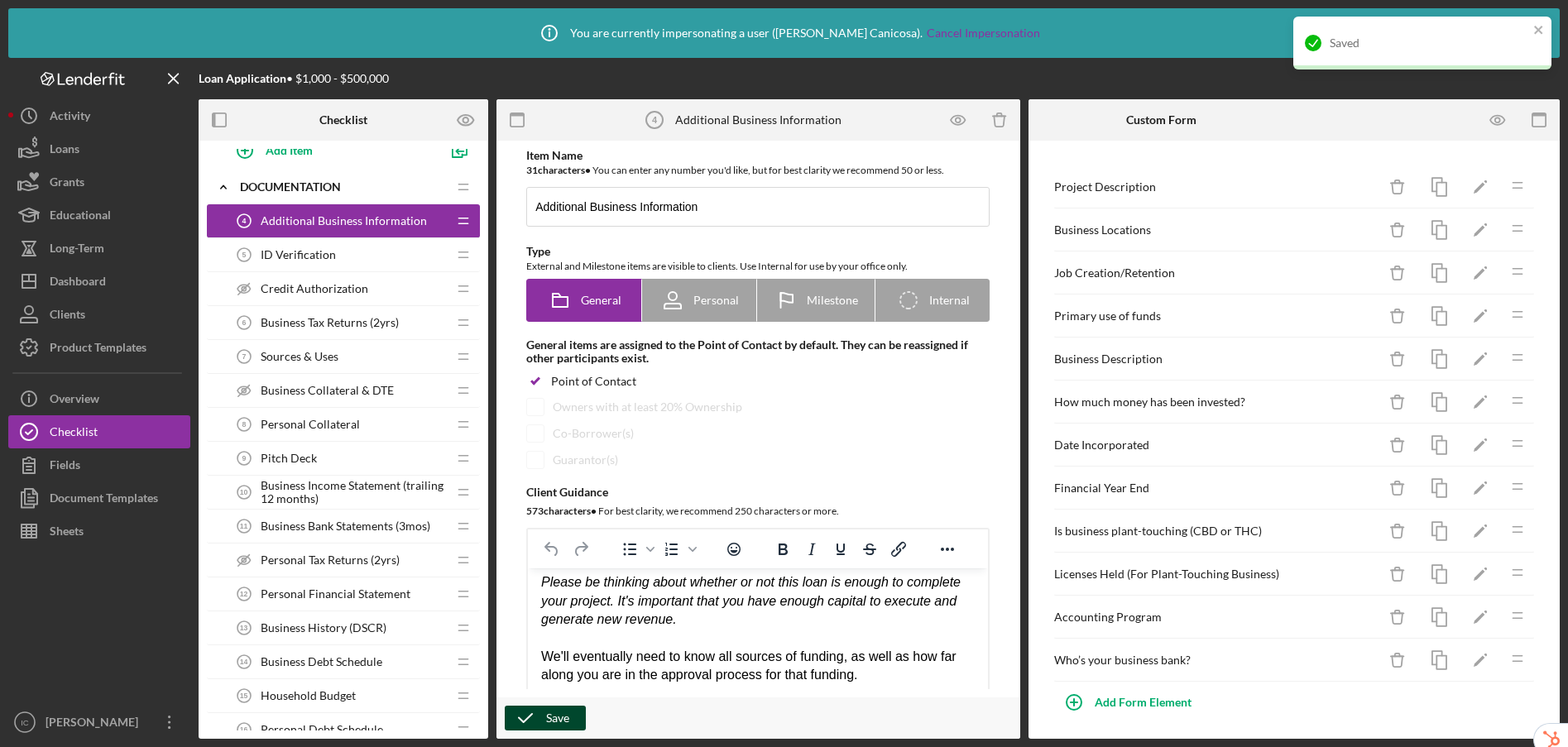
scroll to position [427, 0]
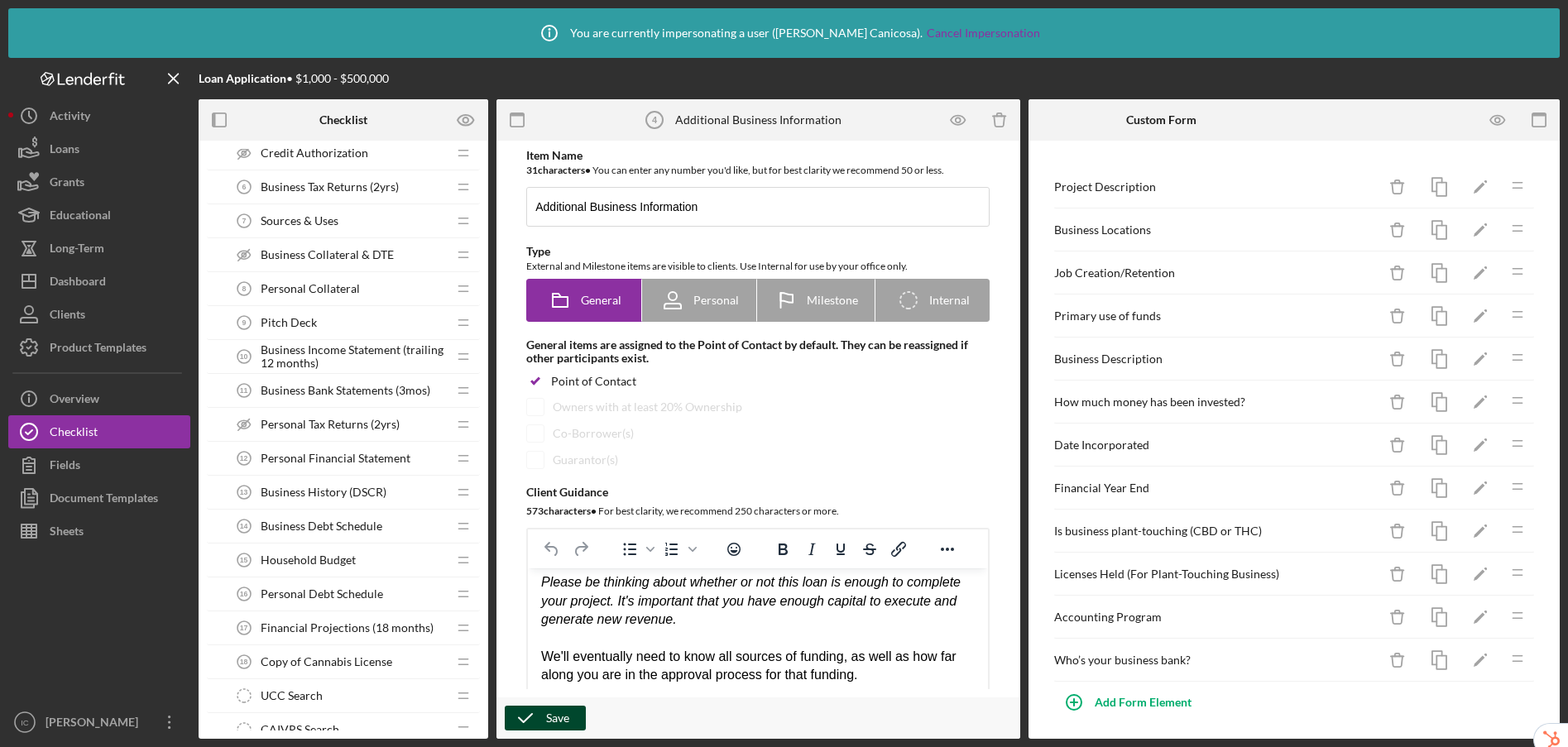
click at [323, 315] on div "Pitch Deck 9 Pitch Deck" at bounding box center [337, 323] width 219 height 33
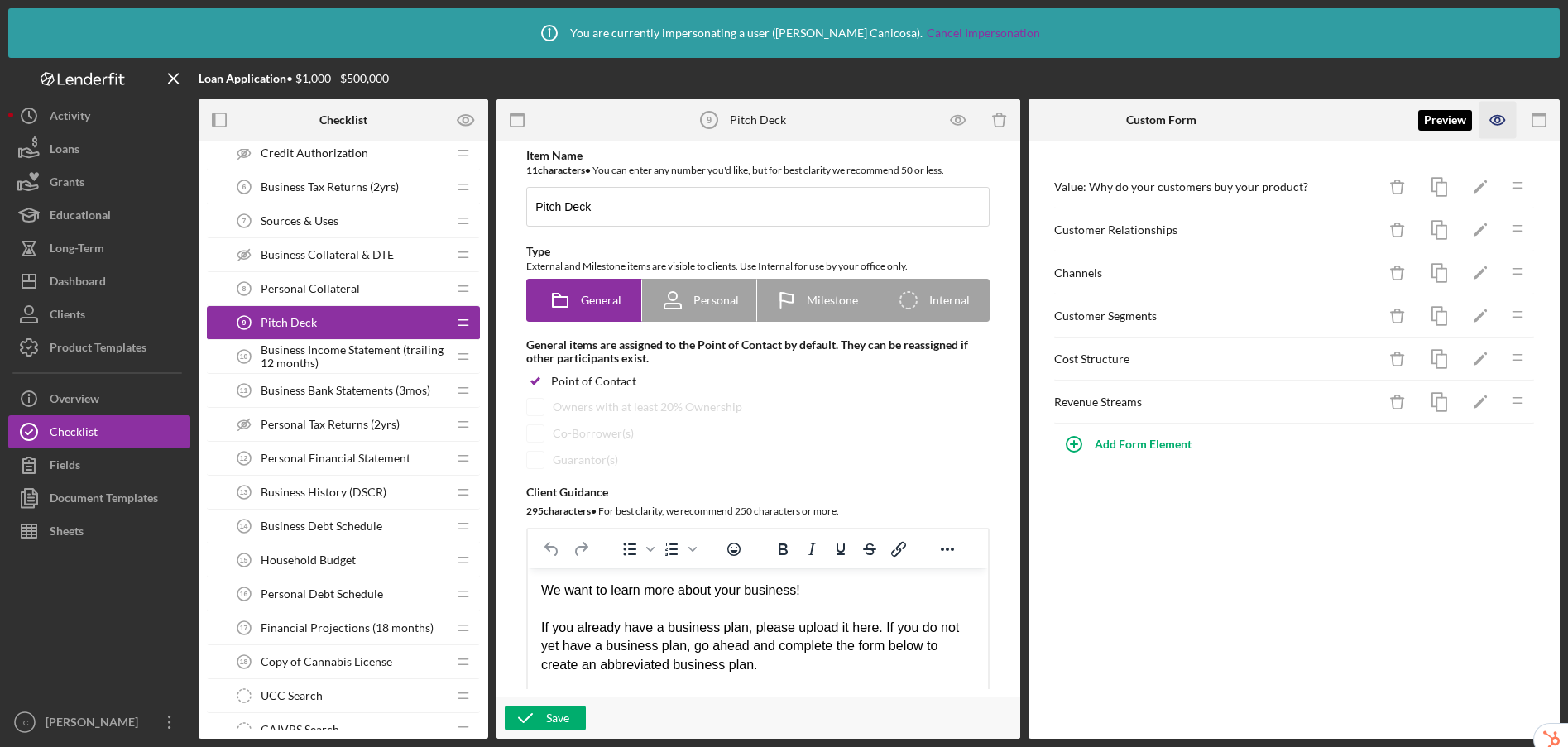
click at [1492, 116] on icon "button" at bounding box center [1497, 120] width 14 height 9
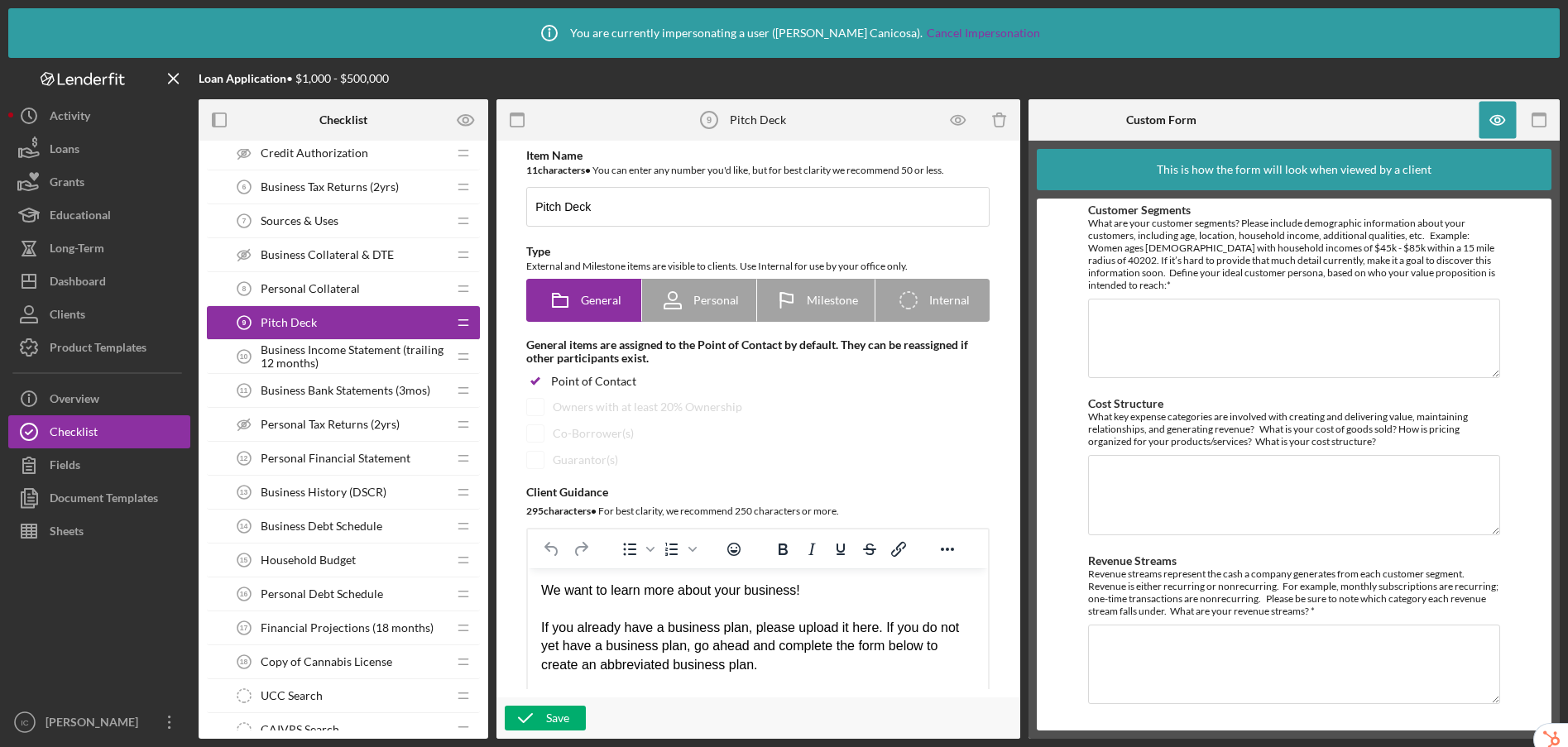
scroll to position [549, 0]
click at [1488, 117] on icon "button" at bounding box center [1498, 121] width 37 height 37
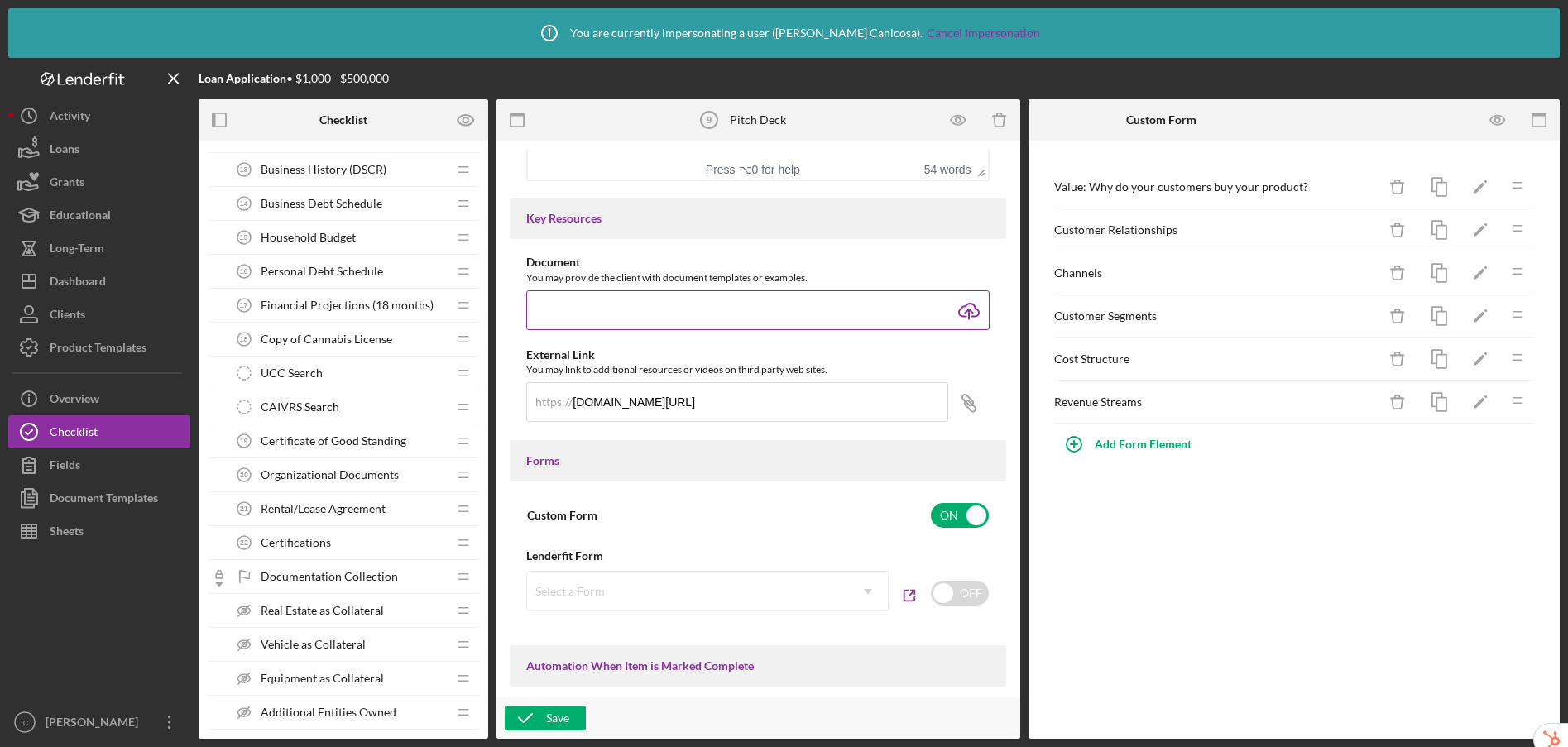
scroll to position [529, 0]
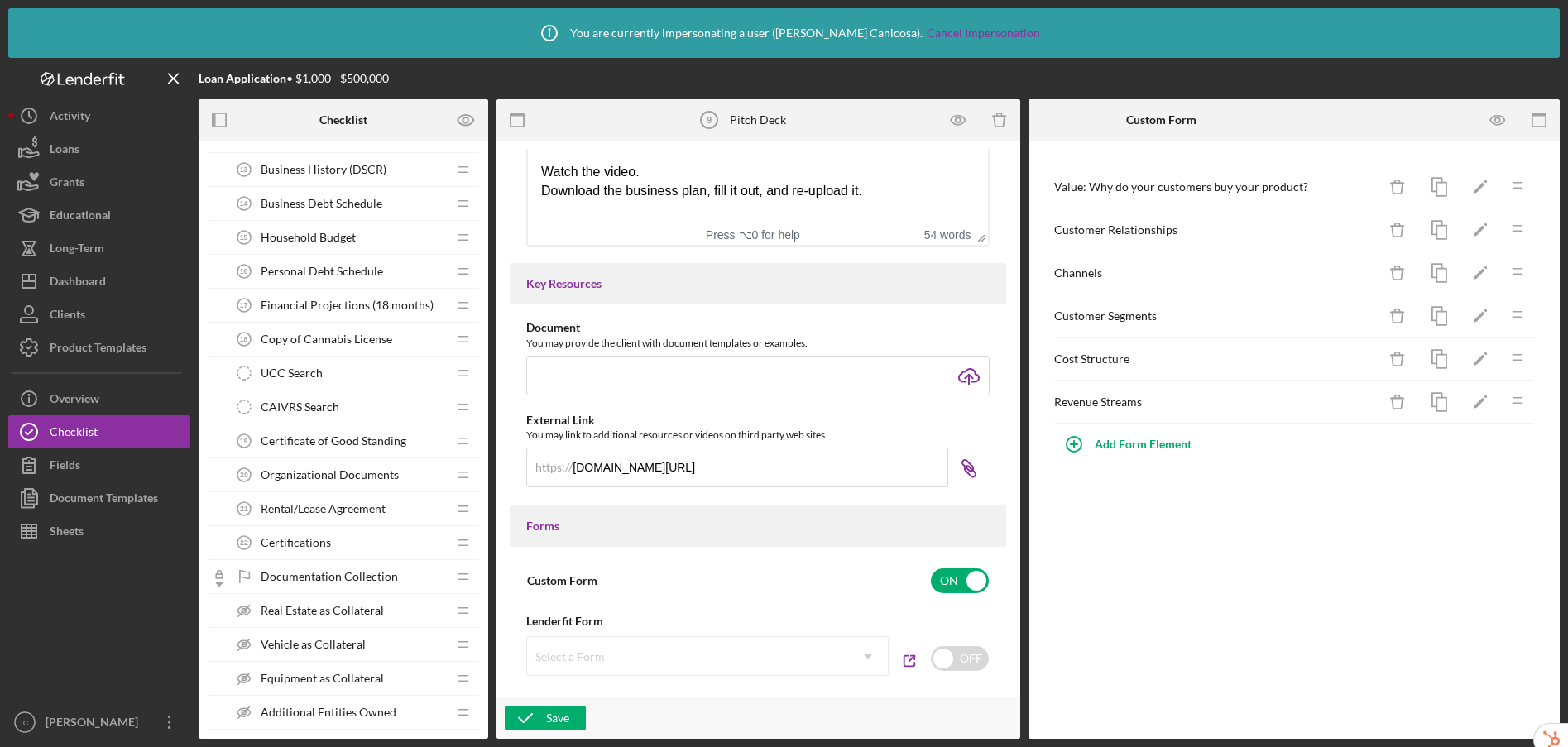
click at [972, 465] on icon "Icon/Link" at bounding box center [969, 468] width 41 height 41
click at [101, 428] on button "Checklist" at bounding box center [98, 432] width 182 height 33
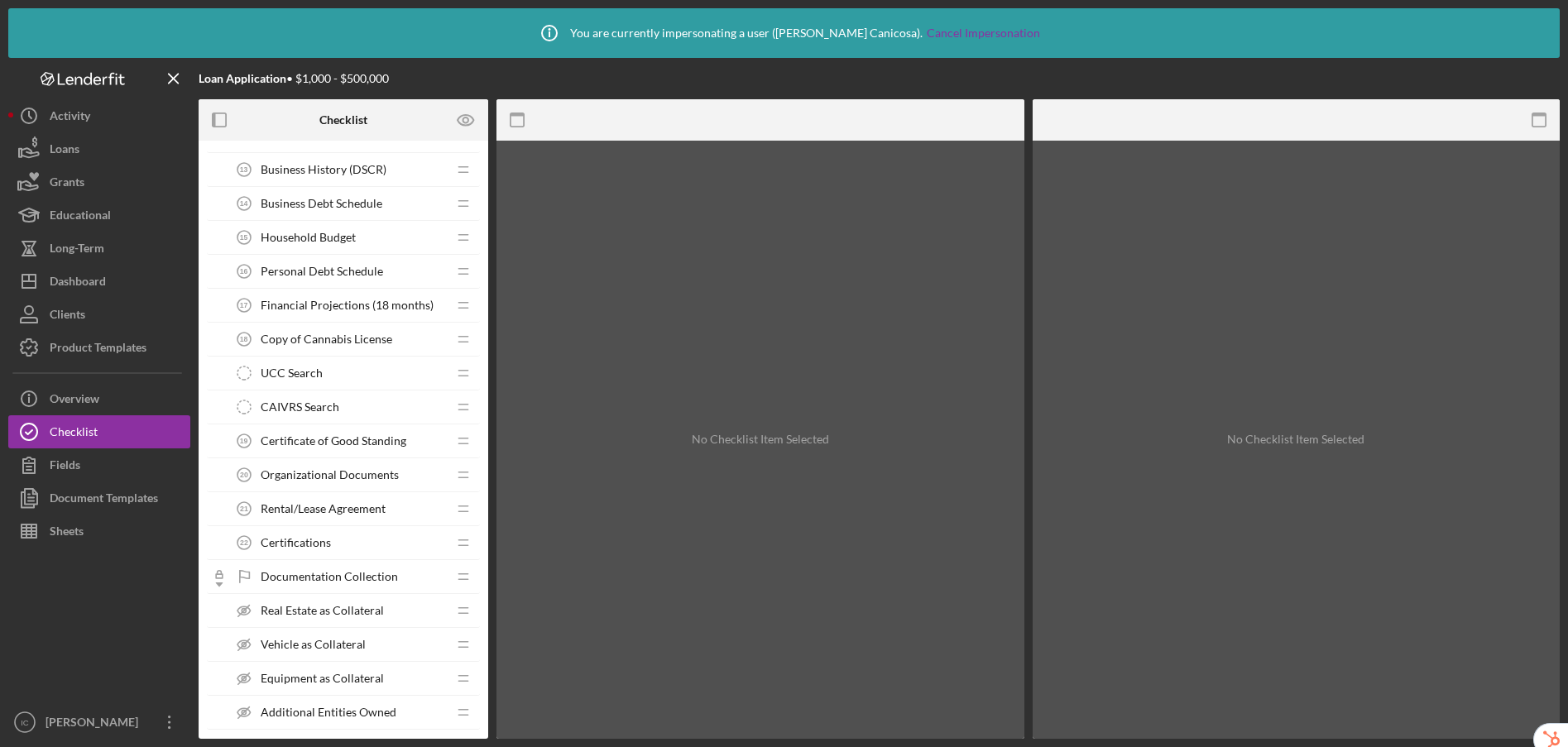
scroll to position [749, 0]
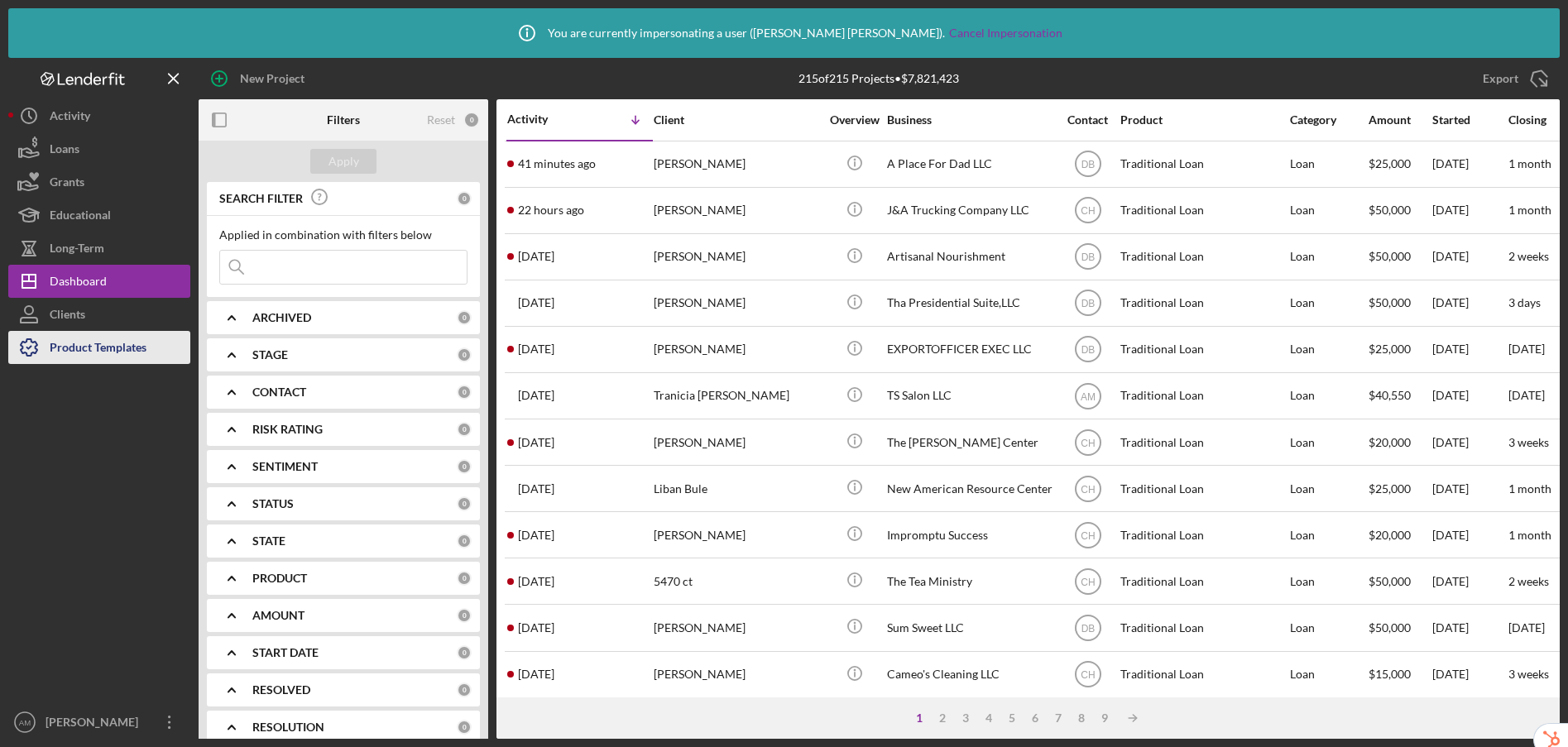
click at [139, 347] on div "Product Templates" at bounding box center [98, 349] width 97 height 37
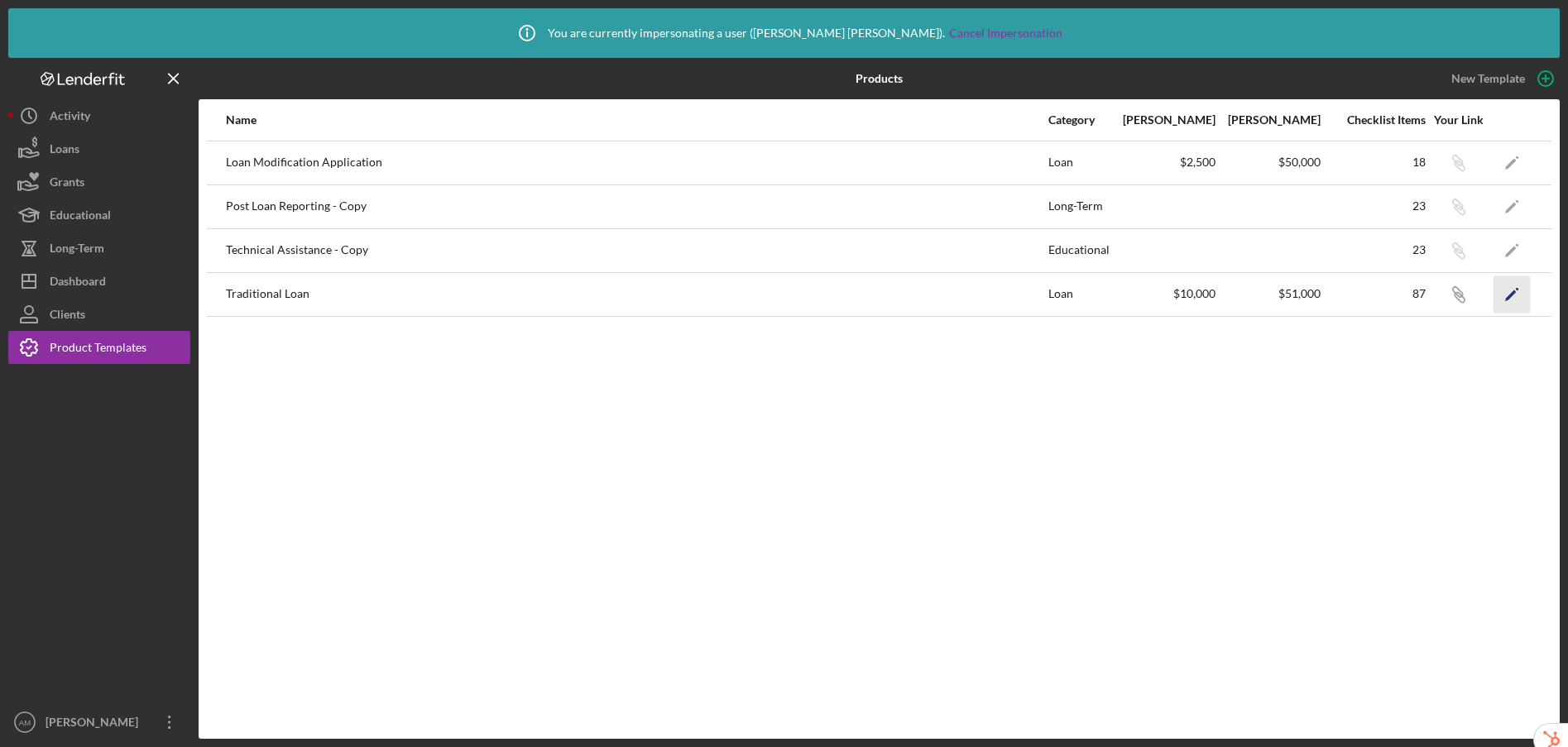
click at [1516, 293] on icon "Icon/Edit" at bounding box center [1512, 294] width 37 height 37
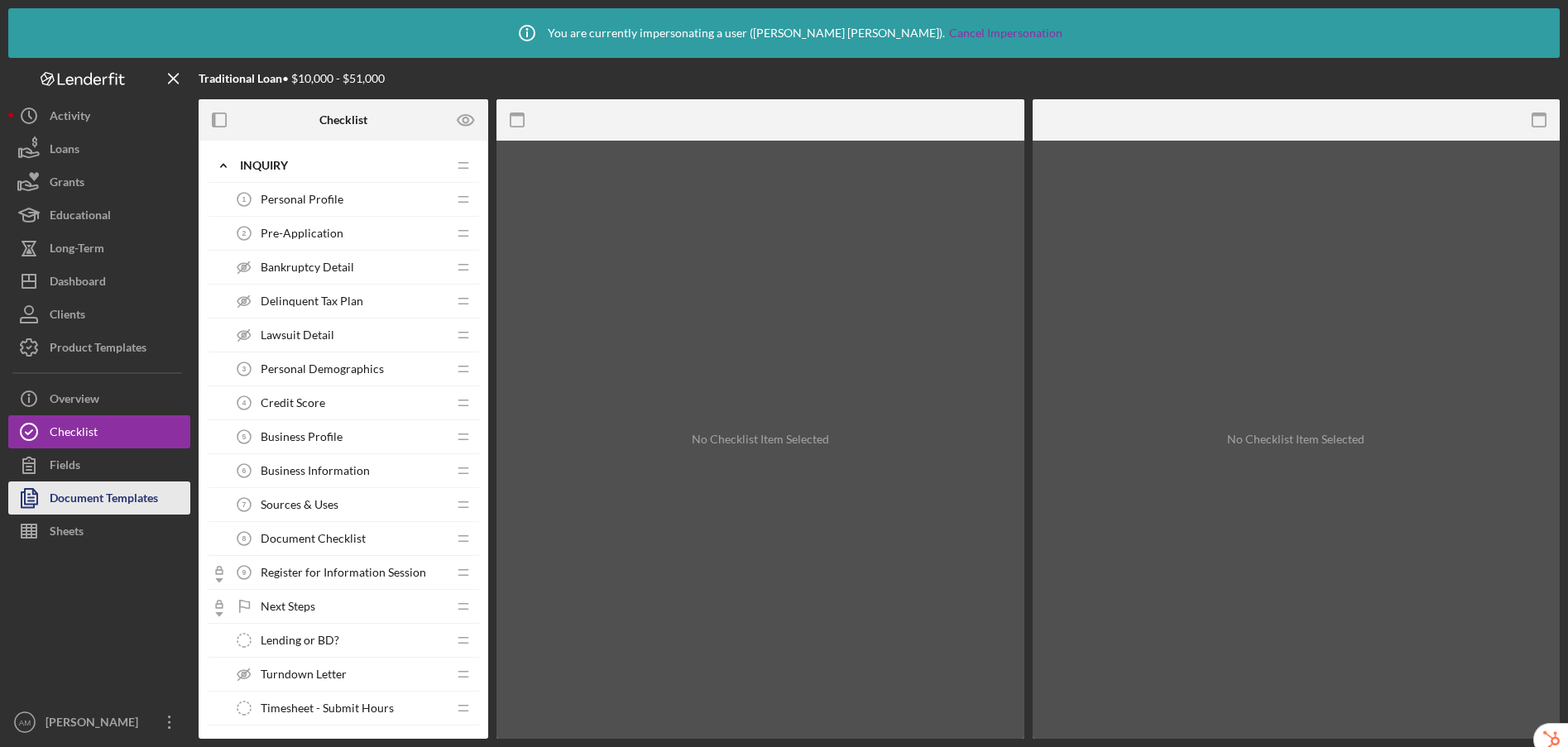
click at [93, 499] on div "Document Templates" at bounding box center [104, 500] width 108 height 37
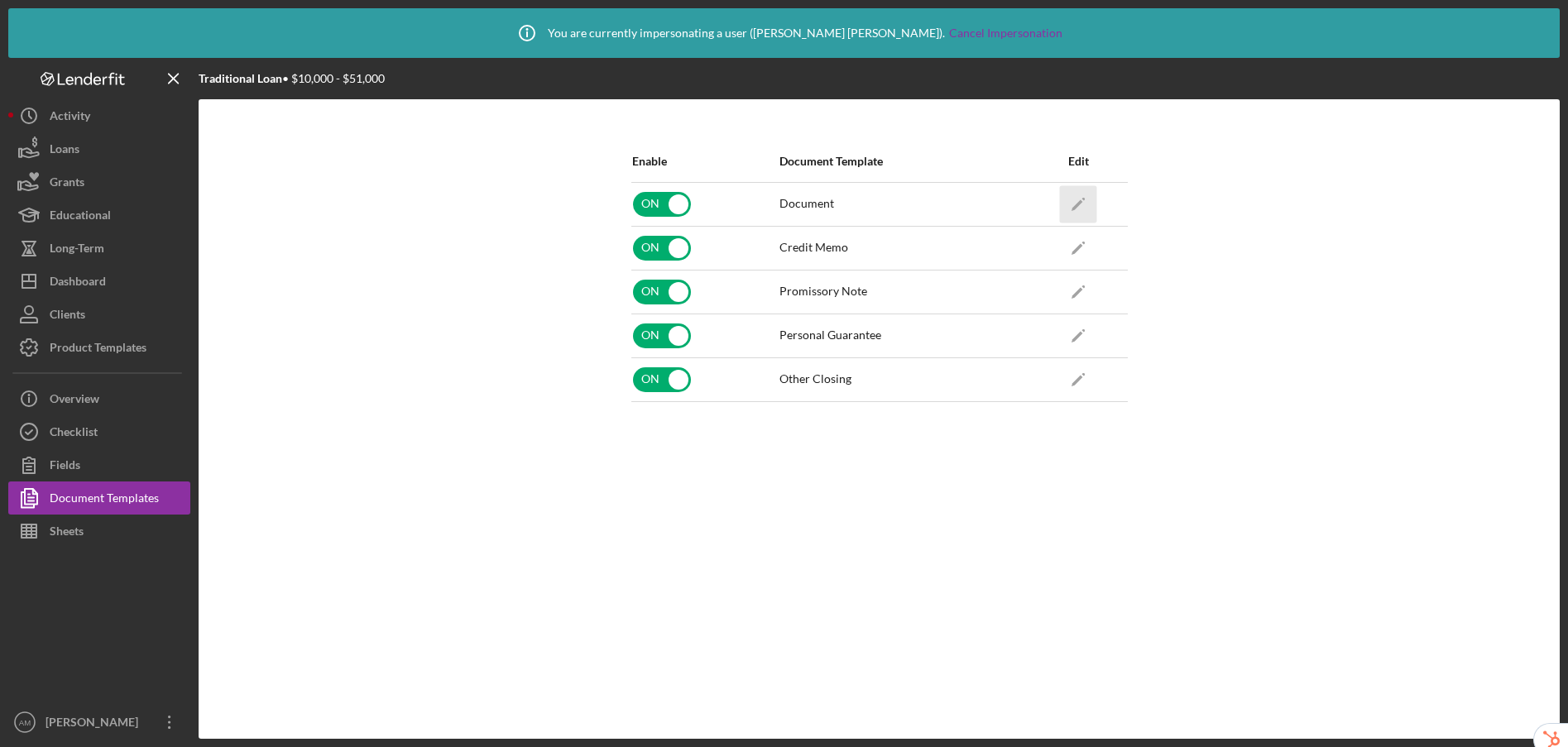
click at [1086, 206] on icon "Icon/Edit" at bounding box center [1078, 204] width 37 height 37
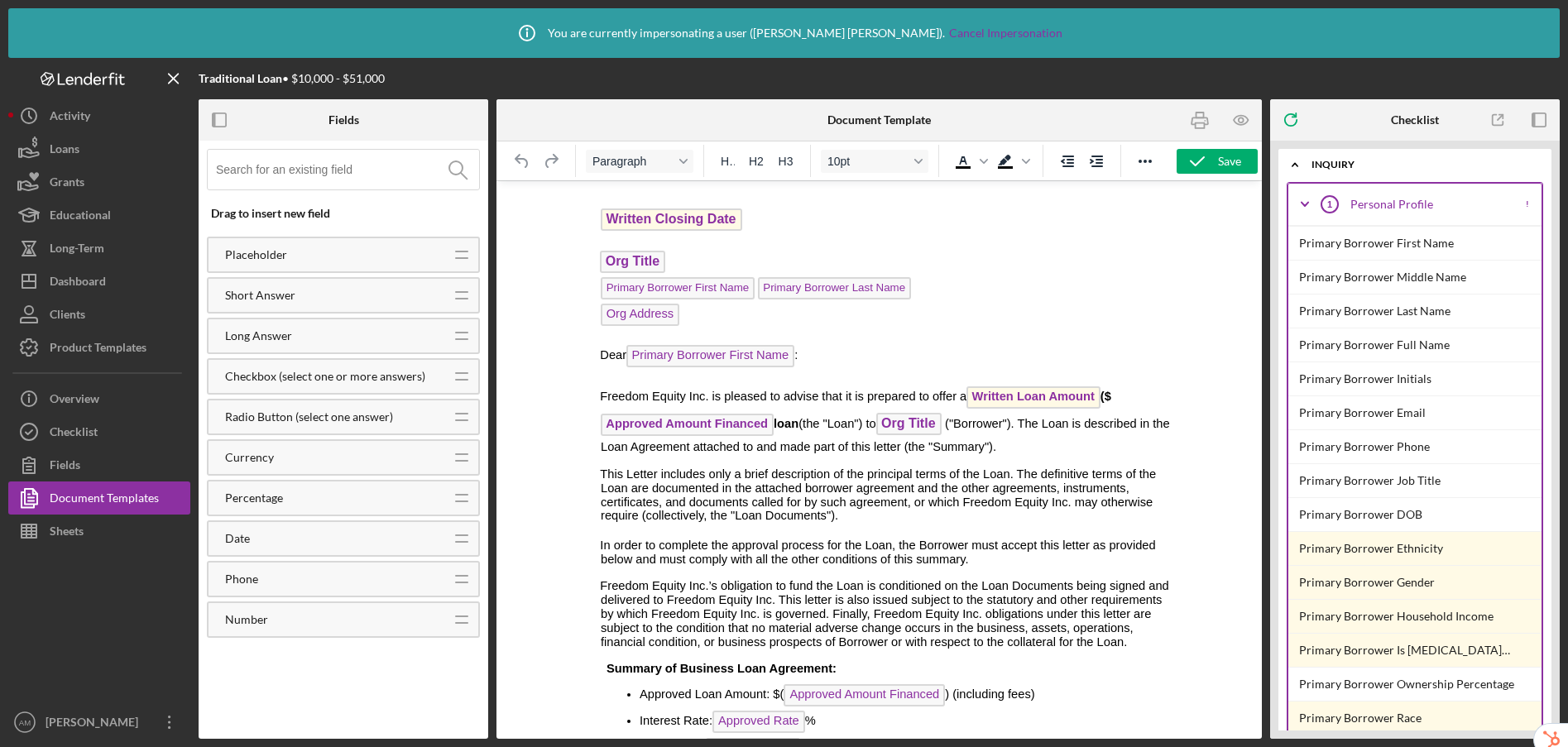
scroll to position [665, 0]
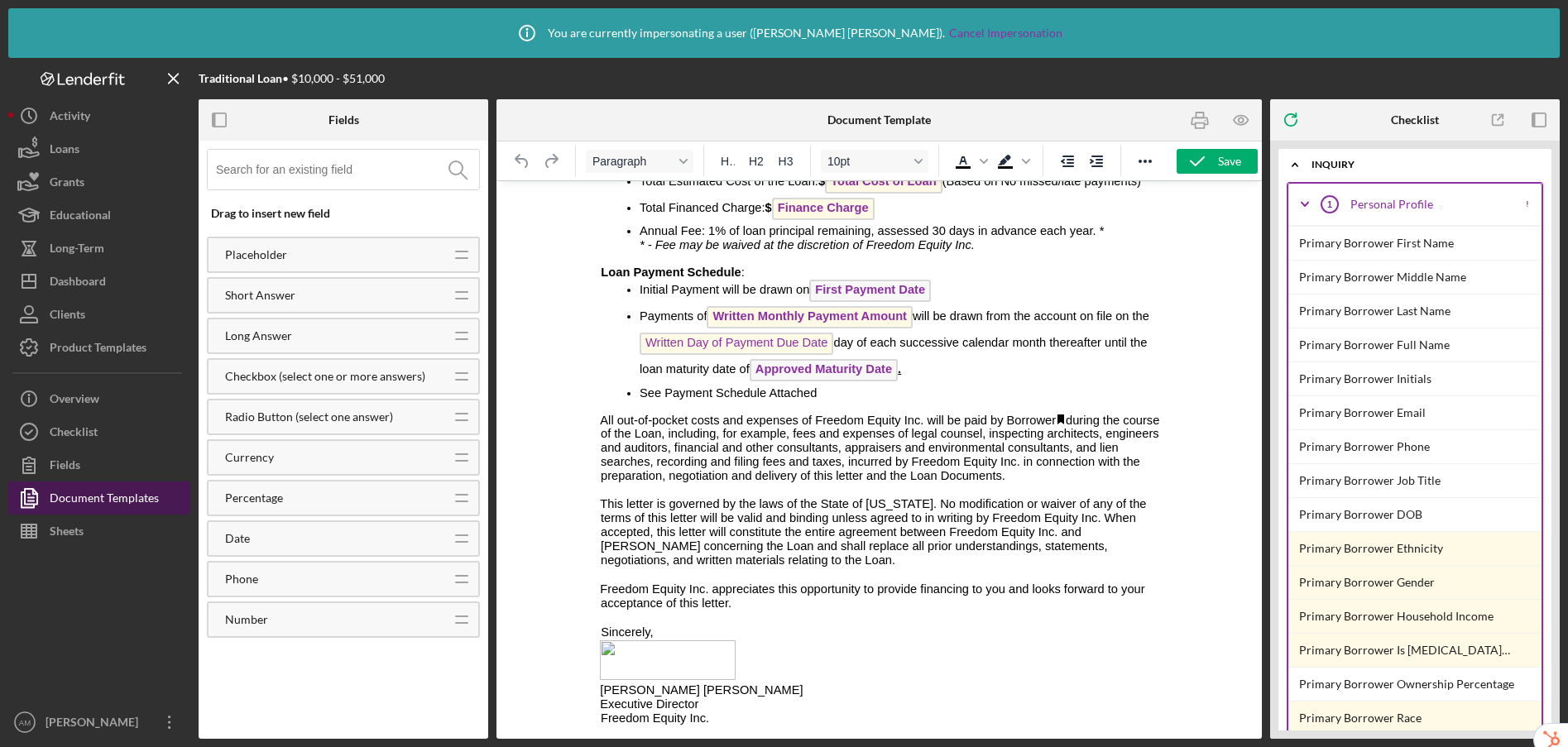
click at [44, 492] on icon "button" at bounding box center [28, 498] width 41 height 41
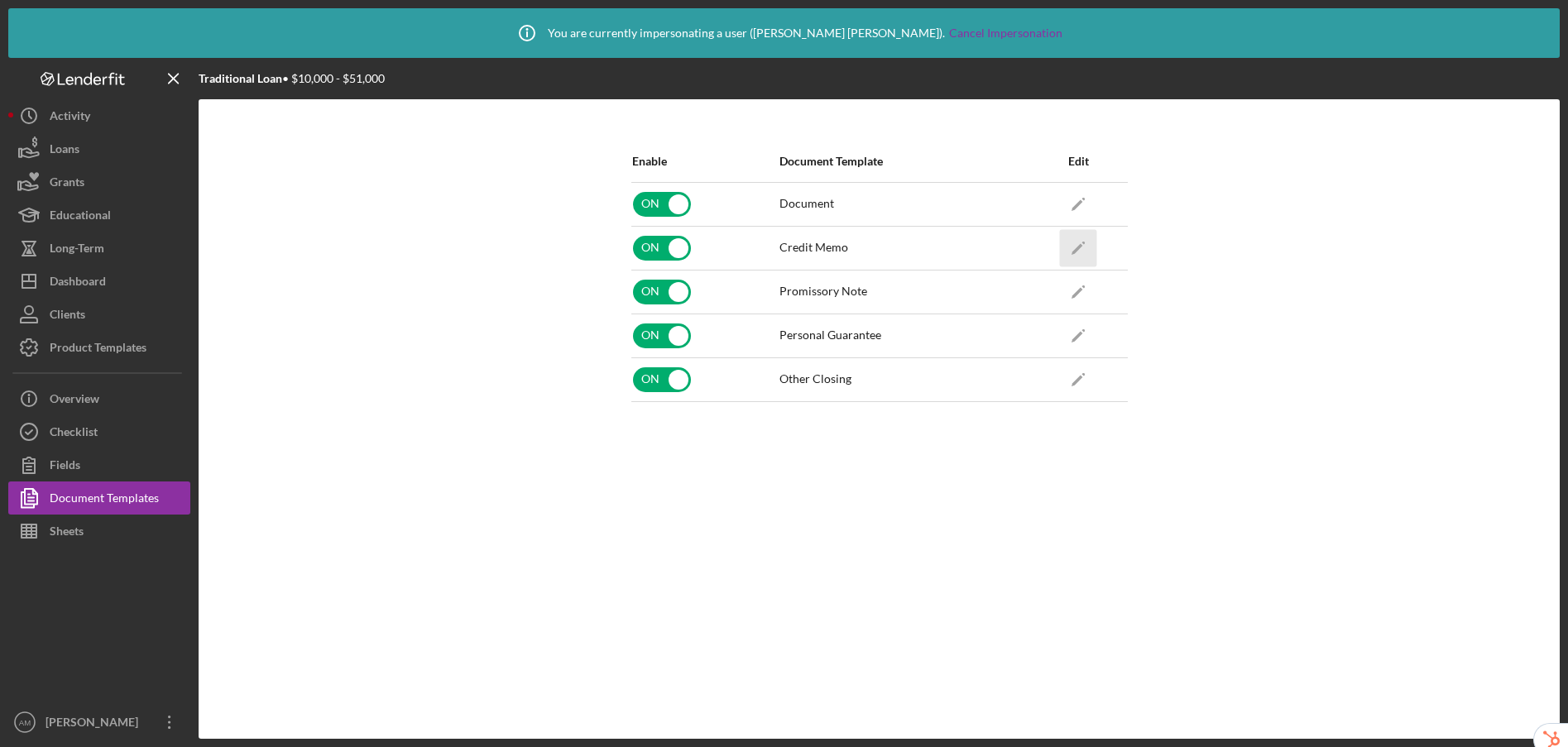
click at [1075, 242] on icon "Icon/Edit" at bounding box center [1078, 247] width 37 height 37
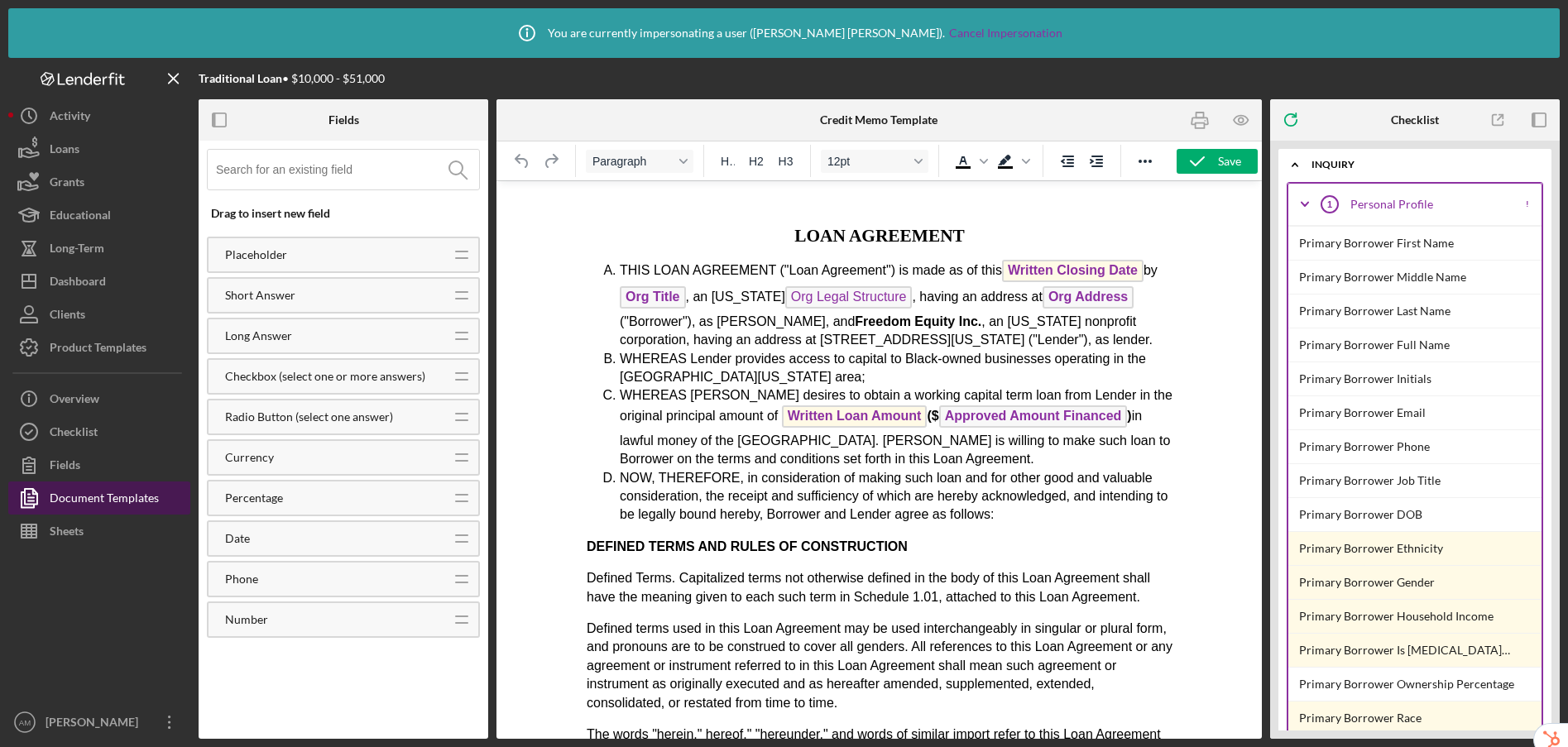
click at [145, 497] on div "Document Templates" at bounding box center [104, 500] width 109 height 37
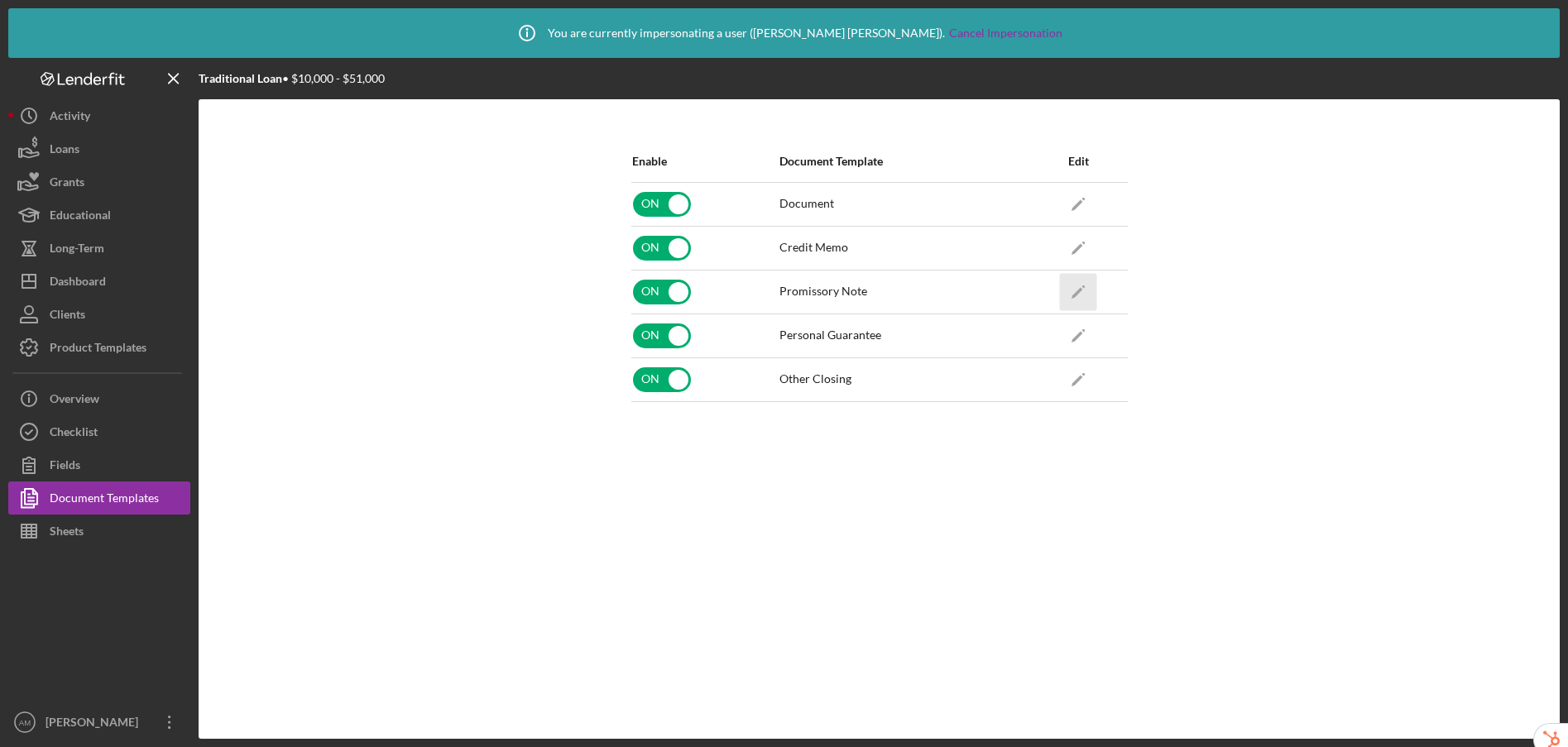
click at [1084, 290] on icon "Icon/Edit" at bounding box center [1078, 292] width 37 height 37
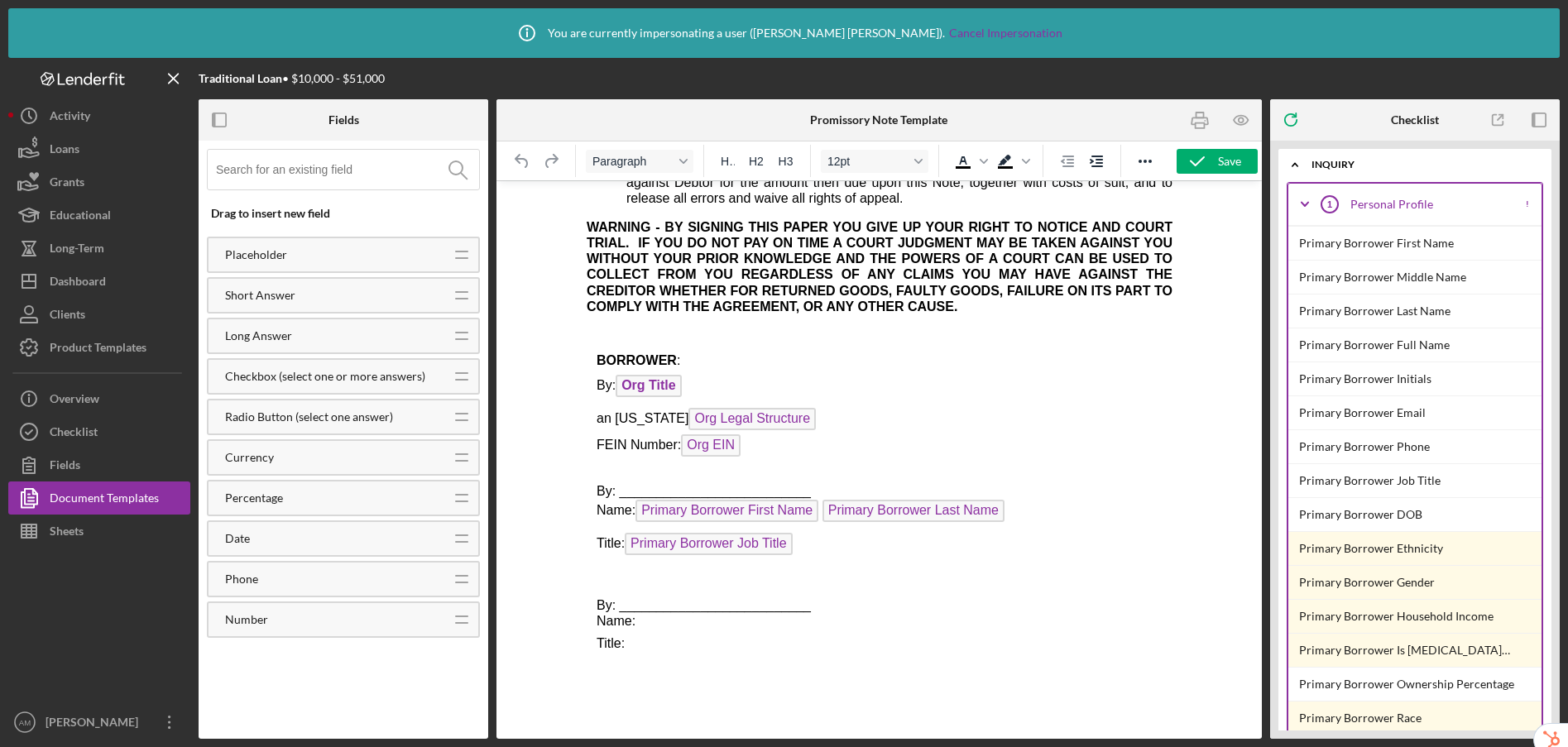
scroll to position [2302, 0]
click at [145, 492] on div "Document Templates" at bounding box center [104, 500] width 109 height 37
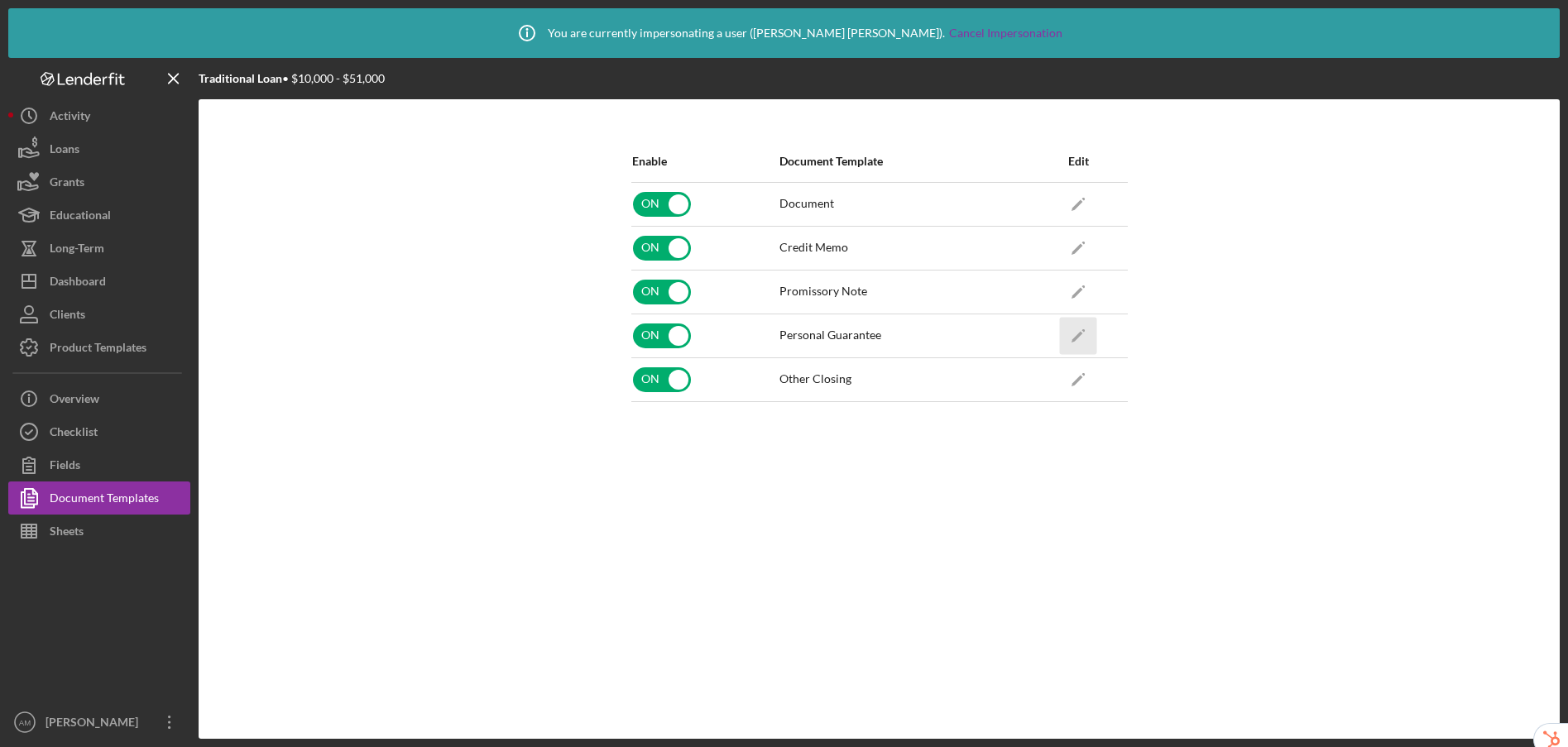
click at [1077, 328] on icon "Icon/Edit" at bounding box center [1078, 336] width 37 height 37
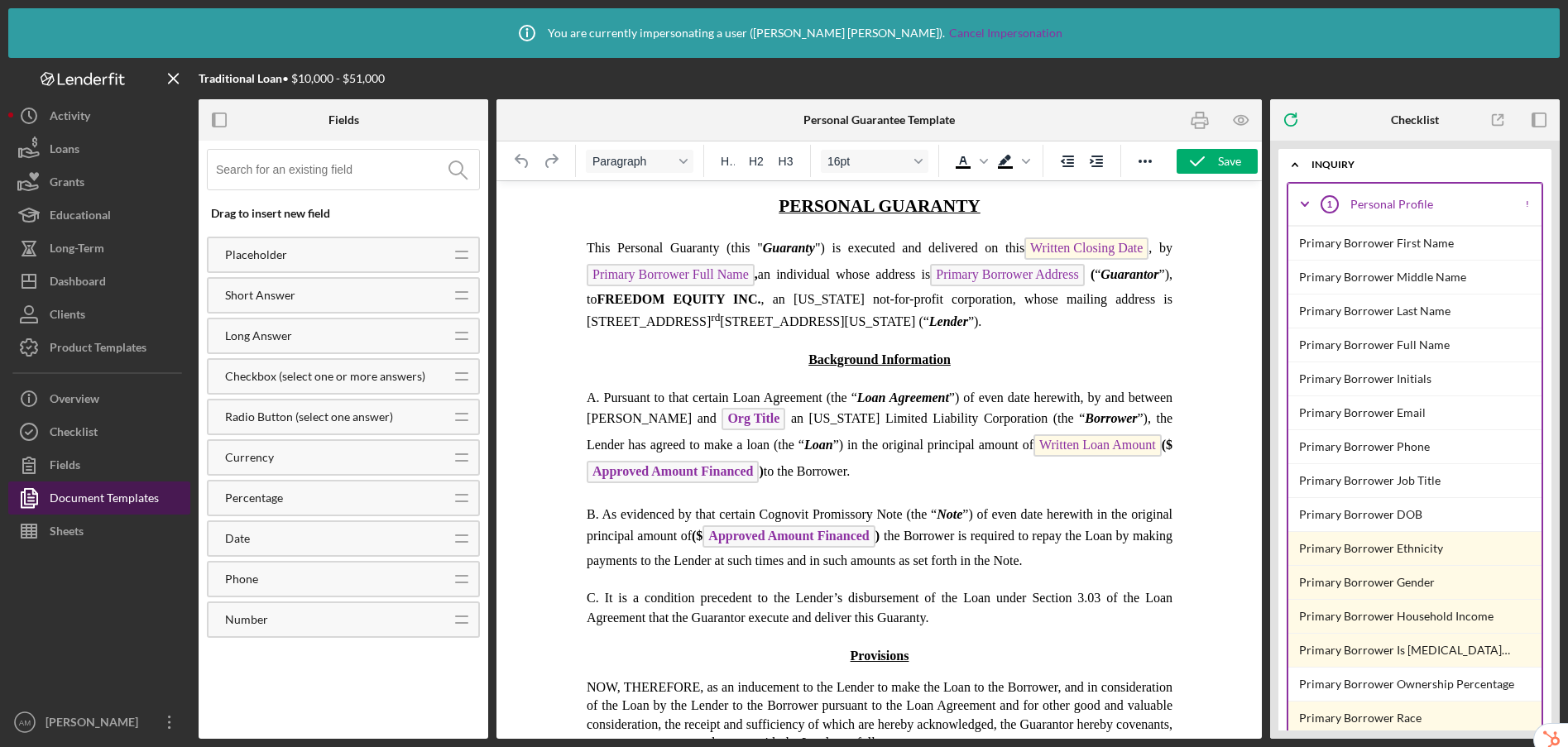
click at [135, 501] on div "Document Templates" at bounding box center [104, 500] width 109 height 37
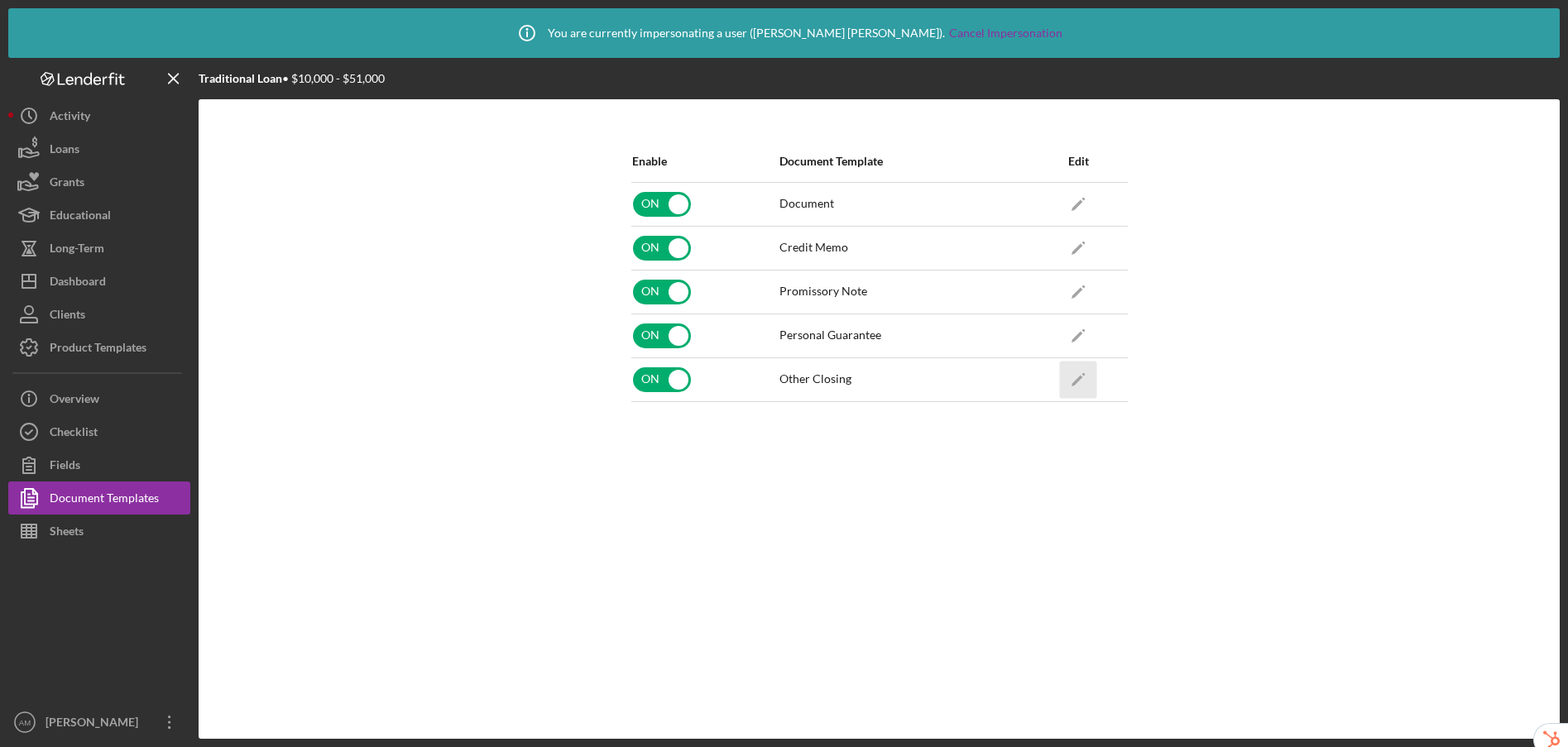
click at [1087, 383] on icon "Icon/Edit" at bounding box center [1078, 379] width 37 height 37
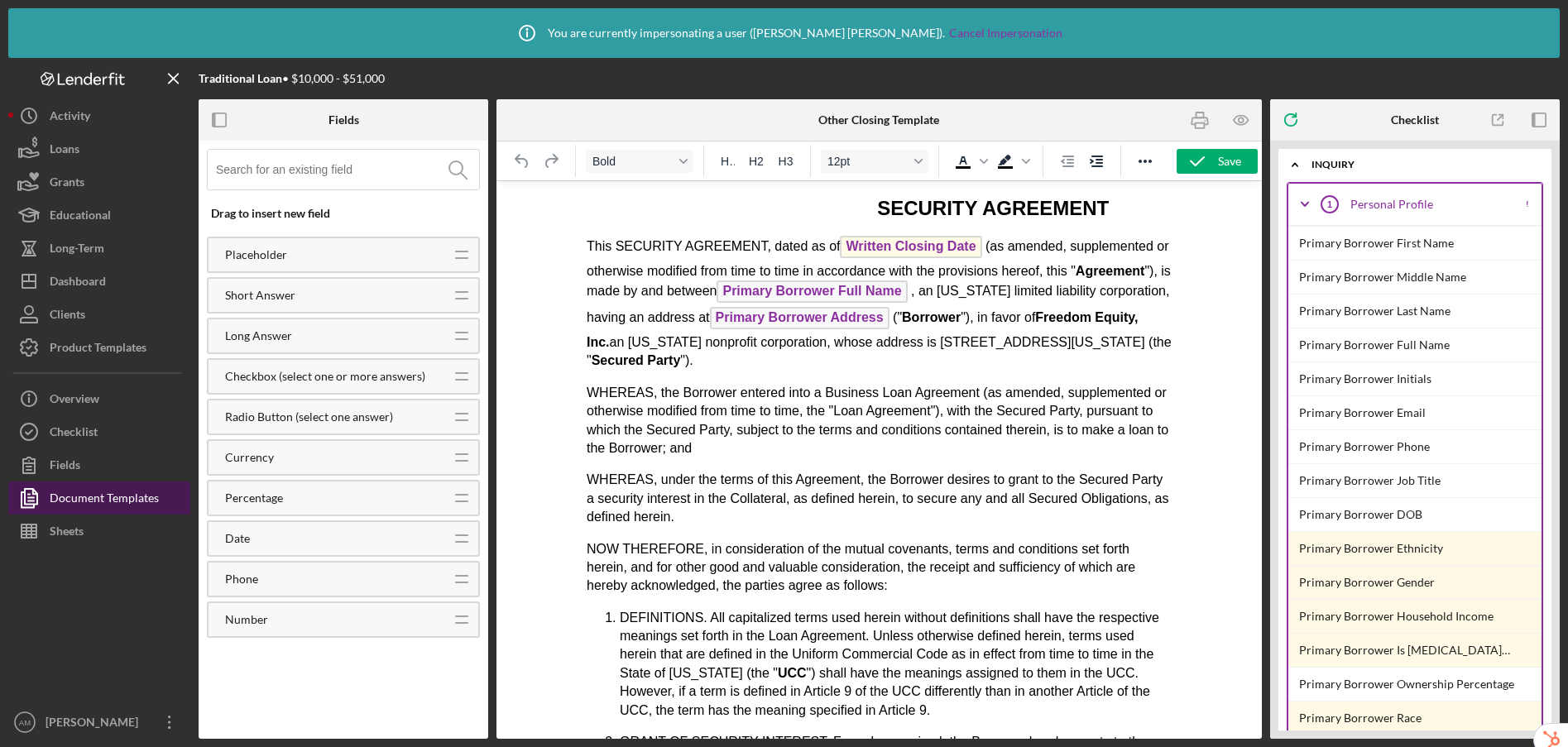
click at [155, 492] on div "Document Templates" at bounding box center [104, 500] width 109 height 37
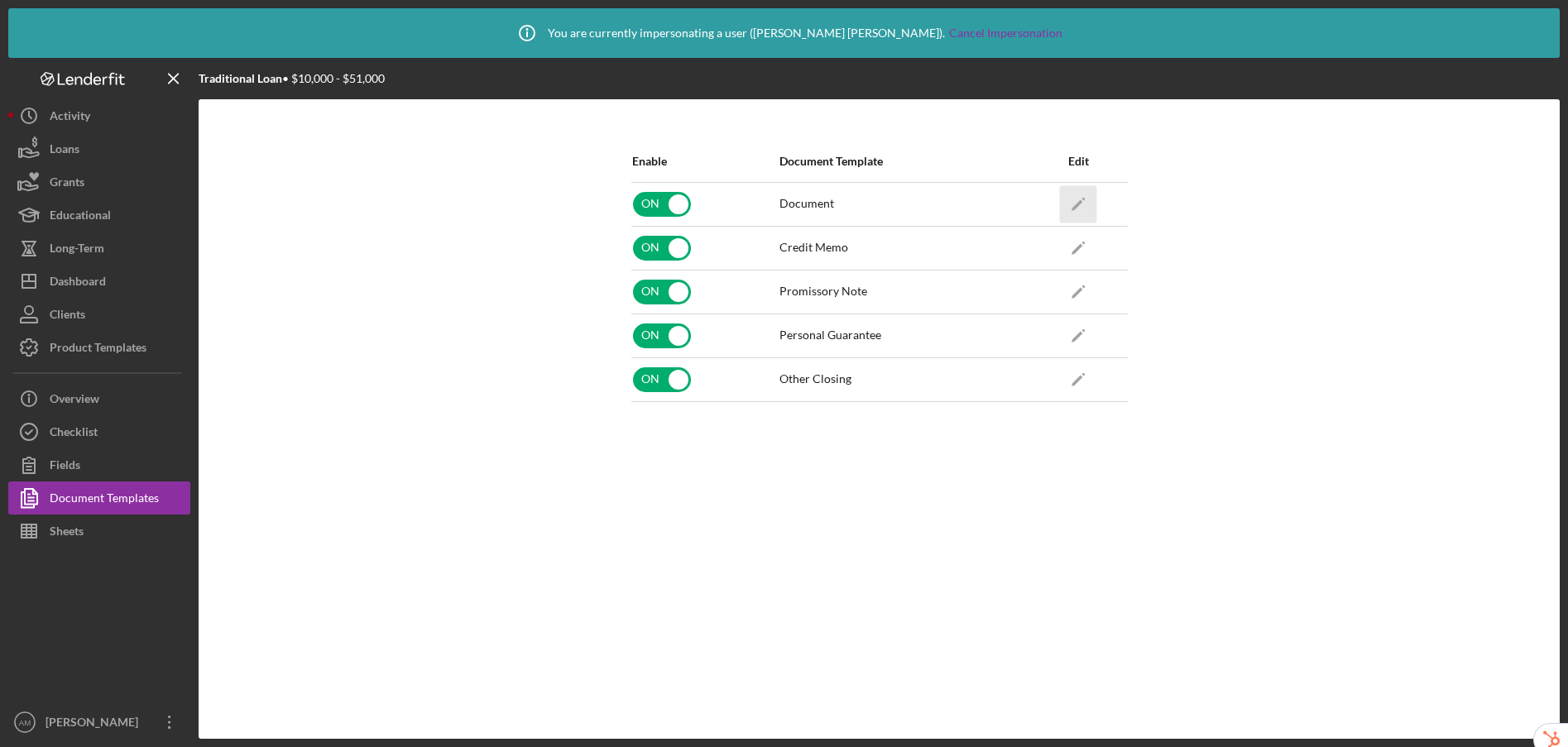
click at [1082, 203] on icon "Icon/Edit" at bounding box center [1078, 204] width 37 height 37
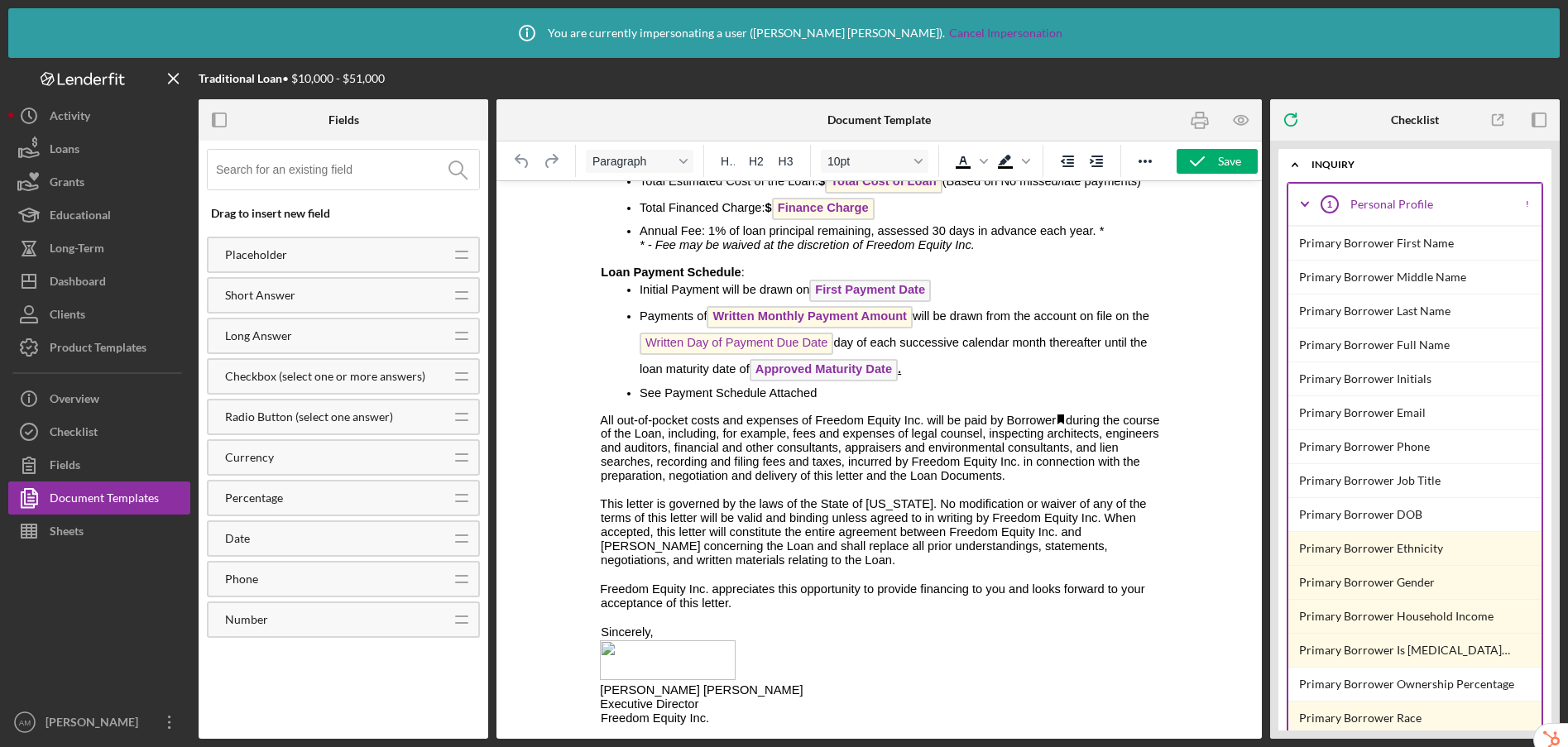
scroll to position [665, 0]
click at [89, 504] on div "Document Templates" at bounding box center [104, 500] width 109 height 37
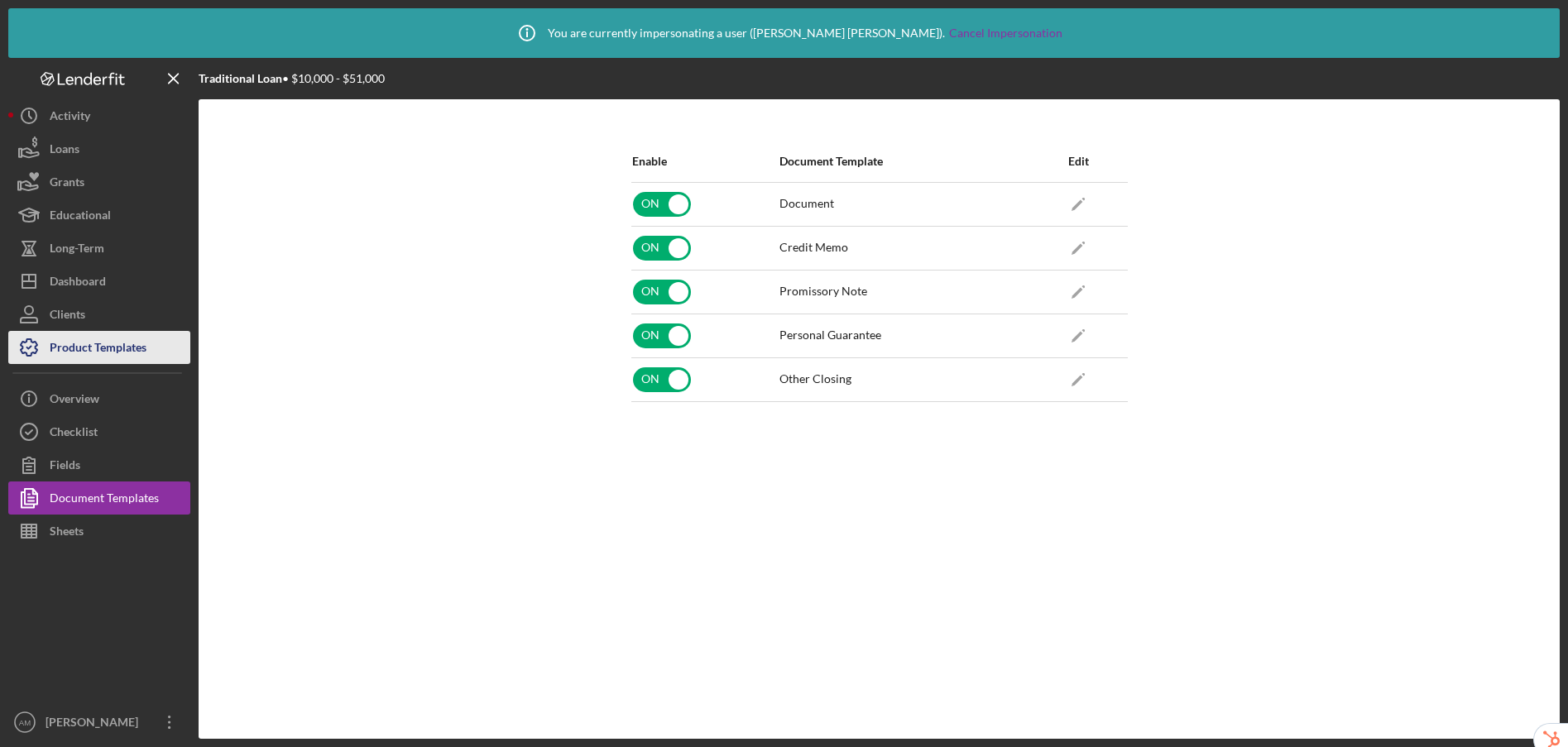
click at [117, 347] on div "Product Templates" at bounding box center [98, 349] width 97 height 37
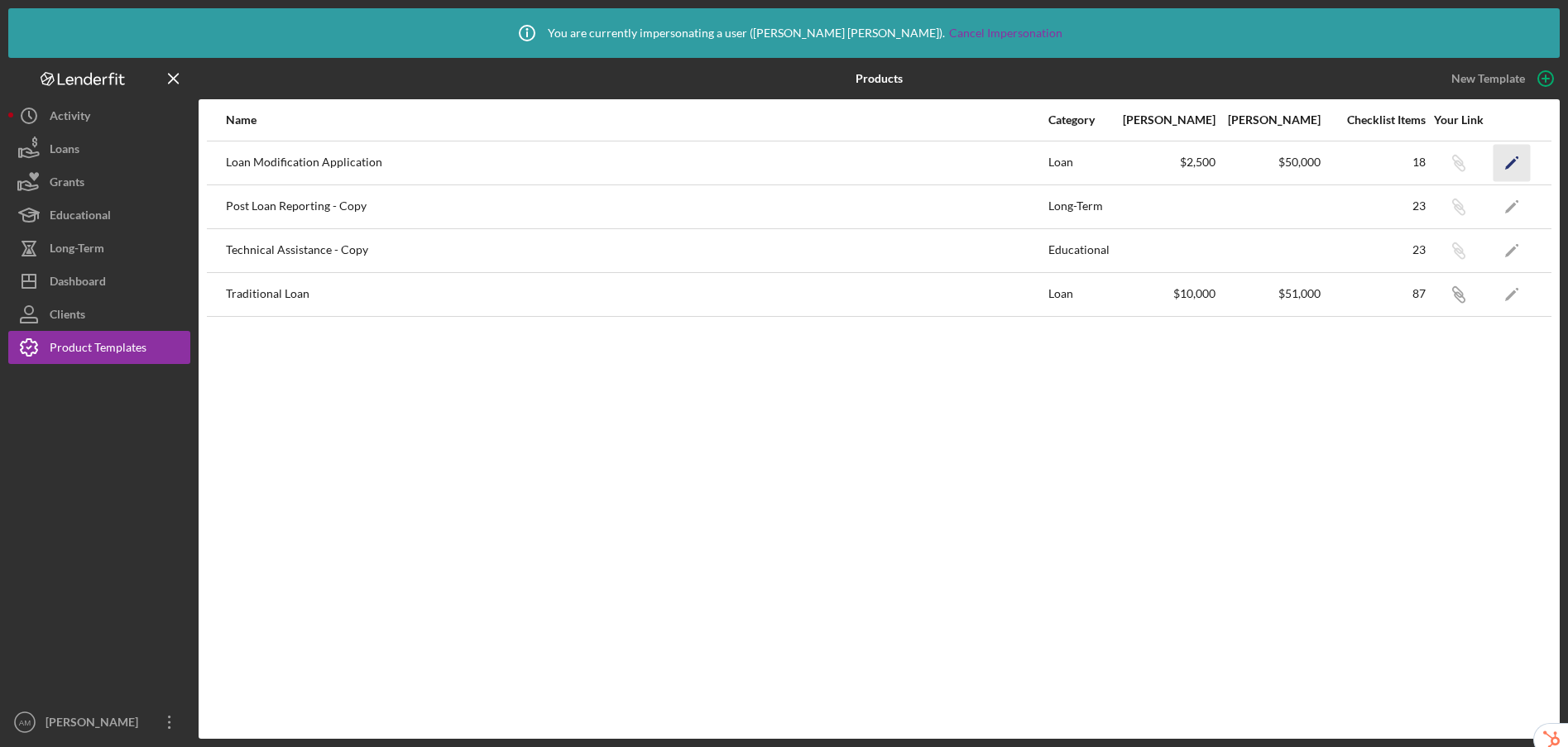
click at [1512, 167] on icon "Icon/Edit" at bounding box center [1512, 163] width 37 height 37
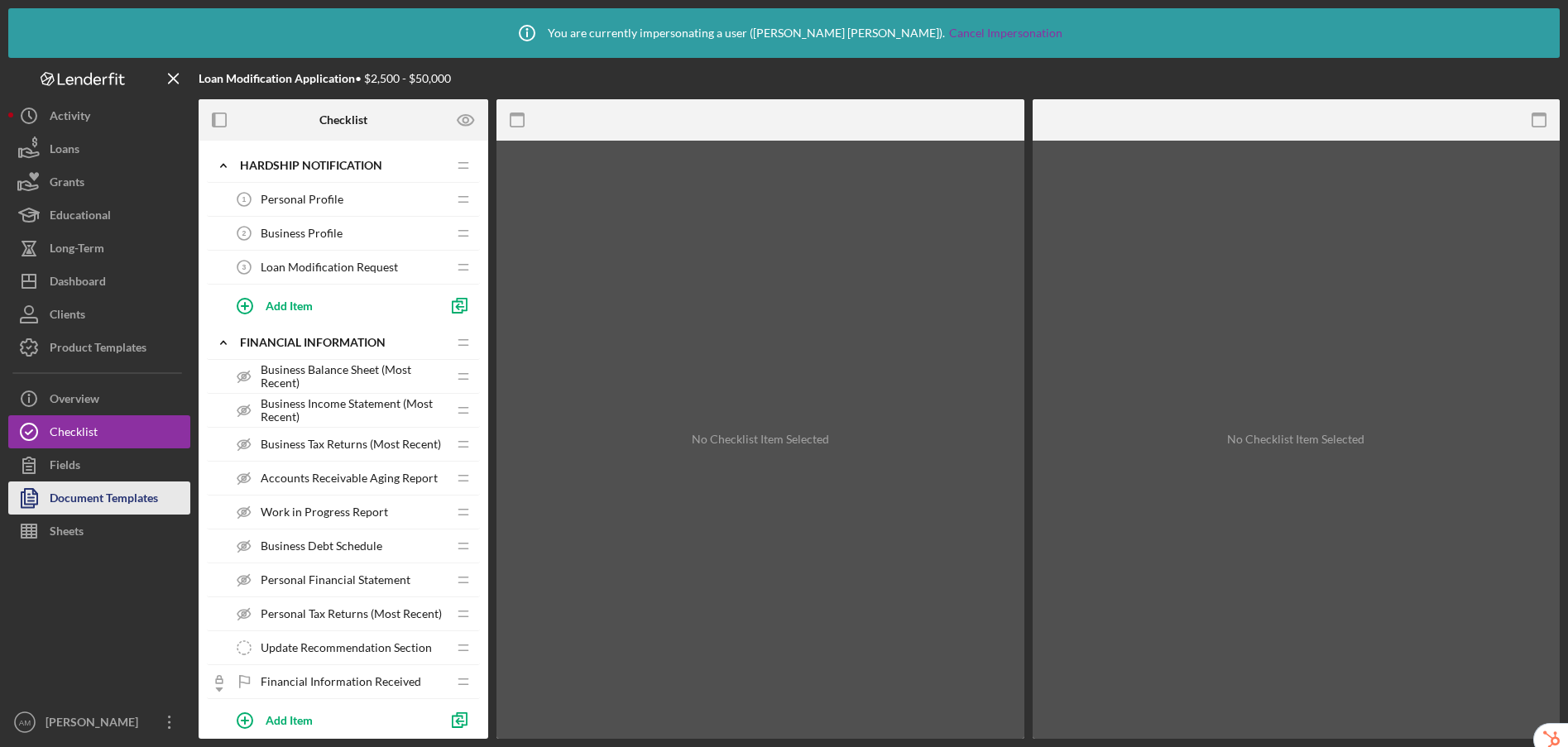
click at [127, 496] on div "Document Templates" at bounding box center [104, 500] width 108 height 37
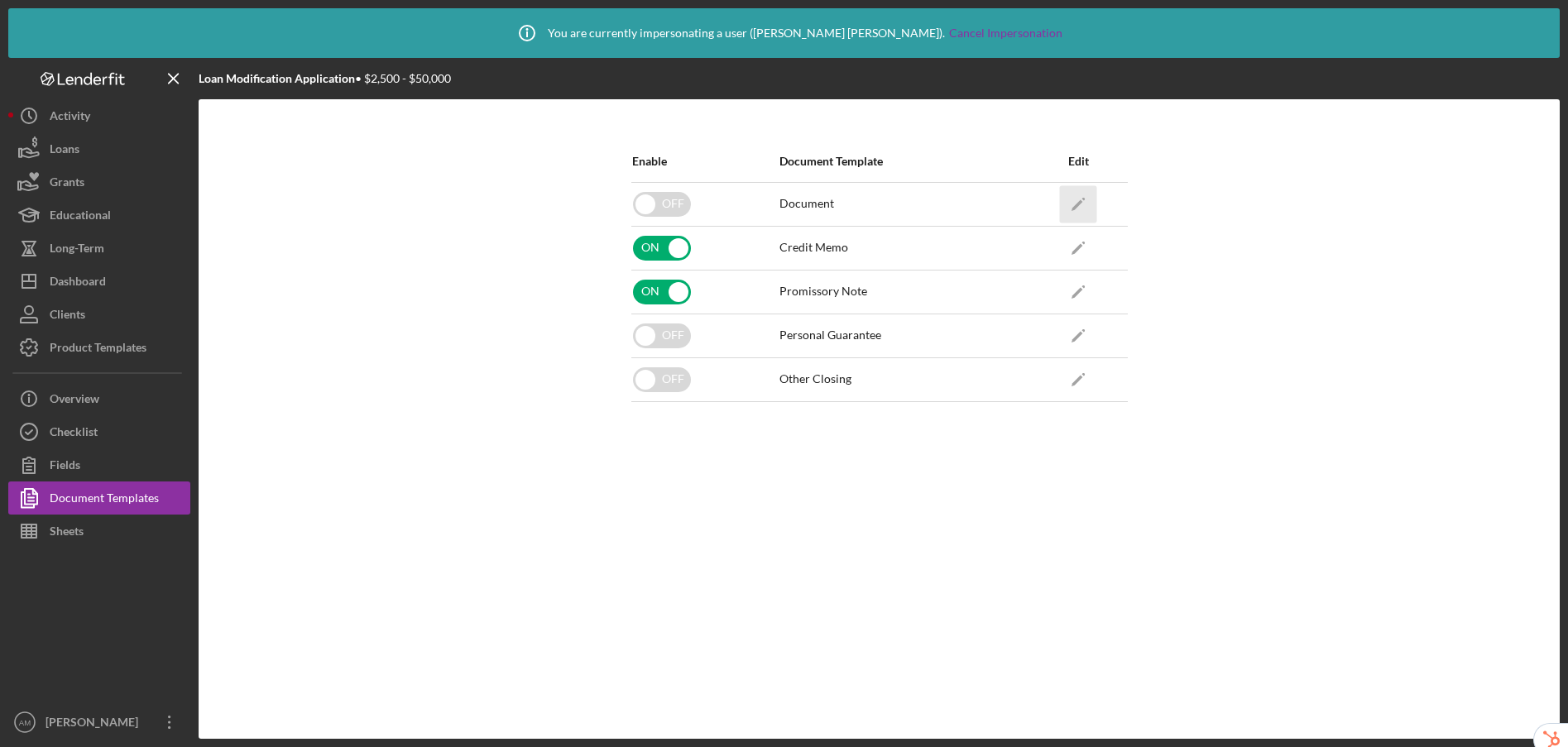
click at [1087, 204] on icon "Icon/Edit" at bounding box center [1078, 204] width 37 height 37
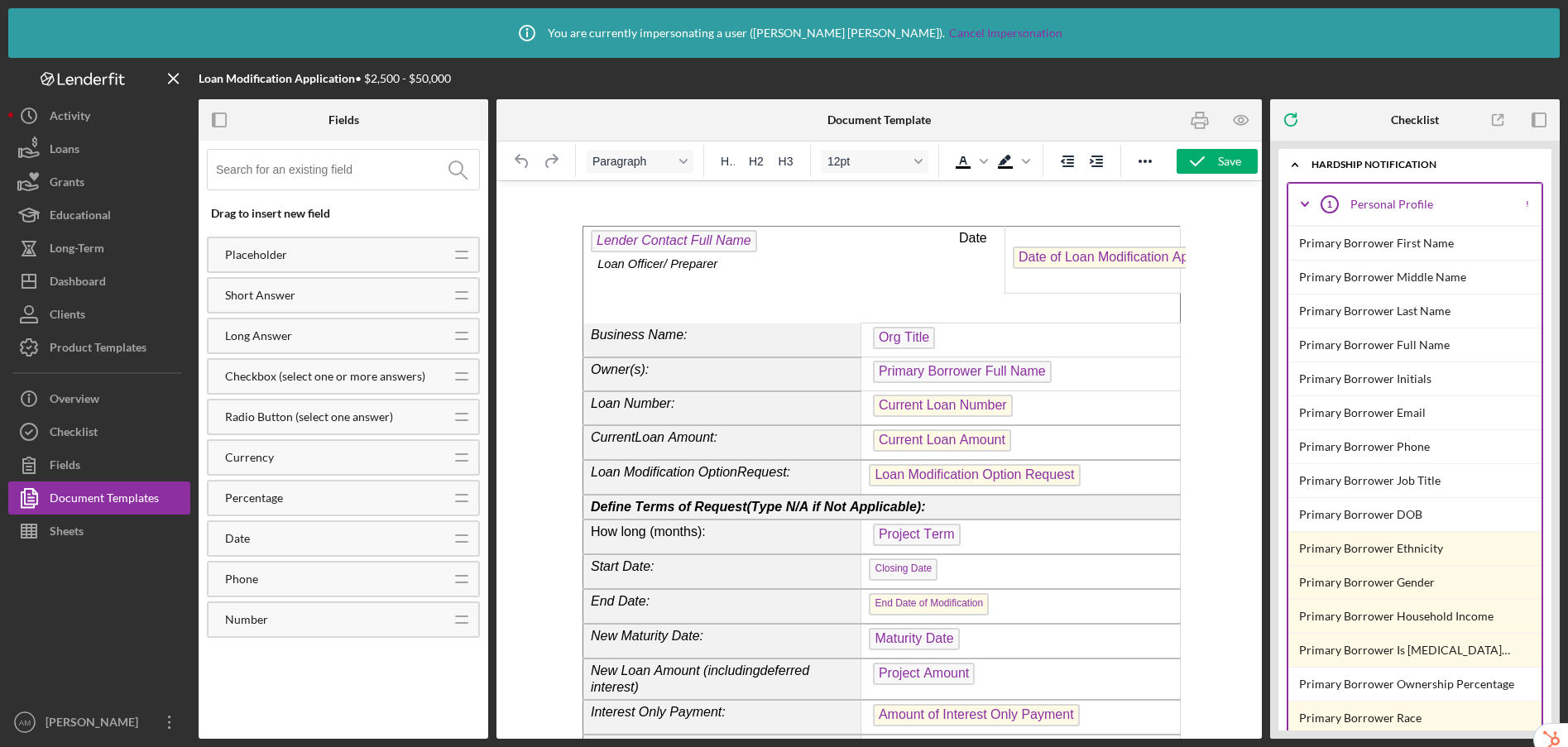
scroll to position [822, 0]
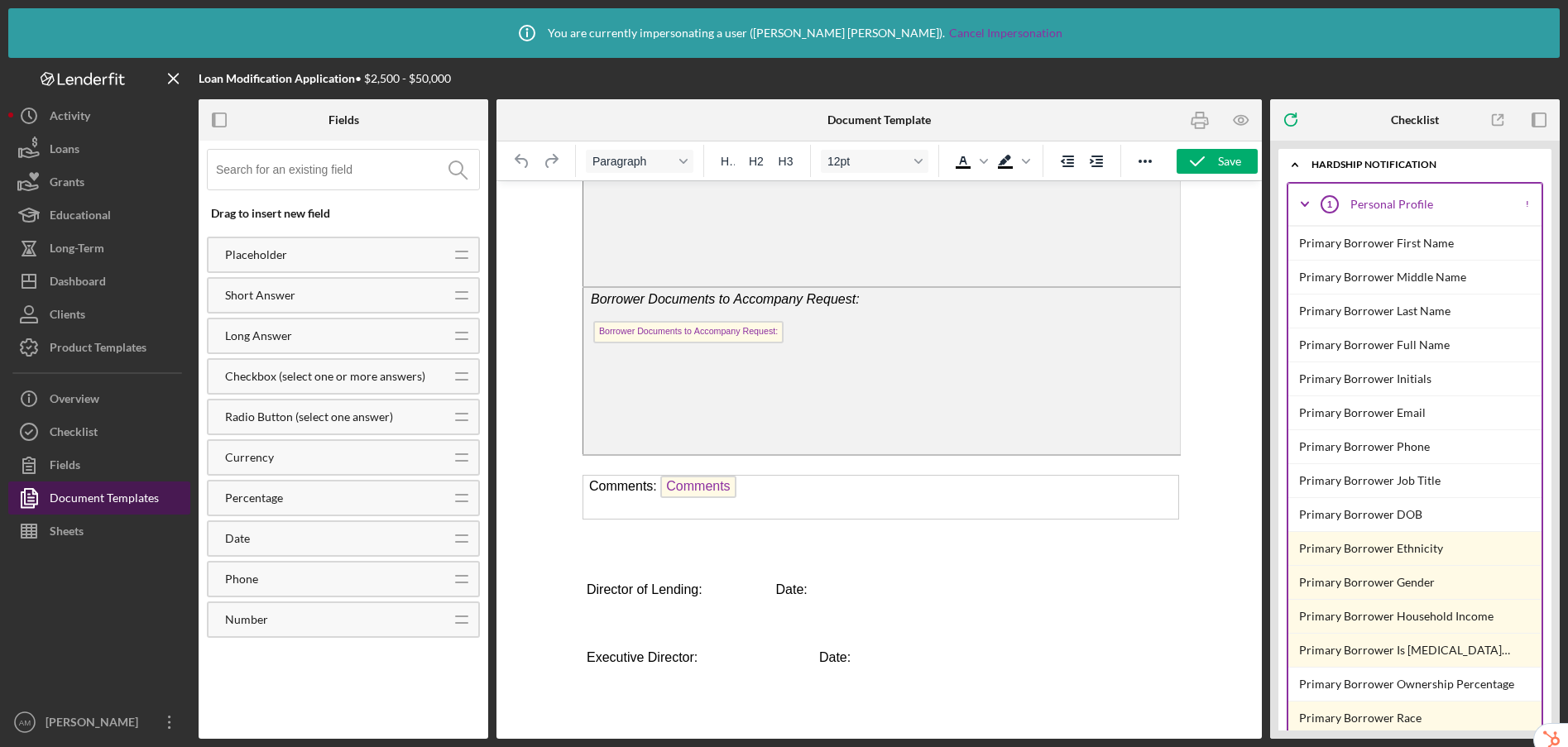
click at [92, 502] on div "Document Templates" at bounding box center [104, 500] width 109 height 37
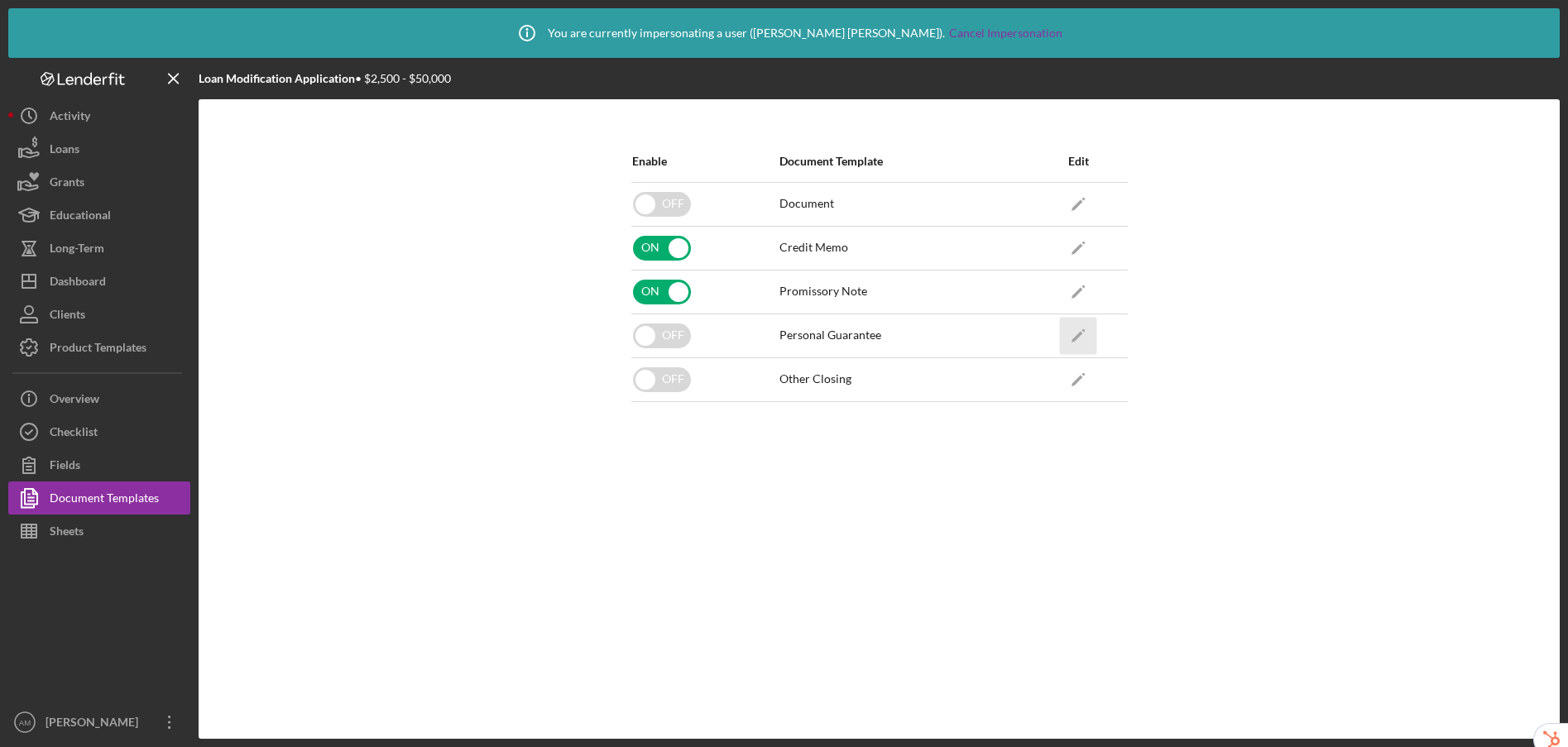
click at [1082, 338] on icon "Icon/Edit" at bounding box center [1078, 336] width 37 height 37
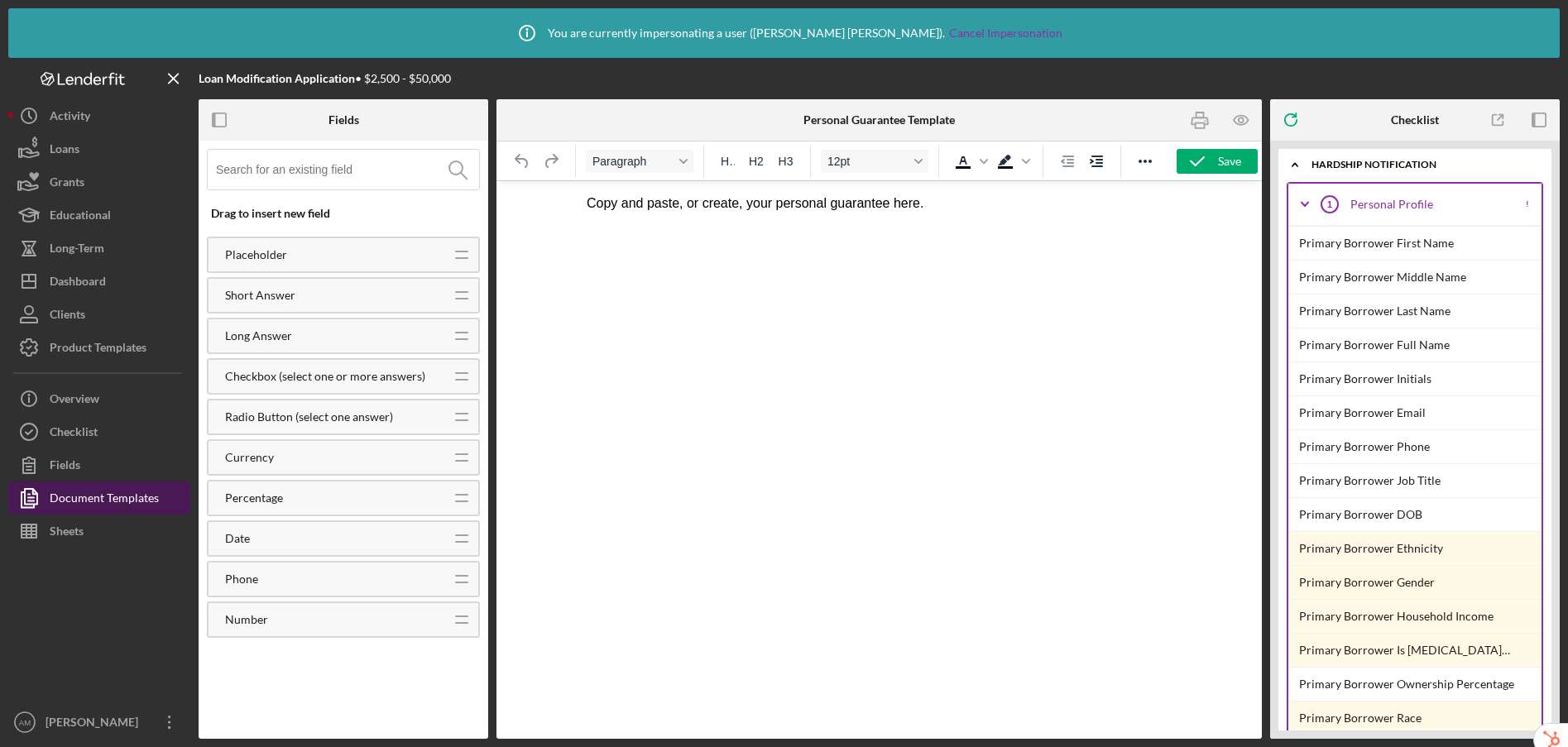
click at [143, 499] on div "Document Templates" at bounding box center [104, 500] width 109 height 37
